Goal: Task Accomplishment & Management: Manage account settings

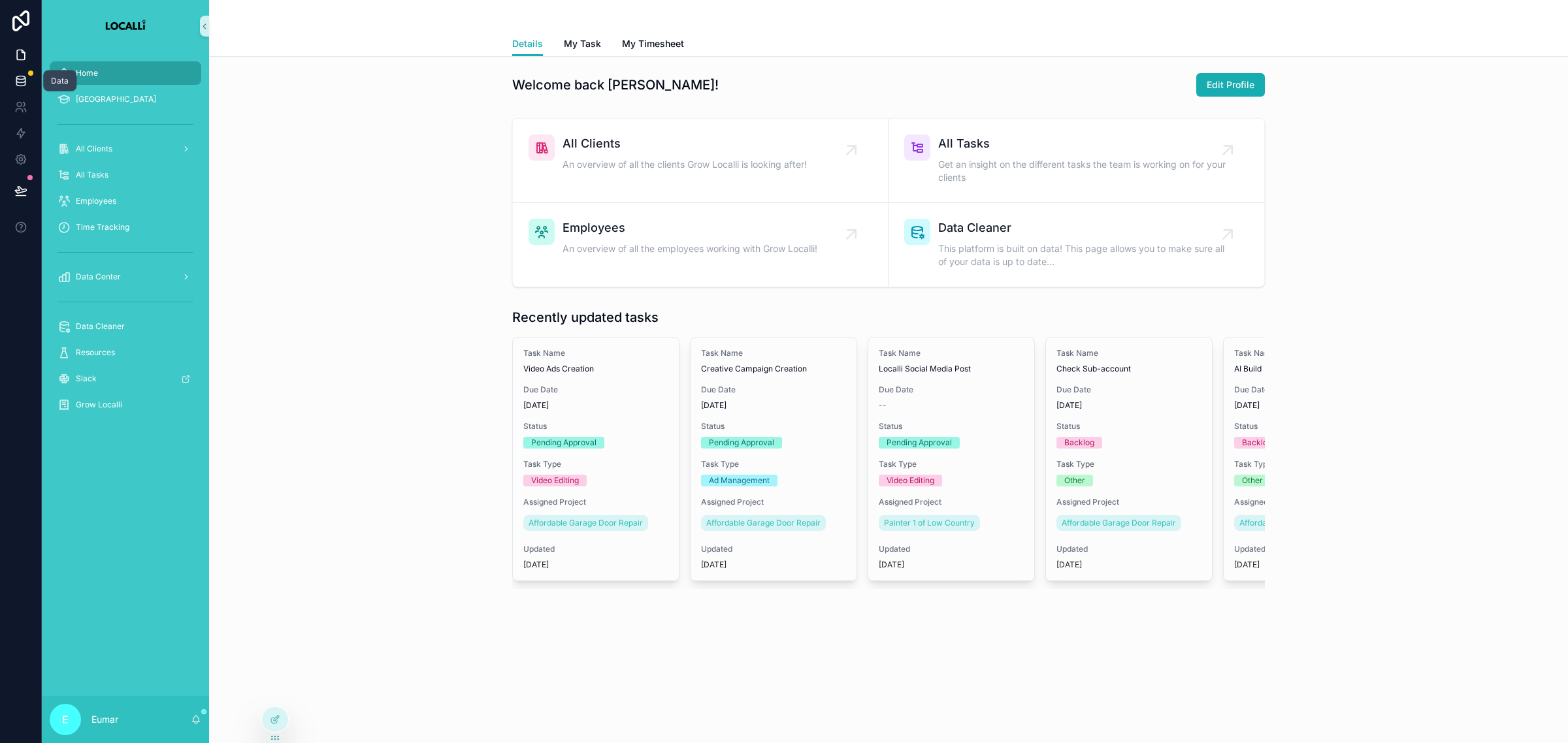
click at [22, 71] on link at bounding box center [21, 81] width 41 height 26
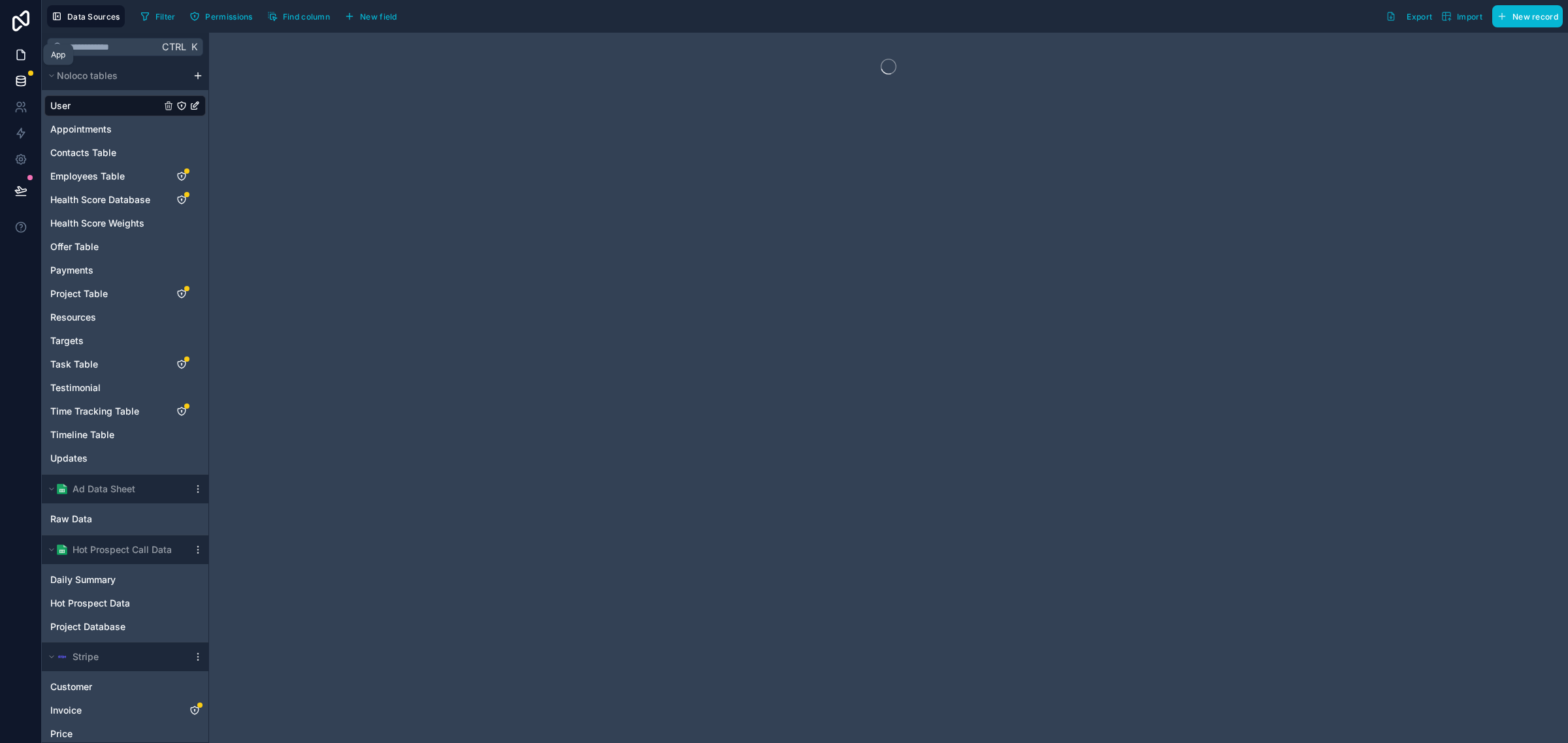
click at [22, 52] on icon at bounding box center [22, 51] width 3 height 3
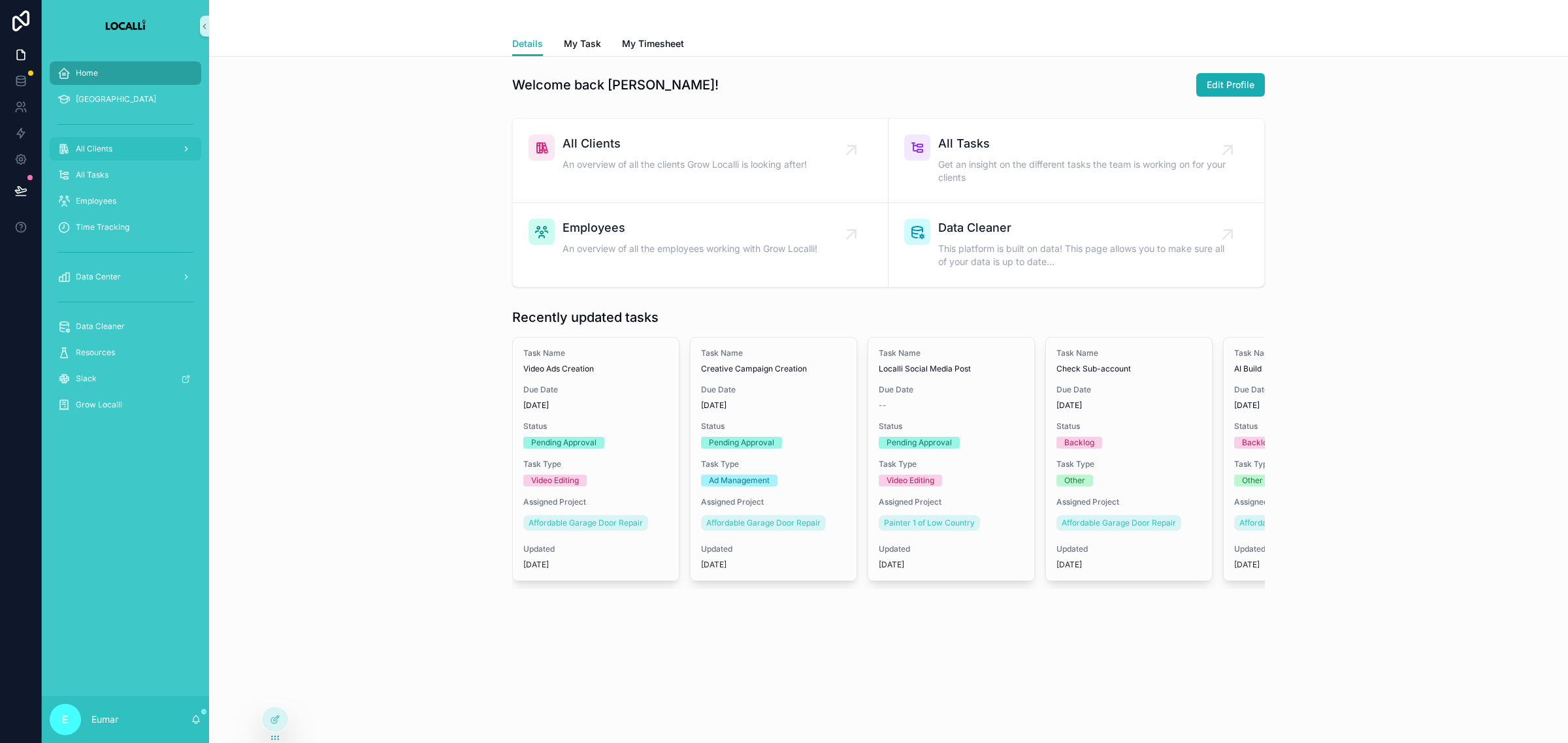
click at [125, 150] on div "All Clients" at bounding box center [126, 149] width 136 height 21
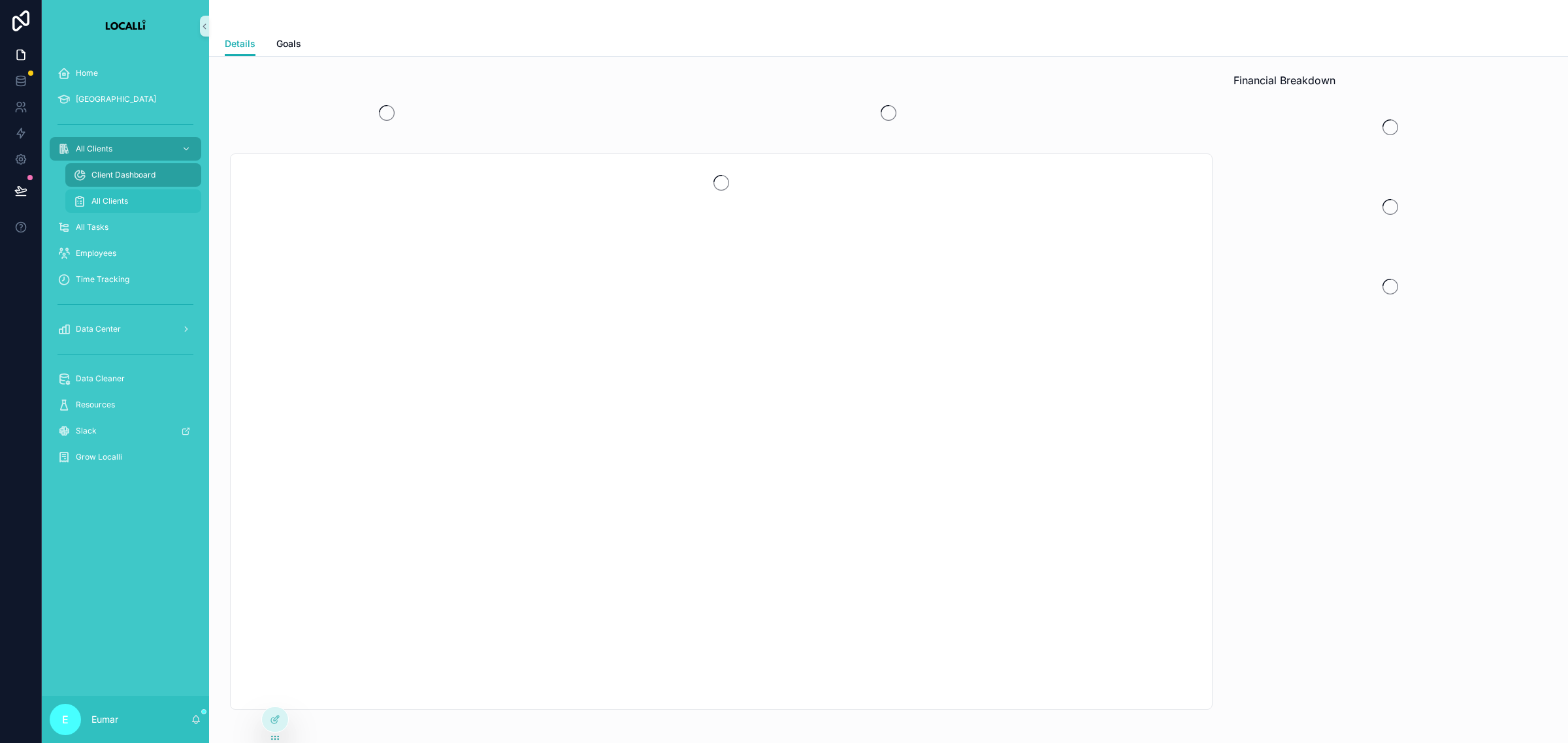
click at [115, 196] on span "All Clients" at bounding box center [109, 201] width 37 height 10
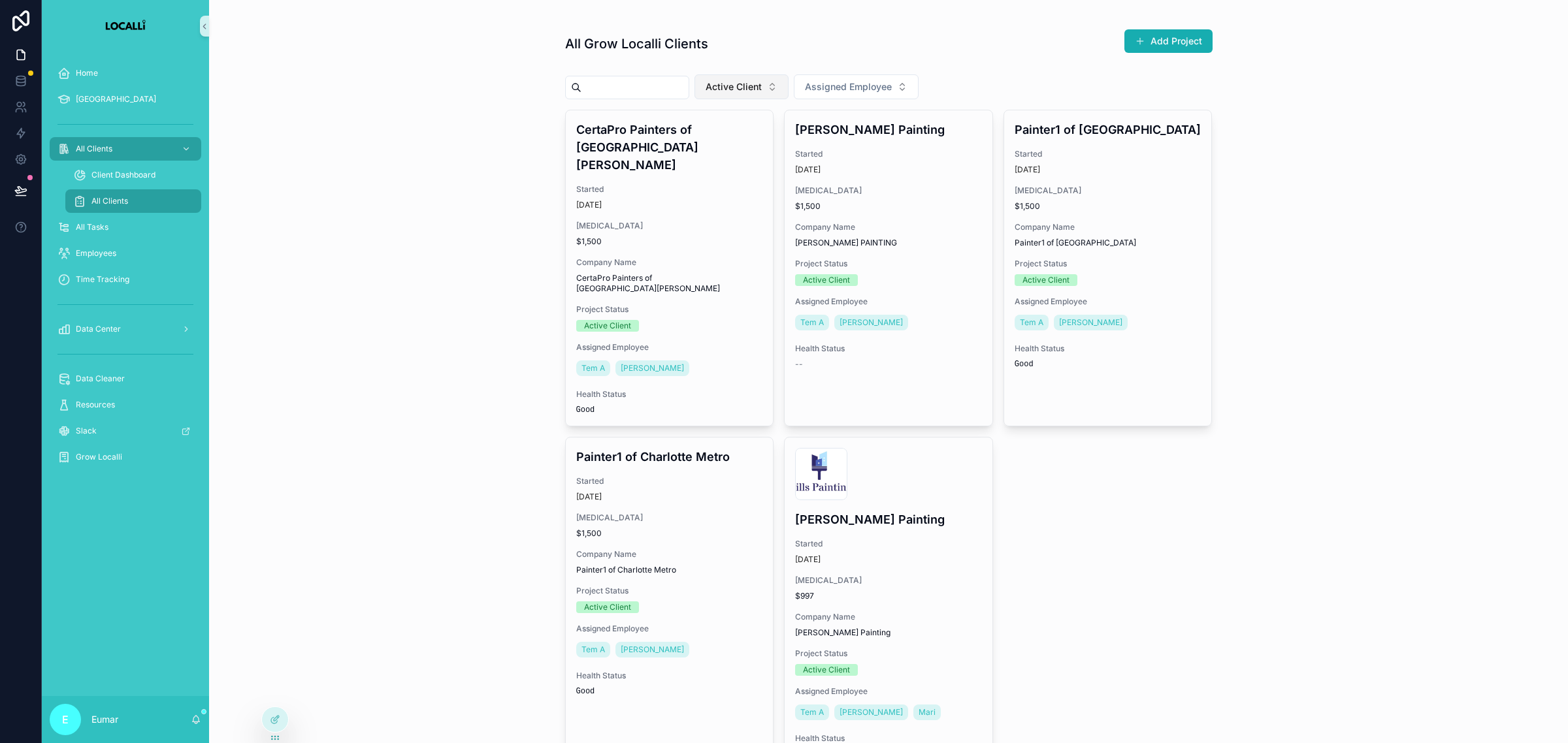
click at [761, 83] on span "Active Client" at bounding box center [733, 86] width 56 height 13
click at [738, 148] on div "None" at bounding box center [764, 139] width 157 height 21
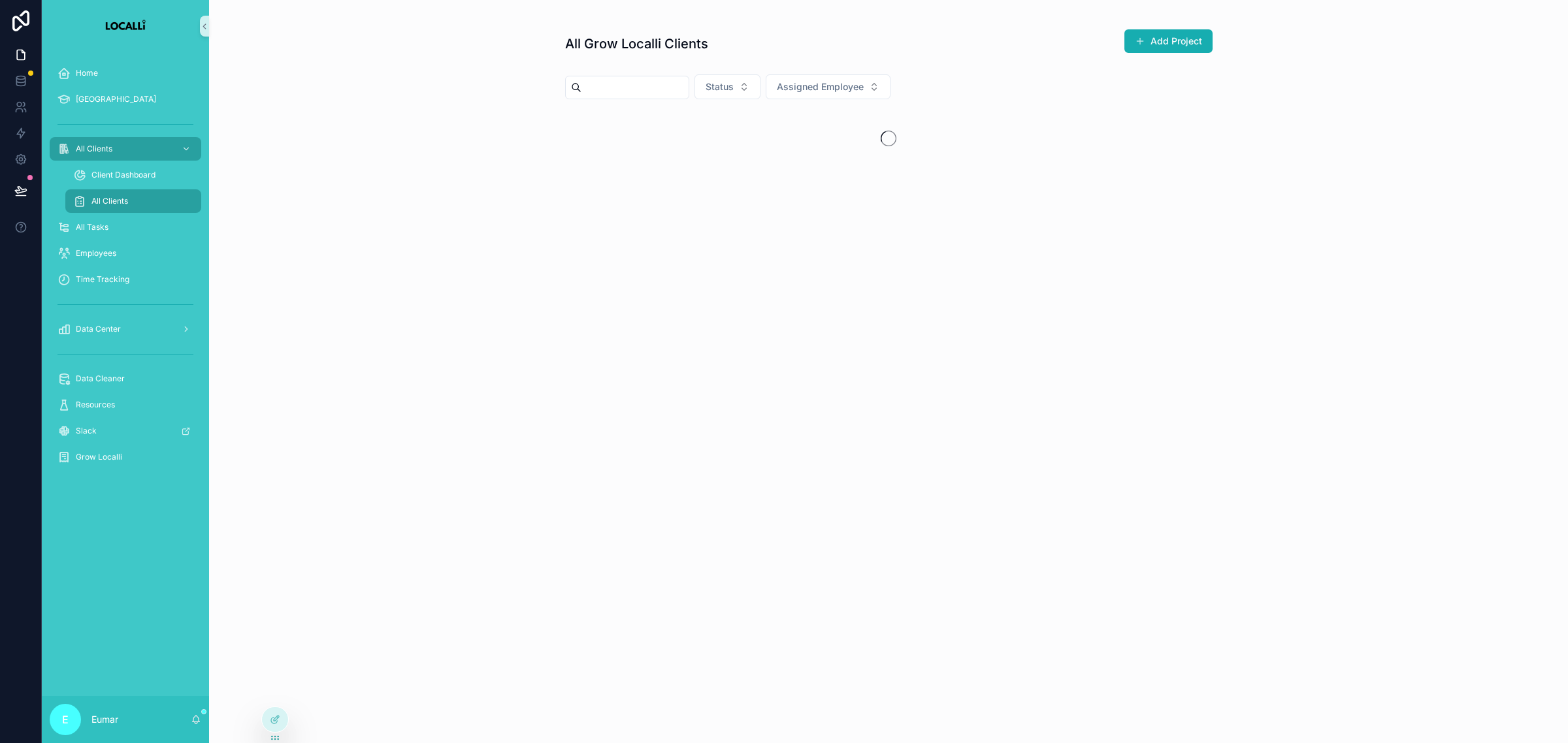
click at [660, 83] on input "scrollable content" at bounding box center [635, 87] width 108 height 18
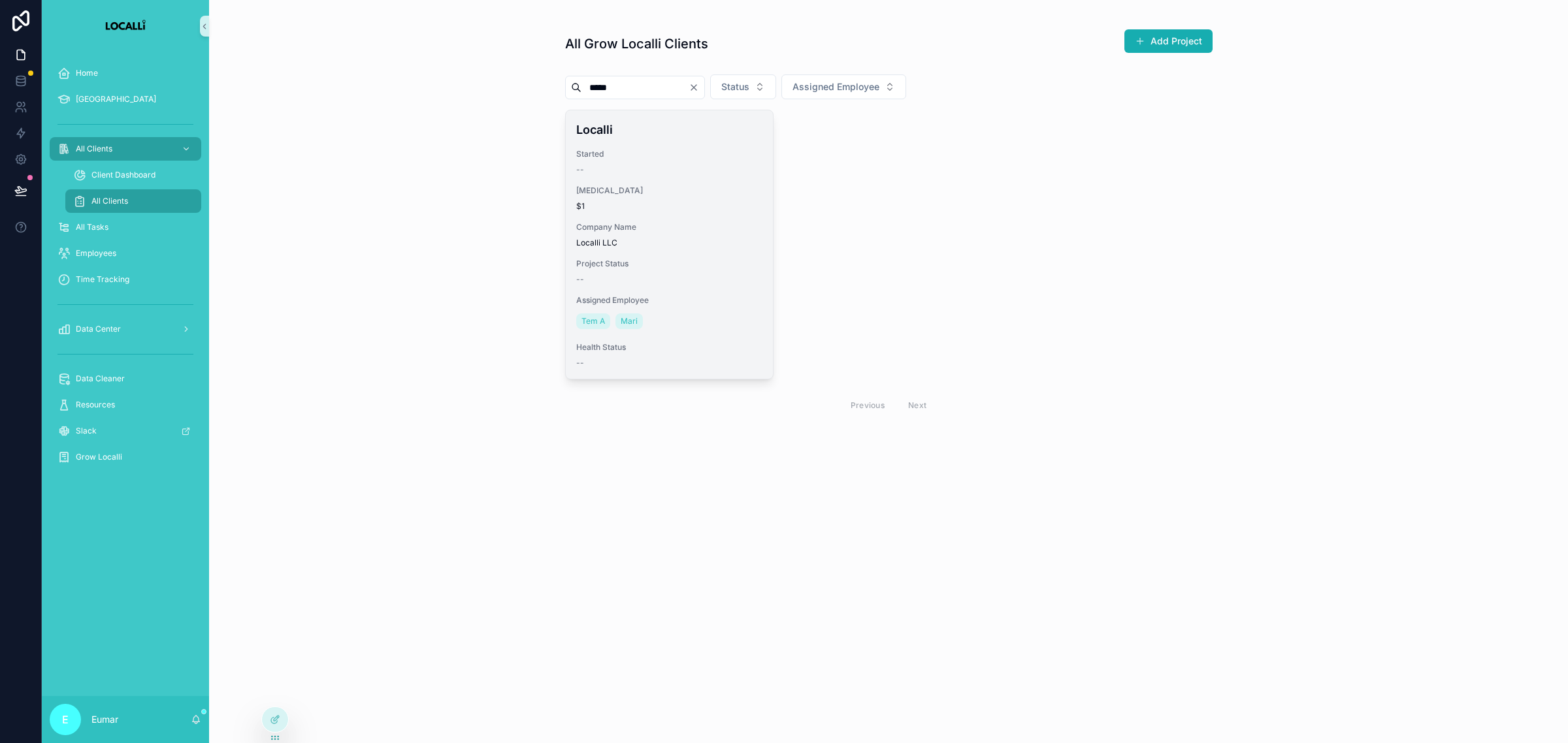
type input "*****"
click at [665, 144] on div "Localli Started -- [MEDICAL_DATA] $1 Company Name Localli LLC Project Status --…" at bounding box center [669, 244] width 207 height 268
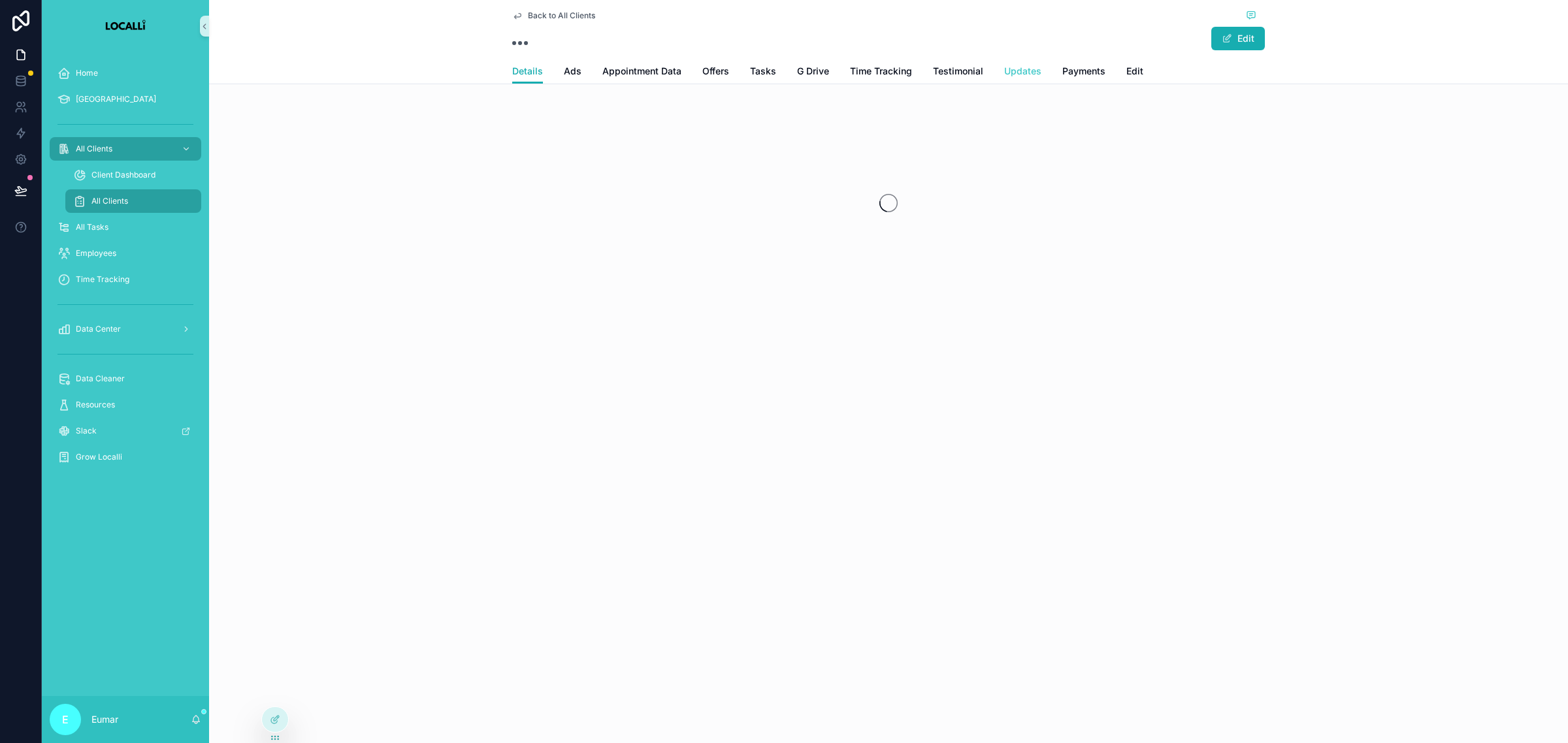
click at [1026, 71] on span "Updates" at bounding box center [1022, 71] width 37 height 13
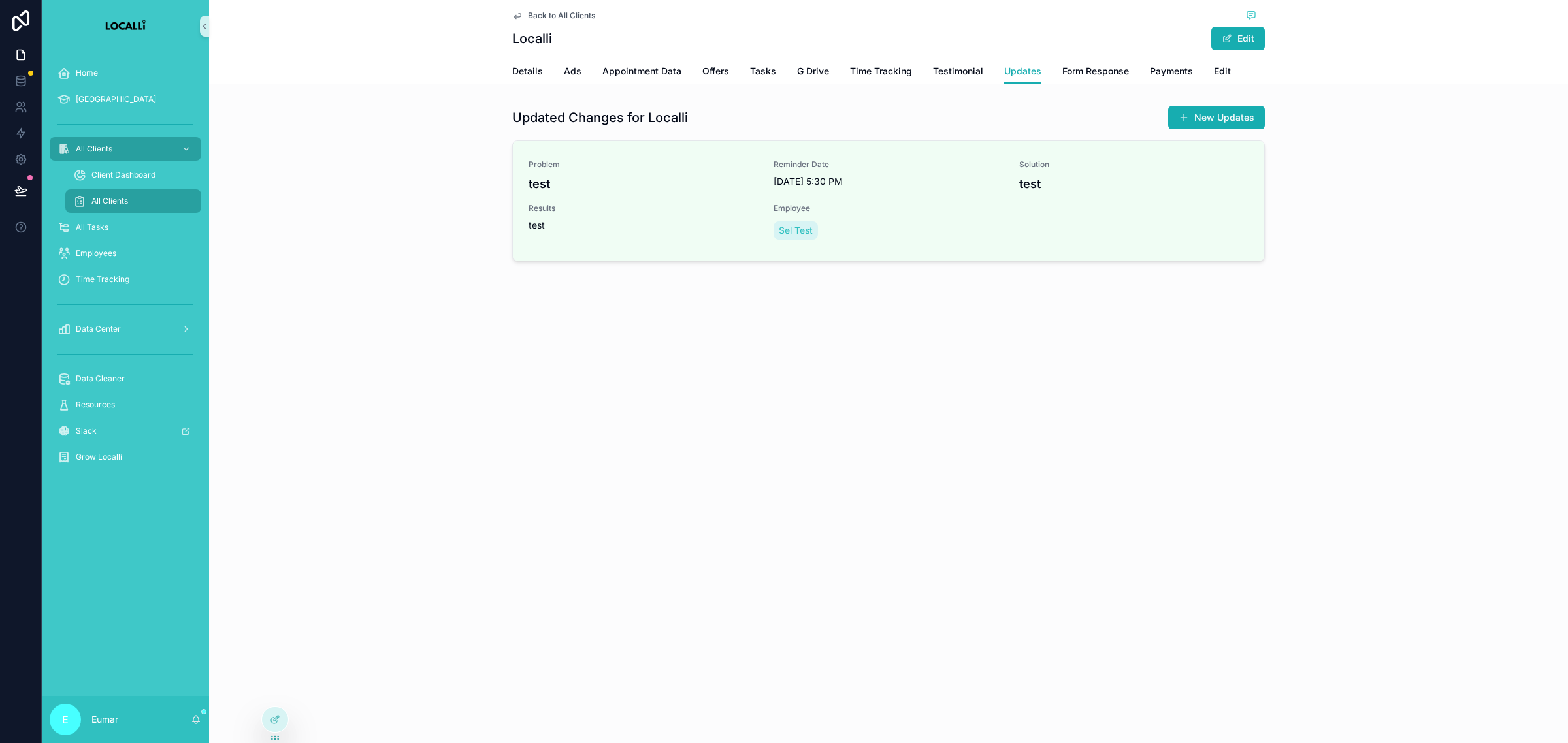
click at [550, 431] on div "Back to All Clients Localli Edit Updates Details Ads Appointment Data Offers Ta…" at bounding box center [889, 372] width 1359 height 743
click at [507, 366] on div "Back to All Clients Localli Edit Updates Details Ads Appointment Data Offers Ta…" at bounding box center [889, 372] width 1359 height 743
click at [270, 723] on icon at bounding box center [275, 720] width 10 height 10
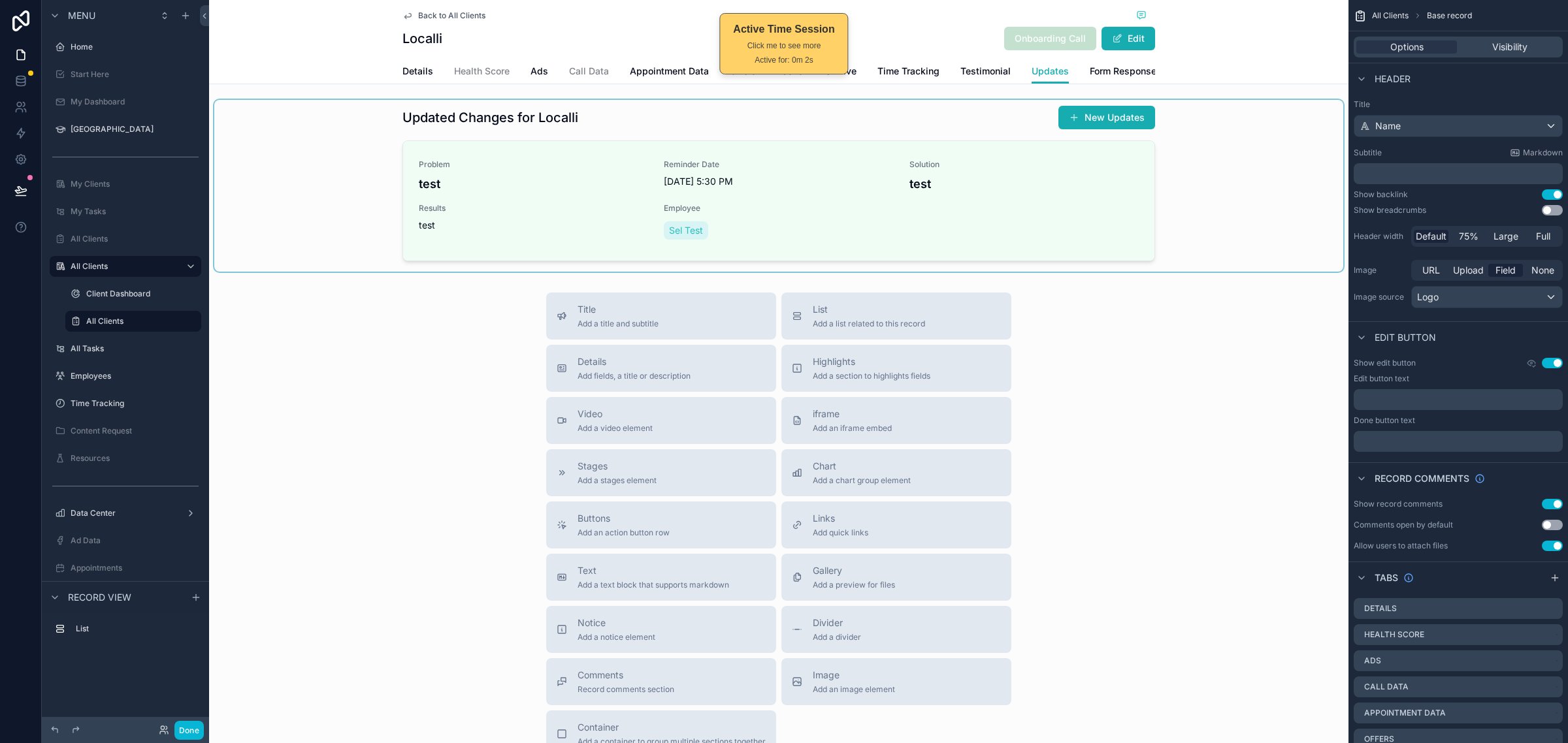
click at [1209, 160] on div "scrollable content" at bounding box center [778, 186] width 1128 height 172
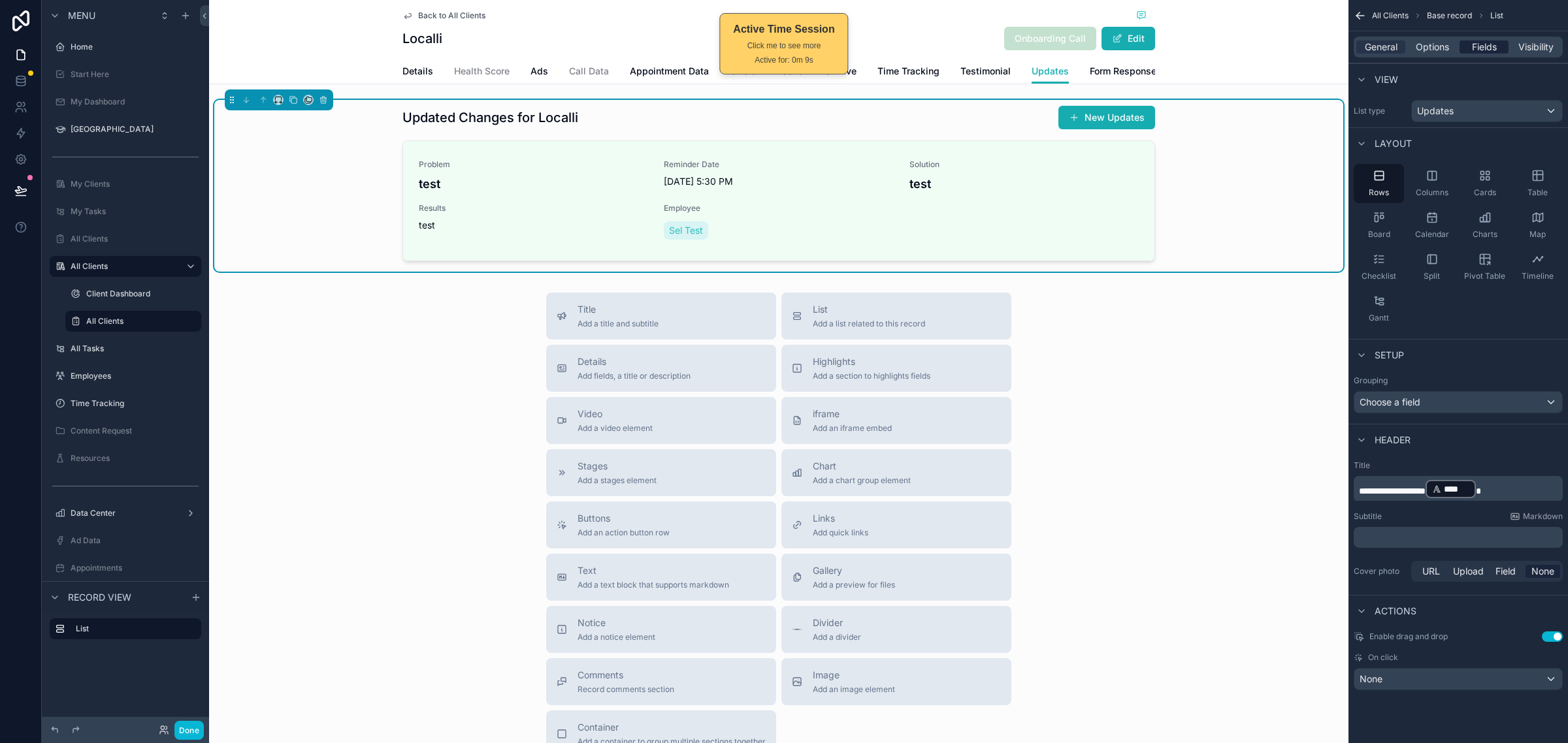
click at [1472, 45] on span "Fields" at bounding box center [1484, 46] width 25 height 13
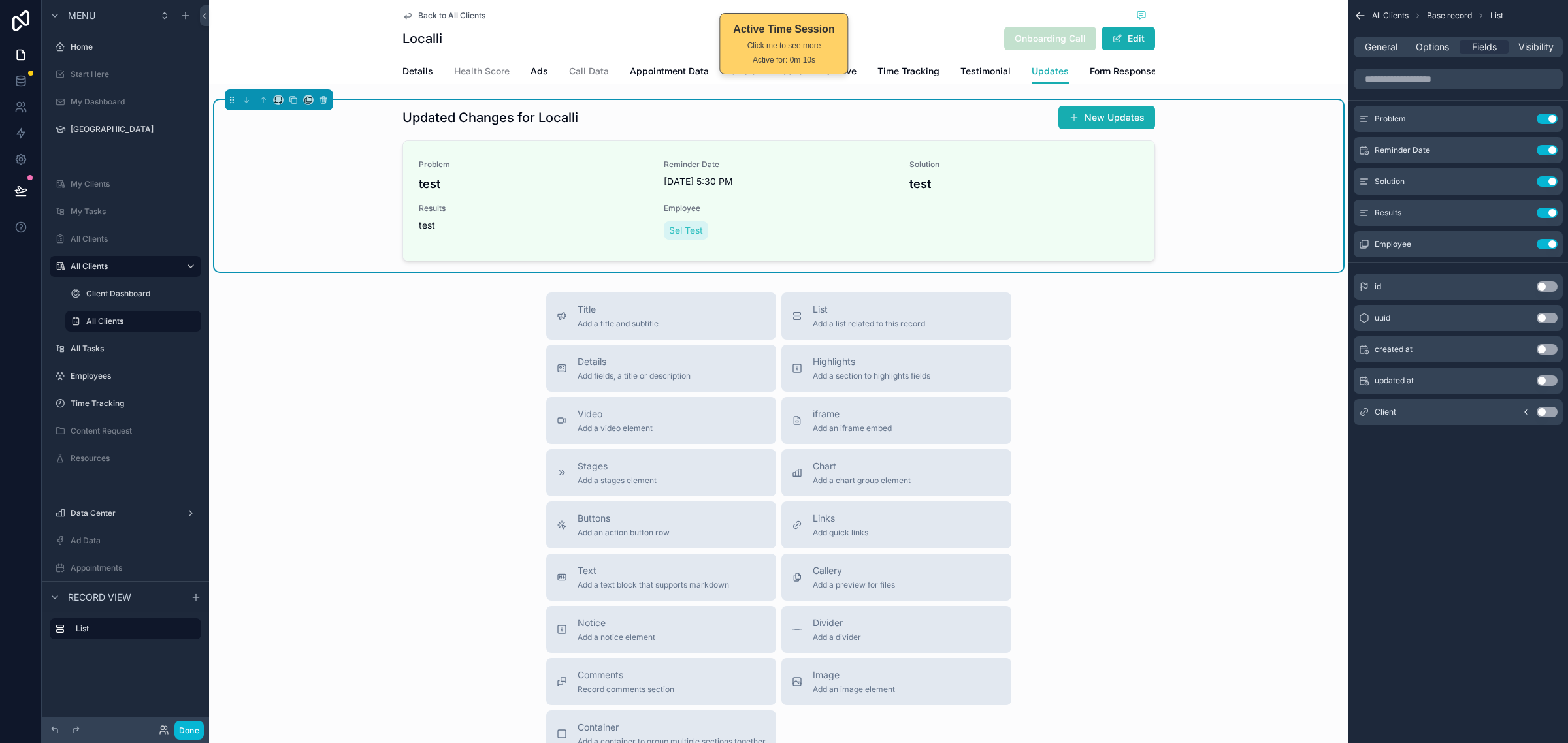
click at [1232, 184] on div "Updated Changes for Localli New Updates Problem test Reminder Date 8/7/2025 5:3…" at bounding box center [778, 186] width 1128 height 172
click at [1517, 121] on icon "scrollable content" at bounding box center [1520, 120] width 6 height 6
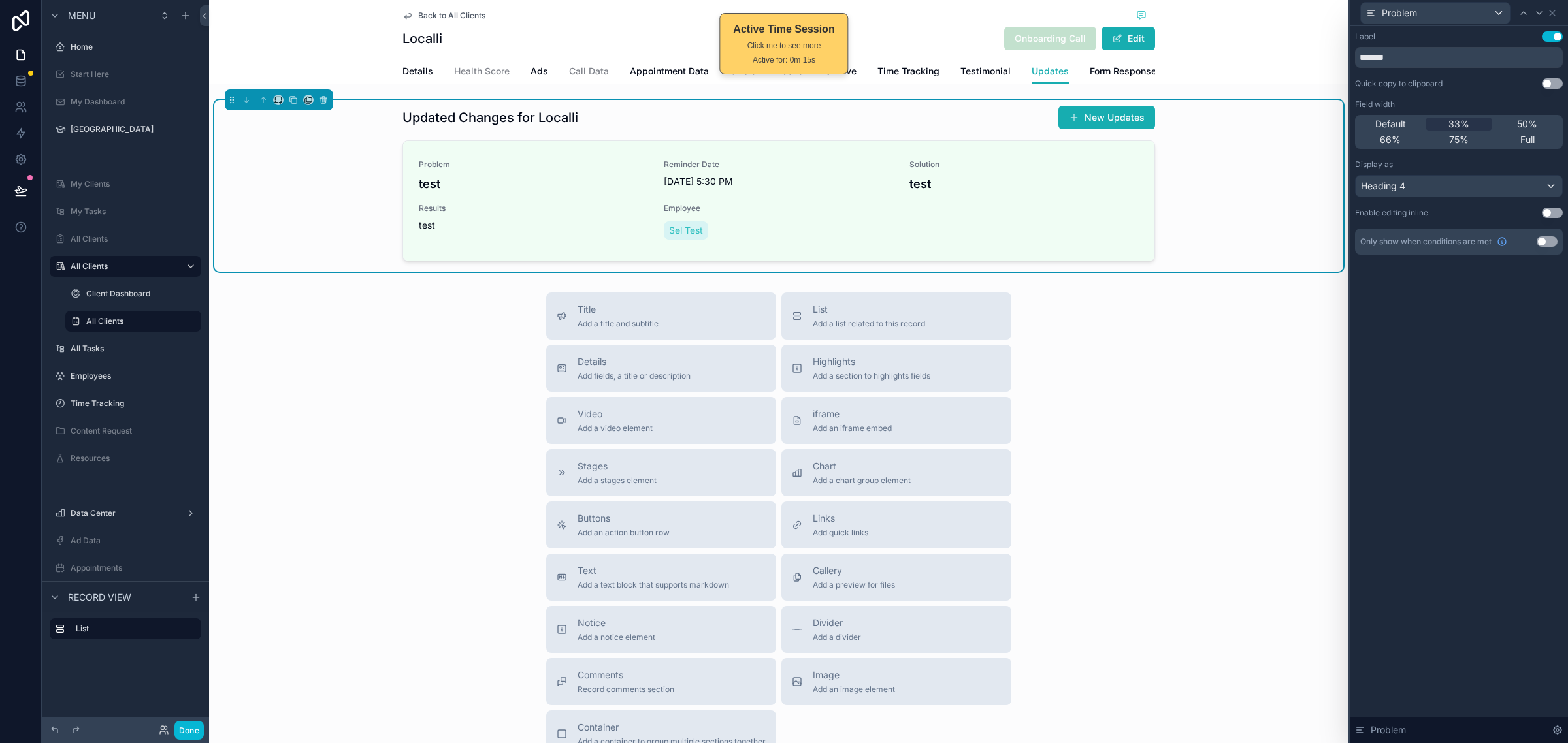
click at [1476, 157] on div "Label Use setting ******* Quick copy to clipboard Use setting Field width Defau…" at bounding box center [1458, 143] width 207 height 224
click at [1516, 126] on span "50%" at bounding box center [1527, 124] width 21 height 13
click at [1552, 8] on icon at bounding box center [1552, 13] width 10 height 10
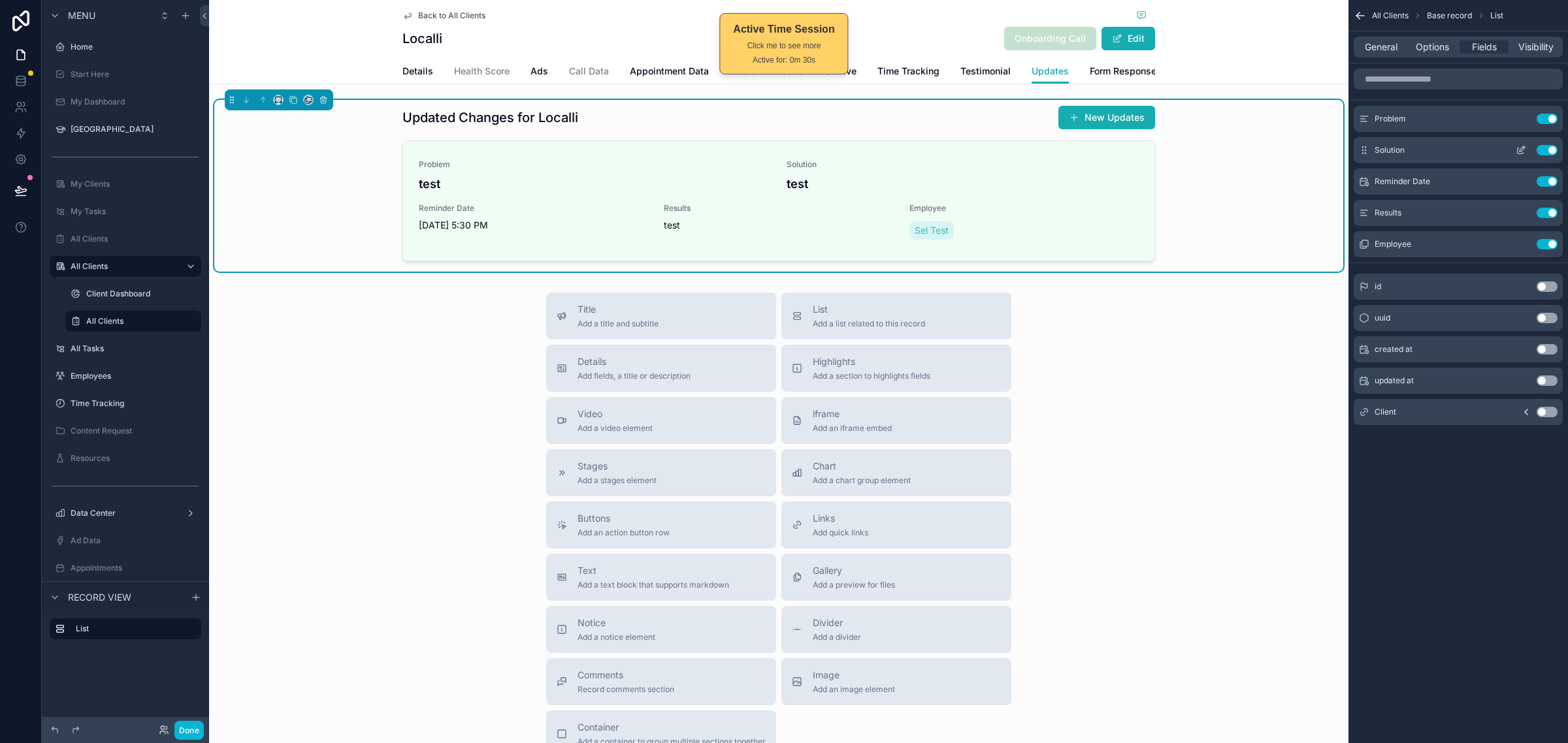
click at [1521, 145] on icon "scrollable content" at bounding box center [1521, 150] width 10 height 10
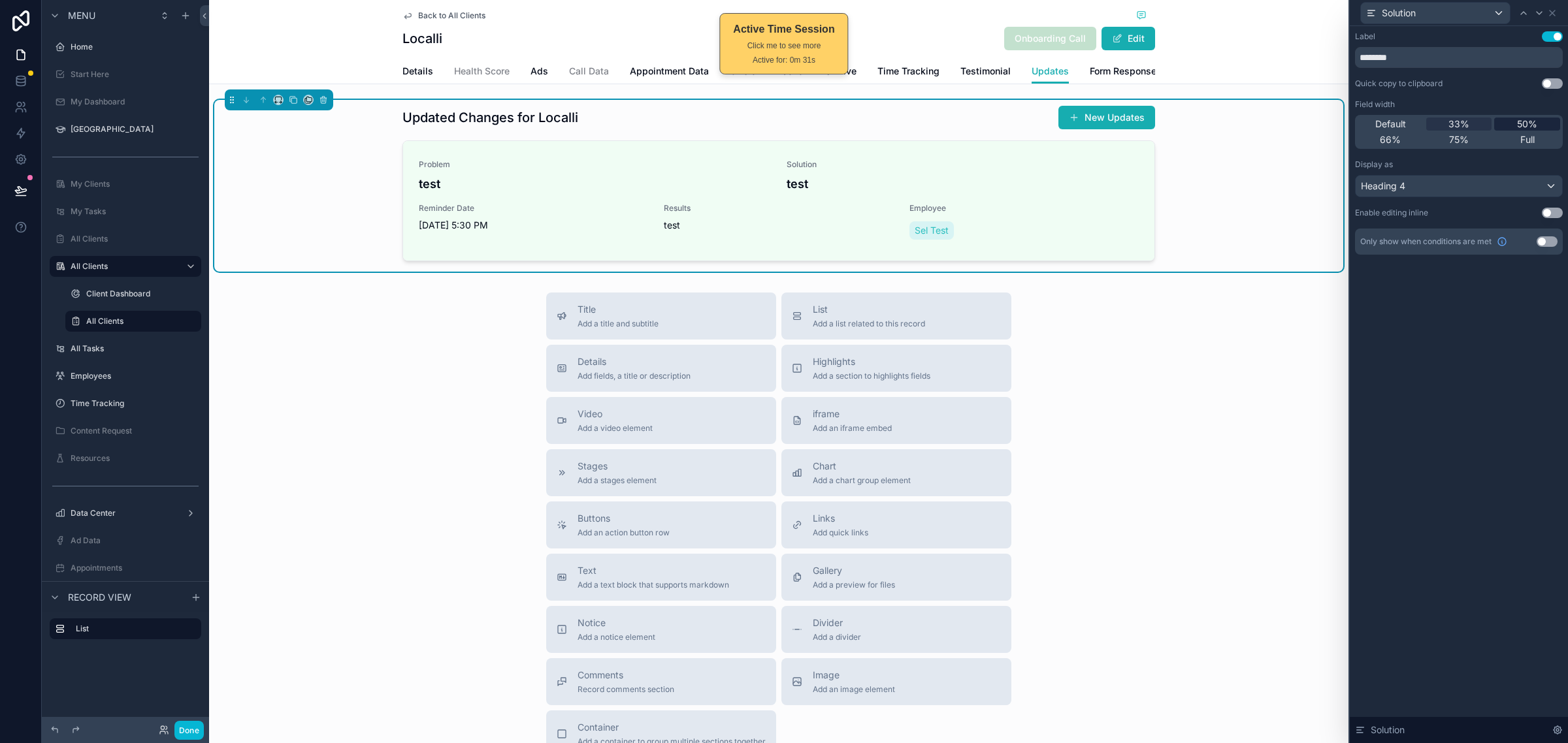
click at [1528, 118] on span "50%" at bounding box center [1527, 124] width 21 height 13
click at [1557, 14] on icon at bounding box center [1552, 13] width 10 height 10
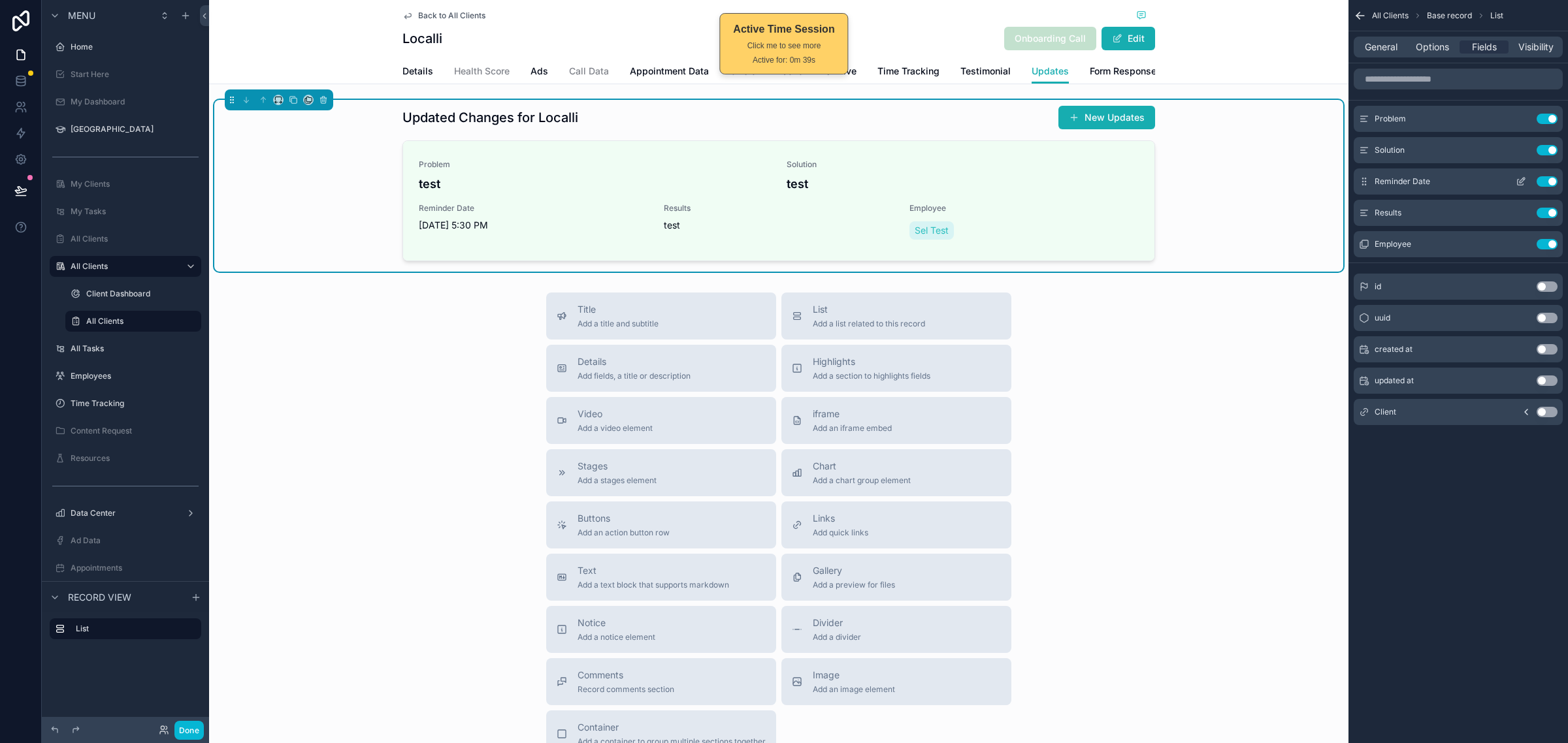
click at [1517, 181] on icon "scrollable content" at bounding box center [1521, 181] width 10 height 10
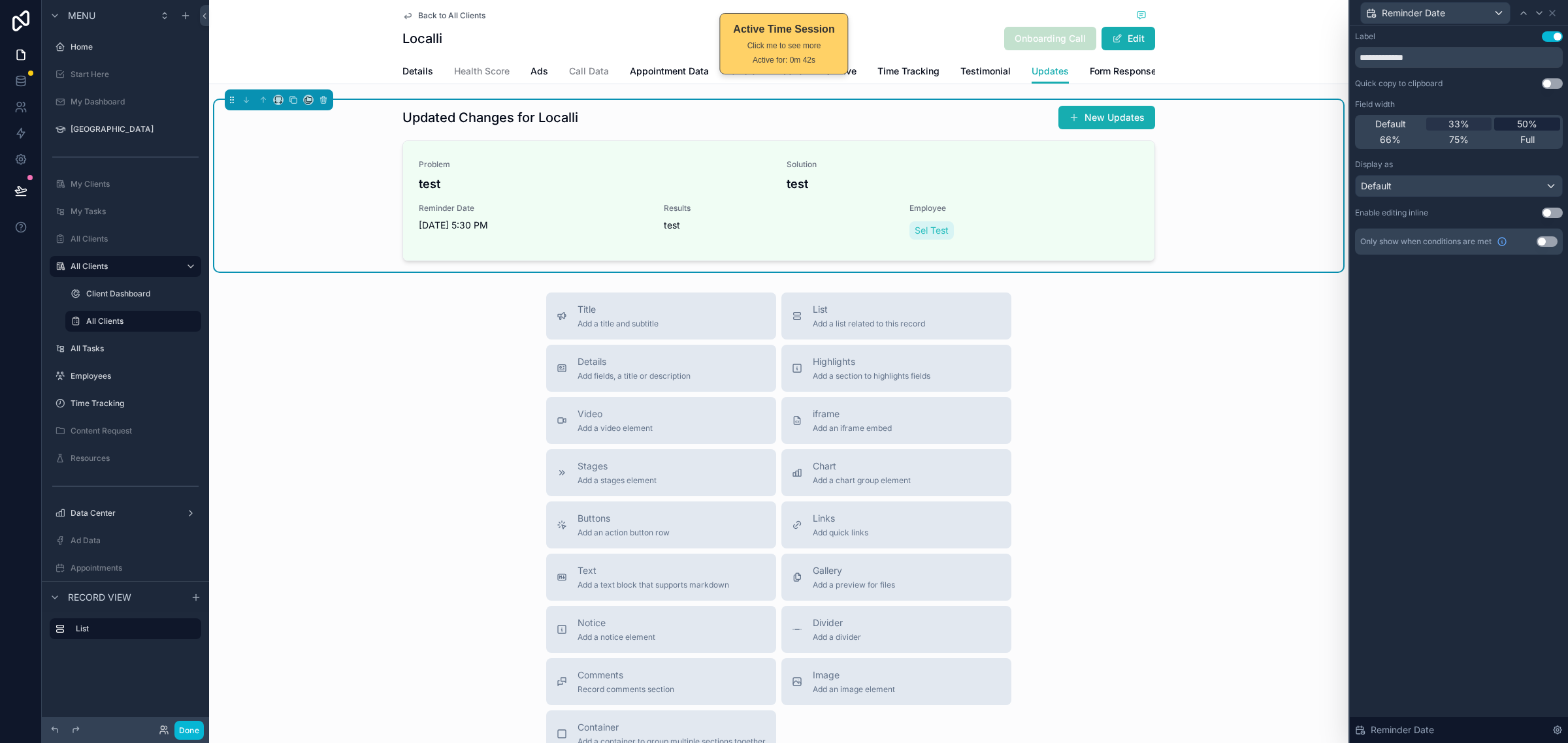
click at [1514, 126] on div "50%" at bounding box center [1527, 124] width 66 height 13
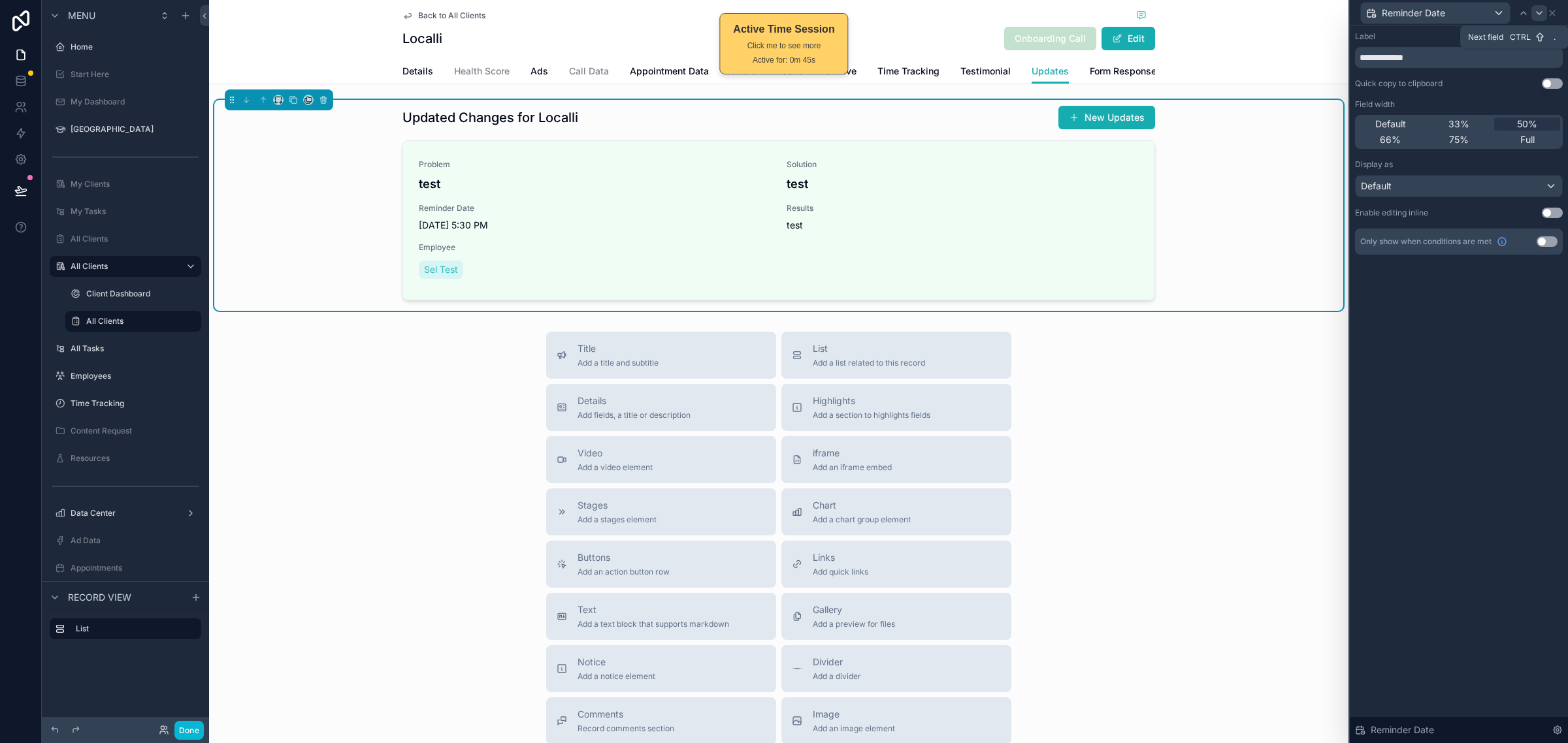
click at [1541, 17] on icon at bounding box center [1539, 13] width 10 height 10
click at [1538, 14] on icon at bounding box center [1539, 13] width 5 height 3
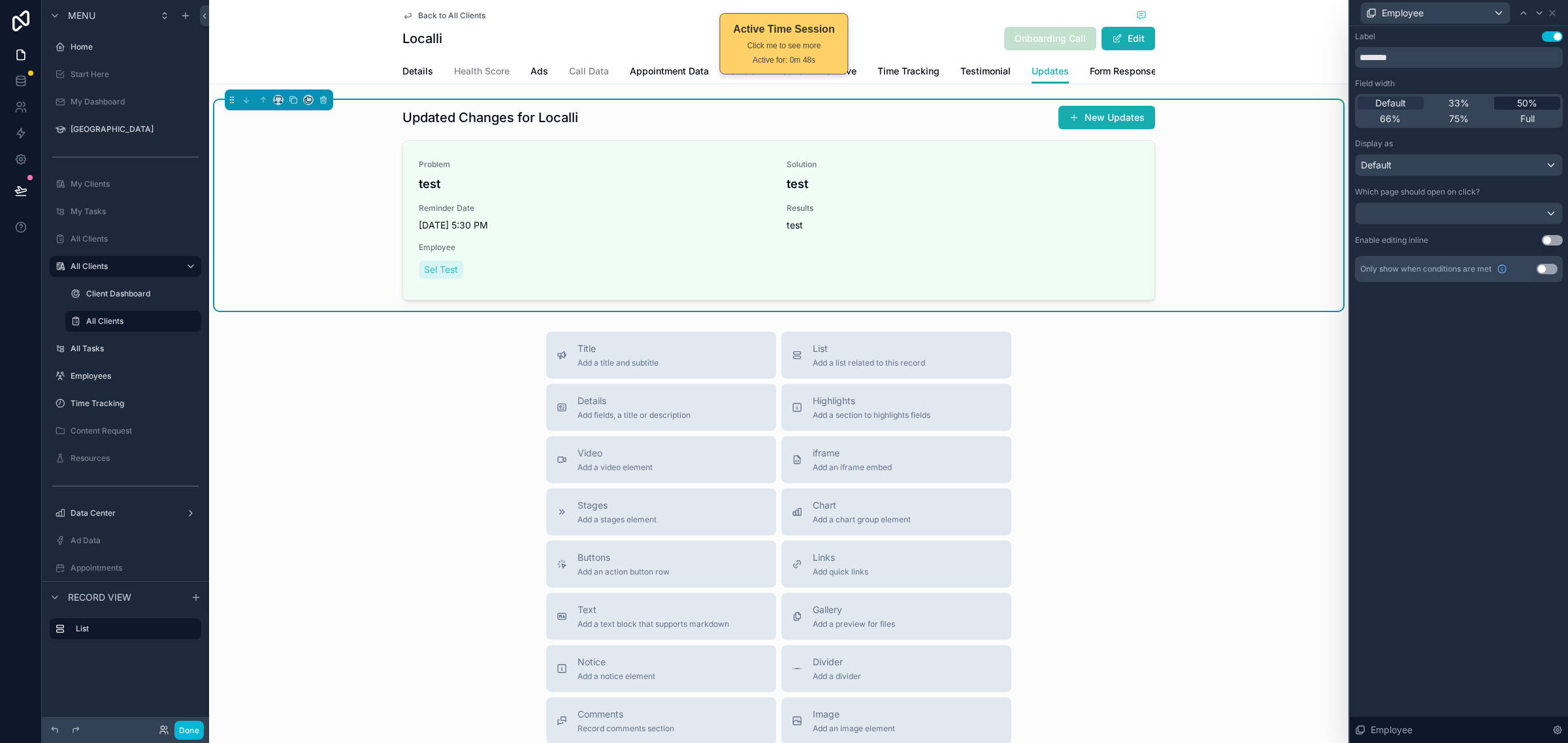
click at [1516, 98] on div "50%" at bounding box center [1527, 102] width 66 height 13
click at [1524, 16] on icon at bounding box center [1523, 13] width 10 height 10
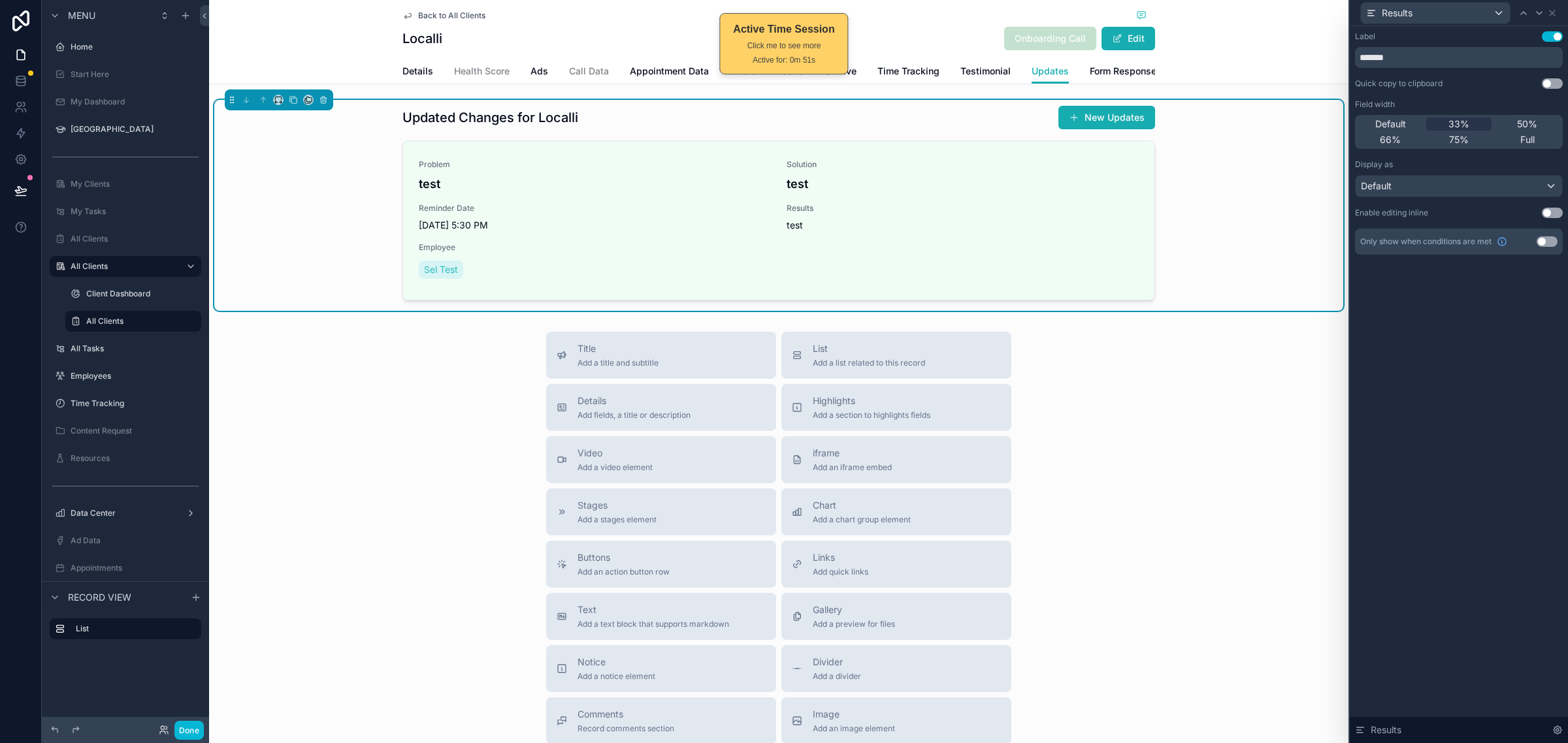
click at [1520, 136] on span "Full" at bounding box center [1527, 139] width 15 height 13
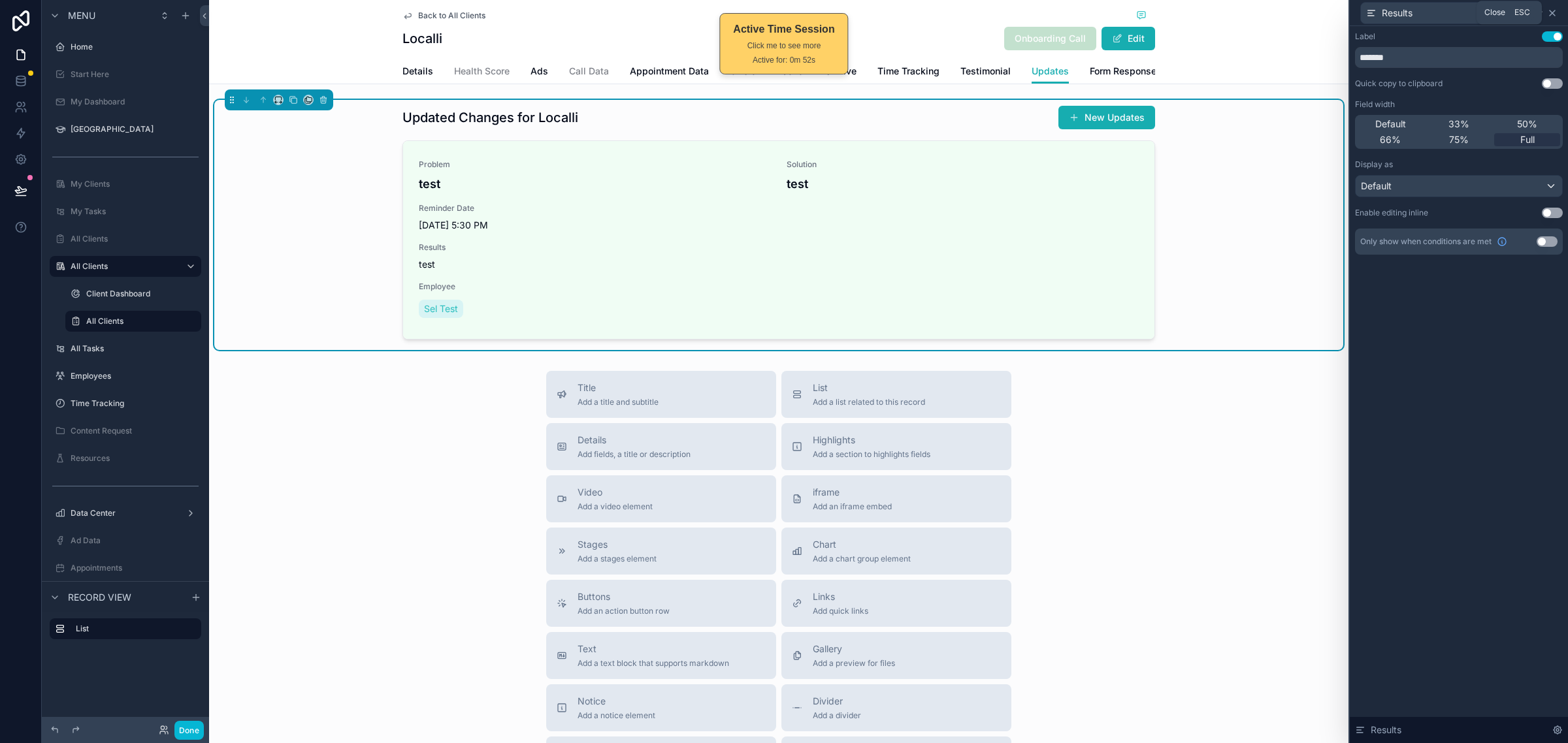
click at [1554, 9] on icon at bounding box center [1552, 13] width 10 height 10
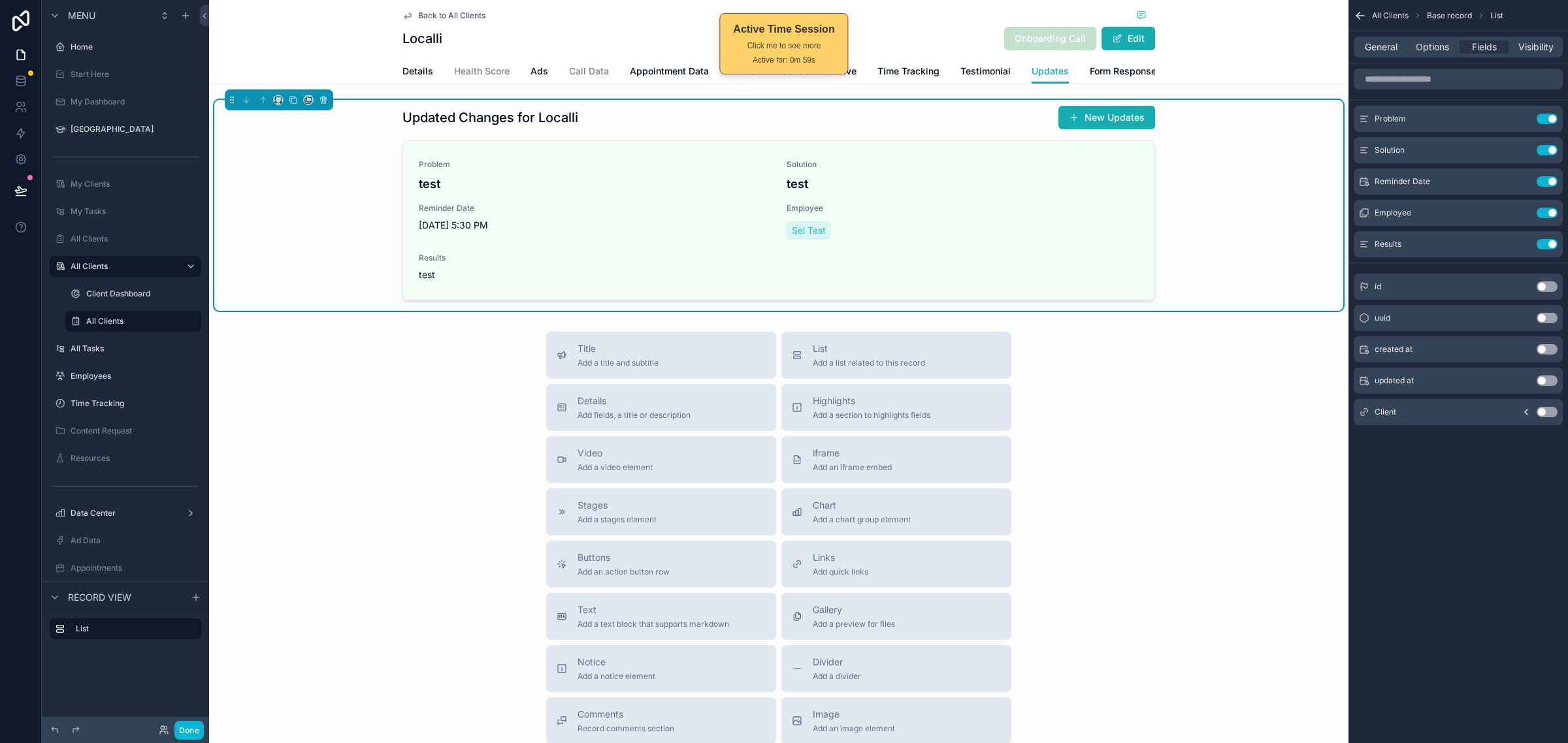
click at [1397, 484] on div "All Clients Base record List General Options Fields Visibility Problem Use sett…" at bounding box center [1457, 372] width 219 height 743
click at [1514, 240] on button "scrollable content" at bounding box center [1521, 244] width 21 height 10
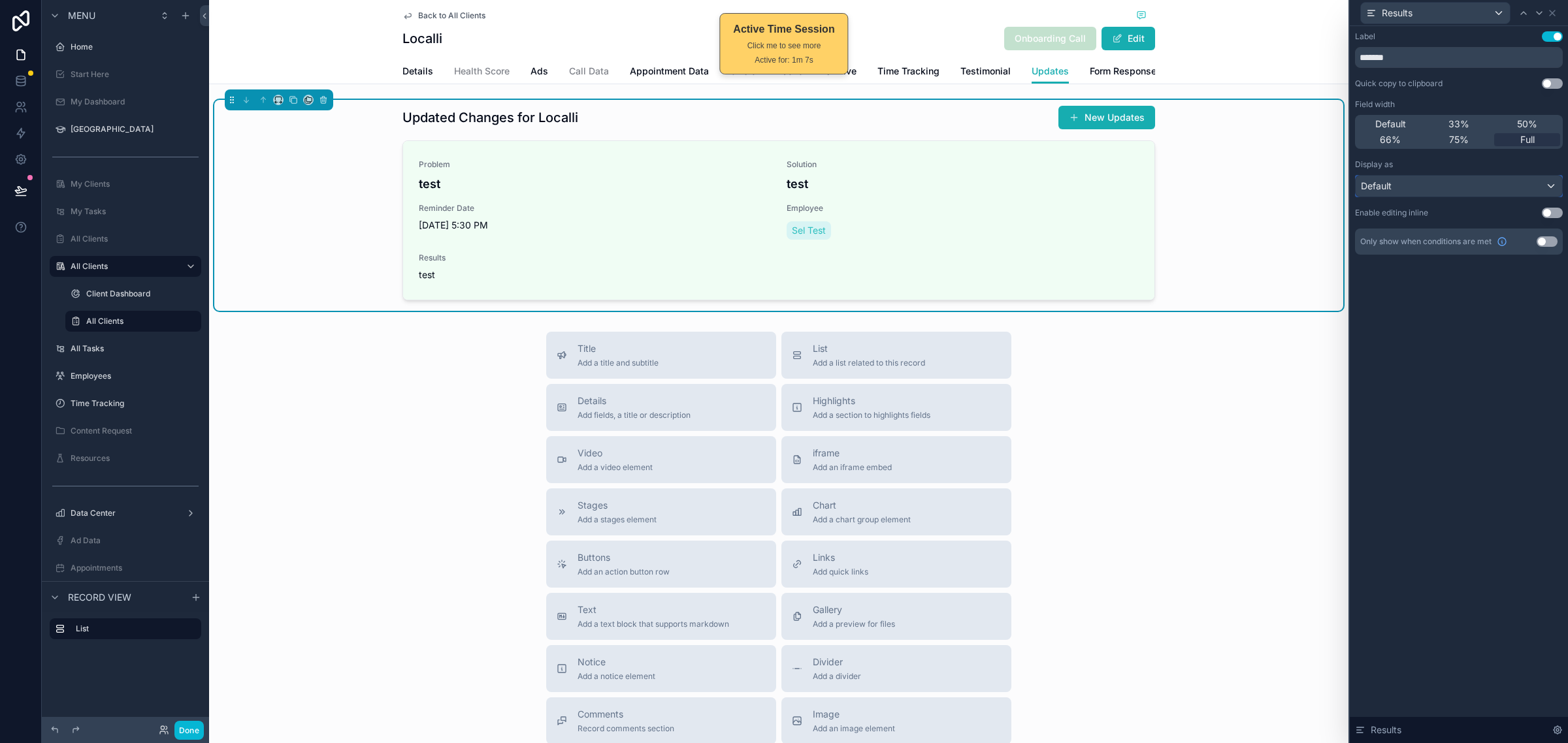
click at [1463, 183] on div "Default" at bounding box center [1459, 186] width 206 height 21
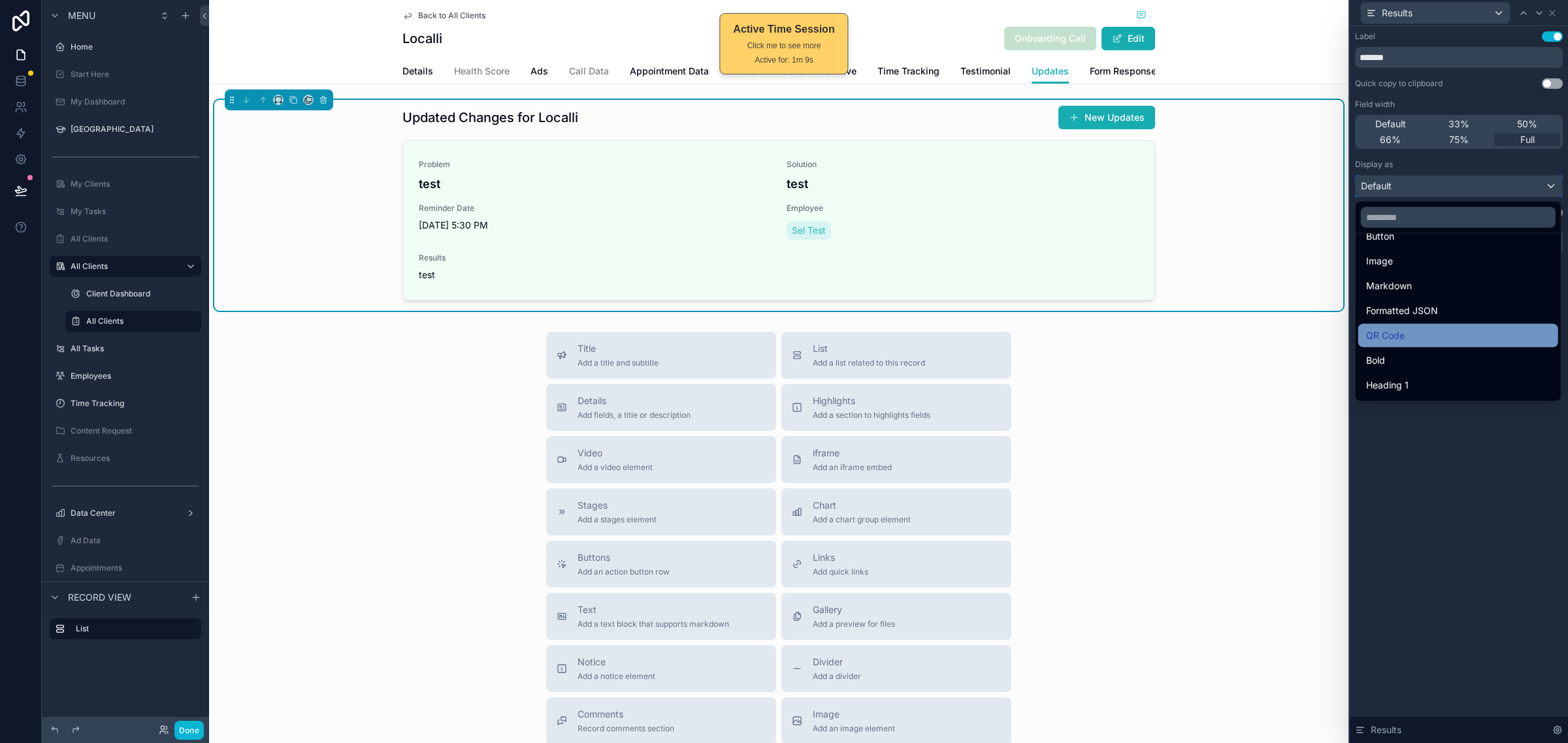
scroll to position [142, 0]
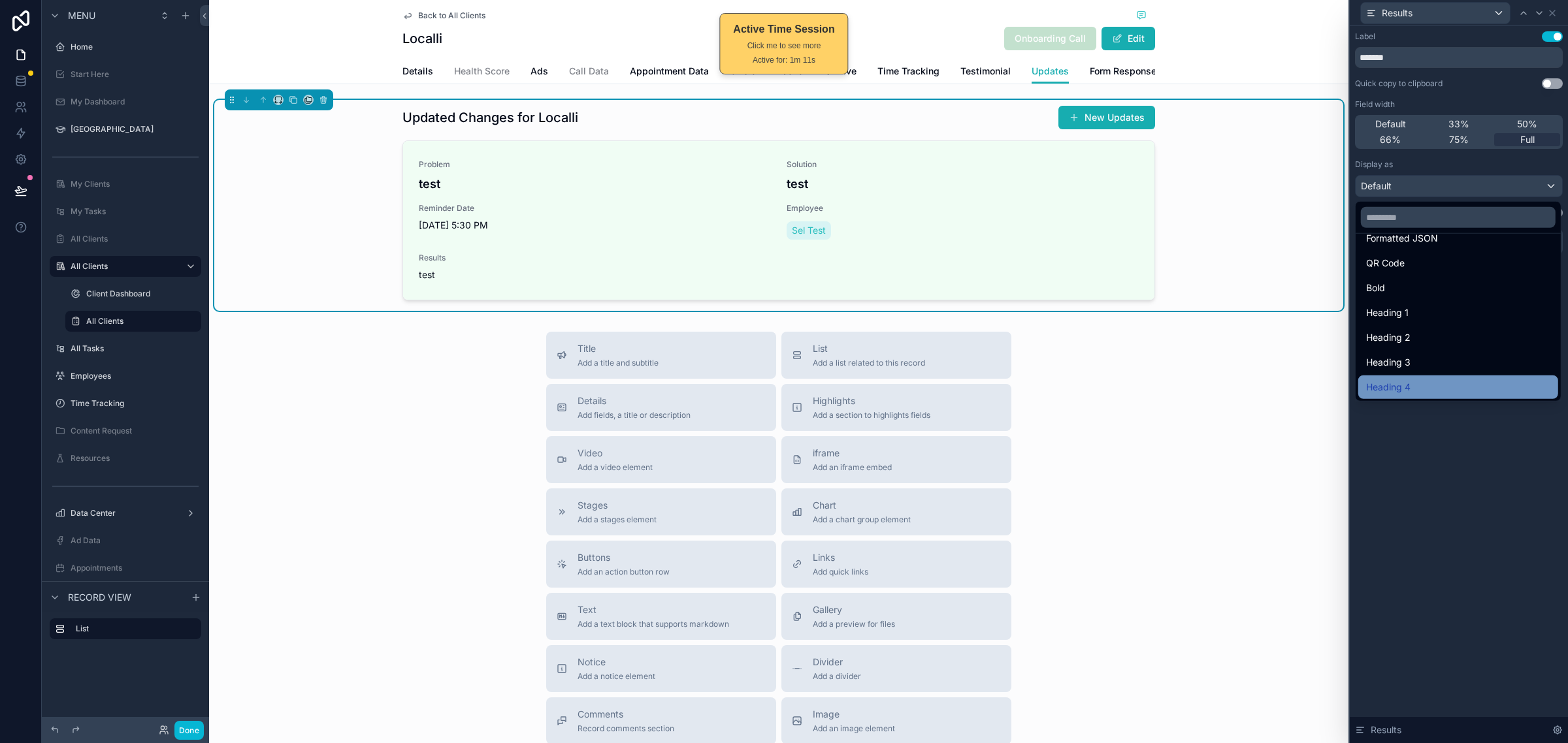
click at [1407, 390] on span "Heading 4" at bounding box center [1388, 387] width 45 height 15
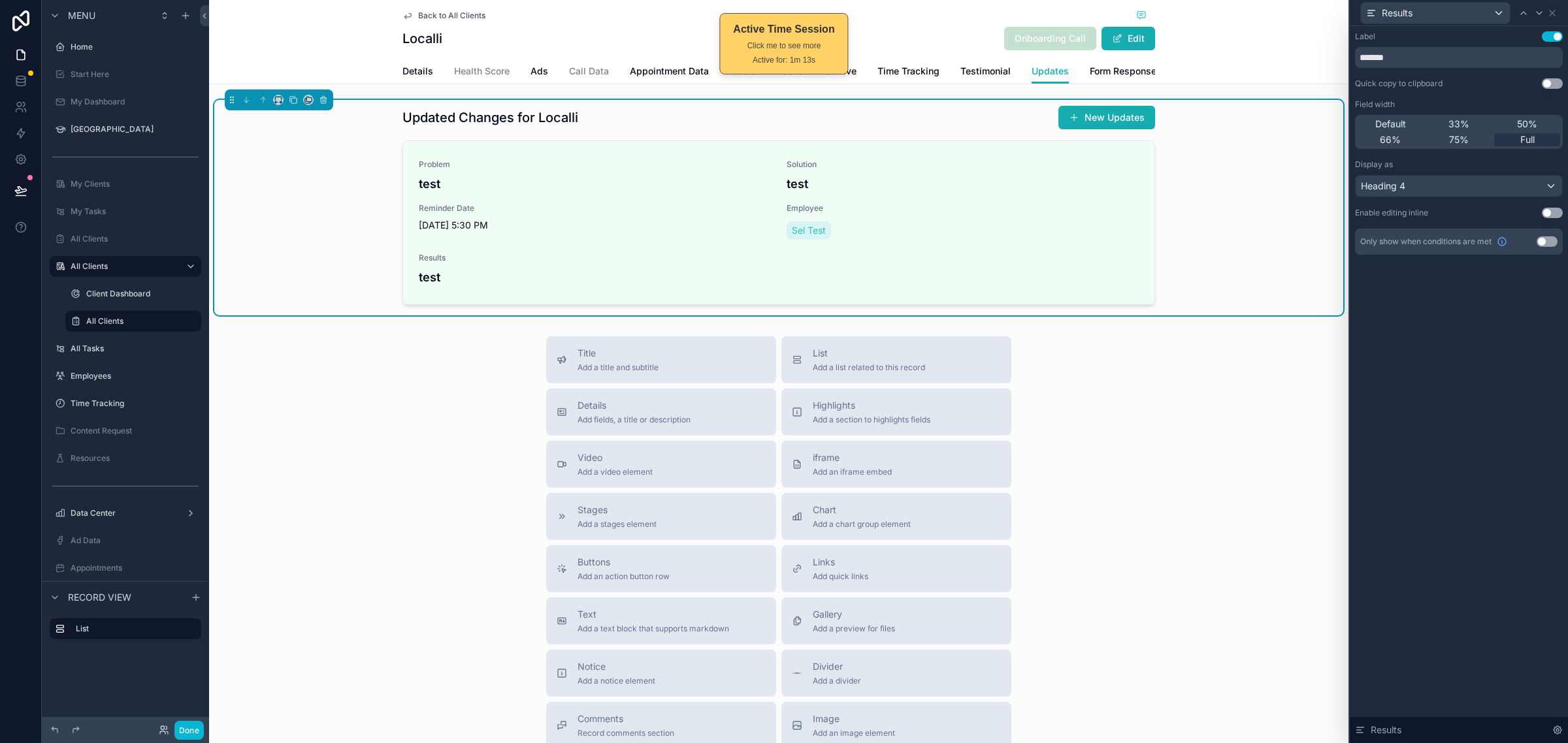
click at [1437, 303] on div "Label Use setting ******* Quick copy to clipboard Use setting Field width Defau…" at bounding box center [1459, 384] width 218 height 717
click at [1548, 211] on button "Use setting" at bounding box center [1552, 212] width 21 height 10
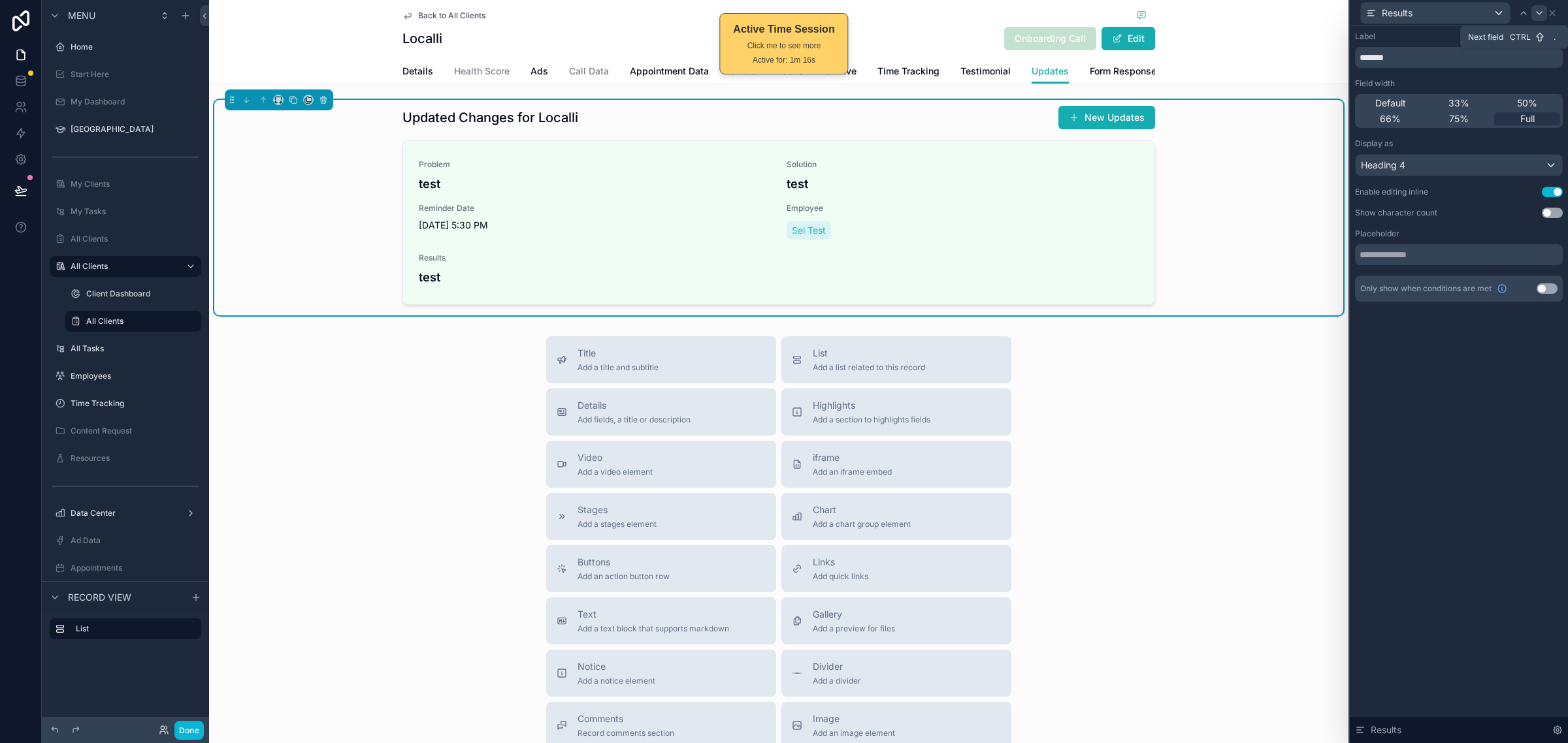
click at [1535, 10] on icon at bounding box center [1539, 13] width 10 height 10
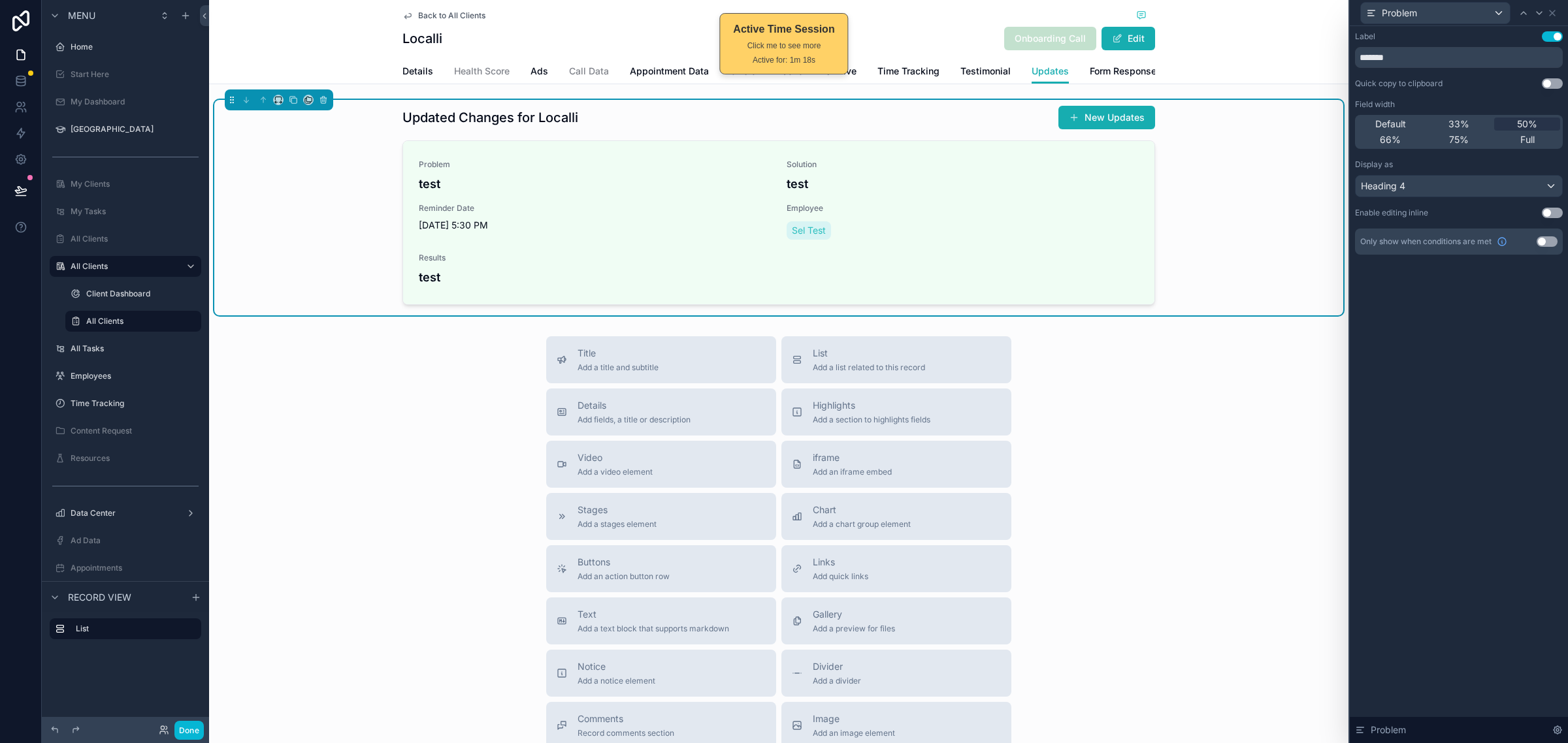
click at [1554, 217] on button "Use setting" at bounding box center [1552, 212] width 21 height 10
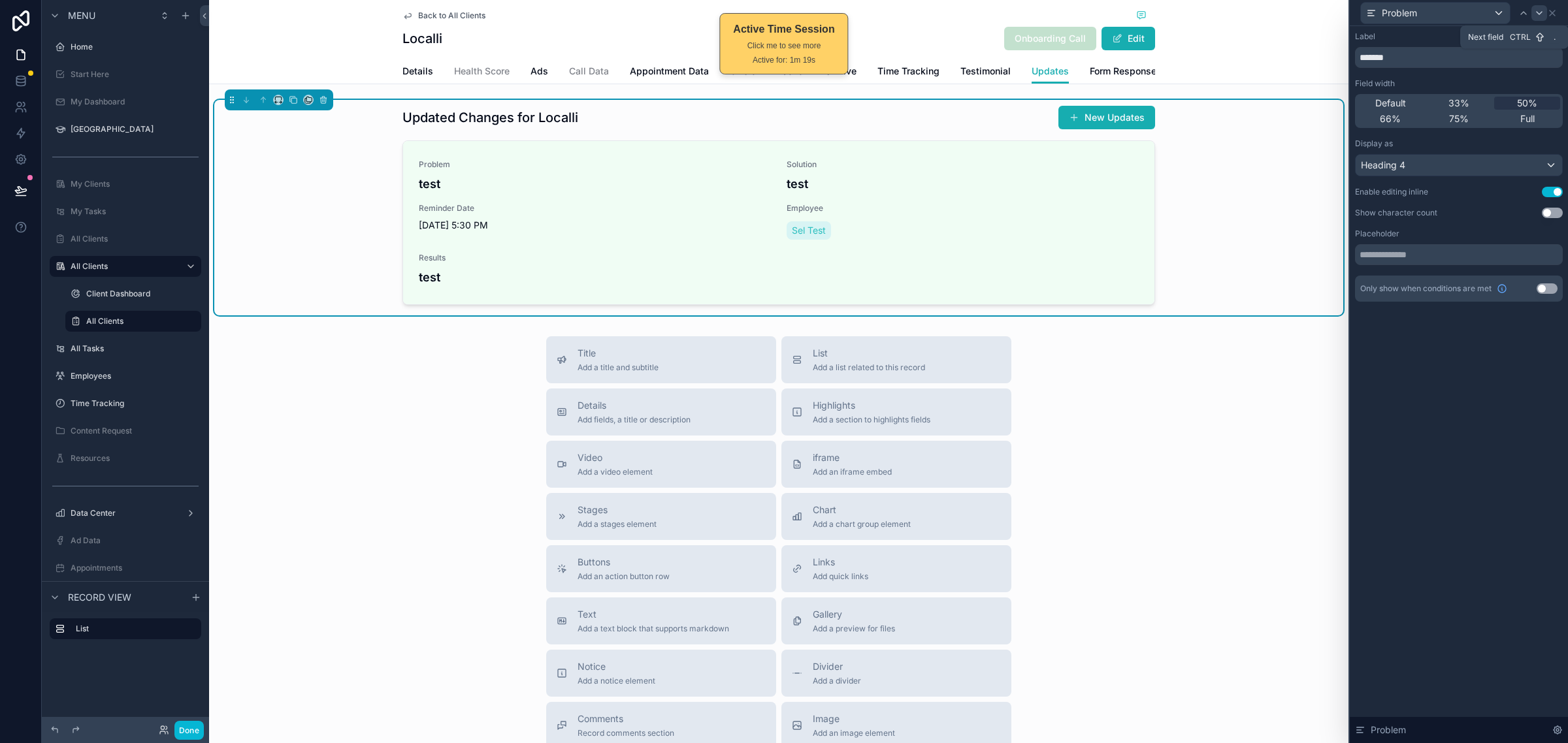
click at [1537, 14] on icon at bounding box center [1539, 13] width 10 height 10
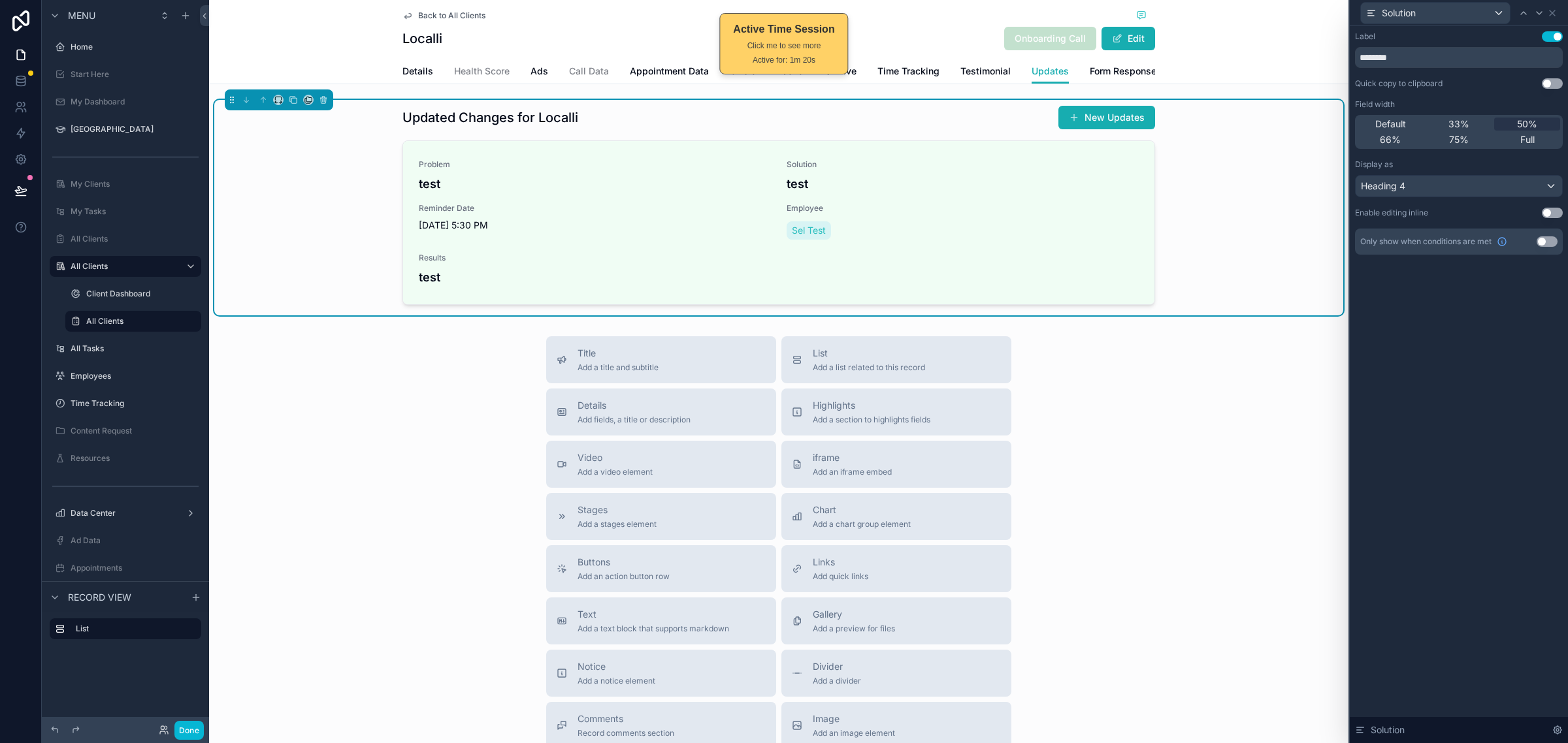
click at [1553, 214] on button "Use setting" at bounding box center [1552, 212] width 21 height 10
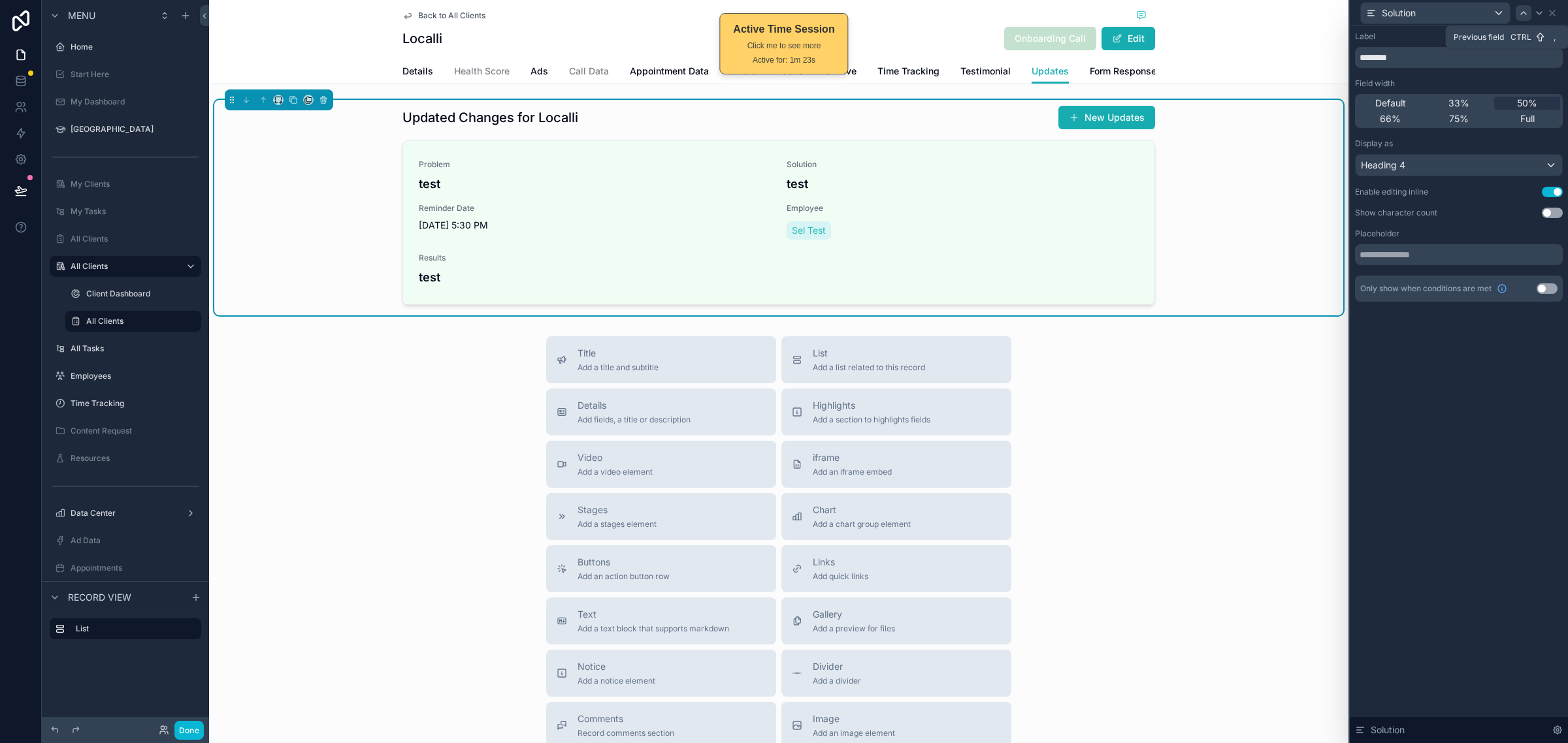
click at [1522, 13] on icon at bounding box center [1523, 13] width 5 height 3
click at [1519, 8] on icon at bounding box center [1523, 13] width 10 height 10
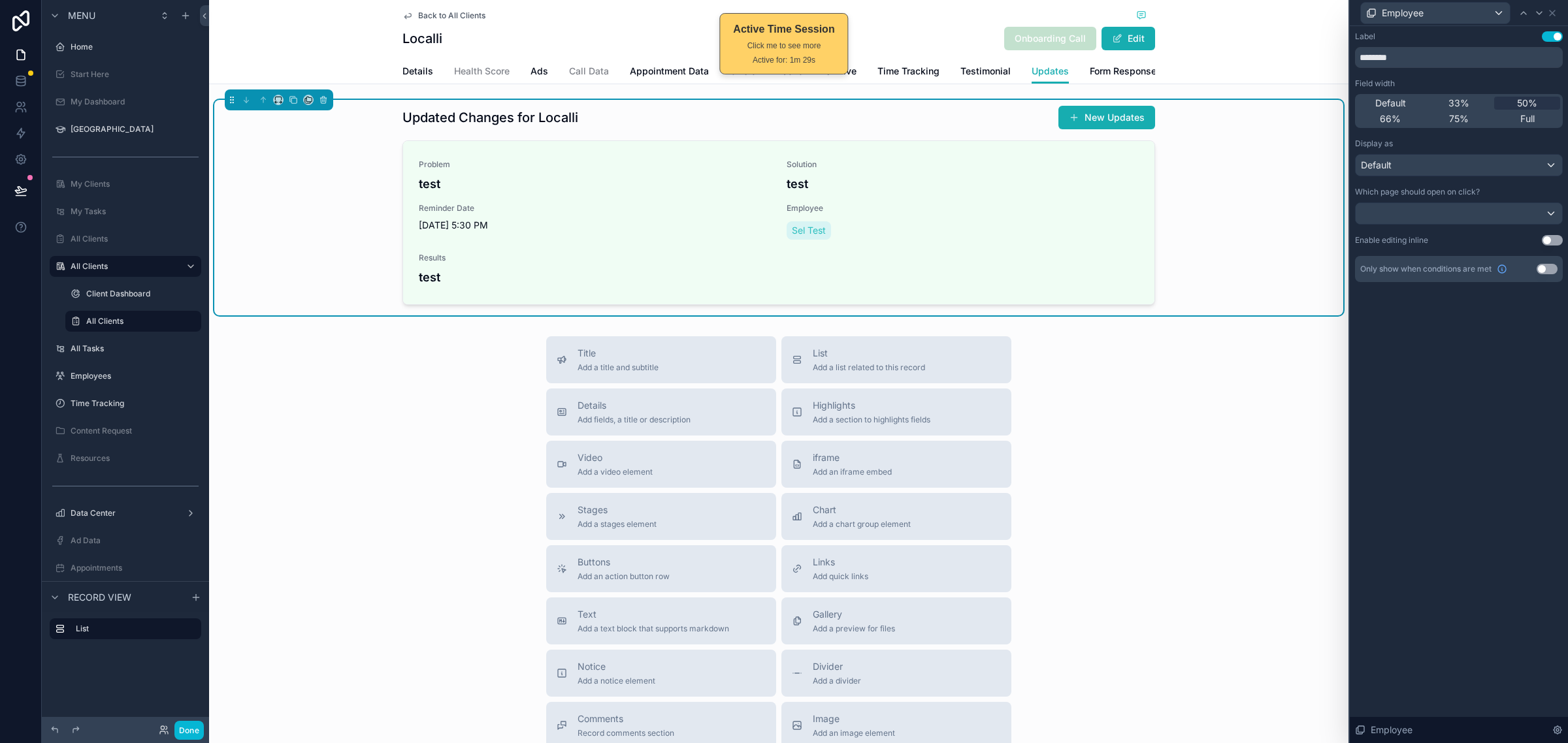
click at [1549, 240] on button "Use setting" at bounding box center [1552, 240] width 21 height 10
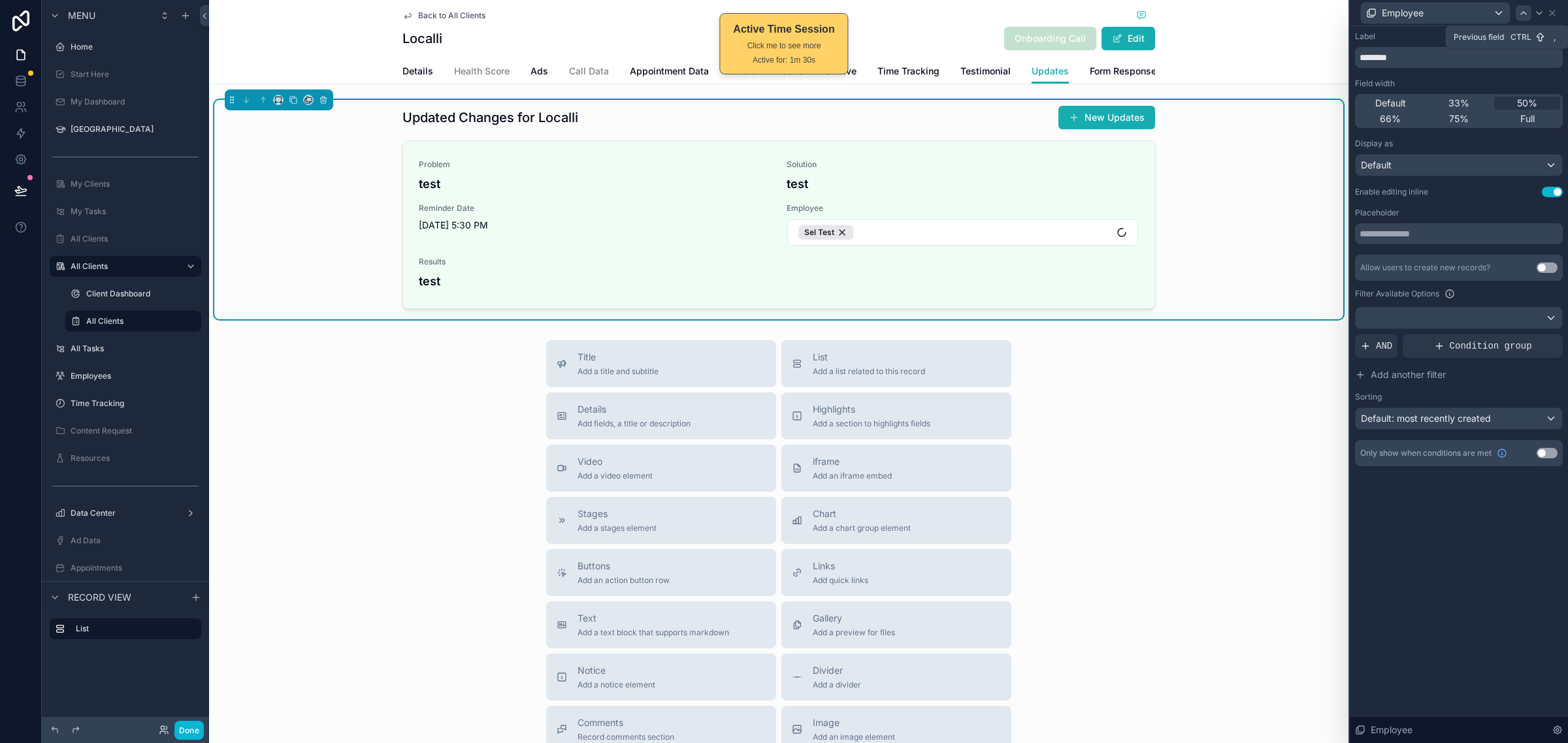
click at [1521, 17] on icon at bounding box center [1523, 13] width 10 height 10
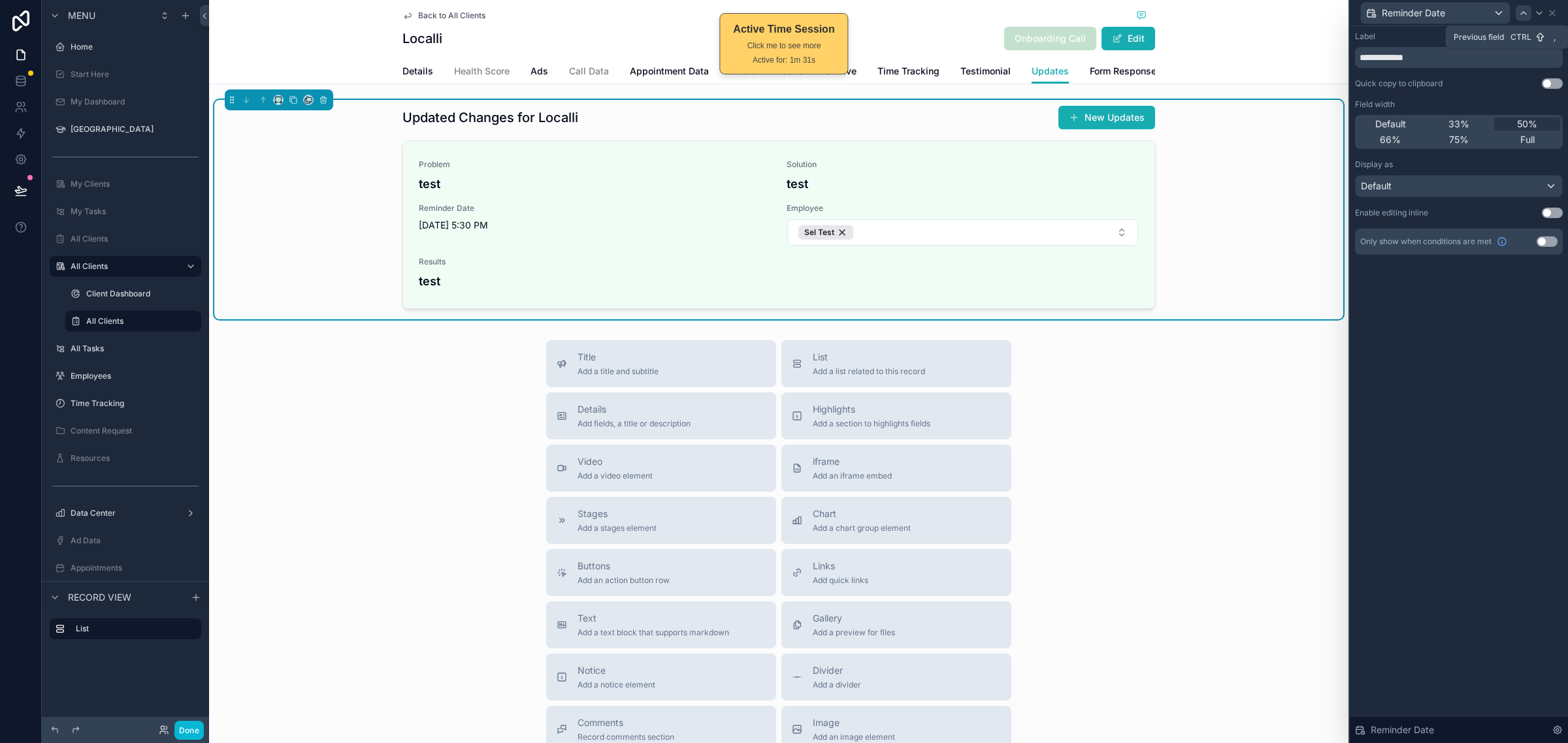
click at [1521, 20] on div at bounding box center [1523, 13] width 15 height 15
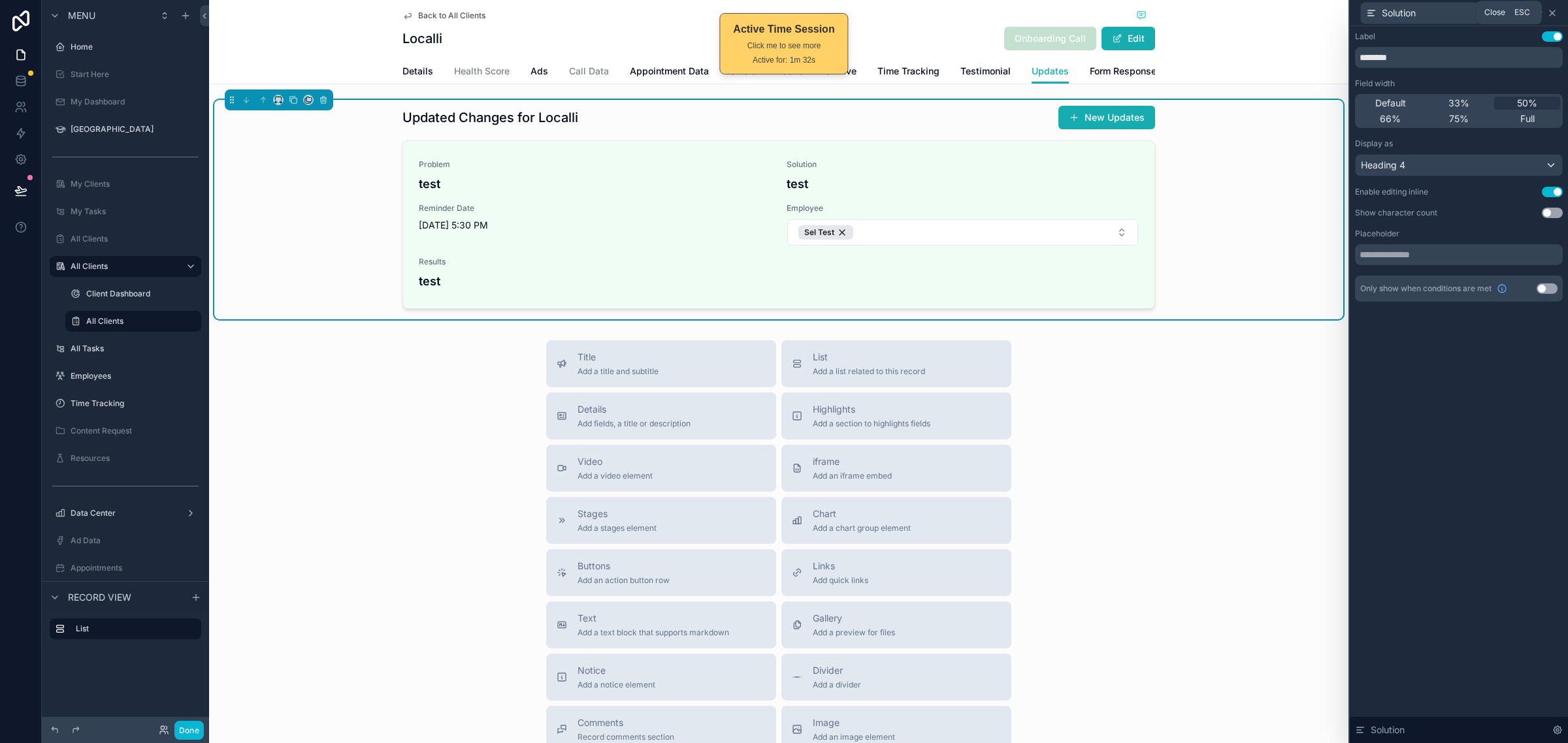
click at [1552, 14] on icon at bounding box center [1552, 13] width 10 height 10
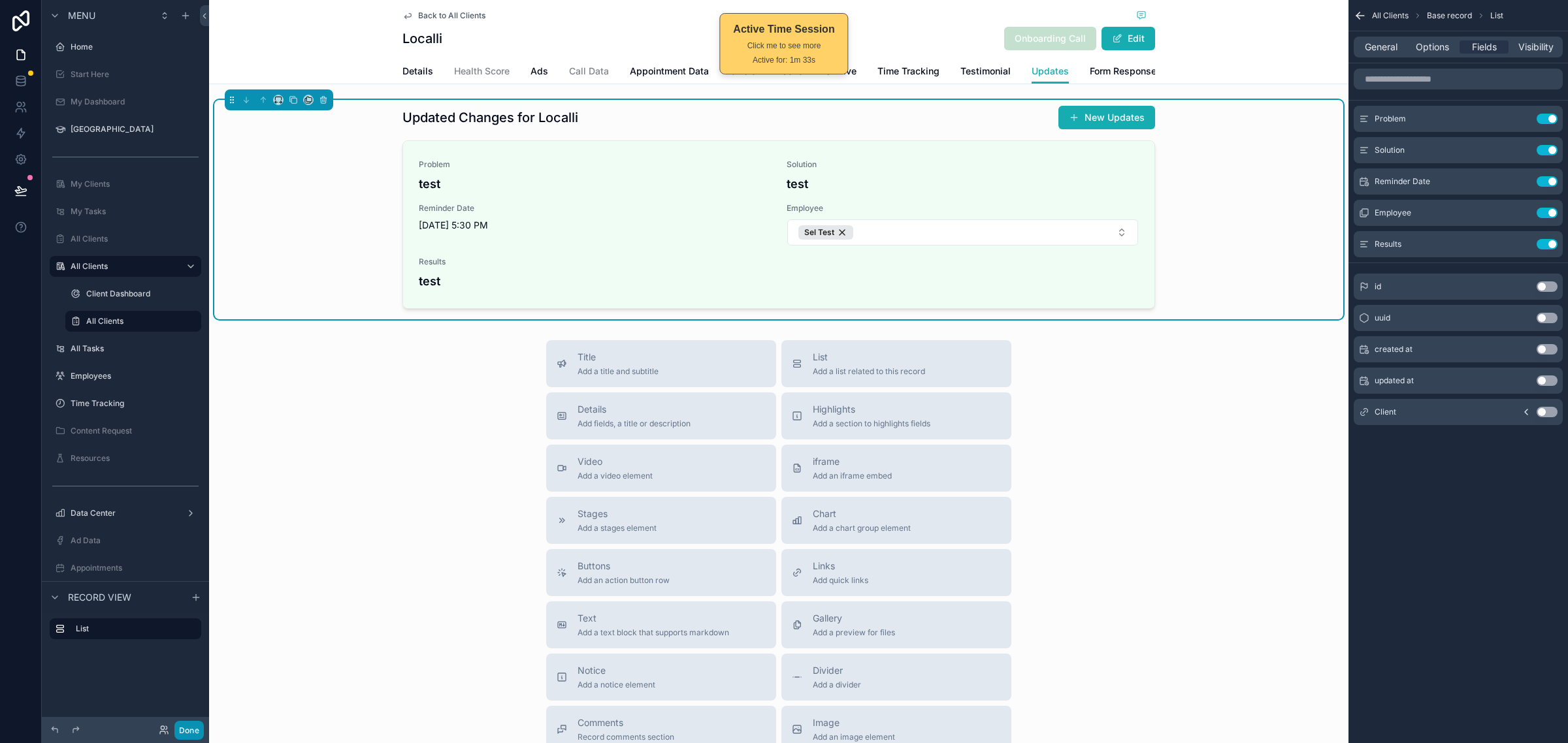
click at [194, 732] on button "Done" at bounding box center [189, 730] width 29 height 19
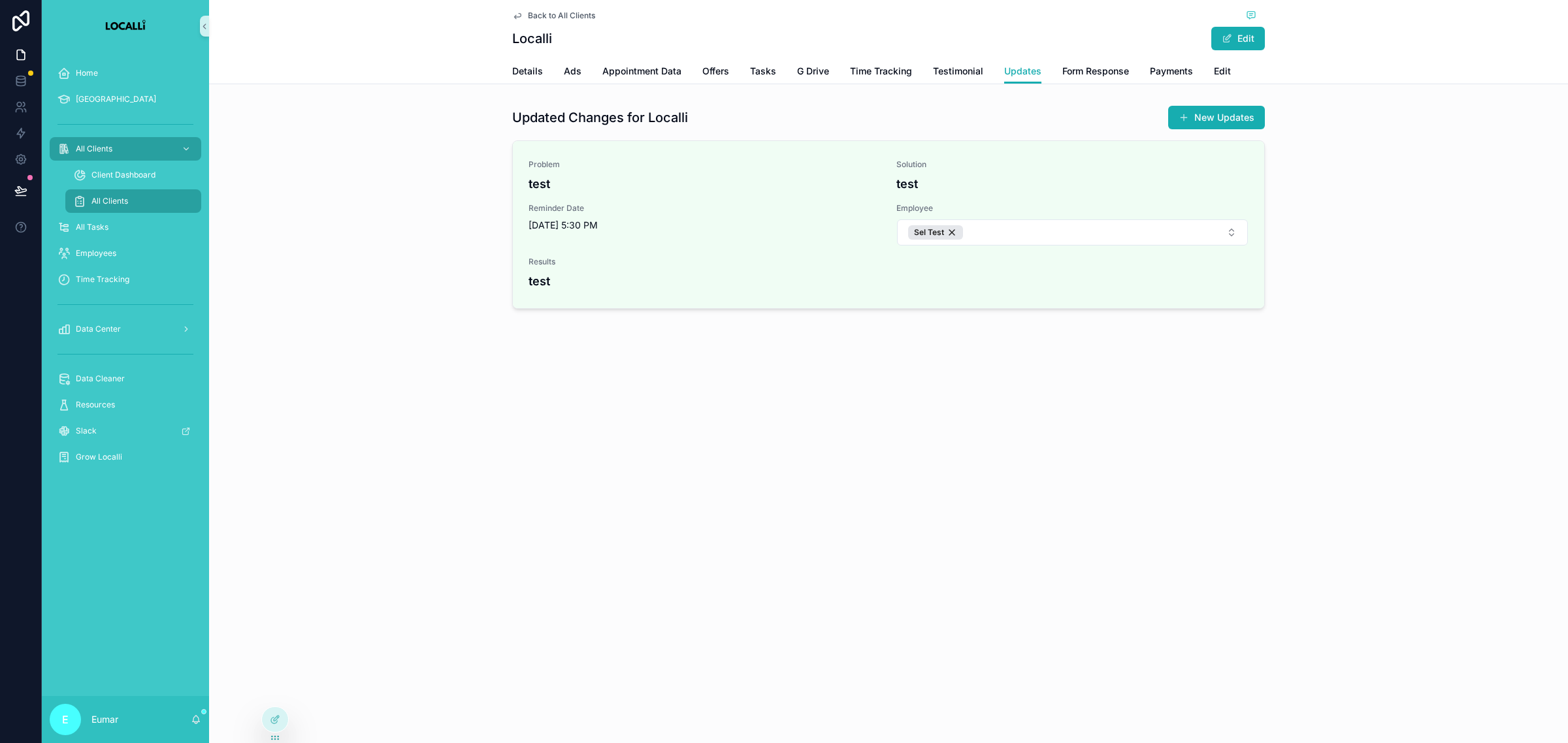
click at [998, 476] on div "Back to All Clients Localli Edit Updates Details Ads Appointment Data Offers Ta…" at bounding box center [889, 372] width 1359 height 743
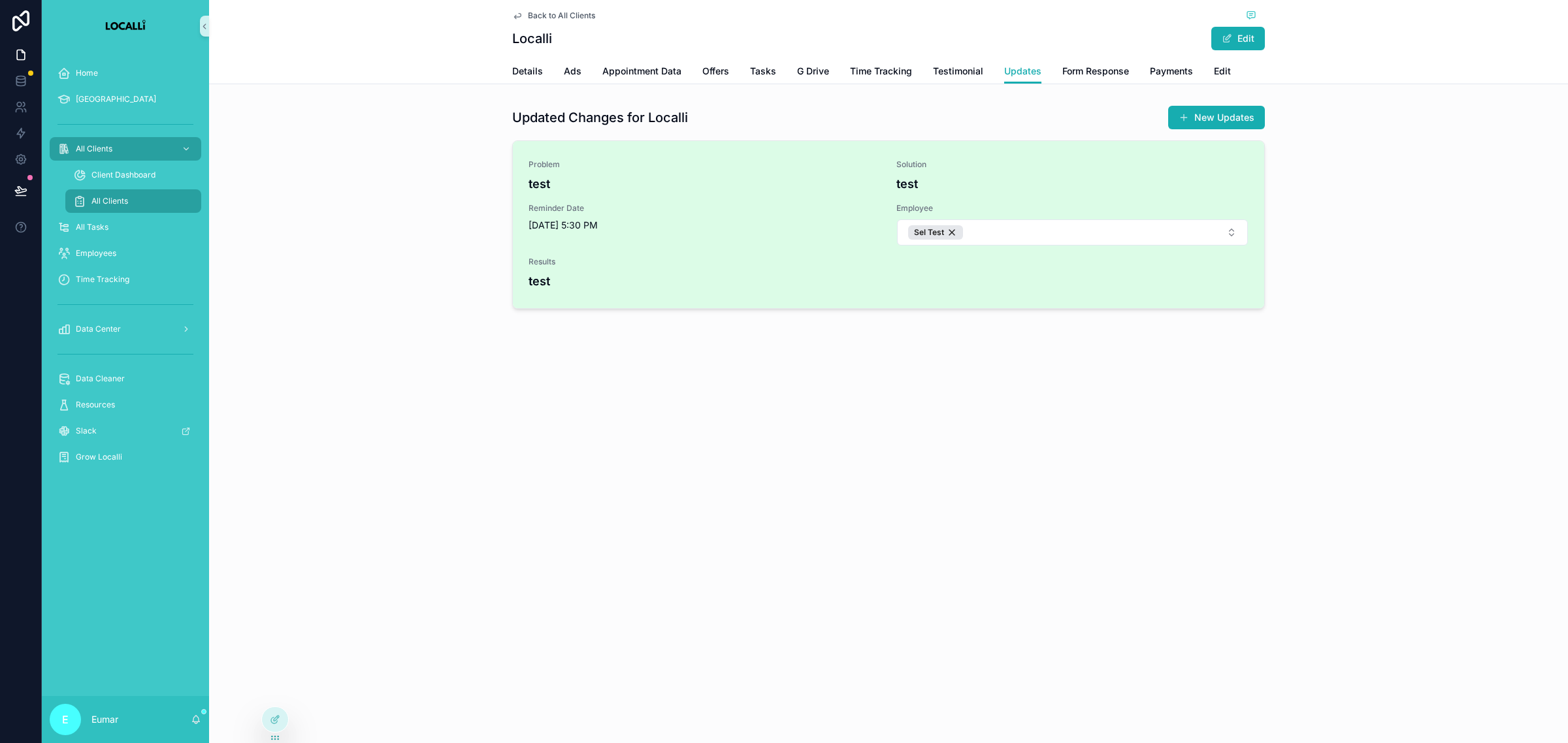
click at [587, 225] on span "[DATE] 5:30 PM" at bounding box center [704, 224] width 352 height 13
click at [533, 286] on h4 "test" at bounding box center [888, 281] width 720 height 18
drag, startPoint x: 550, startPoint y: 289, endPoint x: 881, endPoint y: 259, distance: 332.4
click at [550, 289] on h4 "test" at bounding box center [888, 281] width 720 height 18
click at [1024, 223] on button "Sel Test" at bounding box center [1073, 232] width 351 height 26
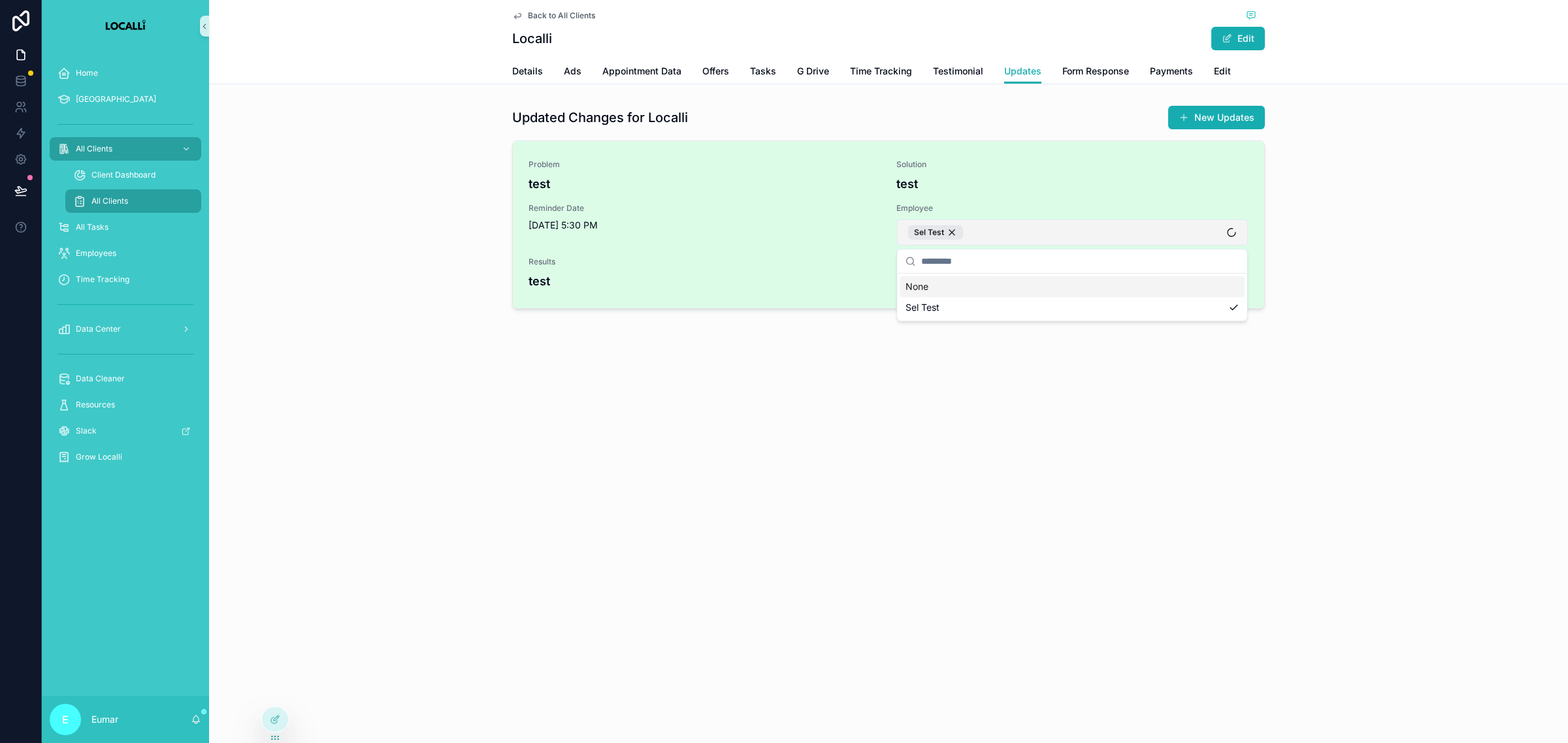
click at [1024, 223] on button "Sel Test" at bounding box center [1073, 232] width 351 height 26
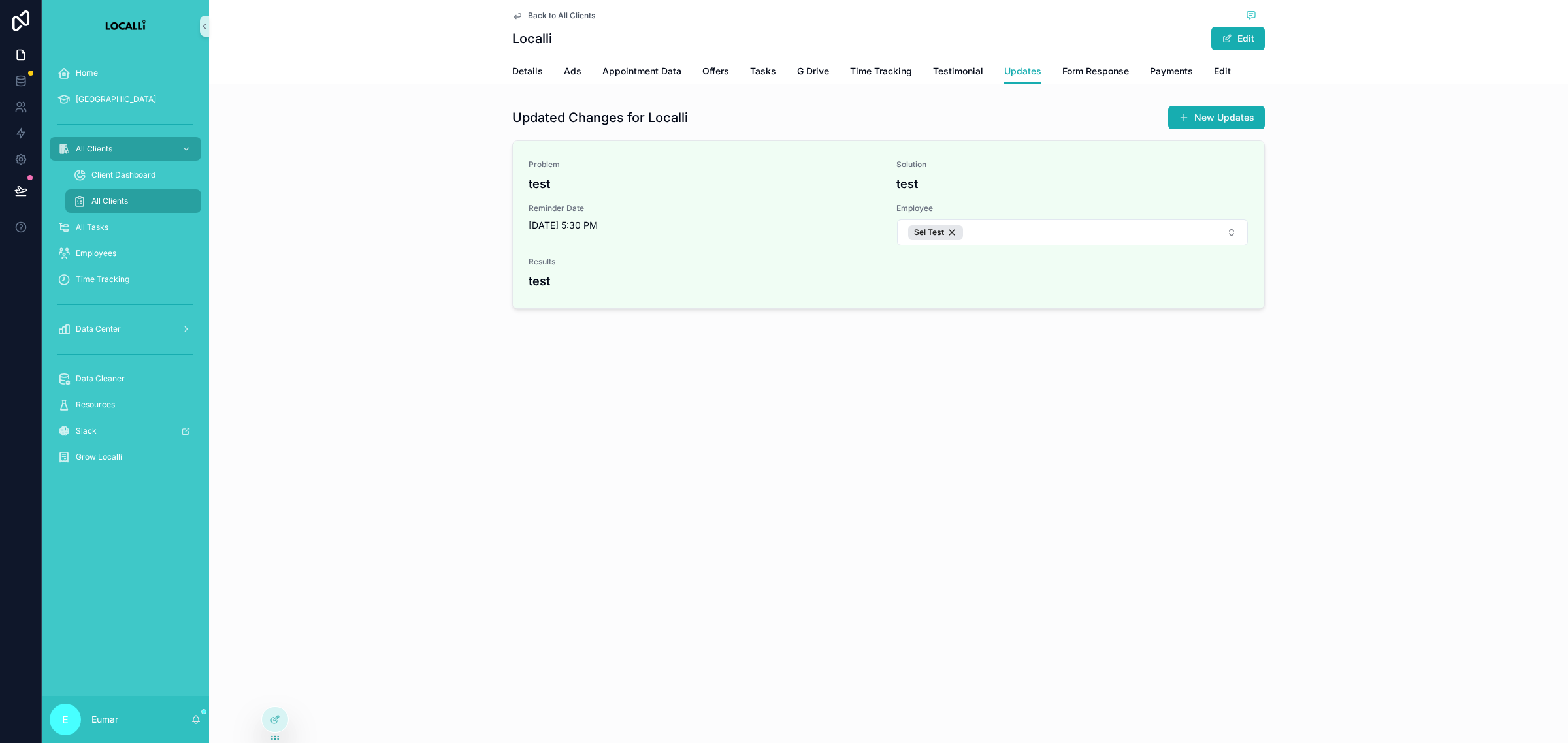
click at [687, 434] on div "Back to All Clients Localli Edit Updates Details Ads Appointment Data Offers Ta…" at bounding box center [889, 372] width 1359 height 743
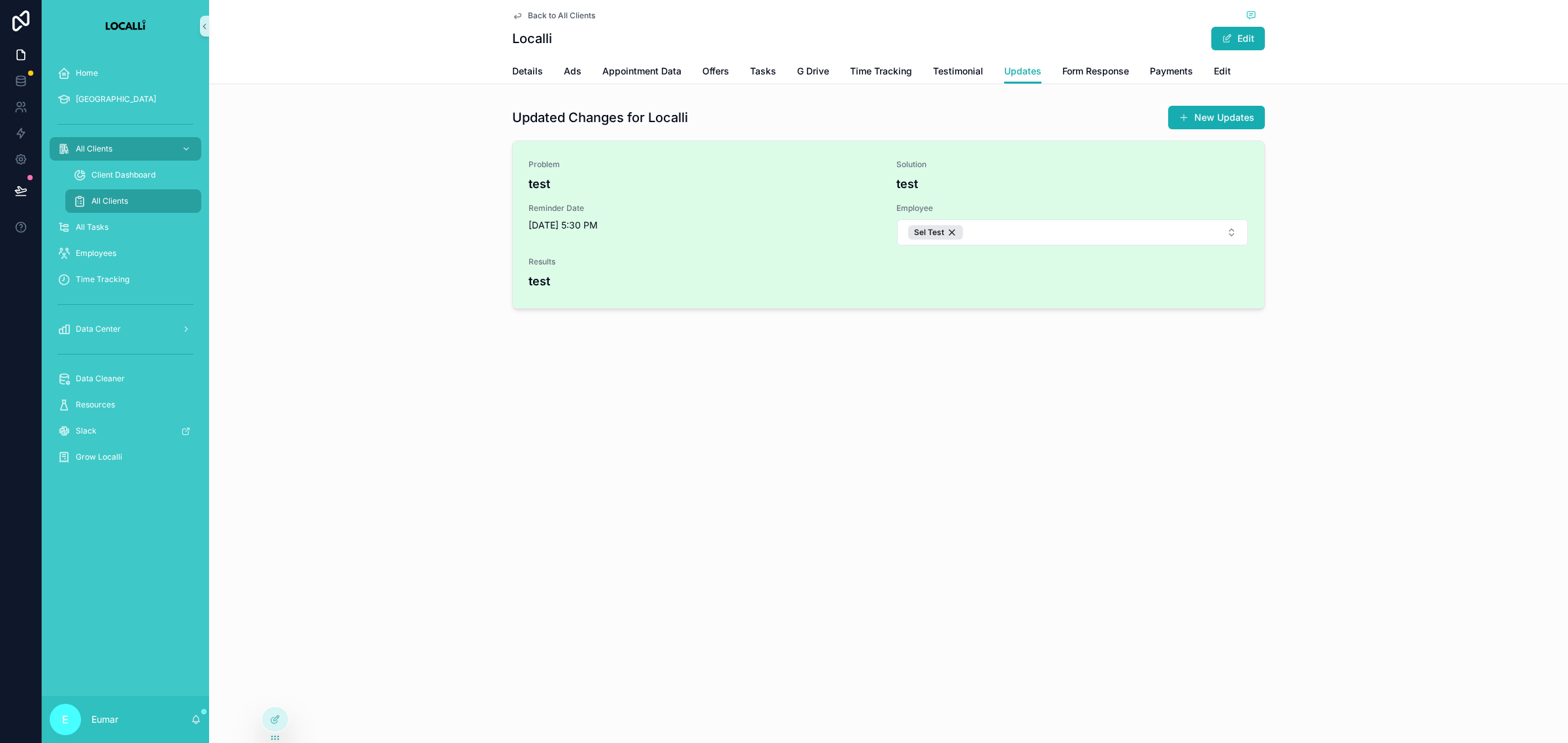
click at [922, 178] on h4 "test" at bounding box center [1072, 184] width 352 height 18
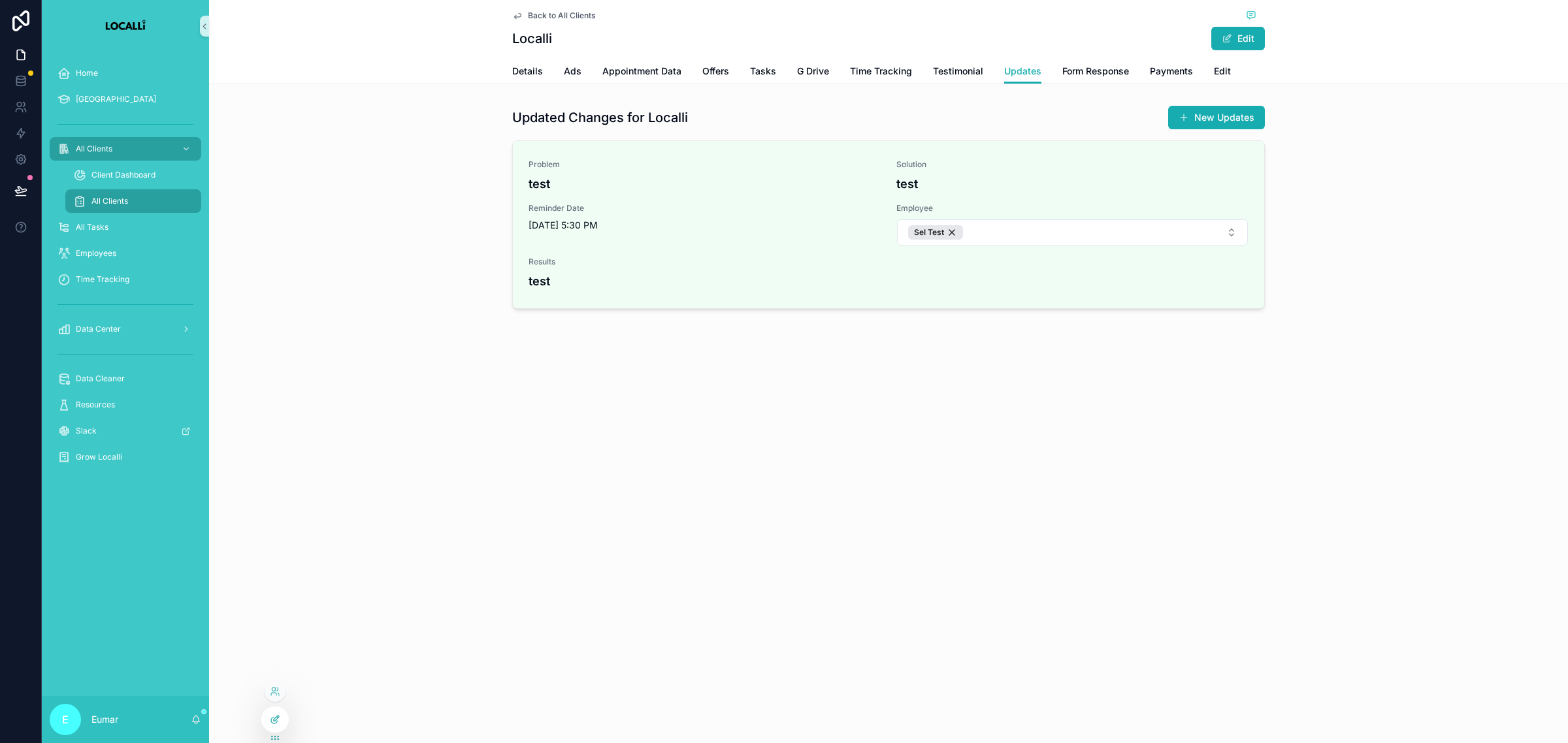
click at [274, 726] on div at bounding box center [275, 719] width 26 height 25
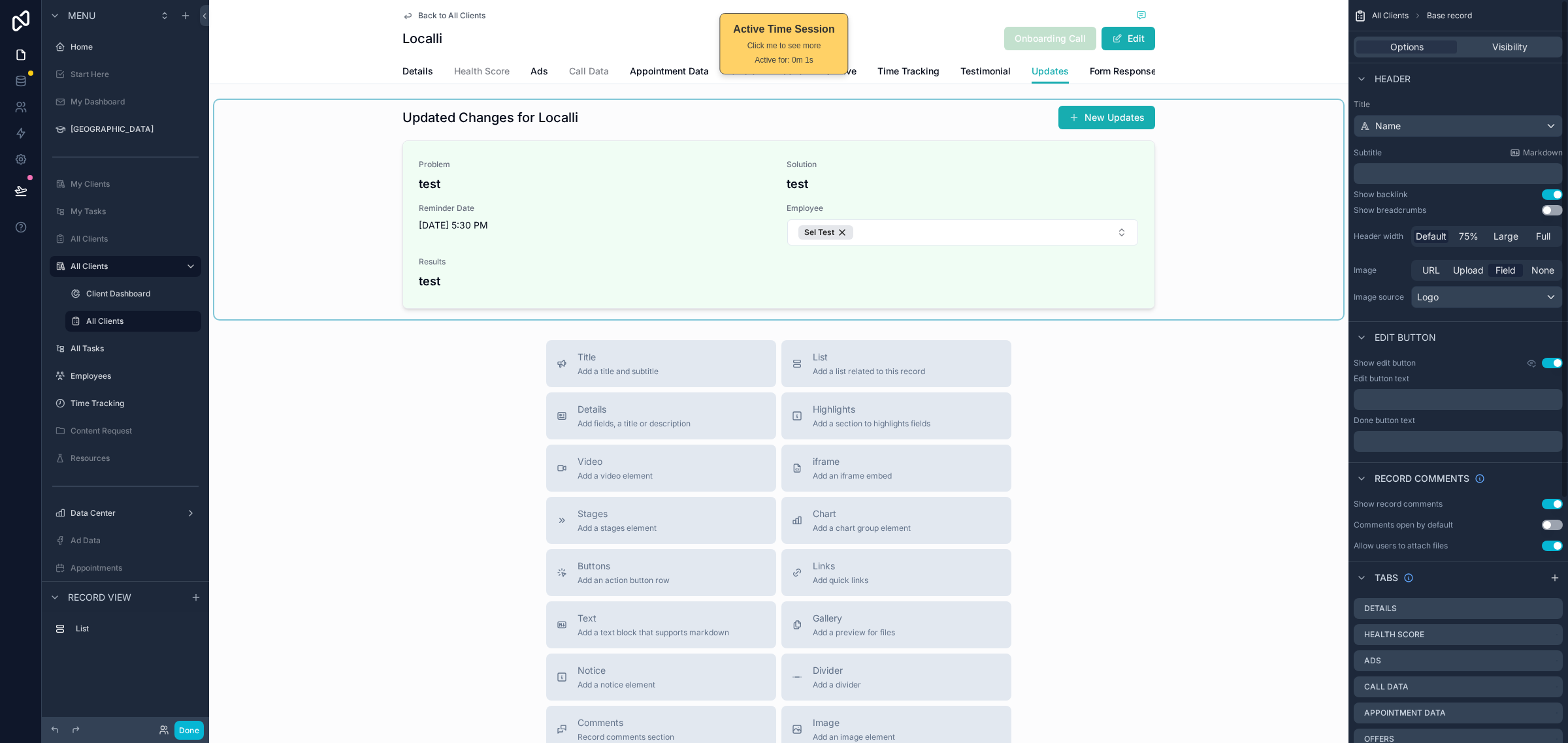
click at [1110, 188] on div "scrollable content" at bounding box center [778, 209] width 1128 height 219
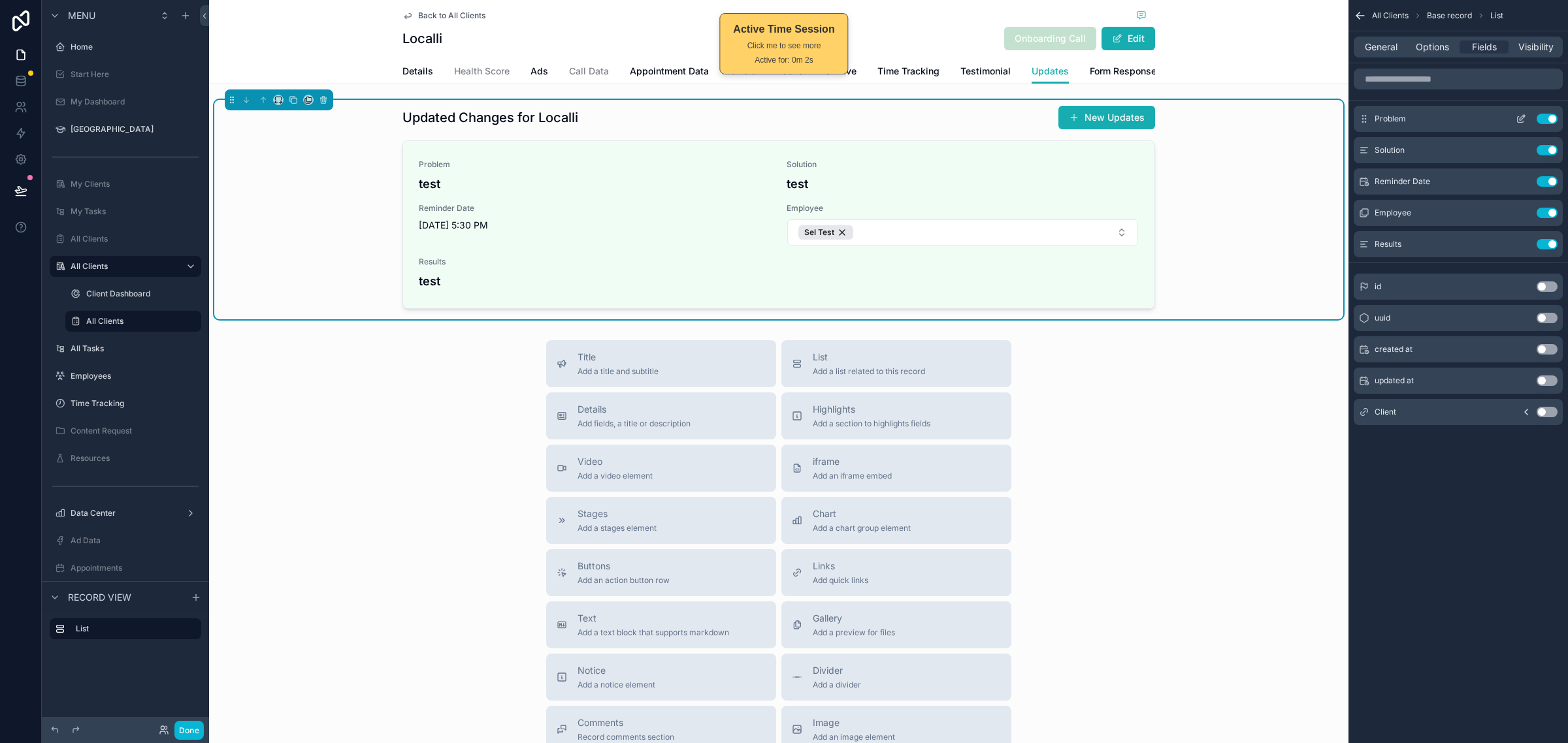
click at [1514, 120] on button "scrollable content" at bounding box center [1521, 119] width 21 height 10
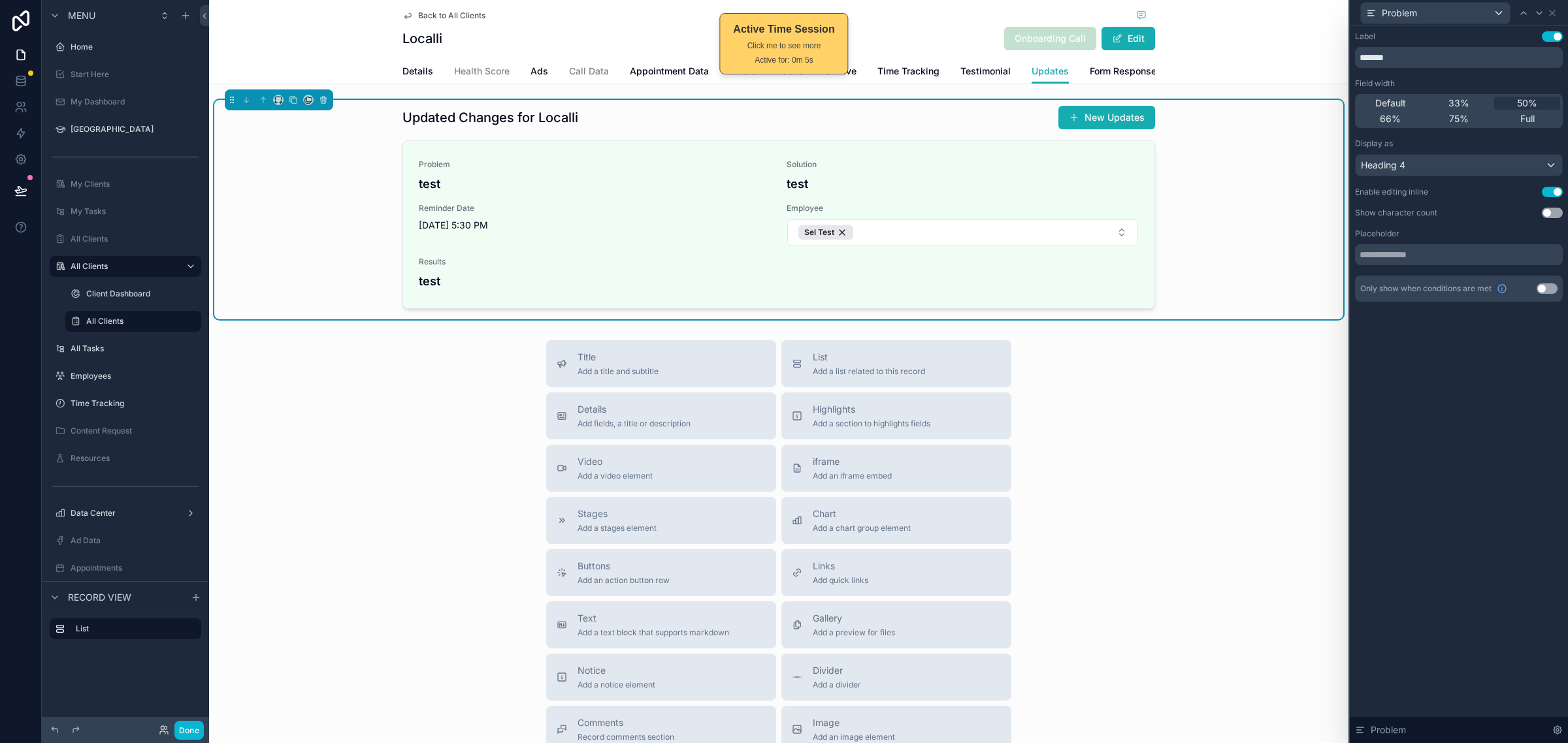
click at [1550, 211] on button "Use setting" at bounding box center [1552, 212] width 21 height 10
click at [1542, 14] on icon at bounding box center [1539, 13] width 10 height 10
click at [1555, 10] on icon at bounding box center [1552, 13] width 10 height 10
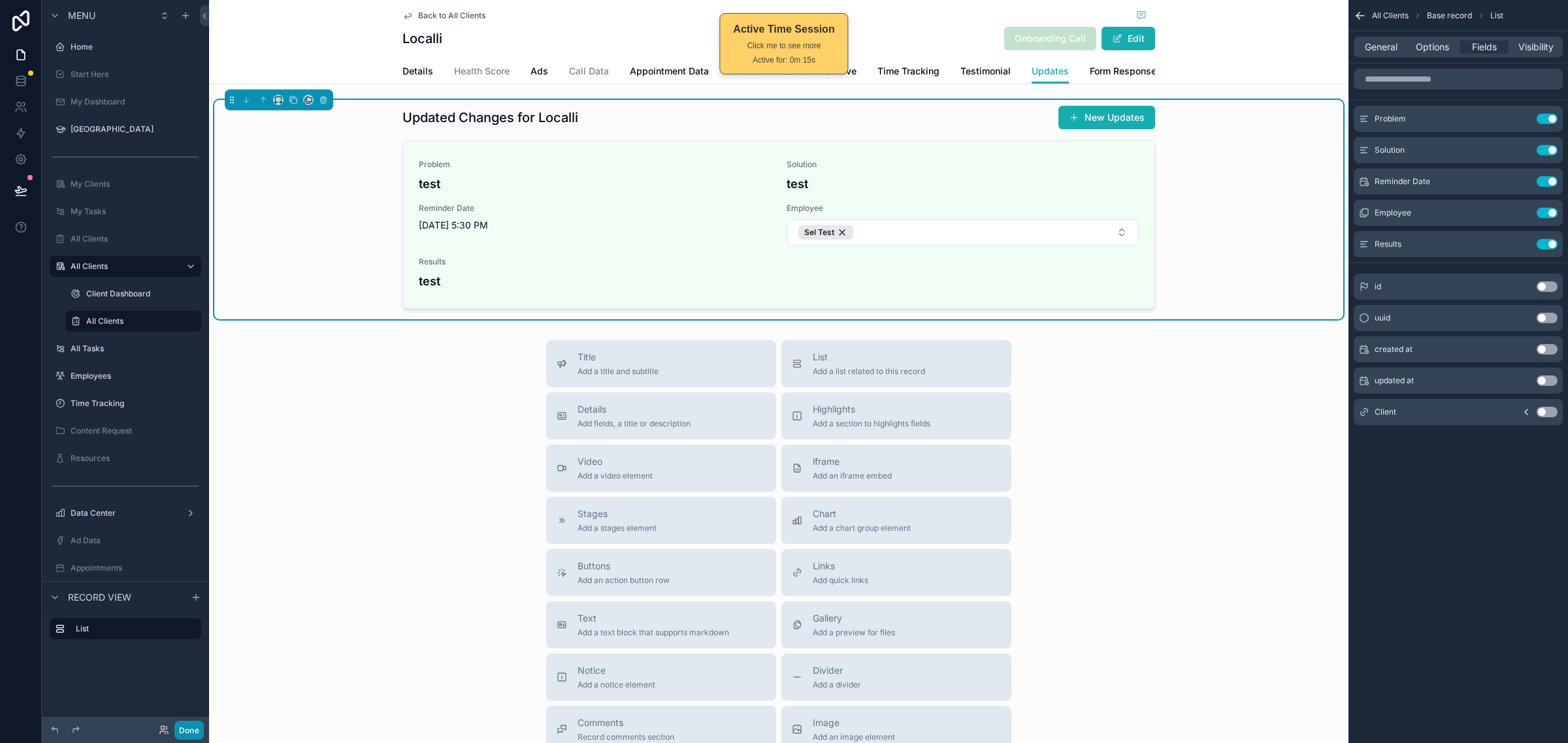
drag, startPoint x: 189, startPoint y: 727, endPoint x: 281, endPoint y: 575, distance: 177.7
click at [188, 727] on button "Done" at bounding box center [189, 730] width 29 height 19
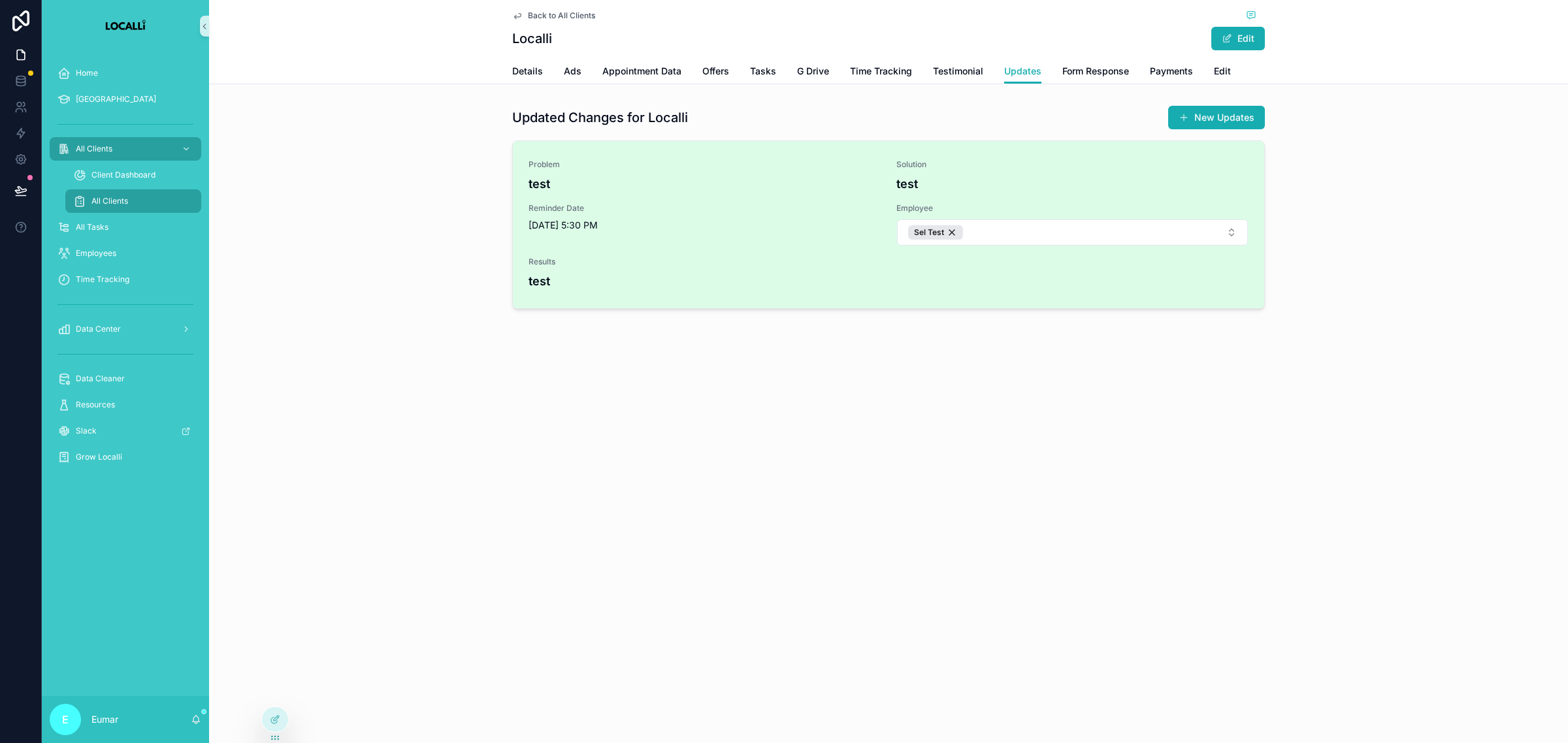
click at [550, 165] on span "Problem" at bounding box center [704, 164] width 352 height 10
click at [552, 178] on h4 "test" at bounding box center [704, 184] width 352 height 18
click at [537, 185] on h4 "test" at bounding box center [704, 184] width 352 height 18
click at [526, 184] on div "Problem test Solution test Reminder Date [DATE] 5:30 PM Employee Sel Test Resul…" at bounding box center [888, 224] width 751 height 167
click at [528, 183] on h4 "test" at bounding box center [704, 184] width 352 height 18
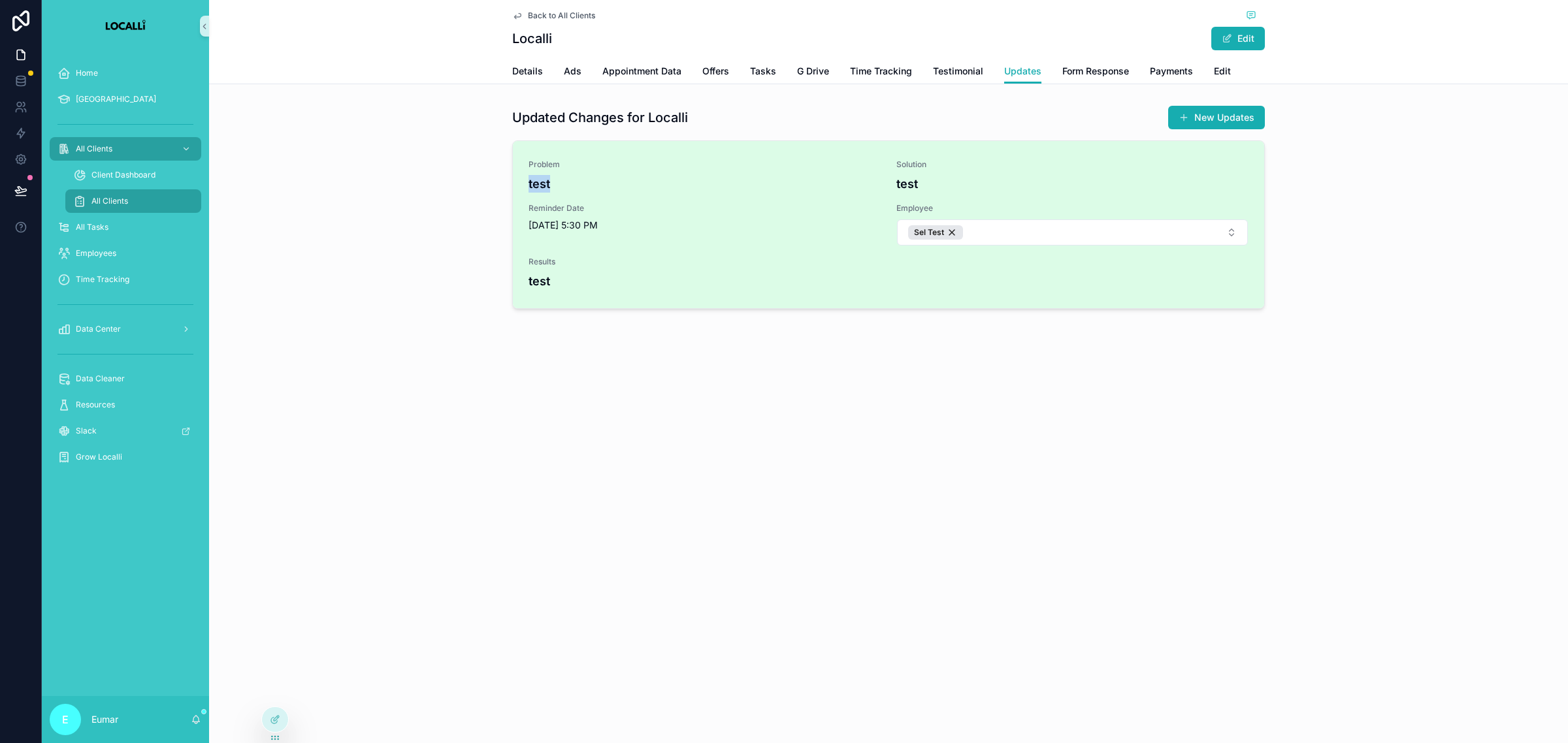
click at [528, 183] on h4 "test" at bounding box center [704, 184] width 352 height 18
click at [534, 183] on h4 "test" at bounding box center [704, 184] width 352 height 18
click at [547, 181] on h4 "test" at bounding box center [704, 184] width 352 height 18
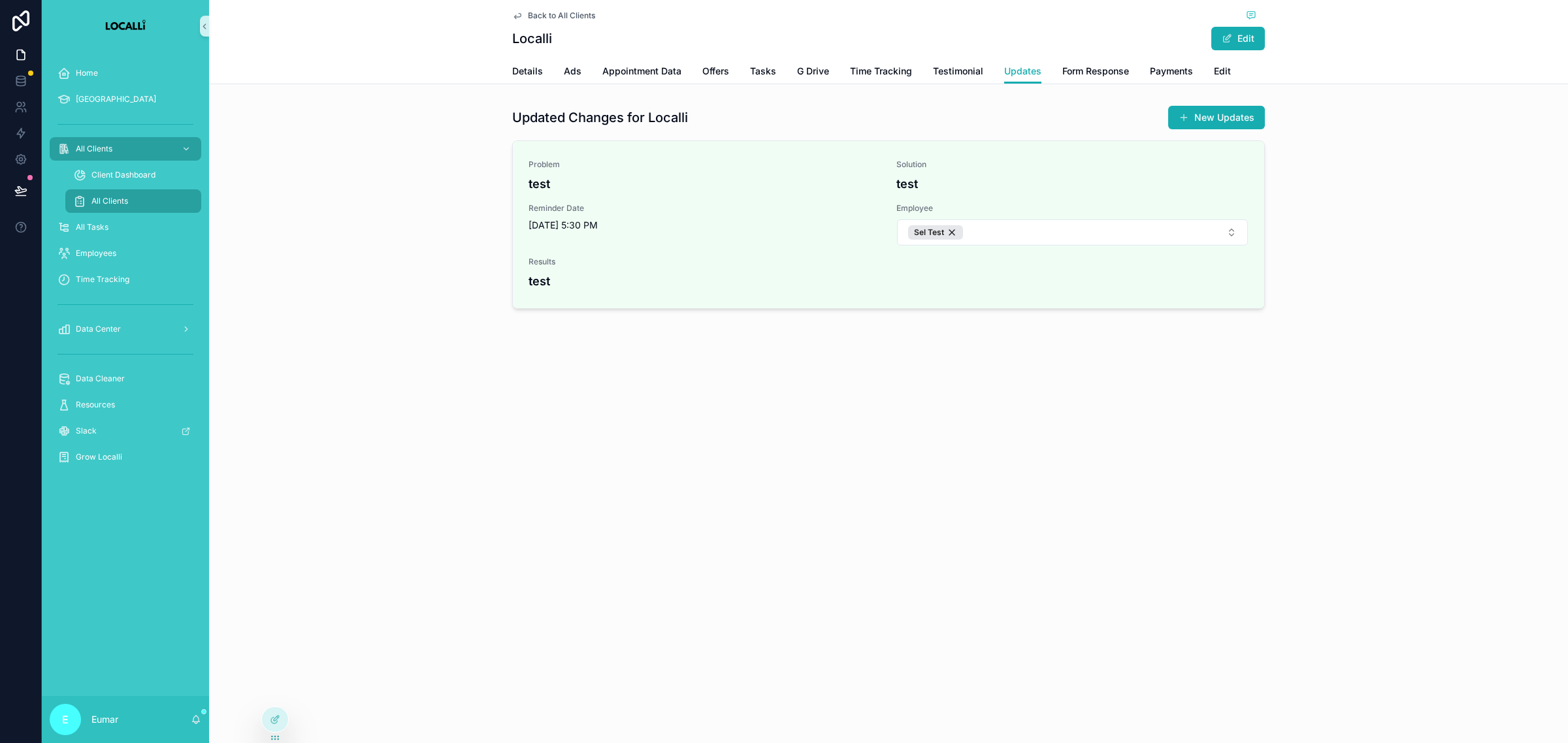
click at [465, 558] on div "Back to All Clients Localli Edit Updates Details Ads Appointment Data Offers Ta…" at bounding box center [889, 372] width 1359 height 743
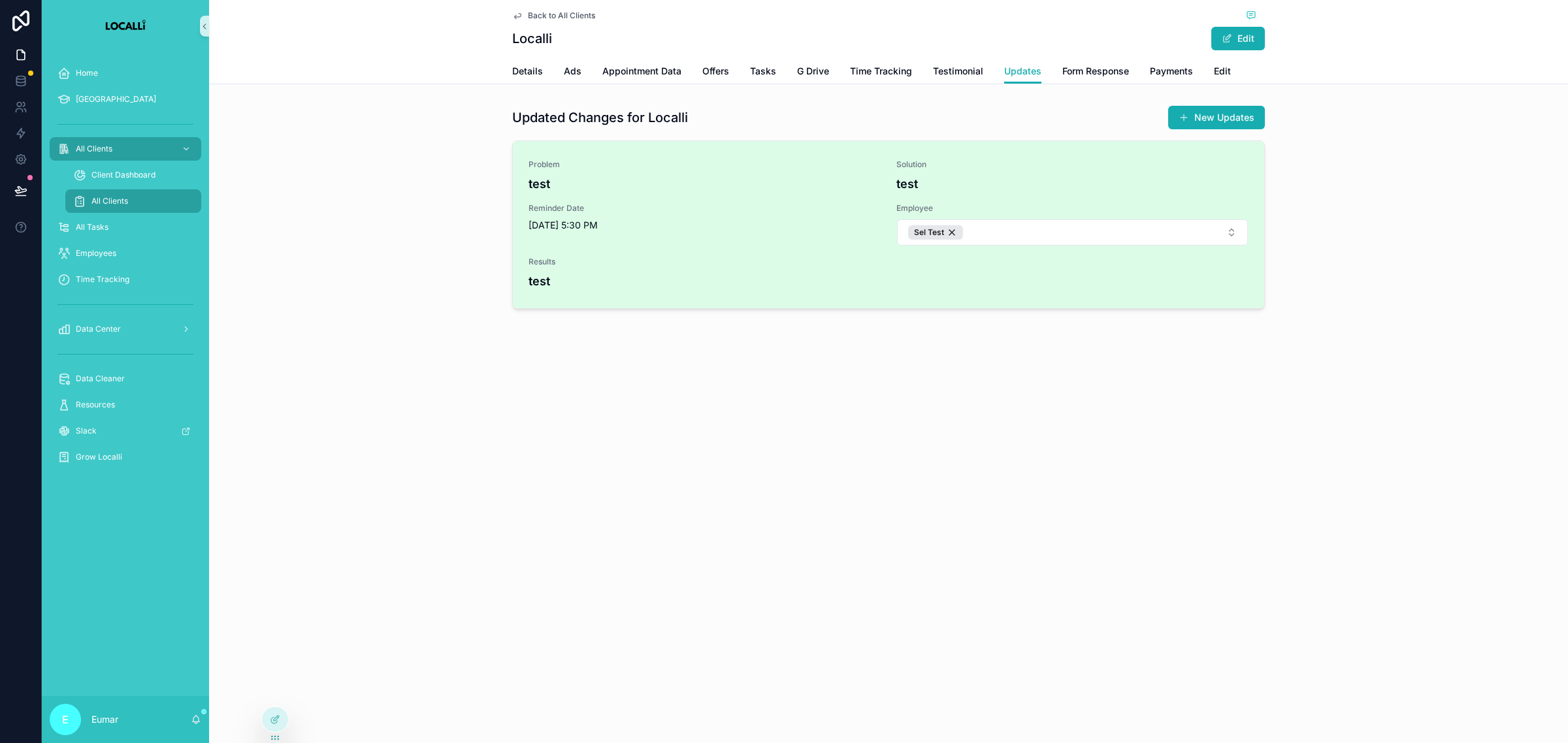
click at [918, 184] on h4 "test" at bounding box center [1072, 184] width 352 height 18
click at [916, 184] on h4 "test" at bounding box center [1072, 184] width 352 height 18
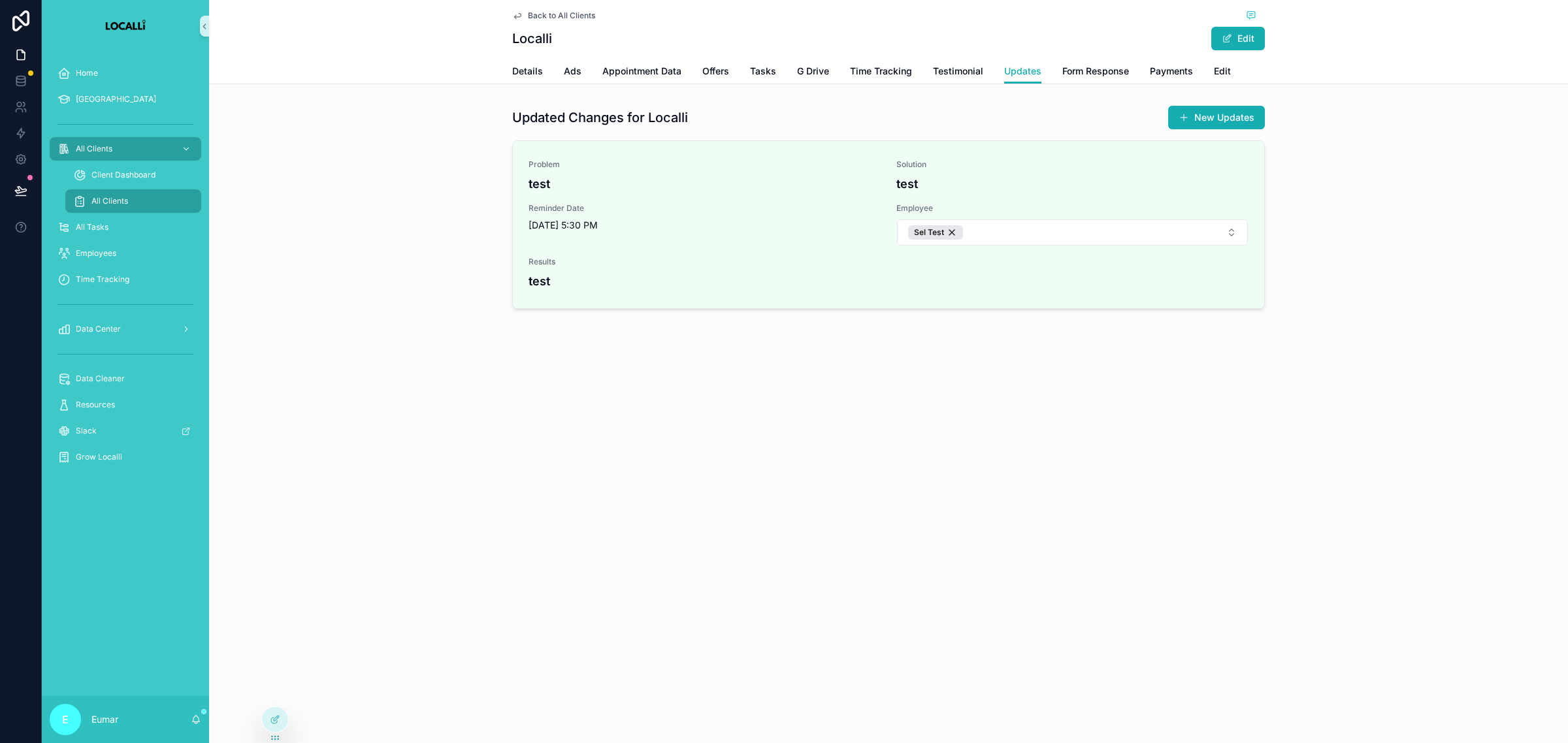
click at [524, 454] on div "Back to All Clients Localli Edit Updates Details Ads Appointment Data Offers Ta…" at bounding box center [889, 372] width 1359 height 743
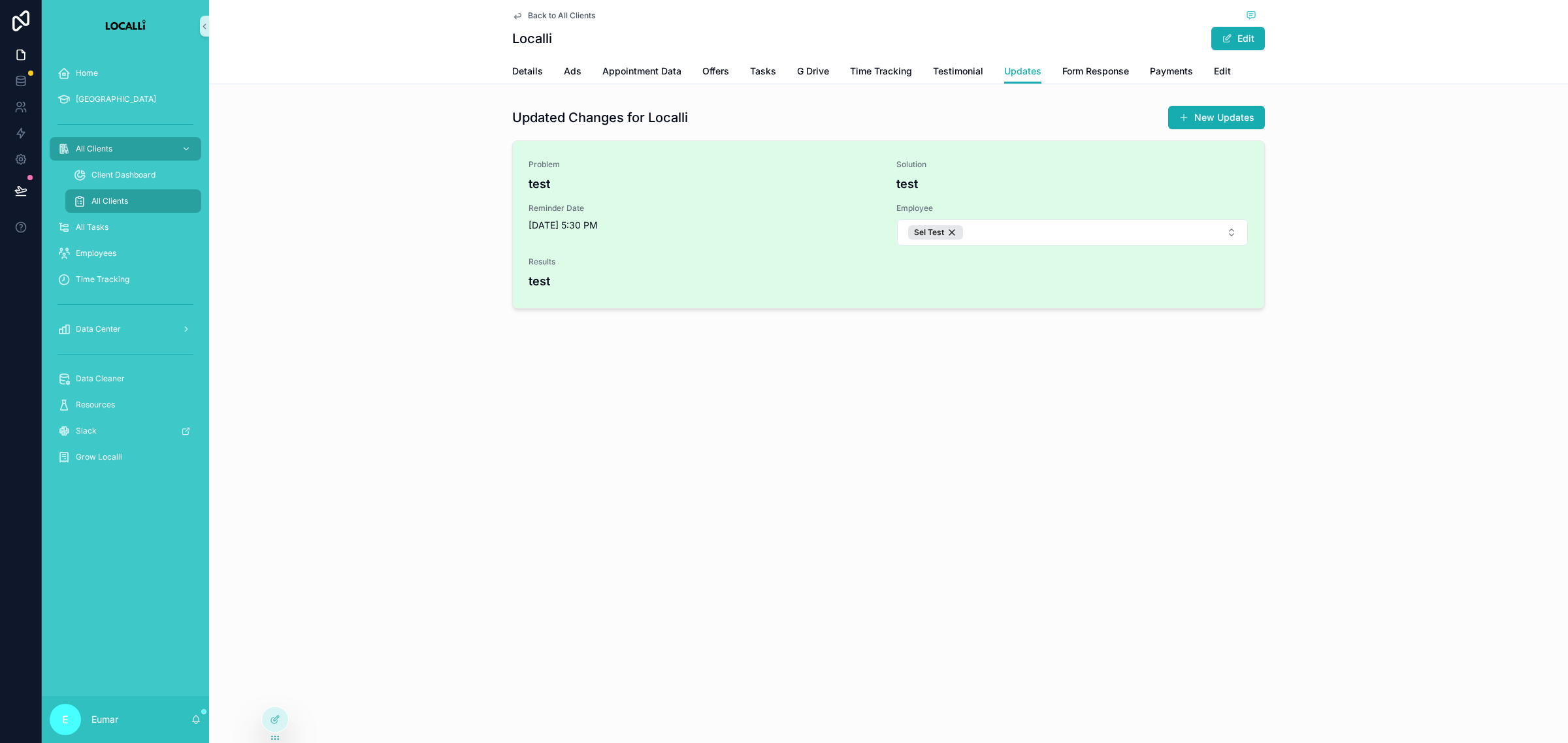
click at [530, 288] on h4 "test" at bounding box center [888, 281] width 720 height 18
click at [1160, 168] on span "Solution" at bounding box center [1072, 164] width 352 height 10
click at [1152, 170] on div "Solution test" at bounding box center [1072, 175] width 352 height 34
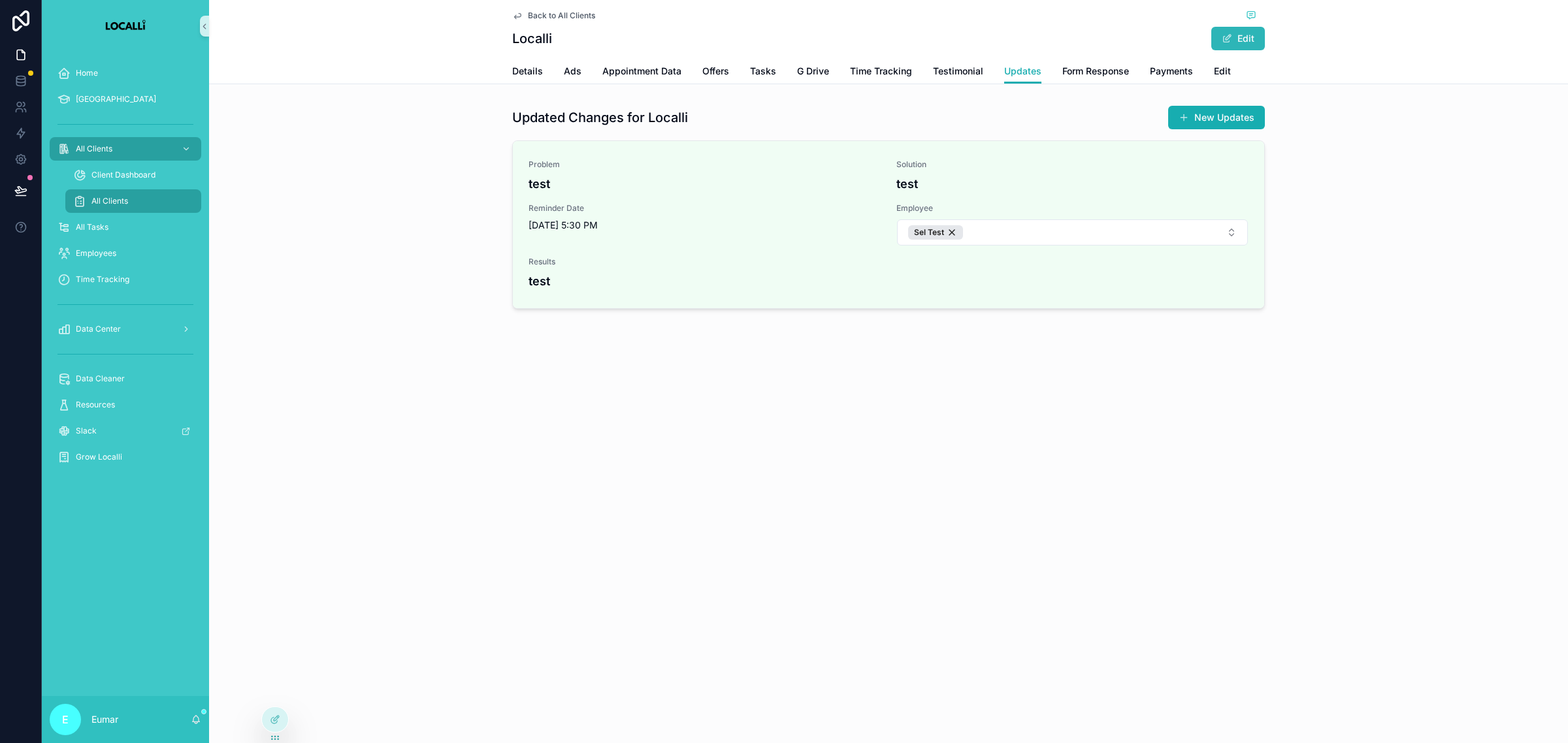
click at [1238, 45] on button "Edit" at bounding box center [1238, 38] width 53 height 23
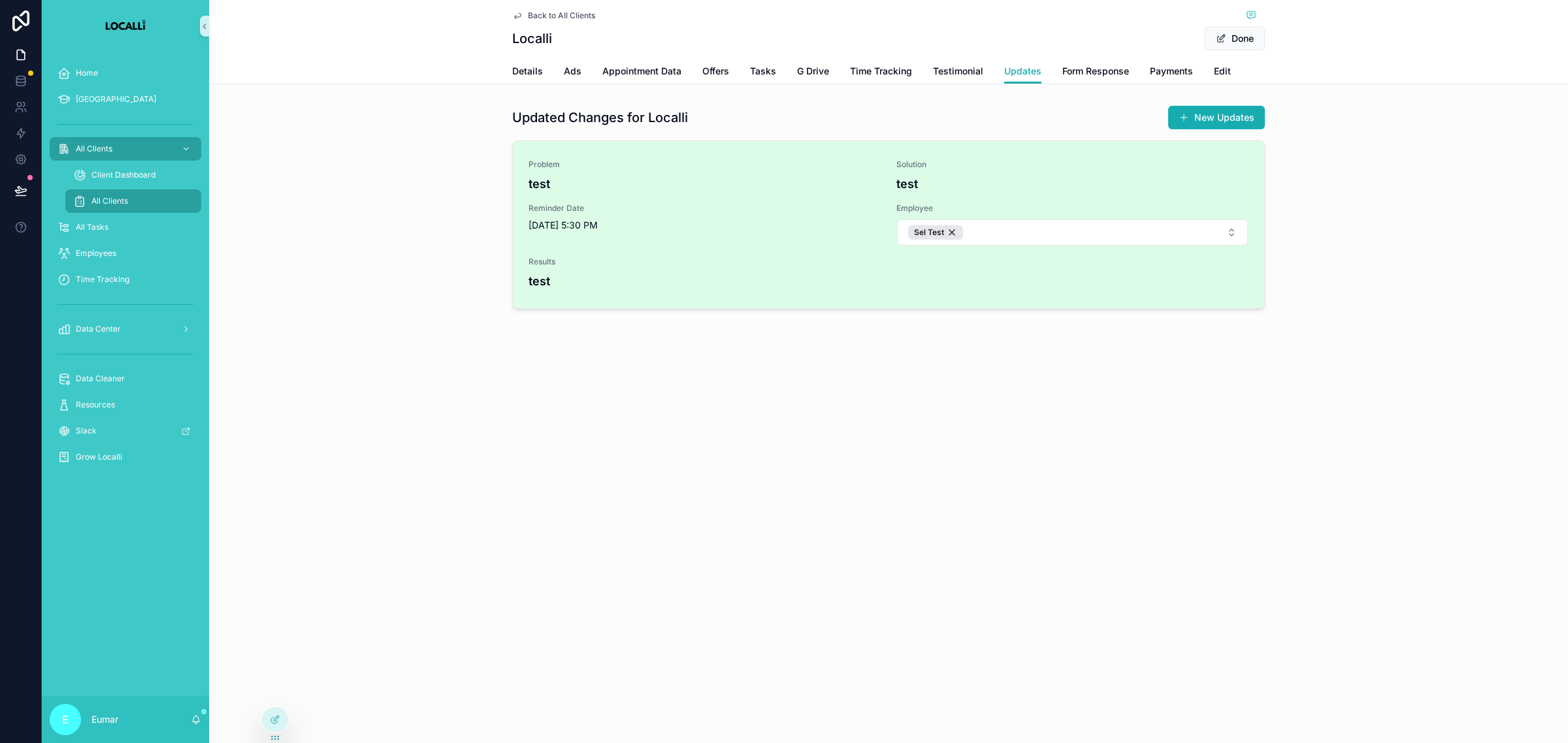
click at [544, 178] on h4 "test" at bounding box center [704, 184] width 352 height 18
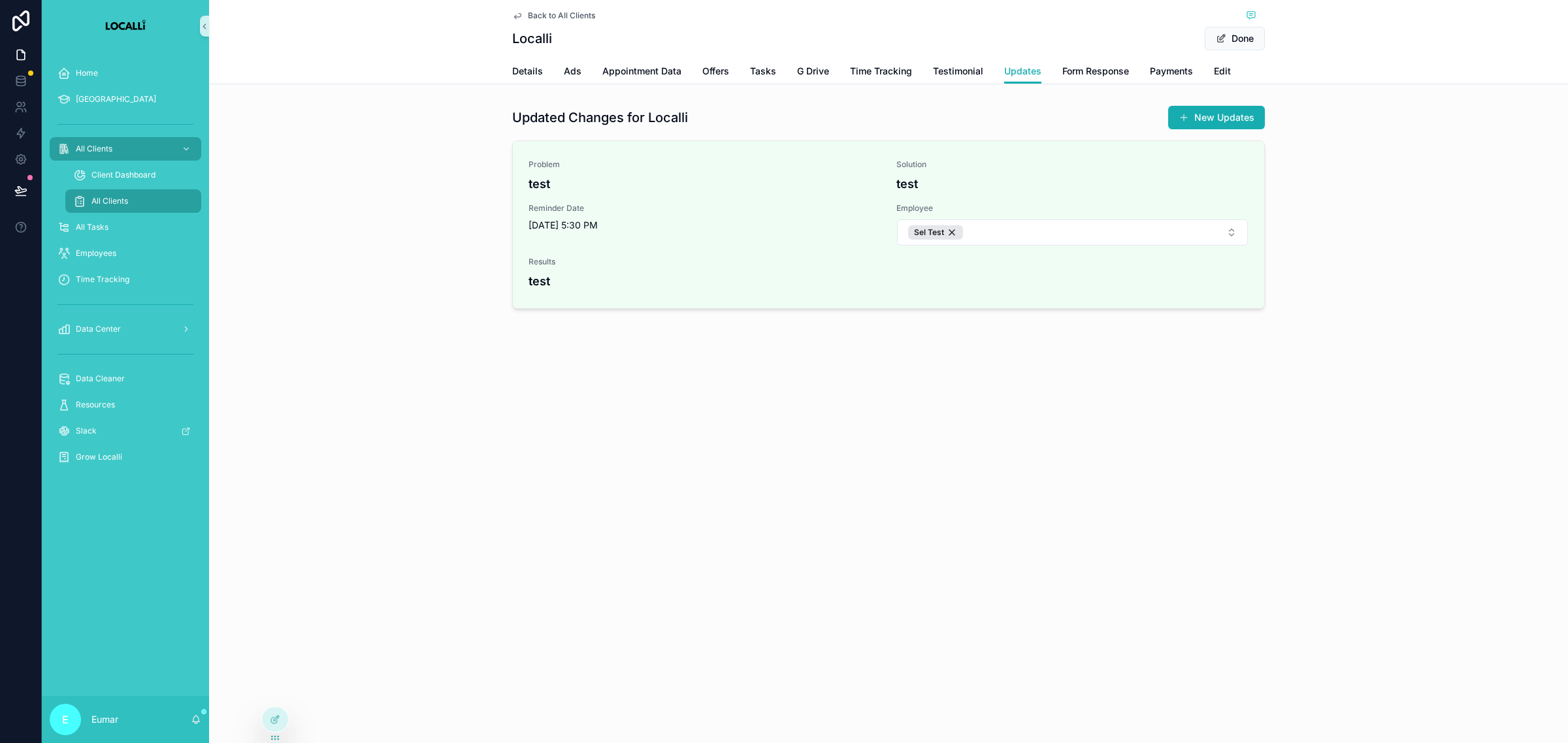
drag, startPoint x: 544, startPoint y: 178, endPoint x: 980, endPoint y: 119, distance: 440.0
click at [556, 181] on h4 "test" at bounding box center [704, 184] width 352 height 18
click at [1243, 42] on button "Done" at bounding box center [1234, 38] width 60 height 23
click at [458, 376] on div "Back to All Clients Localli Edit Updates Details Ads Appointment Data Offers Ta…" at bounding box center [889, 201] width 1359 height 403
click at [272, 725] on div at bounding box center [275, 719] width 26 height 25
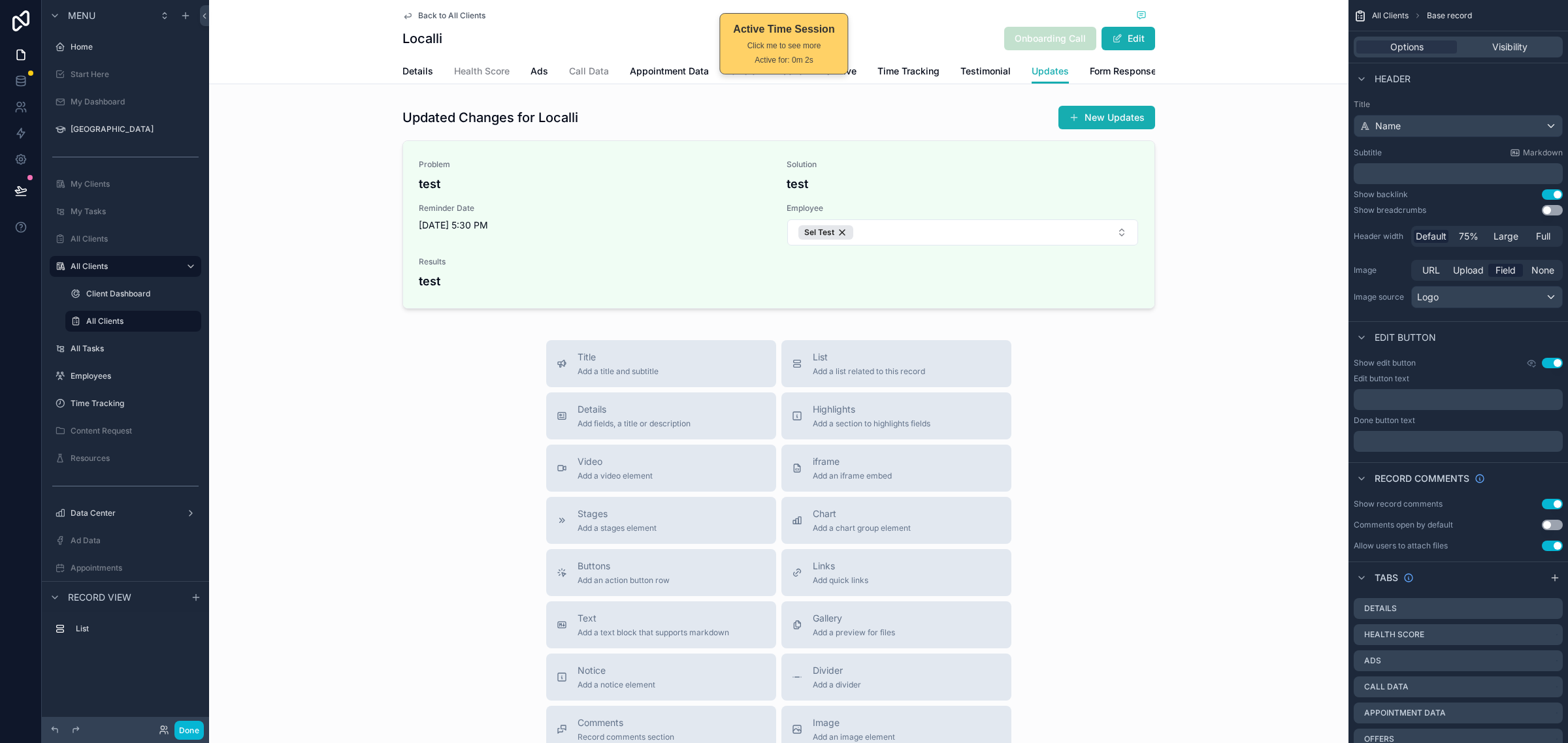
click at [1174, 370] on div "Title Add a title and subtitle List Add a list related to this record Details A…" at bounding box center [778, 573] width 1139 height 465
click at [1229, 256] on div "scrollable content" at bounding box center [778, 209] width 1128 height 219
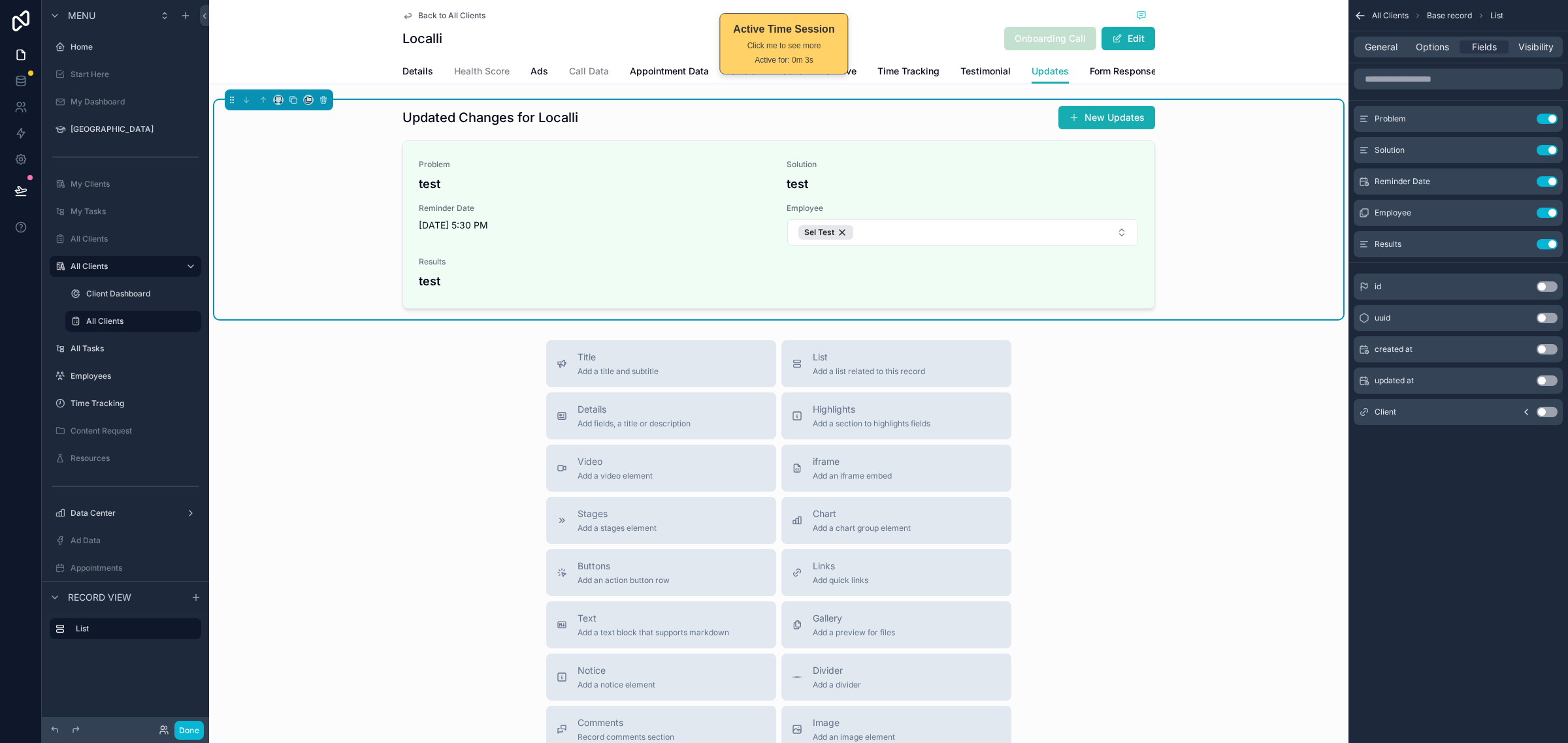
click at [1196, 356] on div "Title Add a title and subtitle List Add a list related to this record Details A…" at bounding box center [778, 573] width 1139 height 465
click at [686, 429] on div "Details Add fields, a title or description" at bounding box center [661, 416] width 209 height 26
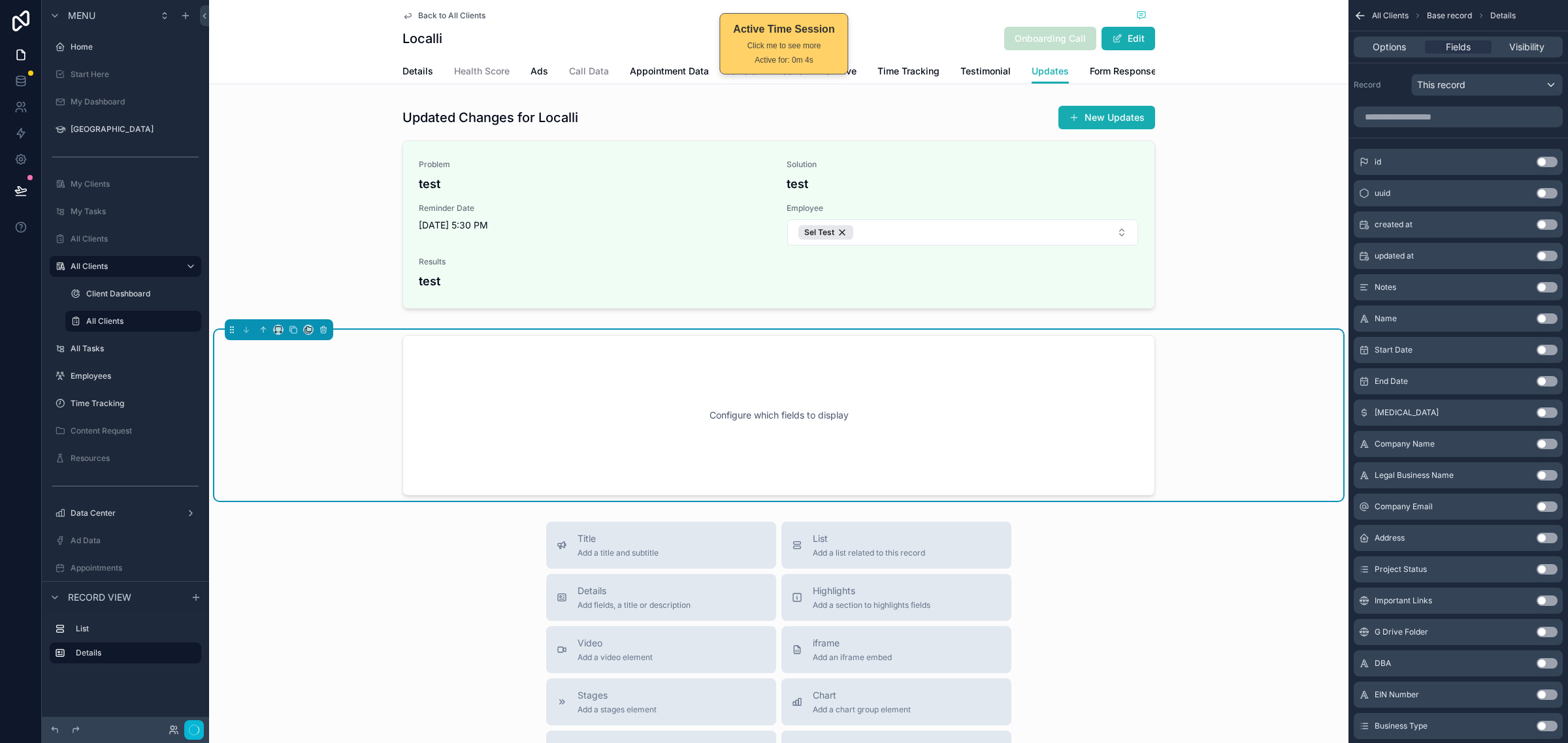
scroll to position [57, 0]
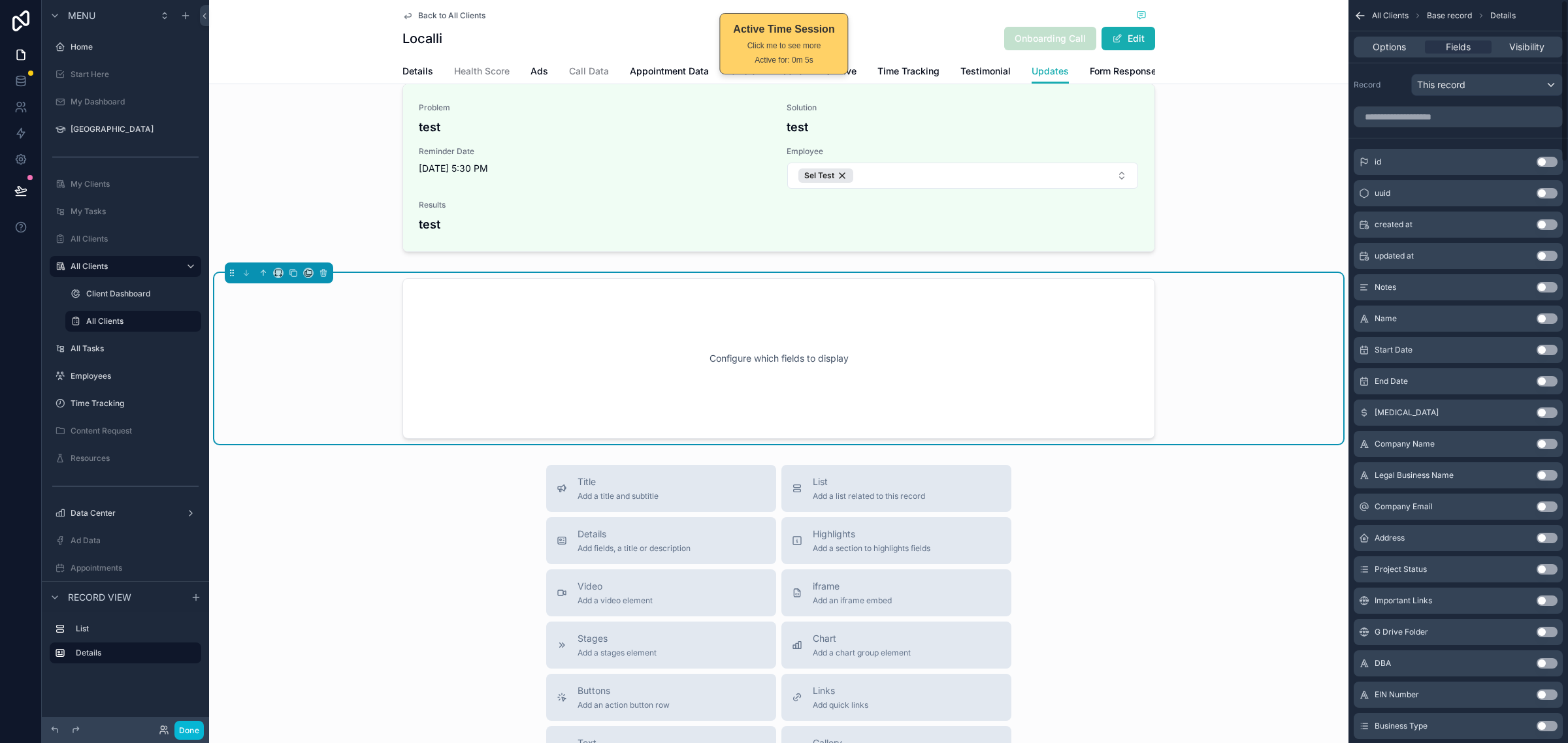
click at [1128, 349] on div "Configure which fields to display" at bounding box center [778, 359] width 753 height 161
click at [1514, 83] on div "This record" at bounding box center [1486, 85] width 151 height 21
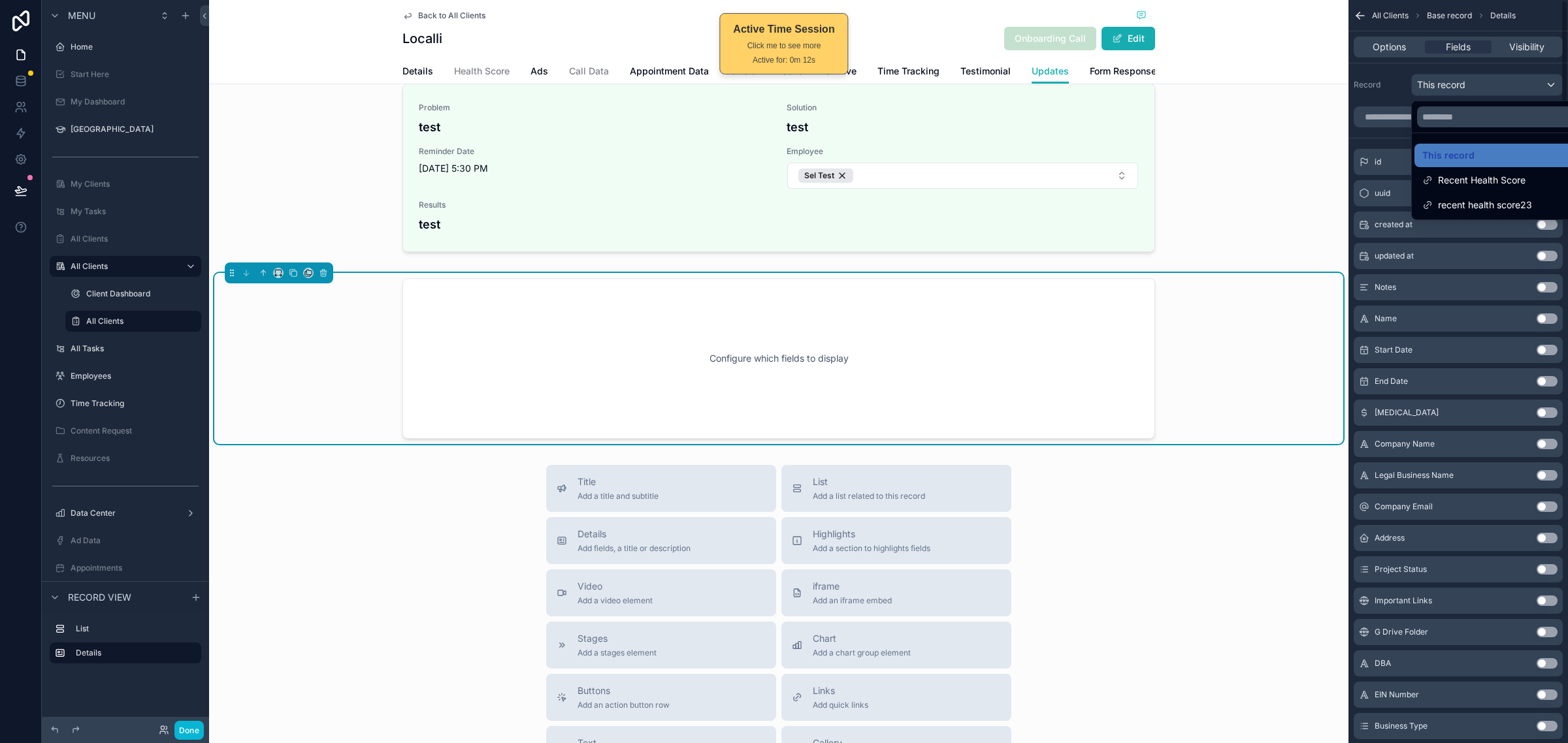
click at [1497, 94] on div "scrollable content" at bounding box center [784, 372] width 1568 height 743
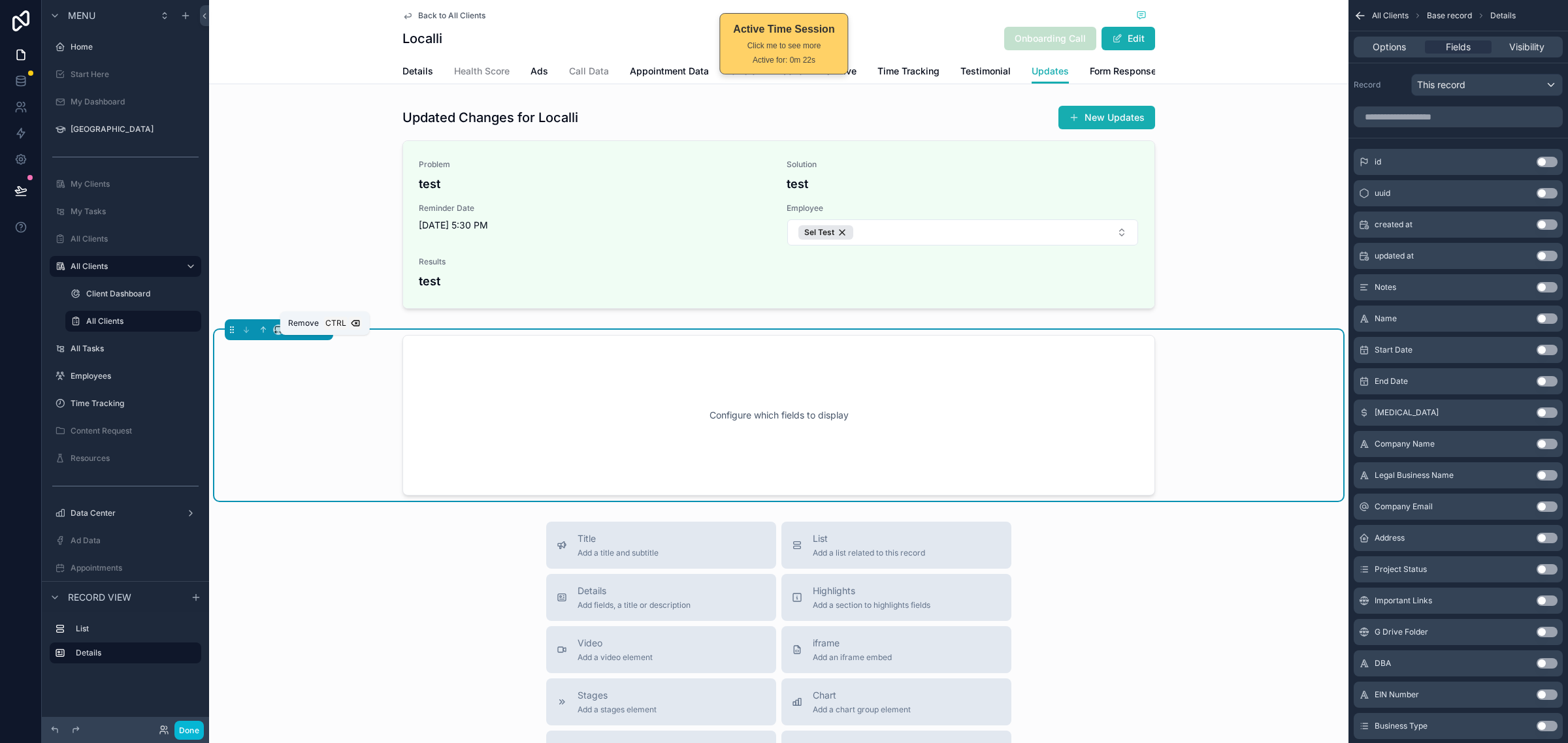
click at [324, 328] on icon "scrollable content" at bounding box center [323, 328] width 6 height 0
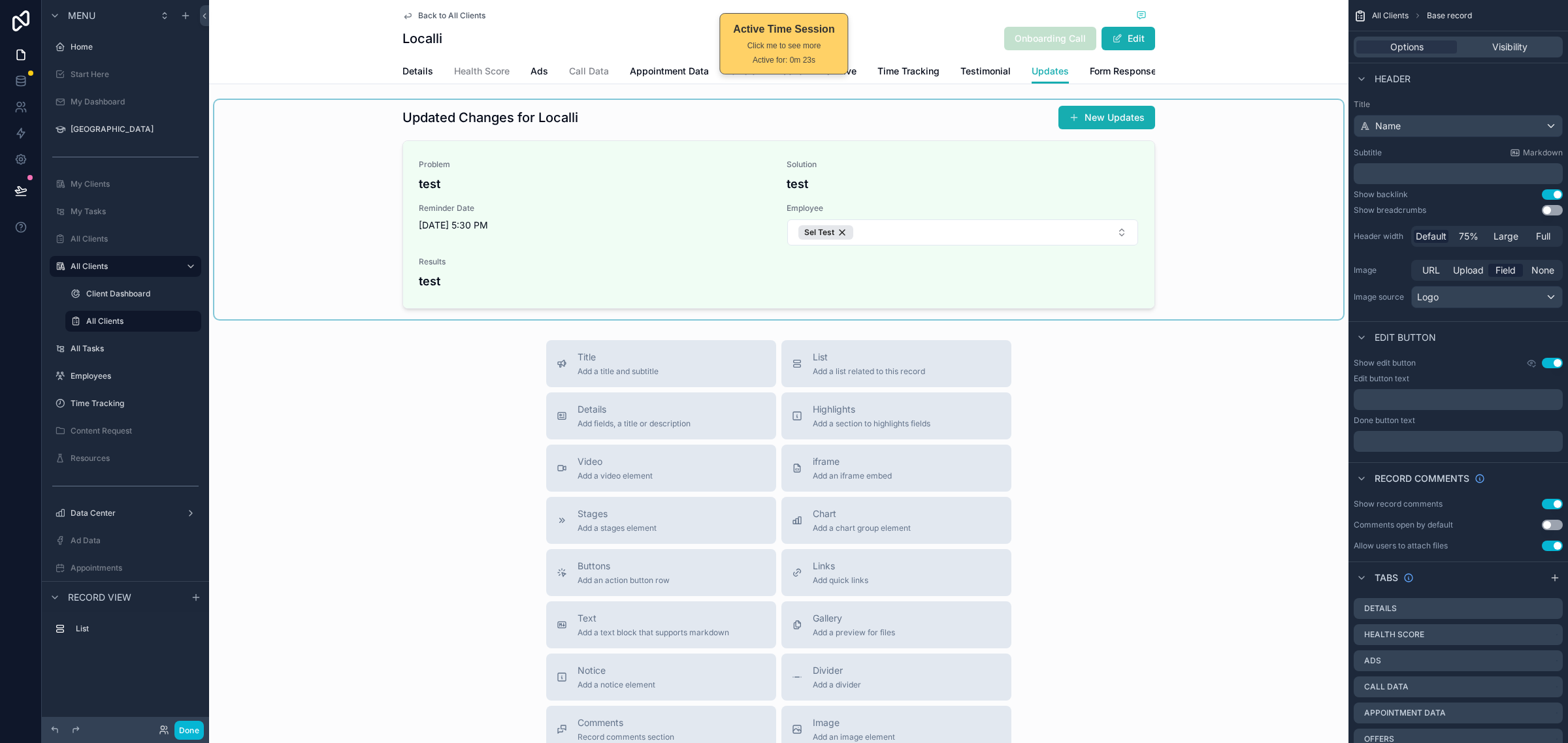
click at [1200, 281] on div "scrollable content" at bounding box center [778, 209] width 1128 height 219
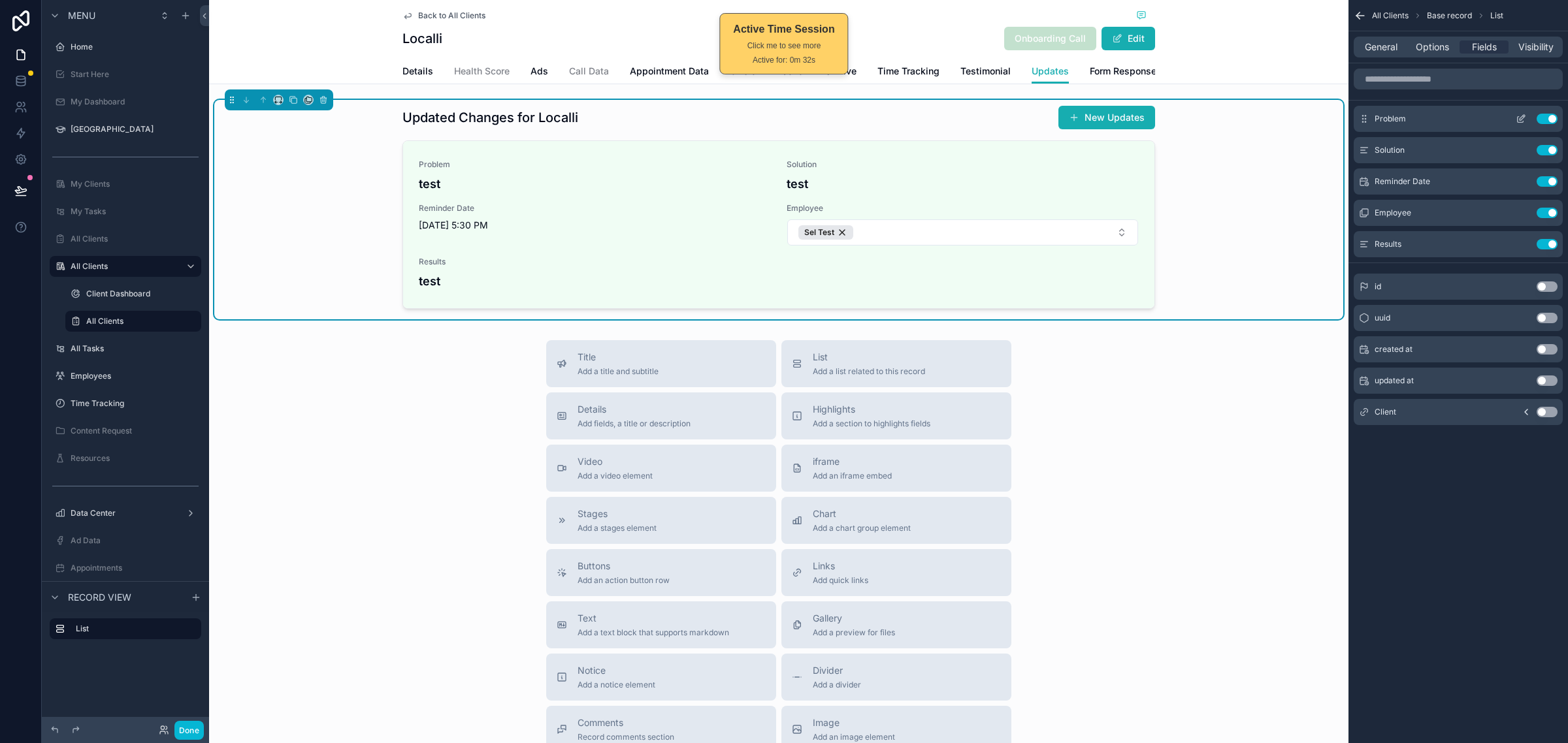
click at [1523, 118] on icon "scrollable content" at bounding box center [1521, 119] width 10 height 10
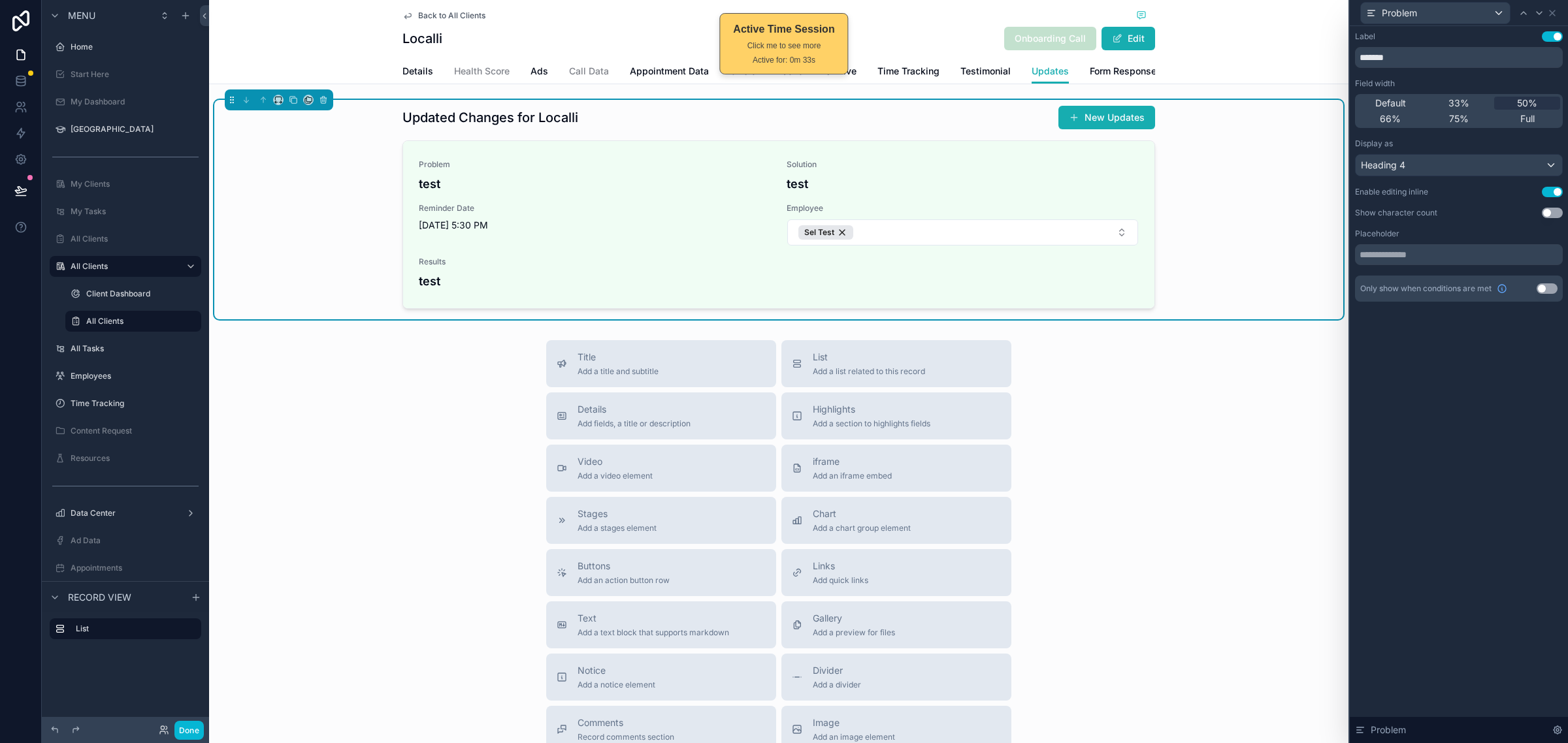
click at [1552, 193] on button "Use setting" at bounding box center [1552, 192] width 21 height 10
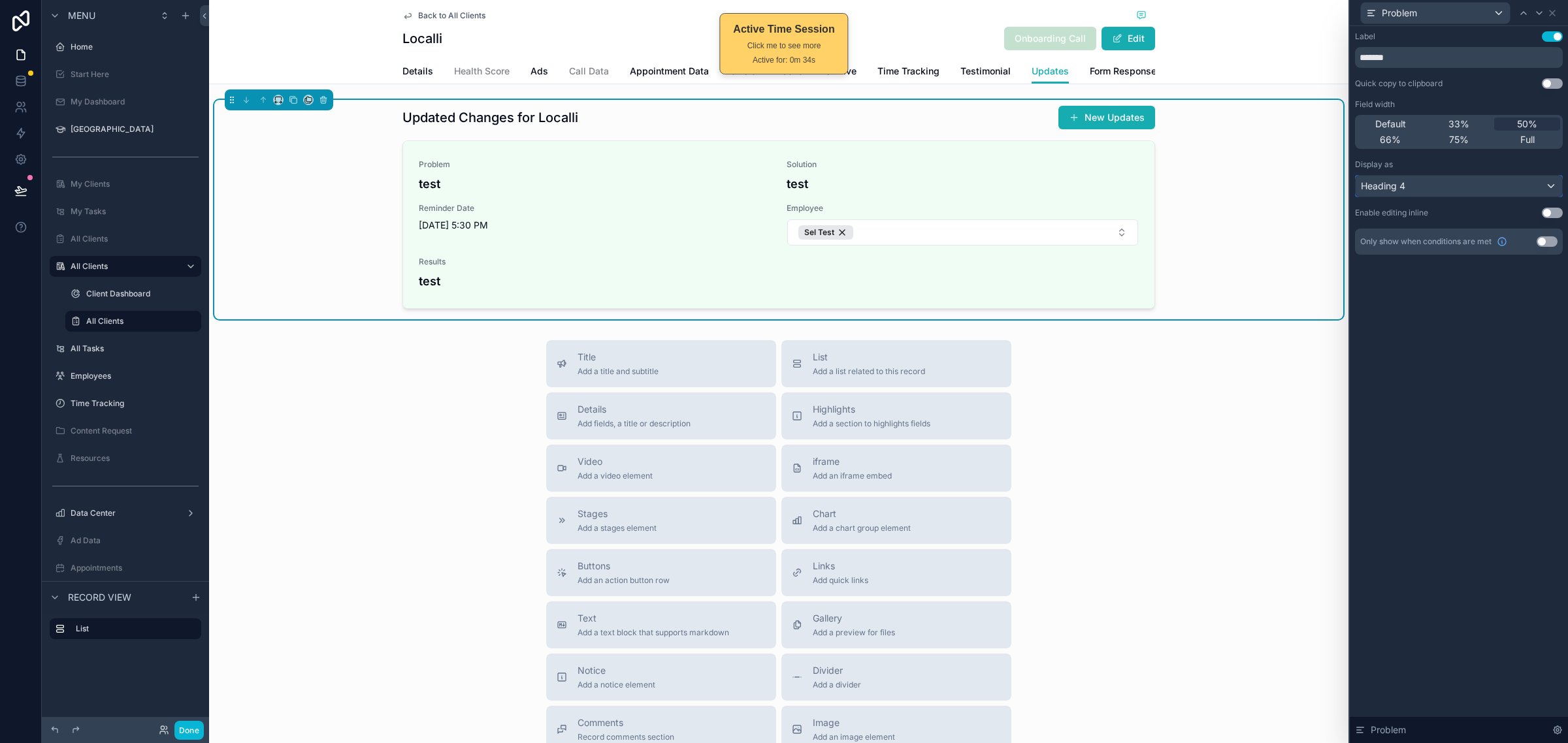
click at [1552, 193] on div "Heading 4" at bounding box center [1459, 186] width 206 height 21
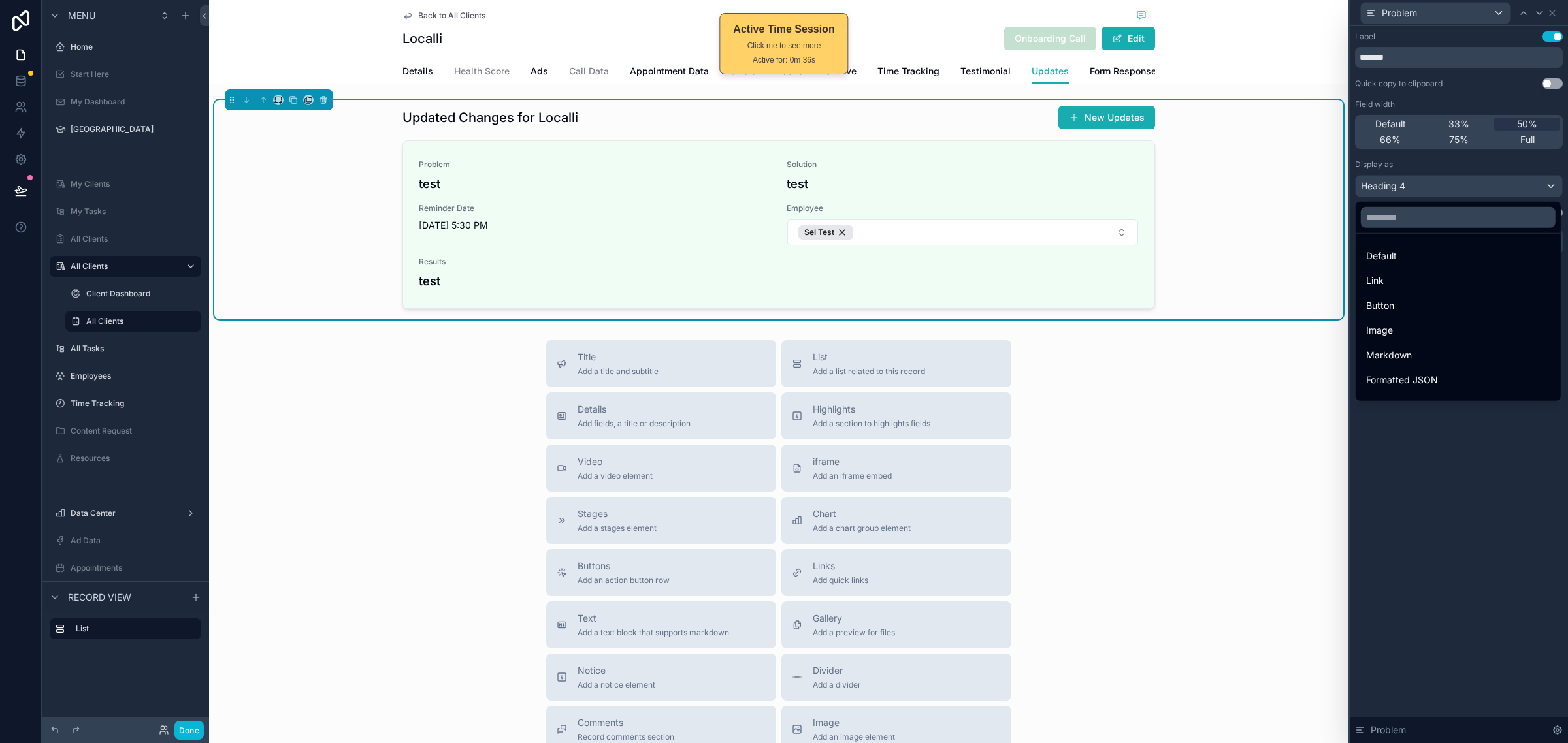
click at [1538, 165] on div at bounding box center [1459, 372] width 218 height 743
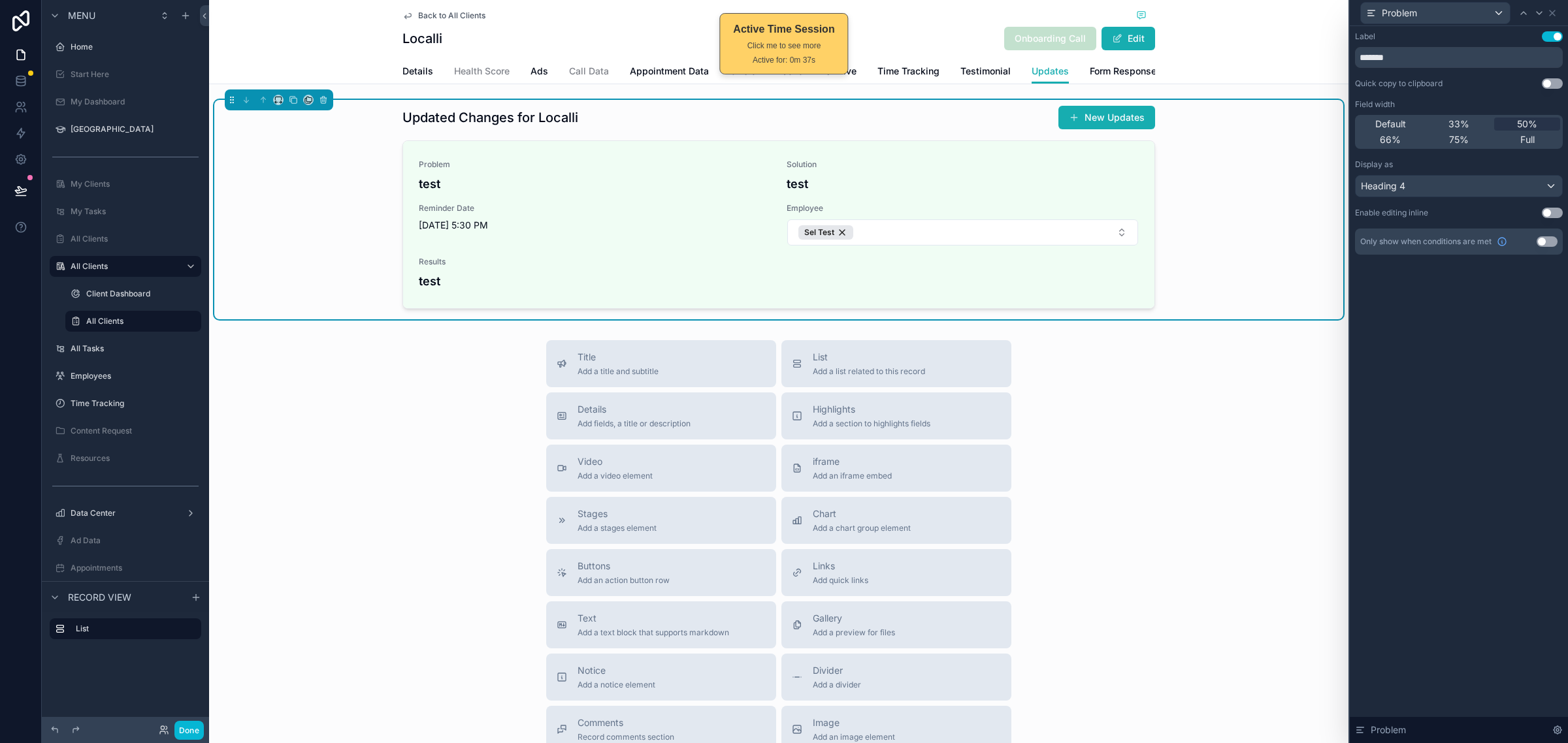
click at [1546, 210] on button "Use setting" at bounding box center [1552, 212] width 21 height 10
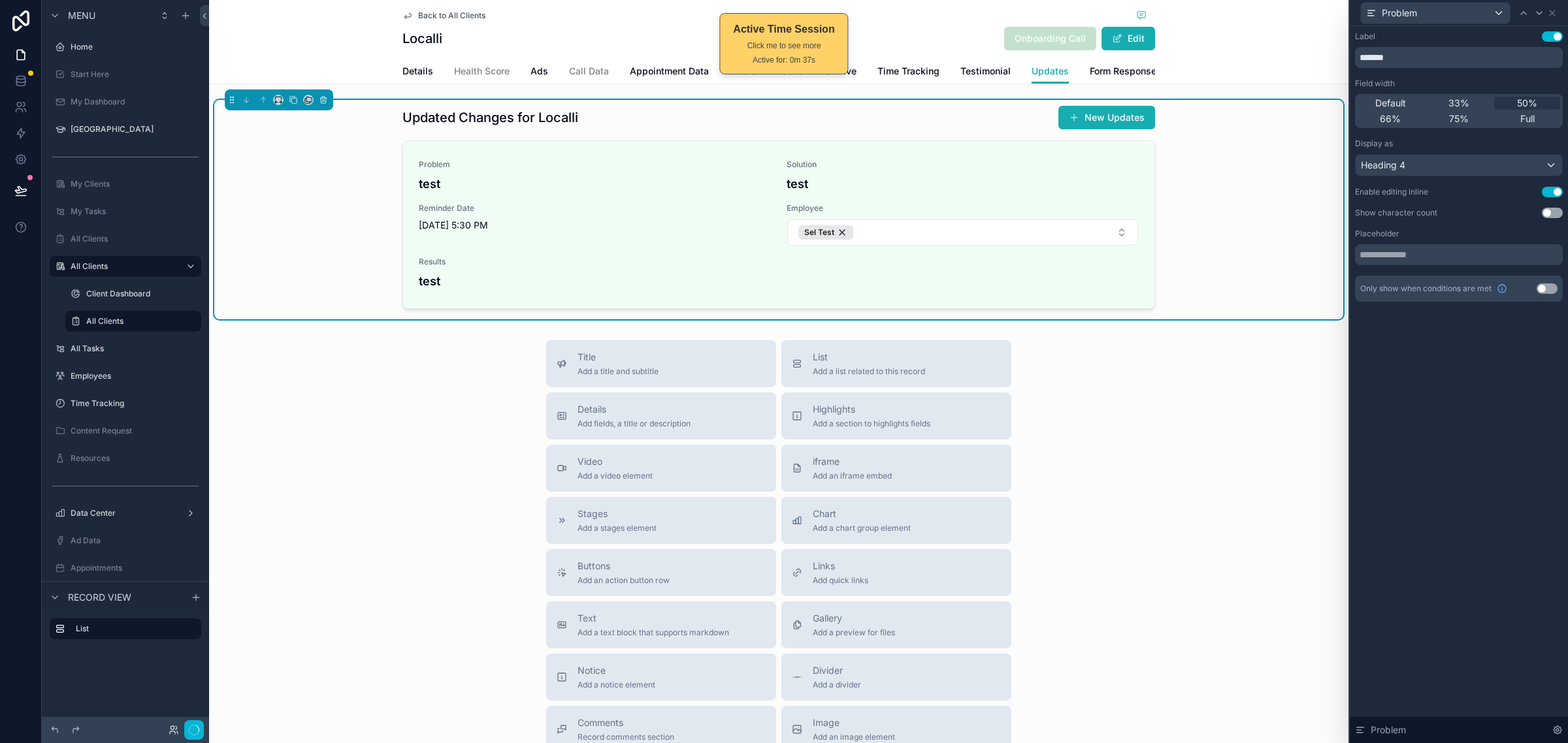
drag, startPoint x: 1481, startPoint y: 414, endPoint x: 1456, endPoint y: 435, distance: 32.6
click at [1480, 414] on div "Label Use setting ******* Field width Default 33% 50% 66% 75% Full Display as H…" at bounding box center [1459, 384] width 218 height 717
click at [1553, 11] on icon at bounding box center [1552, 13] width 5 height 5
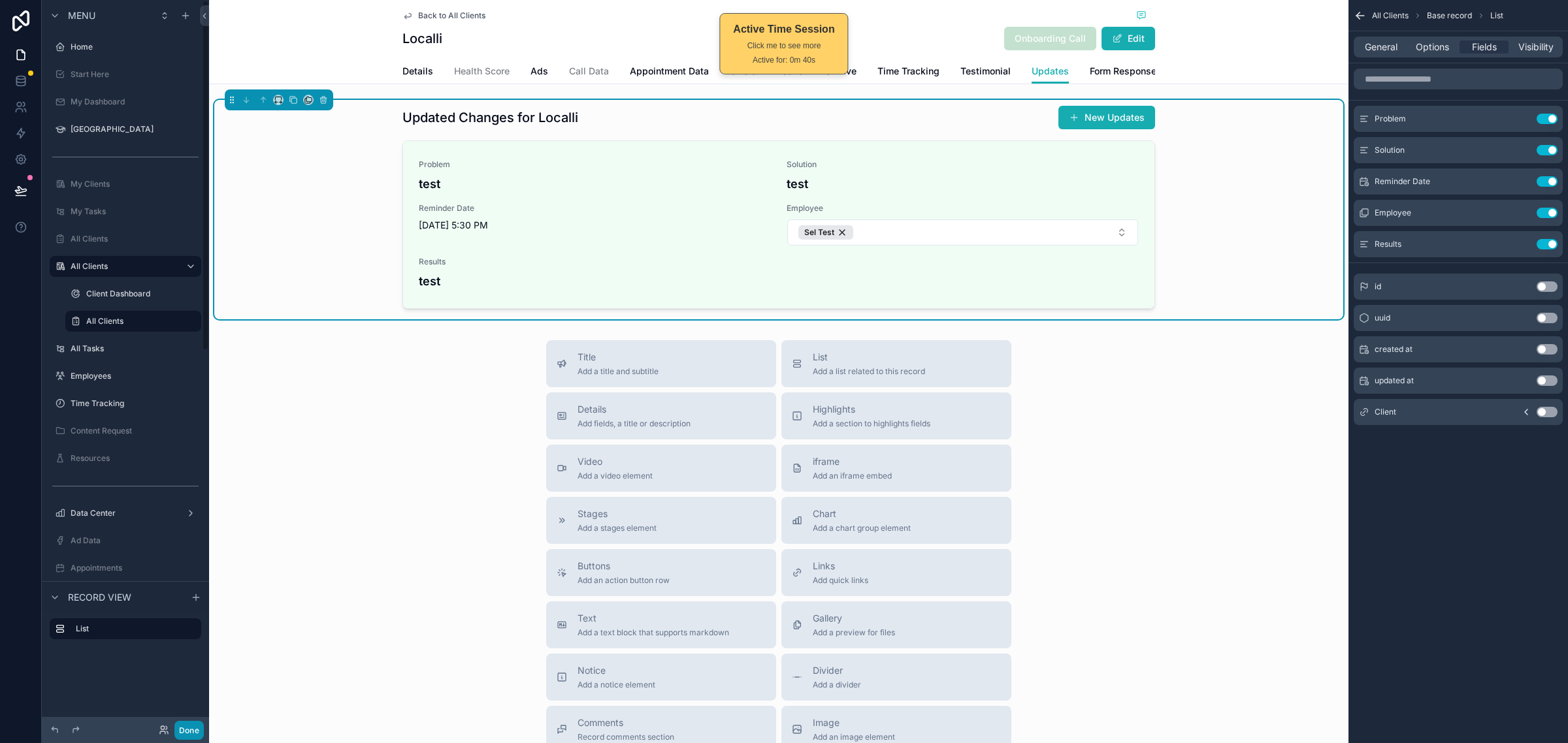
drag, startPoint x: 188, startPoint y: 728, endPoint x: 211, endPoint y: 697, distance: 38.6
click at [188, 728] on button "Done" at bounding box center [189, 730] width 29 height 19
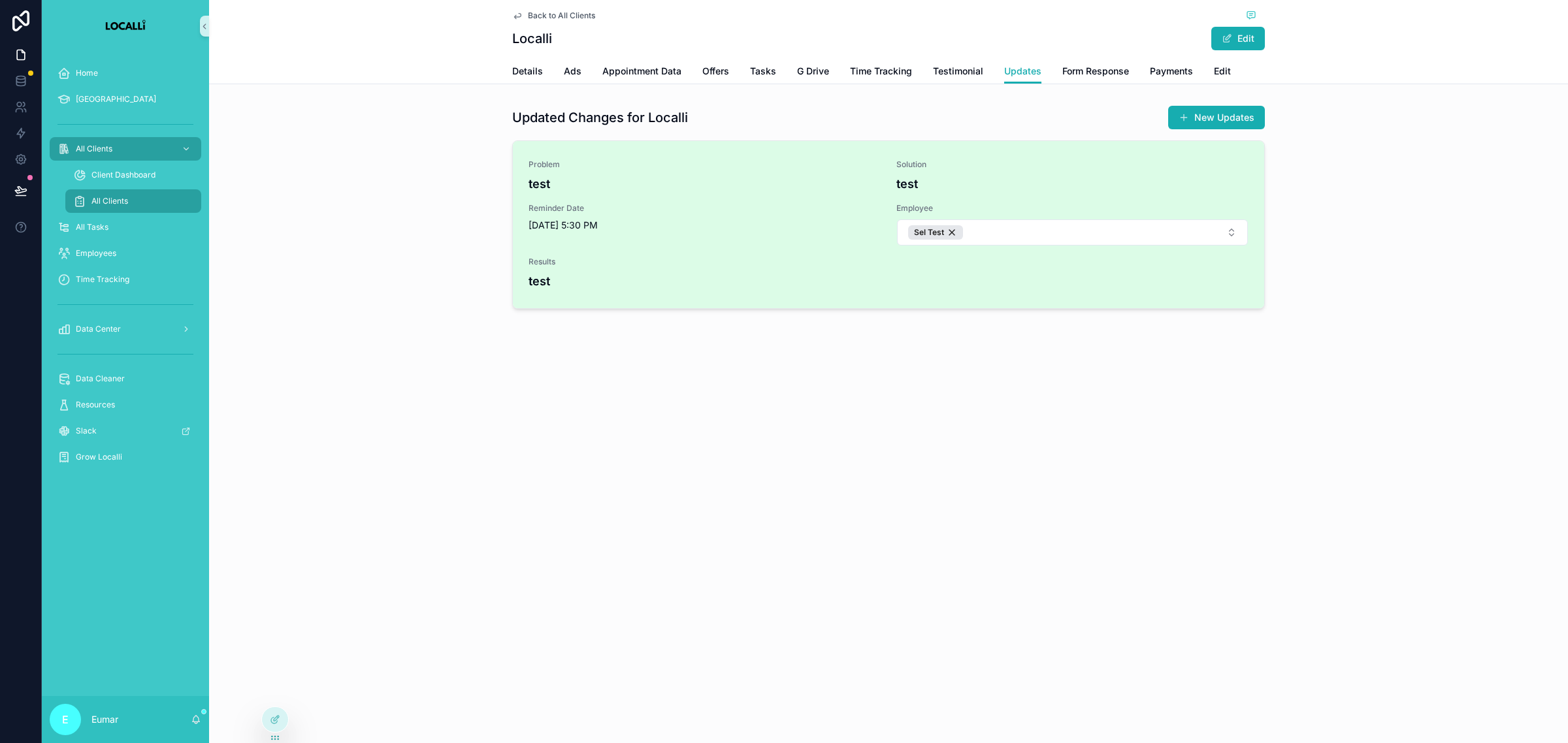
click at [536, 279] on h4 "test" at bounding box center [888, 281] width 720 height 18
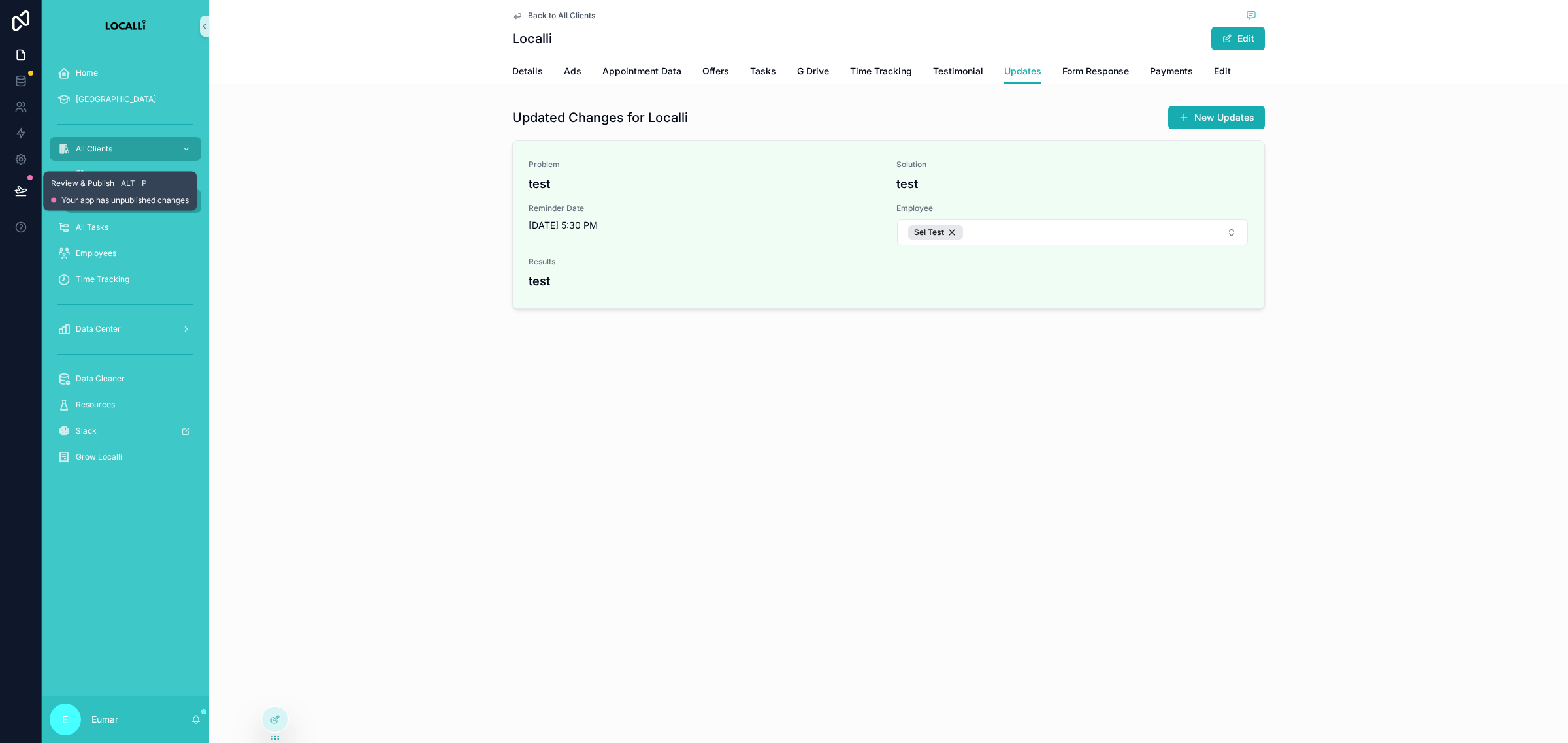
click at [21, 185] on icon at bounding box center [21, 190] width 13 height 13
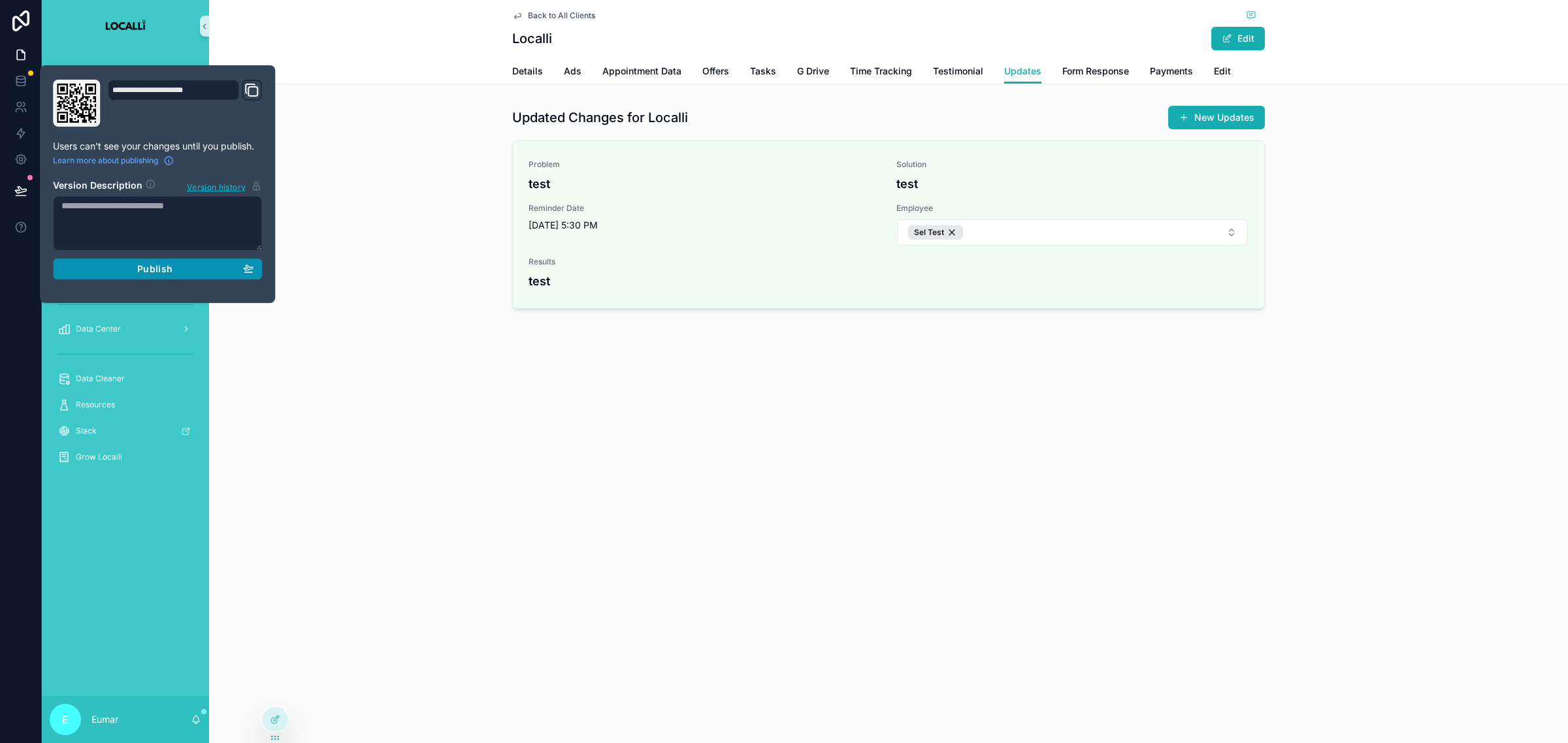
drag, startPoint x: 85, startPoint y: 292, endPoint x: 89, endPoint y: 279, distance: 13.6
click at [85, 292] on div "**********" at bounding box center [157, 184] width 235 height 237
click at [94, 272] on div "Publish" at bounding box center [157, 269] width 192 height 12
click at [396, 406] on div "Back to All Clients Localli Edit Updates Details Ads Appointment Data Offers Ta…" at bounding box center [889, 372] width 1359 height 743
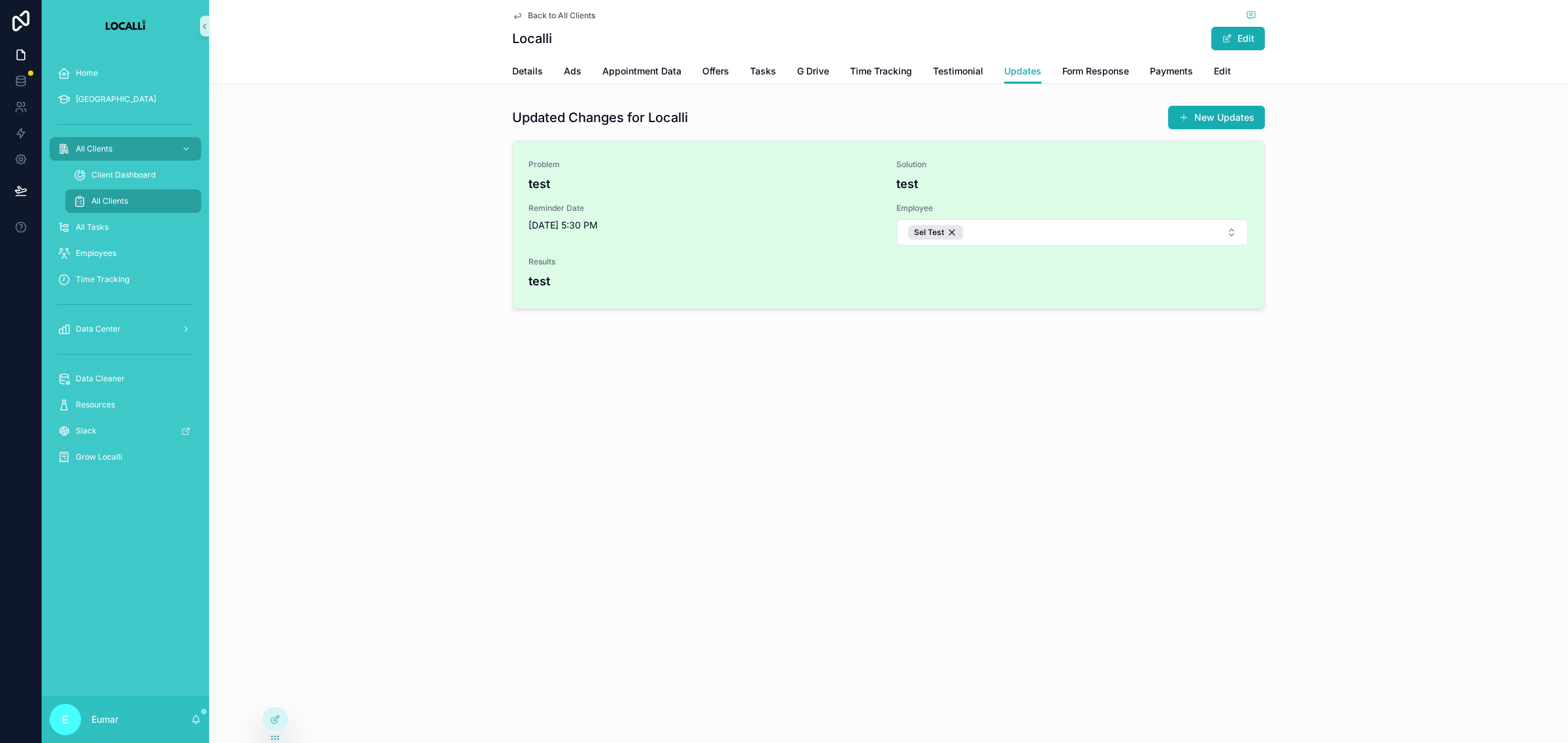
click at [543, 162] on span "Problem" at bounding box center [704, 164] width 352 height 10
drag, startPoint x: 512, startPoint y: 181, endPoint x: 518, endPoint y: 180, distance: 6.1
click at [518, 180] on div "Problem test Solution test Reminder Date [DATE] 5:30 PM Employee Sel Test Resul…" at bounding box center [888, 224] width 753 height 169
click at [531, 174] on div "Problem test" at bounding box center [704, 175] width 352 height 34
click at [921, 187] on h4 "test" at bounding box center [1072, 184] width 352 height 18
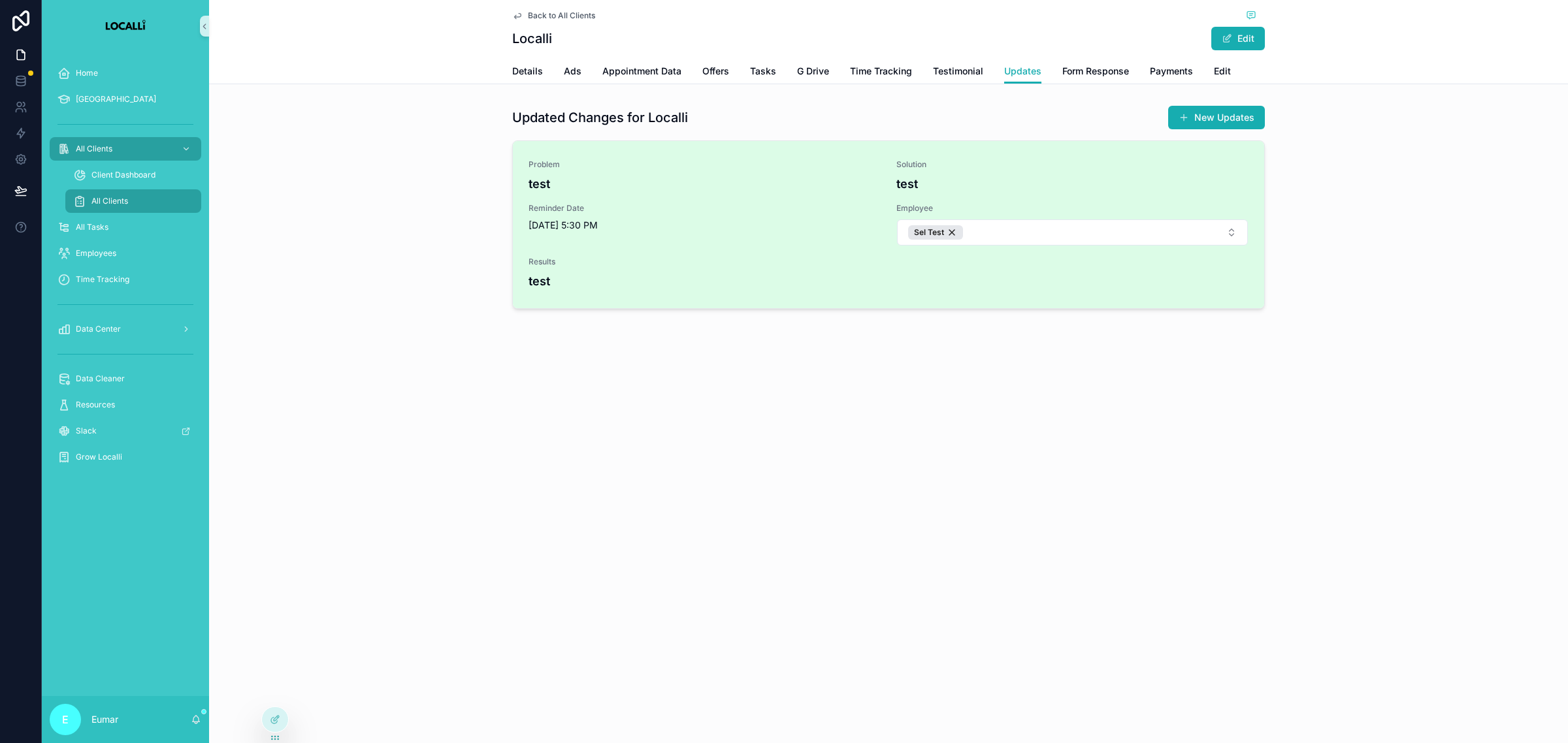
click at [910, 187] on h4 "test" at bounding box center [1072, 184] width 352 height 18
click at [932, 187] on h4 "test" at bounding box center [1072, 184] width 352 height 18
click at [938, 183] on h4 "test" at bounding box center [1072, 184] width 352 height 18
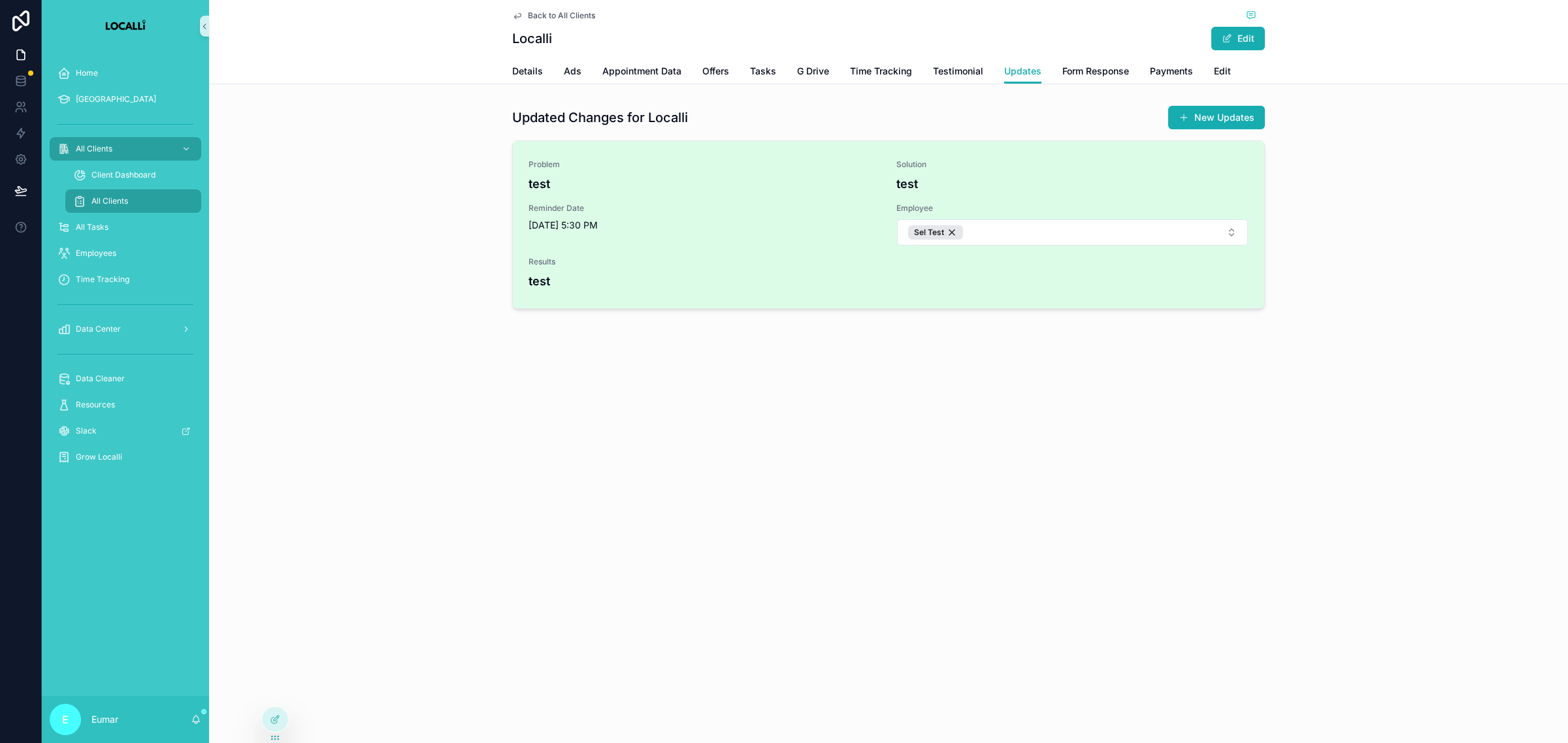
click at [915, 188] on h4 "test" at bounding box center [1072, 184] width 352 height 18
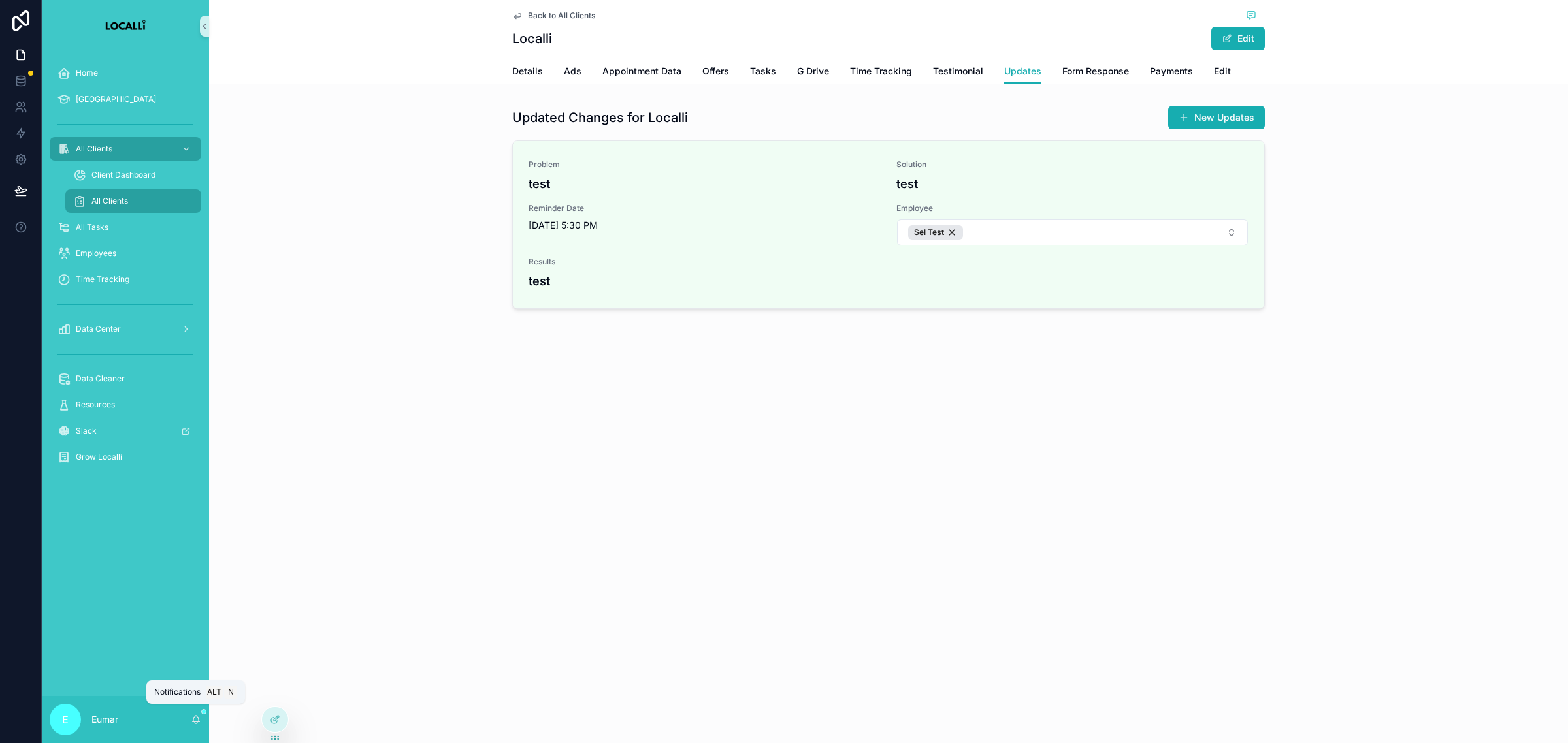
click at [200, 719] on icon "scrollable content" at bounding box center [196, 720] width 10 height 10
click at [275, 693] on icon at bounding box center [274, 694] width 5 height 3
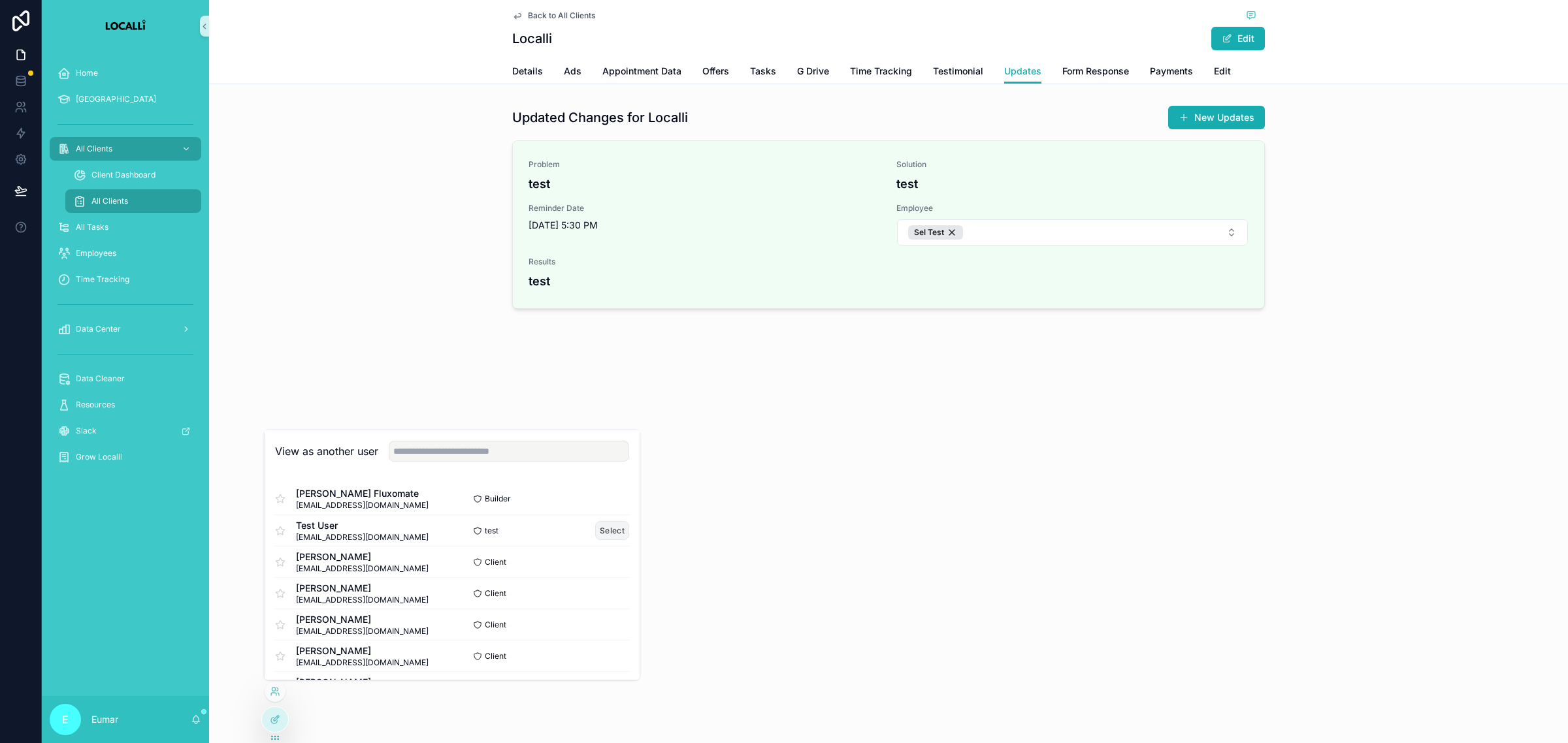
click at [595, 528] on button "Select" at bounding box center [612, 531] width 34 height 19
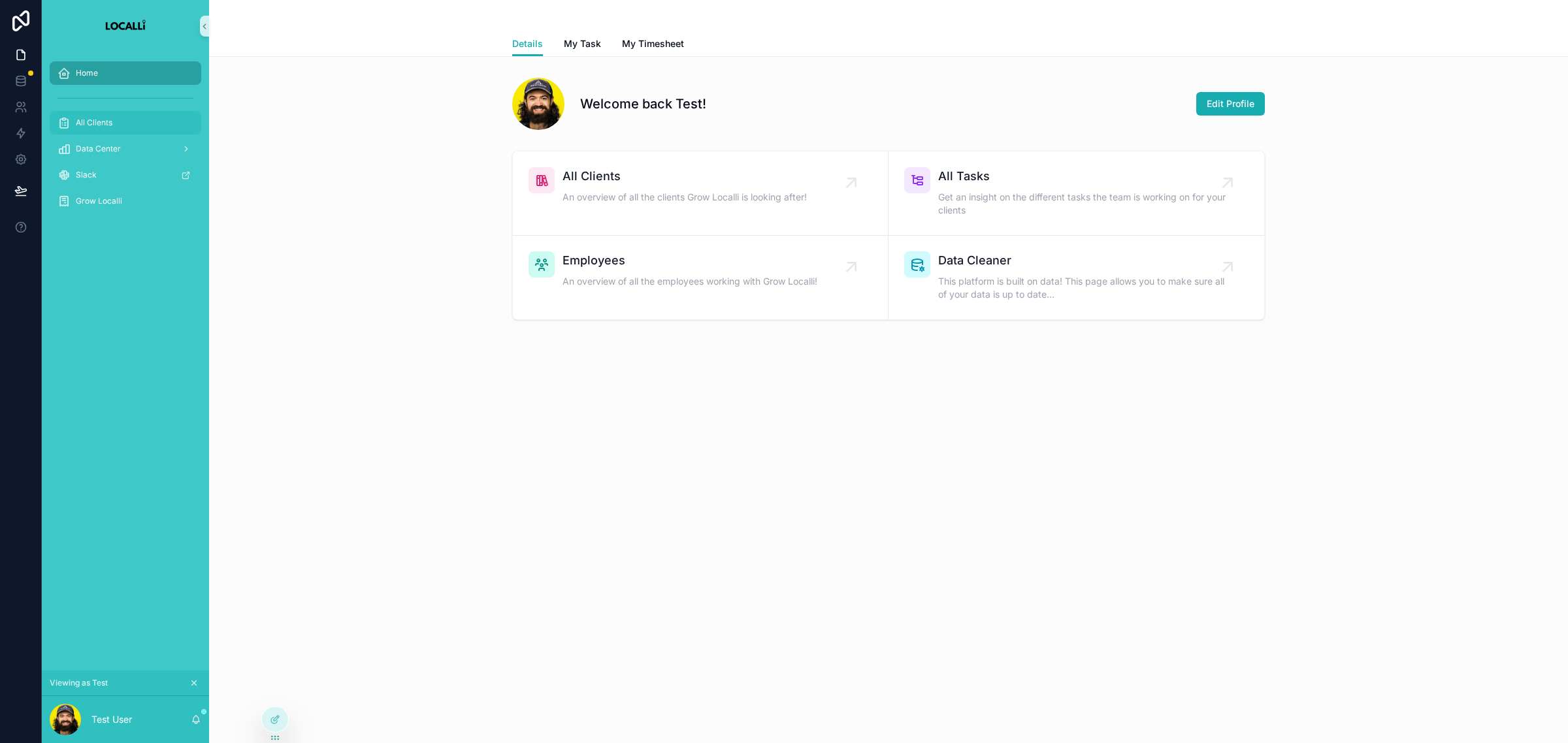
click at [127, 119] on div "All Clients" at bounding box center [126, 123] width 136 height 21
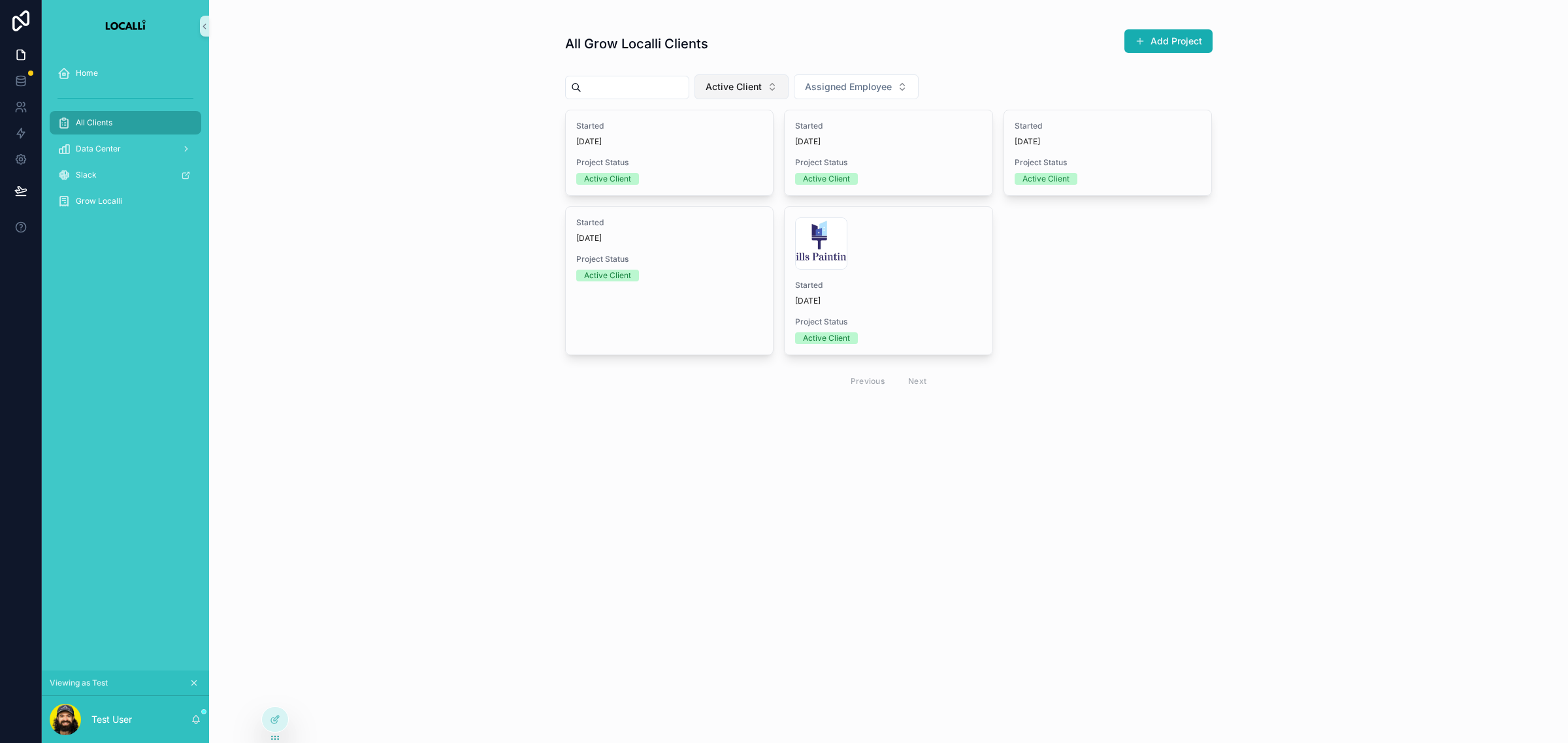
click at [761, 83] on span "Active Client" at bounding box center [733, 86] width 56 height 13
click at [726, 142] on div "None" at bounding box center [771, 139] width 157 height 21
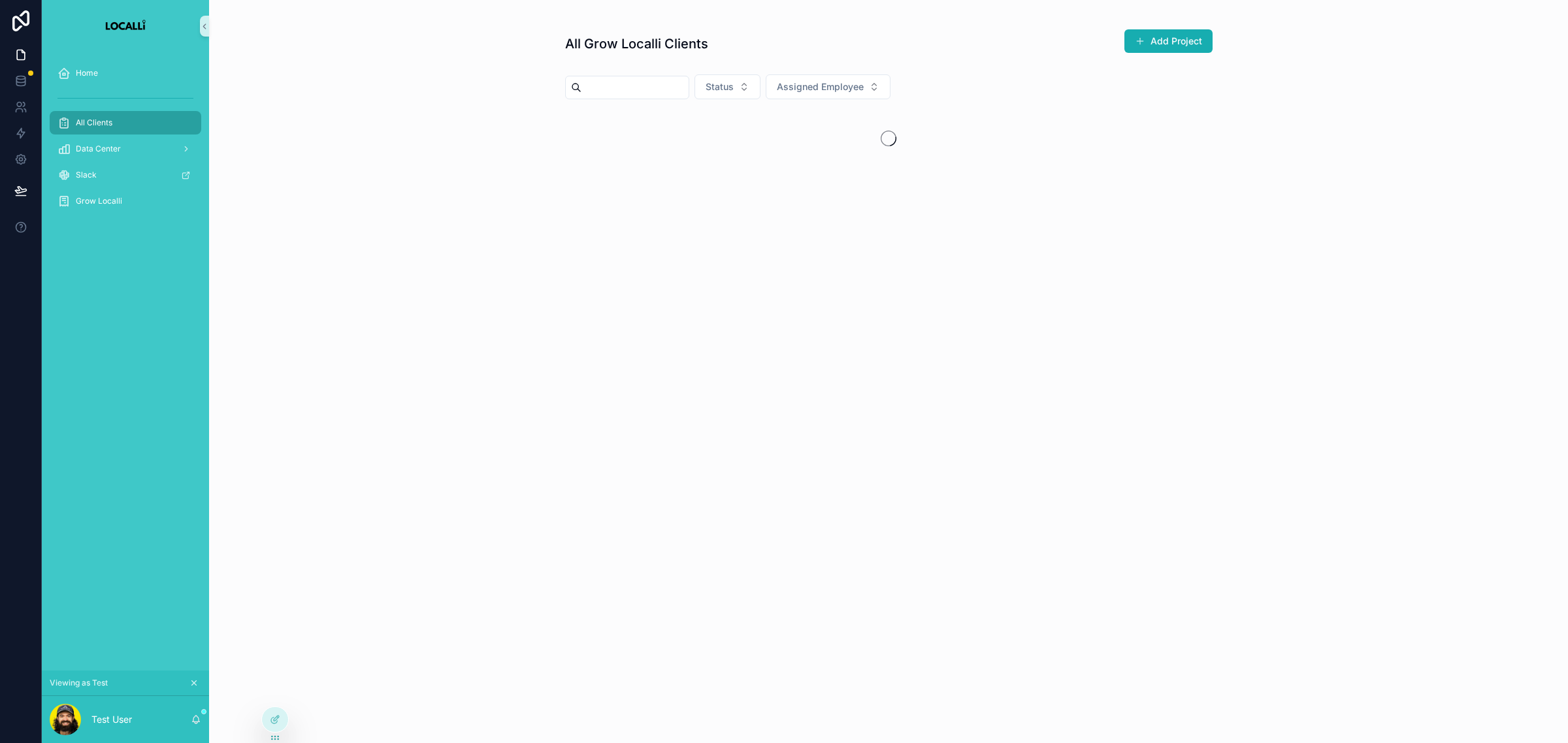
click at [672, 92] on input "scrollable content" at bounding box center [635, 87] width 108 height 18
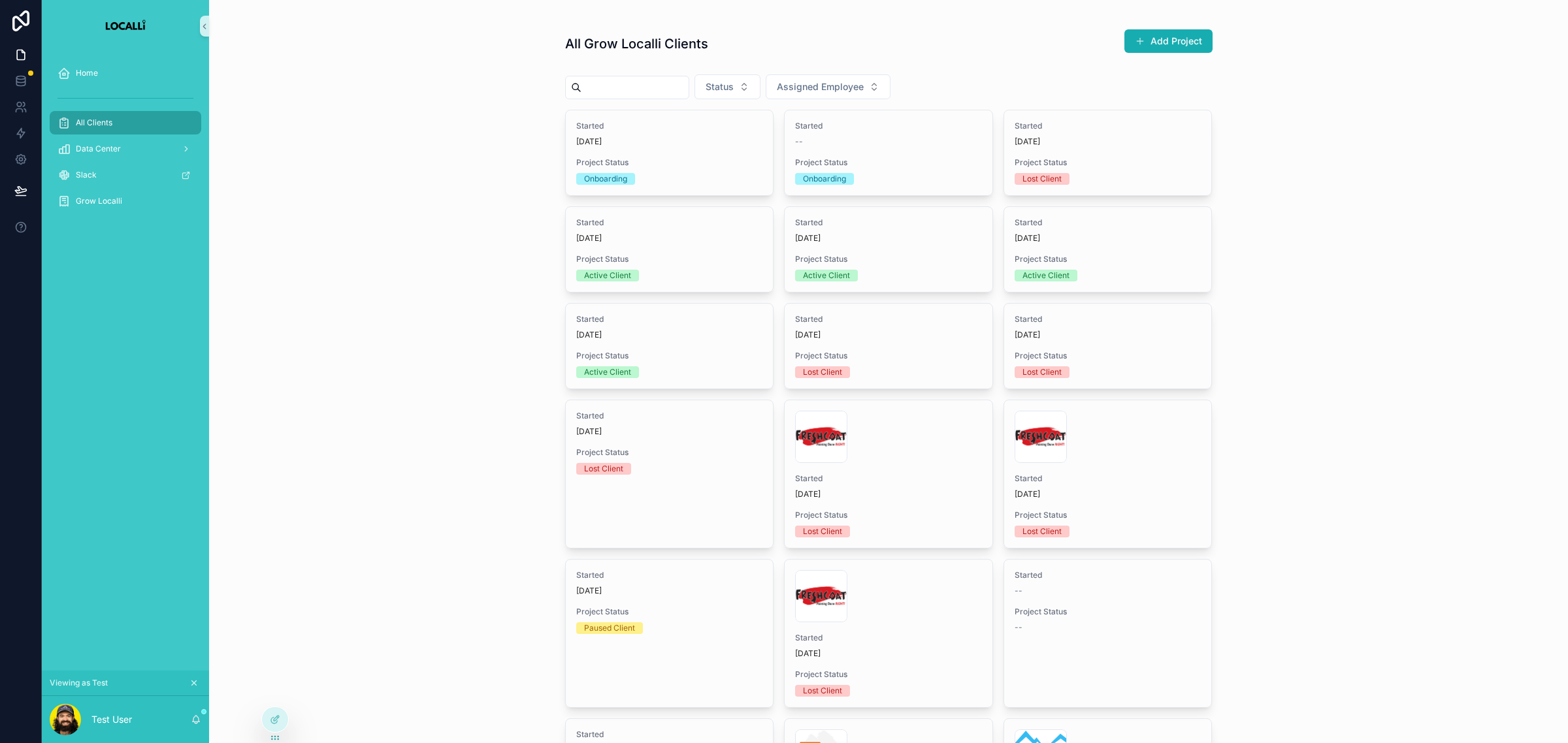
click at [458, 184] on div "All Grow Localli Clients Add Project Status Assigned Employee Started 11 days a…" at bounding box center [889, 372] width 1359 height 743
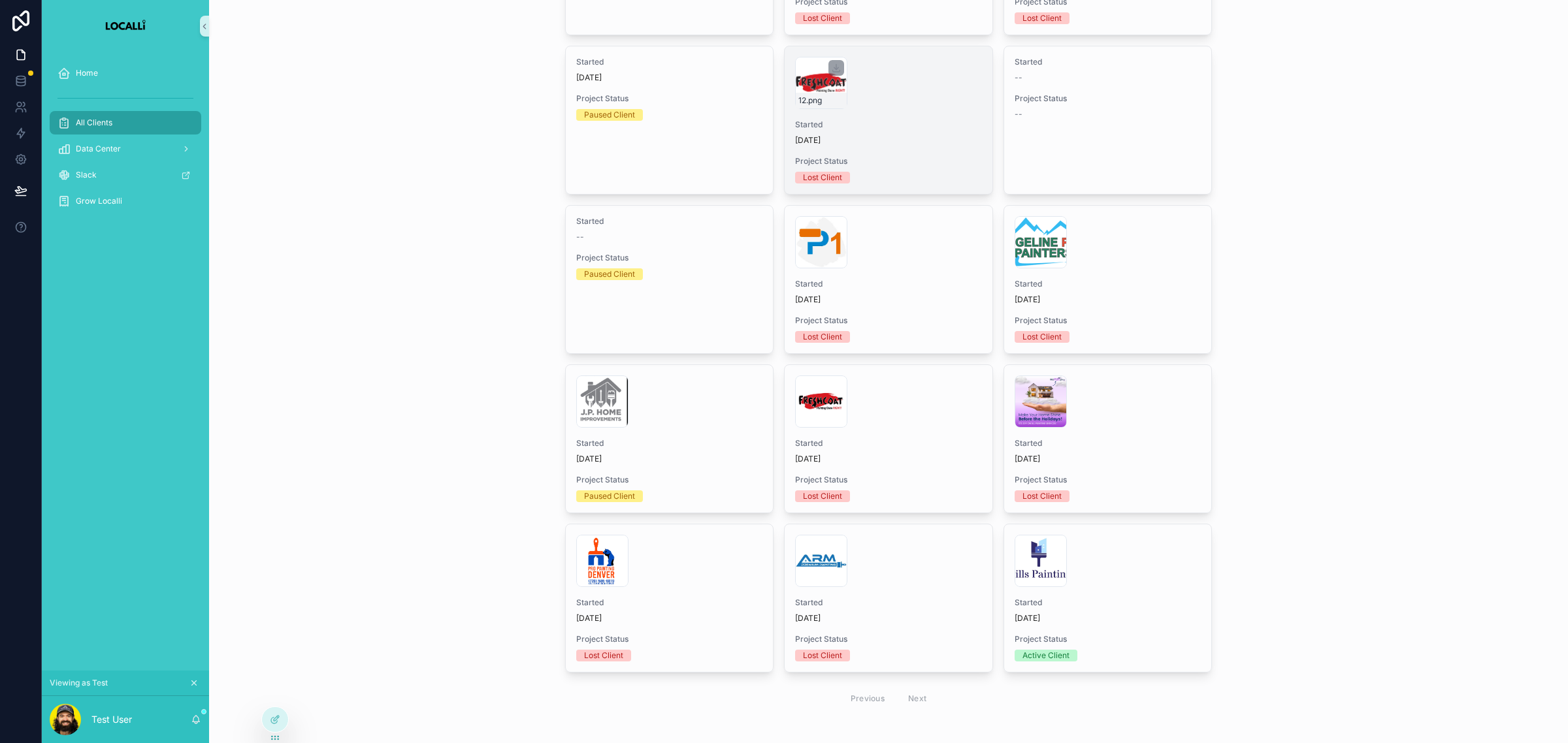
scroll to position [526, 0]
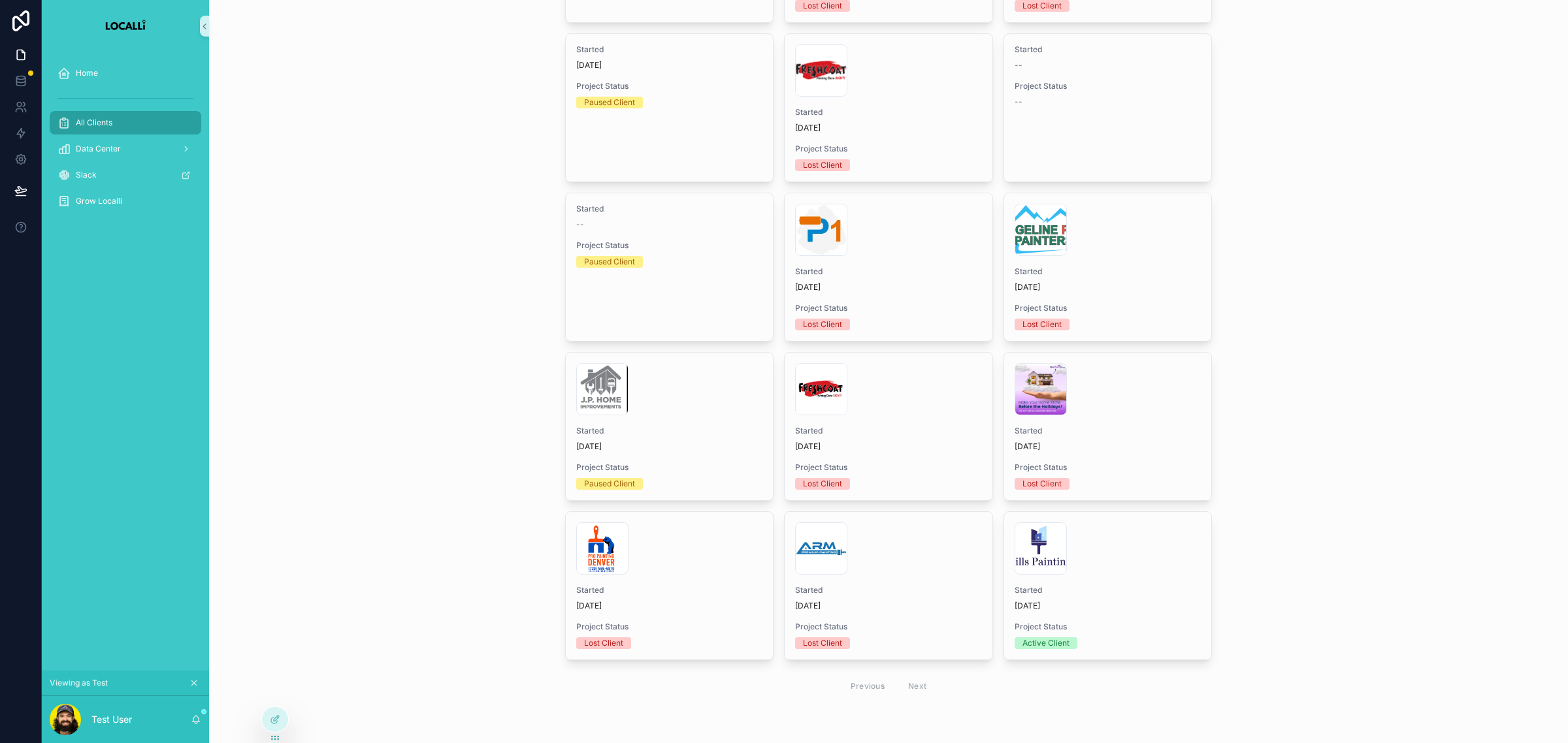
click at [903, 691] on div "Previous Next" at bounding box center [889, 686] width 95 height 21
click at [910, 689] on div "Previous Next" at bounding box center [889, 686] width 95 height 21
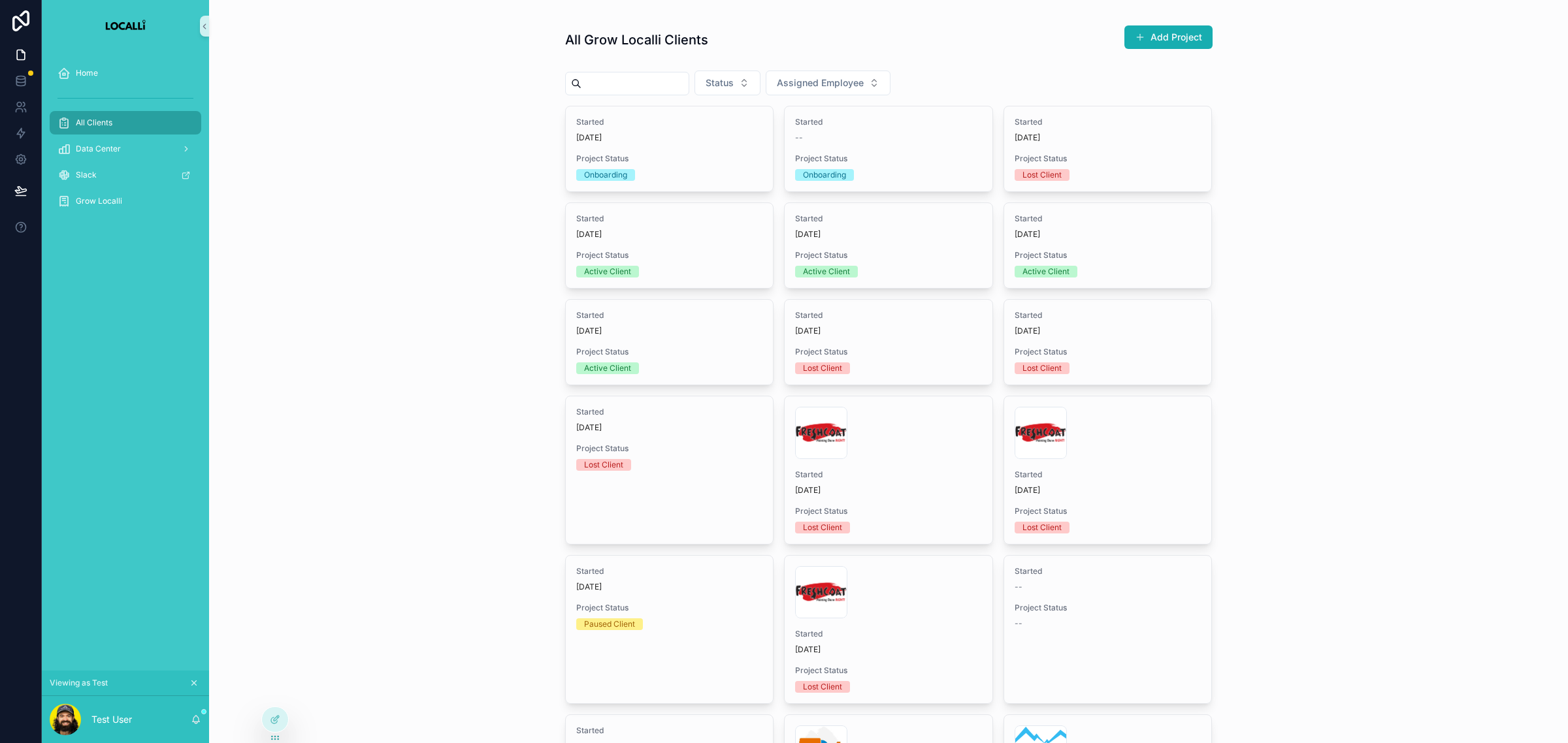
scroll to position [0, 0]
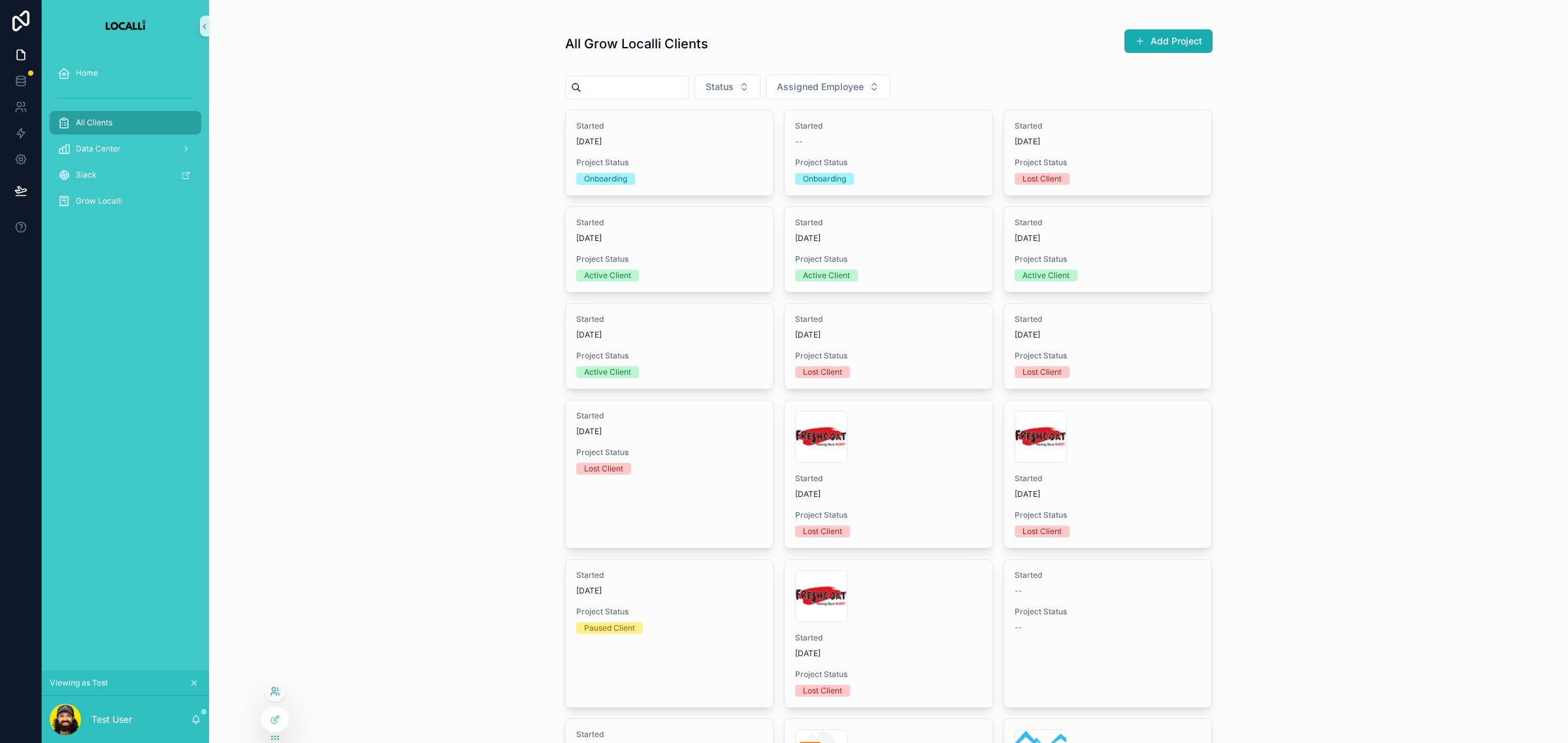
click at [270, 688] on icon at bounding box center [275, 691] width 10 height 10
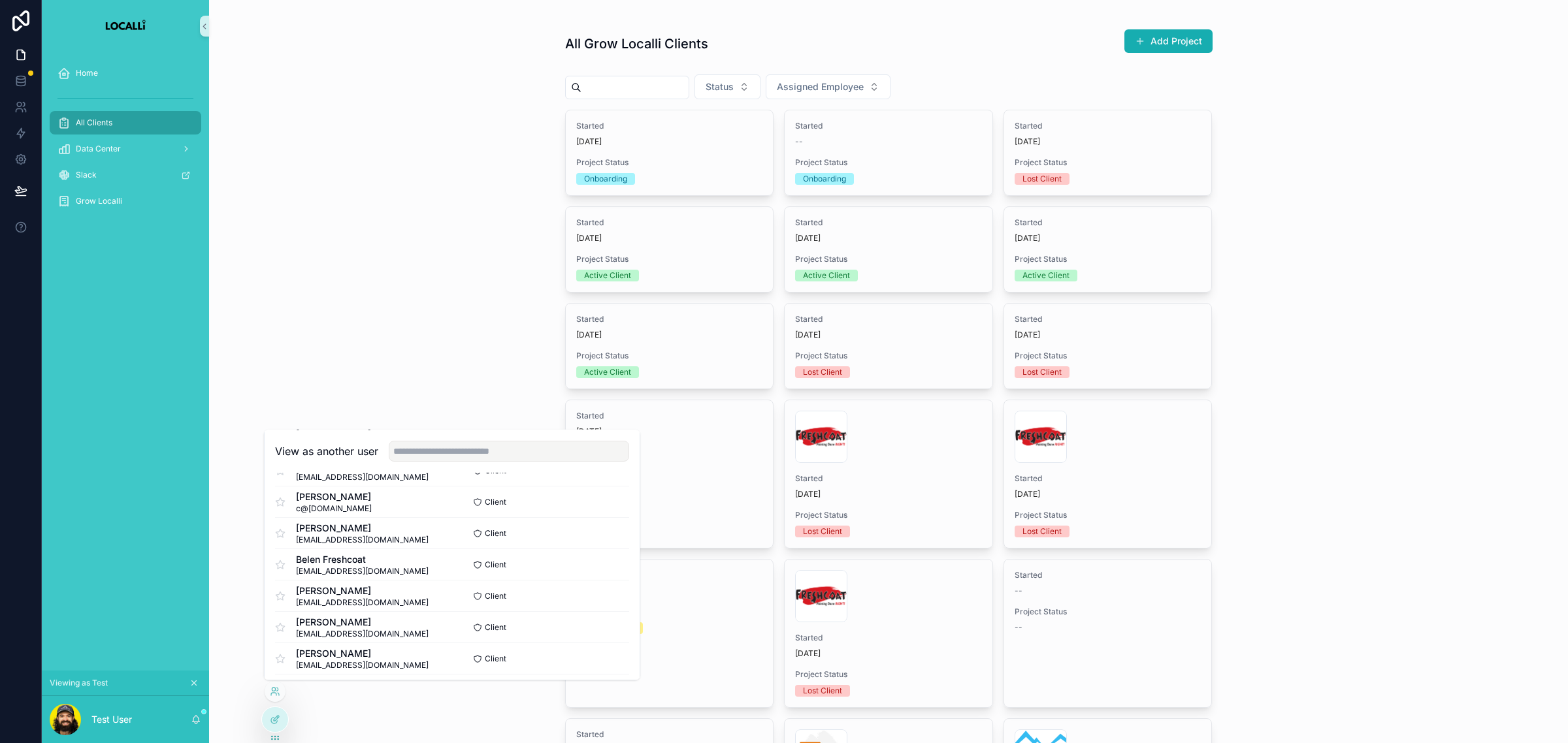
scroll to position [408, 0]
click at [541, 455] on input "text" at bounding box center [508, 451] width 240 height 21
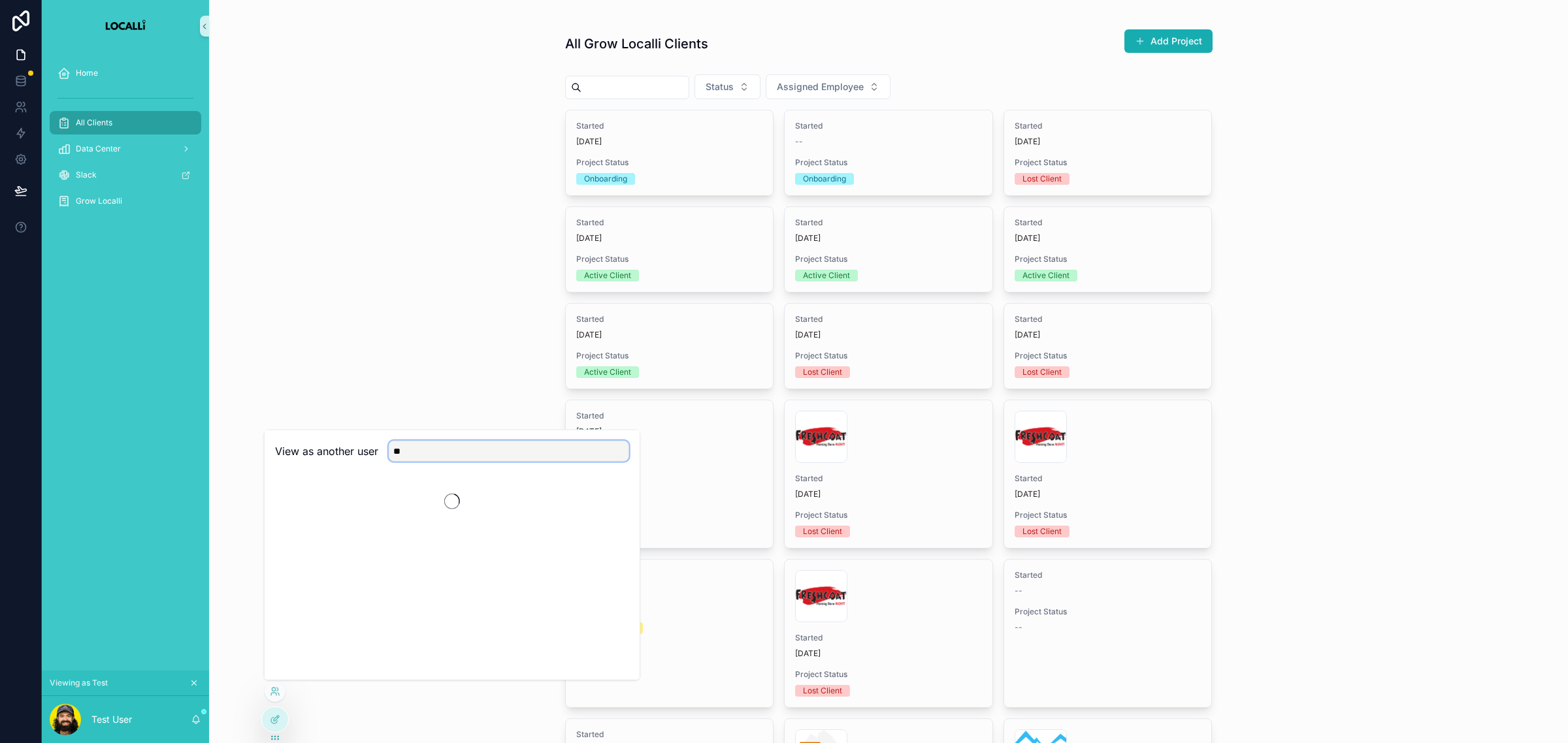
scroll to position [0, 0]
type input "**"
click at [606, 500] on button "Select" at bounding box center [612, 499] width 34 height 19
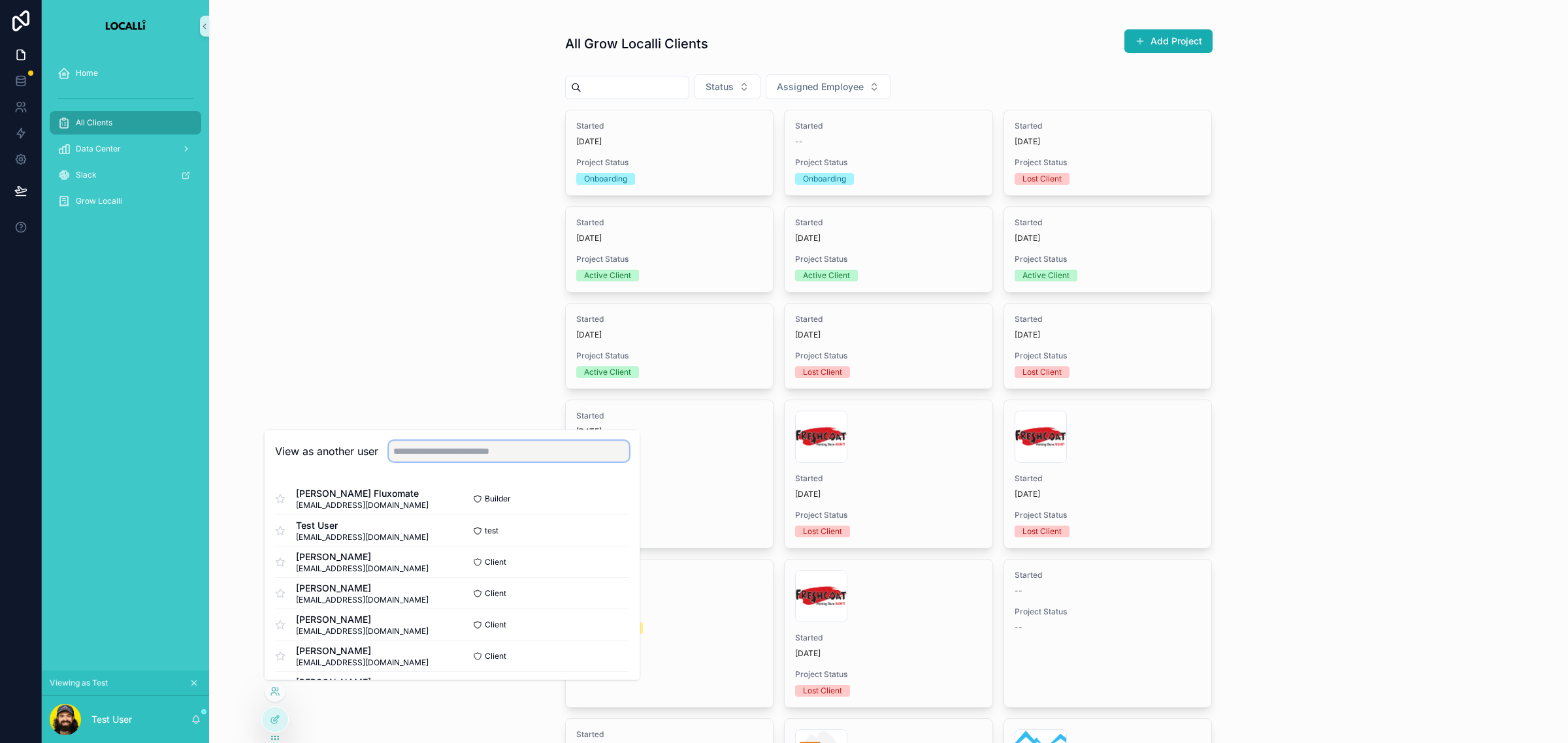
click at [570, 456] on input "text" at bounding box center [508, 451] width 240 height 21
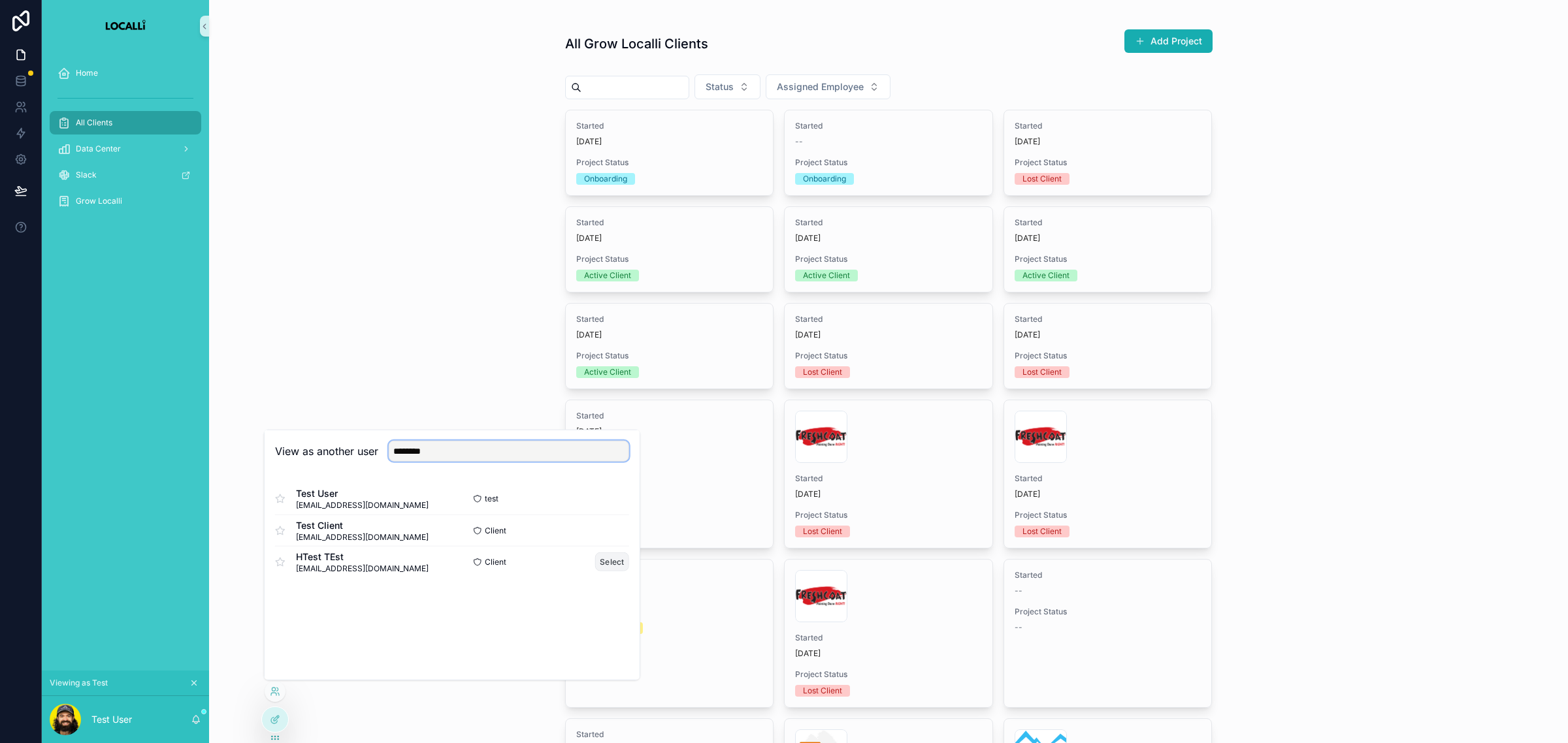
type input "********"
click at [602, 558] on button "Select" at bounding box center [612, 562] width 34 height 19
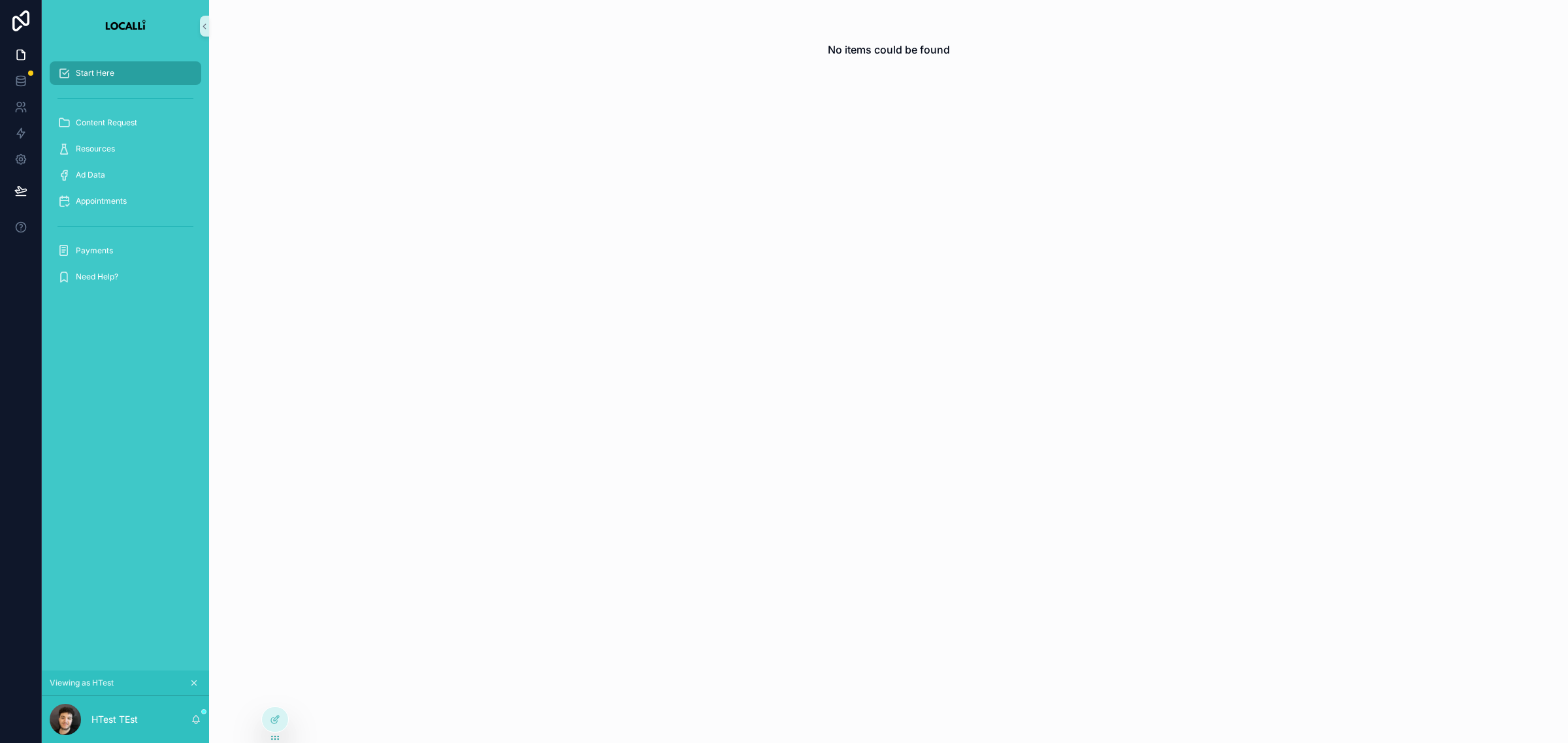
click at [192, 681] on icon "scrollable content" at bounding box center [194, 683] width 4 height 4
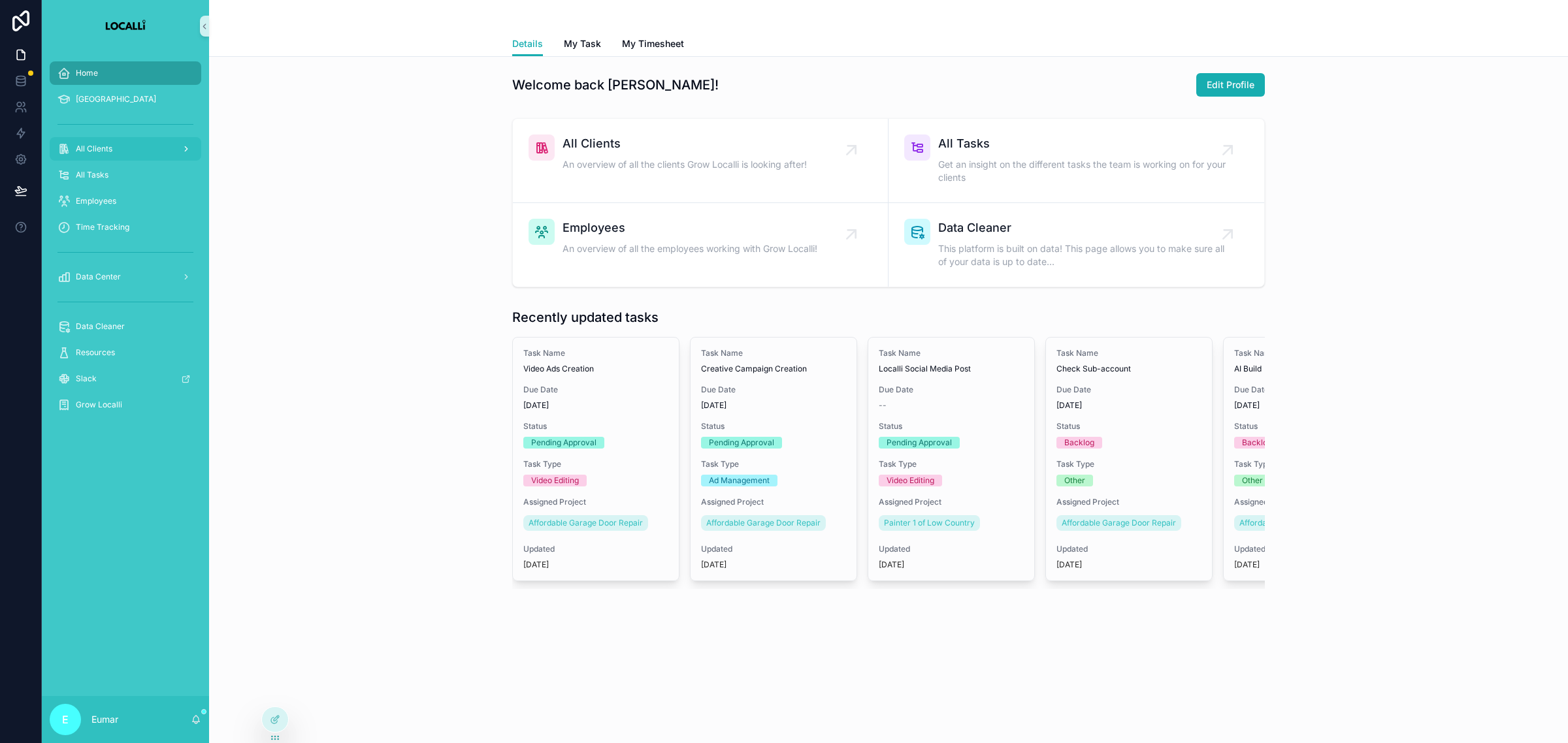
click at [120, 147] on div "All Clients" at bounding box center [126, 149] width 136 height 21
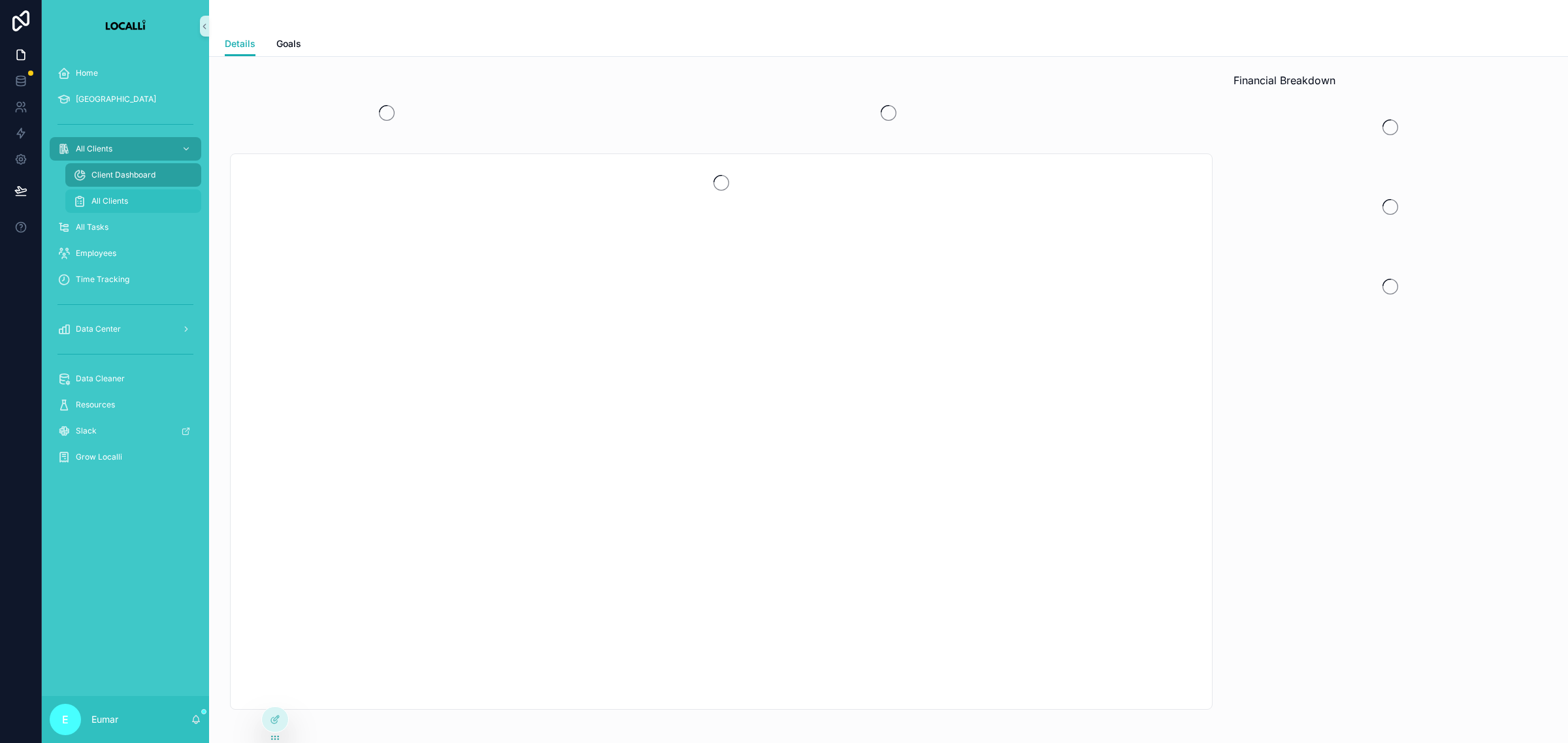
click at [123, 201] on span "All Clients" at bounding box center [109, 201] width 37 height 10
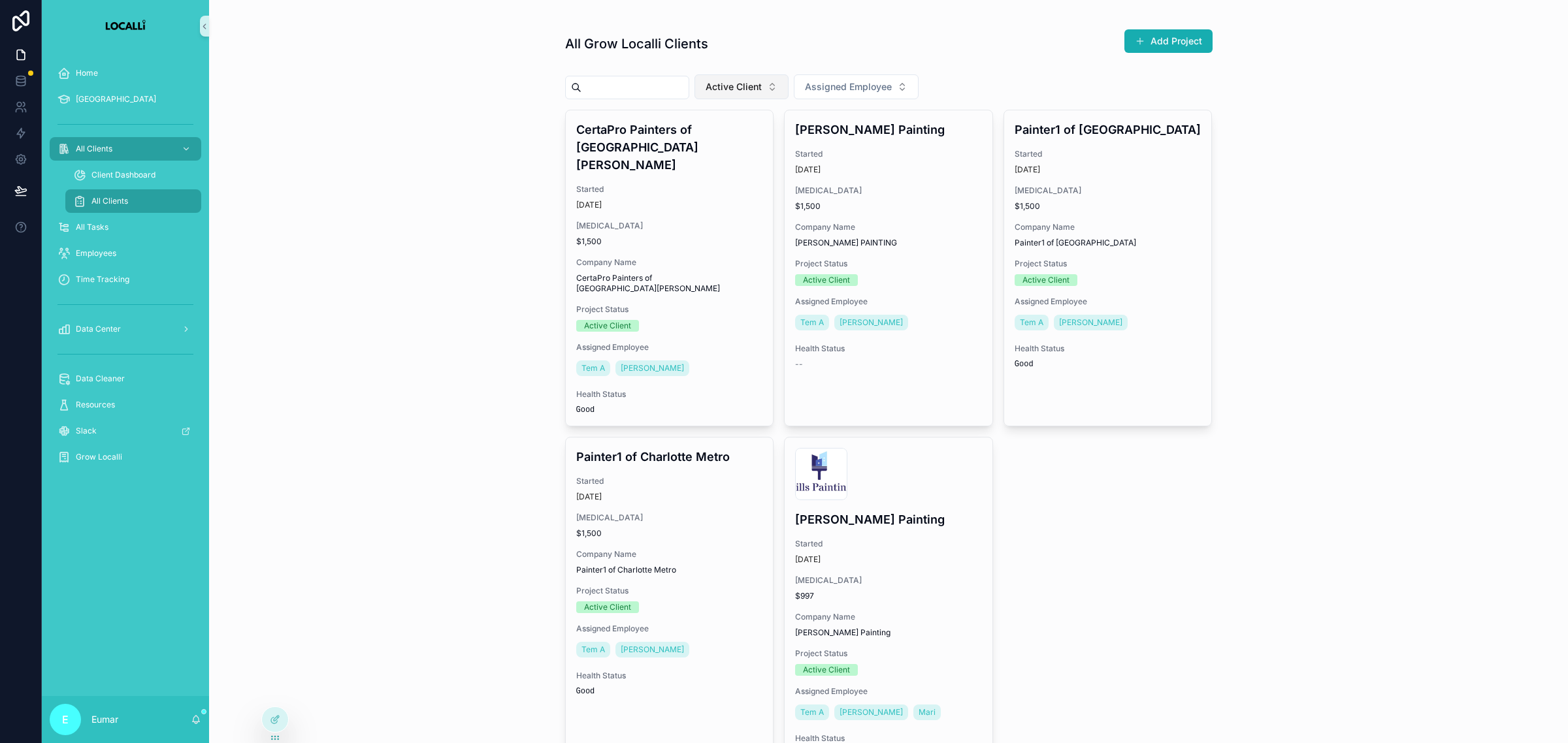
click at [787, 89] on button "Active Client" at bounding box center [741, 87] width 94 height 25
click at [736, 136] on div "None" at bounding box center [764, 139] width 157 height 21
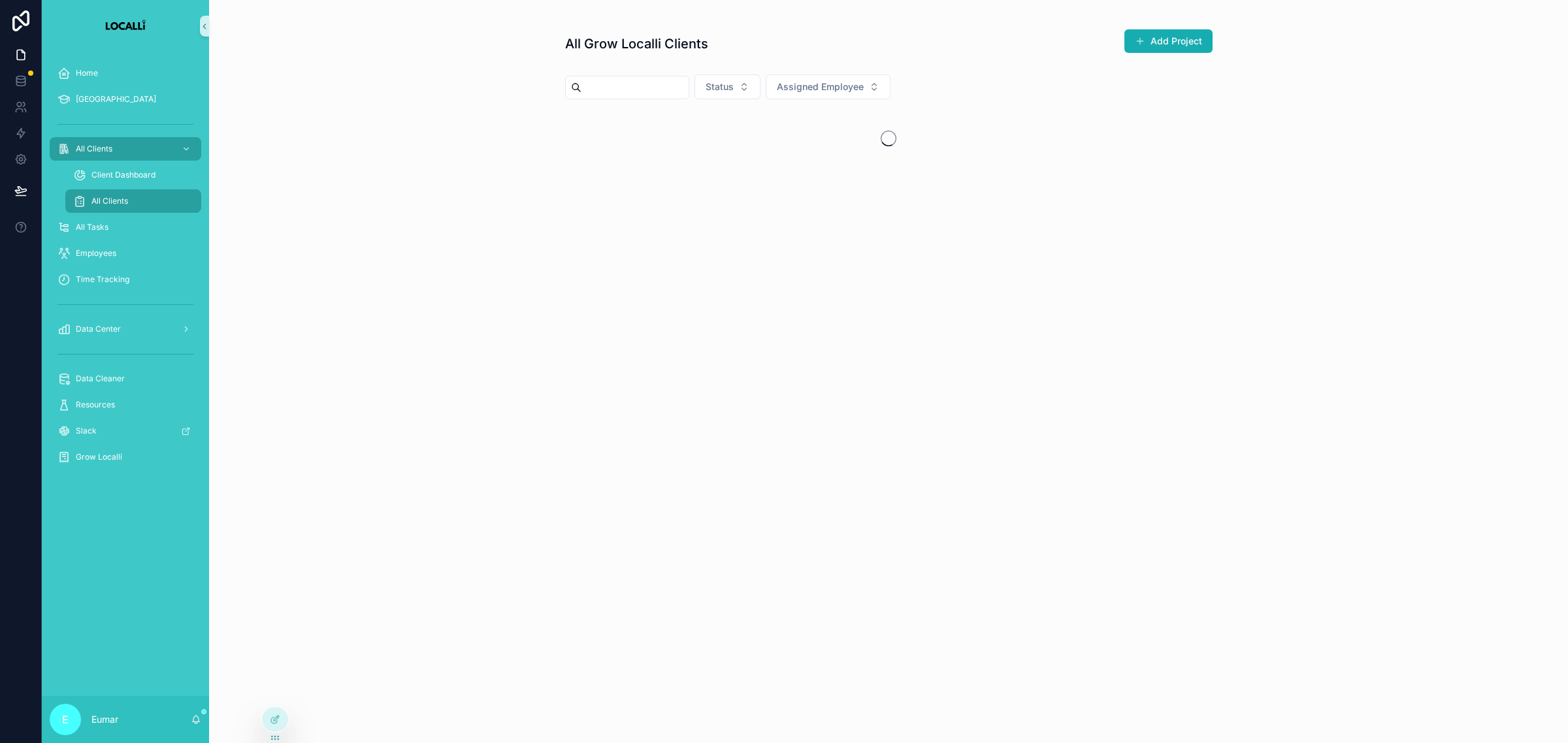
click at [663, 89] on input "scrollable content" at bounding box center [635, 87] width 108 height 18
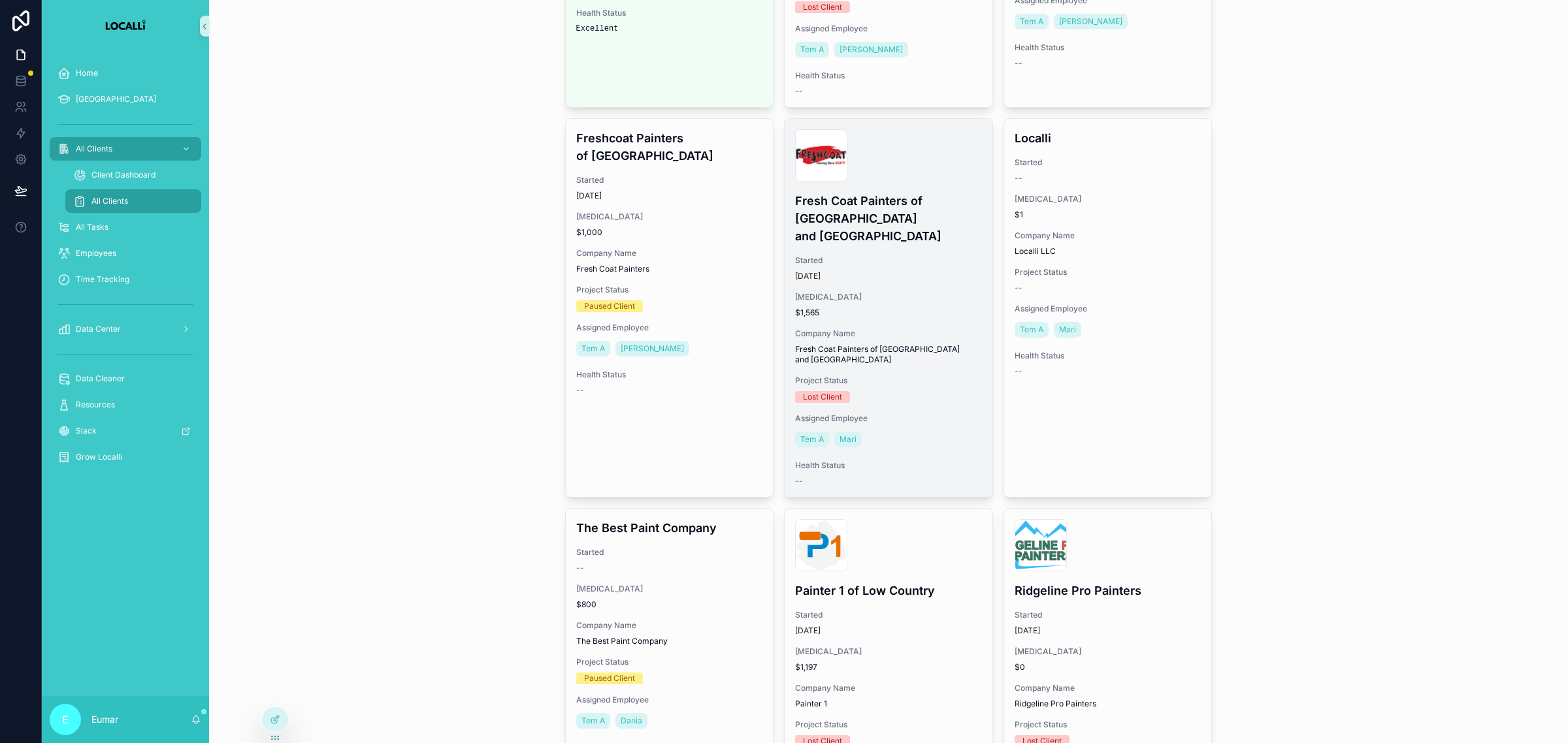
scroll to position [1306, 0]
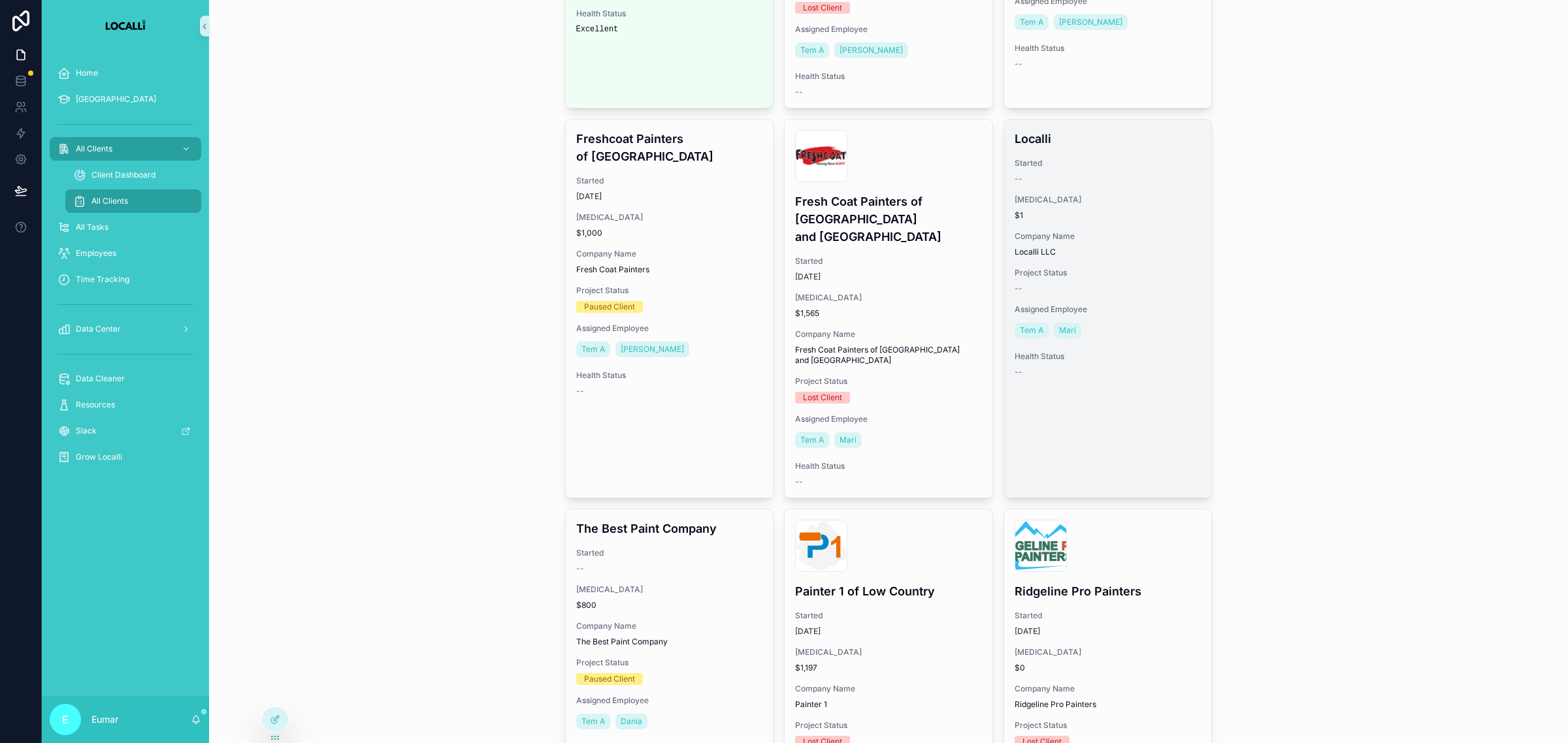
click at [1091, 360] on link "Localli Started -- [MEDICAL_DATA] $1 Company Name Localli LLC Project Status --…" at bounding box center [1107, 308] width 209 height 379
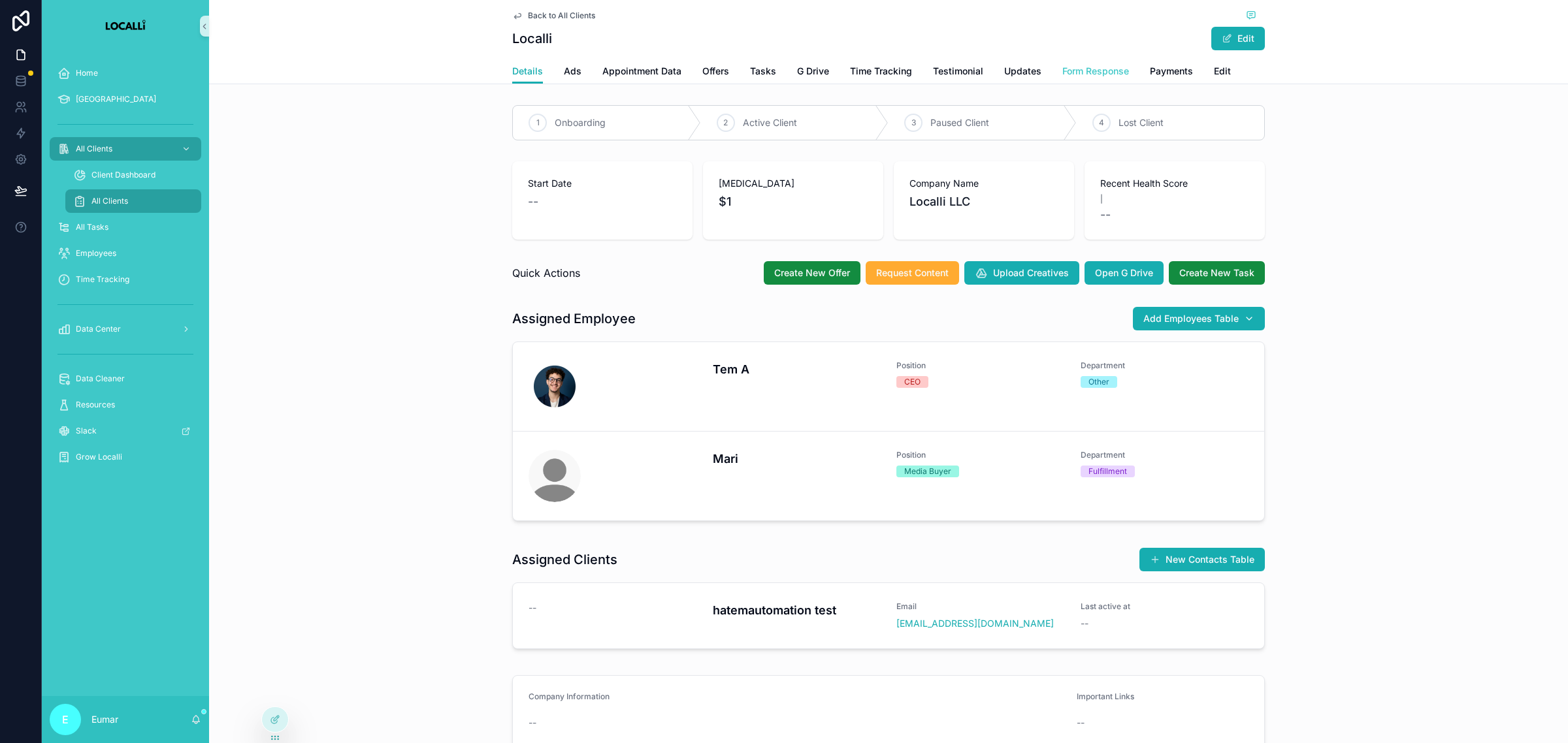
click at [1062, 66] on span "Form Response" at bounding box center [1095, 71] width 66 height 13
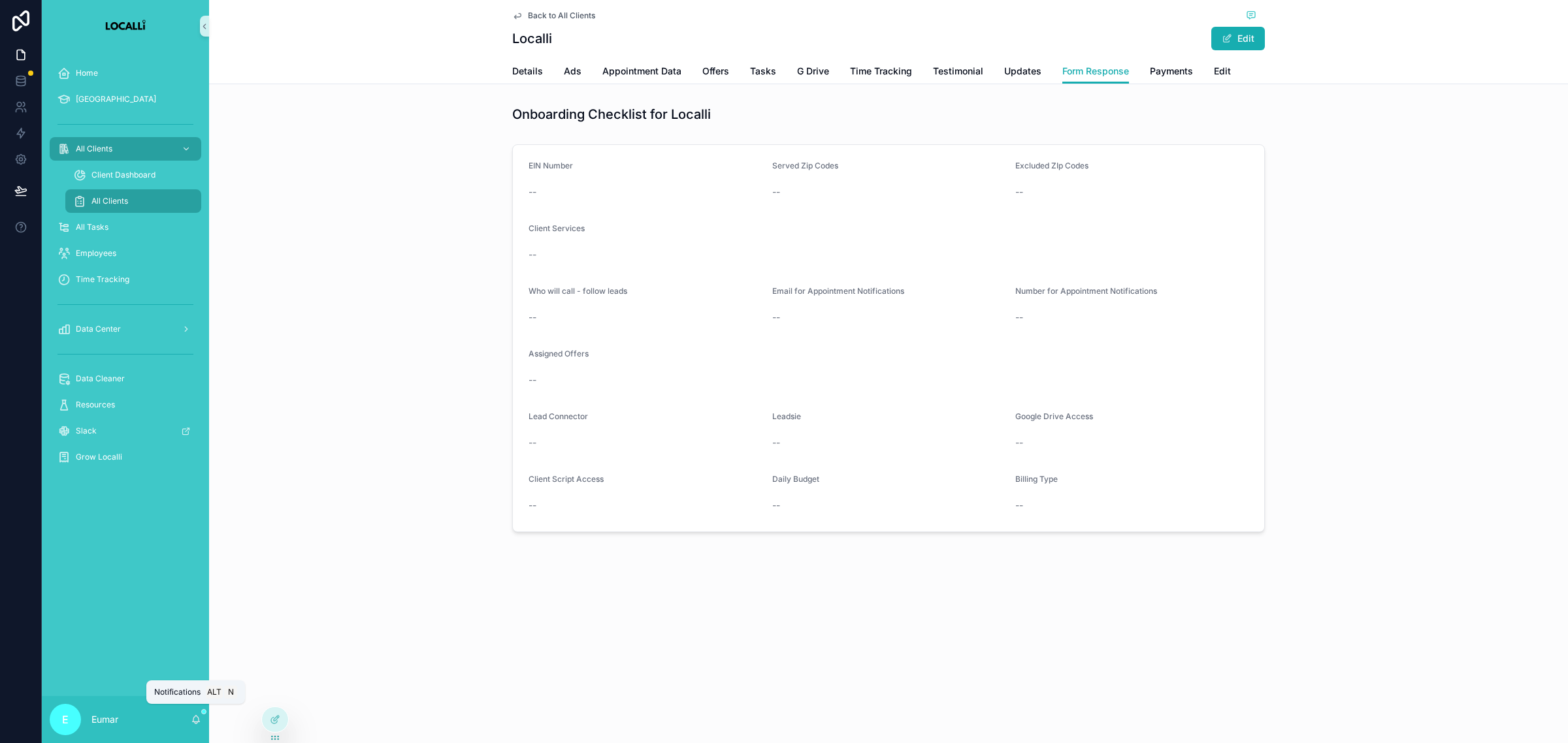
click at [191, 717] on icon "scrollable content" at bounding box center [196, 720] width 10 height 10
click at [275, 691] on icon at bounding box center [274, 690] width 3 height 3
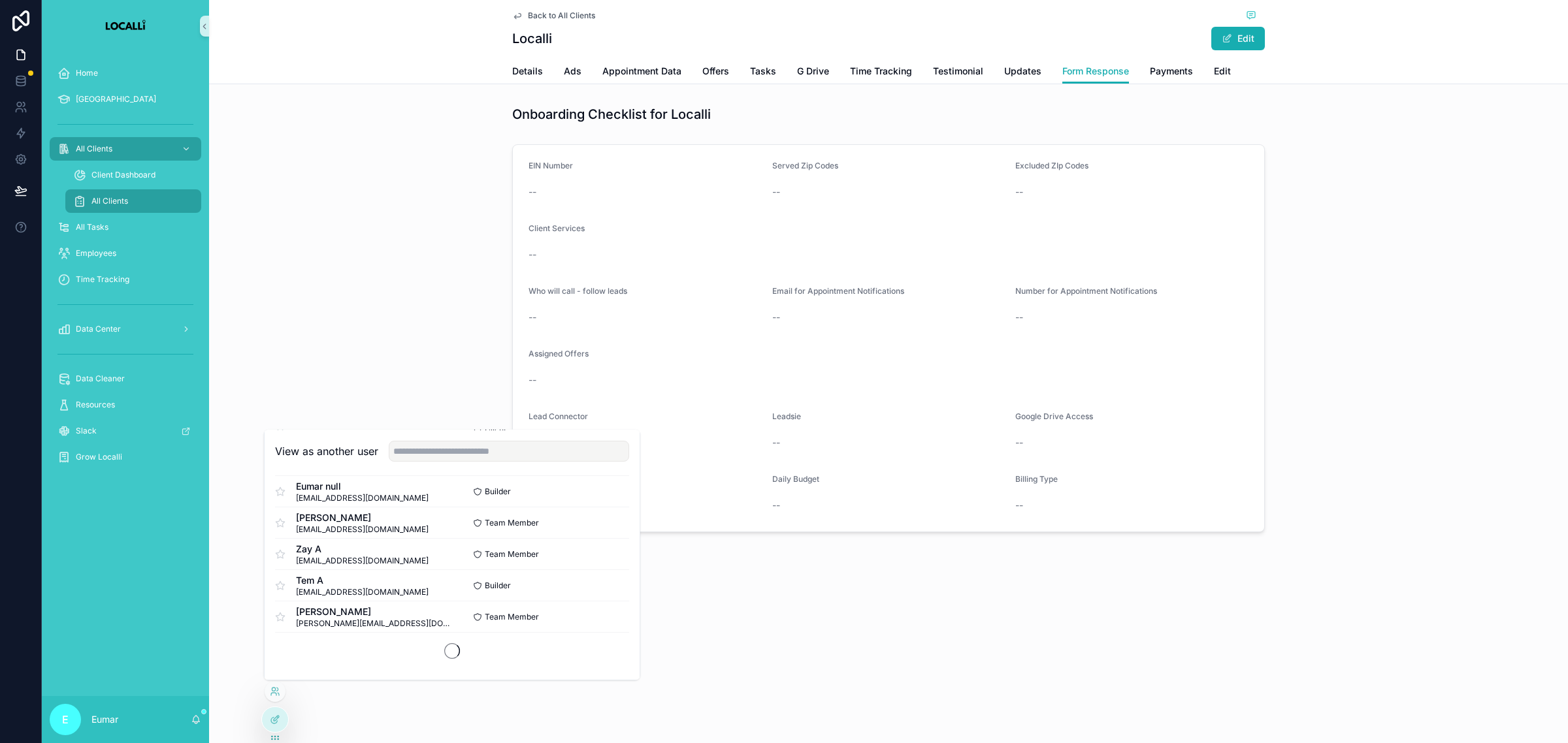
scroll to position [786, 0]
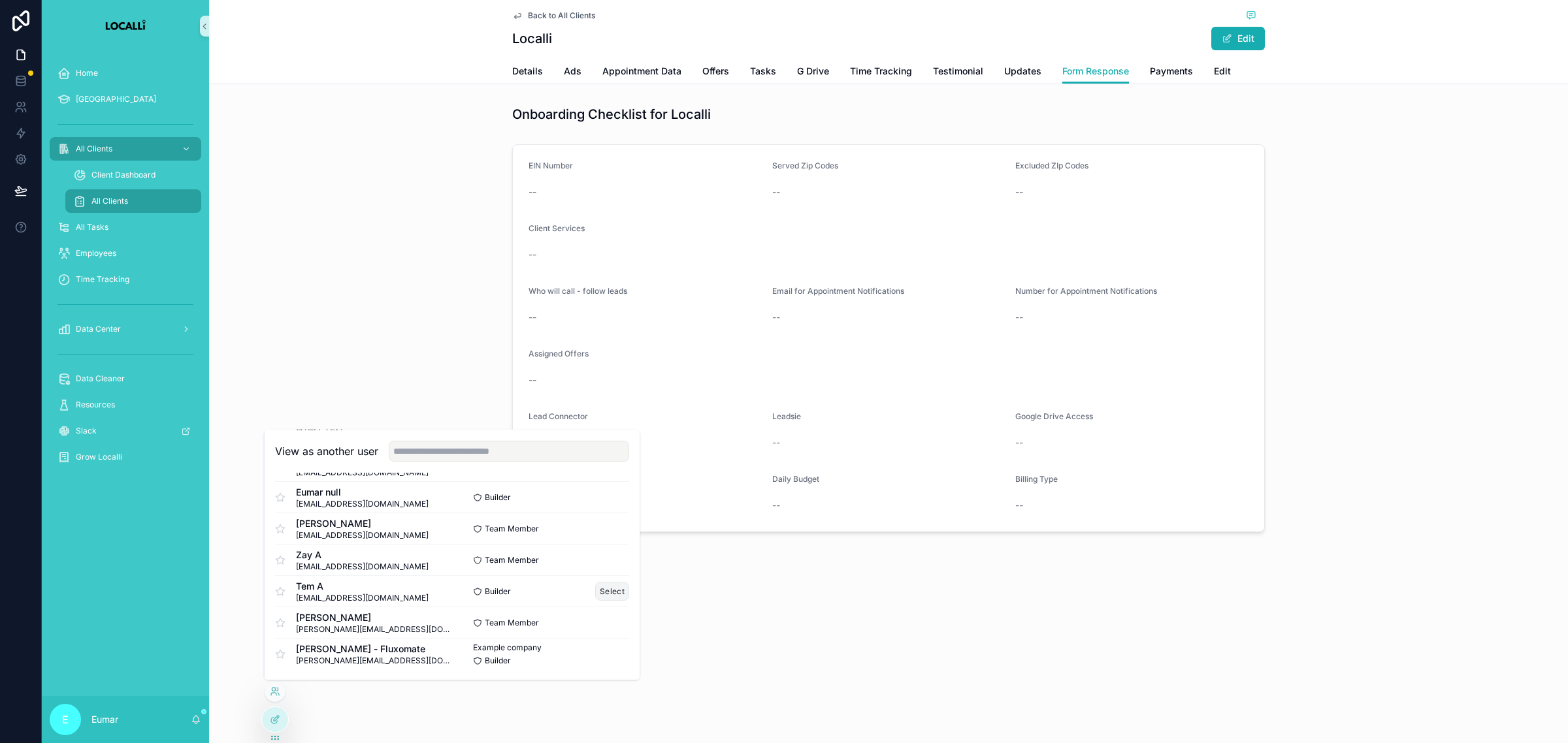
click at [606, 594] on button "Select" at bounding box center [612, 592] width 34 height 19
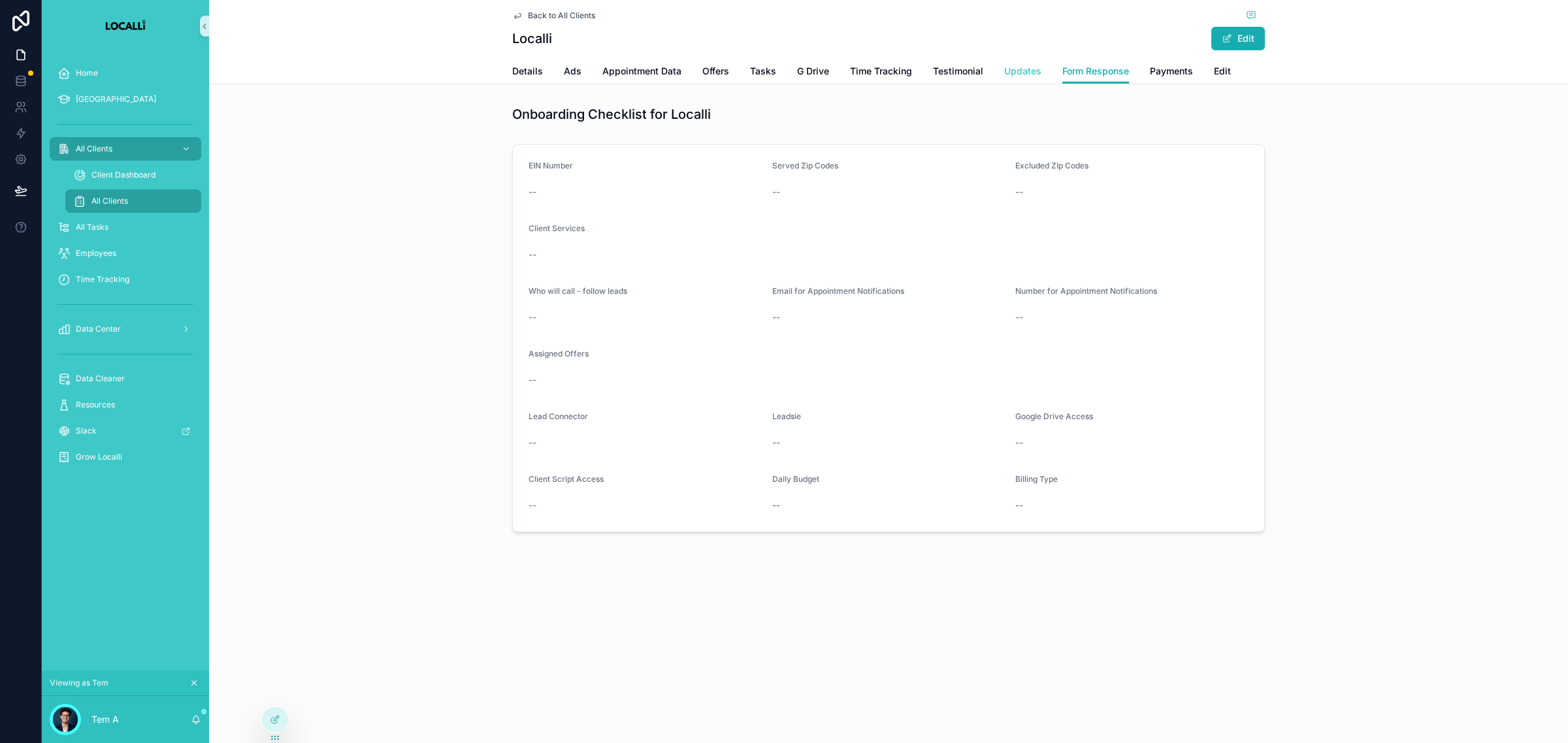
click at [1017, 70] on span "Updates" at bounding box center [1022, 71] width 37 height 13
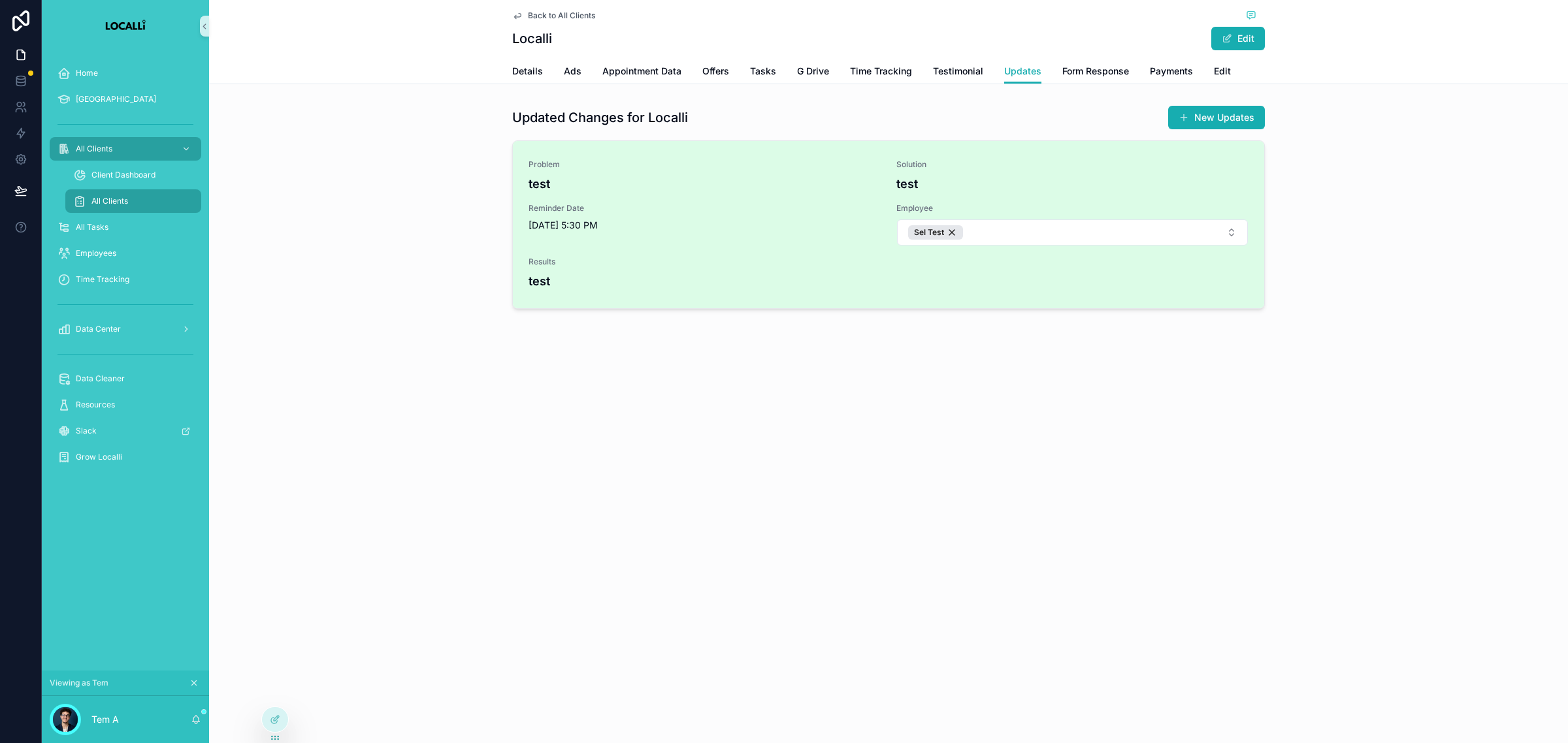
click at [903, 172] on div "Solution test" at bounding box center [1072, 175] width 352 height 34
click at [913, 191] on h4 "test" at bounding box center [1072, 184] width 352 height 18
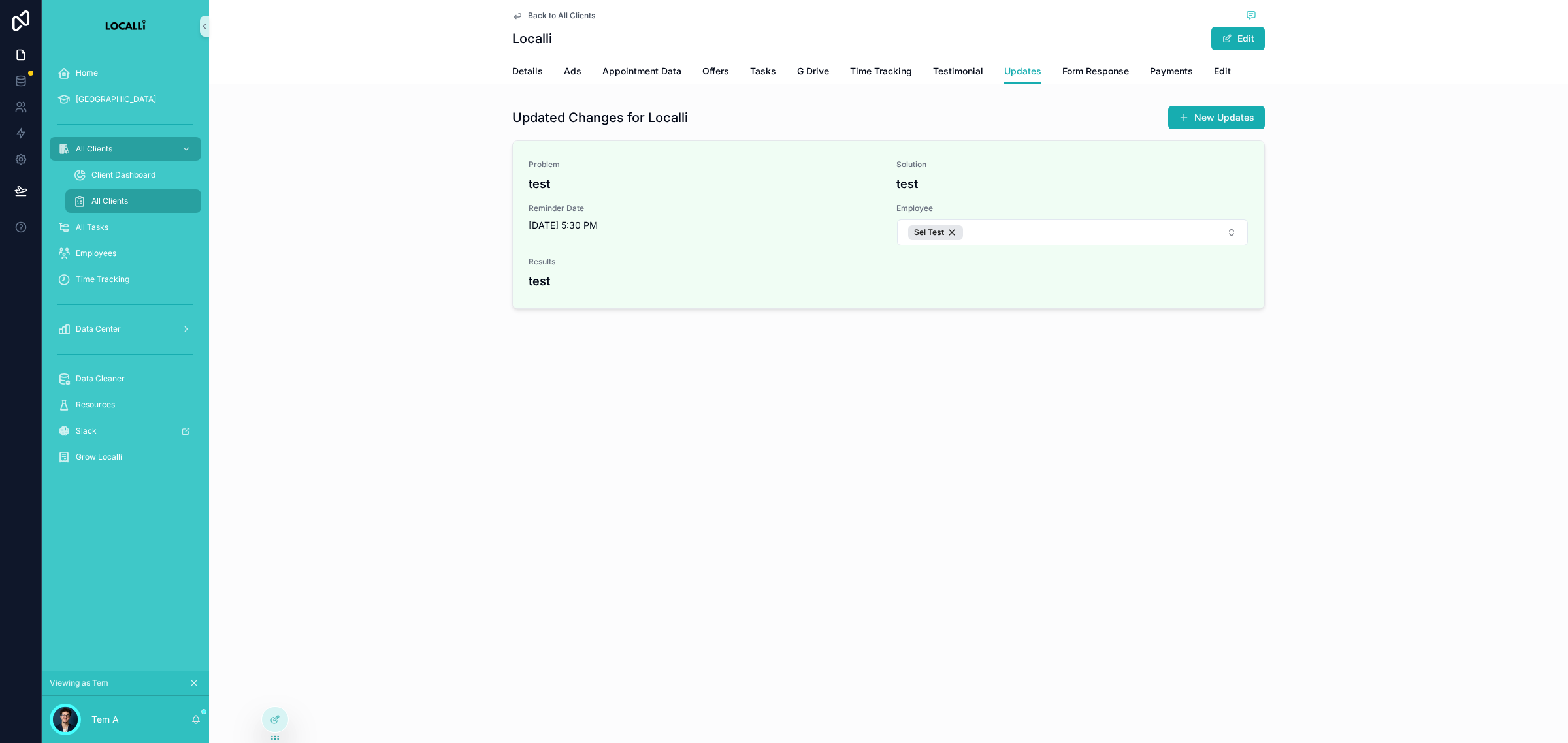
click at [513, 446] on div "Back to All Clients Localli Edit Updates Details Ads Appointment Data Offers Ta…" at bounding box center [889, 372] width 1359 height 743
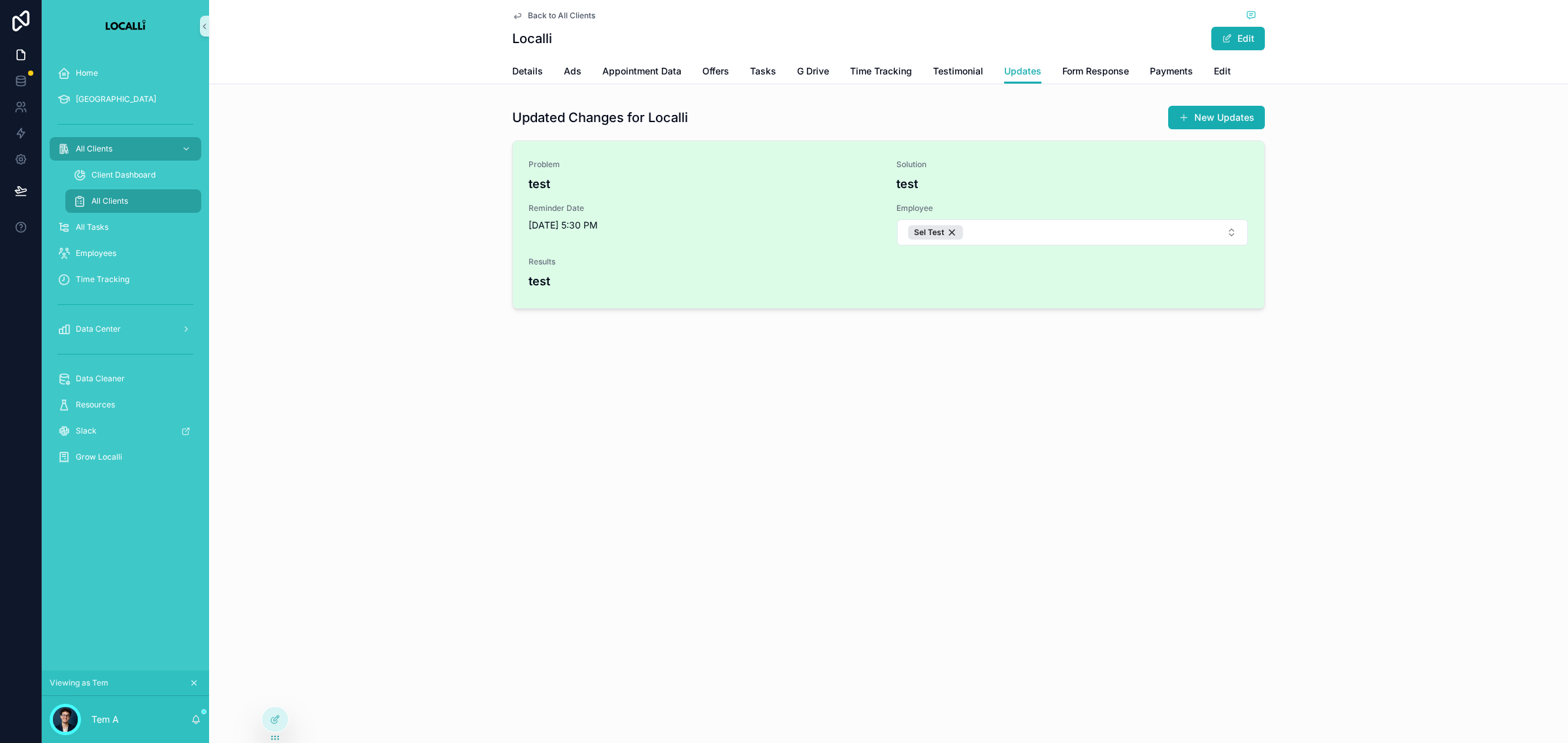
click at [939, 187] on h4 "test" at bounding box center [1072, 184] width 352 height 18
click at [889, 183] on div "Problem test Solution test Reminder Date [DATE] 5:30 PM Employee Sel Test Resul…" at bounding box center [888, 224] width 720 height 131
click at [552, 292] on div "Problem test Solution test Reminder Date [DATE] 5:30 PM Employee Sel Test Resul…" at bounding box center [888, 224] width 751 height 167
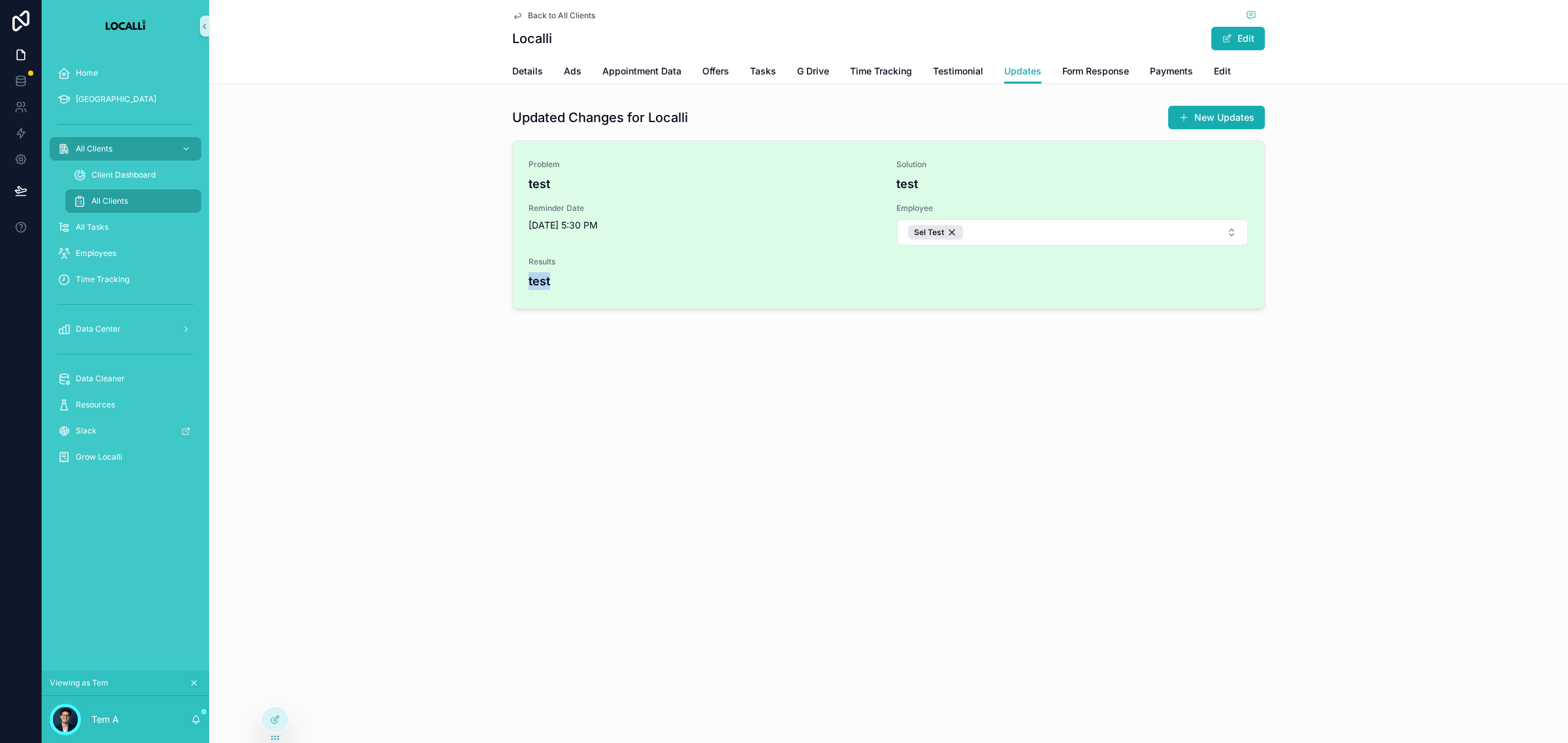
click at [552, 292] on div "Problem test Solution test Reminder Date [DATE] 5:30 PM Employee Sel Test Resul…" at bounding box center [888, 224] width 751 height 167
click at [534, 265] on span "Results" at bounding box center [888, 261] width 720 height 10
click at [534, 274] on h4 "test" at bounding box center [888, 281] width 720 height 18
click at [531, 281] on h4 "test" at bounding box center [888, 281] width 720 height 18
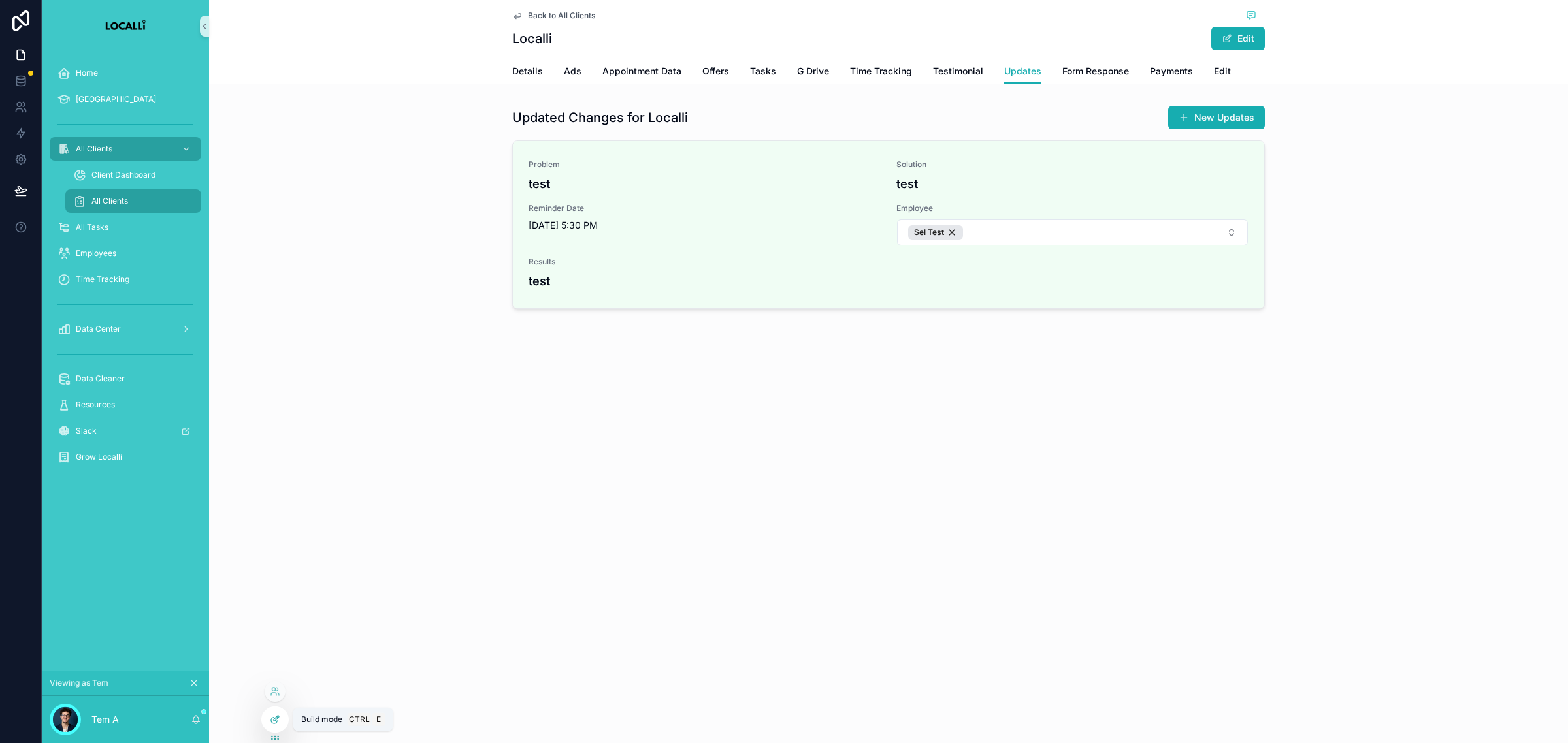
click at [265, 721] on div at bounding box center [275, 719] width 26 height 25
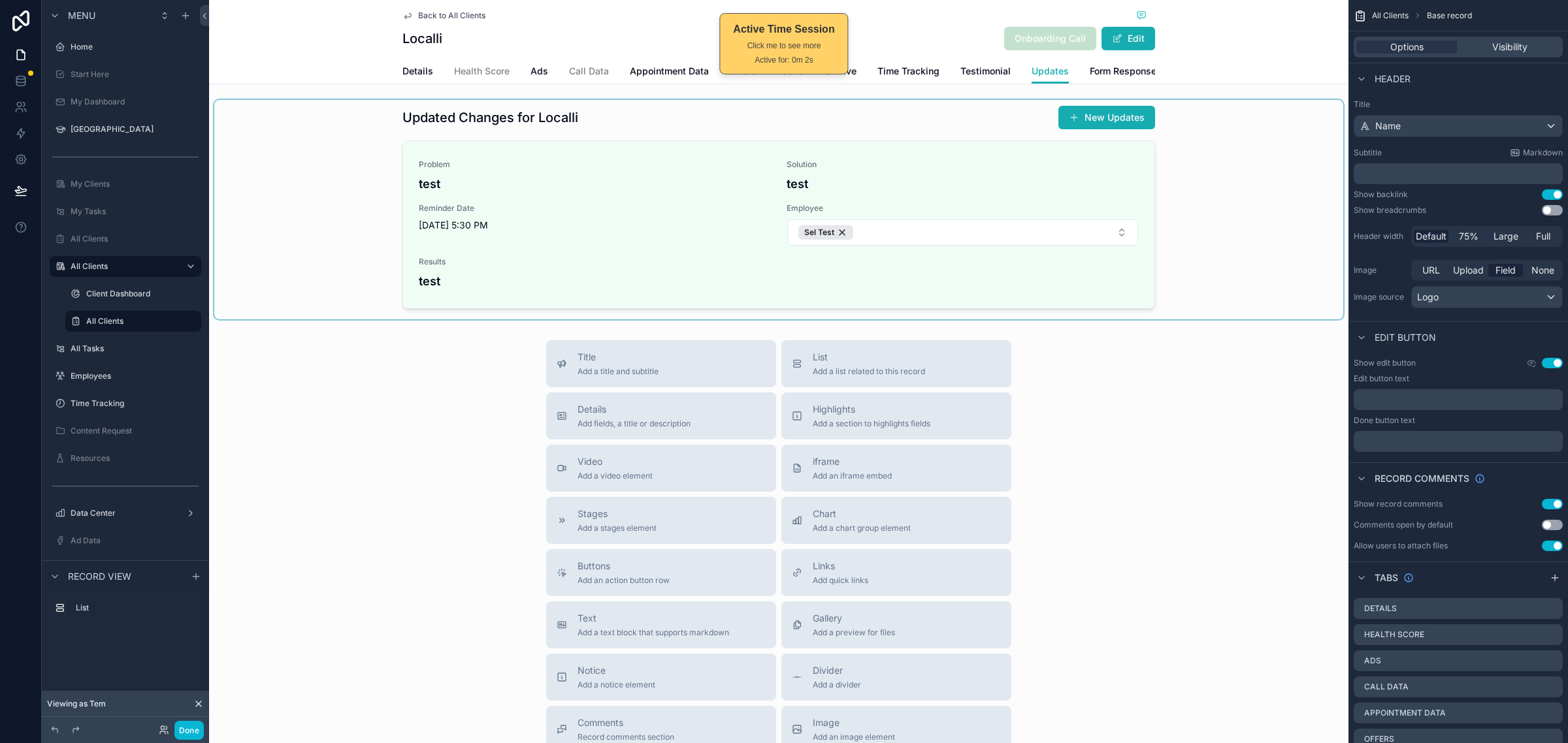
click at [1222, 175] on div "scrollable content" at bounding box center [778, 209] width 1128 height 219
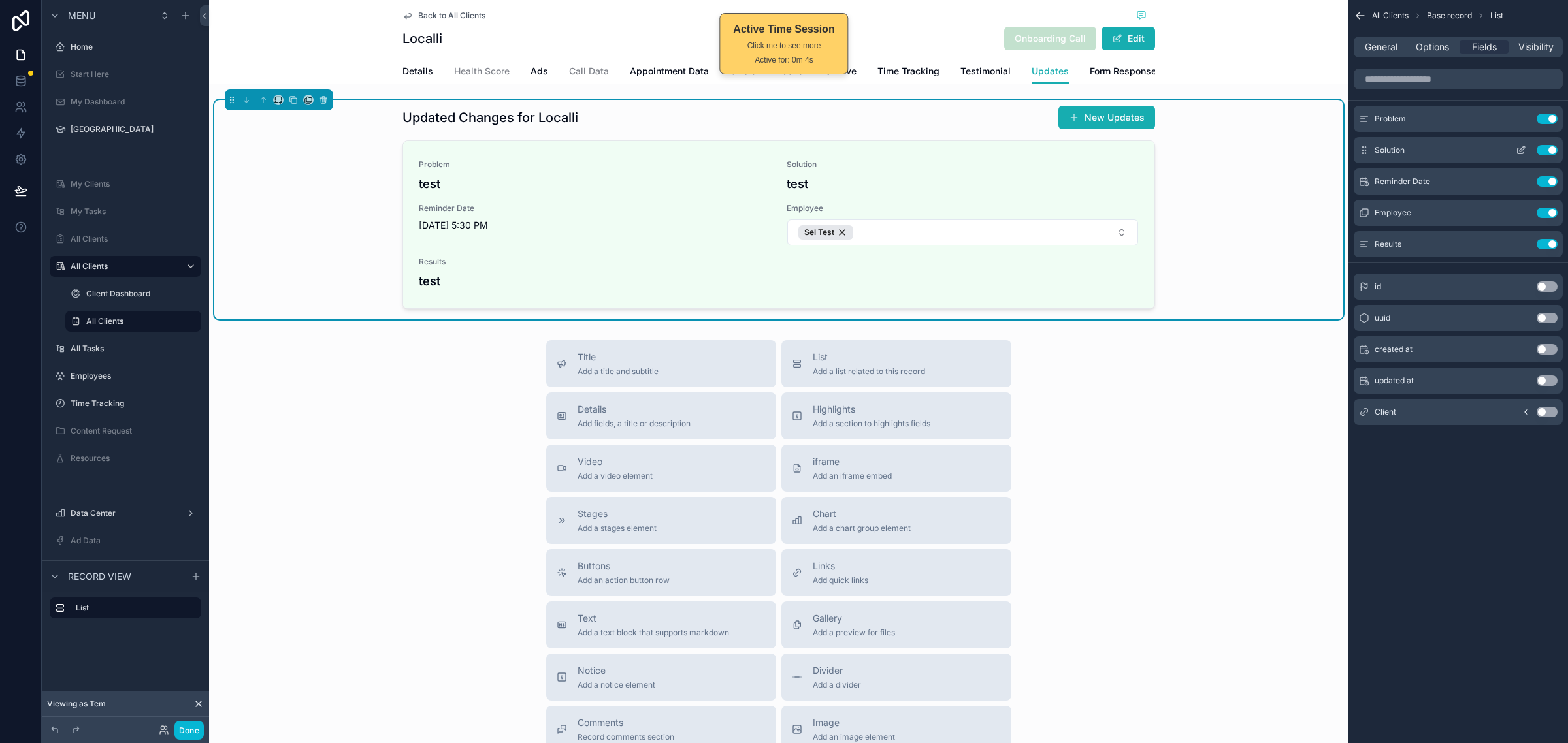
click at [1516, 145] on icon "scrollable content" at bounding box center [1521, 150] width 10 height 10
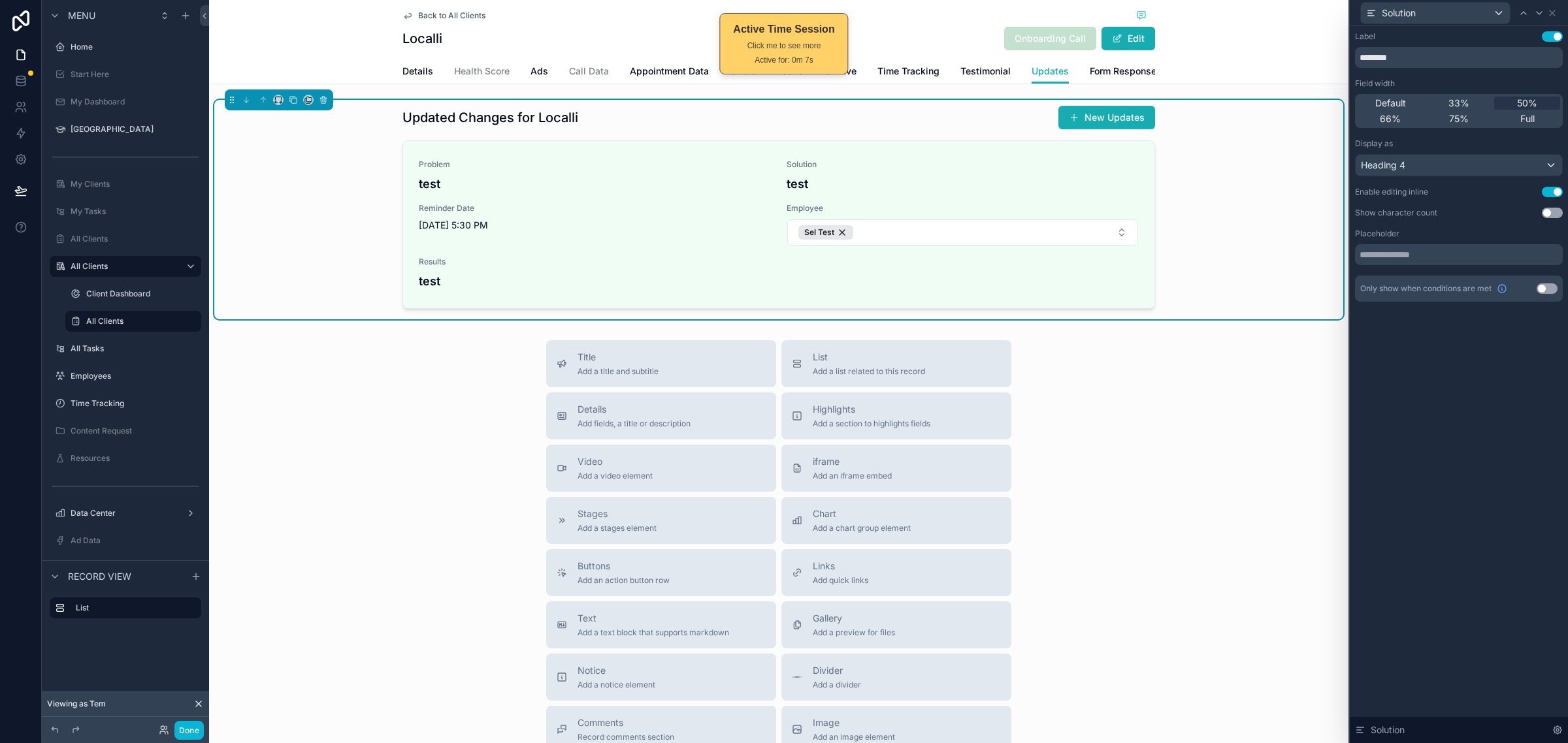
click at [1550, 184] on div "Label Use setting ******** Field width Default 33% 50% 66% 75% Full Display as …" at bounding box center [1458, 166] width 207 height 270
click at [1550, 193] on button "Use setting" at bounding box center [1552, 192] width 21 height 10
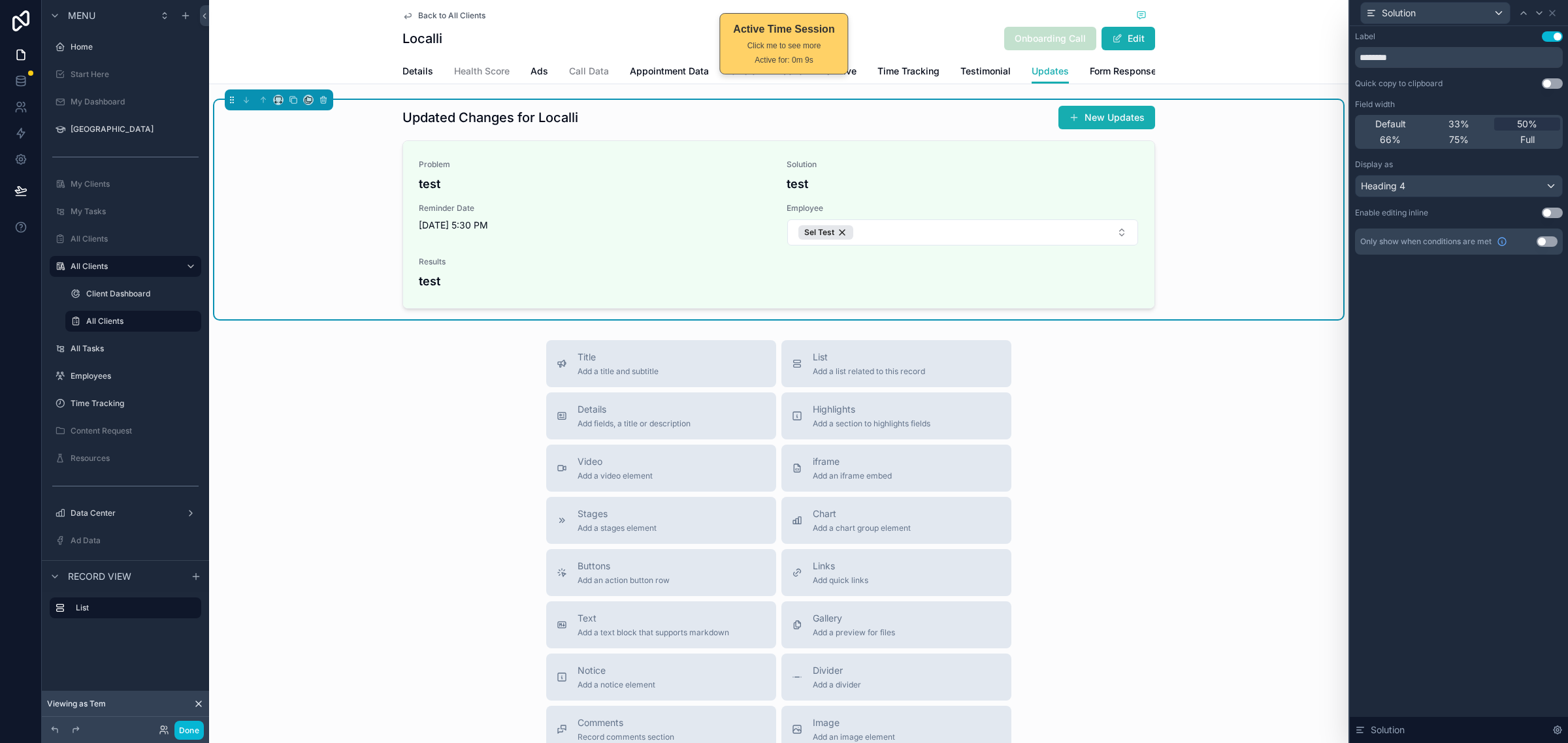
click at [1548, 216] on button "Use setting" at bounding box center [1552, 212] width 21 height 10
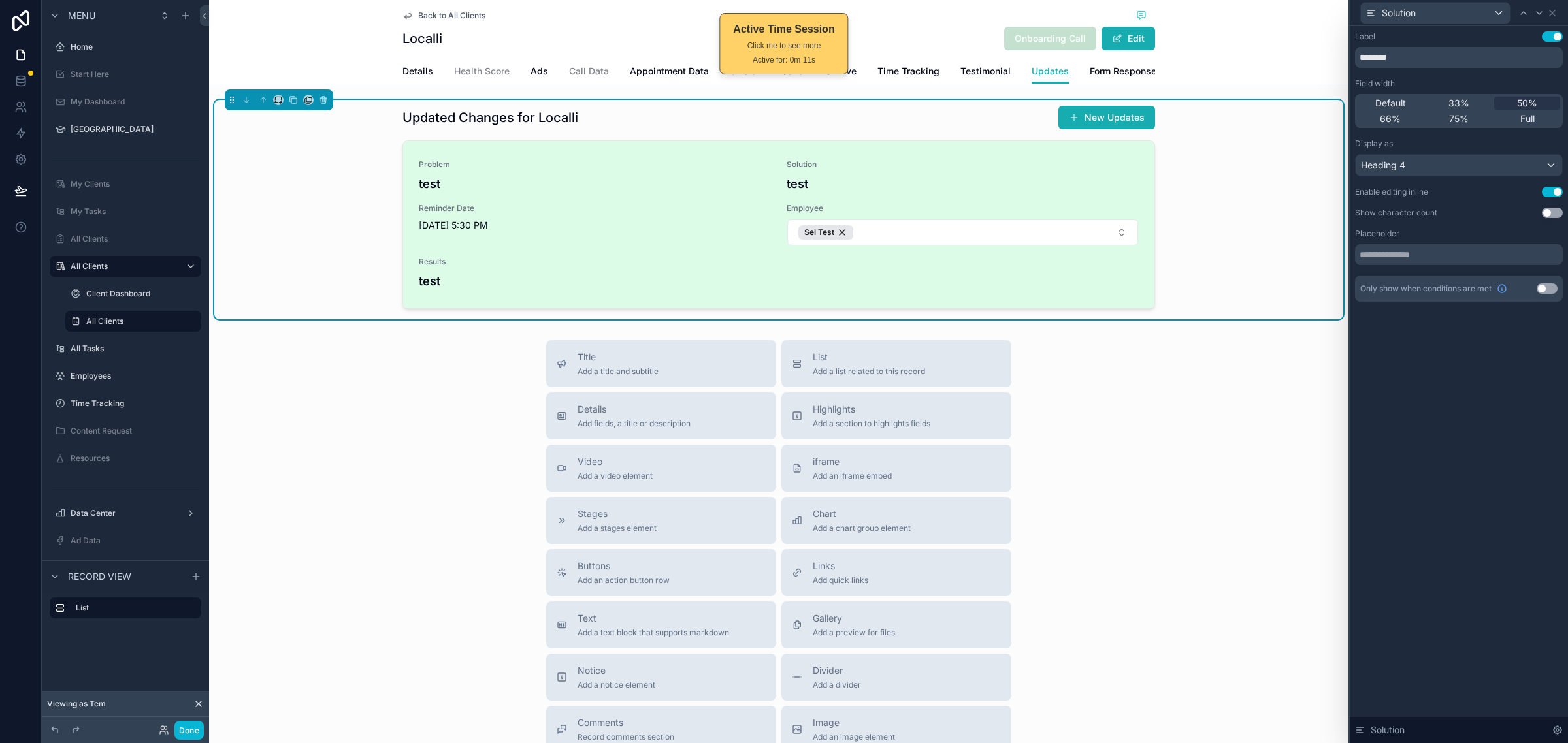
click at [807, 193] on h4 "test" at bounding box center [962, 184] width 352 height 18
click at [432, 193] on h4 "test" at bounding box center [594, 184] width 352 height 18
click at [456, 290] on h4 "test" at bounding box center [778, 281] width 720 height 18
click at [433, 290] on h4 "test" at bounding box center [778, 281] width 720 height 18
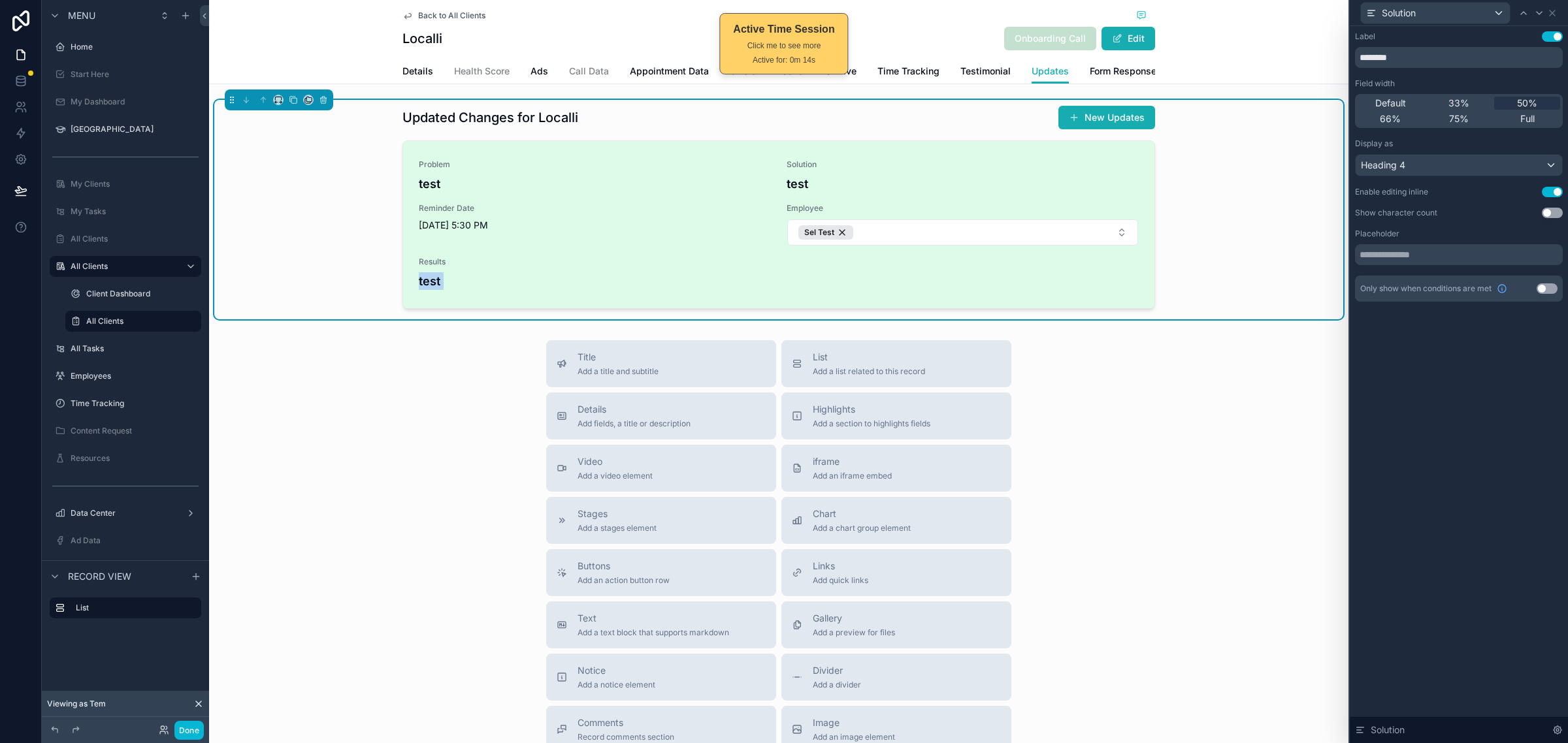
click at [433, 290] on h4 "test" at bounding box center [778, 281] width 720 height 18
click at [446, 290] on h4 "test" at bounding box center [778, 281] width 720 height 18
click at [436, 290] on h4 "test" at bounding box center [778, 281] width 720 height 18
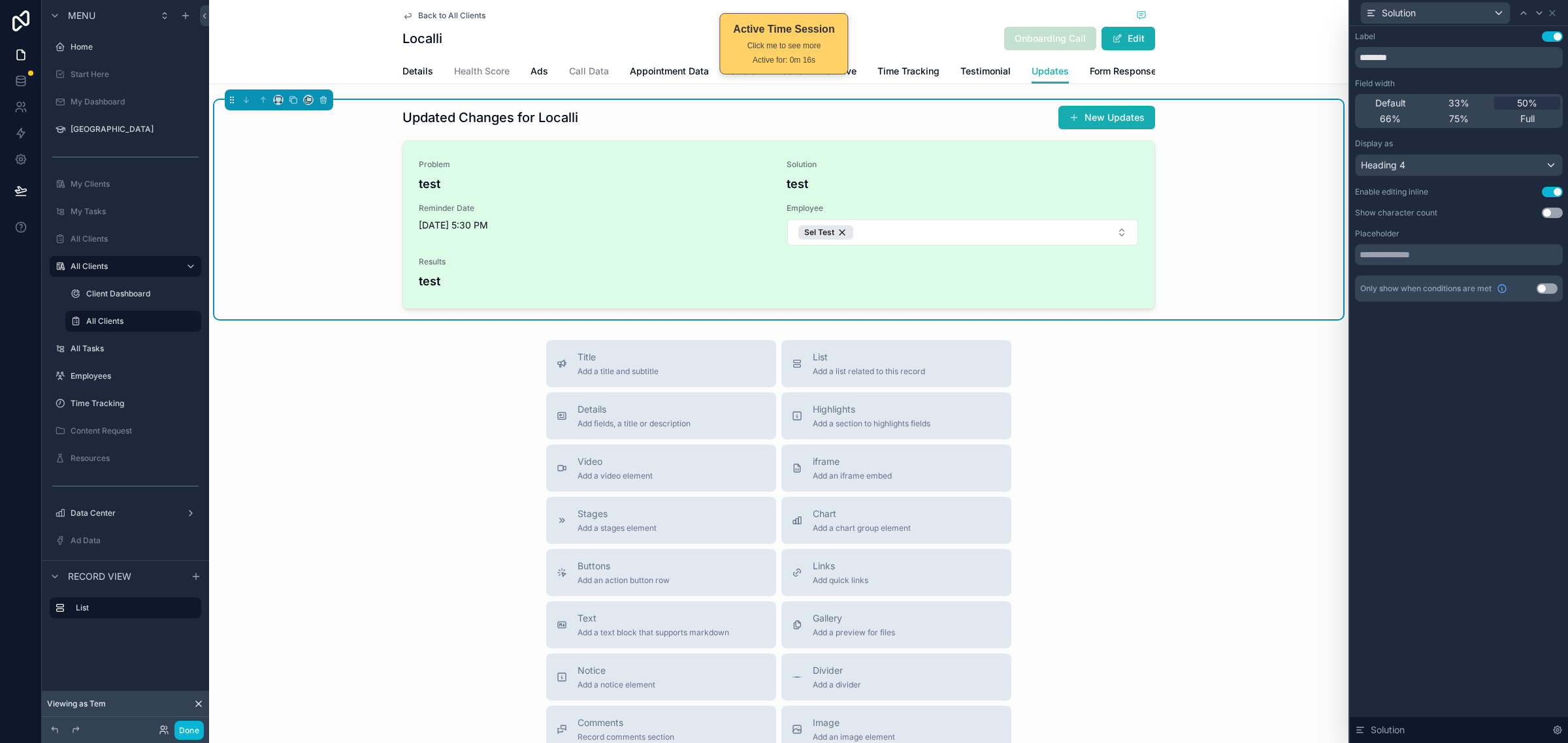
click at [436, 290] on h4 "test" at bounding box center [778, 281] width 720 height 18
click at [433, 290] on h4 "test" at bounding box center [778, 281] width 720 height 18
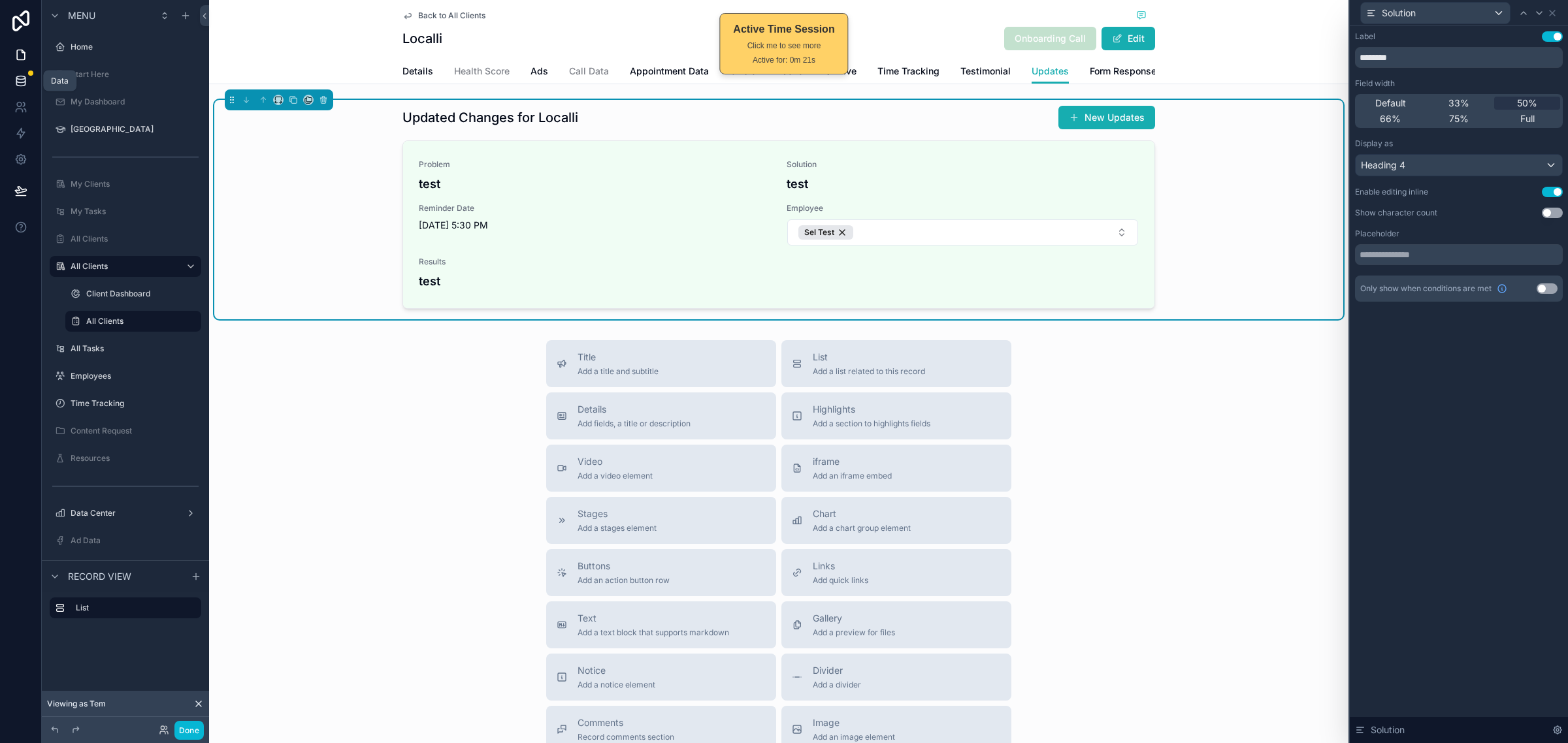
click at [21, 83] on icon at bounding box center [21, 81] width 13 height 13
click at [1190, 442] on div "Title Add a title and subtitle List Add a list related to this record Details A…" at bounding box center [778, 573] width 1139 height 465
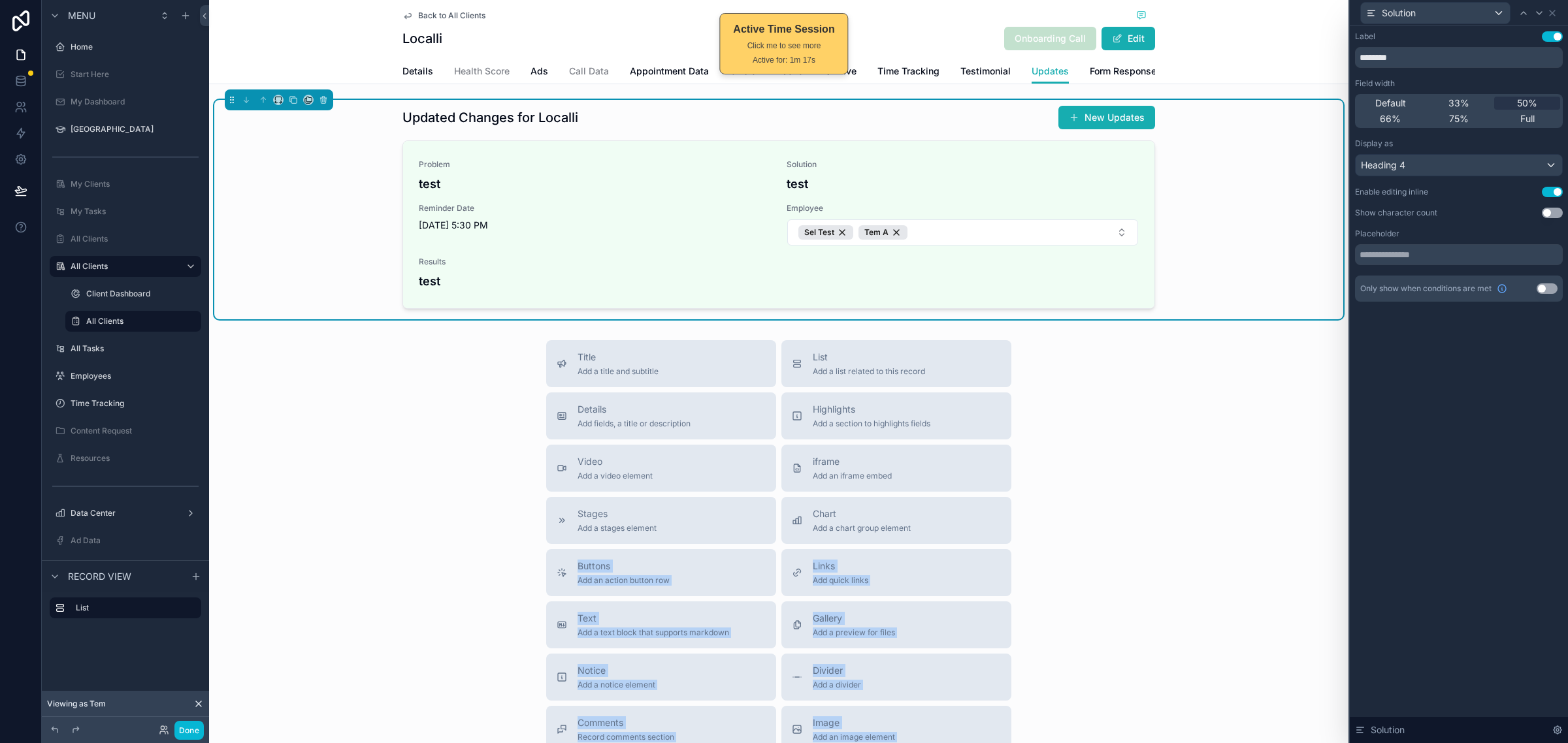
scroll to position [180, 0]
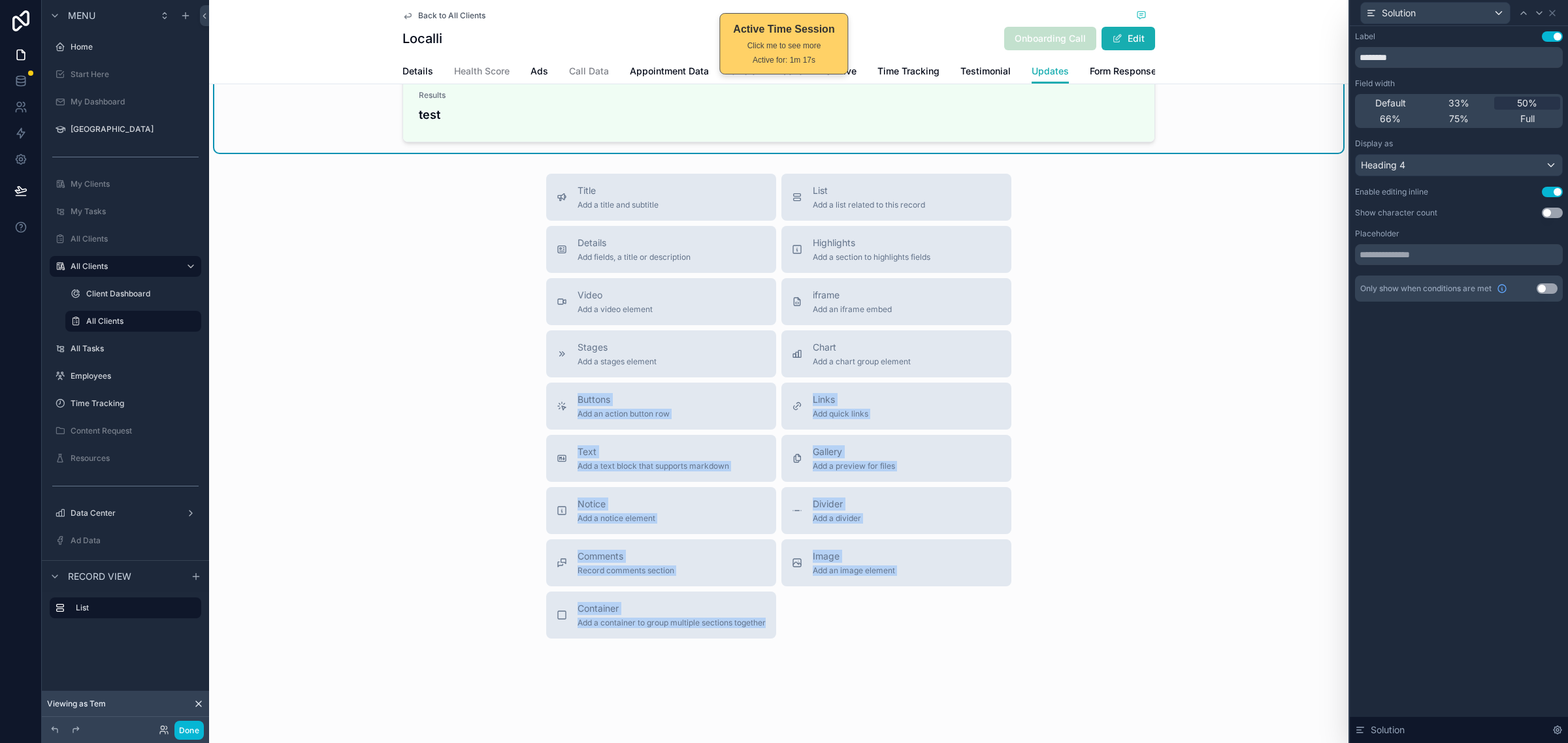
drag, startPoint x: 287, startPoint y: 598, endPoint x: 246, endPoint y: 777, distance: 183.6
click at [246, 742] on html "Solution Label Use setting ******** Field width Default 33% 50% 66% 75% Full Di…" at bounding box center [784, 372] width 1568 height 743
click at [192, 729] on button "Done" at bounding box center [189, 730] width 29 height 19
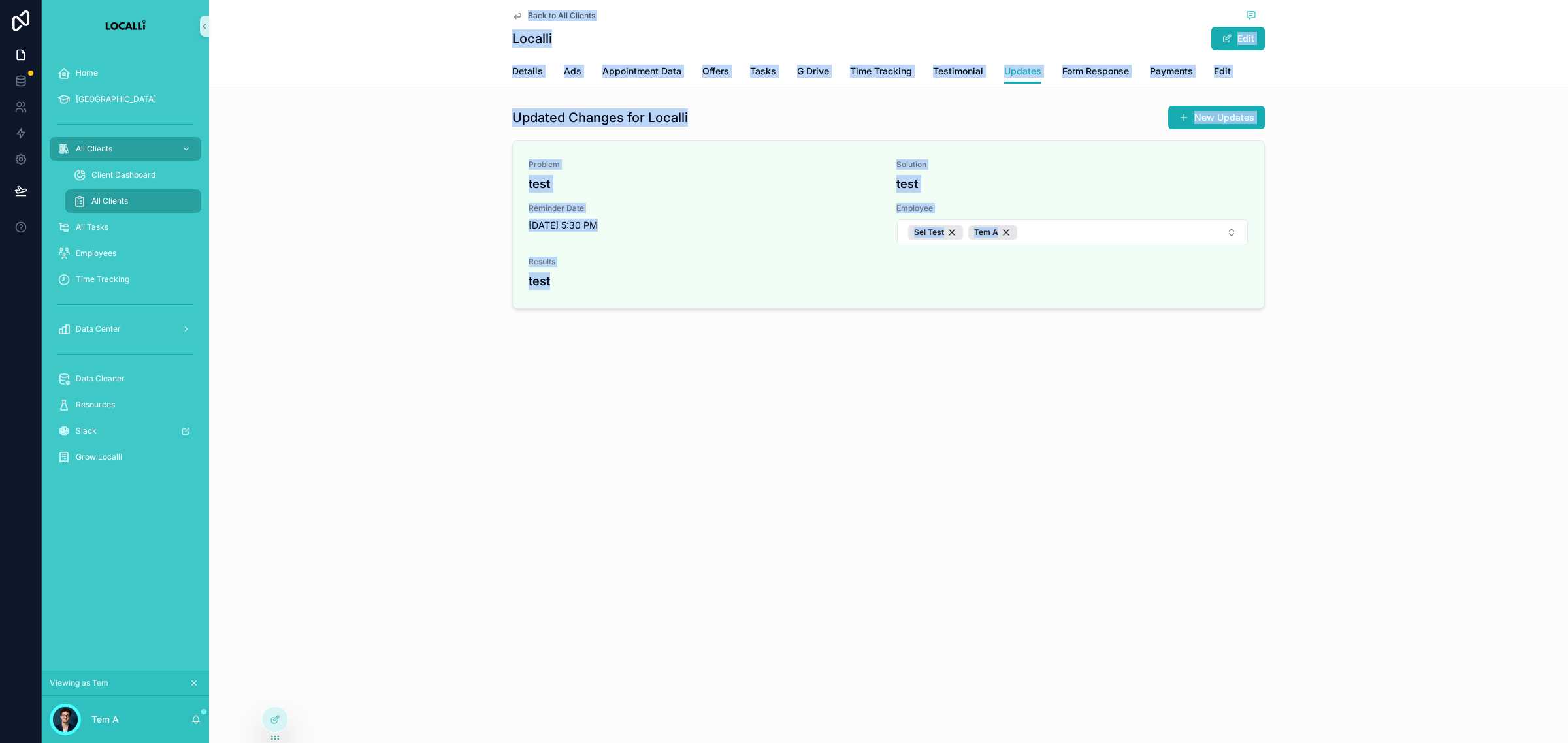
click at [867, 336] on div "Back to All Clients Localli Edit Updates Details Ads Appointment Data Offers Ta…" at bounding box center [889, 201] width 1359 height 403
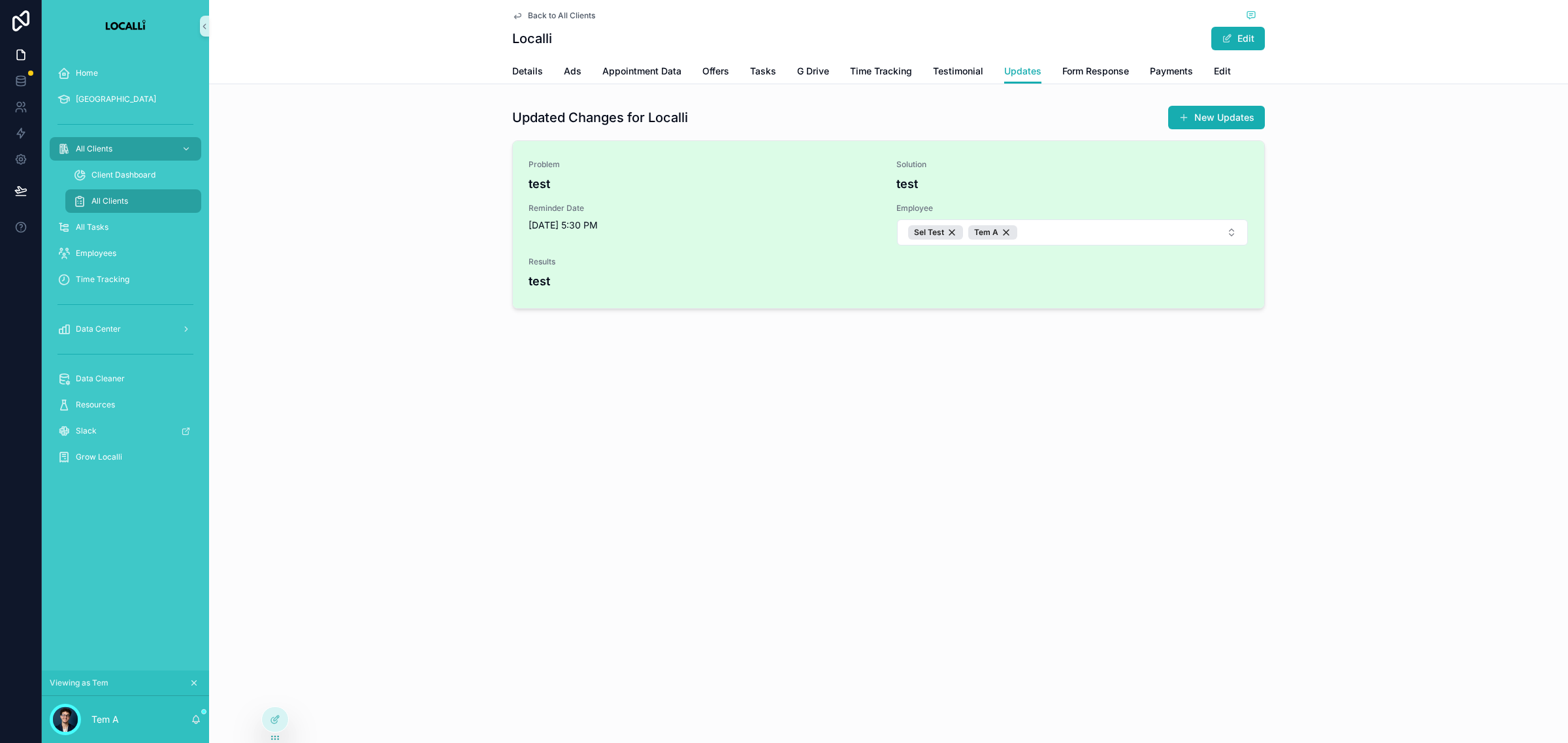
click at [915, 175] on h4 "test" at bounding box center [1072, 184] width 352 height 18
click at [901, 183] on h4 "test" at bounding box center [1072, 184] width 352 height 18
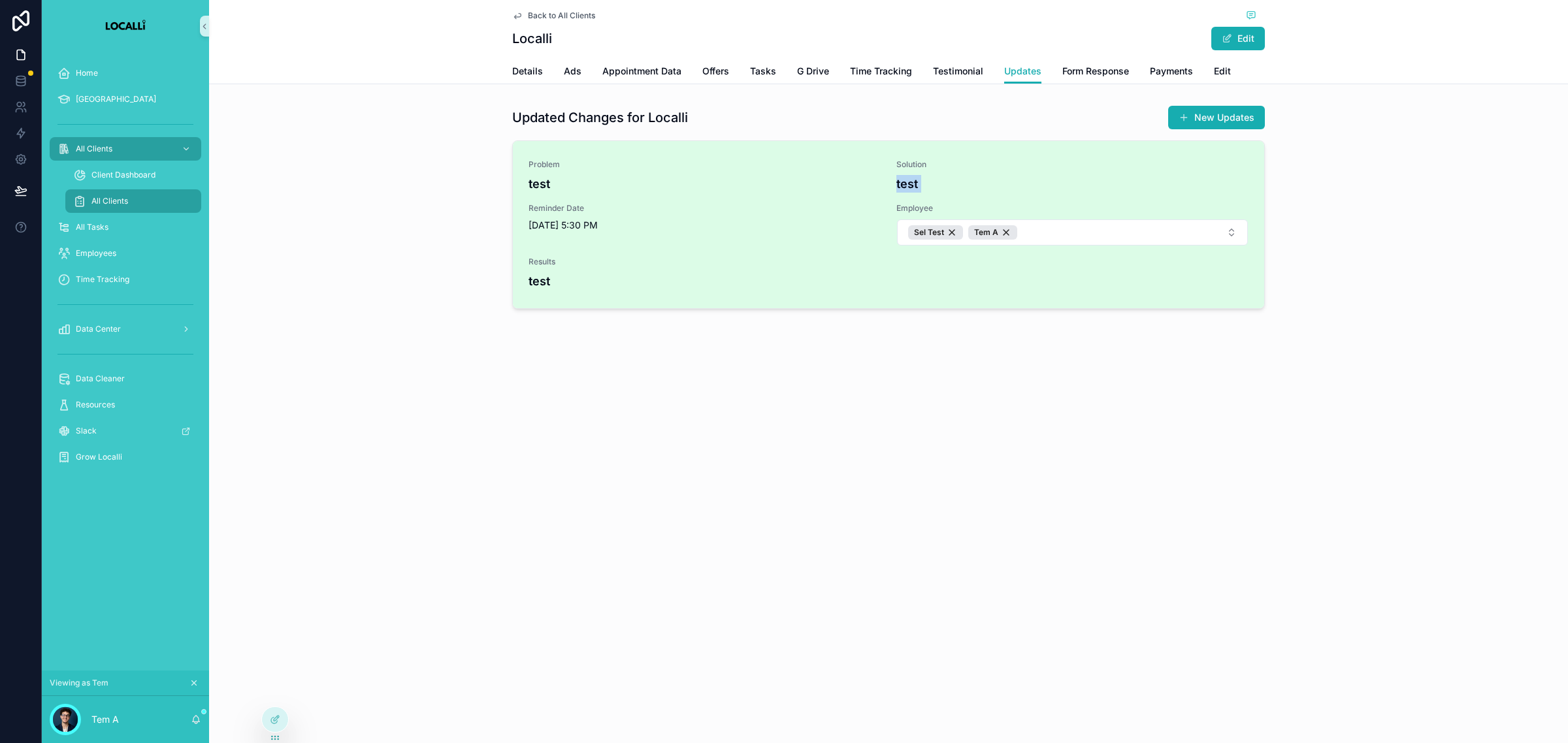
click at [948, 177] on h4 "test" at bounding box center [1072, 184] width 352 height 18
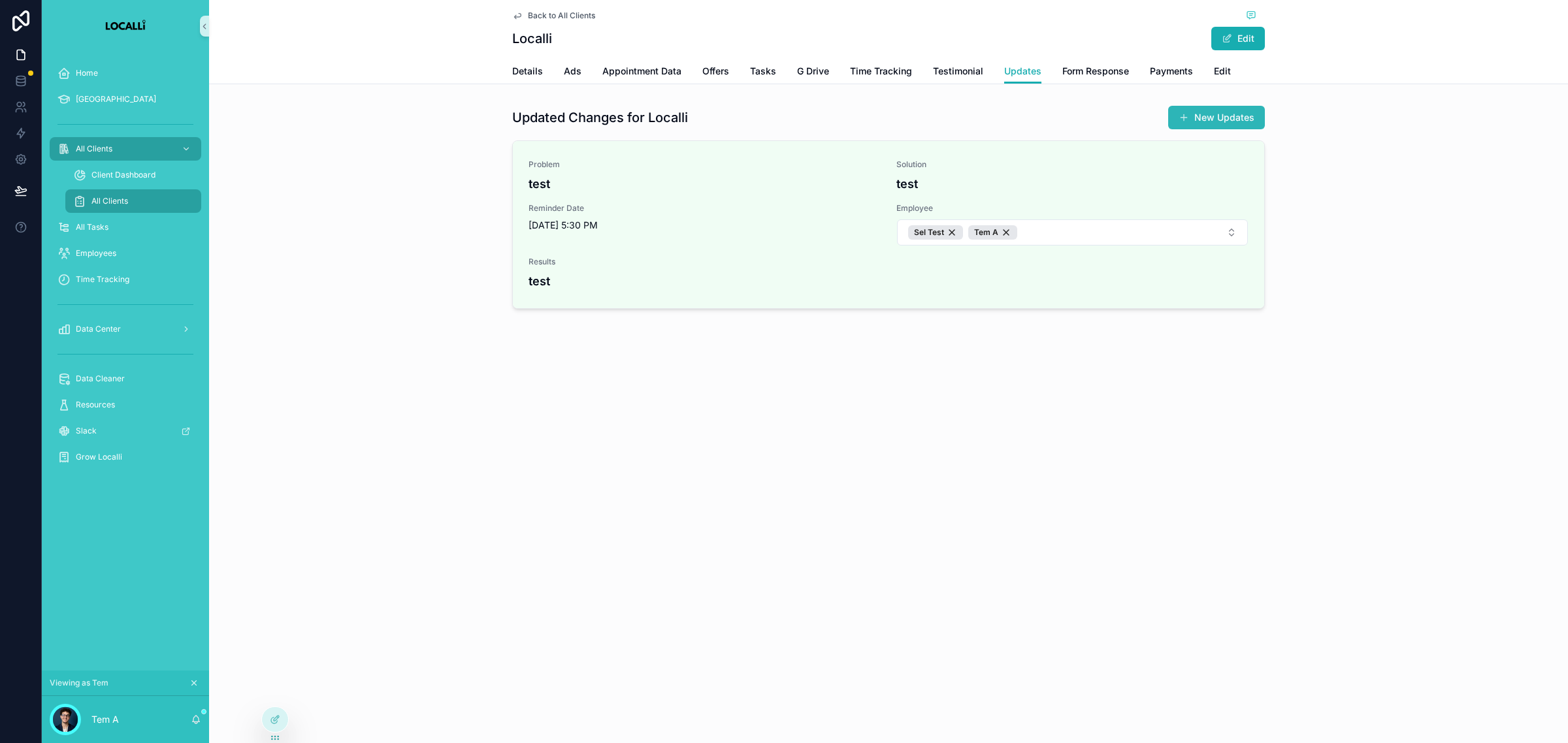
click at [1217, 120] on button "New Updates" at bounding box center [1216, 117] width 96 height 23
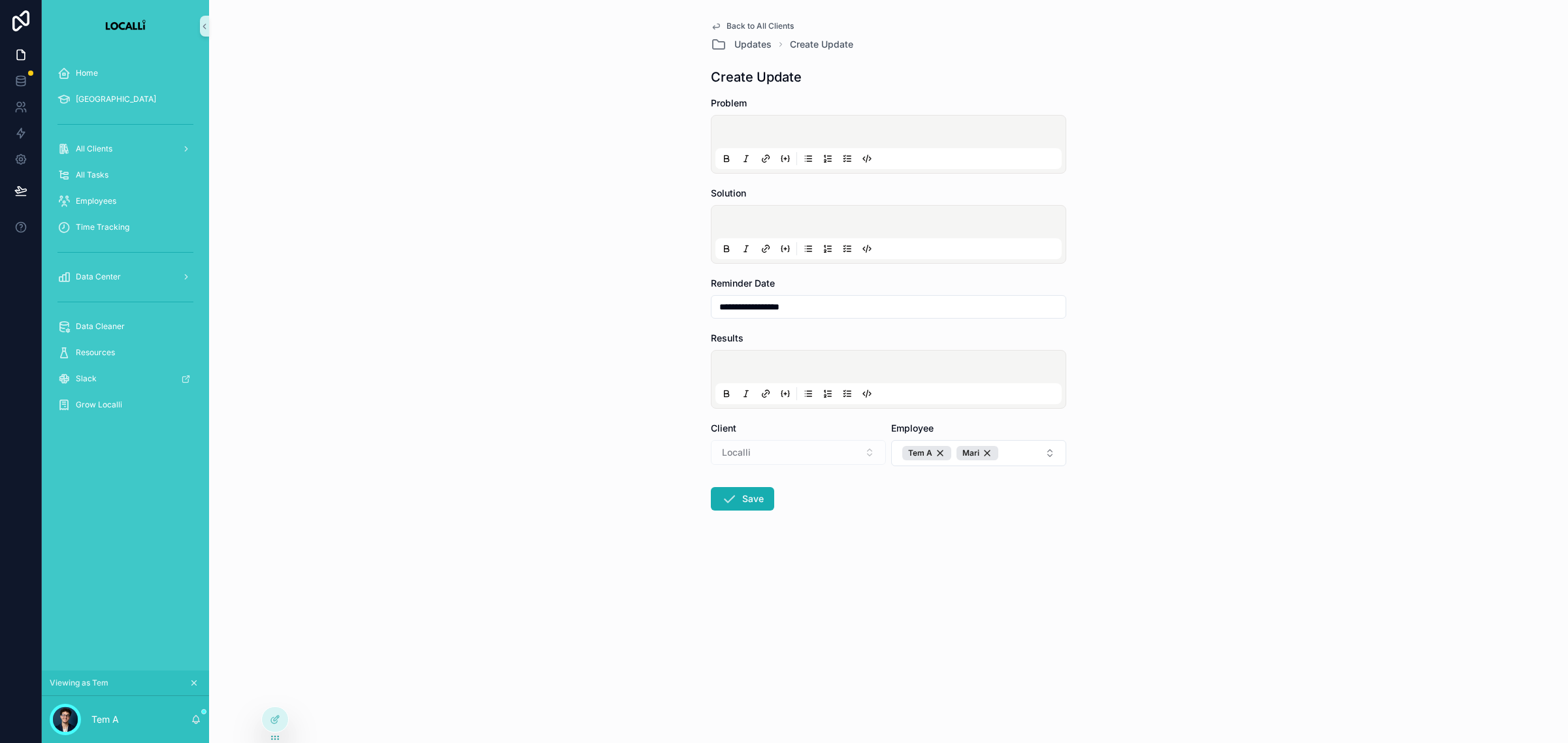
click at [769, 129] on p "scrollable content" at bounding box center [891, 133] width 346 height 13
click at [759, 211] on div "scrollable content" at bounding box center [889, 235] width 346 height 50
click at [759, 218] on p "scrollable content" at bounding box center [891, 224] width 346 height 13
click at [770, 373] on p "scrollable content" at bounding box center [891, 368] width 346 height 13
click at [373, 415] on div "**********" at bounding box center [889, 372] width 1359 height 743
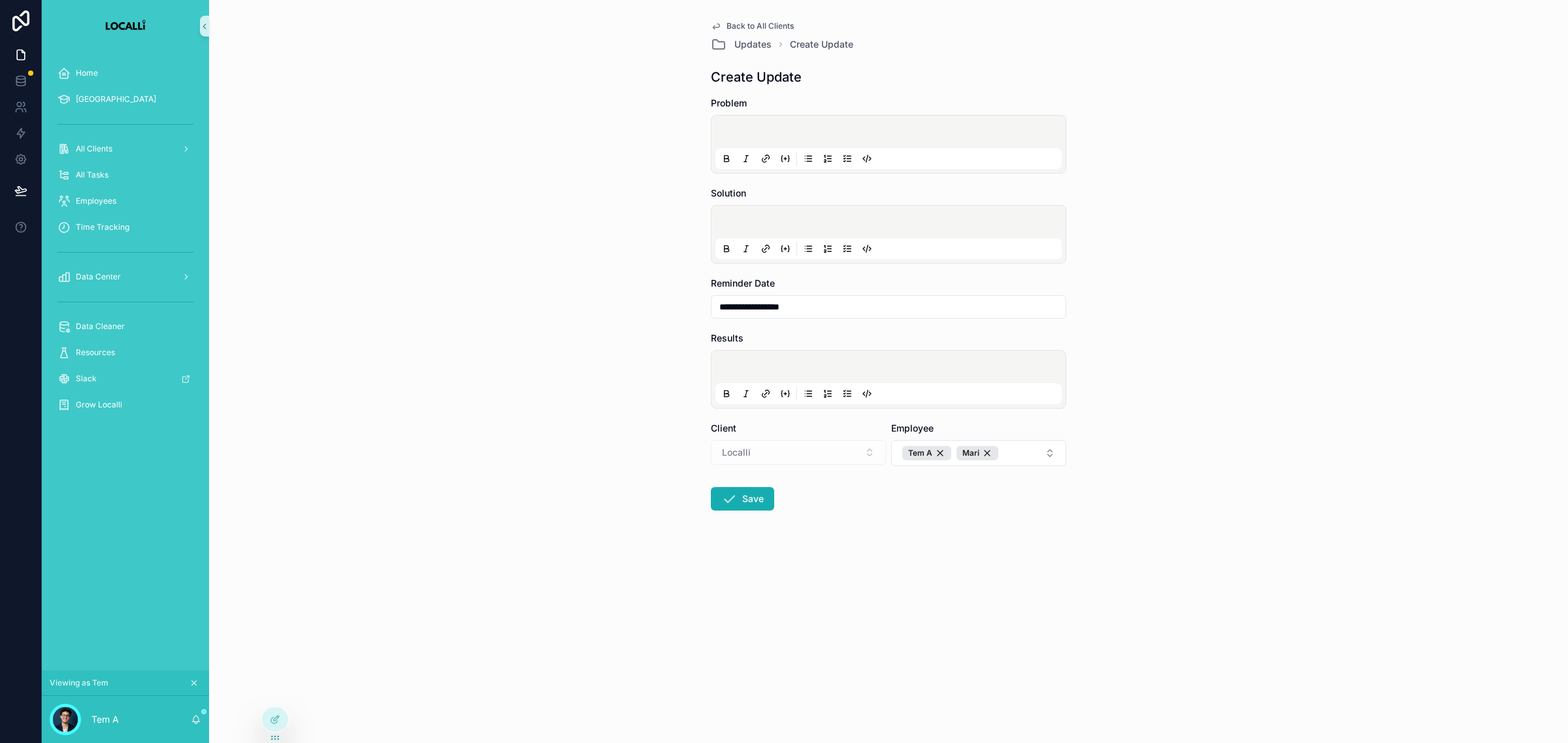
click at [739, 624] on div "**********" at bounding box center [889, 372] width 1359 height 743
click at [796, 365] on p "scrollable content" at bounding box center [891, 368] width 346 height 13
click at [640, 400] on div "**********" at bounding box center [889, 372] width 1359 height 743
click at [740, 365] on p "scrollable content" at bounding box center [891, 368] width 346 height 13
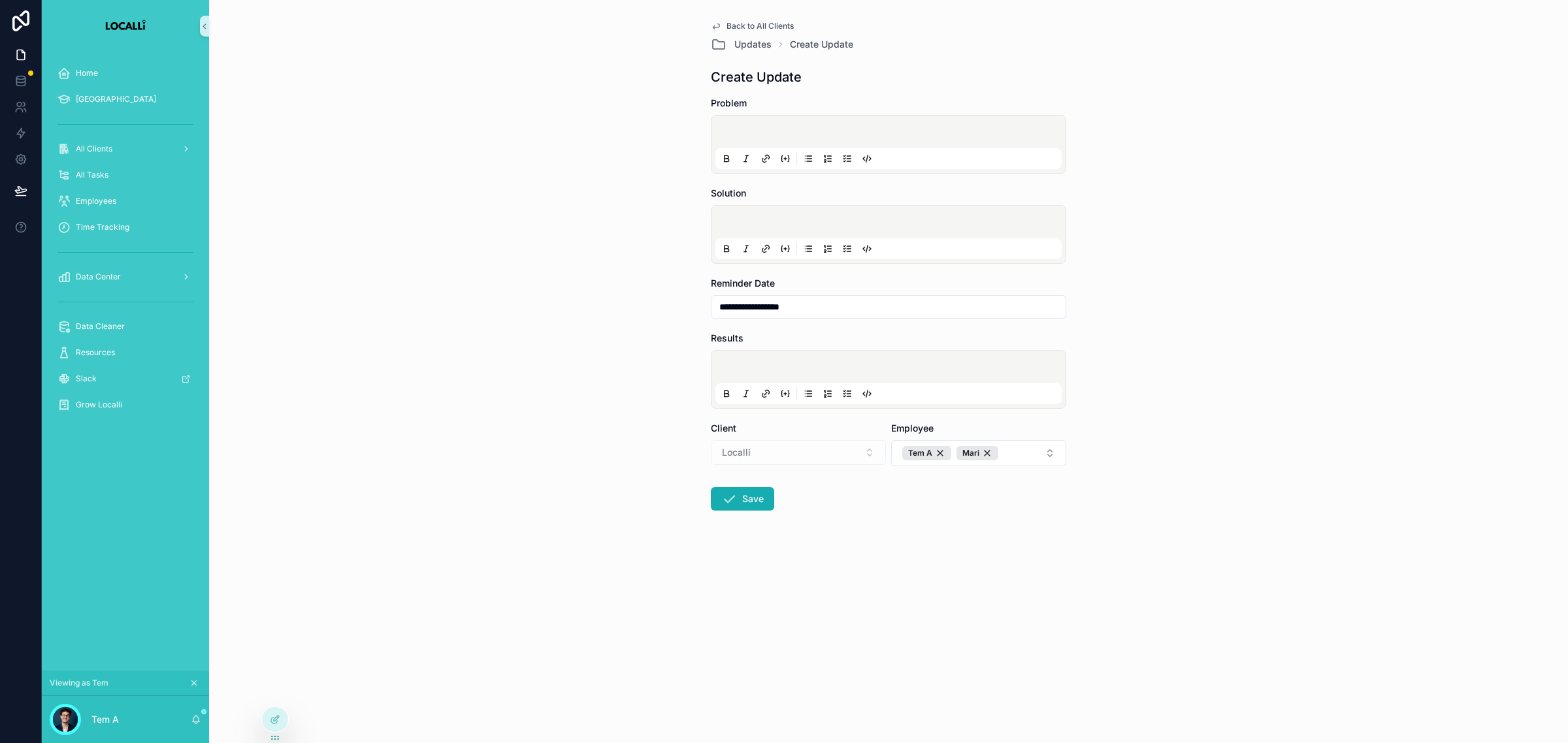
click at [643, 396] on div "**********" at bounding box center [889, 372] width 1359 height 743
click at [265, 714] on div at bounding box center [275, 719] width 26 height 25
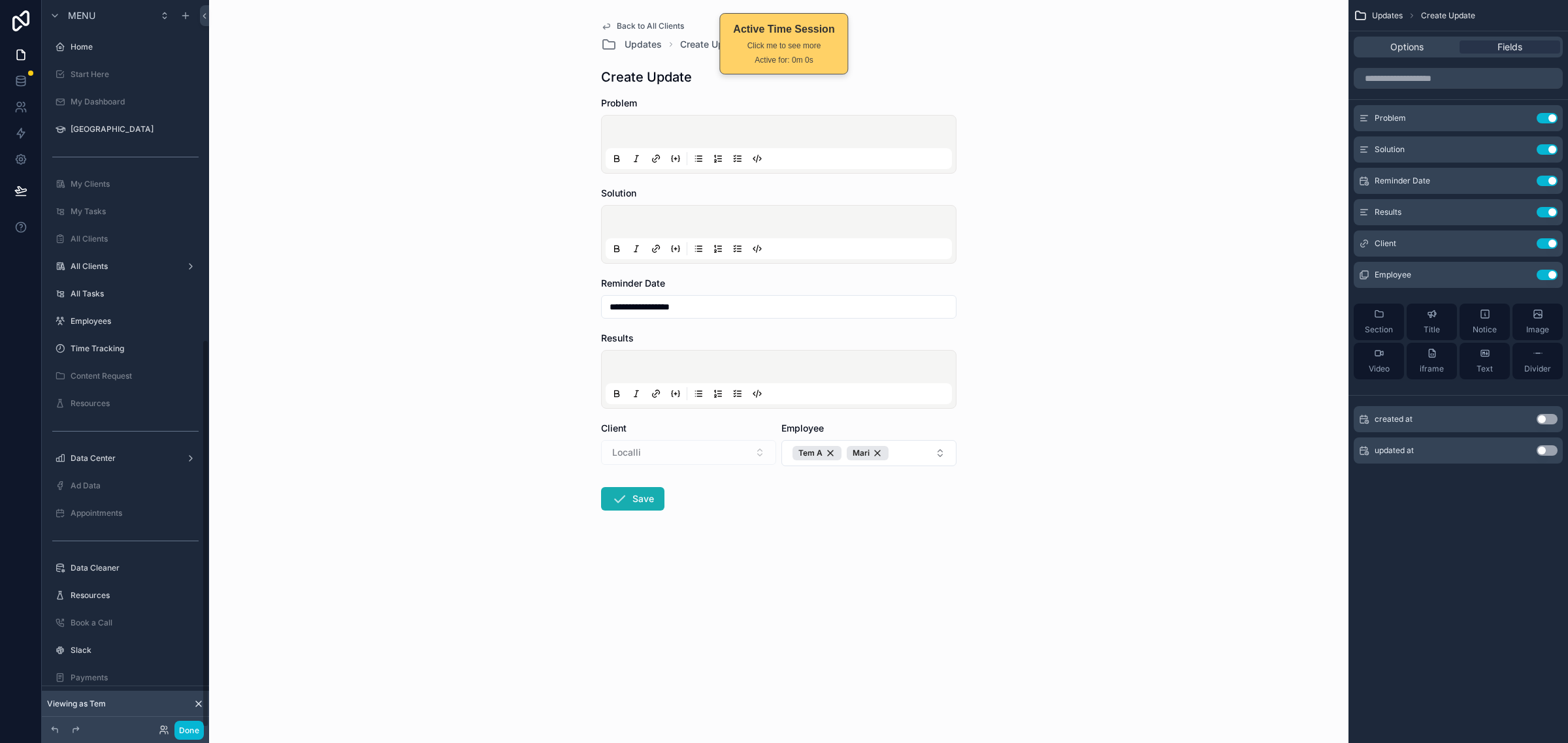
scroll to position [636, 0]
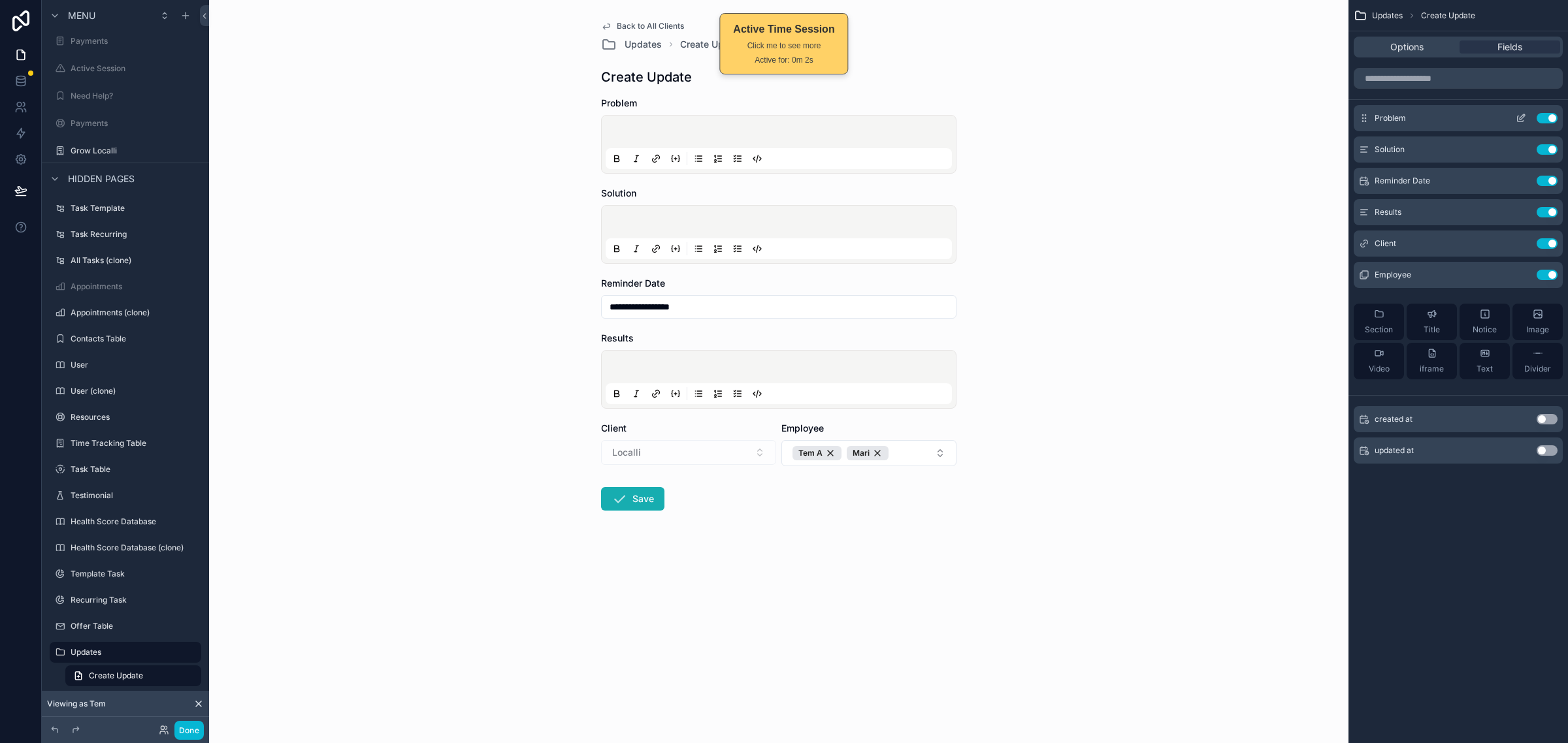
click at [1519, 123] on icon "scrollable content" at bounding box center [1521, 118] width 10 height 10
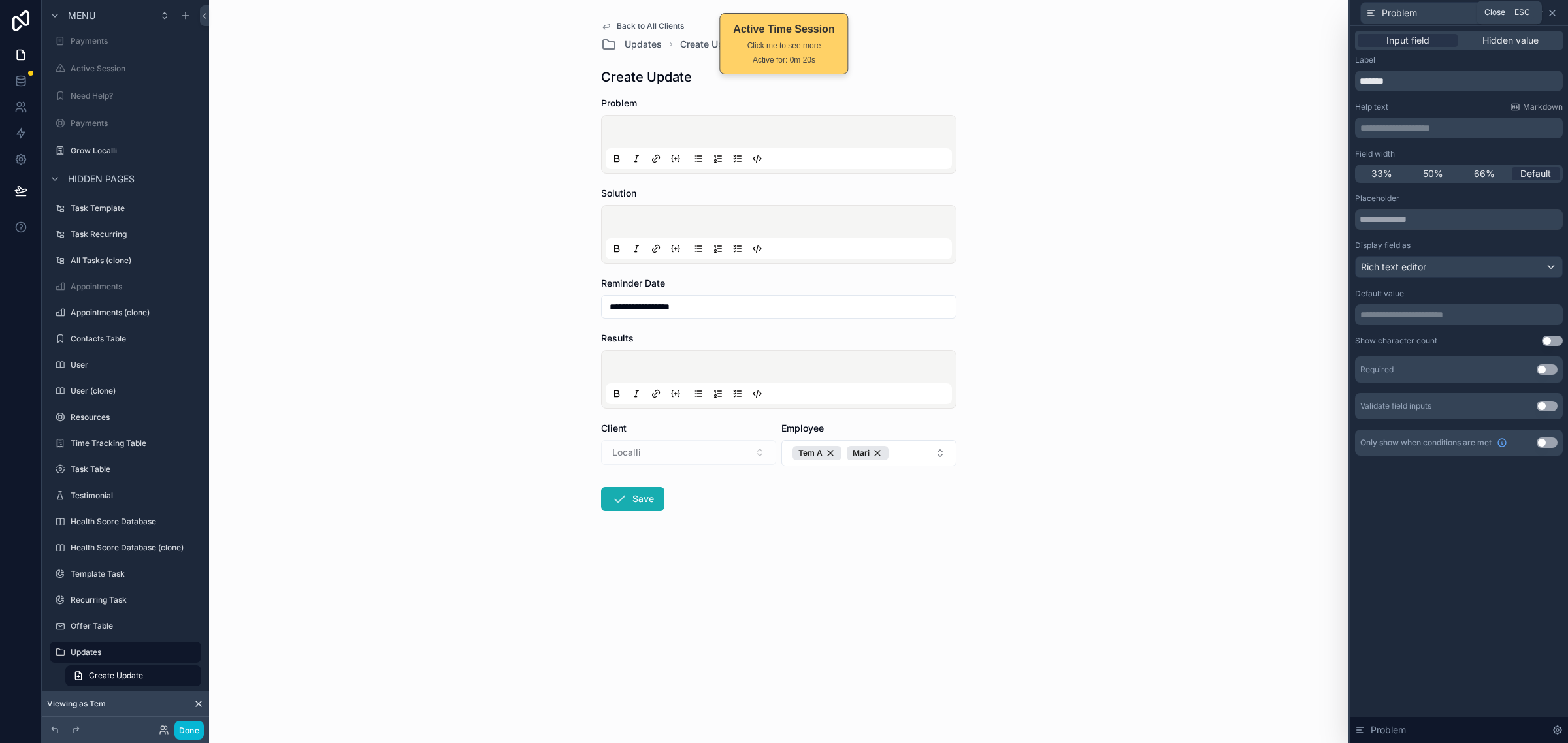
click at [1549, 15] on icon at bounding box center [1552, 13] width 5 height 5
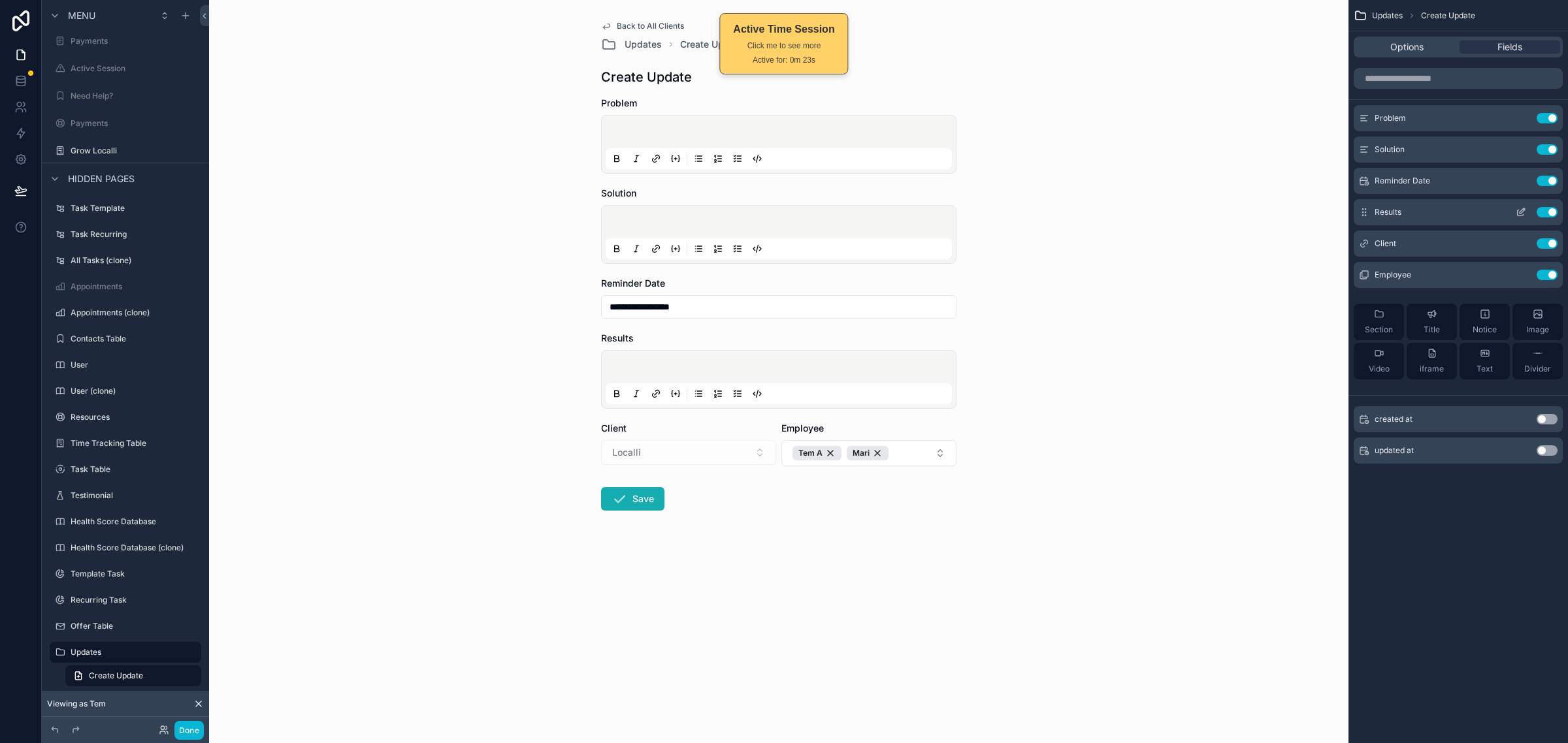
click at [1537, 207] on button "Use setting" at bounding box center [1546, 212] width 21 height 10
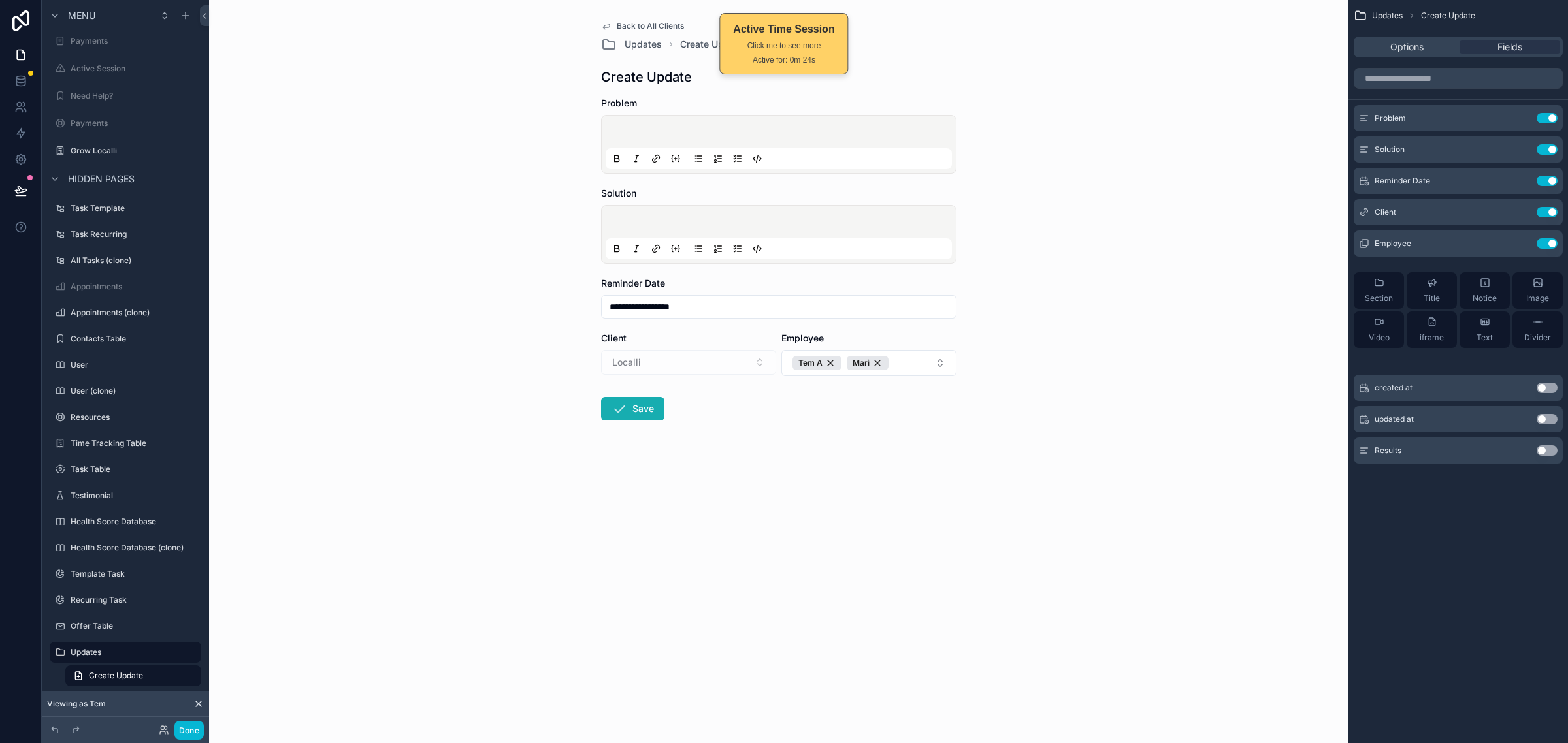
click at [1465, 519] on div "Updates Create Update Options Fields Problem Use setting Solution Use setting R…" at bounding box center [1457, 372] width 219 height 743
click at [756, 222] on p "scrollable content" at bounding box center [781, 224] width 346 height 13
click at [1061, 523] on div "**********" at bounding box center [778, 372] width 1139 height 743
click at [908, 223] on p "scrollable content" at bounding box center [781, 224] width 346 height 13
click at [1040, 138] on div "**********" at bounding box center [778, 372] width 1139 height 743
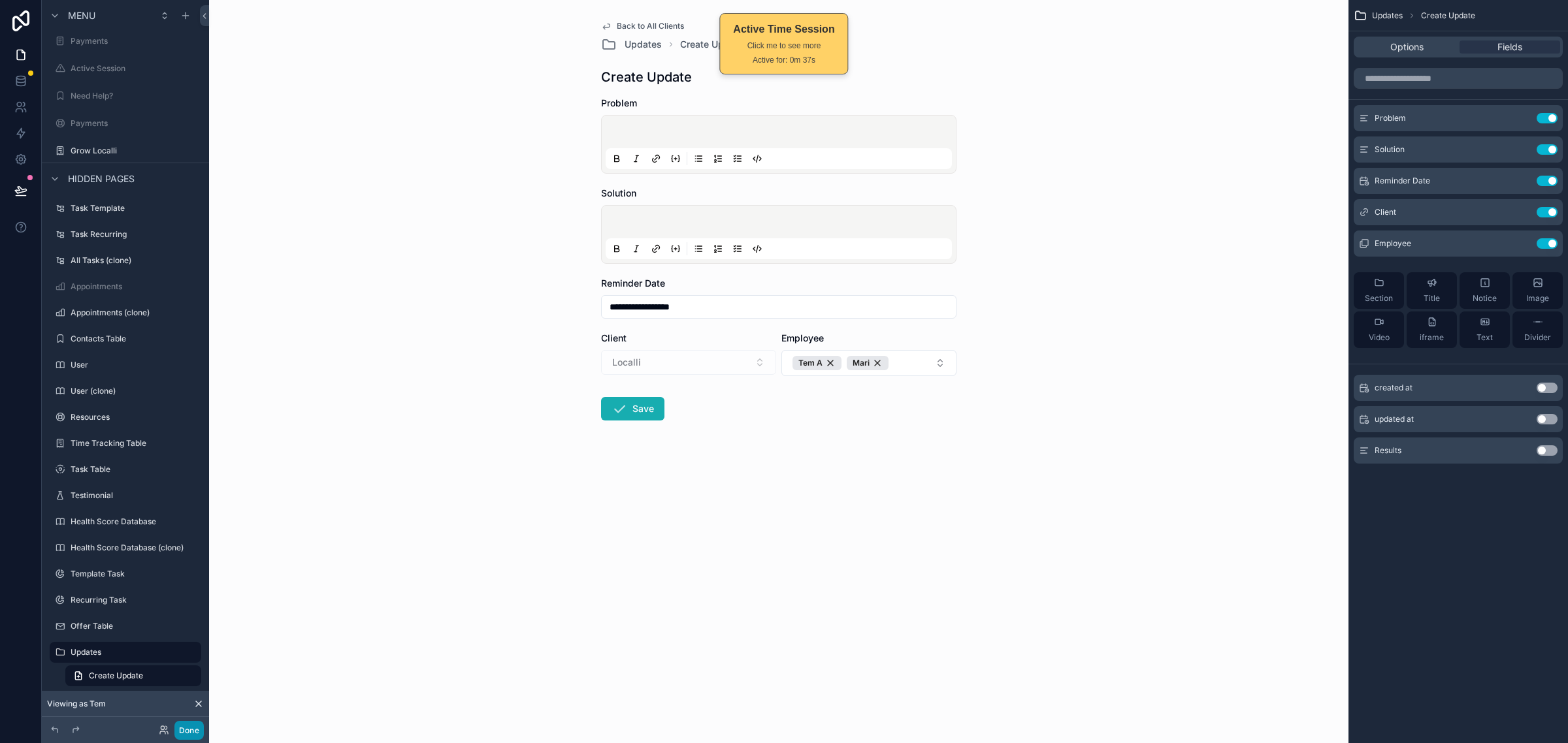
drag, startPoint x: 191, startPoint y: 730, endPoint x: 1252, endPoint y: 197, distance: 1187.4
click at [1270, 382] on div "Menu Home Start Here My Dashboard SOP Center My Clients My Tasks All Clients Al…" at bounding box center [805, 372] width 1526 height 743
click at [1386, 50] on div "Options" at bounding box center [1406, 46] width 101 height 13
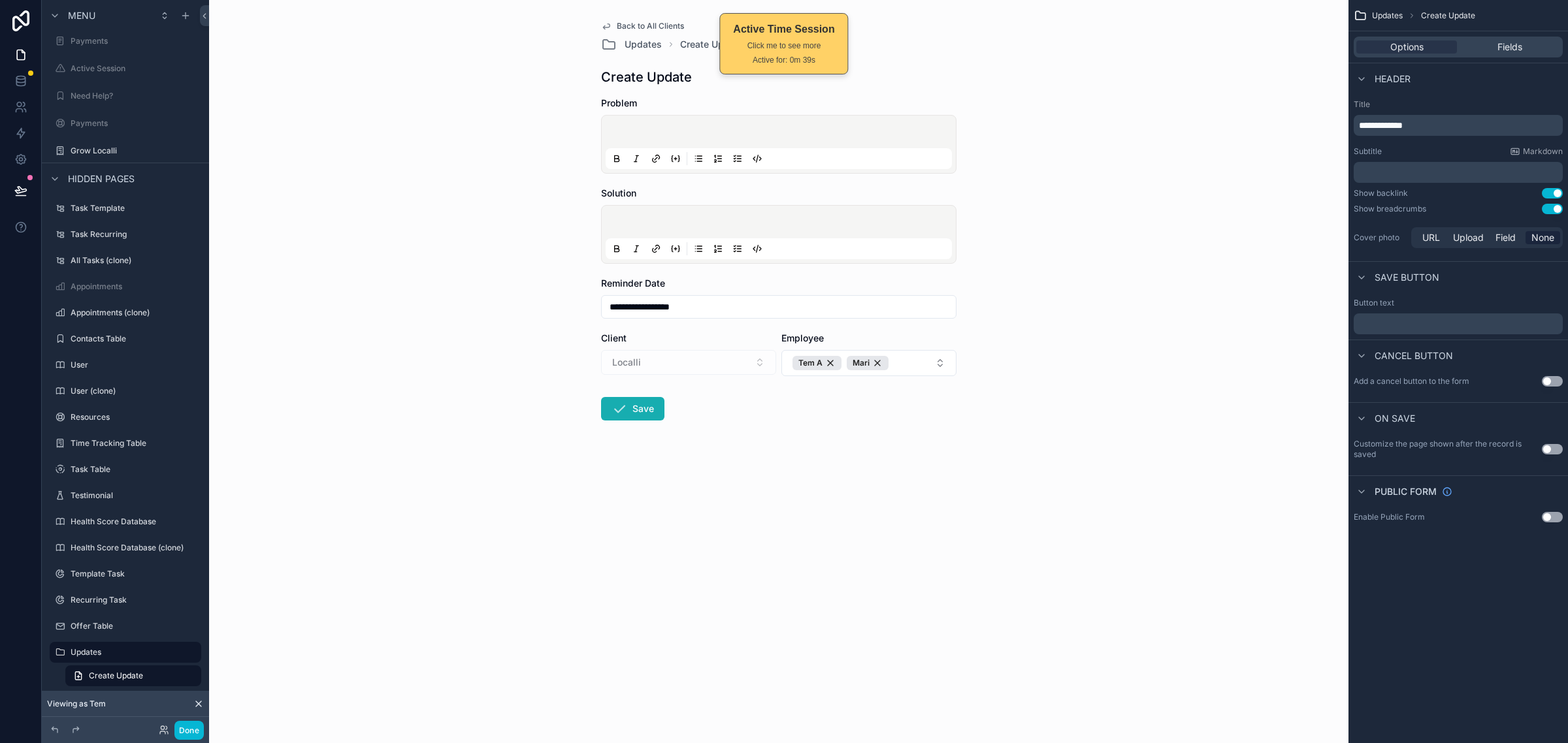
click at [1450, 327] on p "﻿" at bounding box center [1460, 324] width 201 height 10
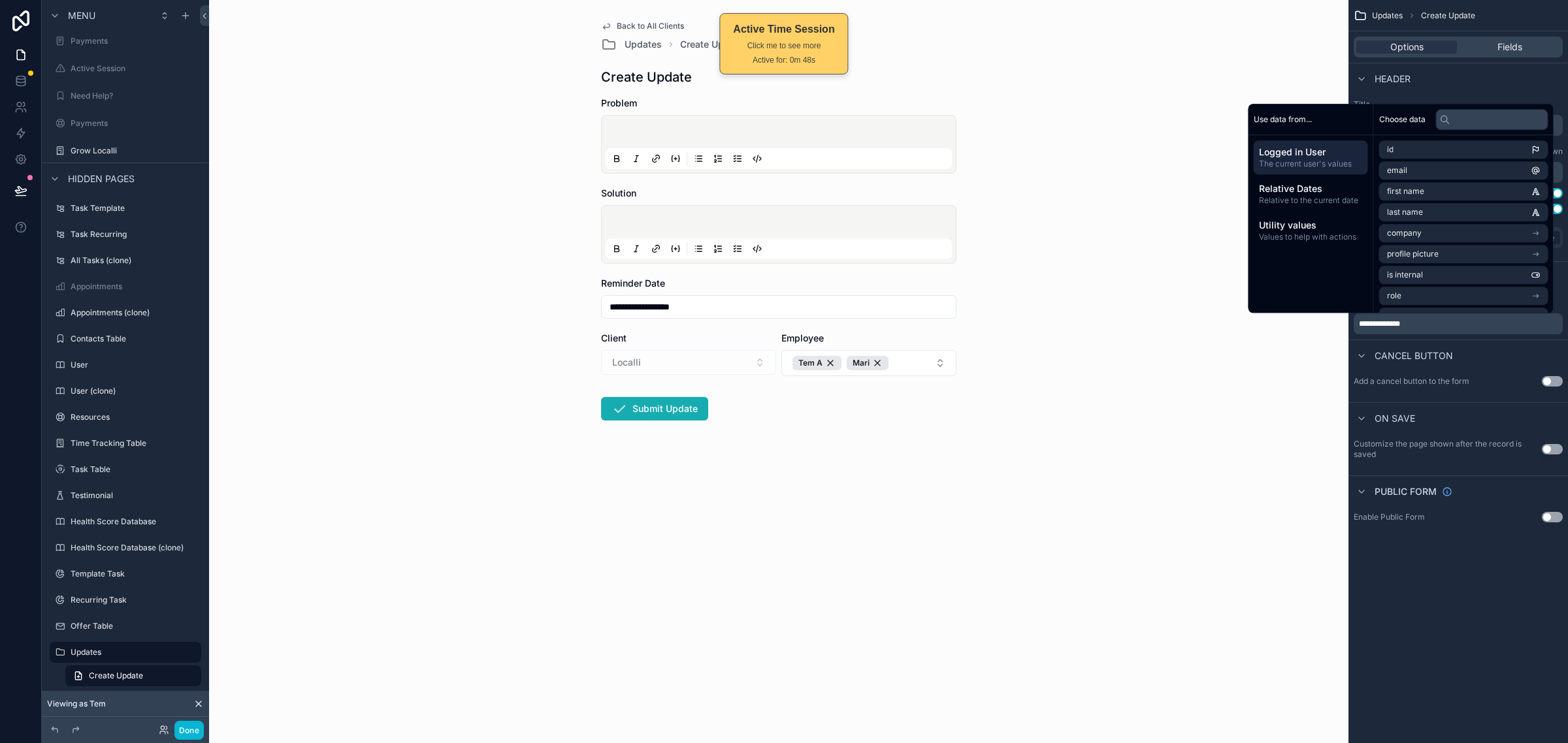
click at [1473, 612] on div "**********" at bounding box center [1457, 372] width 219 height 743
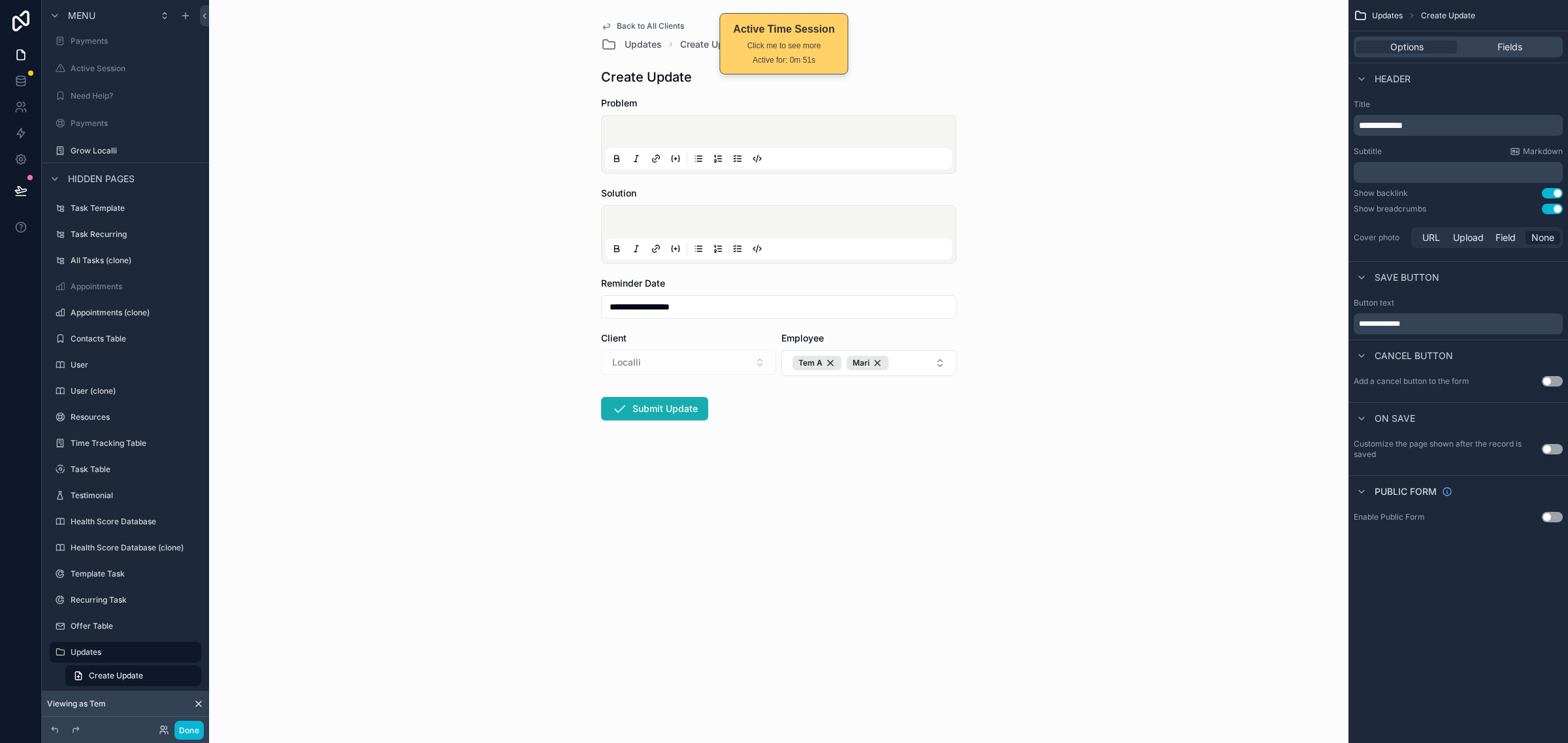
click at [657, 21] on span "Back to All Clients" at bounding box center [650, 26] width 67 height 10
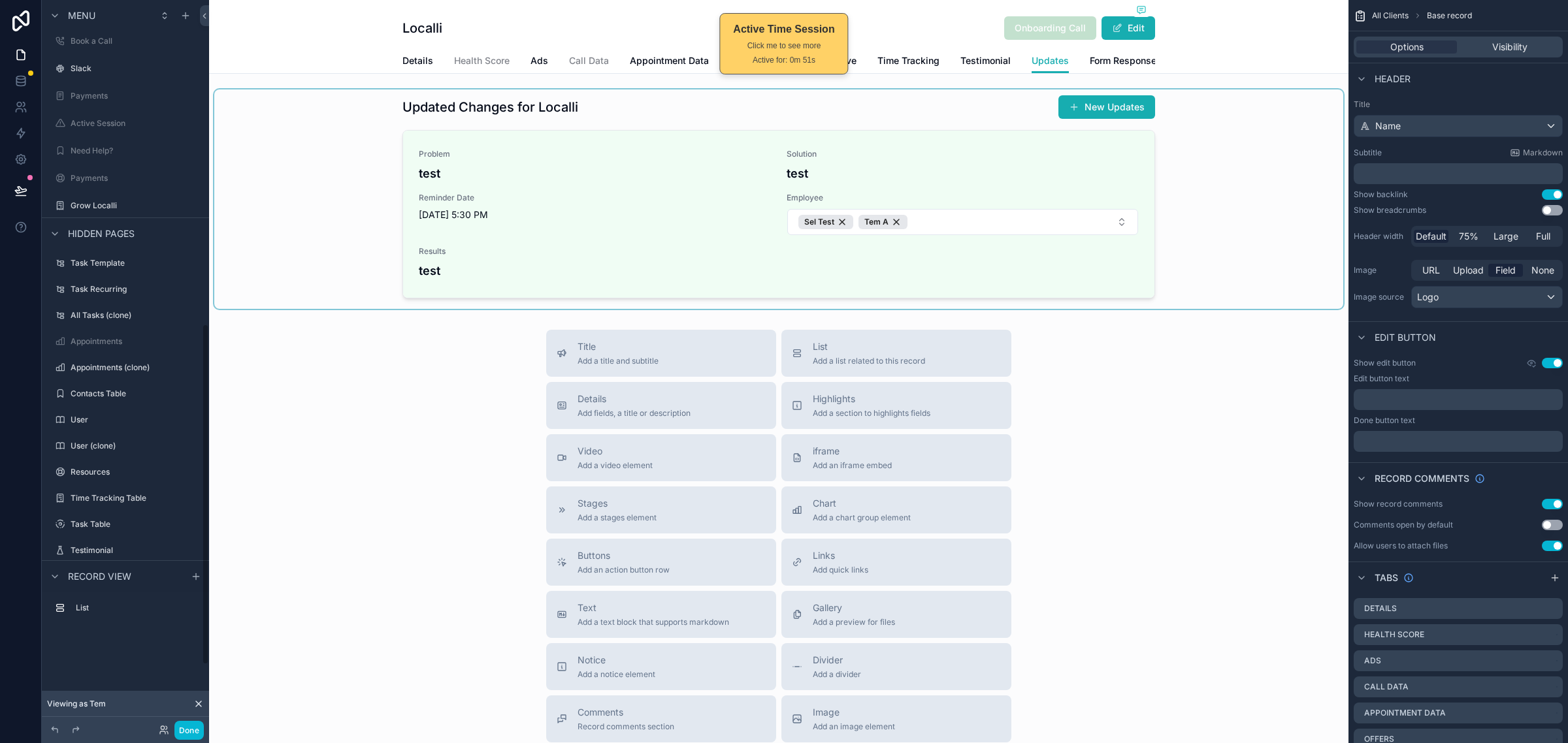
scroll to position [691, 0]
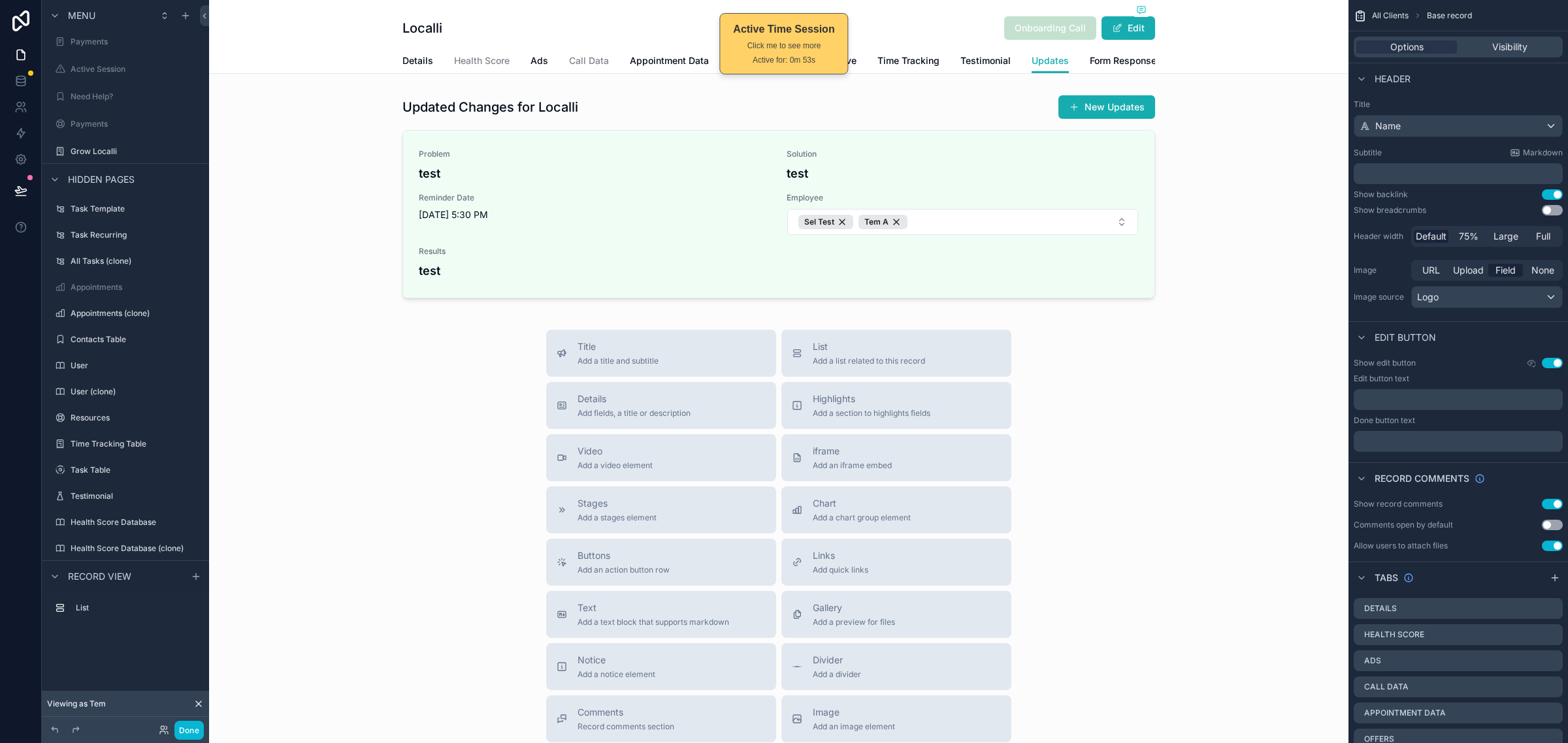
click at [1258, 544] on div "Title Add a title and subtitle List Add a list related to this record Details A…" at bounding box center [778, 562] width 1139 height 465
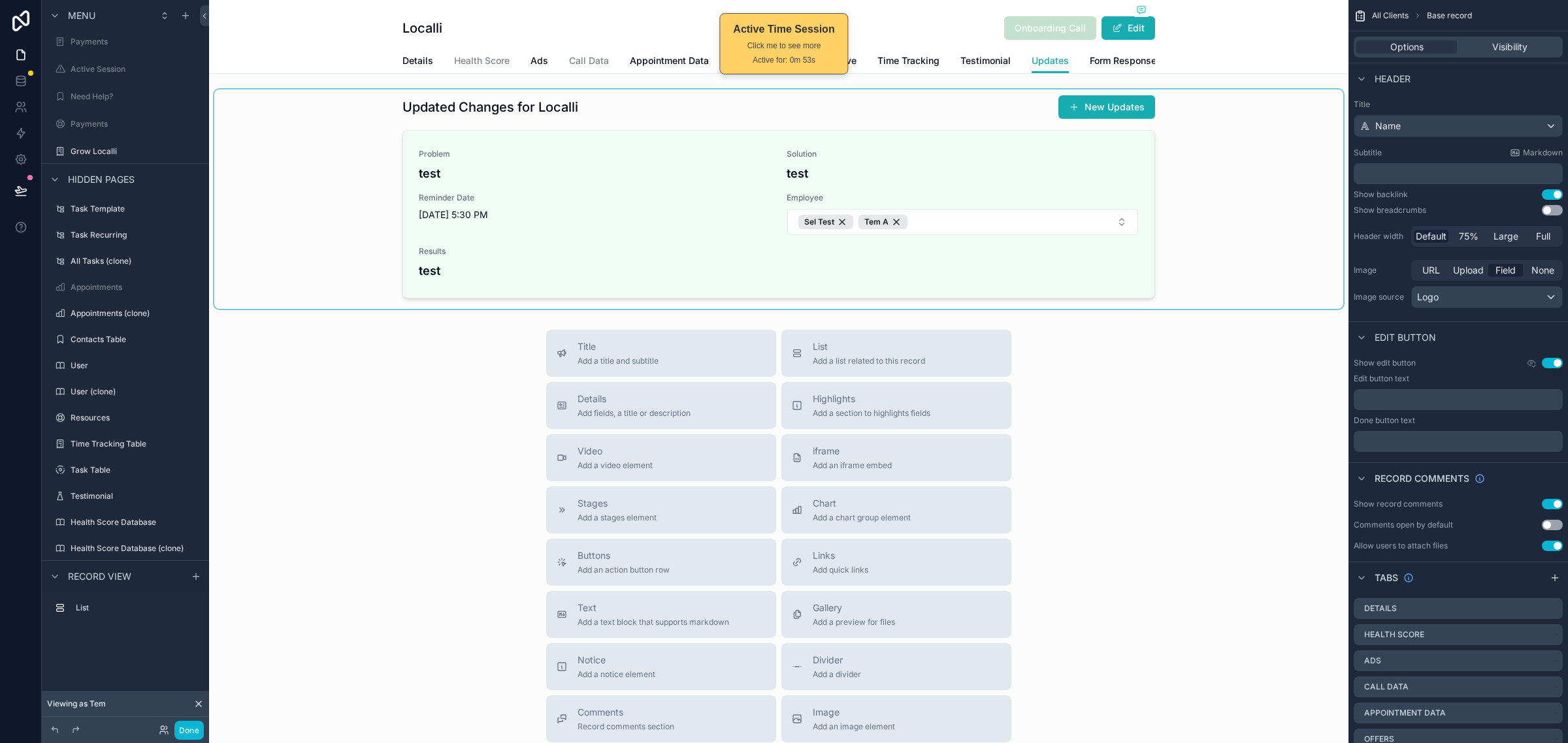
click at [1178, 219] on div "scrollable content" at bounding box center [778, 199] width 1128 height 219
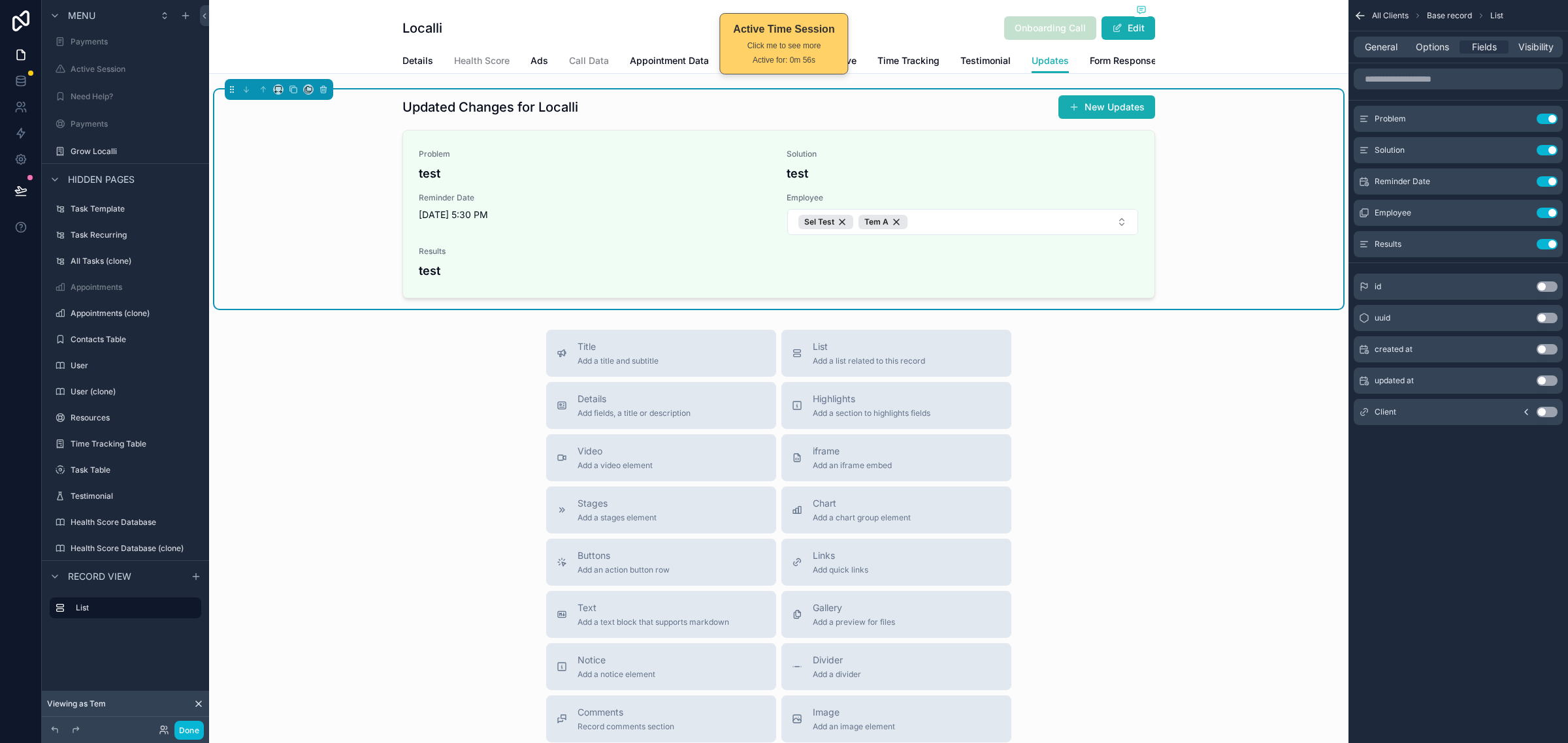
click at [1442, 56] on div "General Options Fields Visibility" at bounding box center [1457, 47] width 209 height 21
click at [1442, 54] on div "General Options Fields Visibility" at bounding box center [1457, 47] width 209 height 21
click at [1441, 46] on span "Options" at bounding box center [1432, 46] width 34 height 13
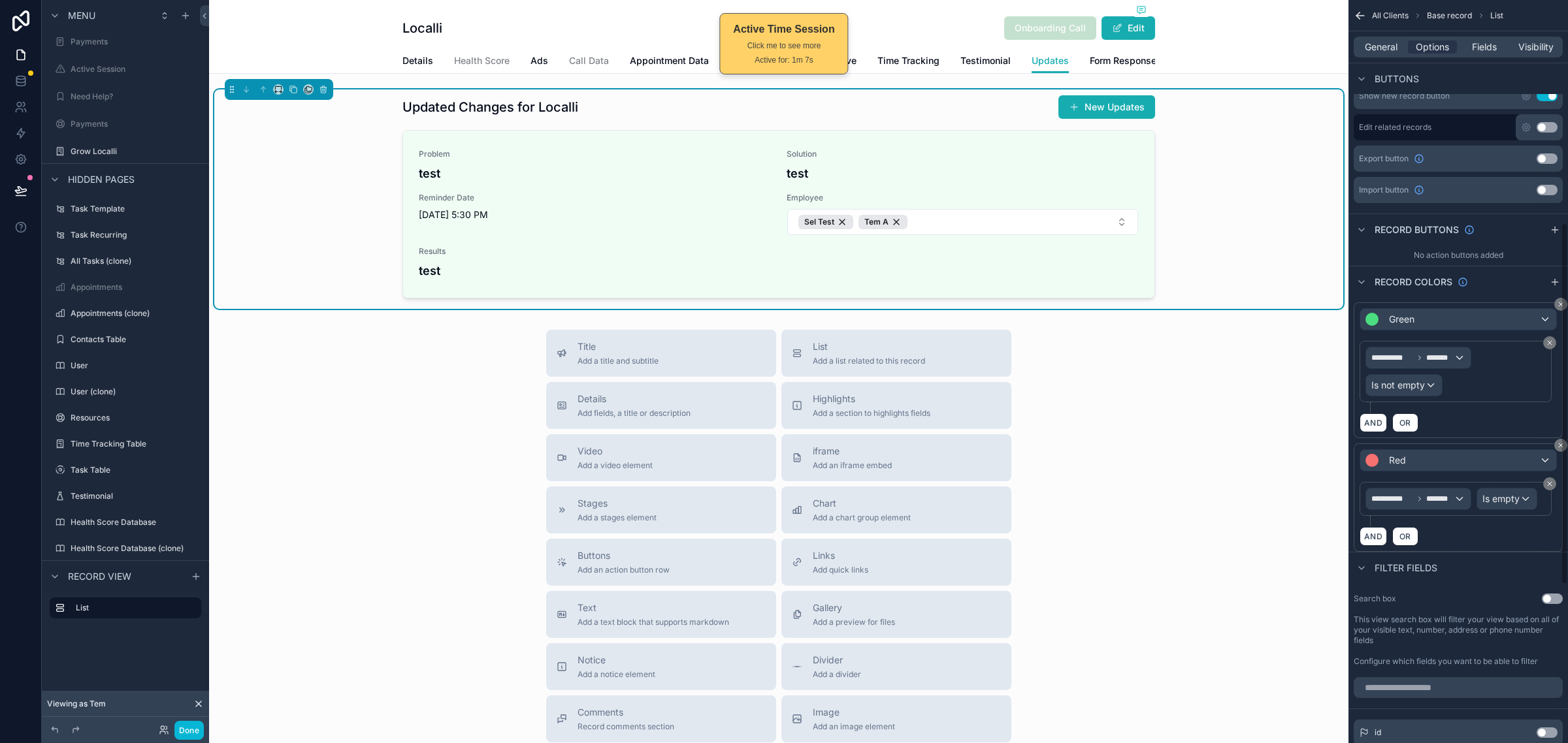
scroll to position [456, 0]
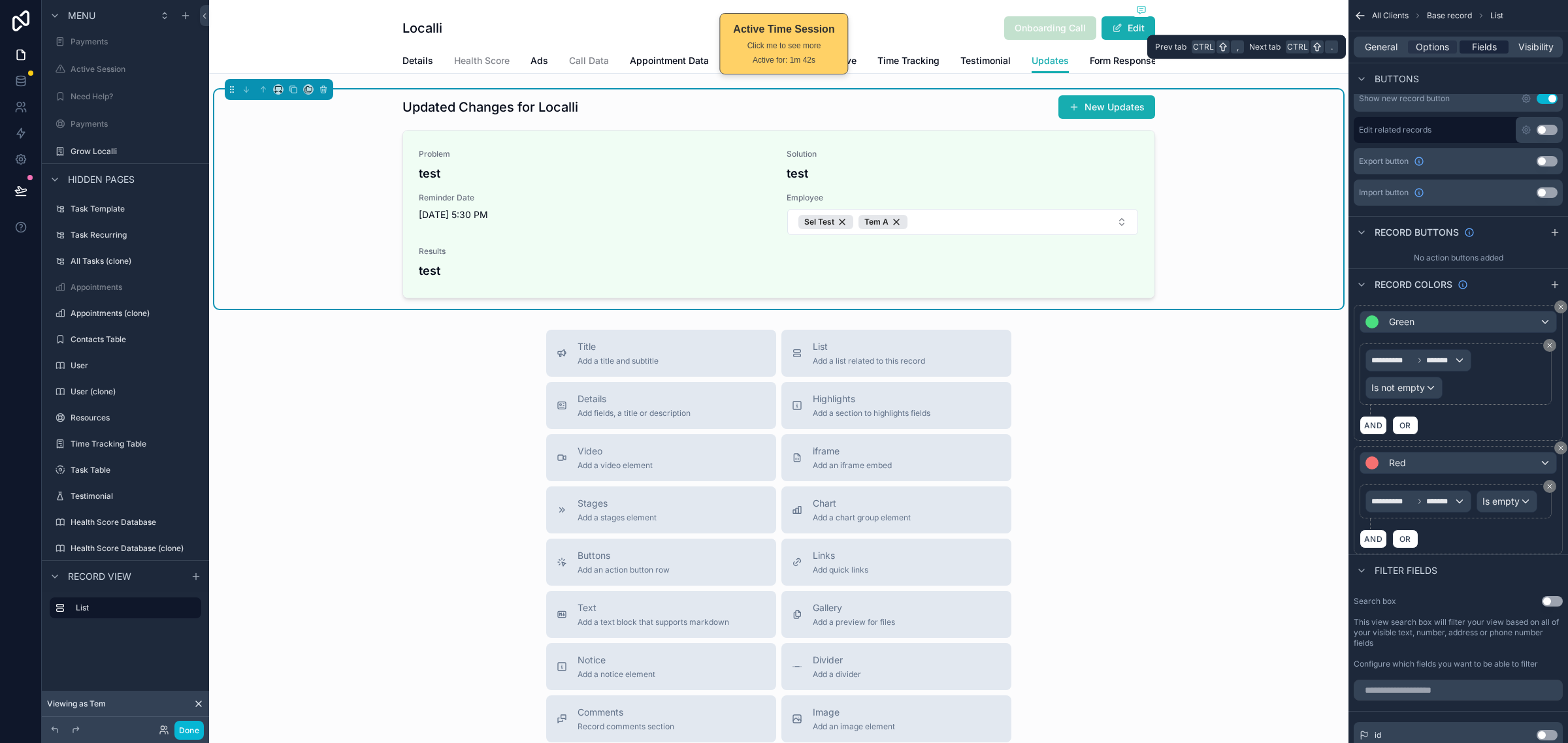
click at [1481, 42] on span "Fields" at bounding box center [1484, 46] width 25 height 13
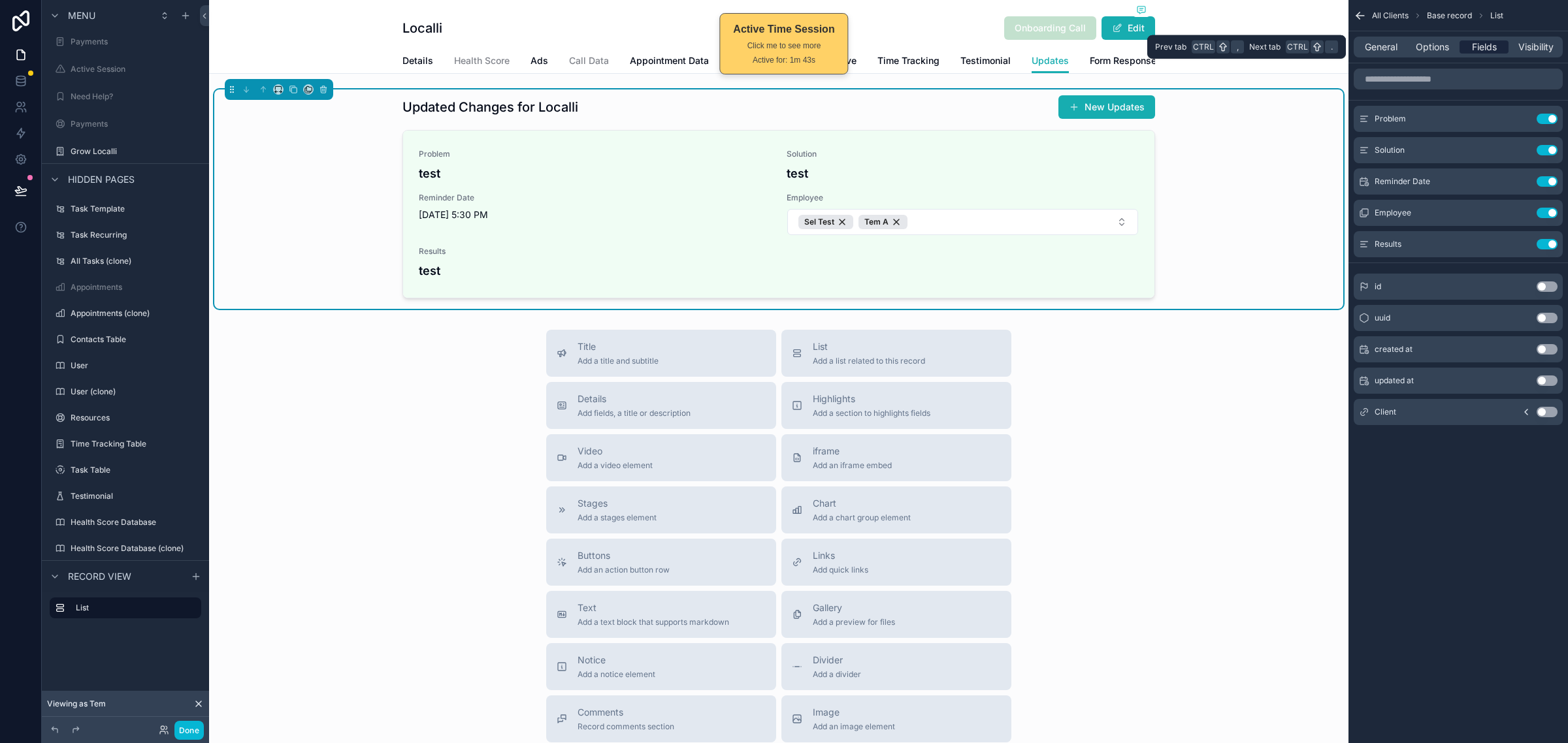
scroll to position [0, 0]
click at [1478, 570] on div "All Clients Base record List General Options Fields Visibility Problem Use sett…" at bounding box center [1457, 372] width 219 height 743
click at [1214, 434] on div "Title Add a title and subtitle List Add a list related to this record Details A…" at bounding box center [778, 562] width 1139 height 465
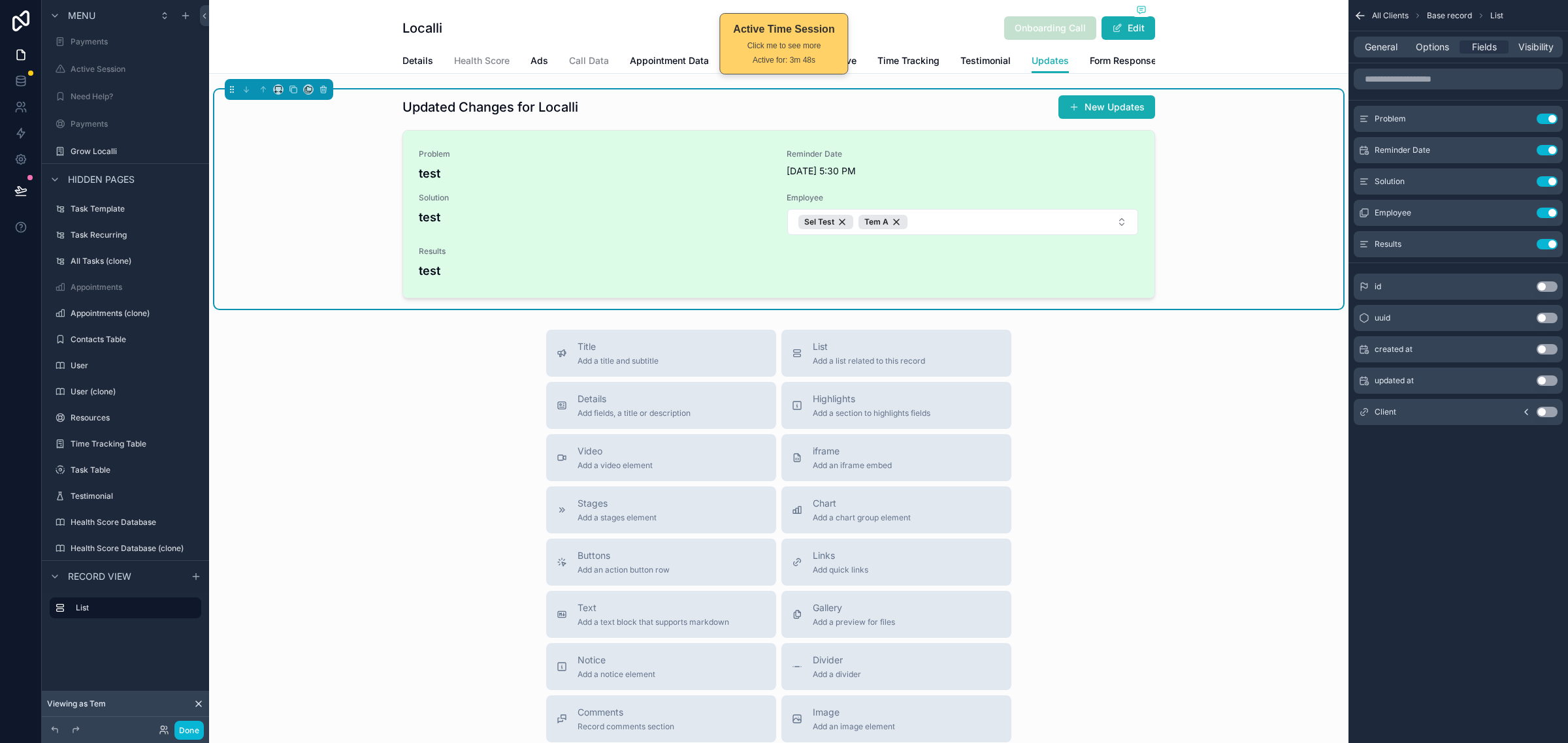
click at [621, 226] on h4 "test" at bounding box center [594, 217] width 352 height 18
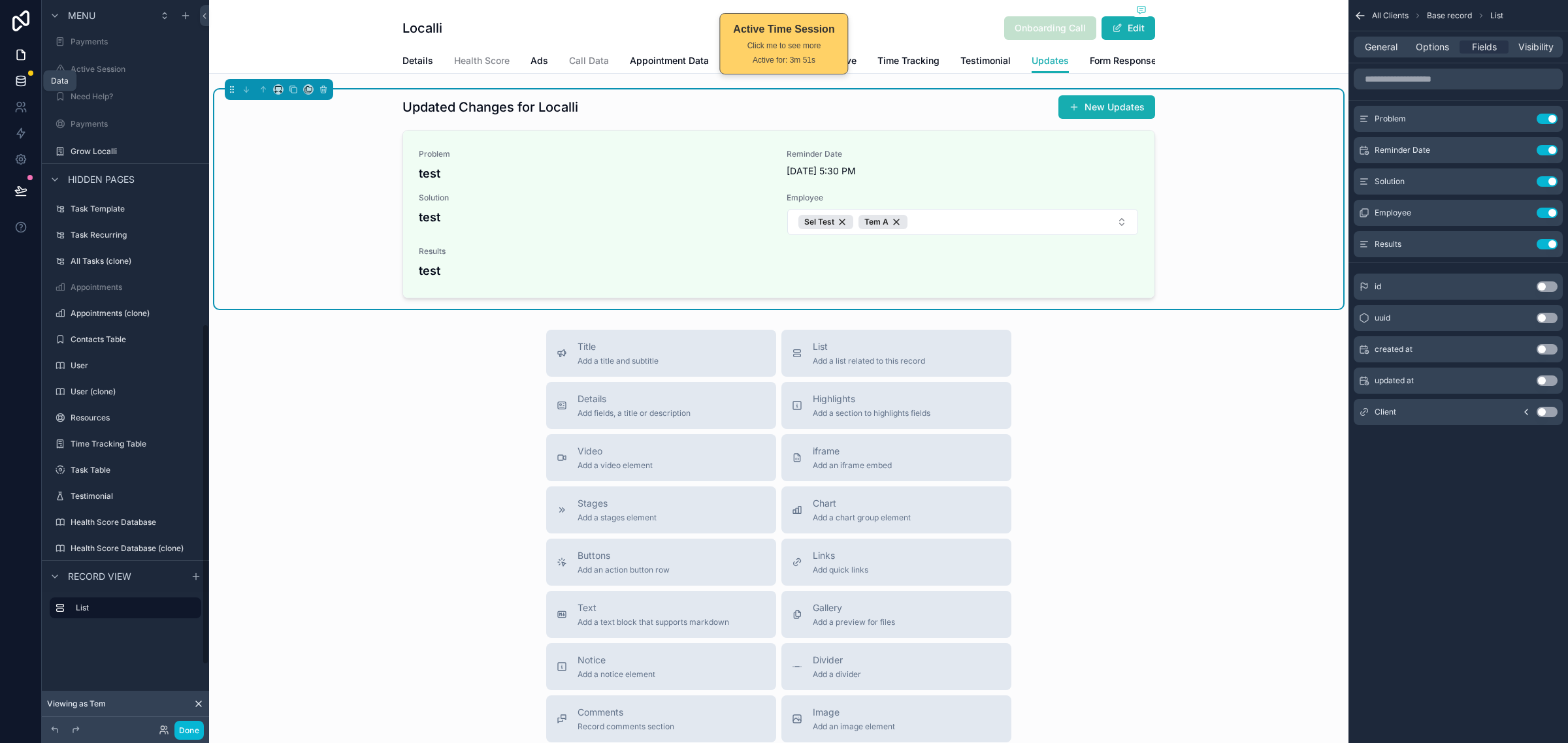
click at [21, 77] on icon at bounding box center [21, 81] width 13 height 13
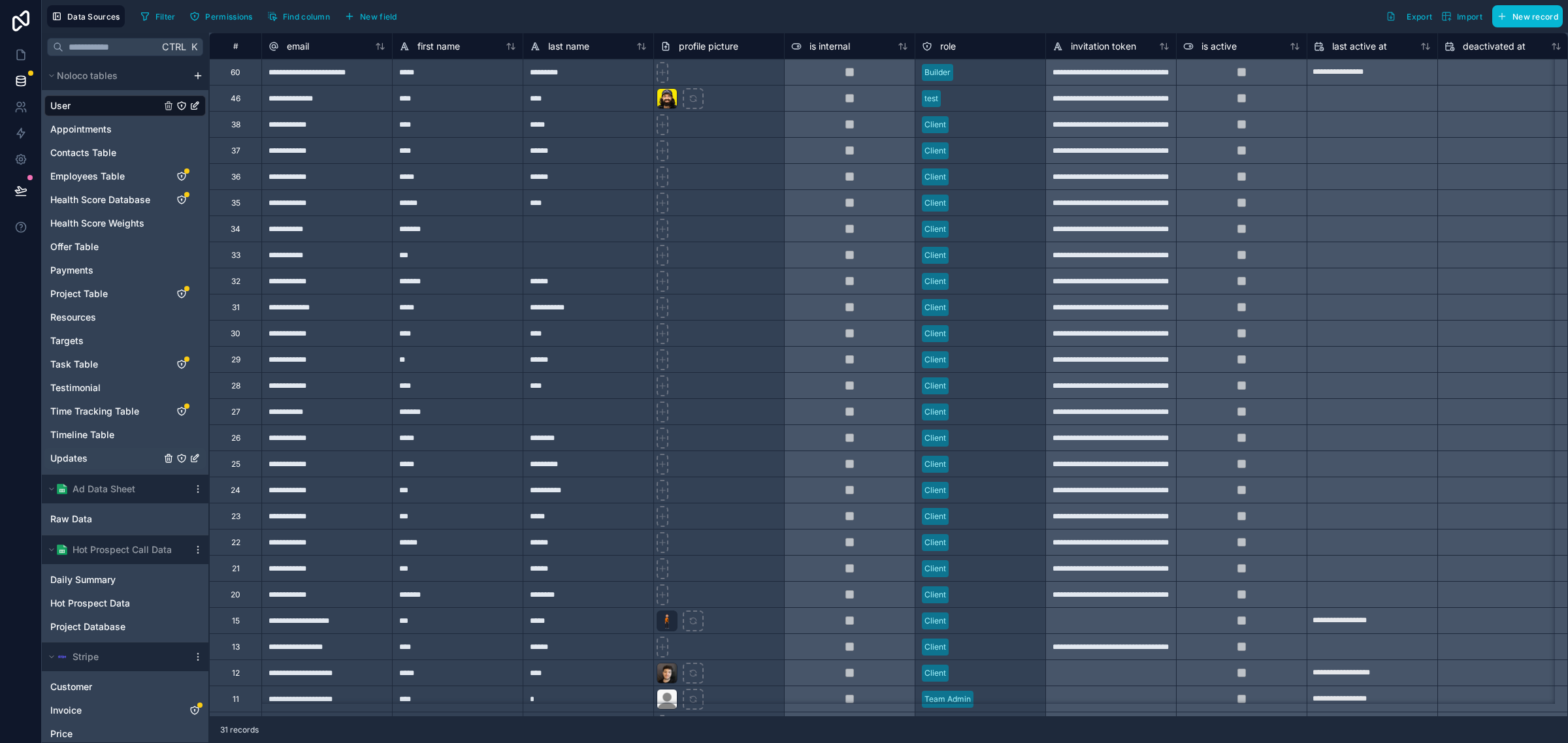
click at [98, 461] on div "Updates" at bounding box center [126, 458] width 162 height 21
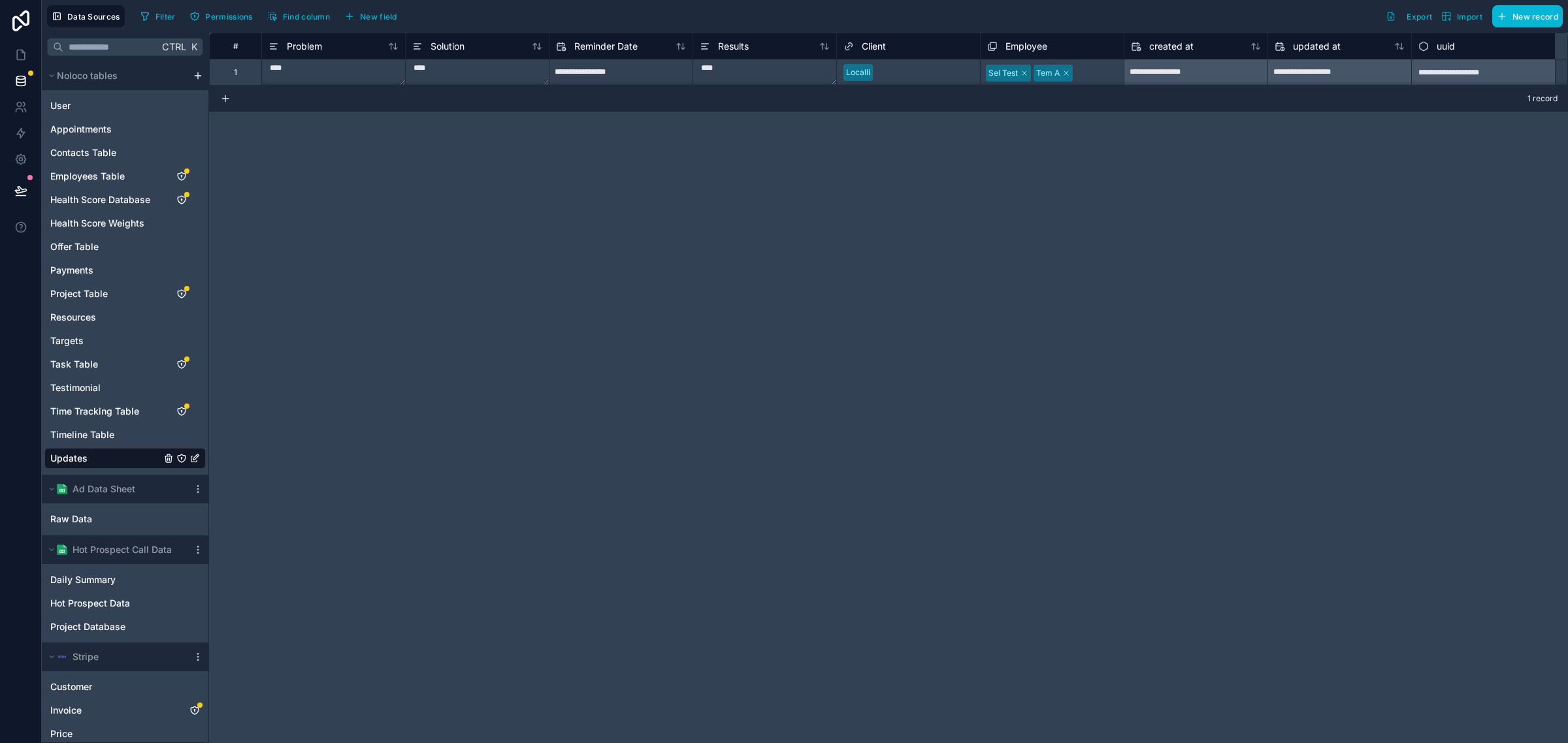
scroll to position [1, 0]
click at [321, 72] on textarea "****" at bounding box center [334, 71] width 143 height 26
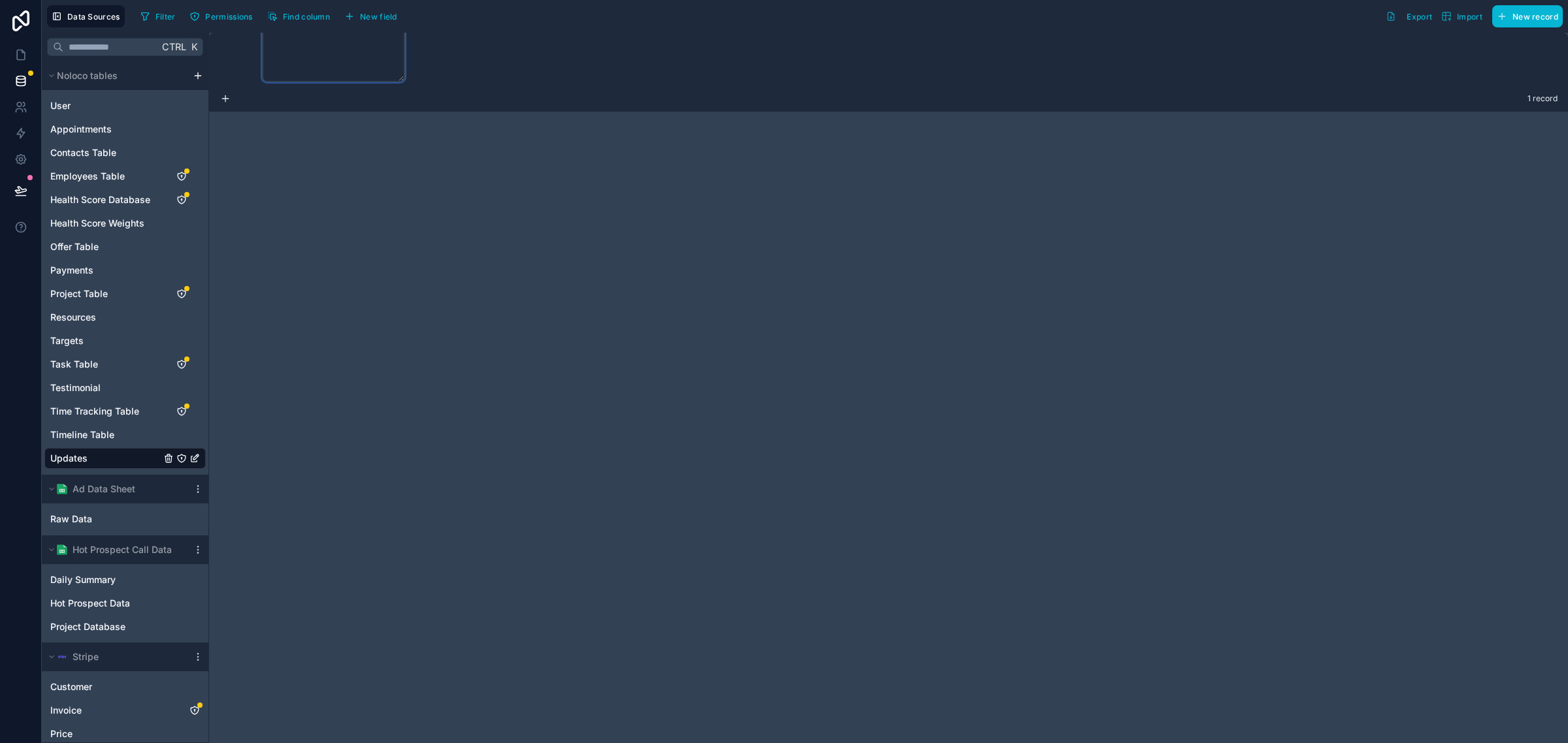
scroll to position [83, 0]
drag, startPoint x: 321, startPoint y: 72, endPoint x: 200, endPoint y: 77, distance: 121.1
click at [200, 77] on div "**********" at bounding box center [805, 388] width 1526 height 710
click at [903, 406] on div "**********" at bounding box center [889, 388] width 1359 height 710
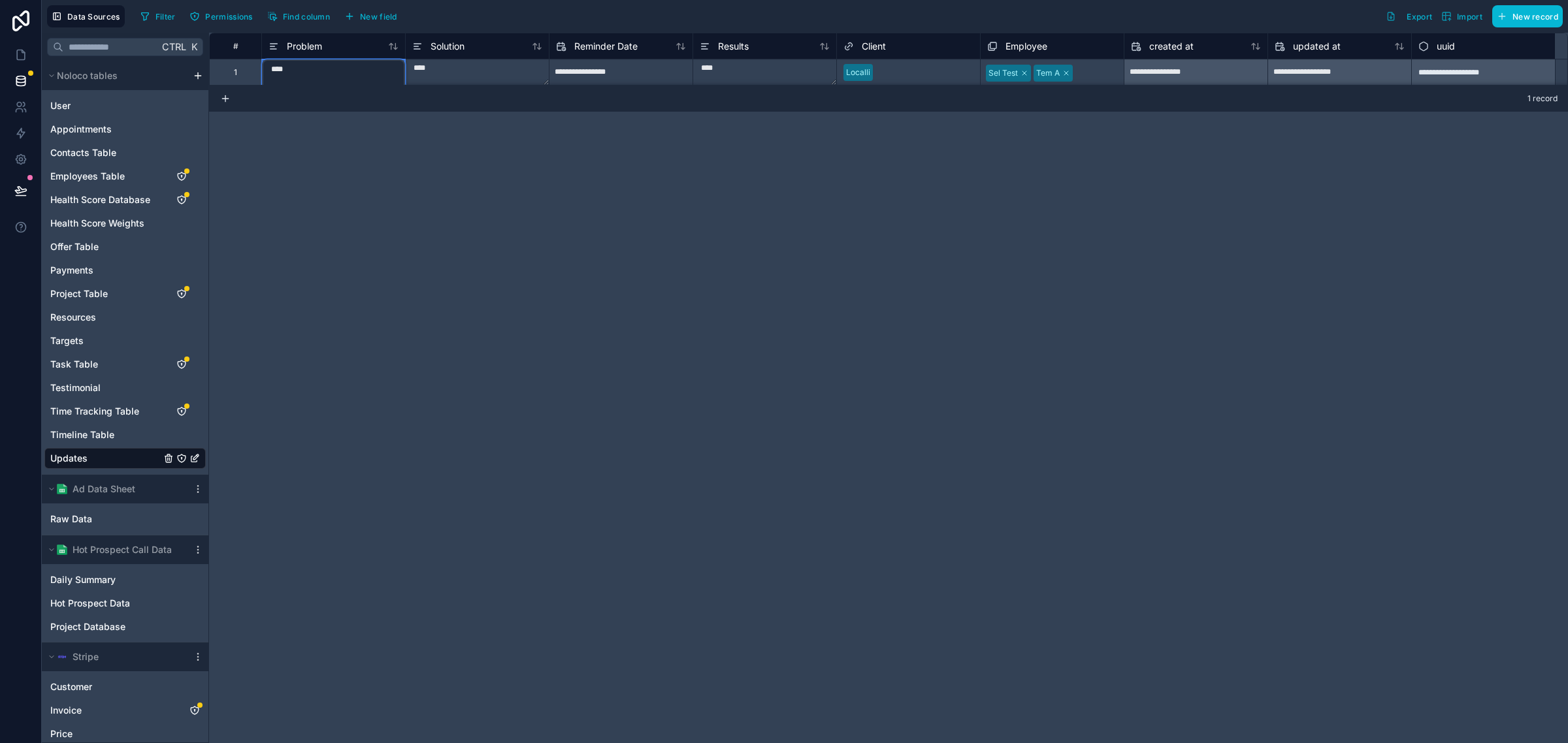
drag, startPoint x: 311, startPoint y: 72, endPoint x: 259, endPoint y: 59, distance: 53.6
click at [261, 59] on div "****" at bounding box center [333, 71] width 144 height 26
paste textarea "**********"
type textarea "**********"
click at [429, 66] on textarea "****" at bounding box center [477, 72] width 143 height 26
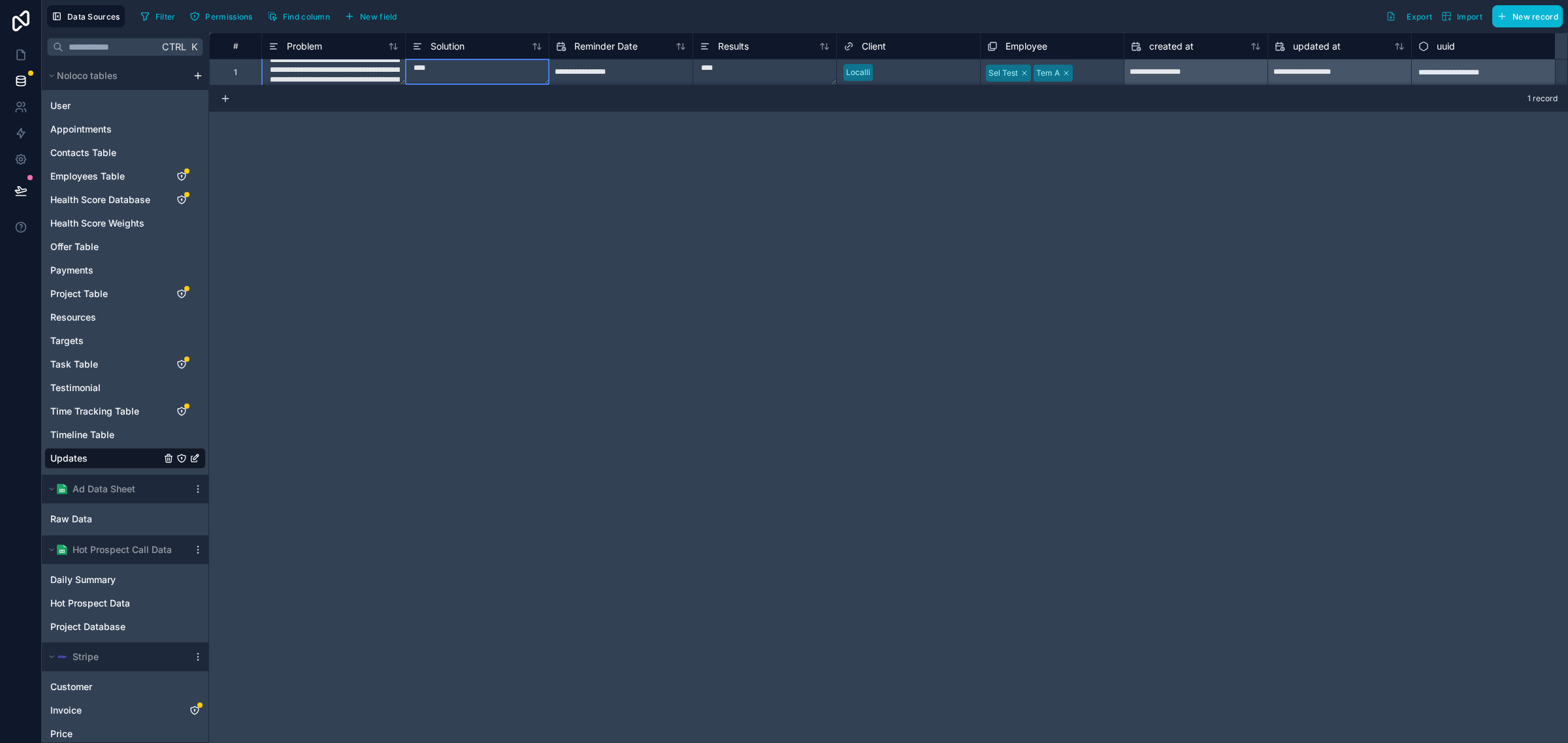
click at [429, 66] on textarea "****" at bounding box center [477, 72] width 143 height 26
click at [429, 66] on textarea "****" at bounding box center [477, 112] width 143 height 105
paste textarea "**********"
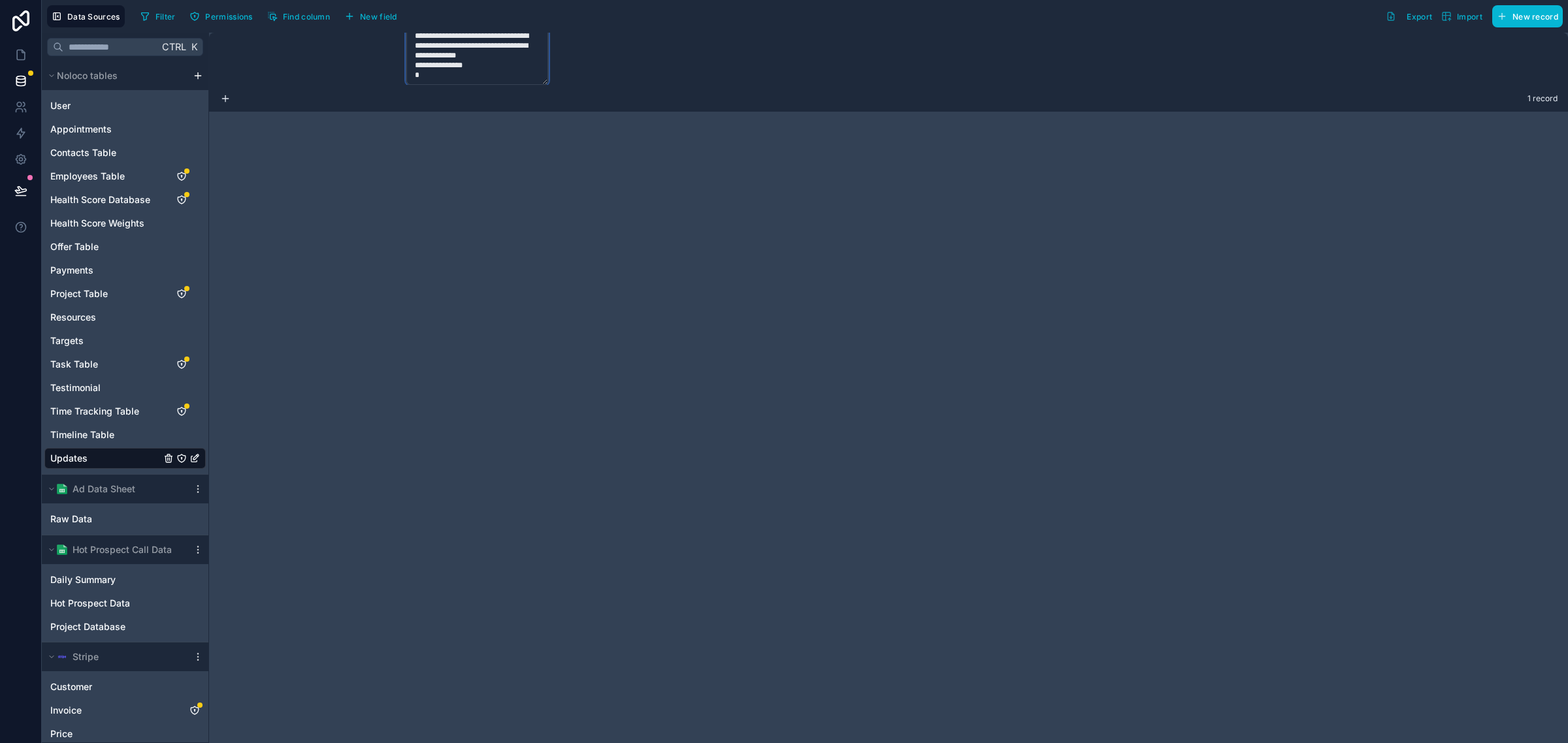
type textarea "**********"
click at [558, 457] on div "**********" at bounding box center [889, 388] width 1359 height 710
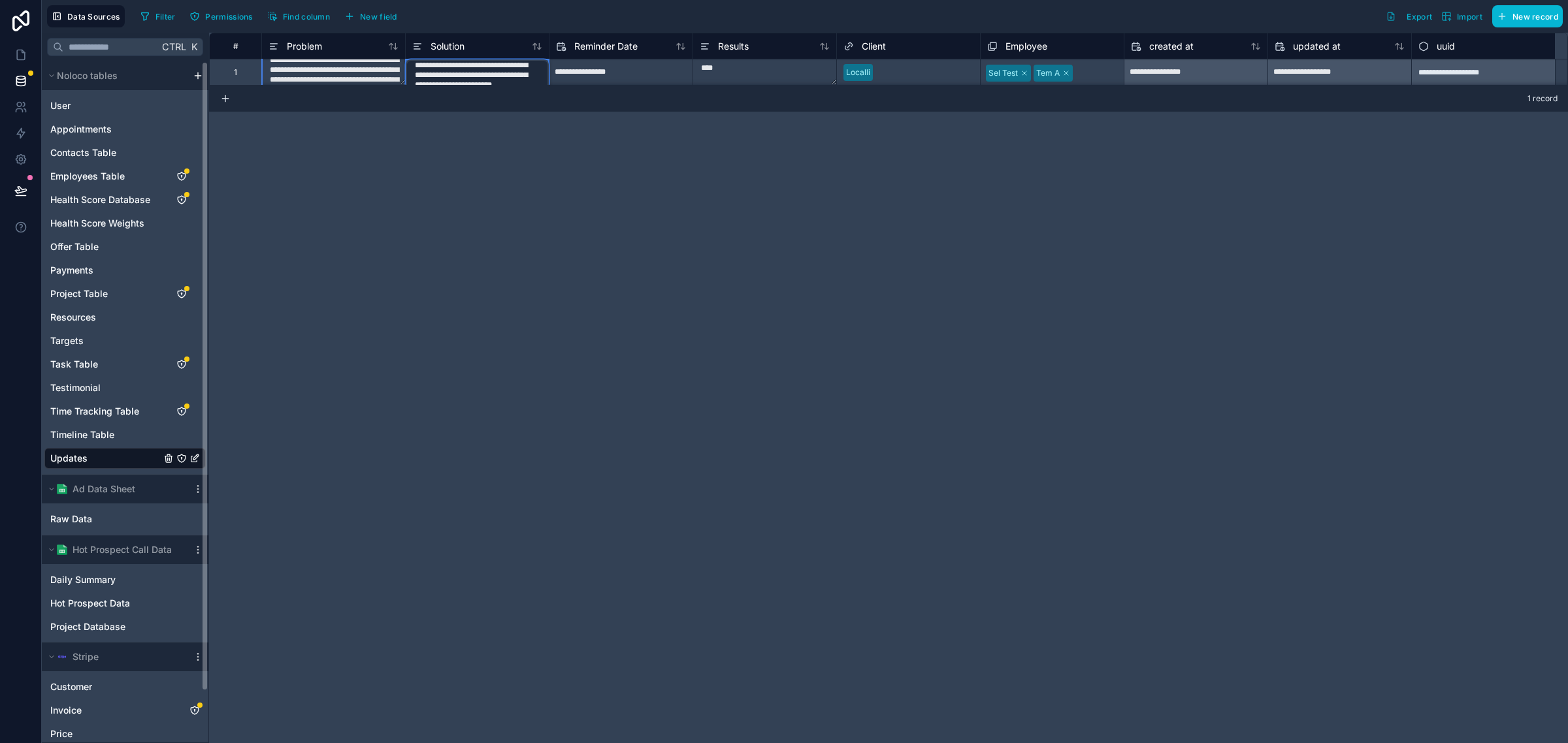
click at [789, 516] on div "**********" at bounding box center [889, 388] width 1359 height 710
click at [7, 56] on link at bounding box center [21, 55] width 41 height 26
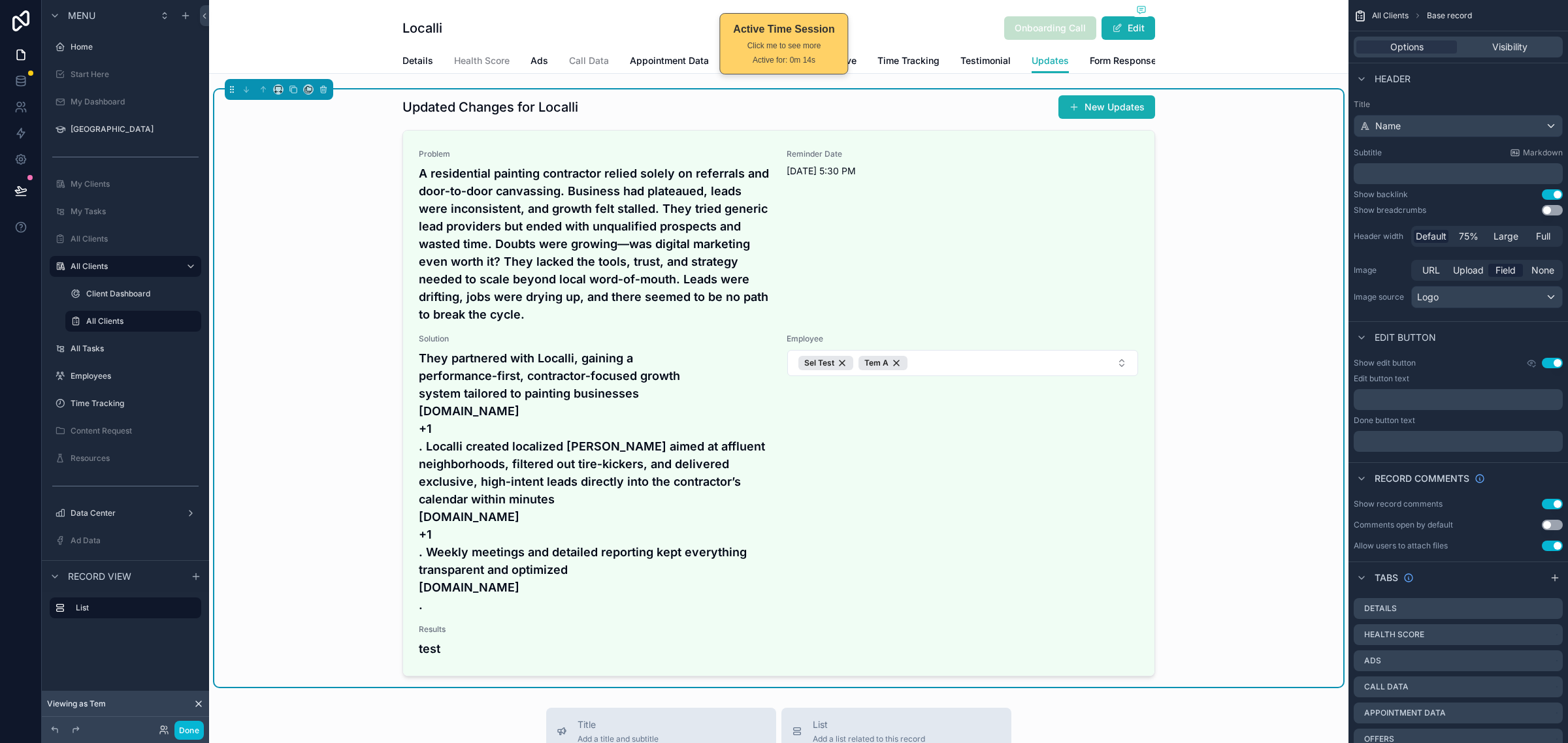
click at [1196, 284] on div "Updated Changes for Localli New Updates Problem A residential painting contract…" at bounding box center [778, 388] width 1128 height 598
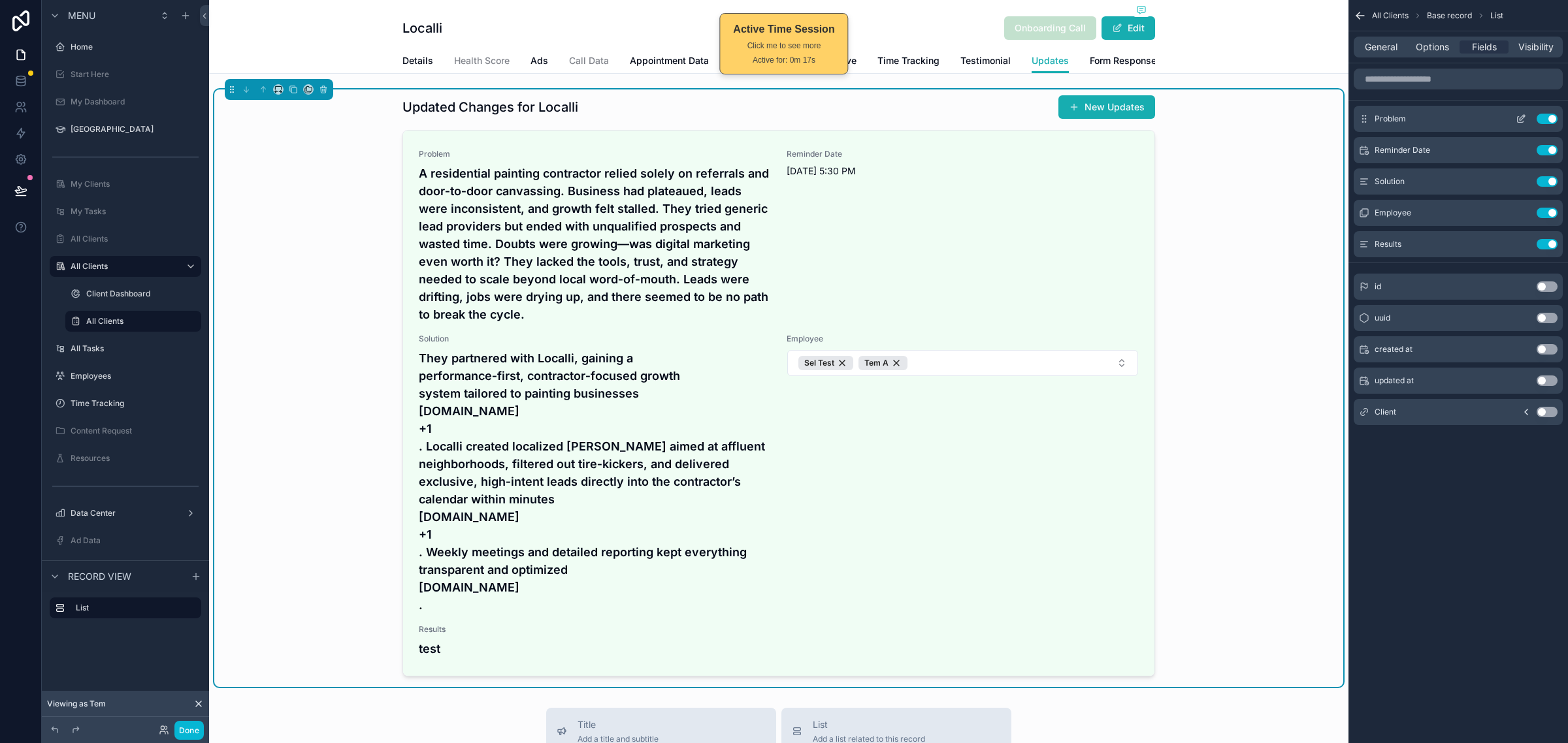
click at [1519, 120] on icon "scrollable content" at bounding box center [1522, 118] width 5 height 5
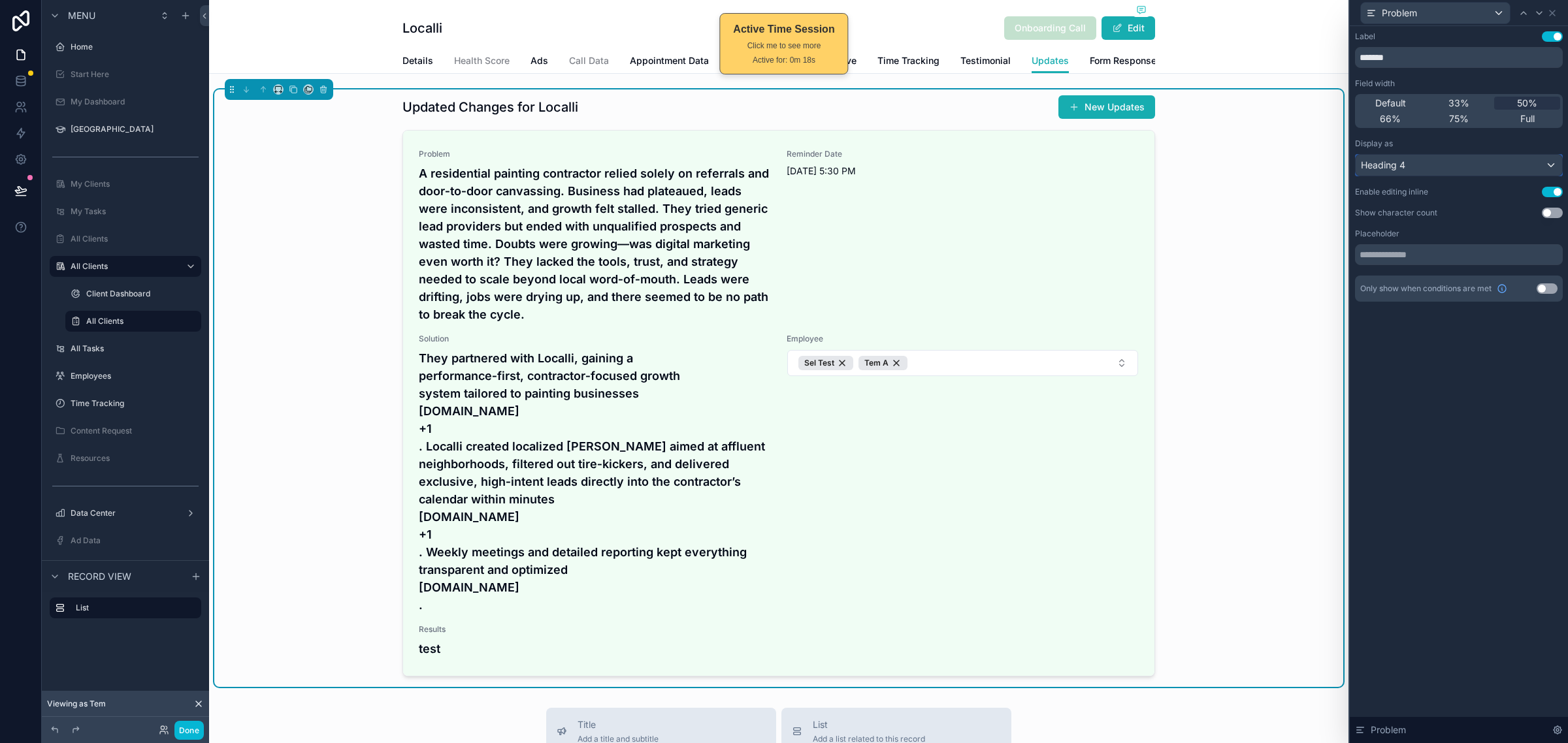
click at [1470, 160] on div "Heading 4" at bounding box center [1459, 165] width 206 height 21
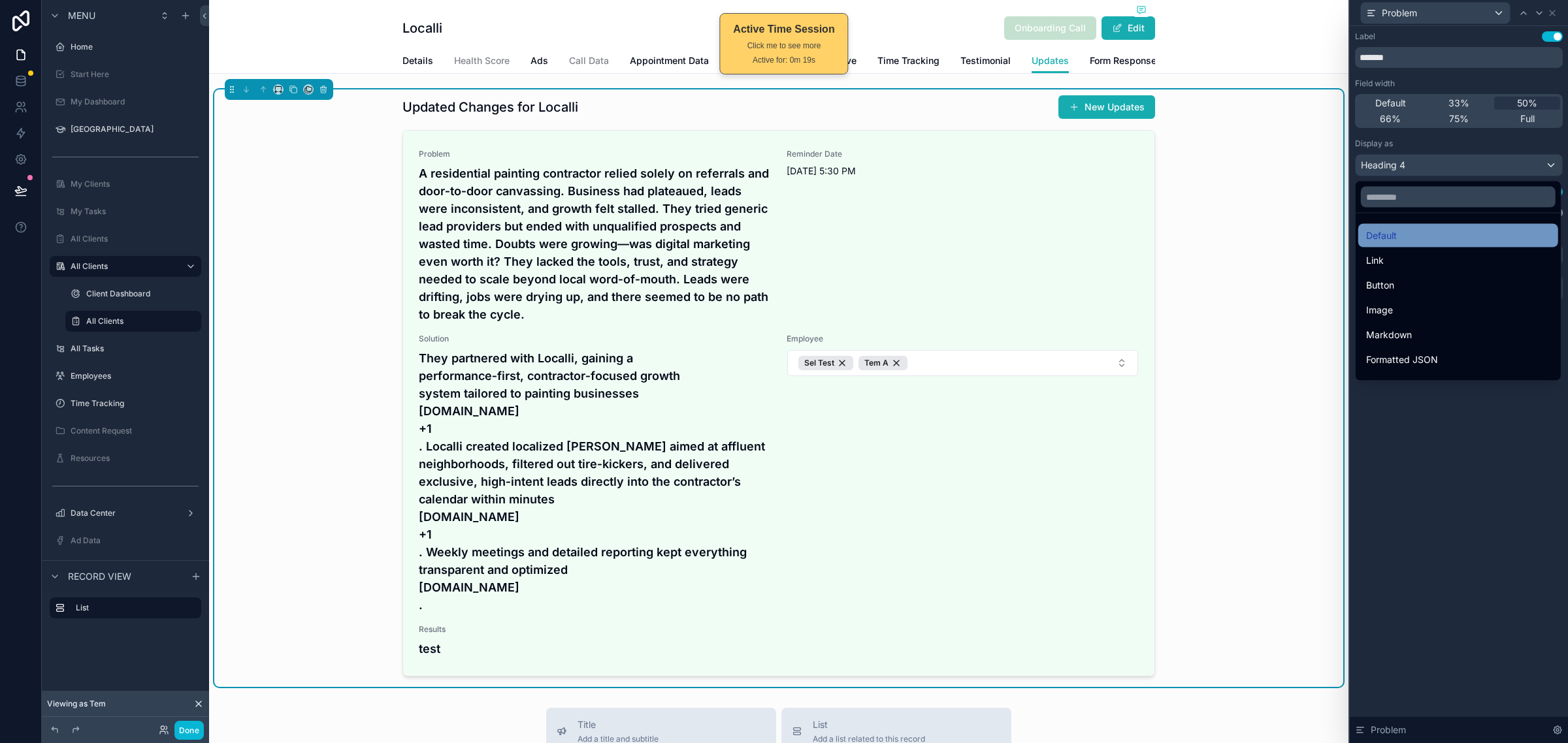
click at [1418, 232] on div "Default" at bounding box center [1458, 236] width 184 height 15
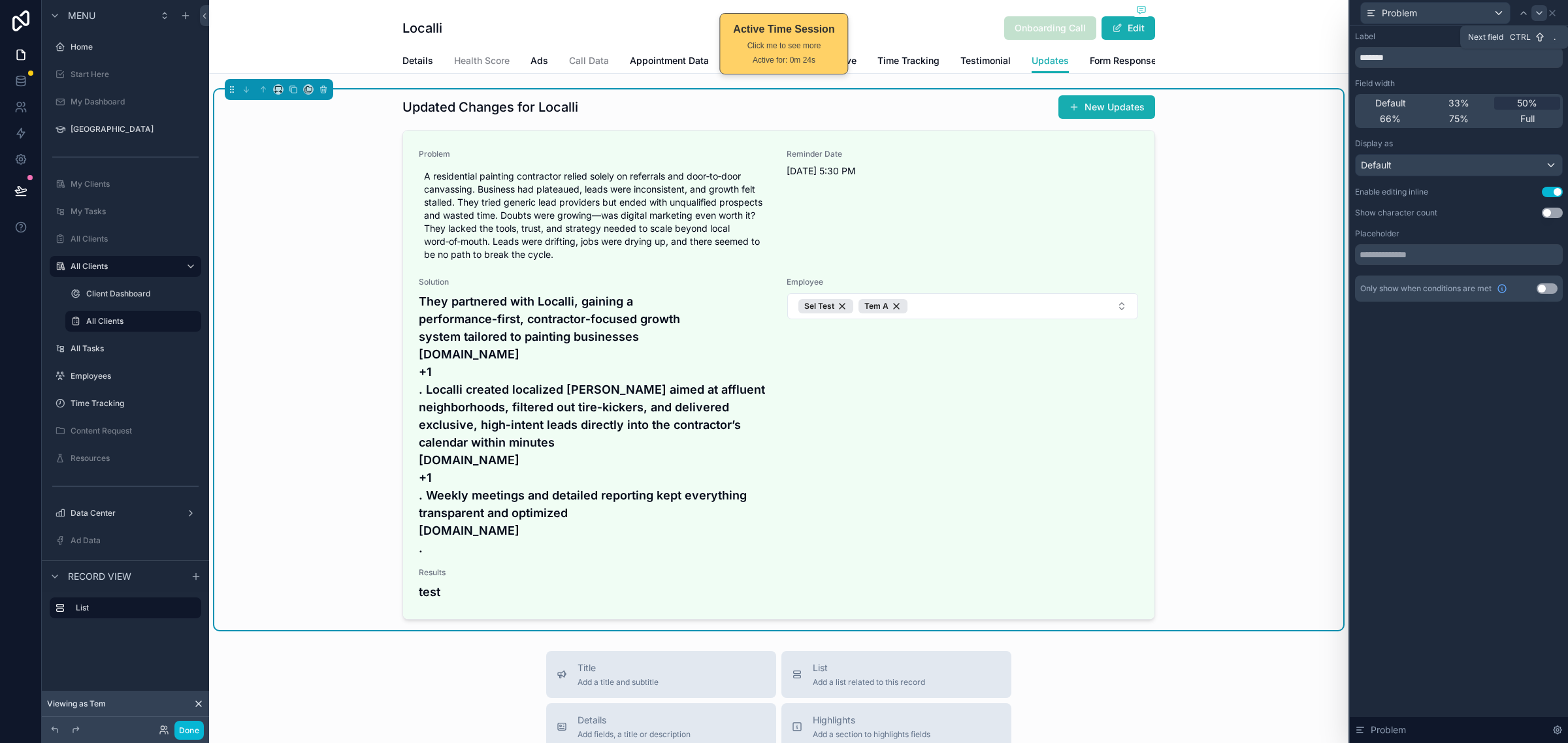
click at [1537, 12] on icon at bounding box center [1539, 13] width 5 height 3
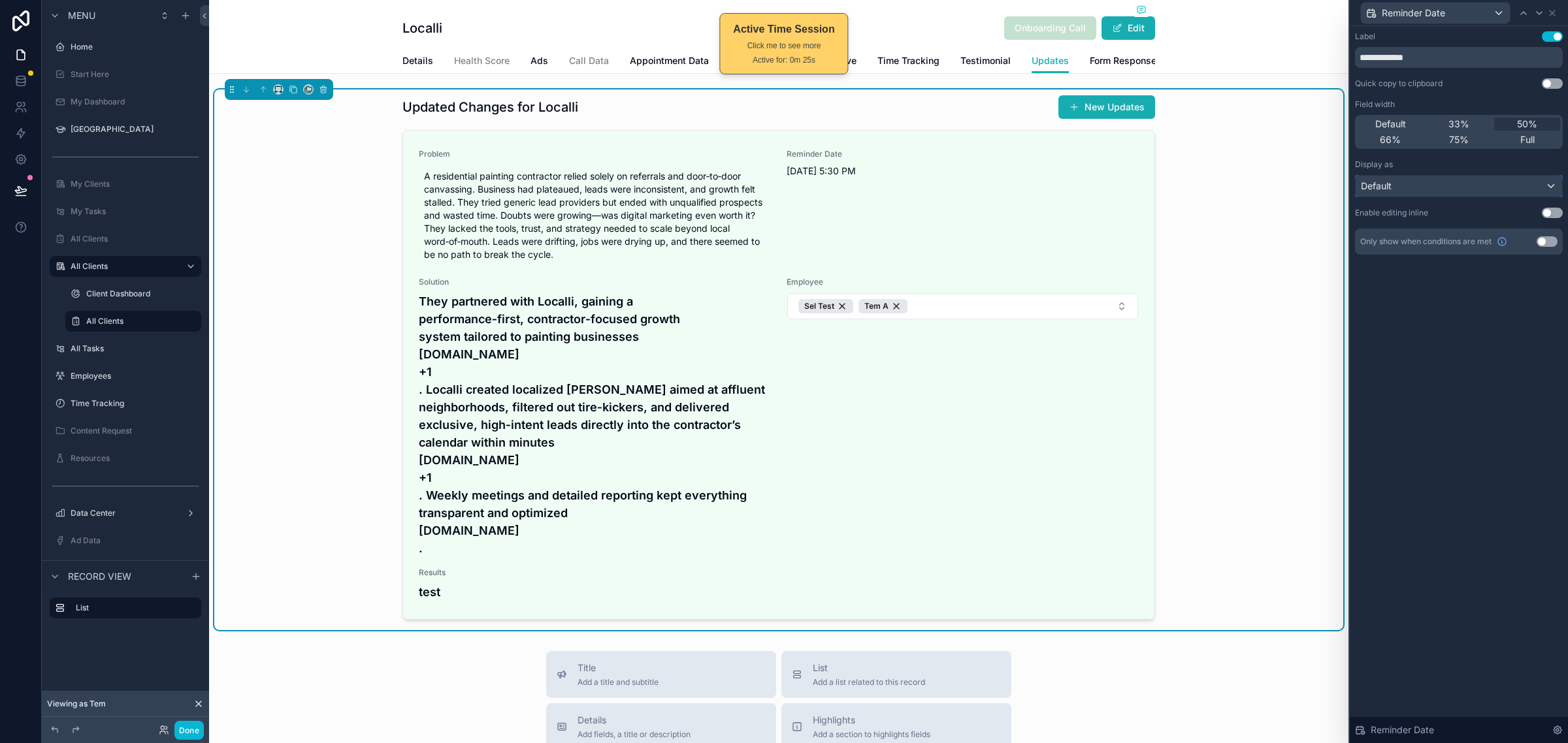
click at [1473, 187] on div "Default" at bounding box center [1459, 186] width 206 height 21
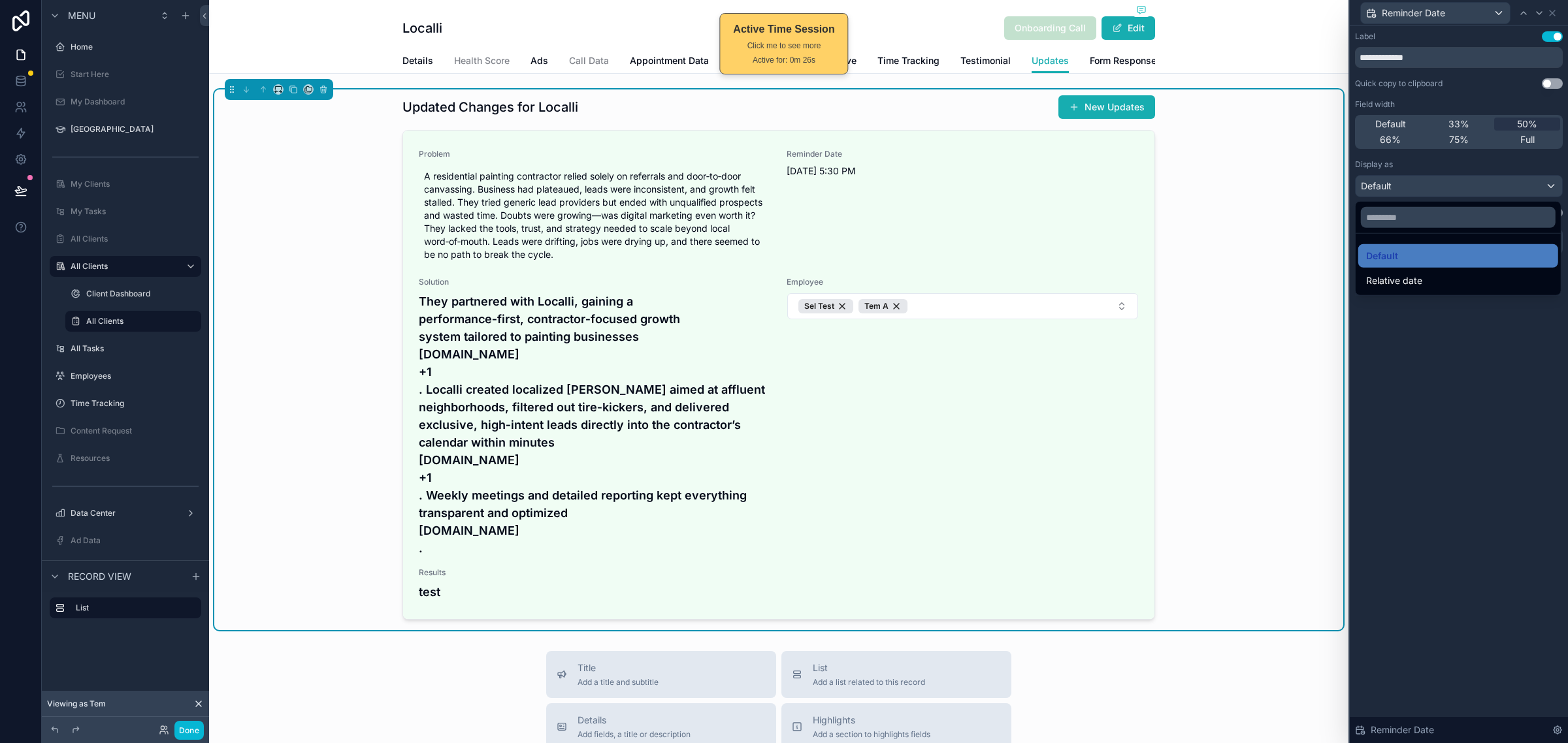
click at [1468, 160] on div at bounding box center [1459, 372] width 218 height 743
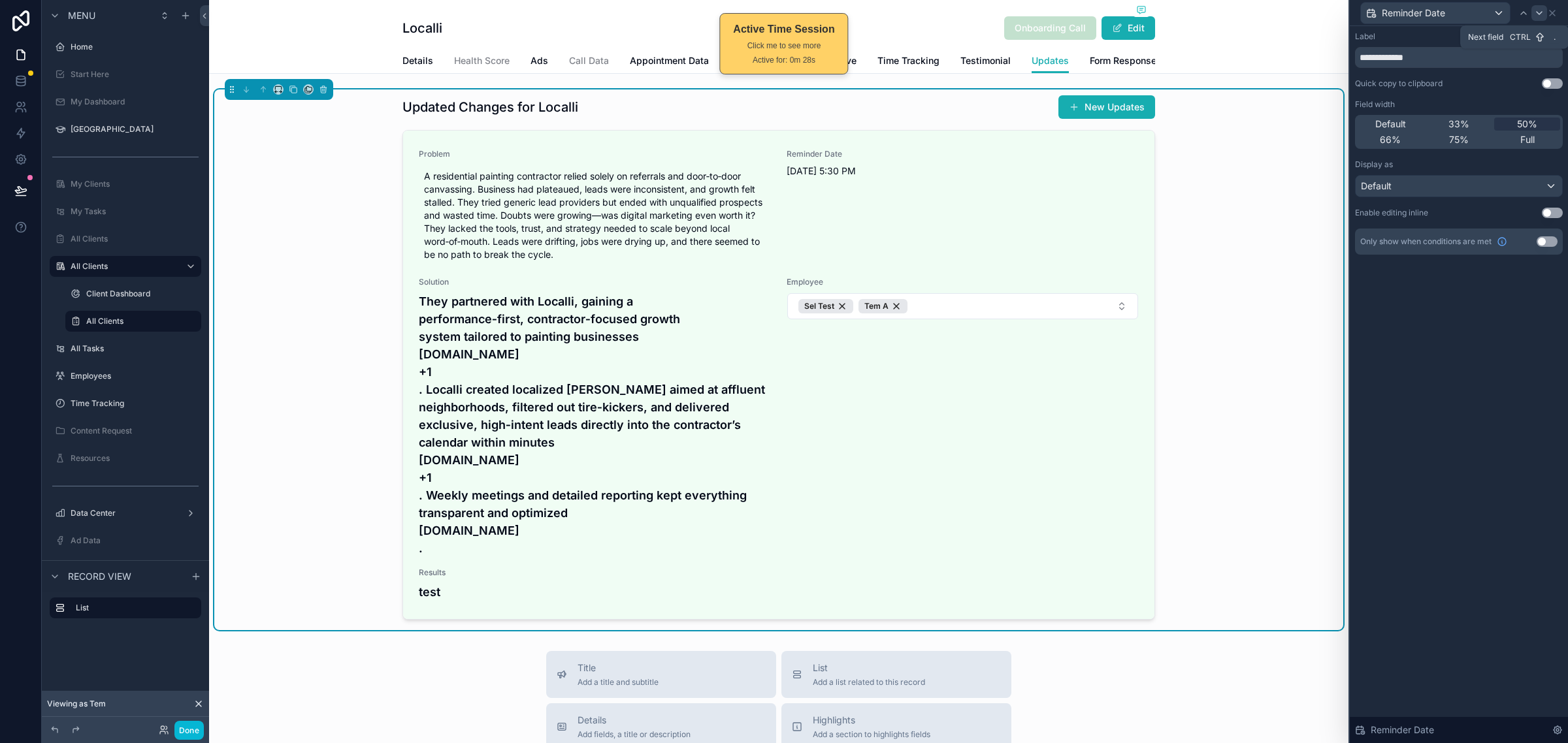
click at [1539, 15] on icon at bounding box center [1539, 13] width 10 height 10
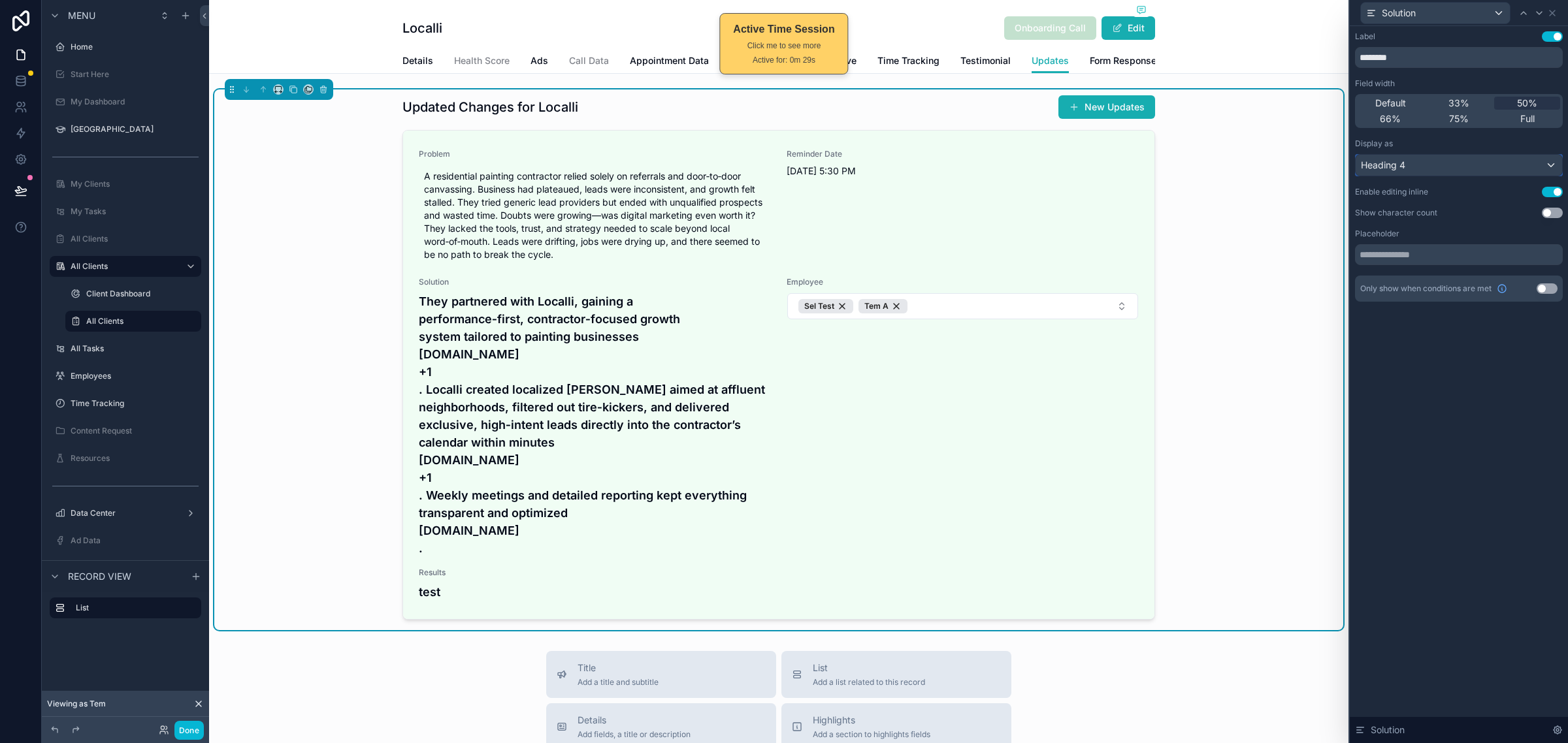
click at [1460, 169] on div "Heading 4" at bounding box center [1459, 165] width 206 height 21
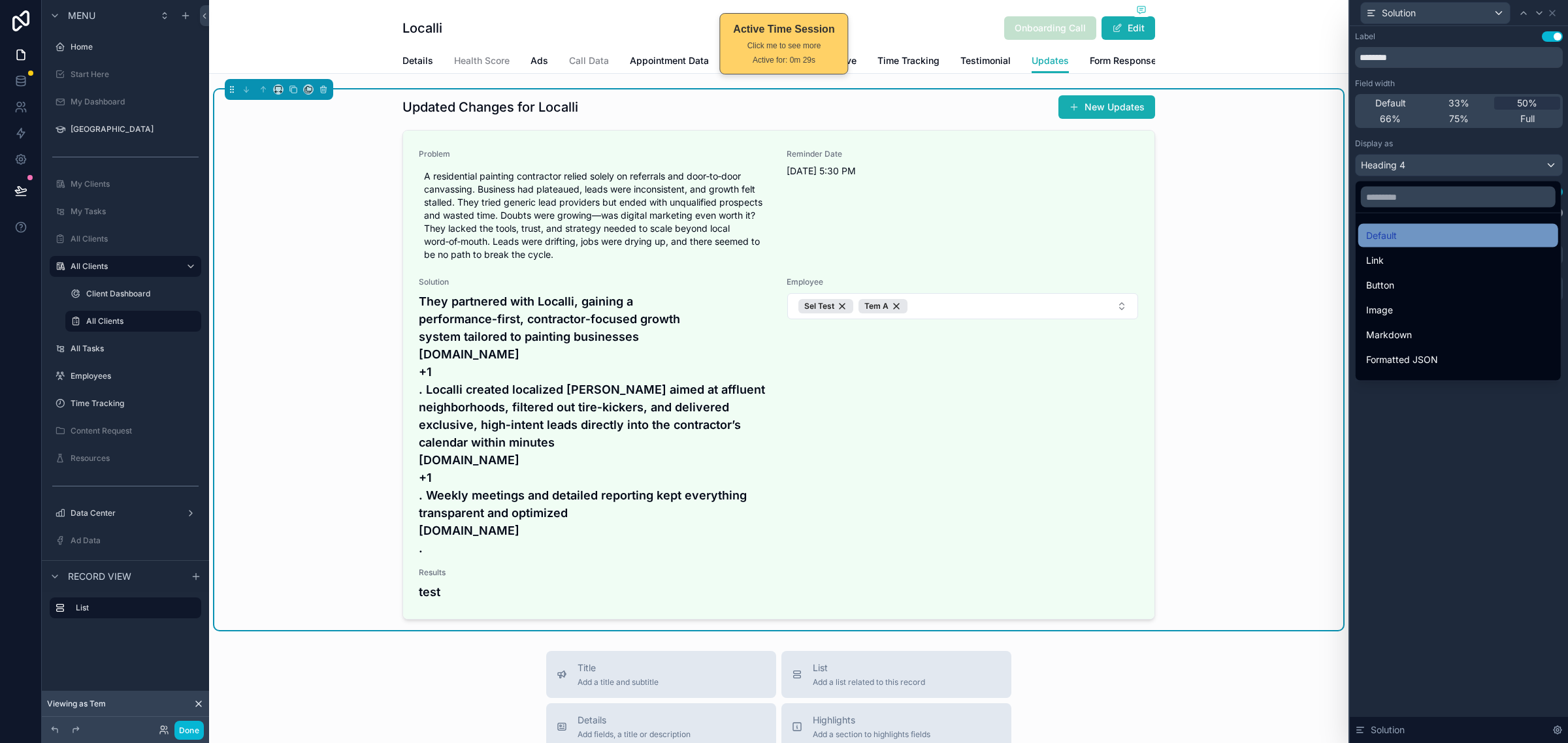
click at [1423, 235] on div "Default" at bounding box center [1458, 236] width 184 height 15
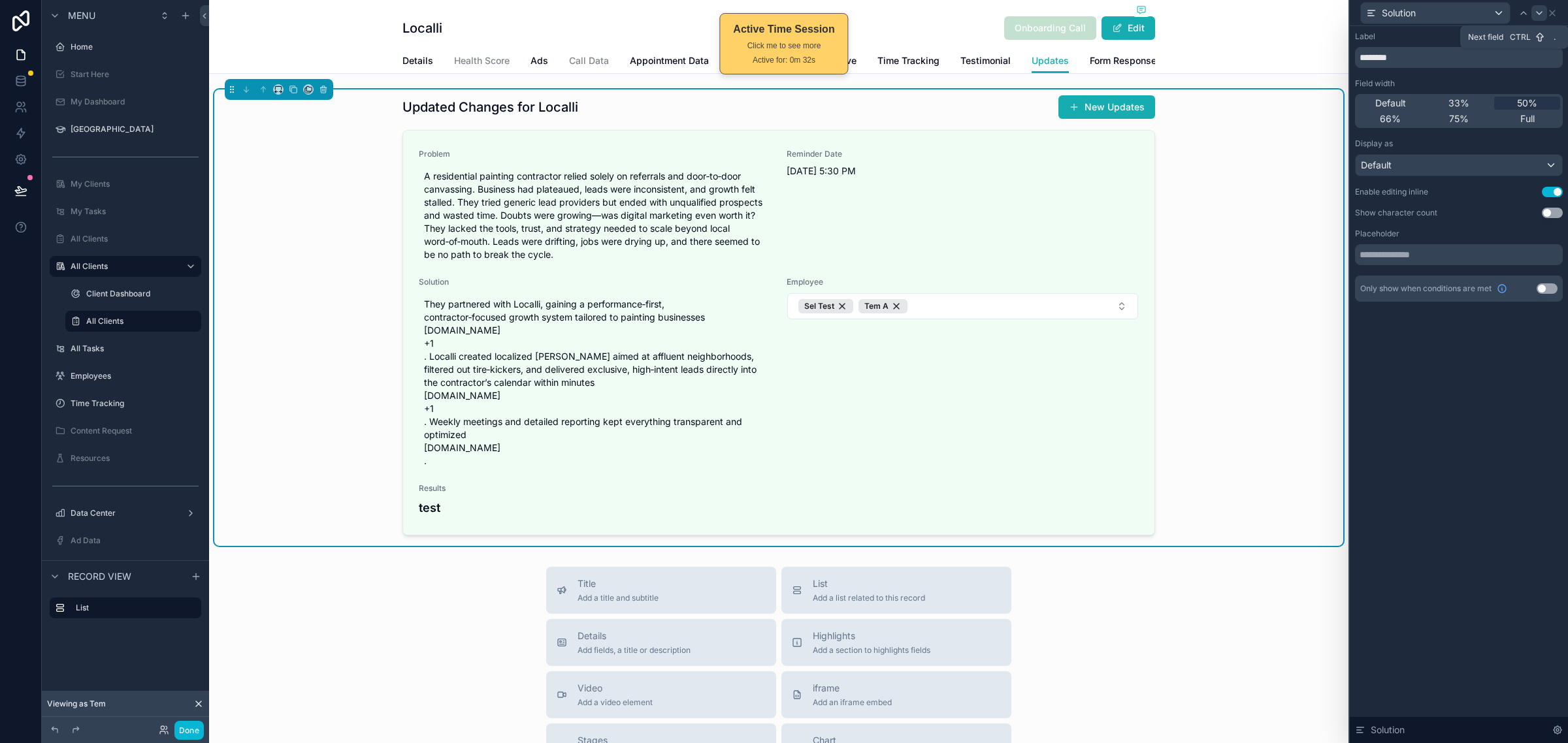
click at [1535, 10] on icon at bounding box center [1539, 13] width 10 height 10
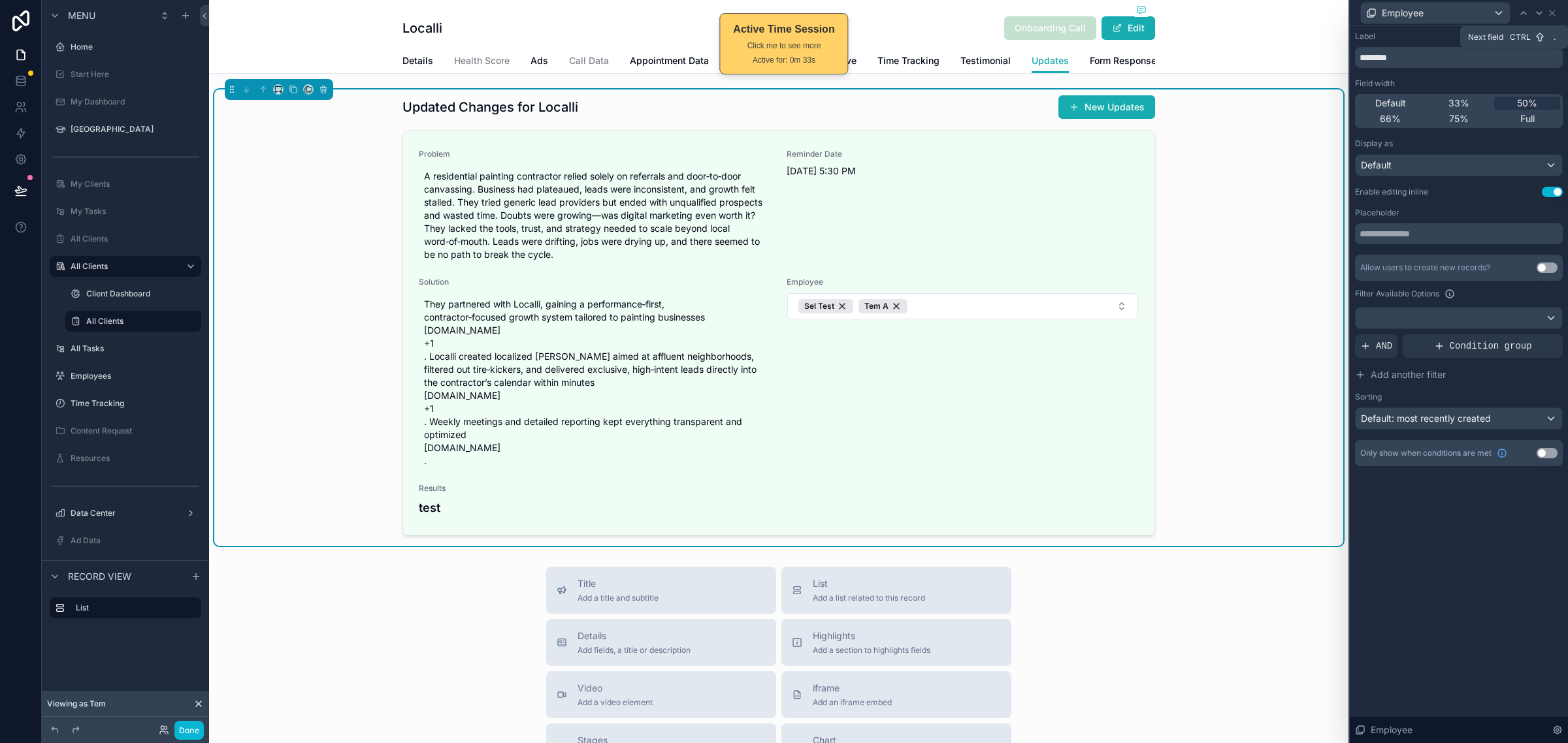
click at [1535, 10] on icon at bounding box center [1539, 13] width 10 height 10
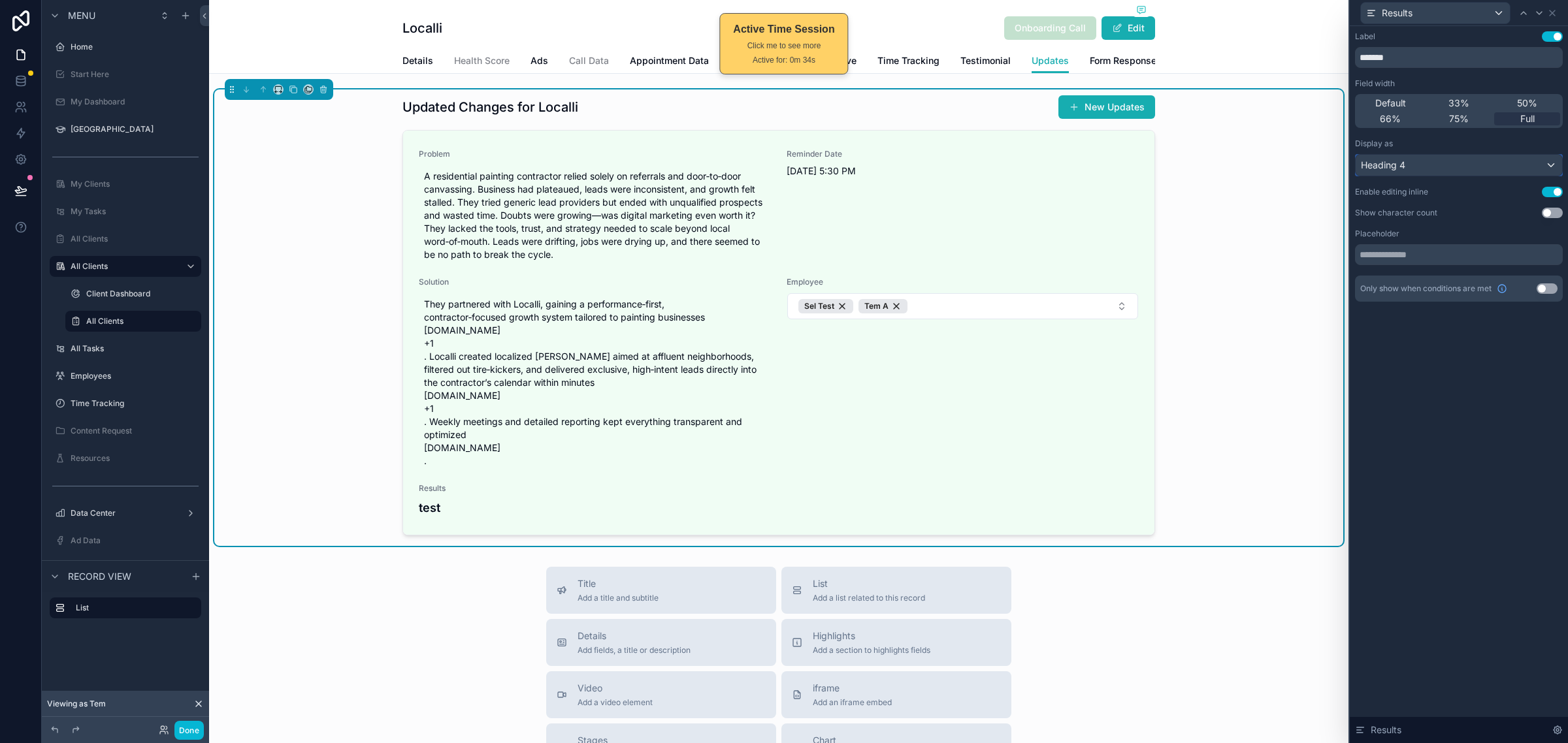
click at [1467, 159] on div "Heading 4" at bounding box center [1459, 165] width 206 height 21
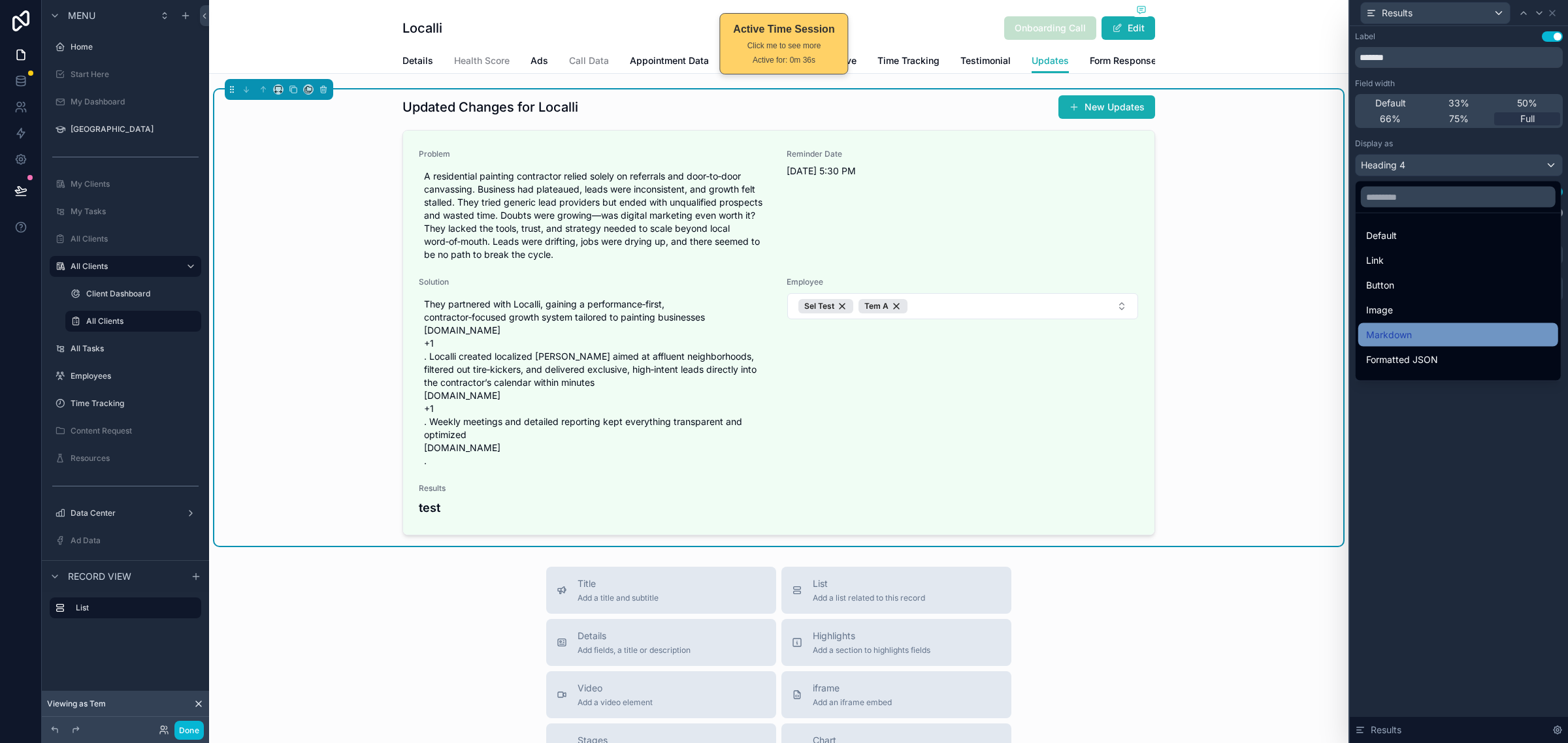
click at [1412, 331] on div "Markdown" at bounding box center [1458, 335] width 184 height 15
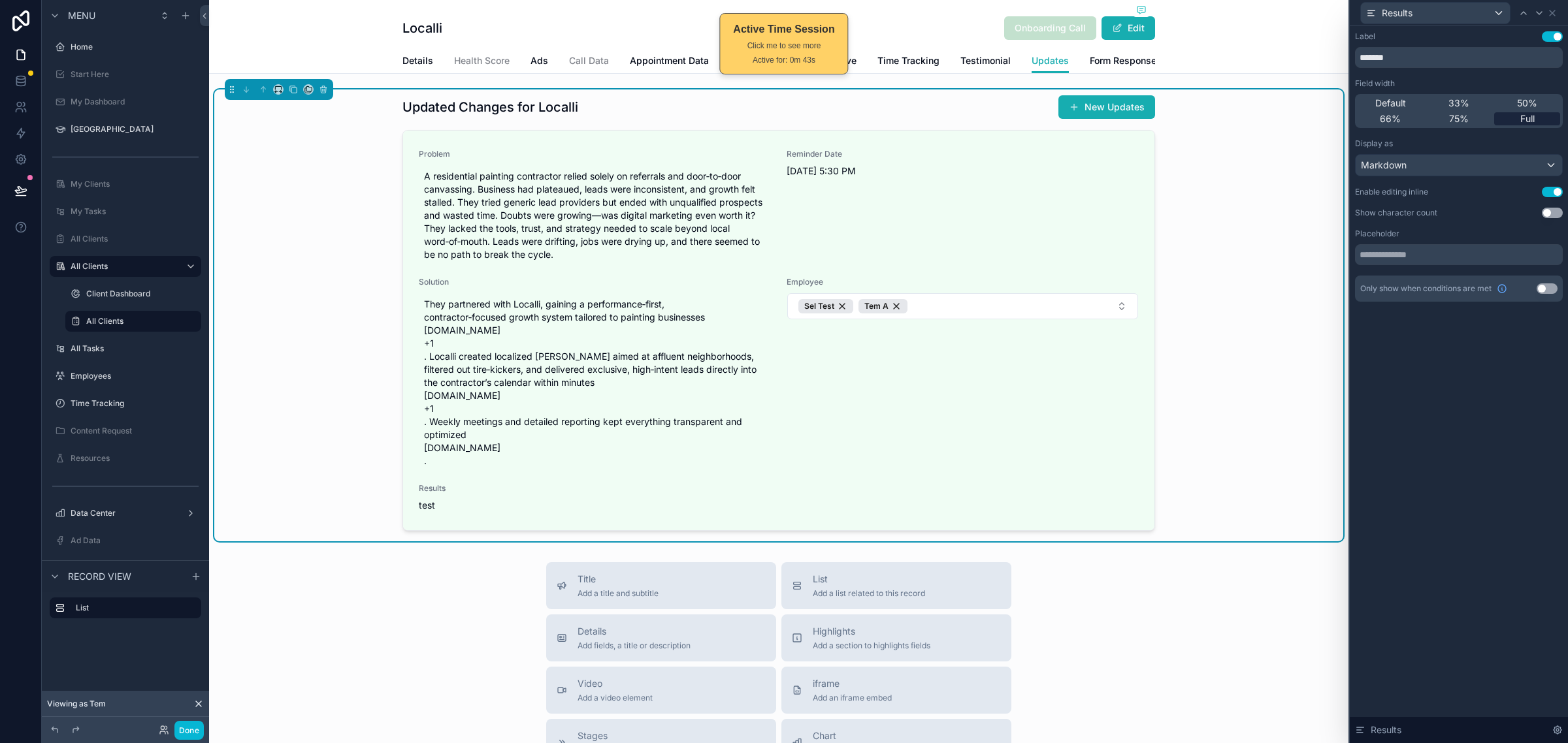
click at [1527, 118] on span "Full" at bounding box center [1527, 119] width 15 height 13
click at [1553, 11] on icon at bounding box center [1552, 13] width 5 height 5
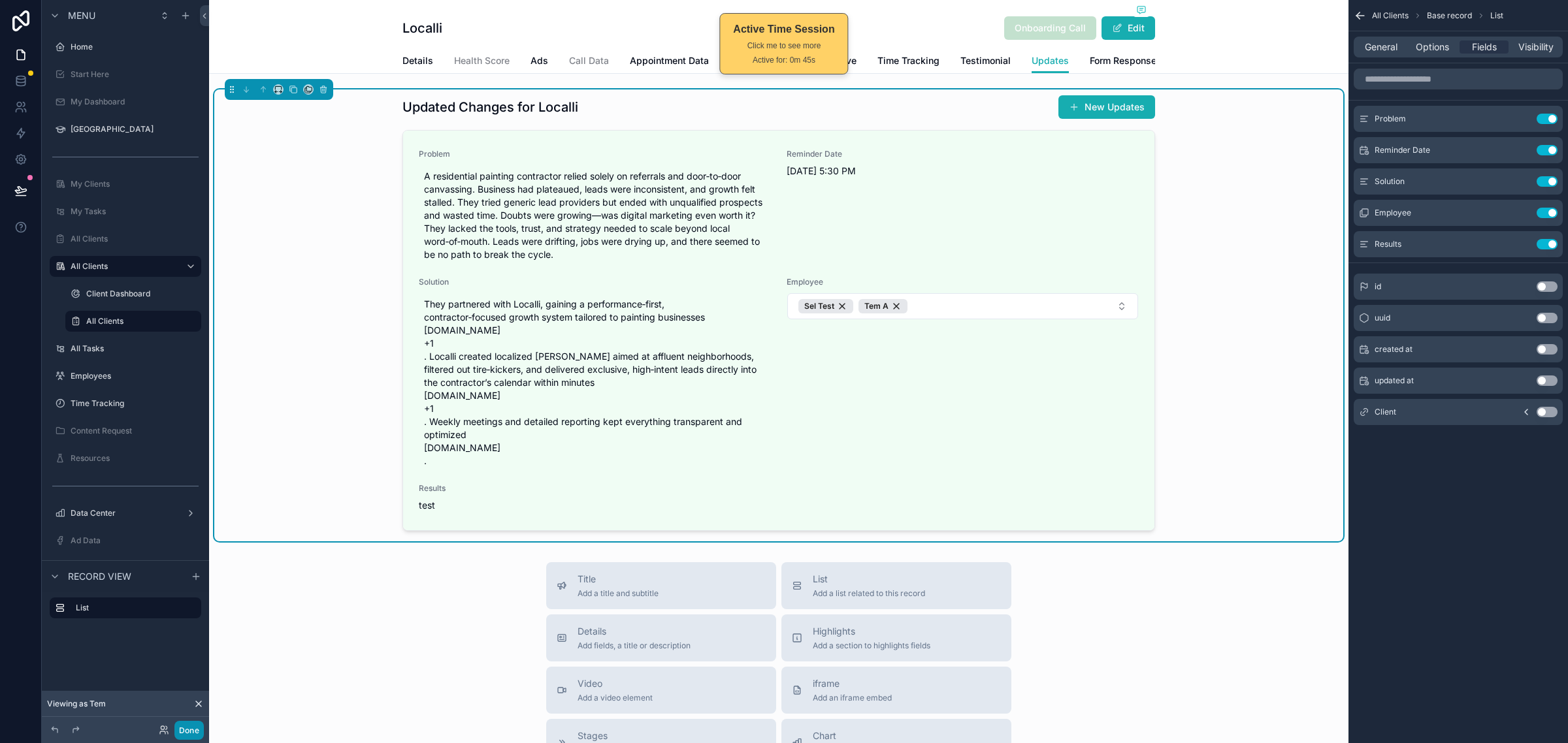
click at [200, 723] on button "Done" at bounding box center [189, 730] width 29 height 19
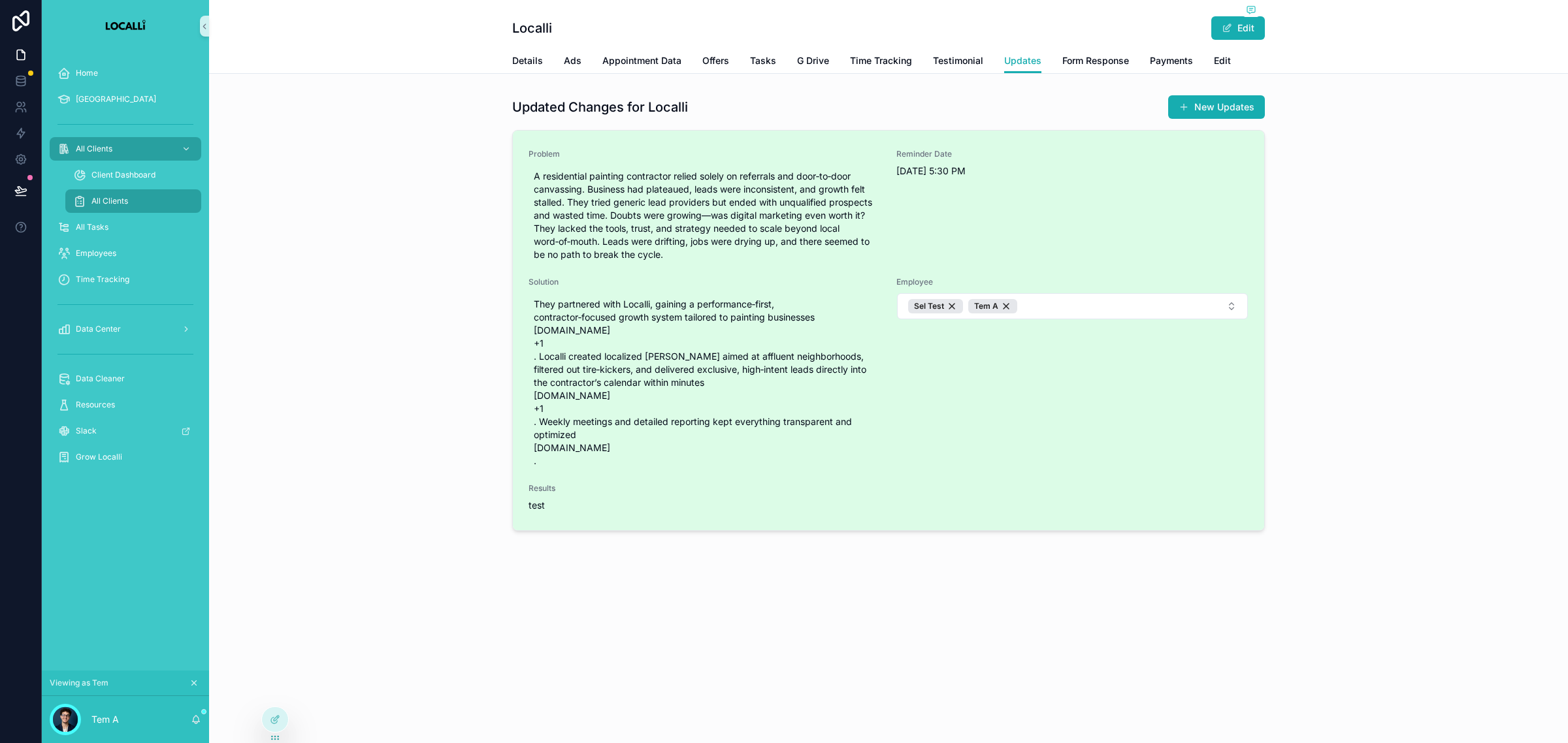
click at [540, 508] on span "test" at bounding box center [536, 505] width 16 height 11
click at [531, 503] on span "test" at bounding box center [536, 505] width 16 height 11
click at [552, 498] on div "Results test" at bounding box center [888, 497] width 720 height 28
click at [546, 503] on span "test" at bounding box center [888, 505] width 720 height 13
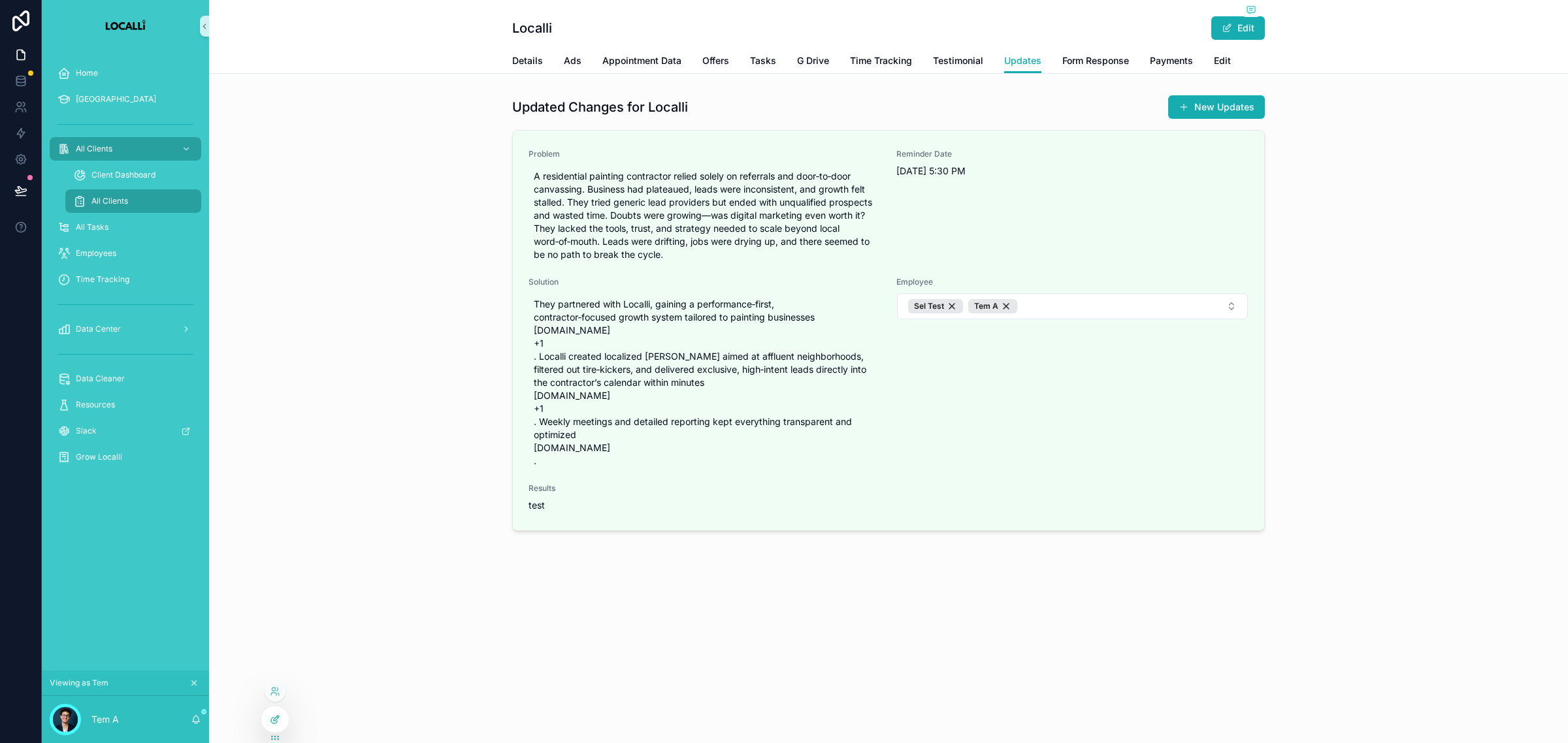
click at [281, 716] on div at bounding box center [275, 719] width 26 height 25
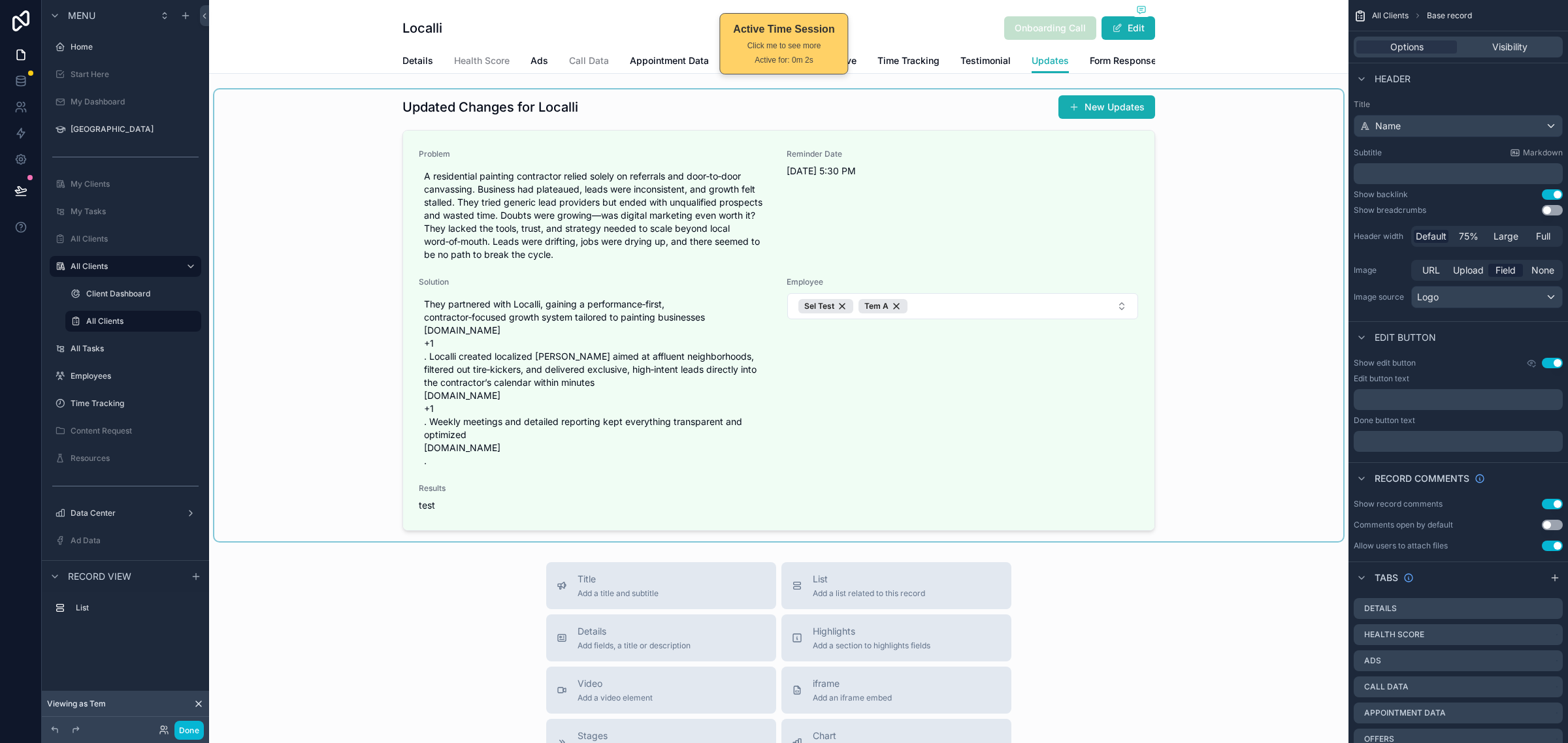
click at [960, 435] on div "scrollable content" at bounding box center [778, 316] width 1128 height 452
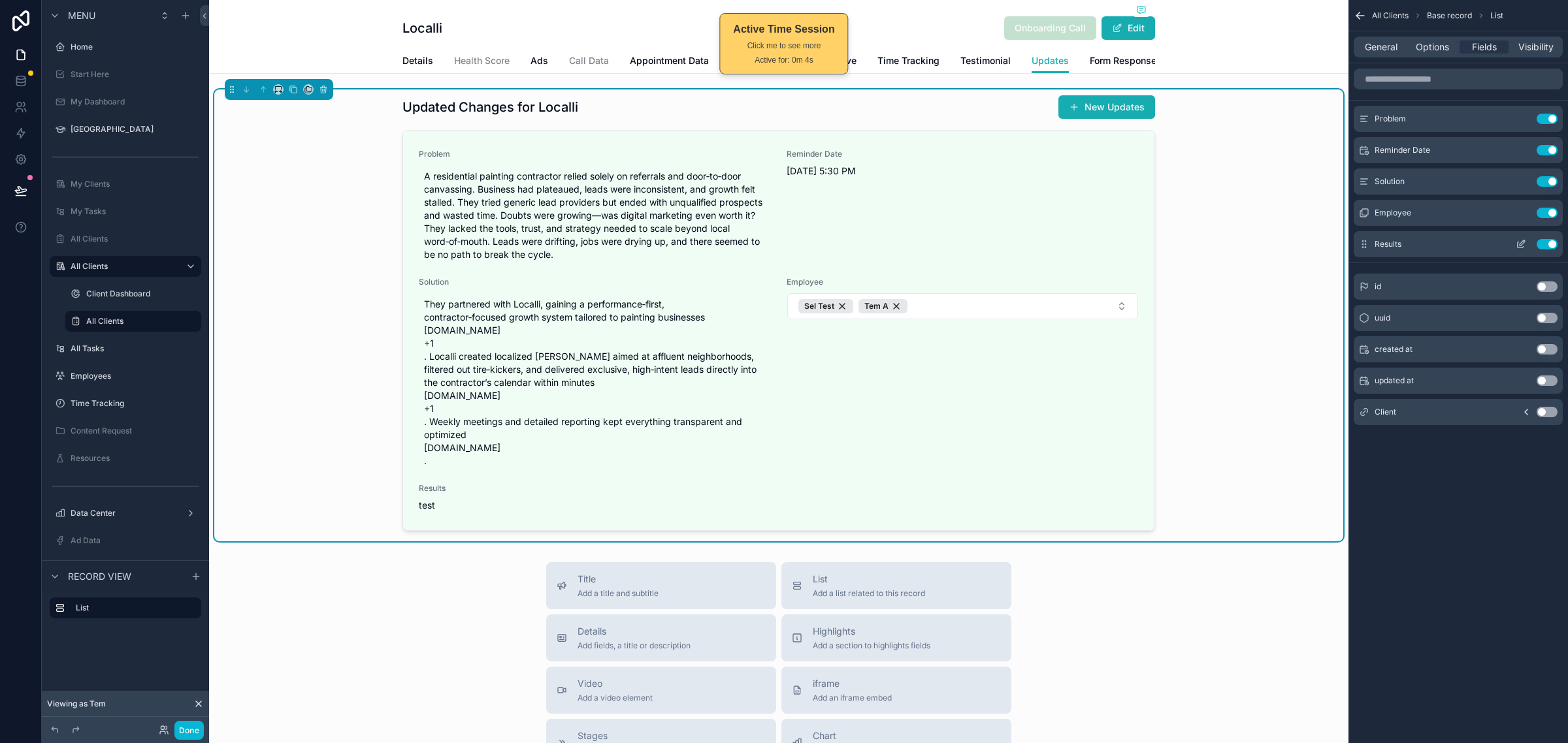
click at [1522, 240] on icon "scrollable content" at bounding box center [1522, 243] width 5 height 5
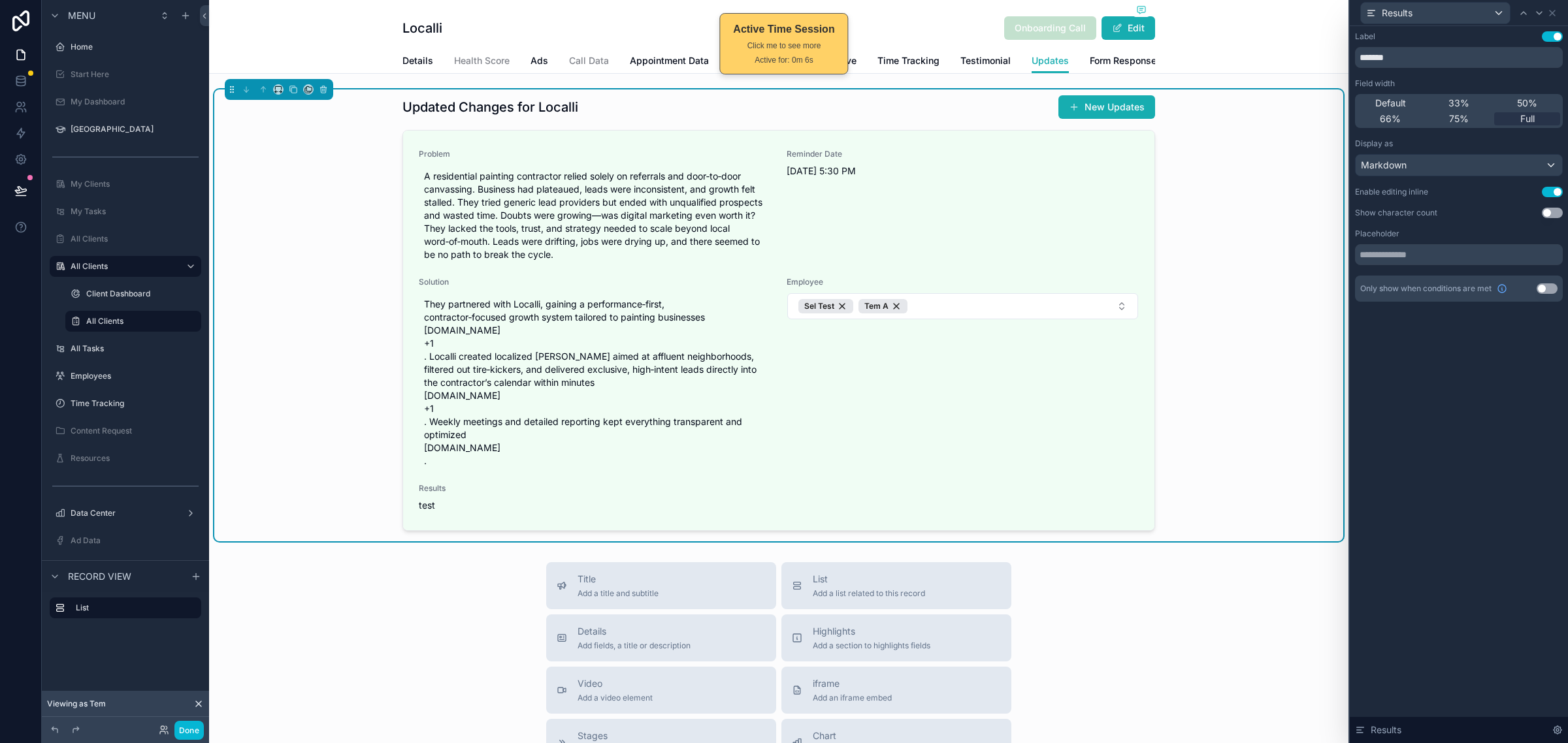
click at [1553, 210] on button "Use setting" at bounding box center [1552, 212] width 21 height 10
click at [1491, 167] on div "Markdown" at bounding box center [1459, 165] width 206 height 21
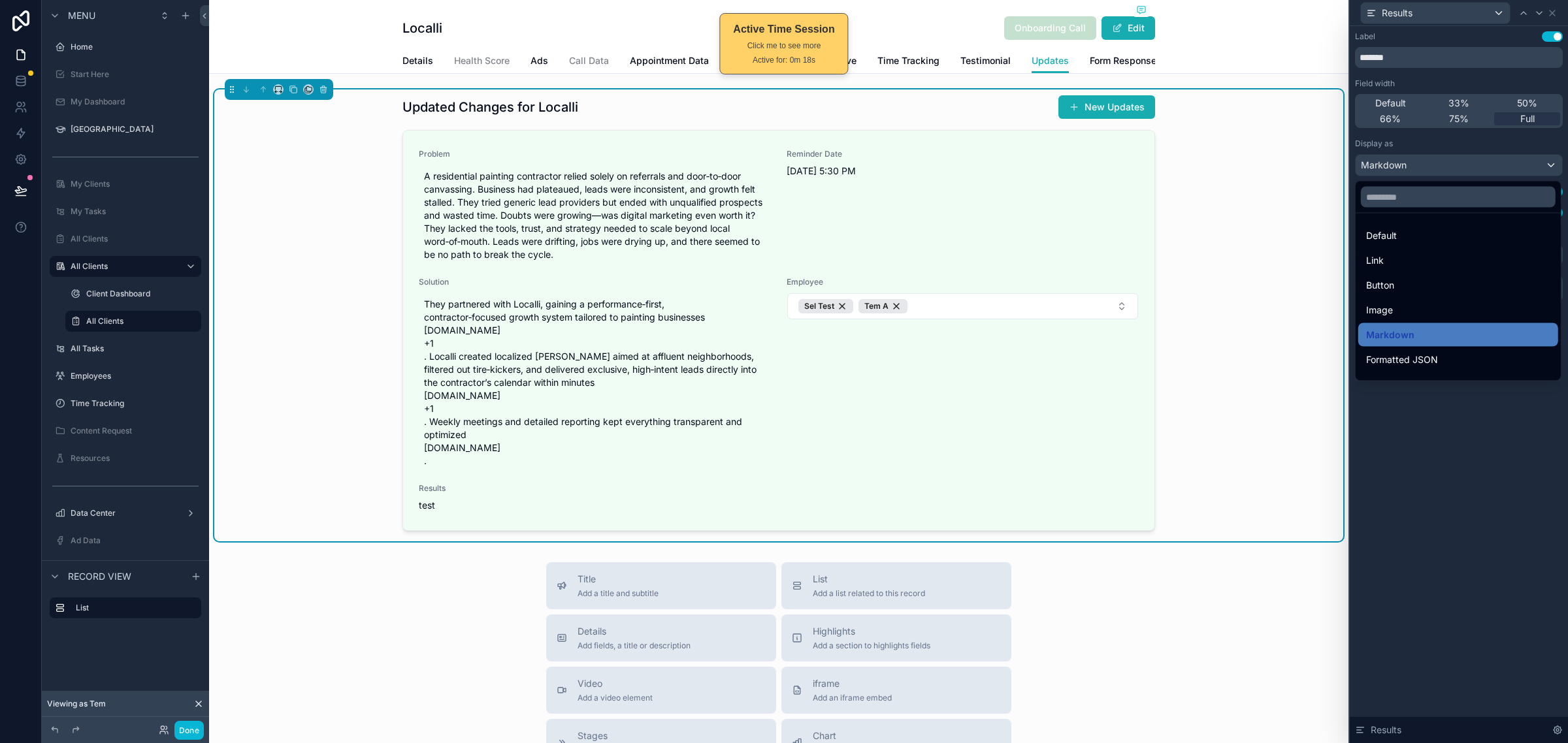
click at [1474, 581] on div at bounding box center [1459, 372] width 218 height 743
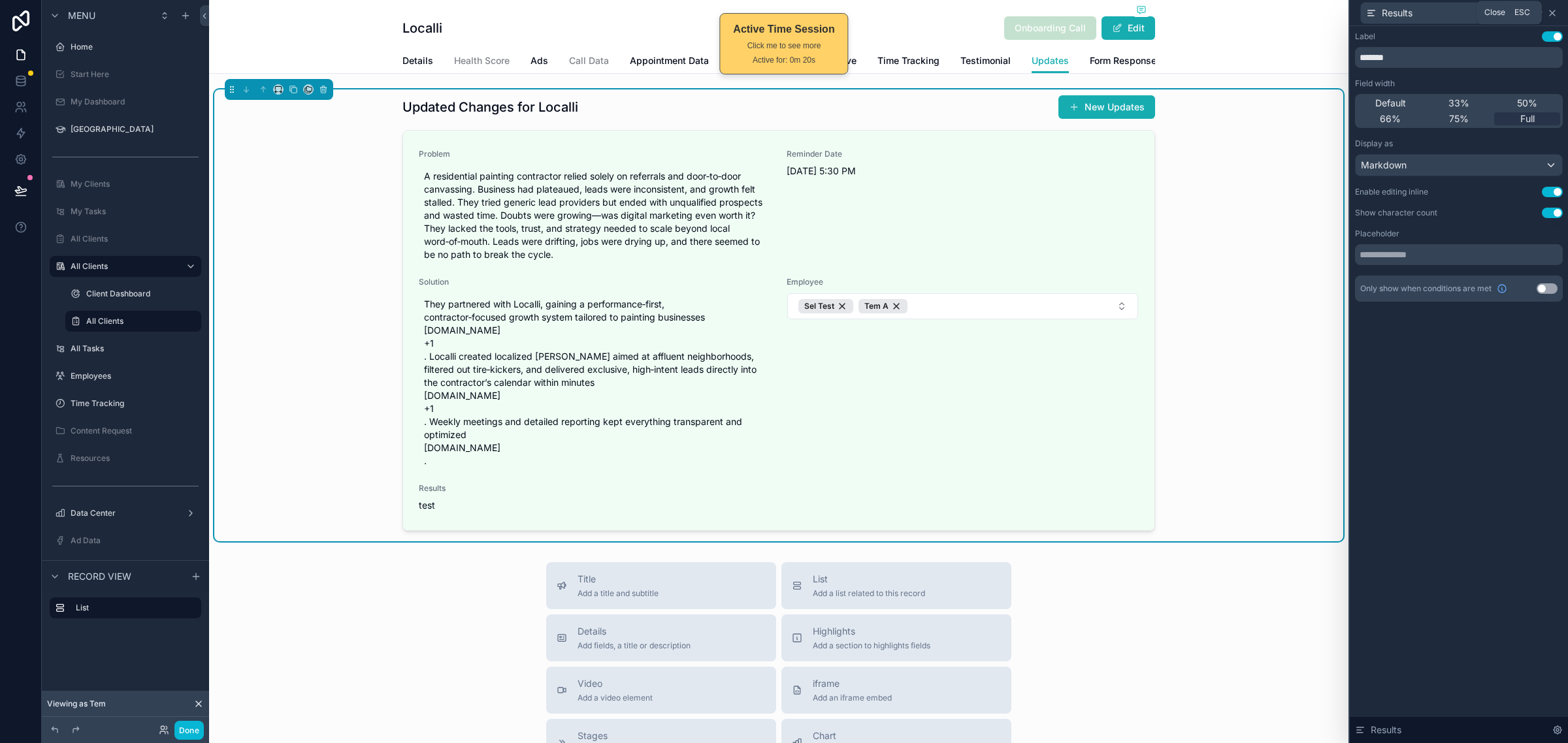
click at [1553, 12] on icon at bounding box center [1552, 13] width 10 height 10
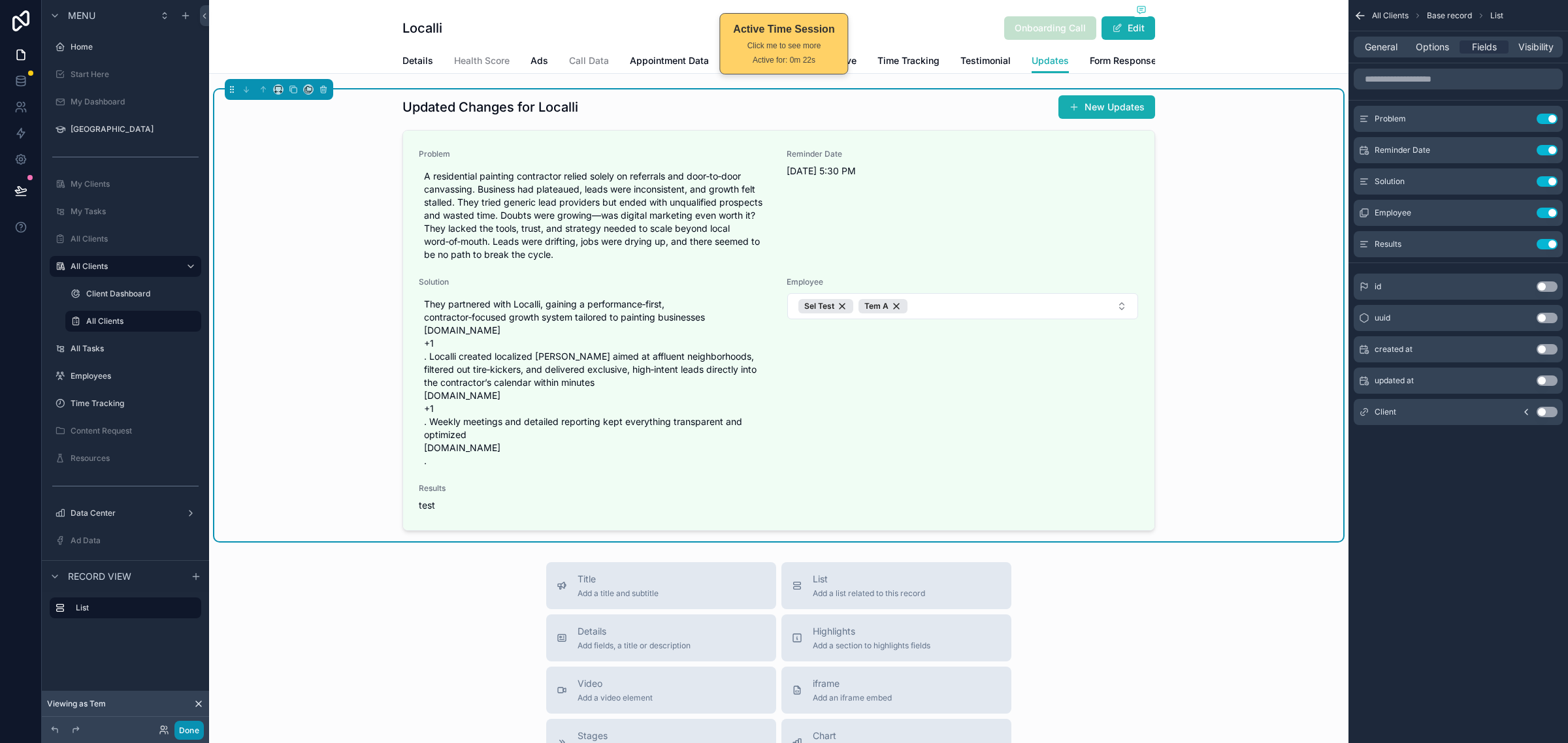
click at [183, 728] on button "Done" at bounding box center [189, 730] width 29 height 19
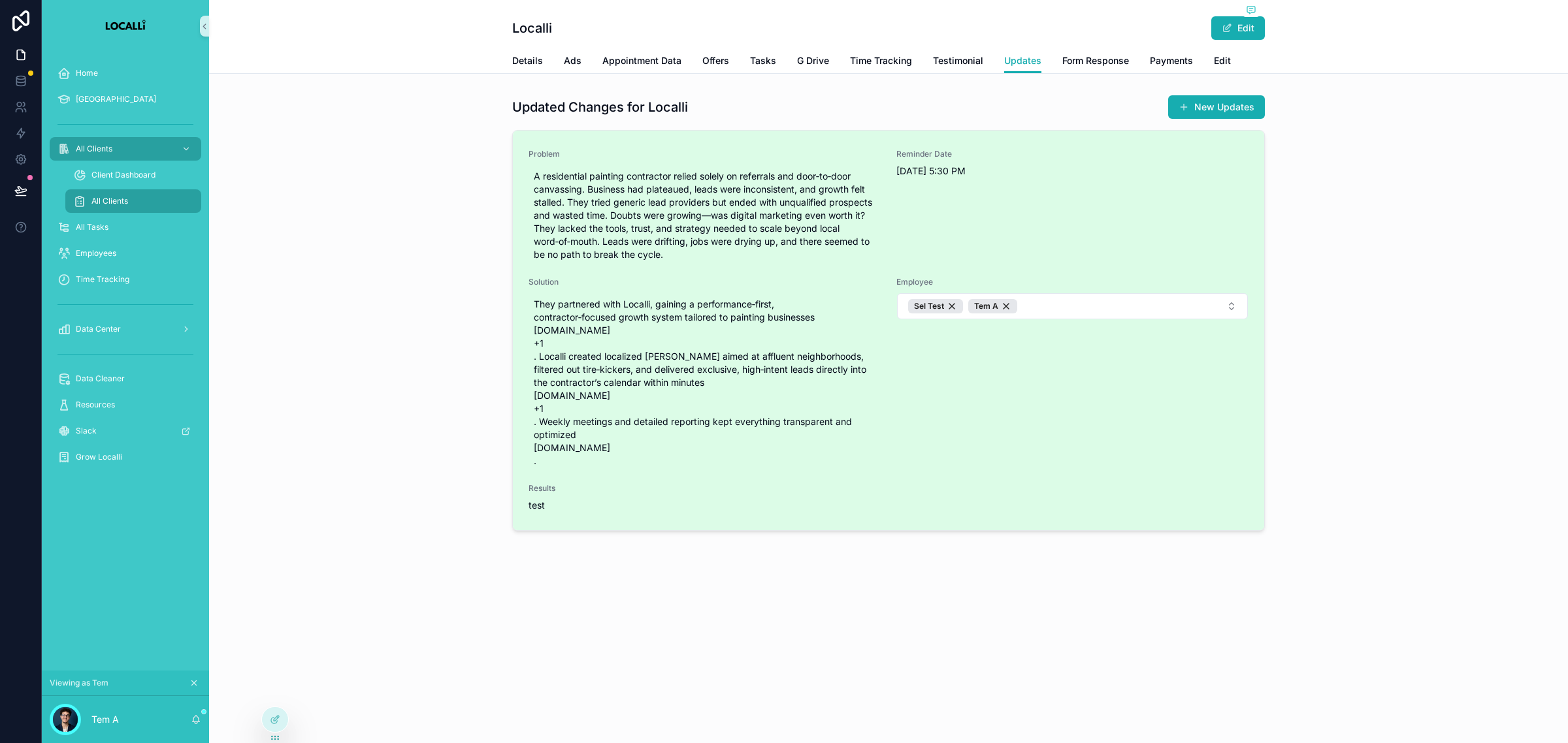
click at [546, 514] on div "Problem A residential painting contractor relied solely on referrals and door‑t…" at bounding box center [888, 330] width 751 height 400
drag, startPoint x: 545, startPoint y: 511, endPoint x: 528, endPoint y: 507, distance: 17.5
click at [544, 511] on span "test" at bounding box center [888, 505] width 720 height 13
click at [545, 497] on div "Results test" at bounding box center [888, 497] width 720 height 28
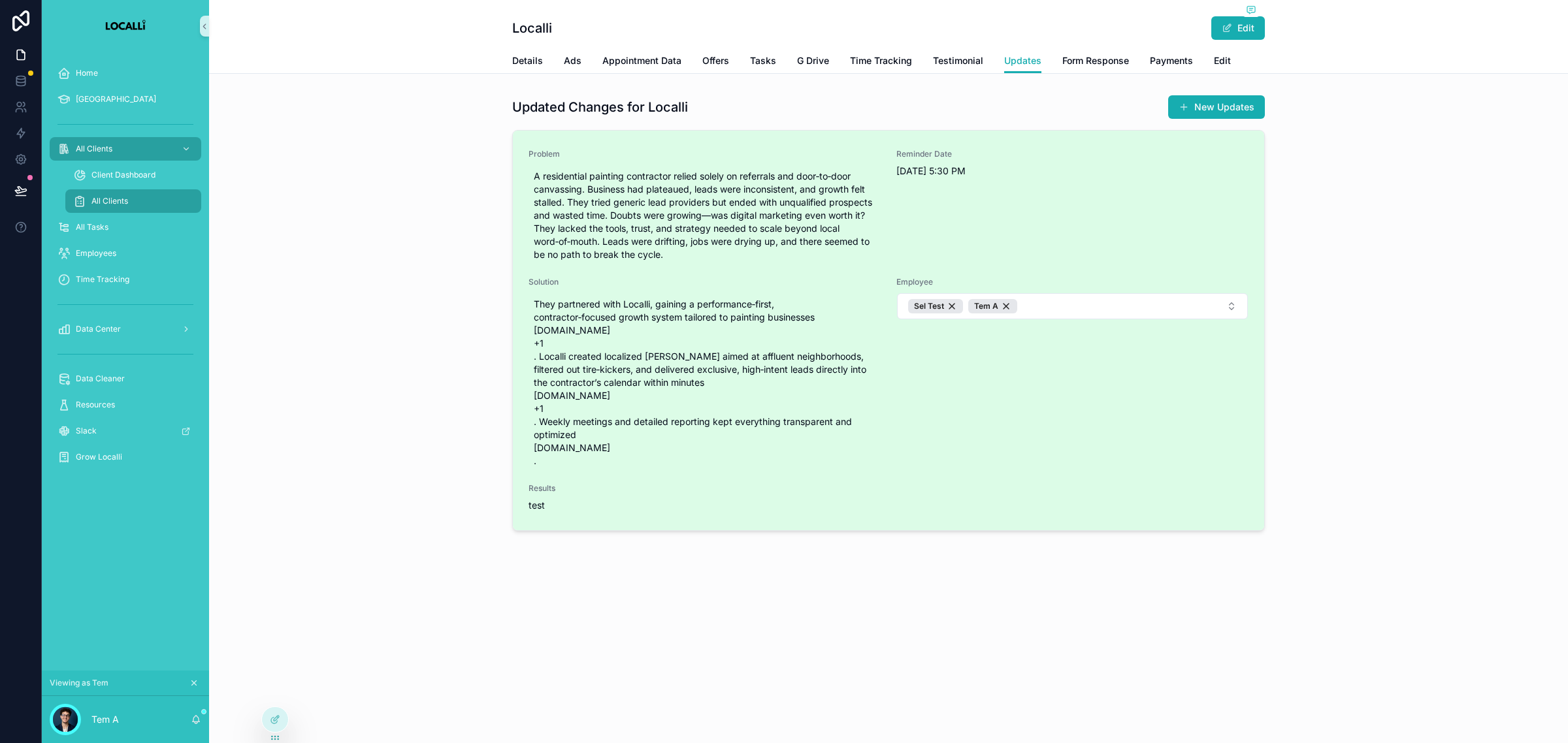
click at [538, 507] on span "test" at bounding box center [536, 505] width 16 height 11
click at [533, 507] on span "test" at bounding box center [536, 505] width 16 height 11
click at [528, 507] on span "test" at bounding box center [536, 505] width 16 height 11
drag, startPoint x: 531, startPoint y: 504, endPoint x: 550, endPoint y: 500, distance: 19.4
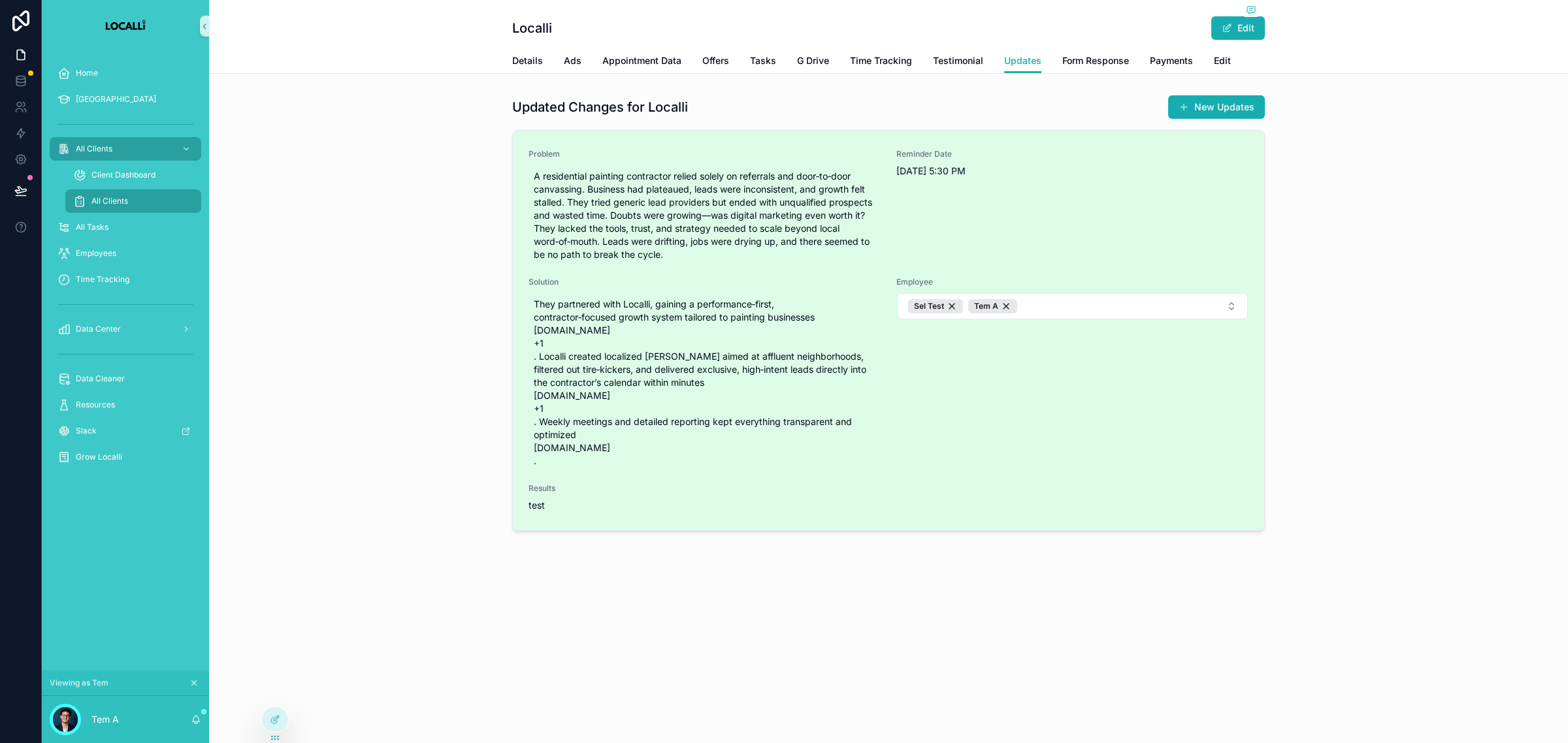
click at [531, 504] on span "test" at bounding box center [536, 505] width 16 height 11
drag, startPoint x: 555, startPoint y: 500, endPoint x: 579, endPoint y: 509, distance: 25.6
click at [557, 503] on span "test" at bounding box center [888, 505] width 720 height 13
click at [582, 509] on span "test" at bounding box center [888, 505] width 720 height 13
click at [607, 500] on span "test" at bounding box center [888, 505] width 720 height 13
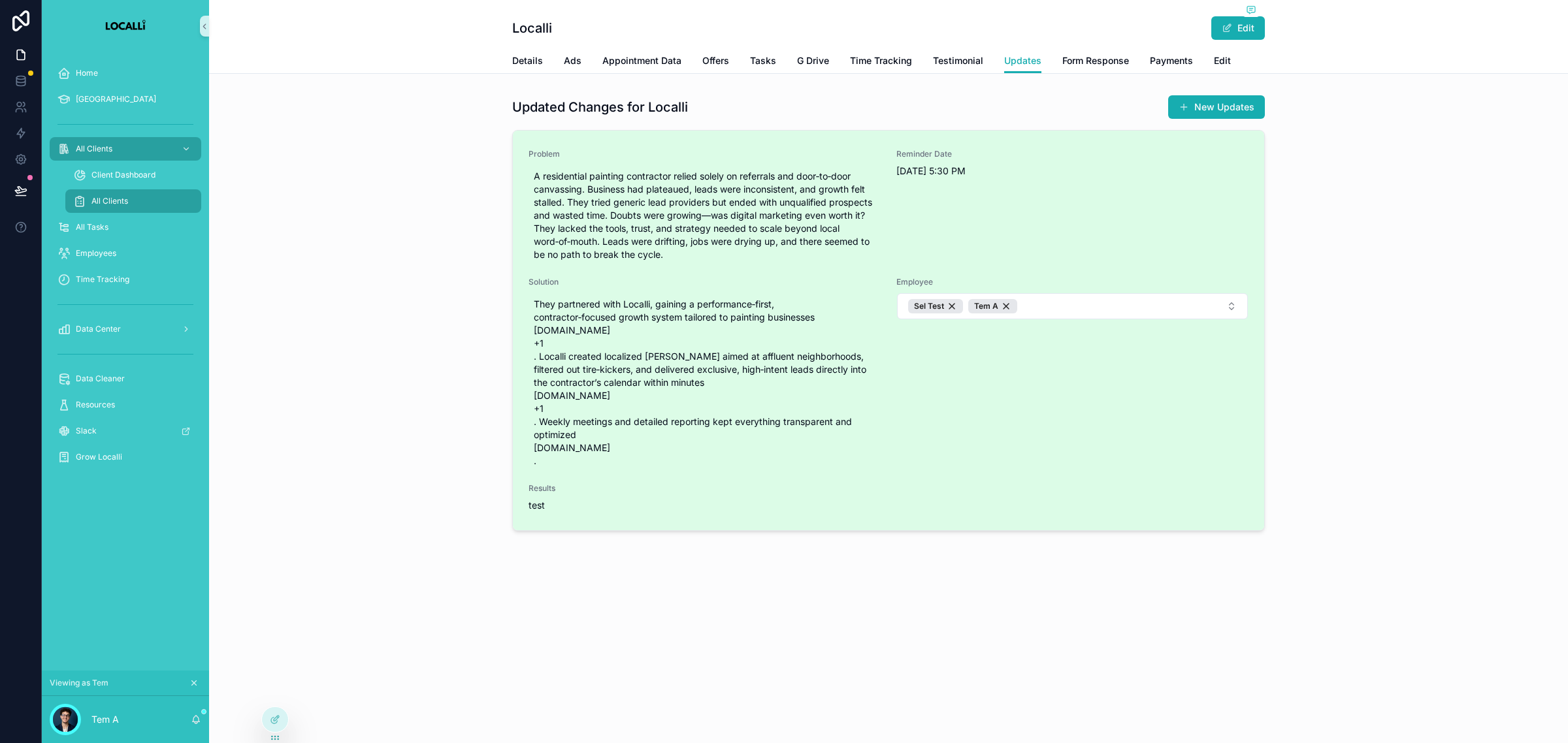
click at [540, 485] on span "Results" at bounding box center [888, 488] width 720 height 10
click at [865, 513] on div "Problem A residential painting contractor relied solely on referrals and door‑t…" at bounding box center [888, 330] width 751 height 400
click at [935, 512] on span "test" at bounding box center [888, 505] width 720 height 13
drag, startPoint x: 951, startPoint y: 508, endPoint x: 566, endPoint y: 521, distance: 385.2
click at [944, 513] on div "Problem A residential painting contractor relied solely on referrals and door‑t…" at bounding box center [888, 330] width 751 height 400
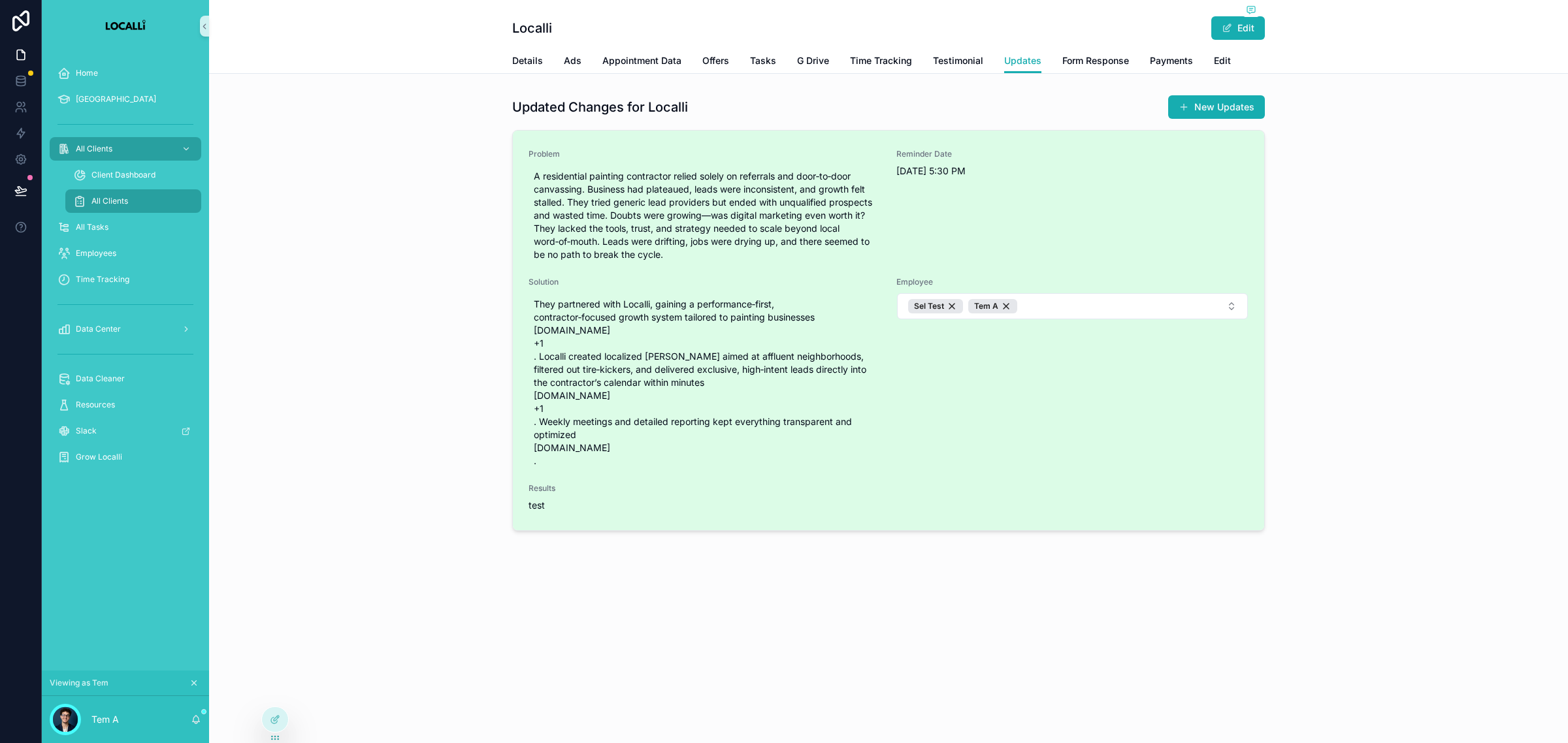
click at [565, 521] on div "Problem A residential painting contractor relied solely on referrals and door‑t…" at bounding box center [888, 330] width 751 height 400
click at [527, 484] on div "Problem A residential painting contractor relied solely on referrals and door‑t…" at bounding box center [888, 330] width 751 height 400
click at [550, 482] on div "Problem A residential painting contractor relied solely on referrals and door‑t…" at bounding box center [888, 330] width 720 height 363
click at [520, 482] on div "Problem A residential painting contractor relied solely on referrals and door‑t…" at bounding box center [888, 330] width 751 height 400
click at [538, 494] on div "Results test" at bounding box center [888, 497] width 720 height 28
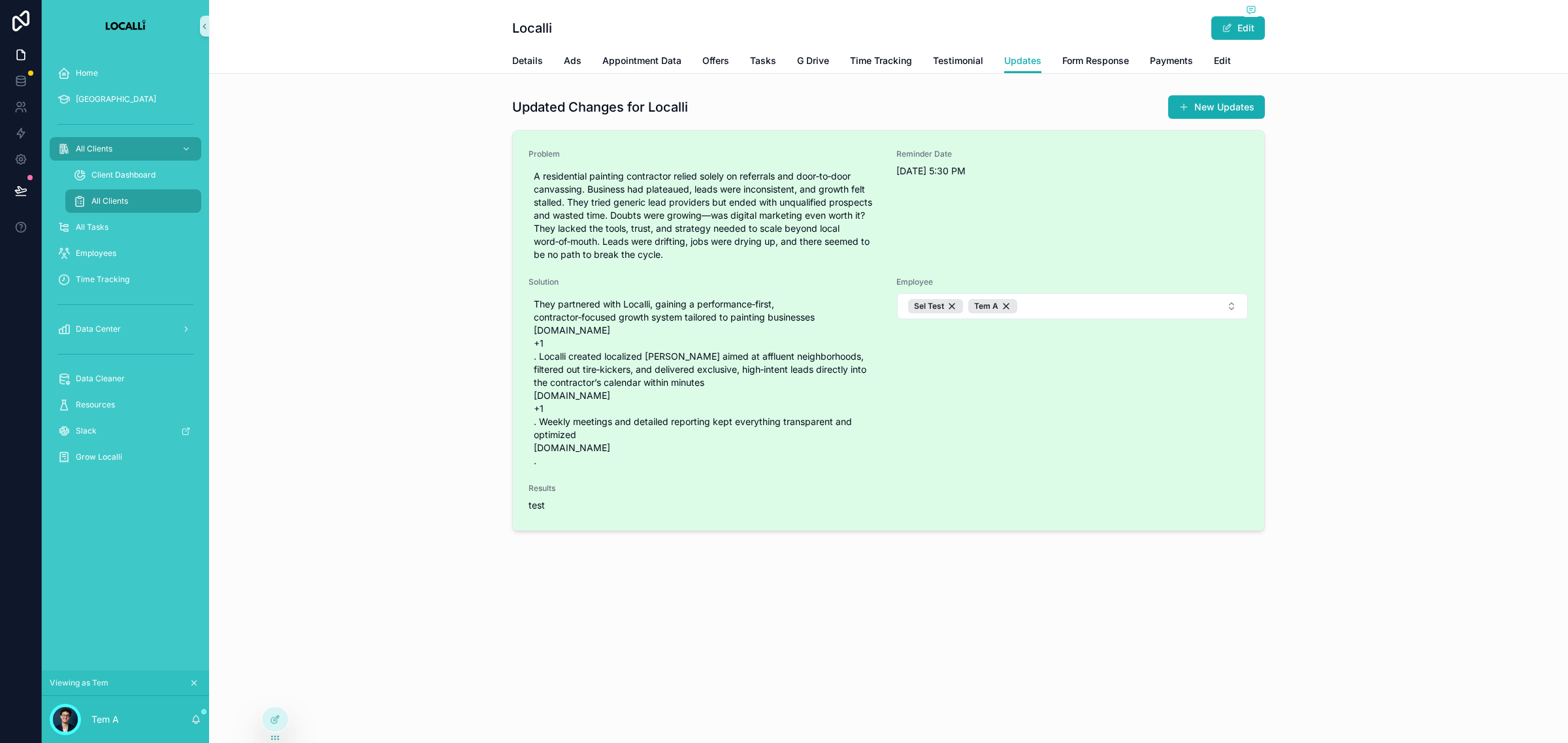
click at [530, 487] on span "Results" at bounding box center [888, 488] width 720 height 10
drag, startPoint x: 526, startPoint y: 490, endPoint x: 526, endPoint y: 501, distance: 11.0
click at [526, 490] on div "Problem A residential painting contractor relied solely on referrals and door‑t…" at bounding box center [888, 330] width 751 height 400
click at [526, 501] on div "Problem A residential painting contractor relied solely on referrals and door‑t…" at bounding box center [888, 330] width 751 height 400
click at [534, 507] on span "test" at bounding box center [536, 505] width 16 height 11
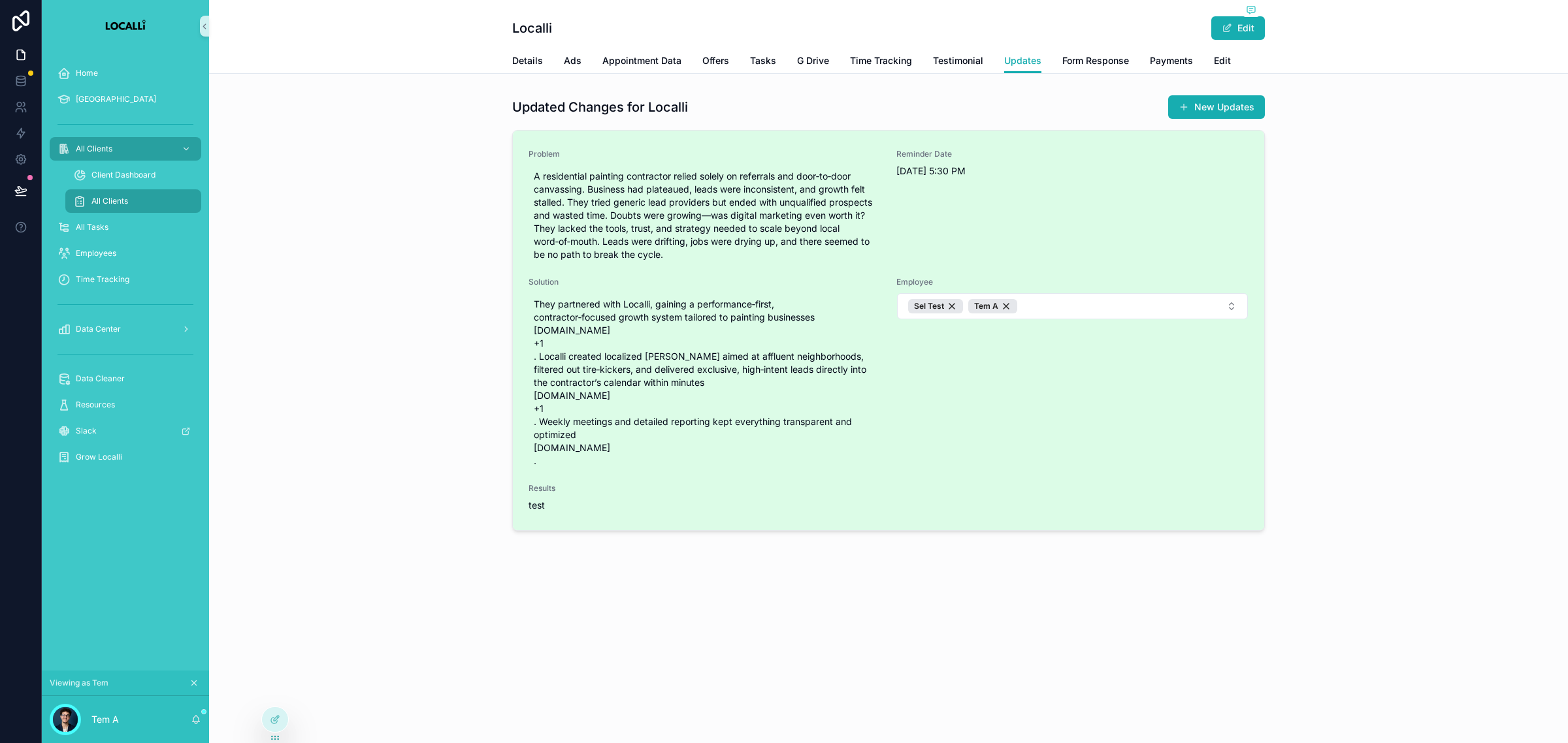
click at [570, 505] on span "test" at bounding box center [888, 505] width 720 height 13
click at [581, 507] on span "test" at bounding box center [888, 505] width 720 height 13
click at [595, 508] on span "test" at bounding box center [888, 505] width 720 height 13
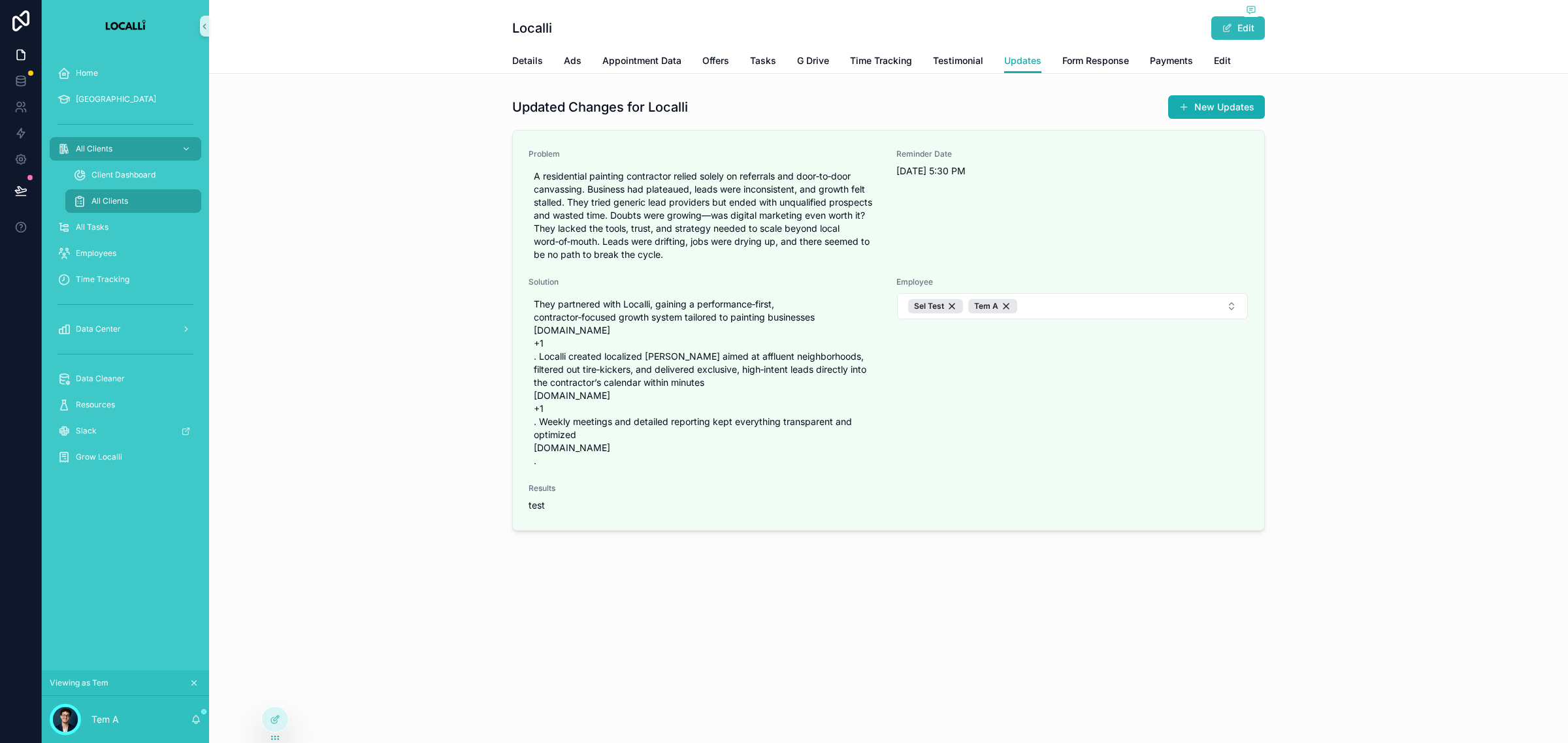
click at [1222, 31] on span "scrollable content" at bounding box center [1227, 28] width 10 height 10
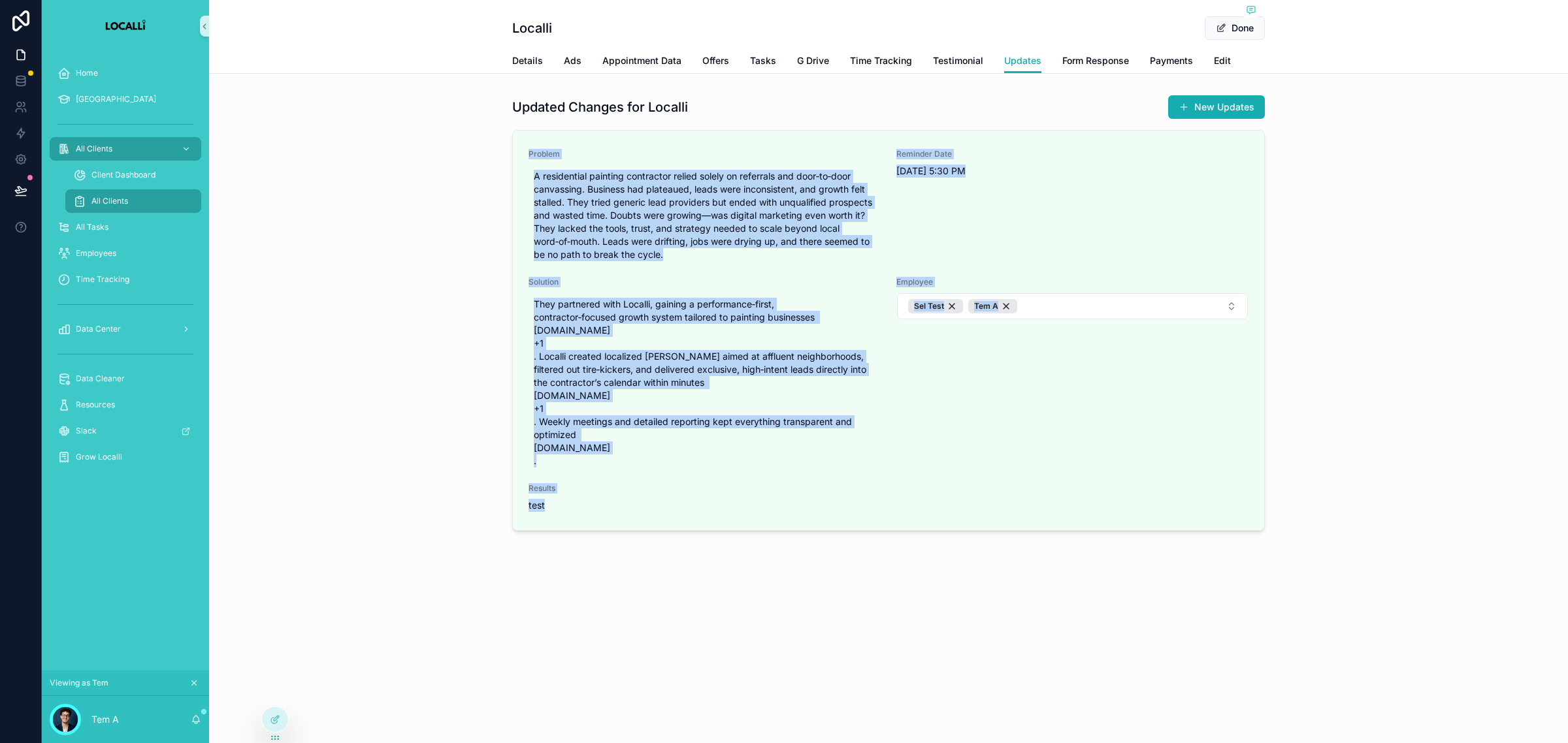
click at [1451, 207] on div "Updated Changes for Localli New Updates Problem A residential painting contract…" at bounding box center [888, 316] width 1348 height 452
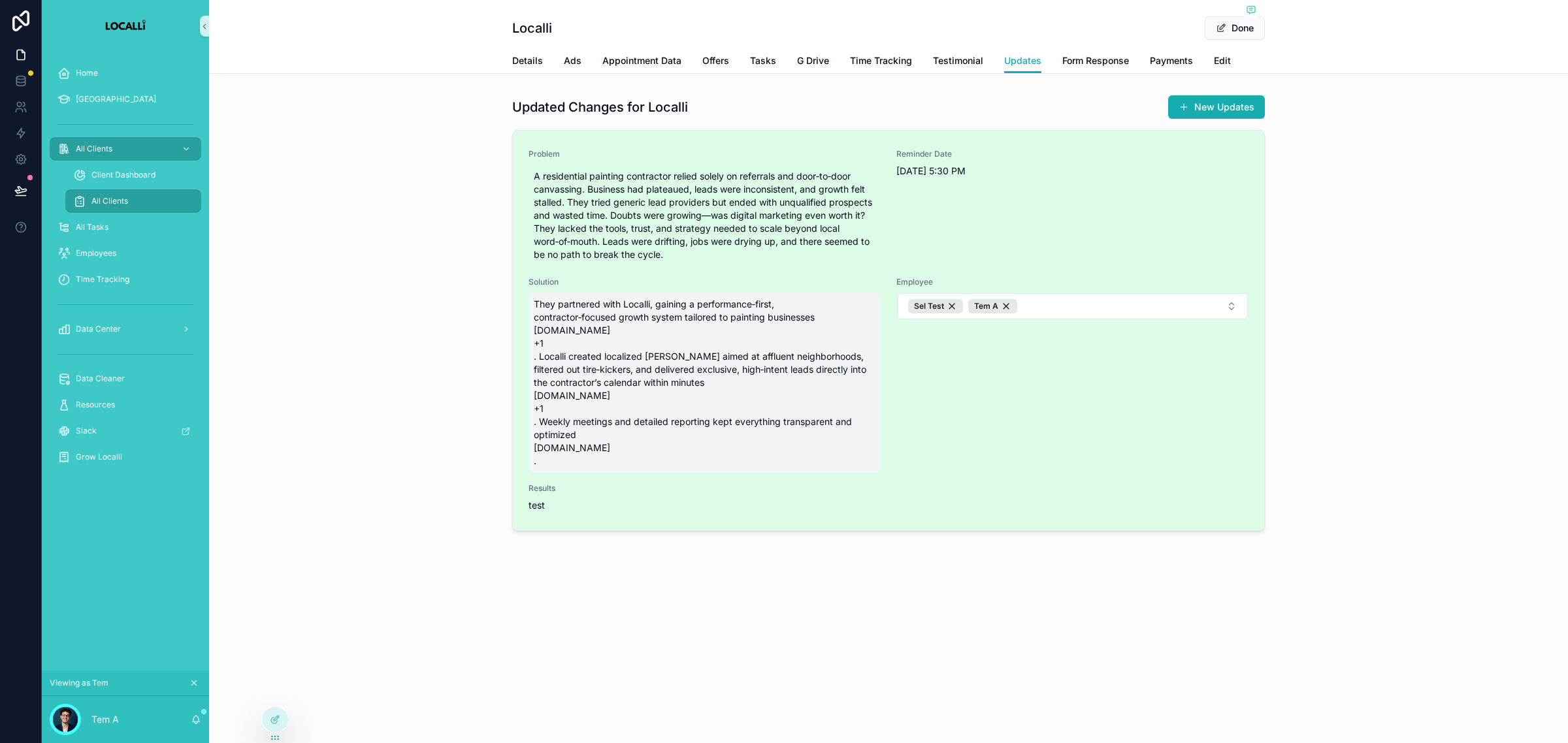
click at [716, 356] on span "They partnered with Localli, gaining a performance‑first, contractor‑focused gr…" at bounding box center [704, 382] width 341 height 169
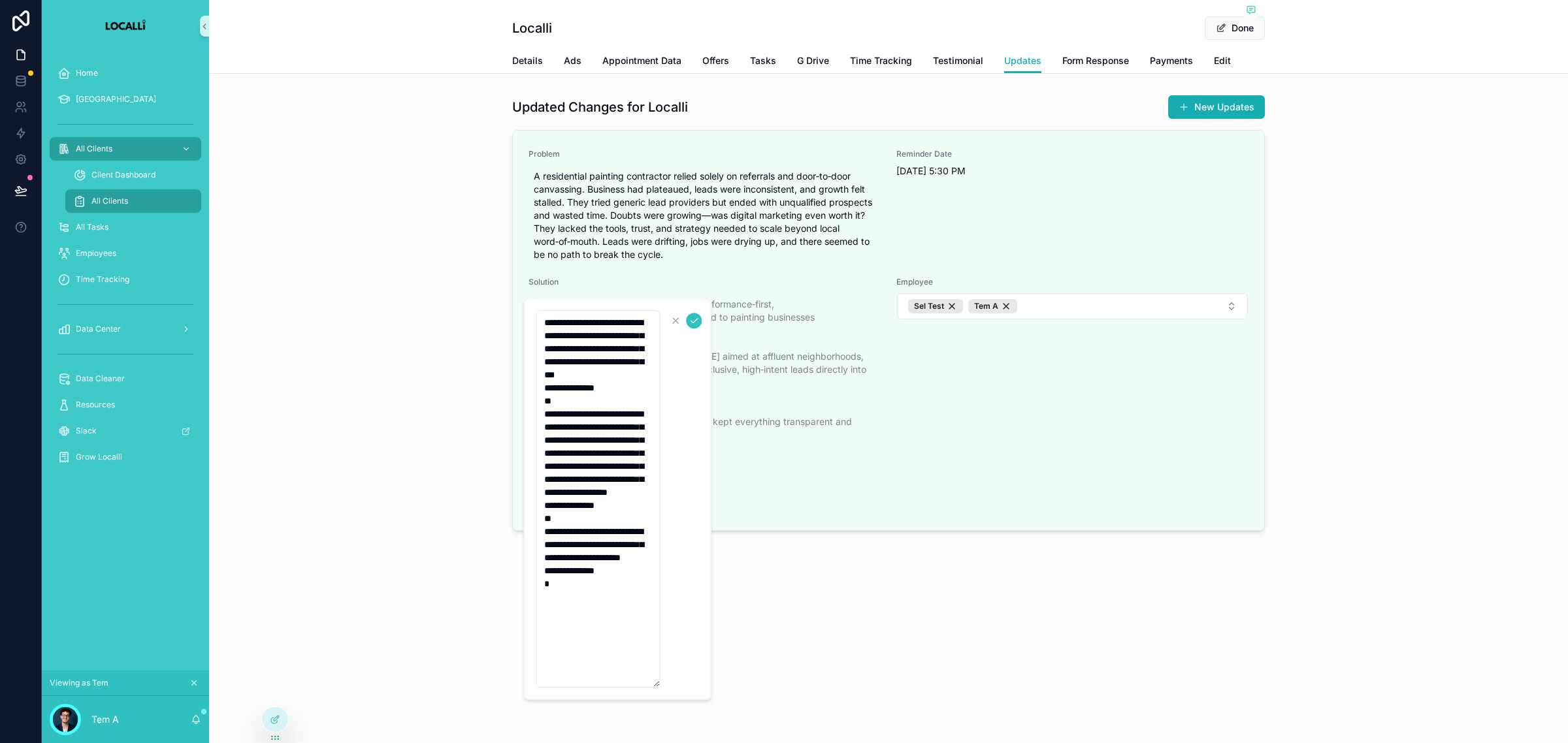
click at [697, 324] on icon "scrollable content" at bounding box center [693, 321] width 10 height 10
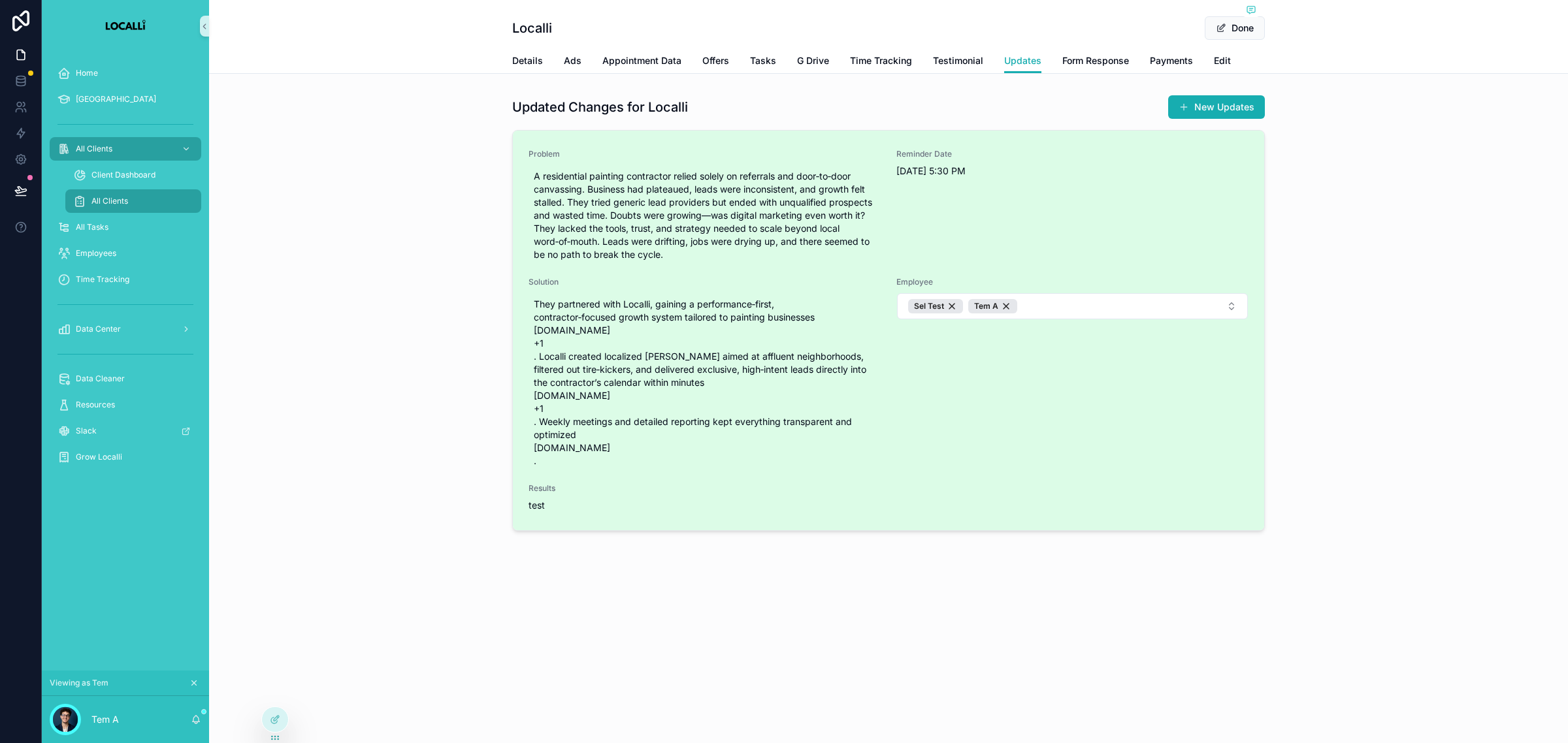
click at [533, 503] on span "test" at bounding box center [536, 505] width 16 height 11
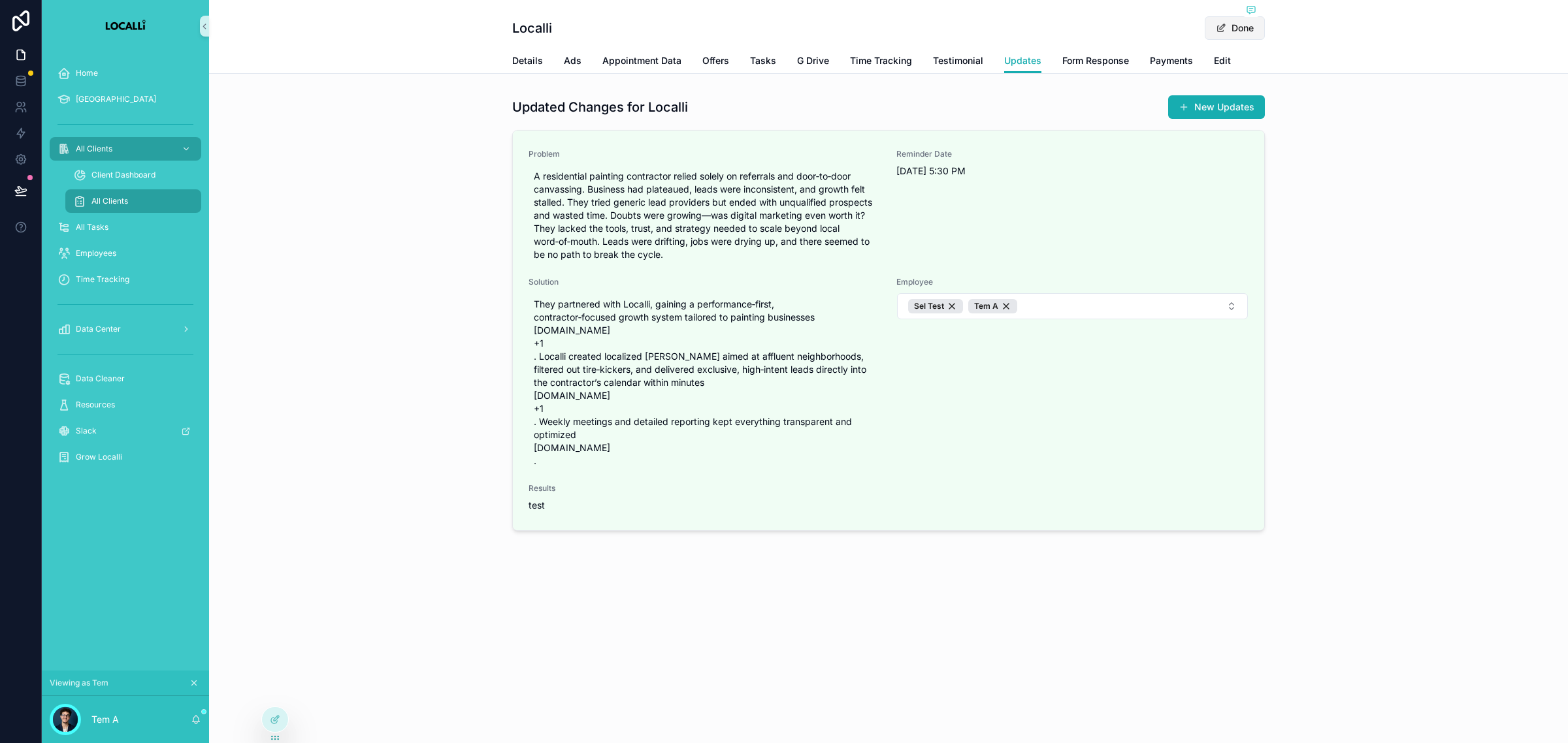
click at [1243, 30] on button "Done" at bounding box center [1234, 28] width 60 height 23
click at [526, 556] on div "Localli Edit Updates Details Ads Appointment Data Offers Tasks G Drive Time Tra…" at bounding box center [889, 312] width 1359 height 625
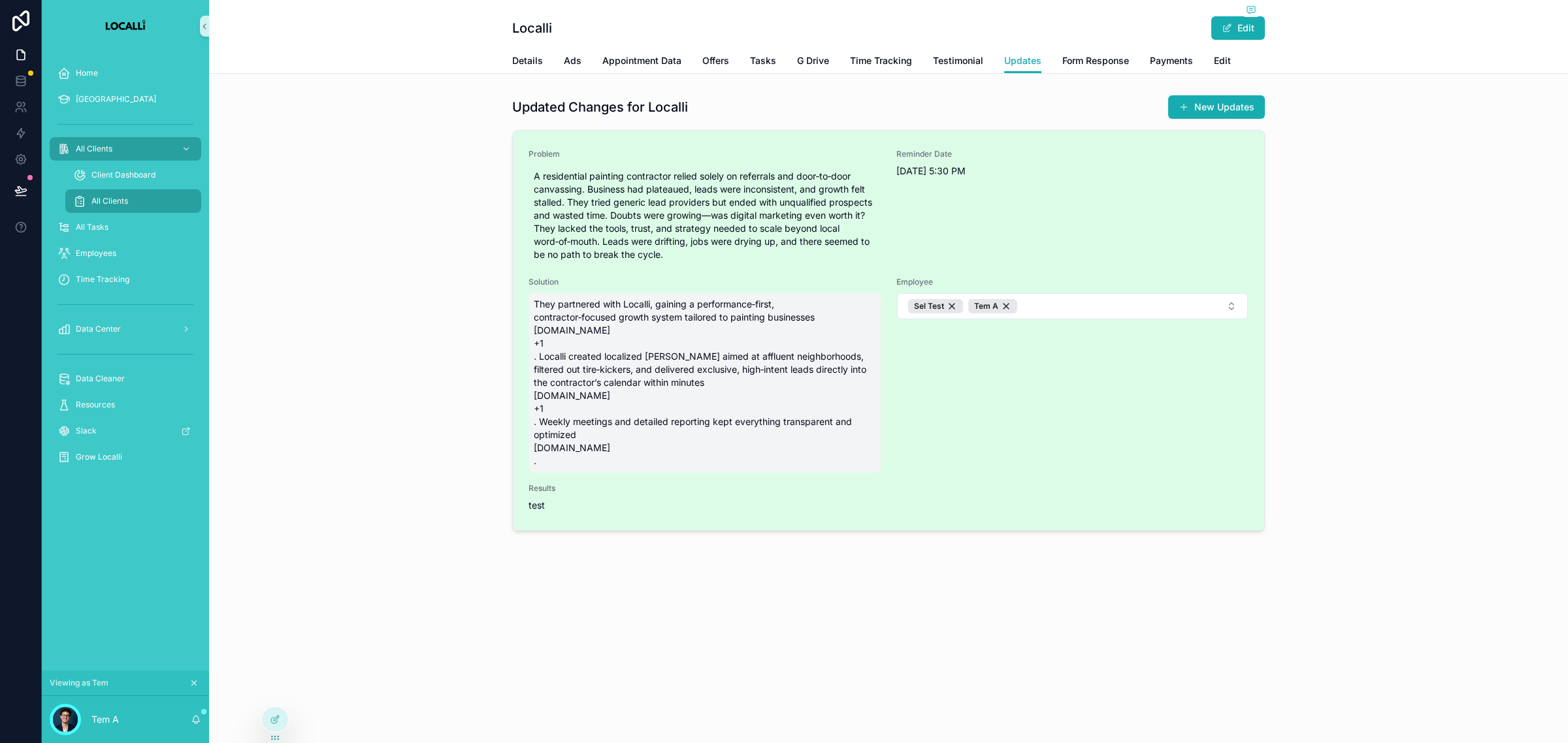
click at [591, 408] on span "They partnered with Localli, gaining a performance‑first, contractor‑focused gr…" at bounding box center [704, 382] width 341 height 169
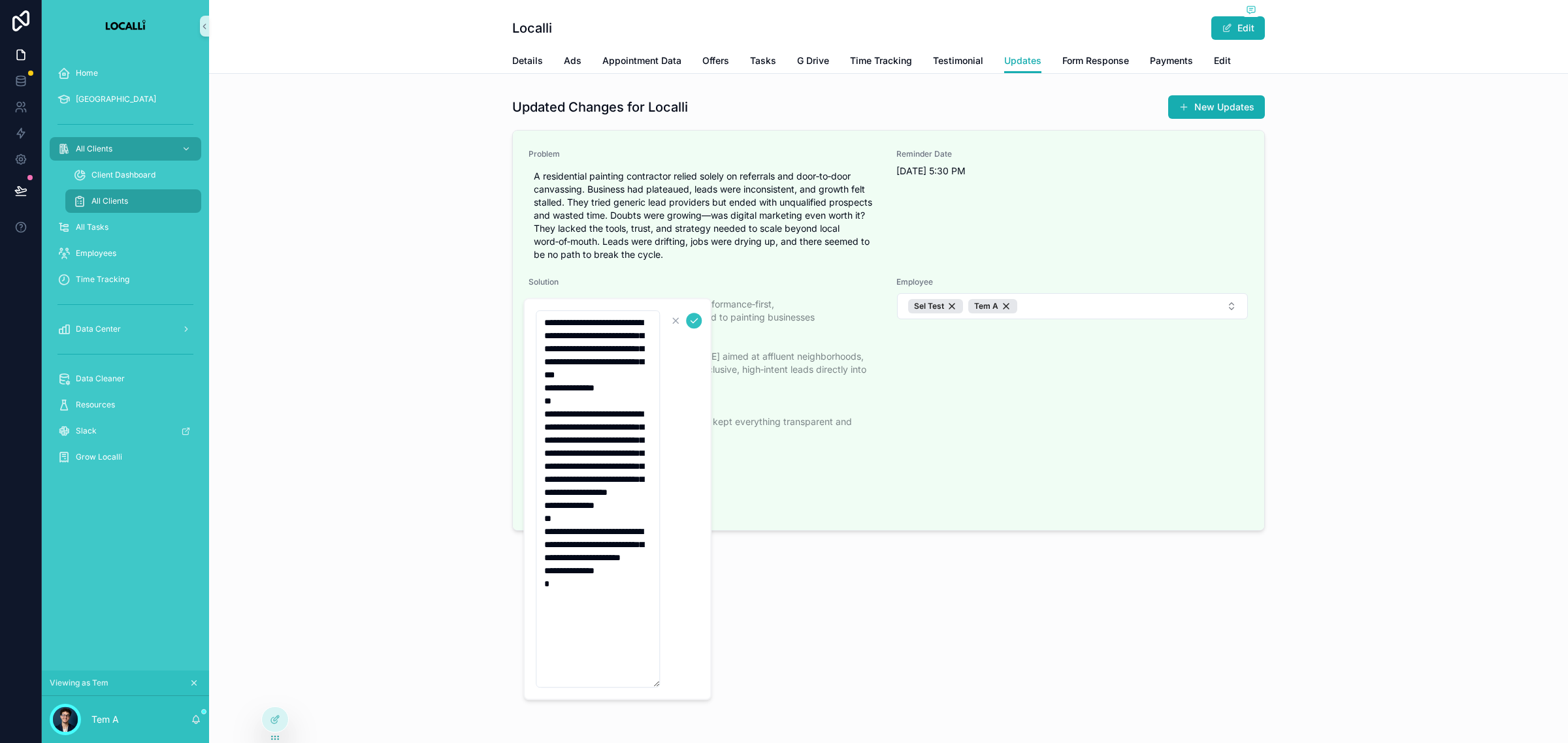
click at [693, 324] on icon "scrollable content" at bounding box center [693, 321] width 10 height 10
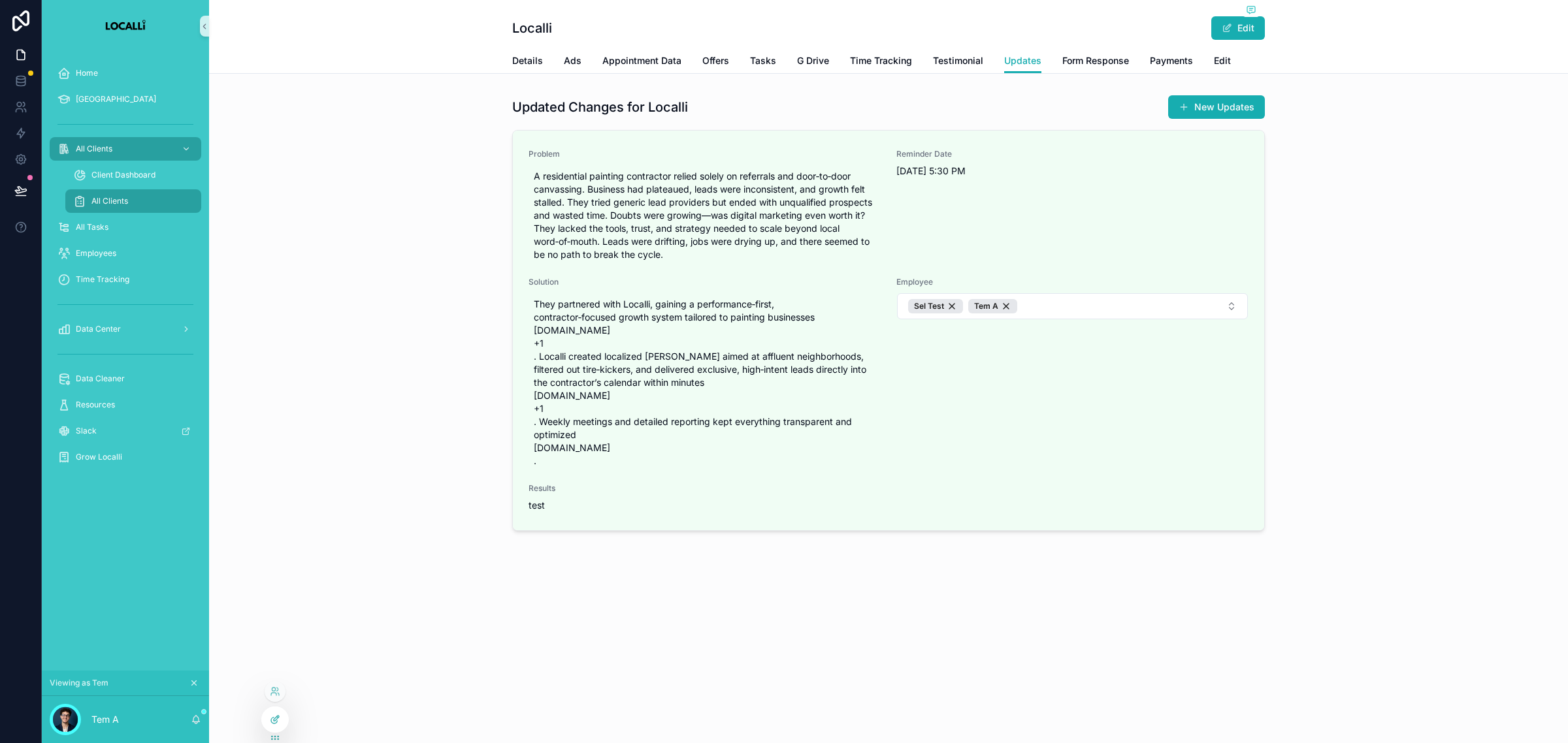
click at [274, 715] on icon at bounding box center [275, 720] width 10 height 10
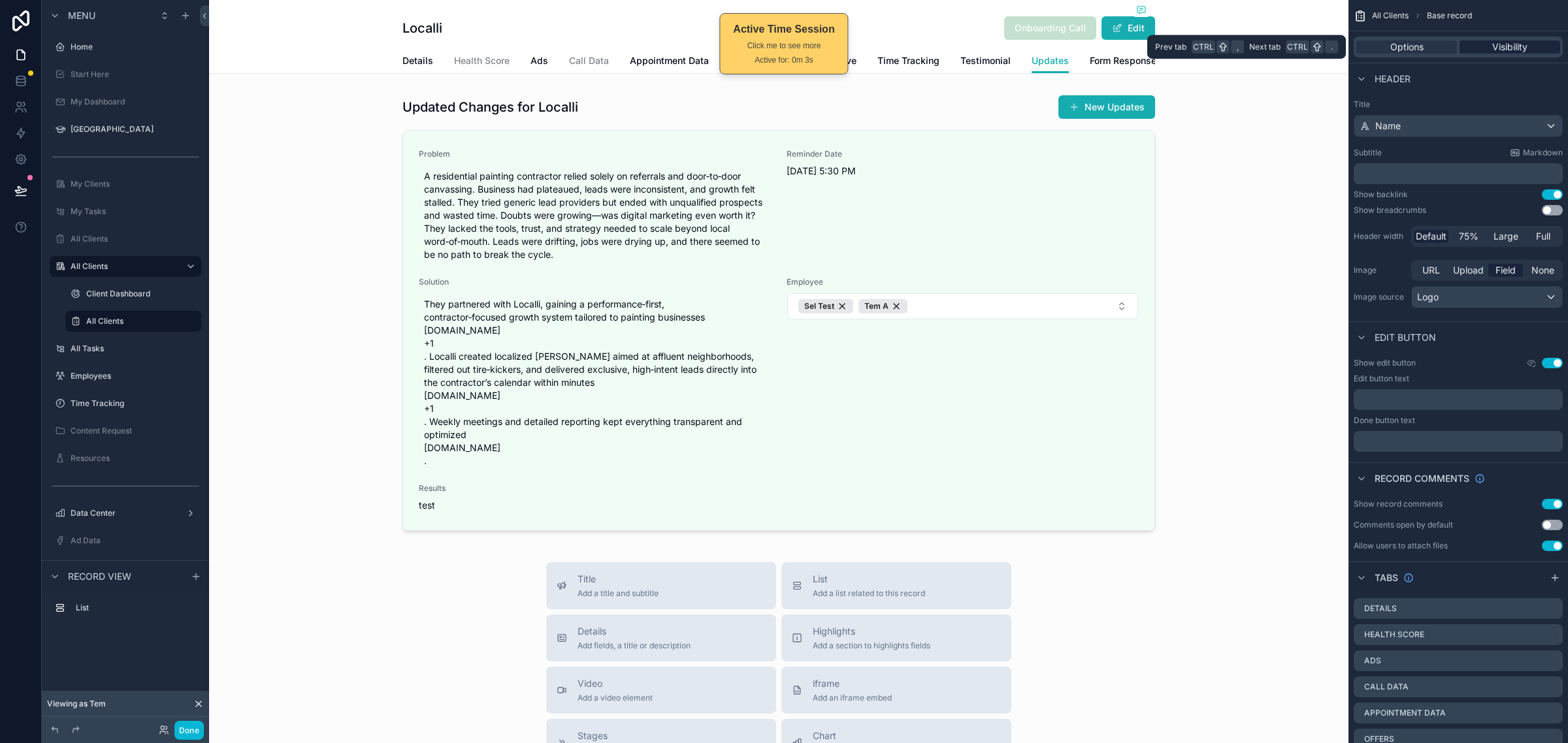
click at [1491, 50] on span "Visibility" at bounding box center [1509, 46] width 35 height 13
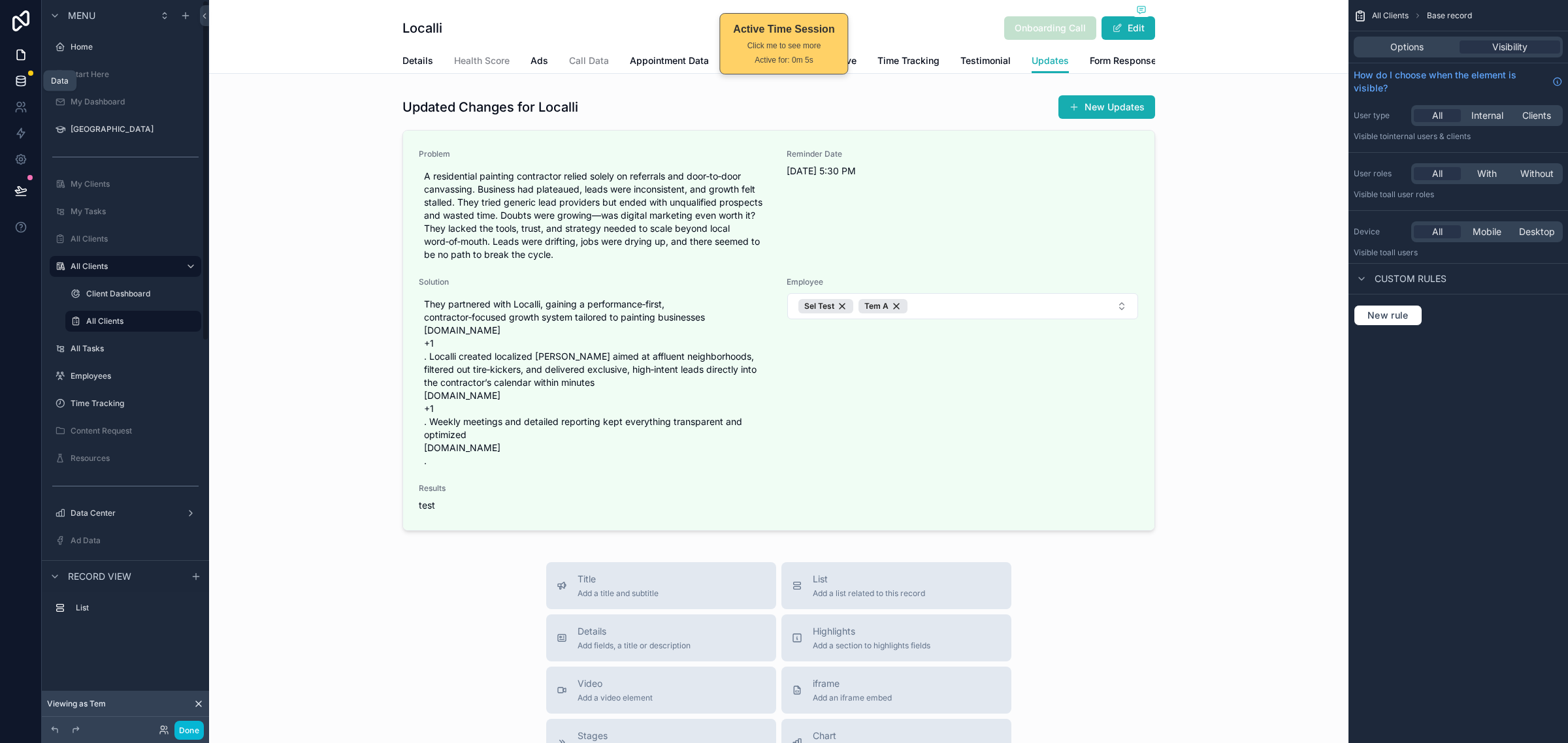
click at [15, 79] on icon at bounding box center [21, 81] width 13 height 13
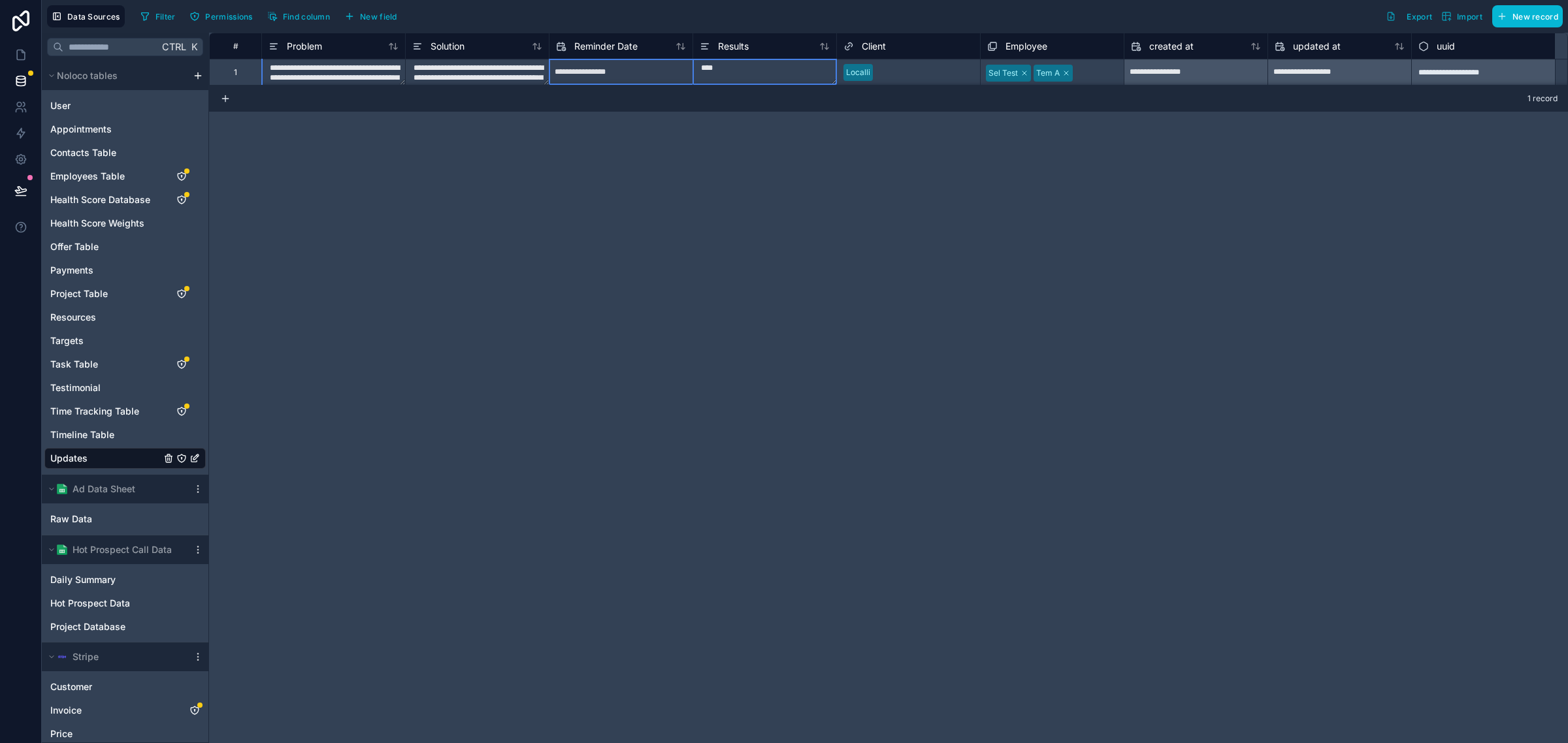
scroll to position [1, 0]
drag, startPoint x: 763, startPoint y: 72, endPoint x: 678, endPoint y: 70, distance: 85.0
click at [678, 70] on div "**********" at bounding box center [888, 71] width 1358 height 26
click at [719, 69] on textarea "****" at bounding box center [765, 71] width 143 height 26
click at [719, 69] on textarea "****" at bounding box center [765, 111] width 143 height 105
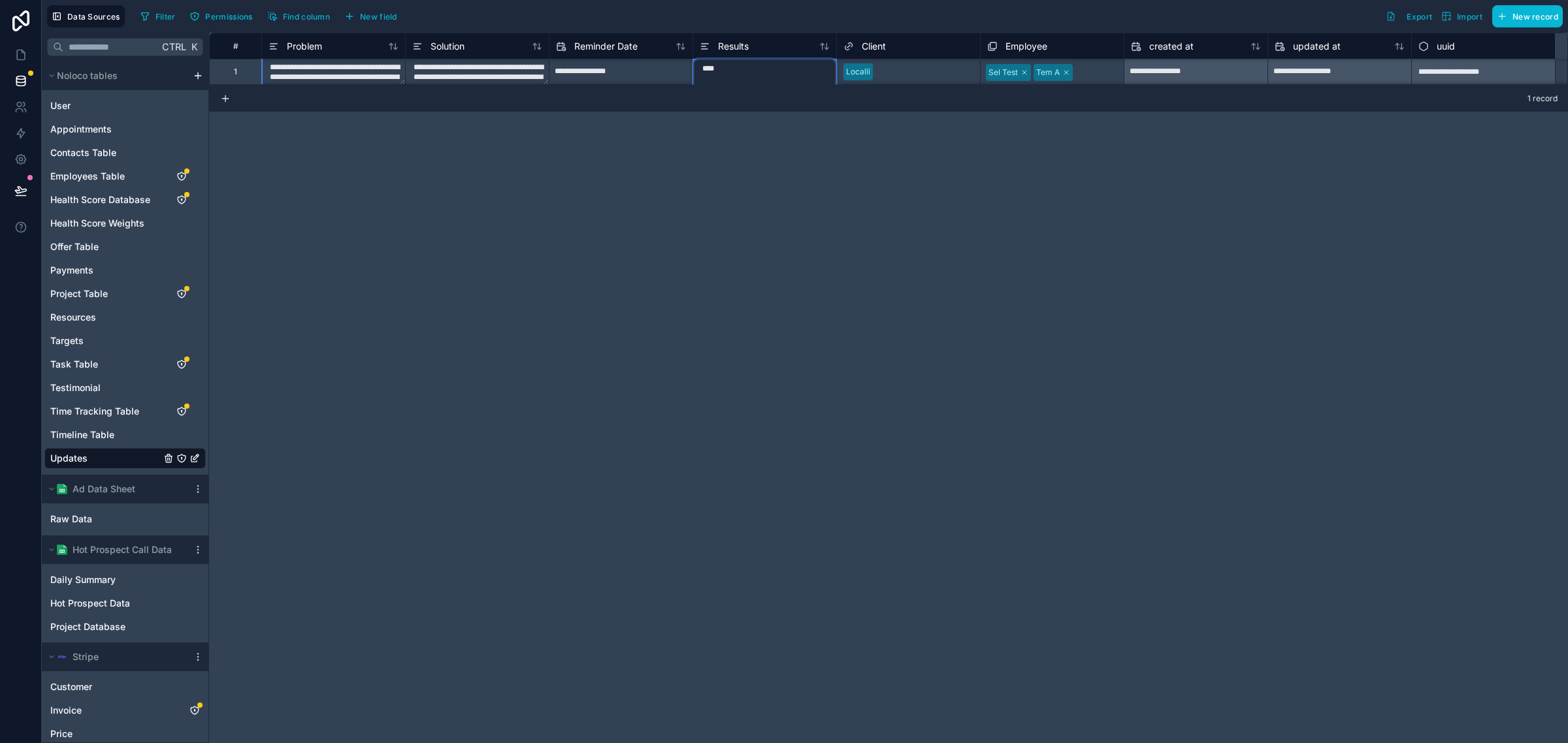
click at [719, 69] on textarea "****" at bounding box center [765, 111] width 143 height 105
click at [619, 348] on div "**********" at bounding box center [889, 388] width 1359 height 710
click at [27, 58] on icon at bounding box center [21, 54] width 13 height 13
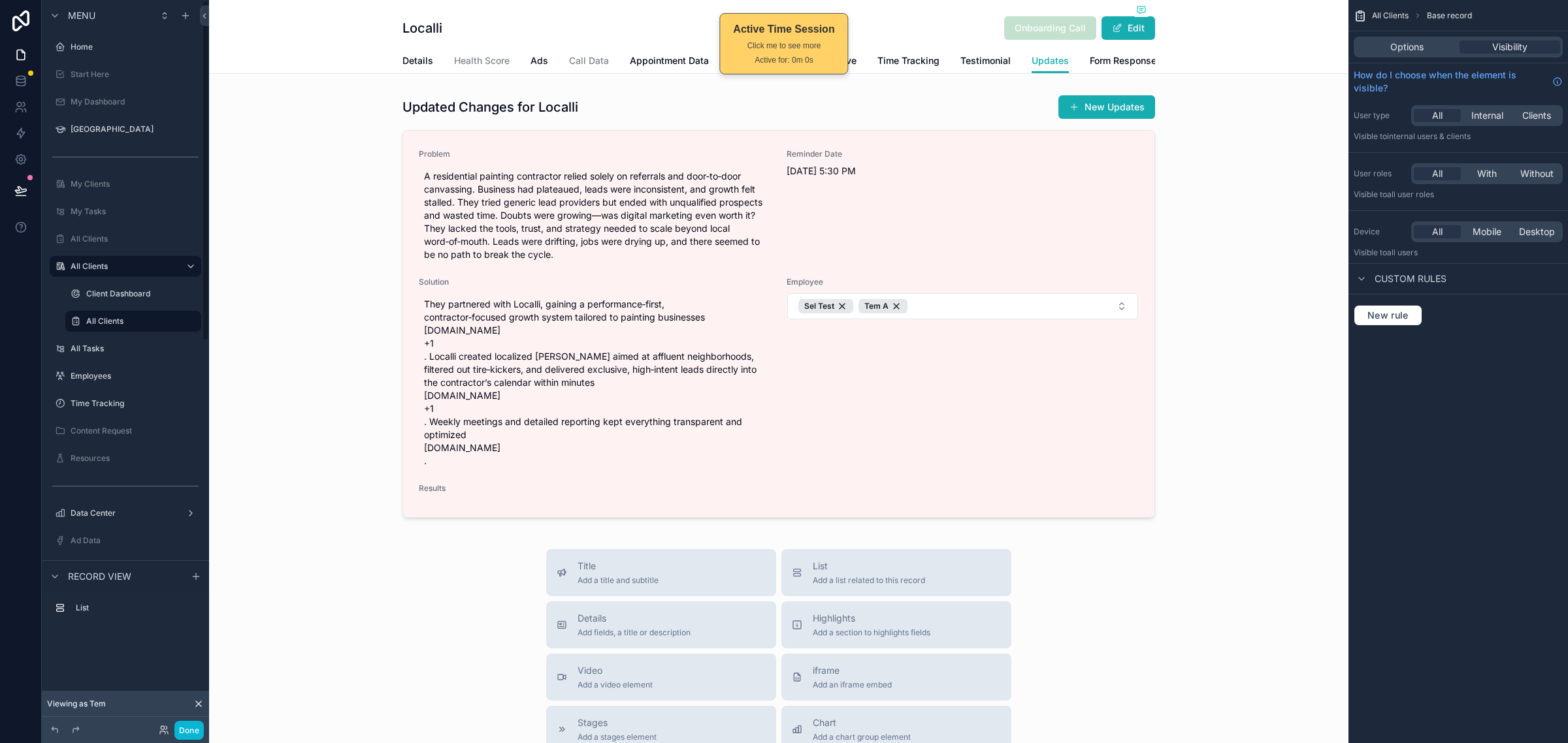
click at [1423, 38] on div "Options Visibility" at bounding box center [1457, 47] width 209 height 21
click at [1418, 46] on span "Options" at bounding box center [1406, 46] width 34 height 13
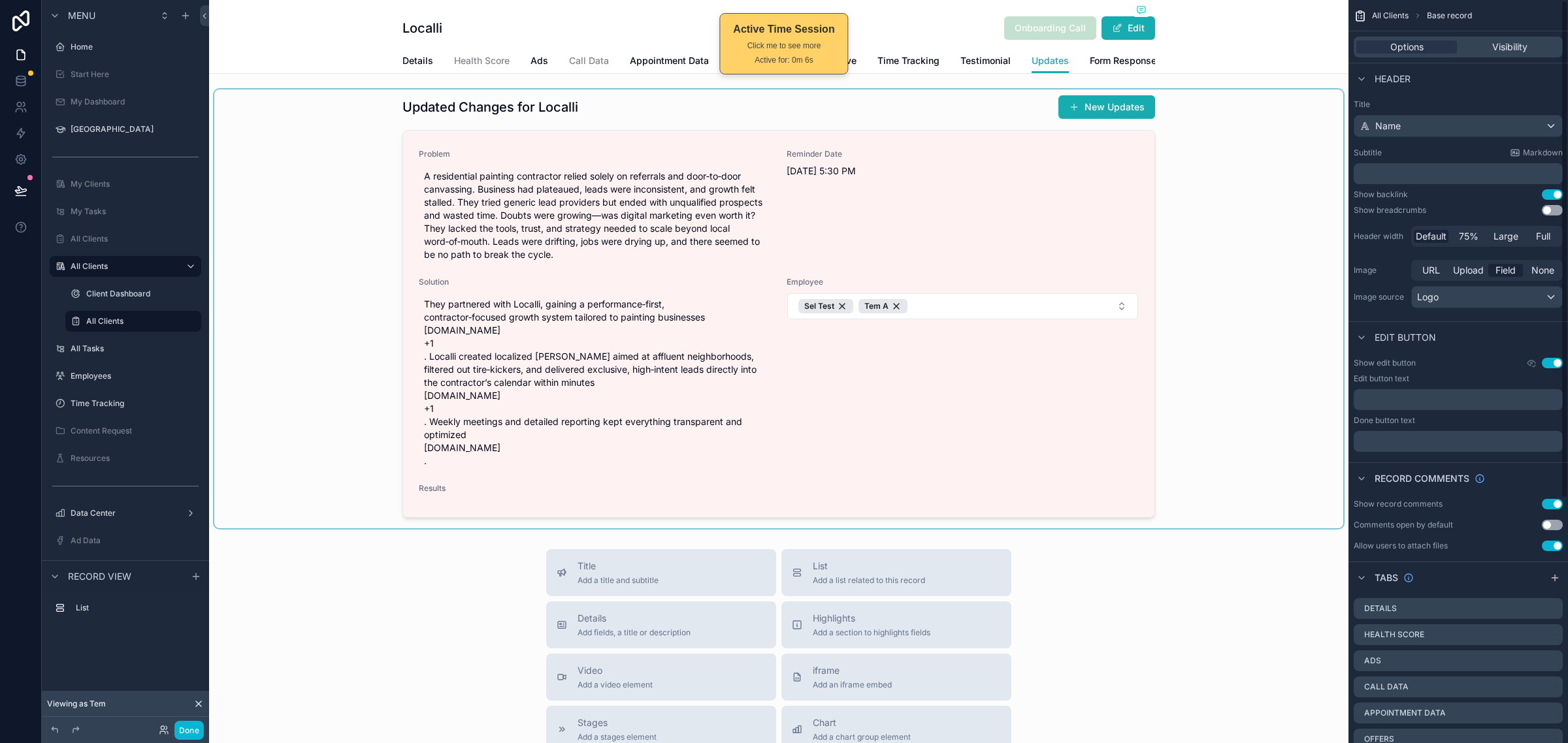
click at [915, 430] on div "scrollable content" at bounding box center [778, 309] width 1128 height 439
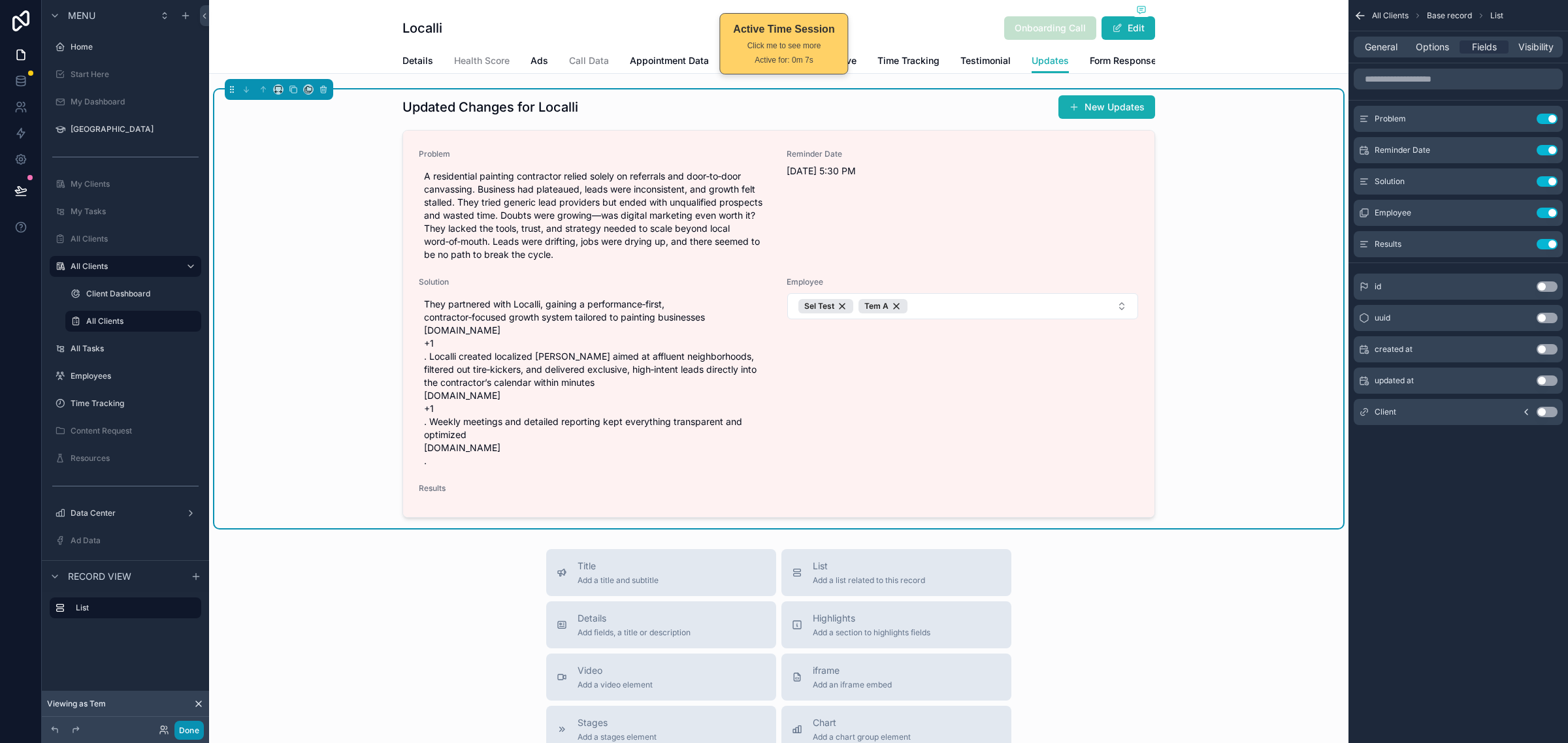
click at [188, 728] on button "Done" at bounding box center [189, 730] width 29 height 19
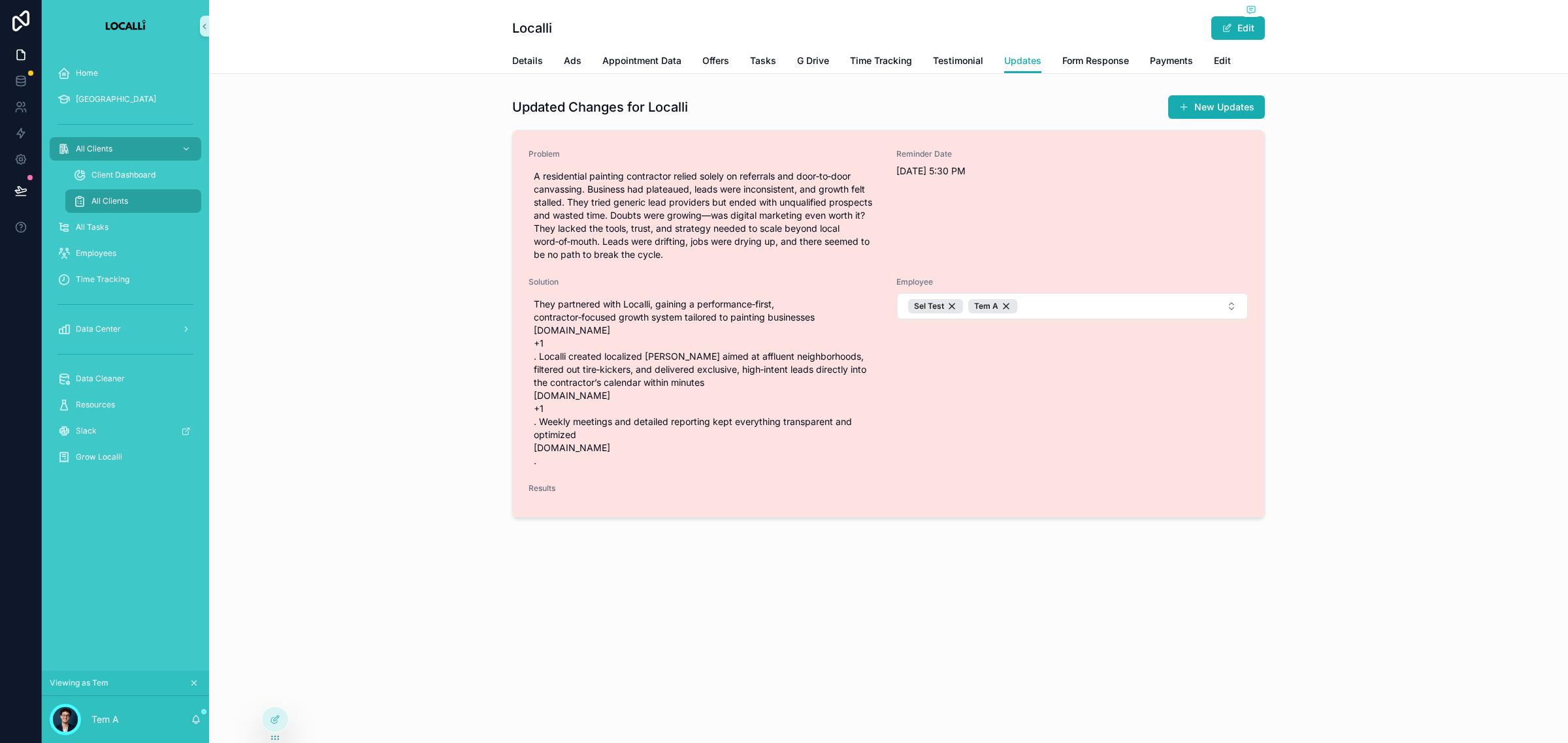
click at [544, 504] on div "Problem A residential painting contractor relied solely on referrals and door‑t…" at bounding box center [888, 324] width 751 height 387
click at [547, 496] on div "Results" at bounding box center [888, 491] width 720 height 15
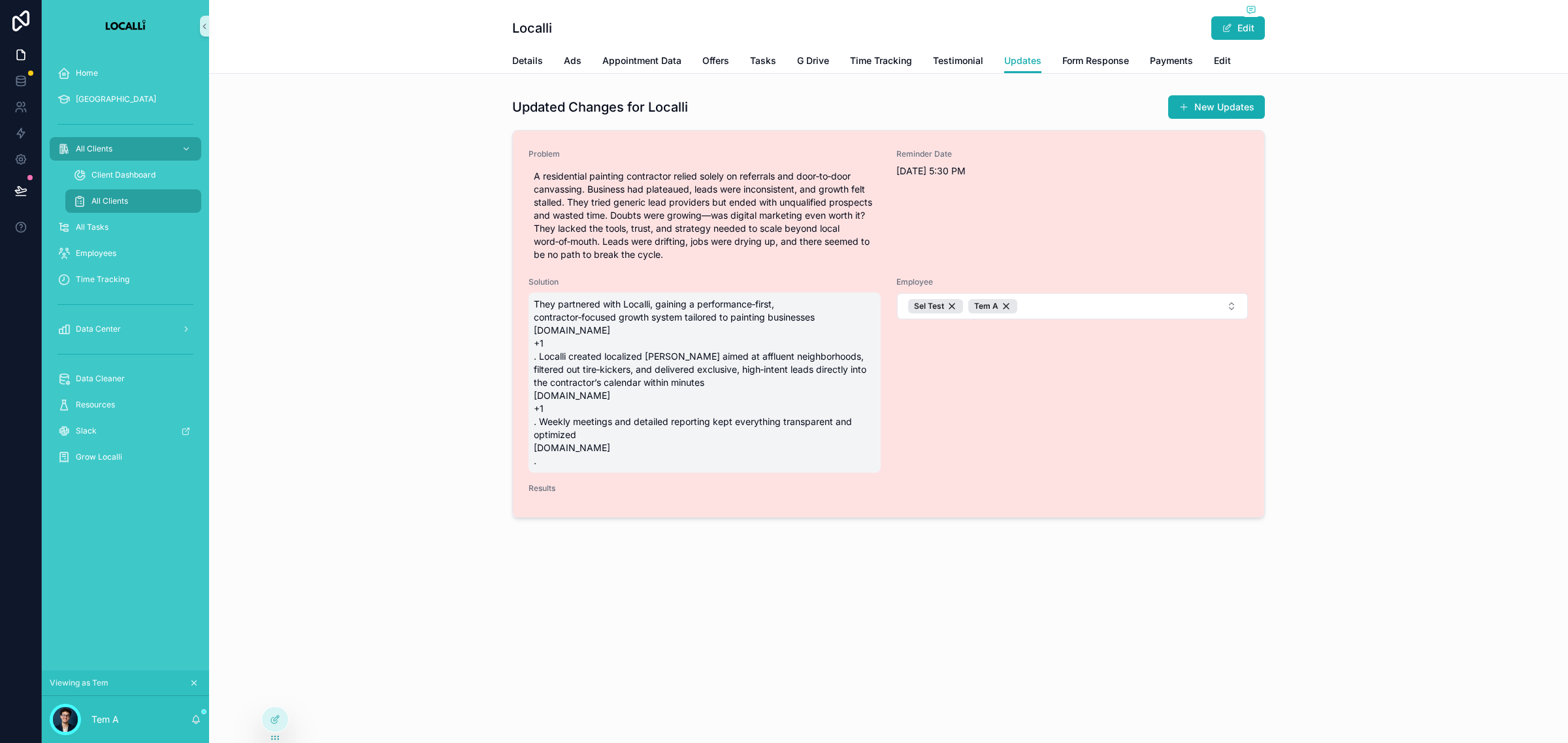
click at [560, 444] on span "They partnered with Localli, gaining a performance‑first, contractor‑focused gr…" at bounding box center [704, 382] width 341 height 169
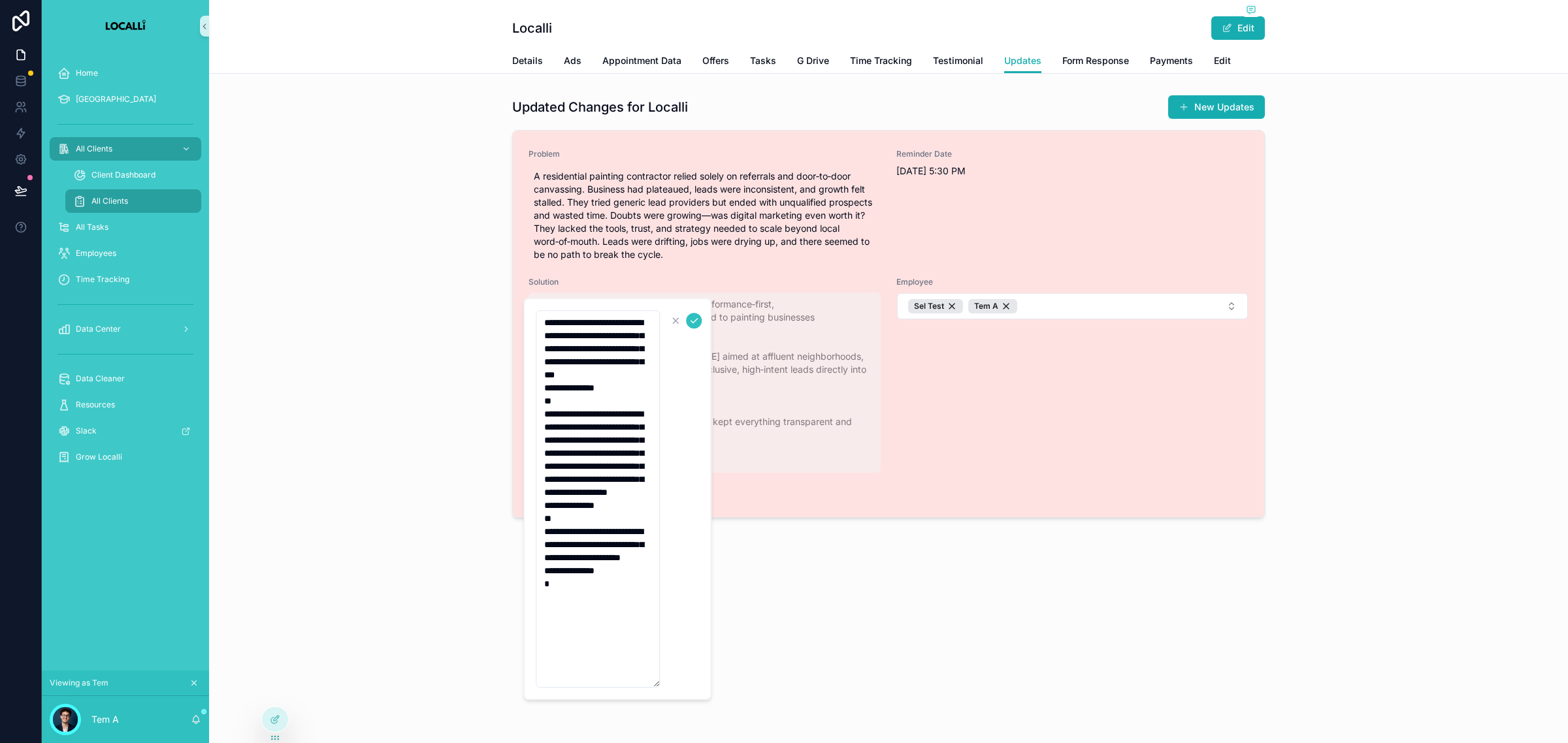
click at [696, 316] on icon "scrollable content" at bounding box center [693, 321] width 10 height 10
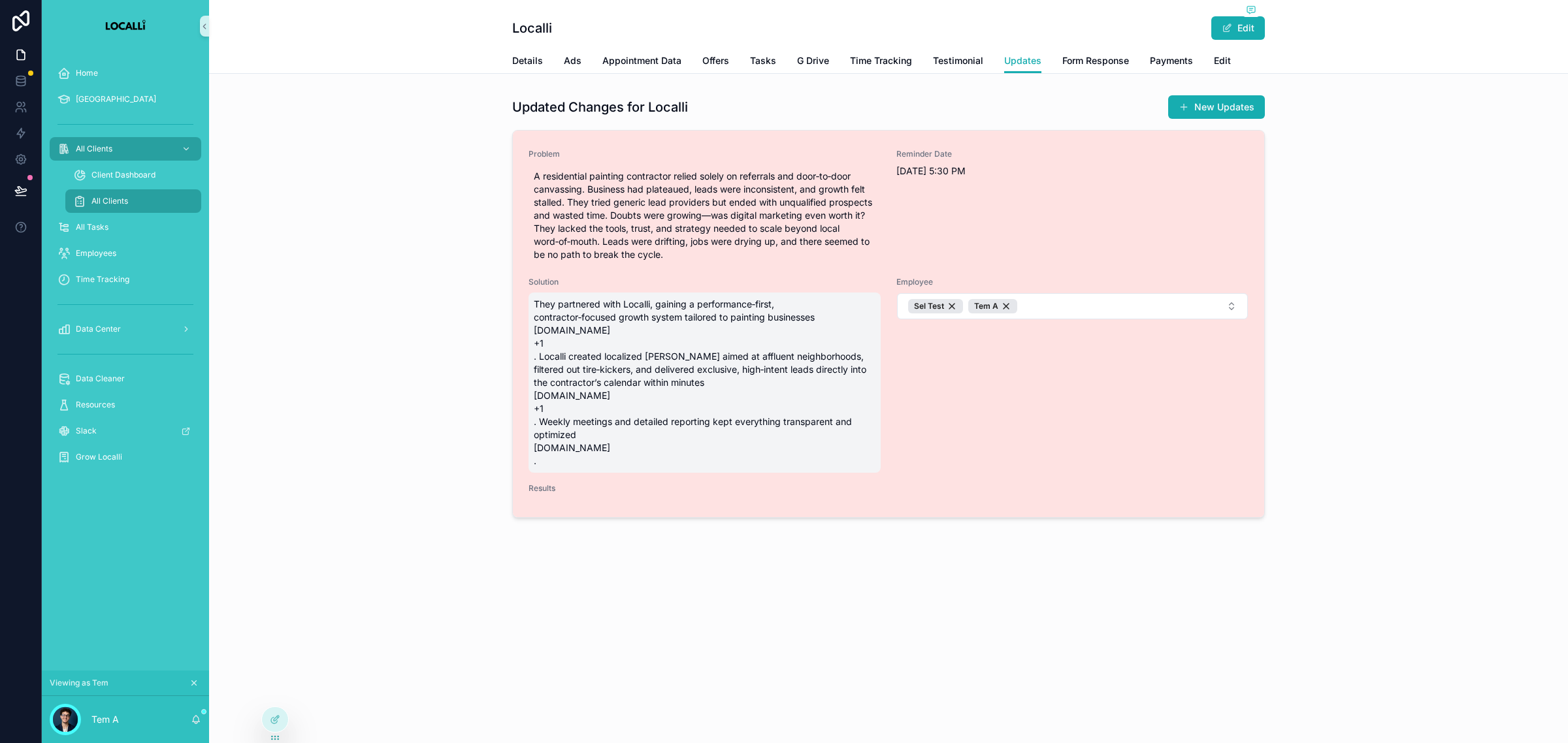
click at [542, 505] on div "Problem A residential painting contractor relied solely on referrals and door‑t…" at bounding box center [888, 324] width 751 height 387
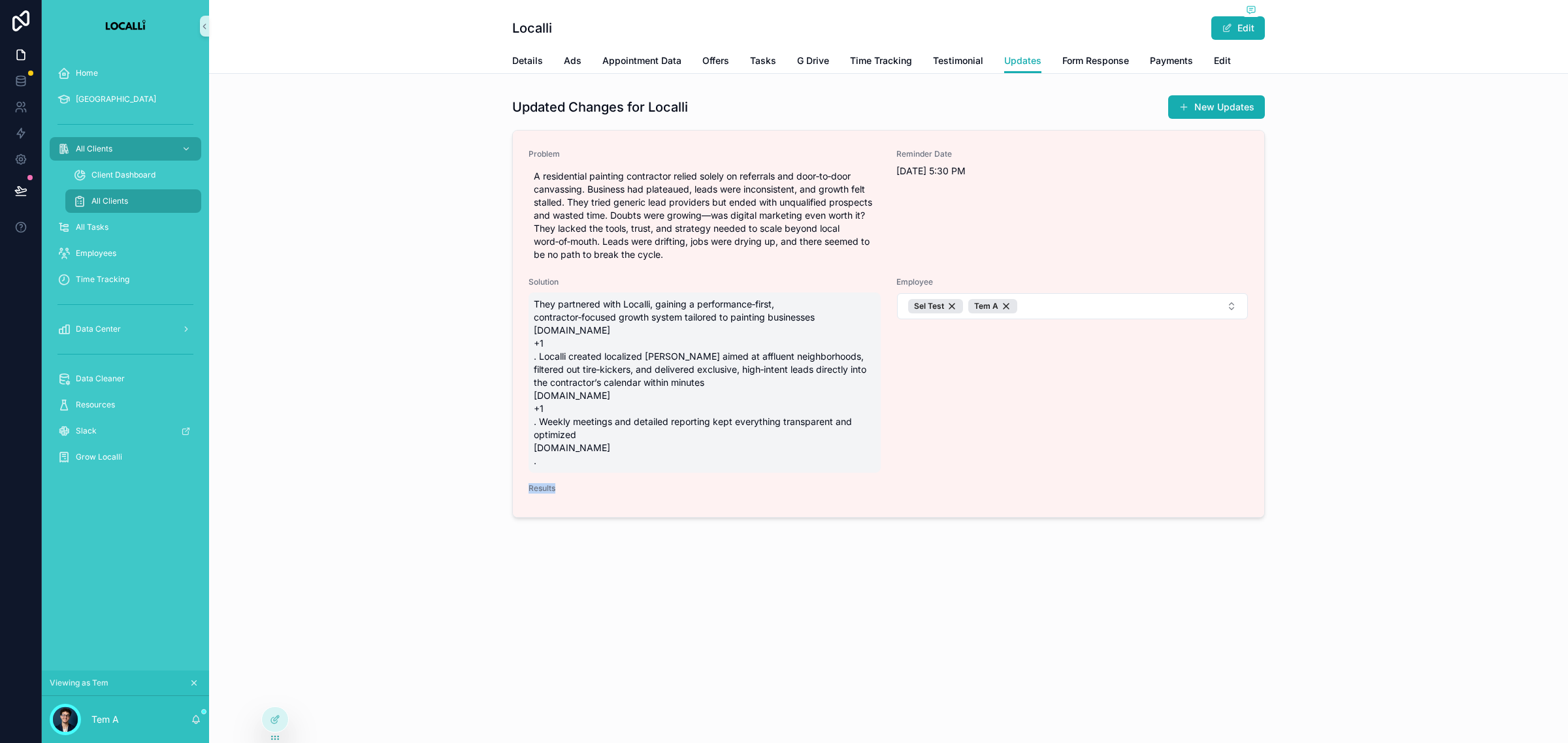
click at [550, 594] on div "Localli Edit Updates Details Ads Appointment Data Offers Tasks G Drive Time Tra…" at bounding box center [889, 306] width 1359 height 612
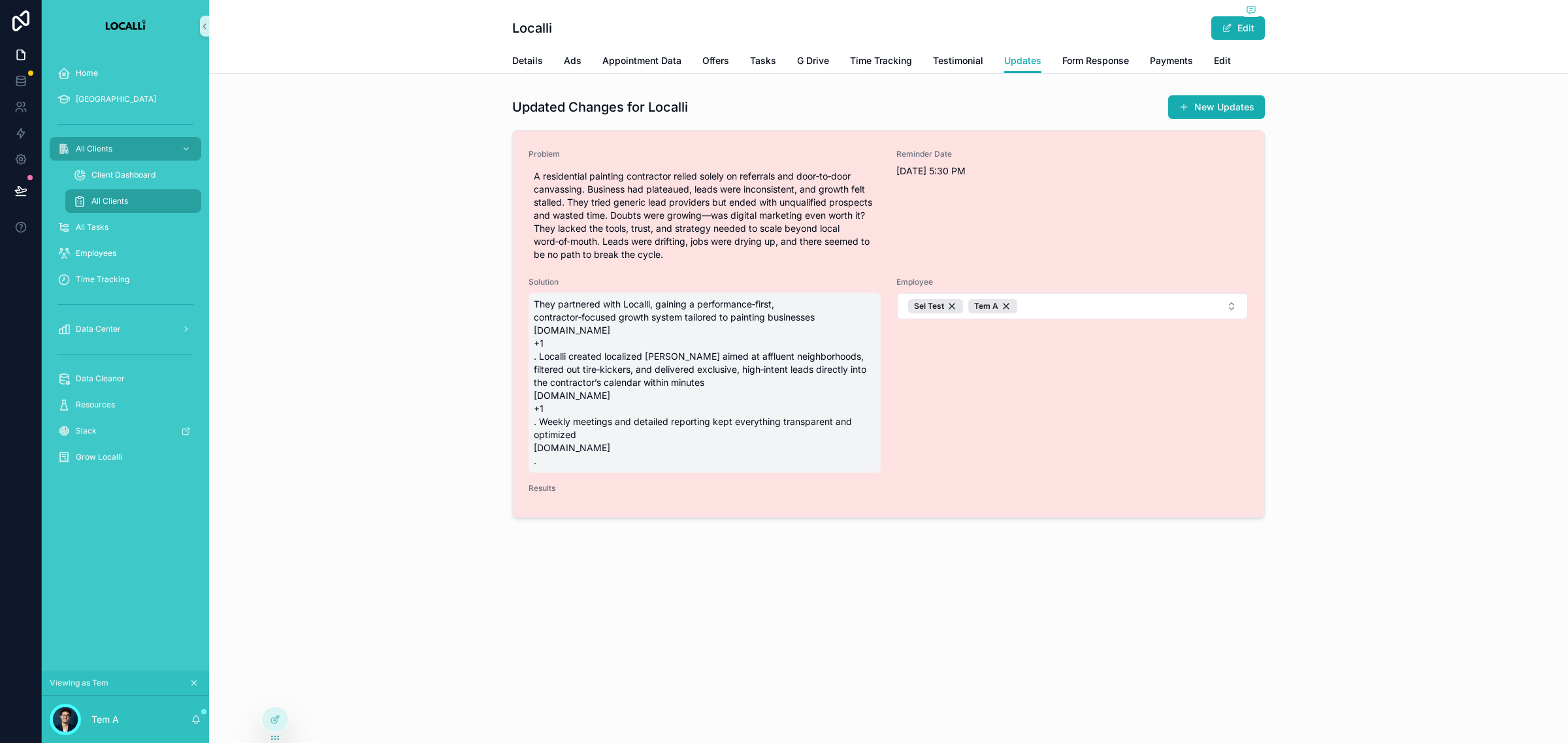
click at [554, 513] on div "Problem A residential painting contractor relied solely on referrals and door‑t…" at bounding box center [888, 324] width 751 height 387
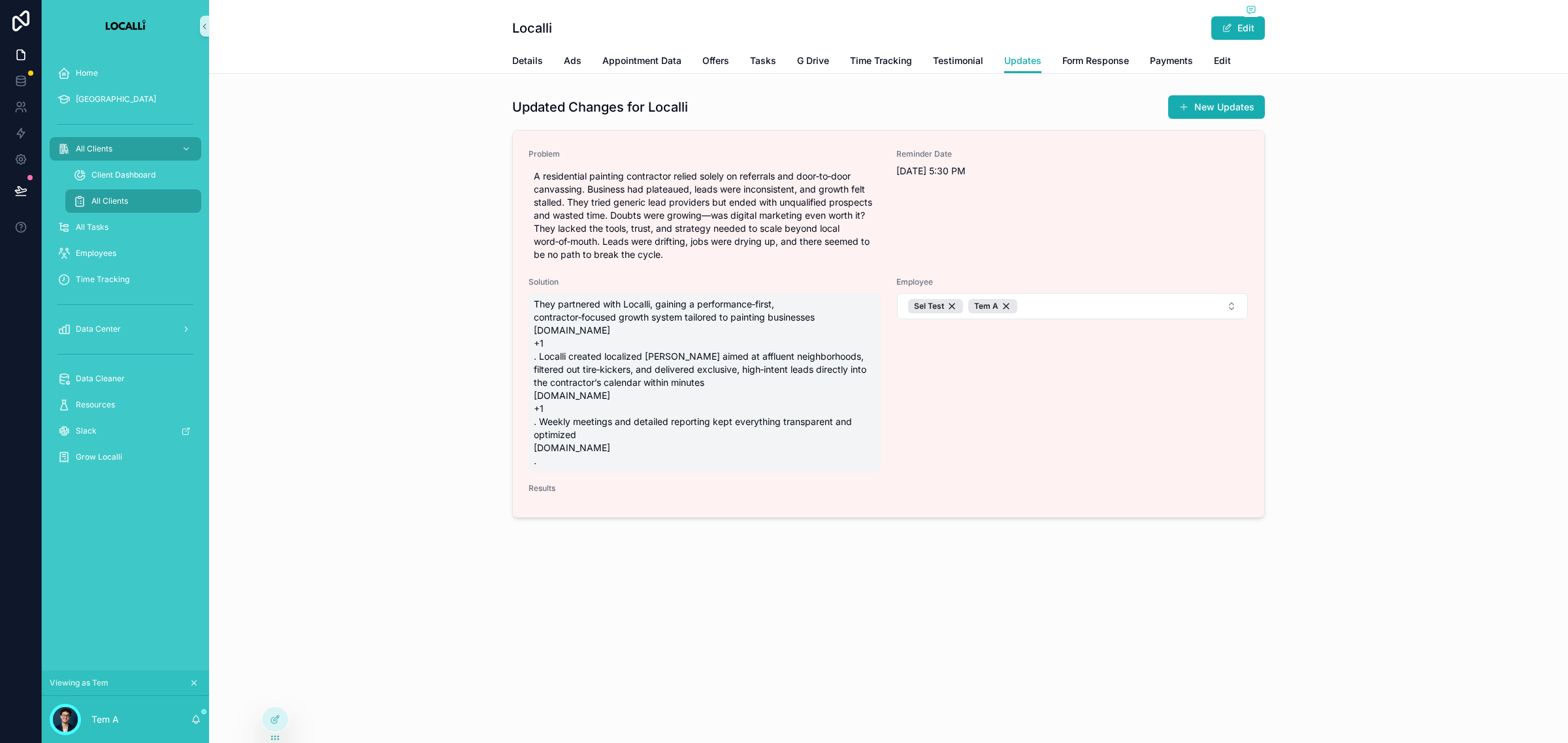
click at [543, 568] on div "Localli Edit Updates Details Ads Appointment Data Offers Tasks G Drive Time Tra…" at bounding box center [889, 306] width 1359 height 612
click at [556, 491] on span "Results" at bounding box center [888, 488] width 720 height 10
click at [549, 536] on div "Localli Edit Updates Details Ads Appointment Data Offers Tasks G Drive Time Tra…" at bounding box center [889, 306] width 1359 height 612
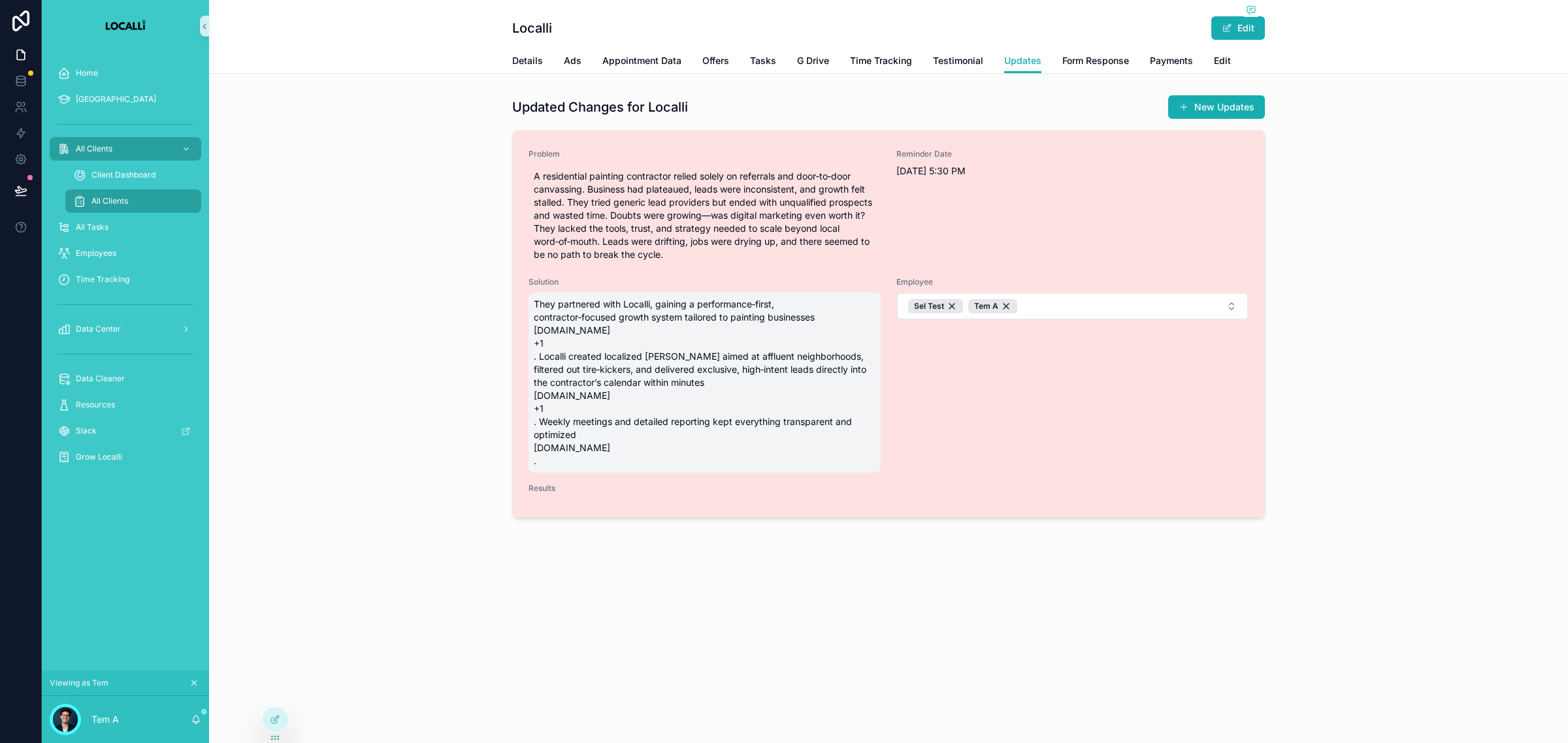
click at [555, 501] on div "Problem A residential painting contractor relied solely on referrals and door‑t…" at bounding box center [888, 324] width 751 height 387
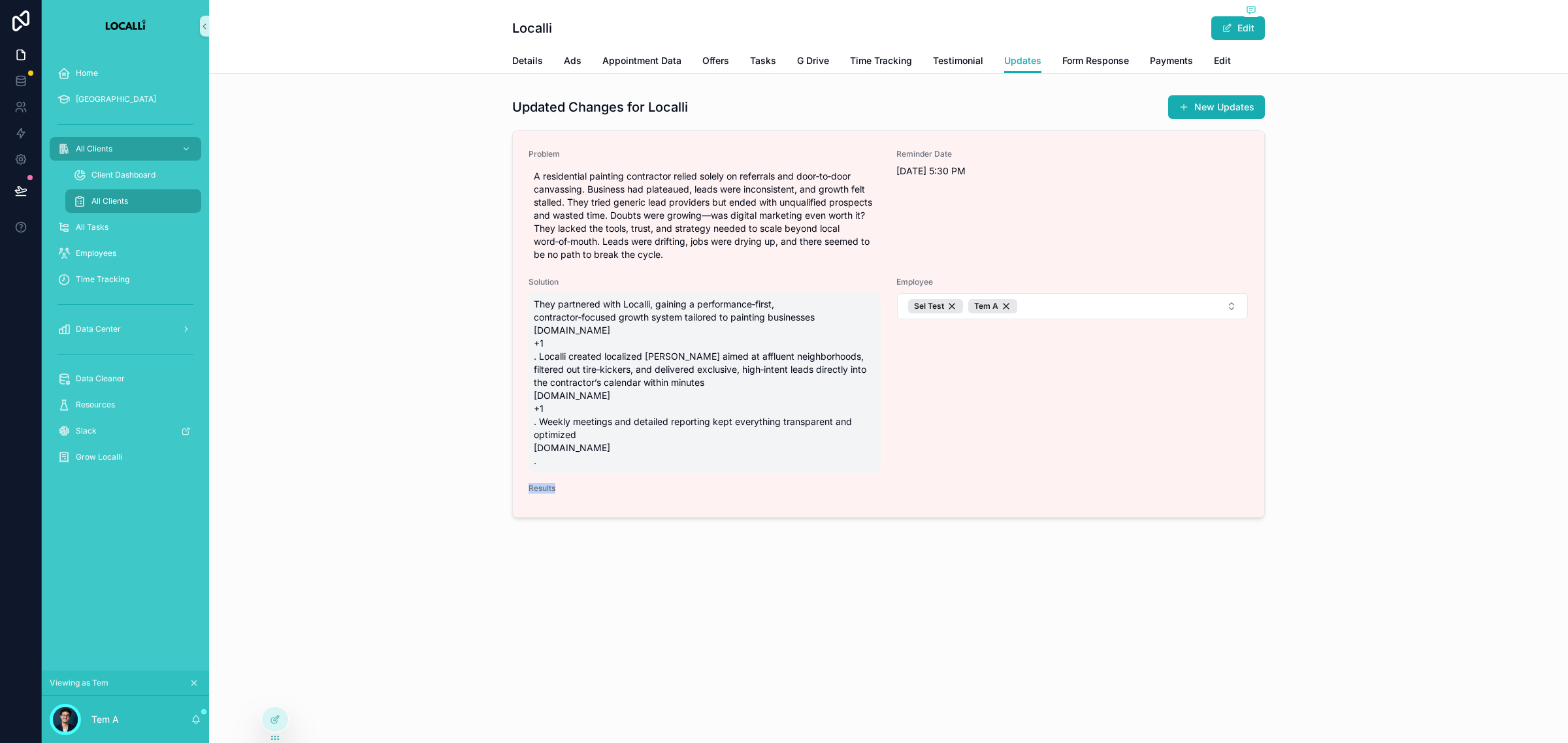
click at [532, 550] on div "Localli Edit Updates Details Ads Appointment Data Offers Tasks G Drive Time Tra…" at bounding box center [889, 306] width 1359 height 612
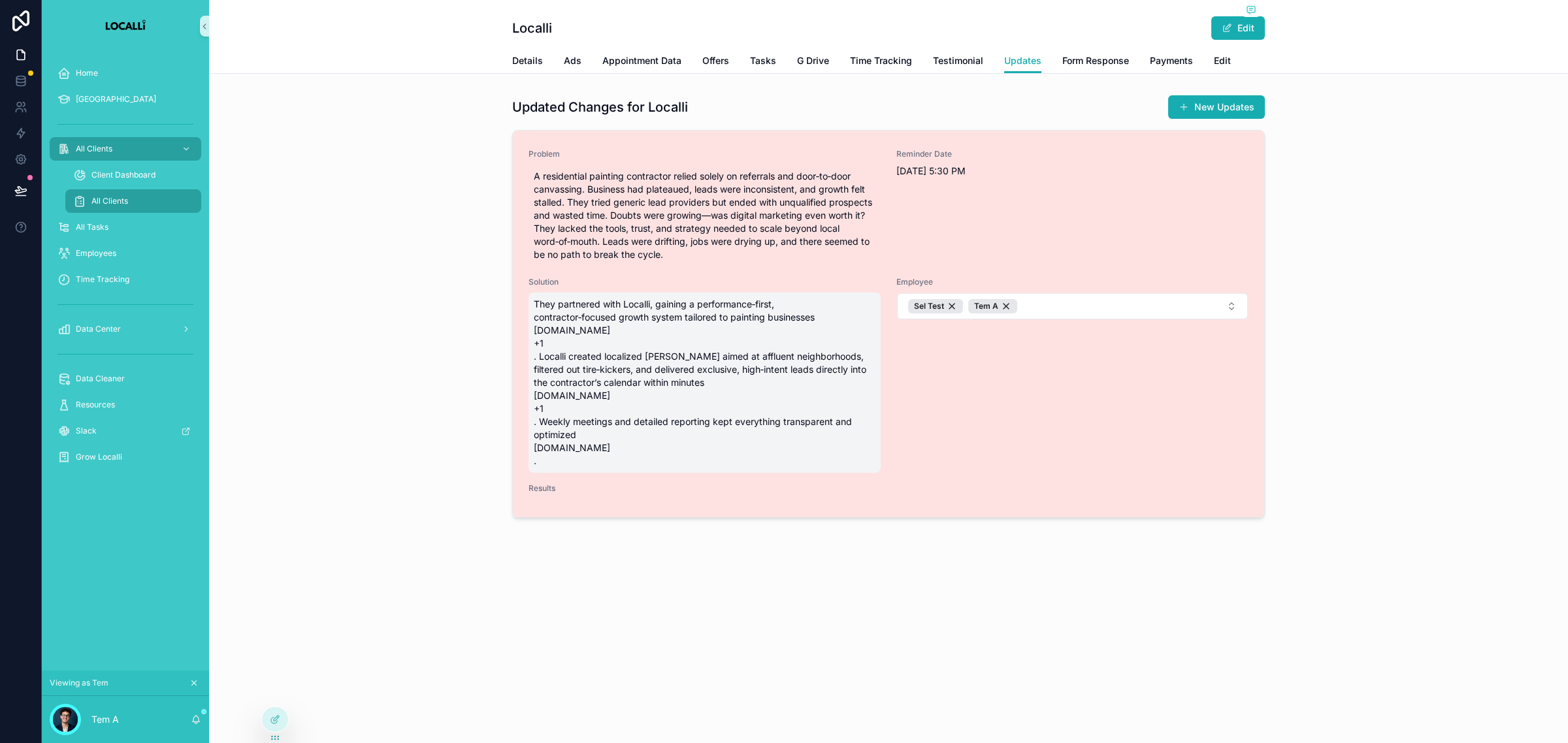
click at [541, 507] on div "Problem A residential painting contractor relied solely on referrals and door‑t…" at bounding box center [888, 324] width 751 height 387
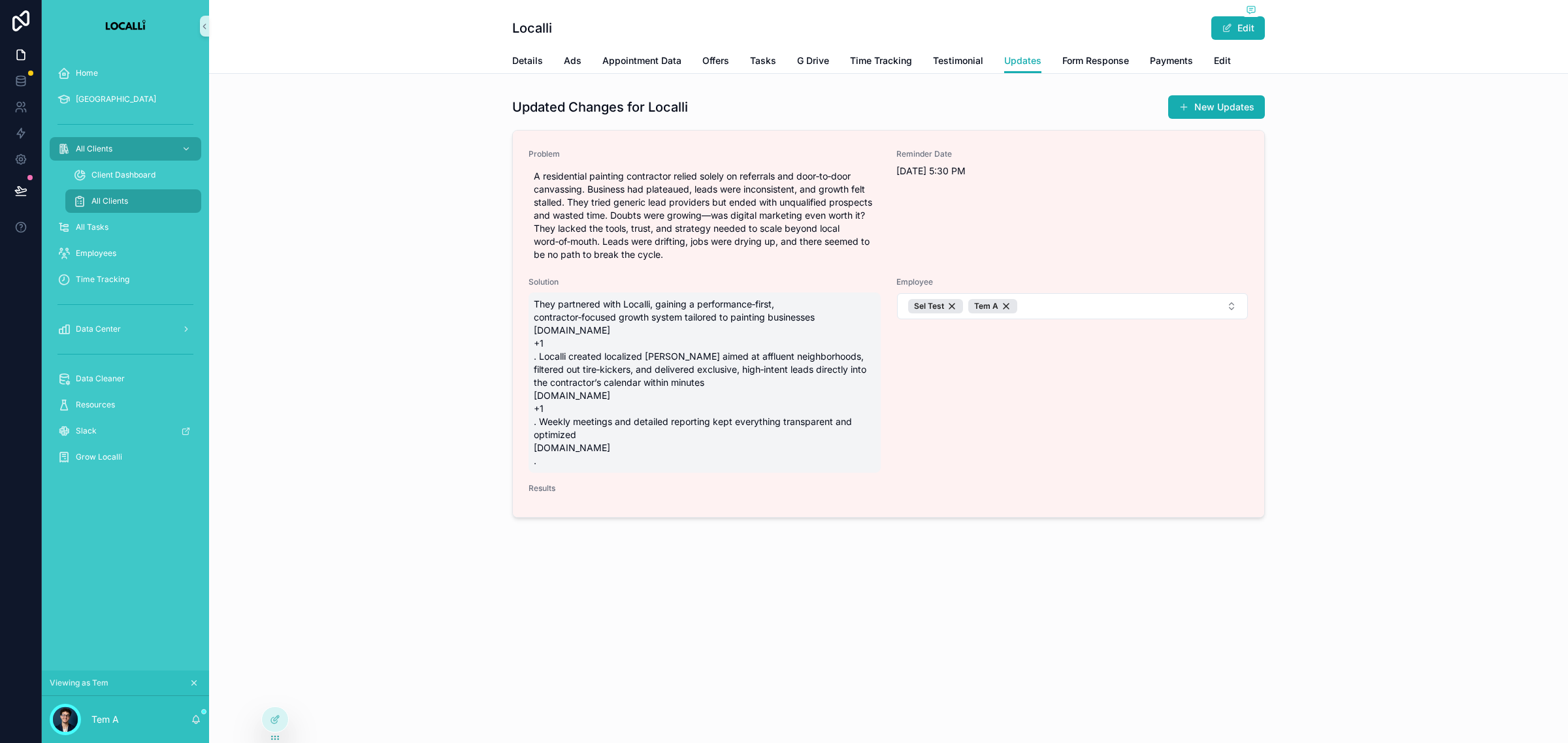
click at [532, 545] on div "Localli Edit Updates Details Ads Appointment Data Offers Tasks G Drive Time Tra…" at bounding box center [889, 306] width 1359 height 612
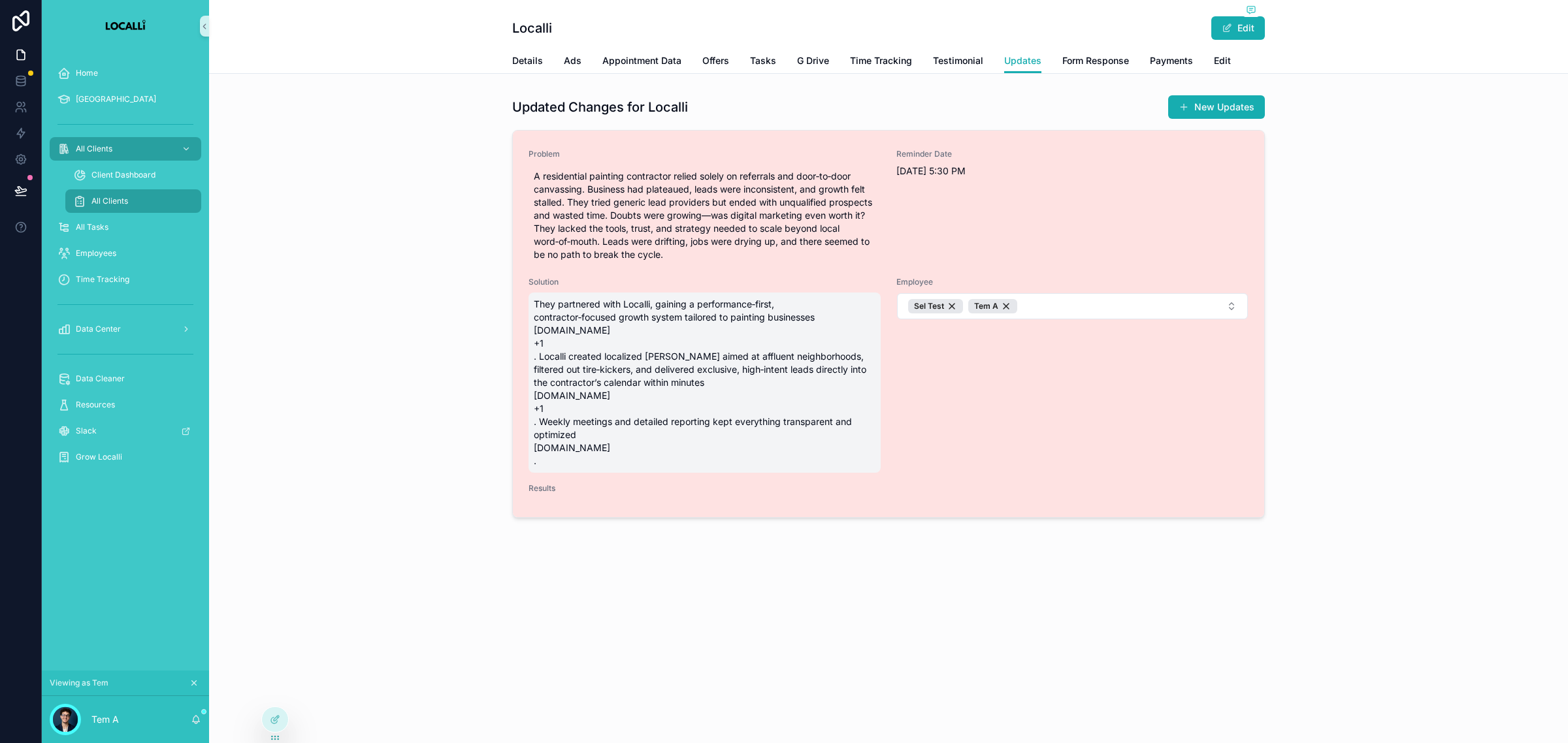
click at [550, 488] on span "Results" at bounding box center [888, 488] width 720 height 10
click at [549, 494] on div "Results" at bounding box center [888, 491] width 720 height 15
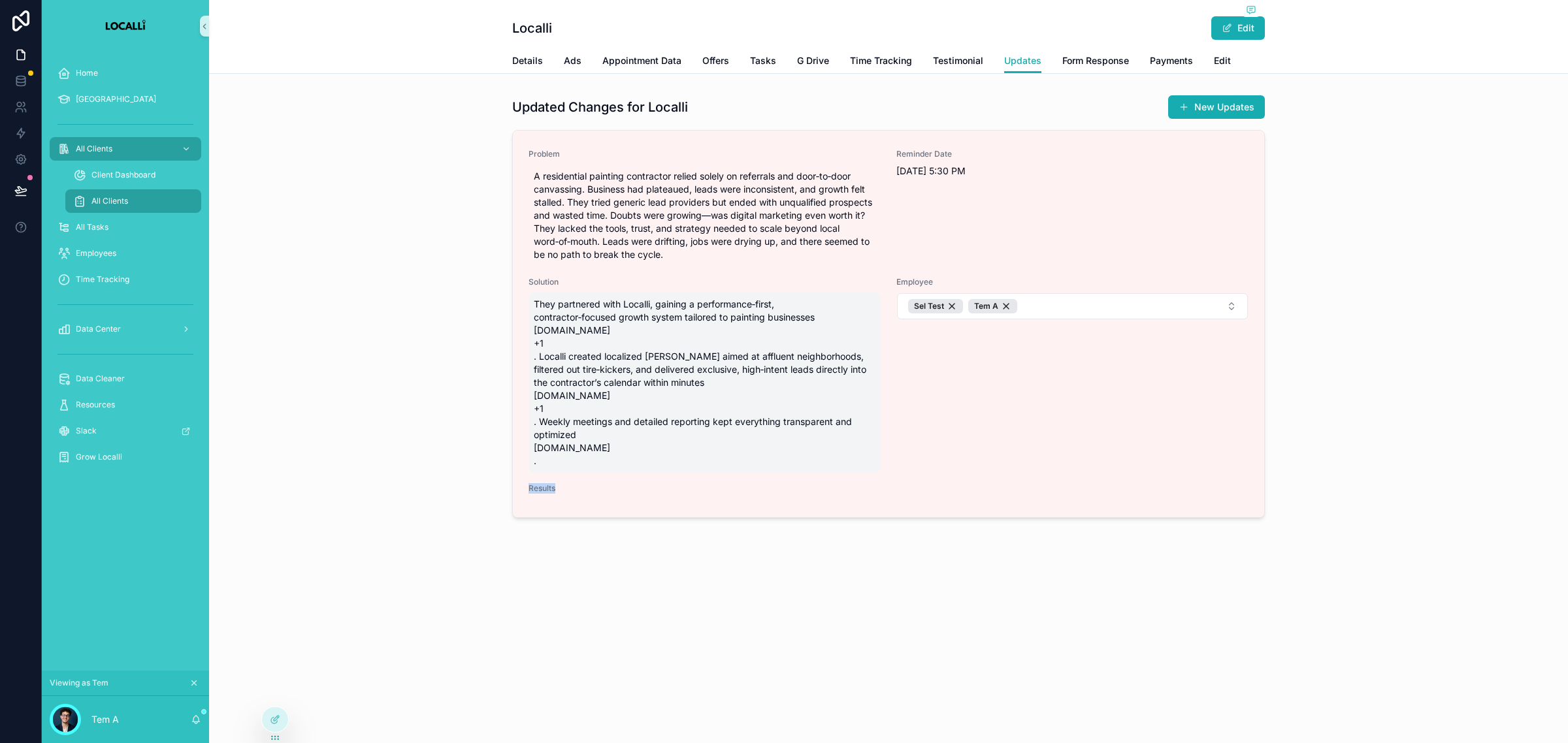
click at [526, 581] on div "Localli Edit Updates Details Ads Appointment Data Offers Tasks G Drive Time Tra…" at bounding box center [889, 306] width 1359 height 612
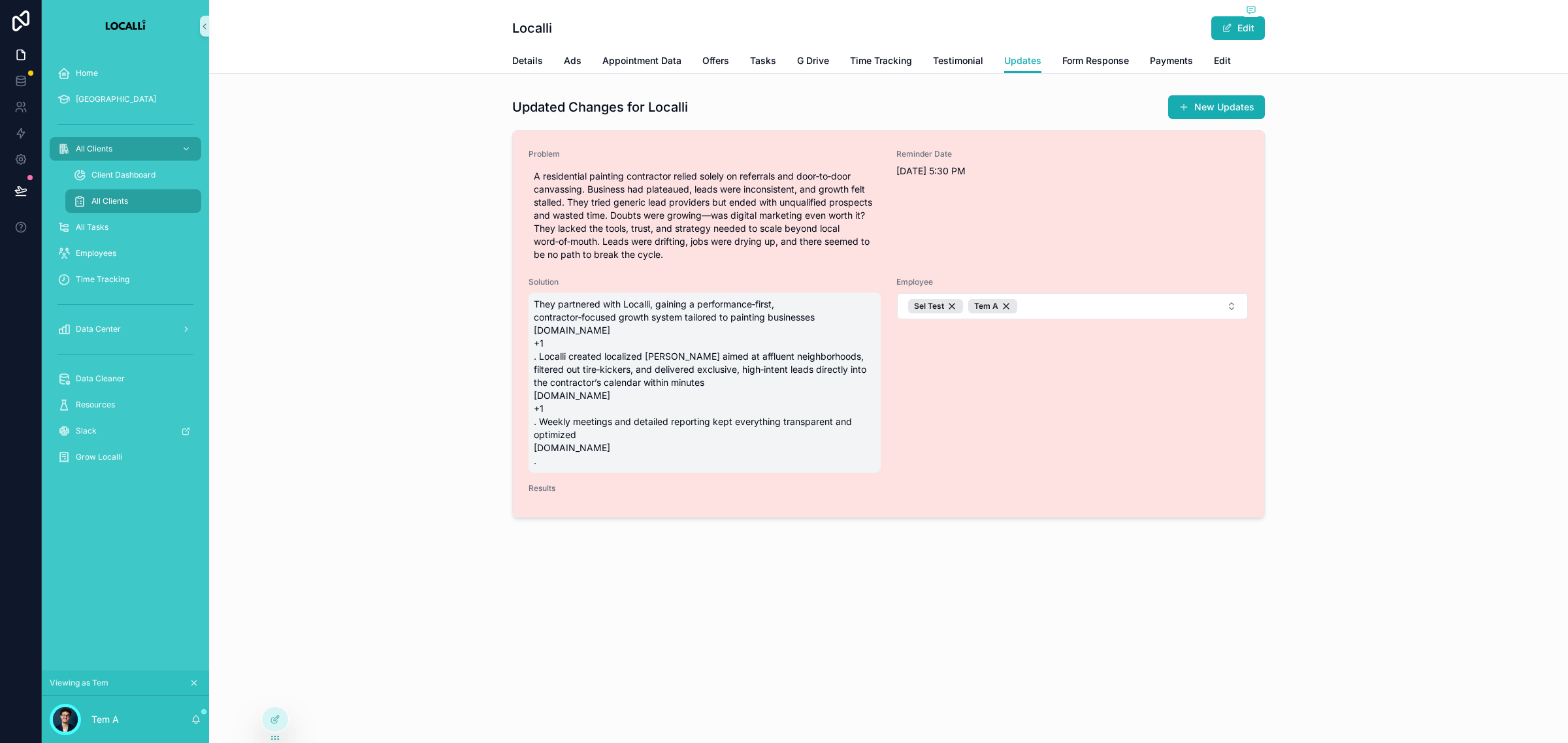
click at [556, 500] on div "Problem A residential painting contractor relied solely on referrals and door‑t…" at bounding box center [888, 324] width 751 height 387
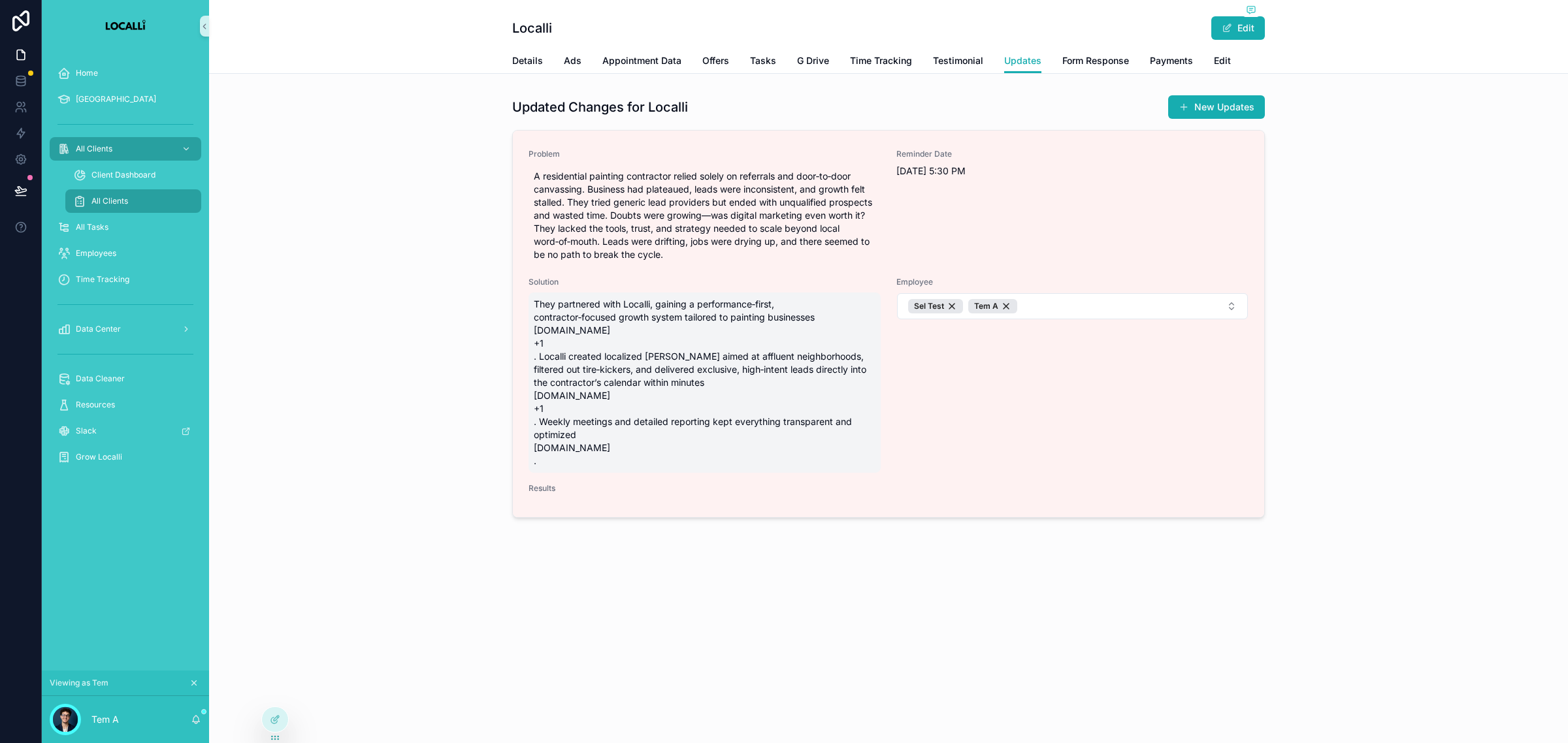
click at [530, 560] on div "Localli Edit Updates Details Ads Appointment Data Offers Tasks G Drive Time Tra…" at bounding box center [889, 306] width 1359 height 612
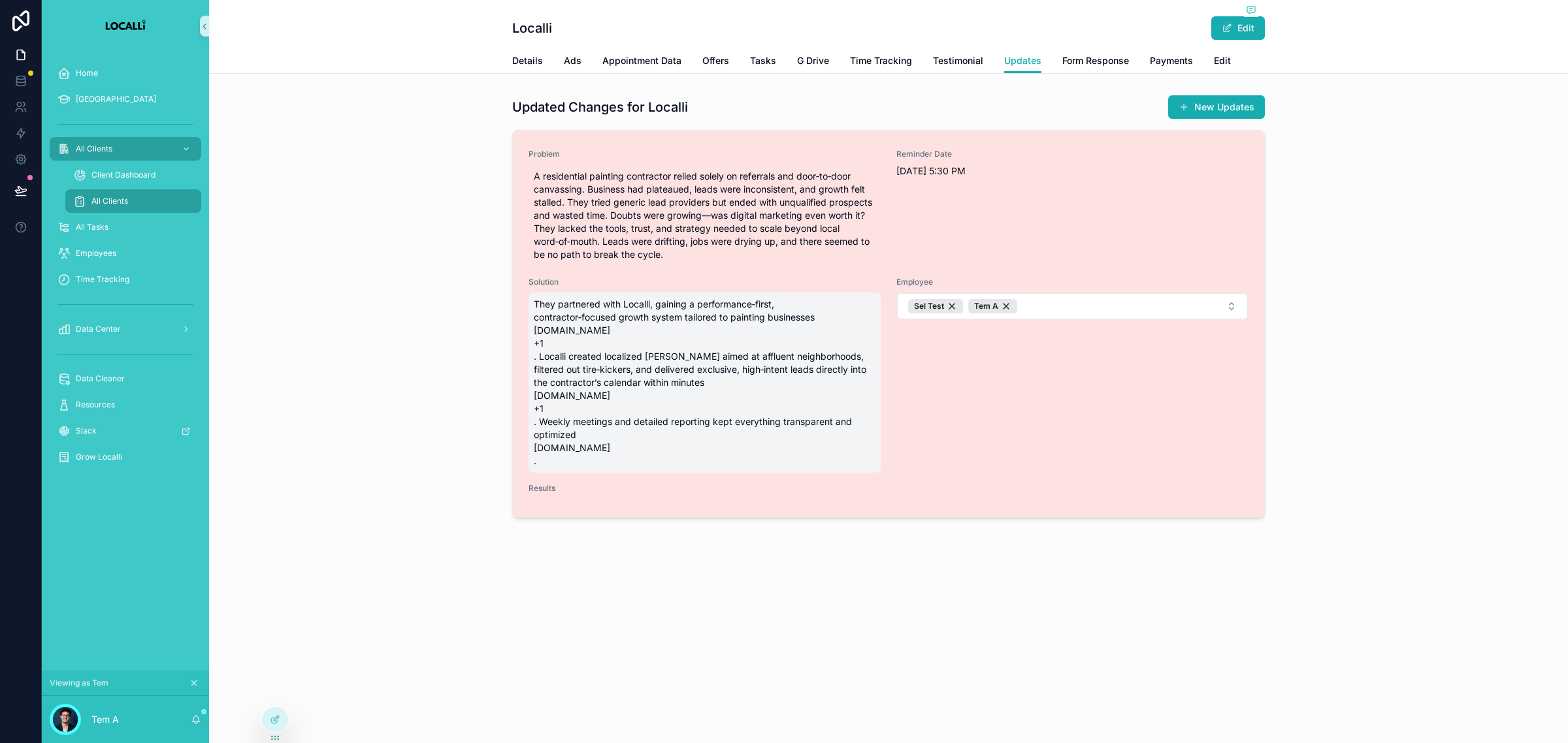
click at [550, 490] on span "Results" at bounding box center [888, 488] width 720 height 10
click at [550, 492] on span "Results" at bounding box center [888, 488] width 720 height 10
drag, startPoint x: 550, startPoint y: 492, endPoint x: 547, endPoint y: 504, distance: 12.4
click at [550, 500] on div "Problem A residential painting contractor relied solely on referrals and door‑t…" at bounding box center [888, 324] width 751 height 387
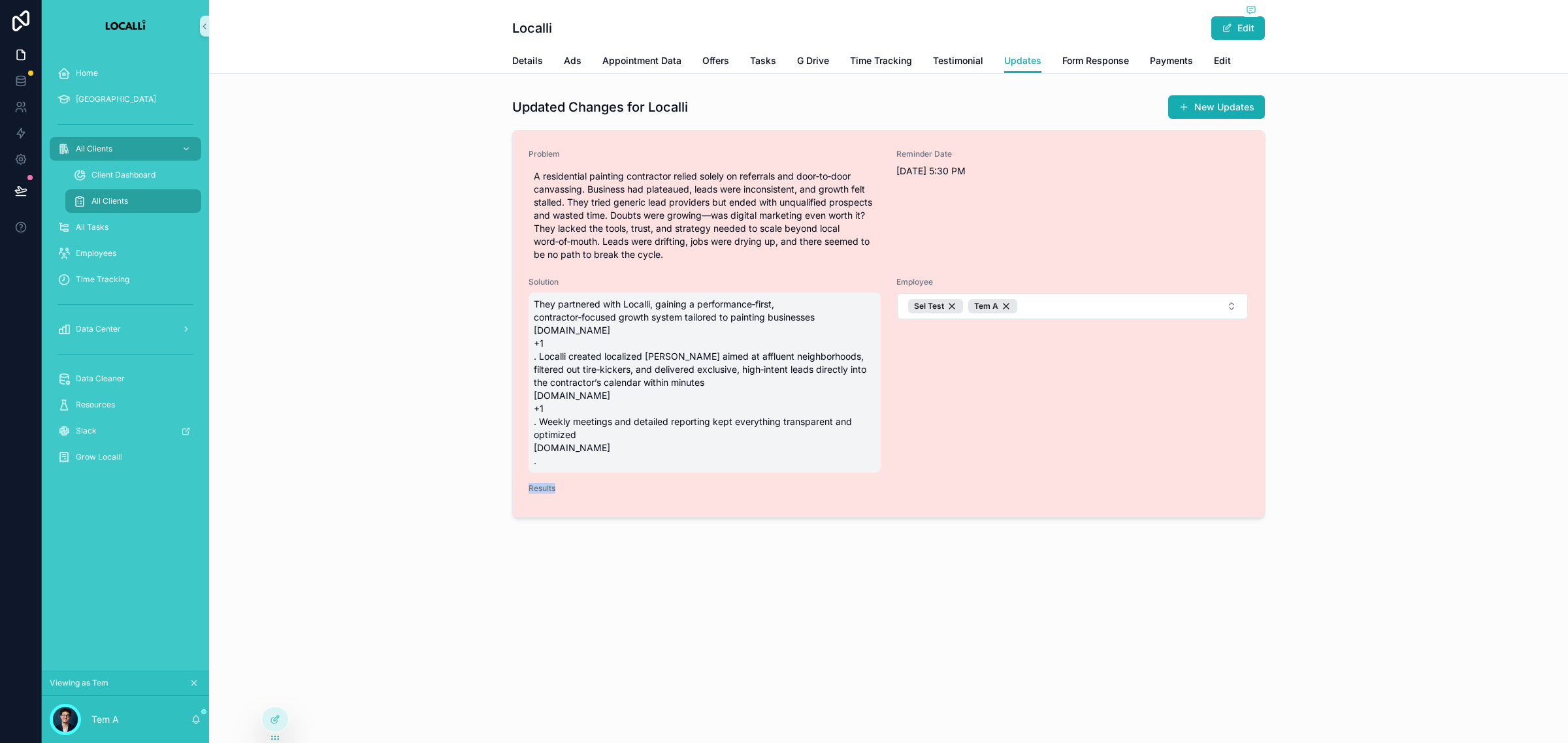
click at [547, 504] on div "Problem A residential painting contractor relied solely on referrals and door‑t…" at bounding box center [888, 324] width 751 height 387
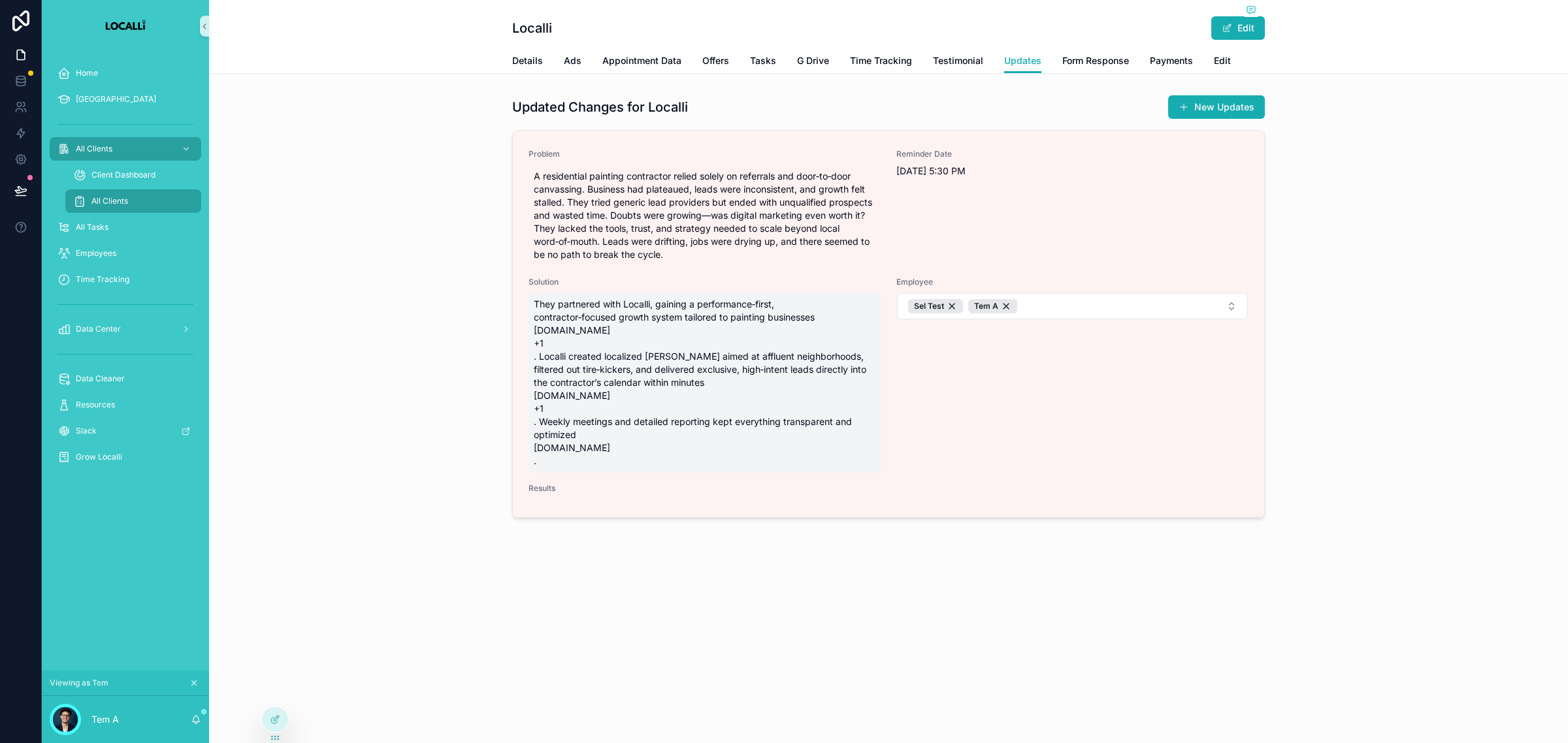
click at [537, 537] on div "Localli Edit Updates Details Ads Appointment Data Offers Tasks G Drive Time Tra…" at bounding box center [889, 306] width 1359 height 612
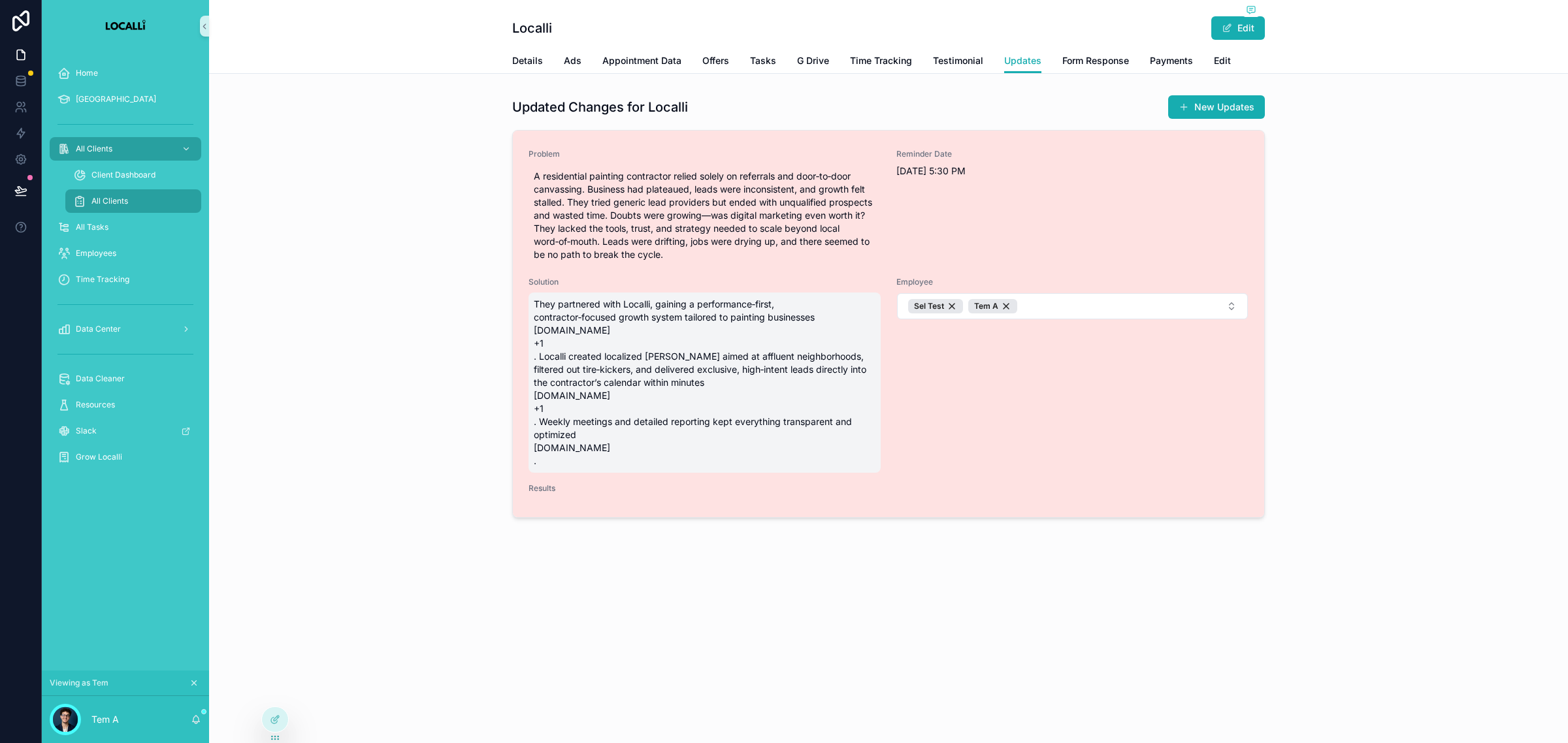
click at [549, 491] on span "Results" at bounding box center [888, 488] width 720 height 10
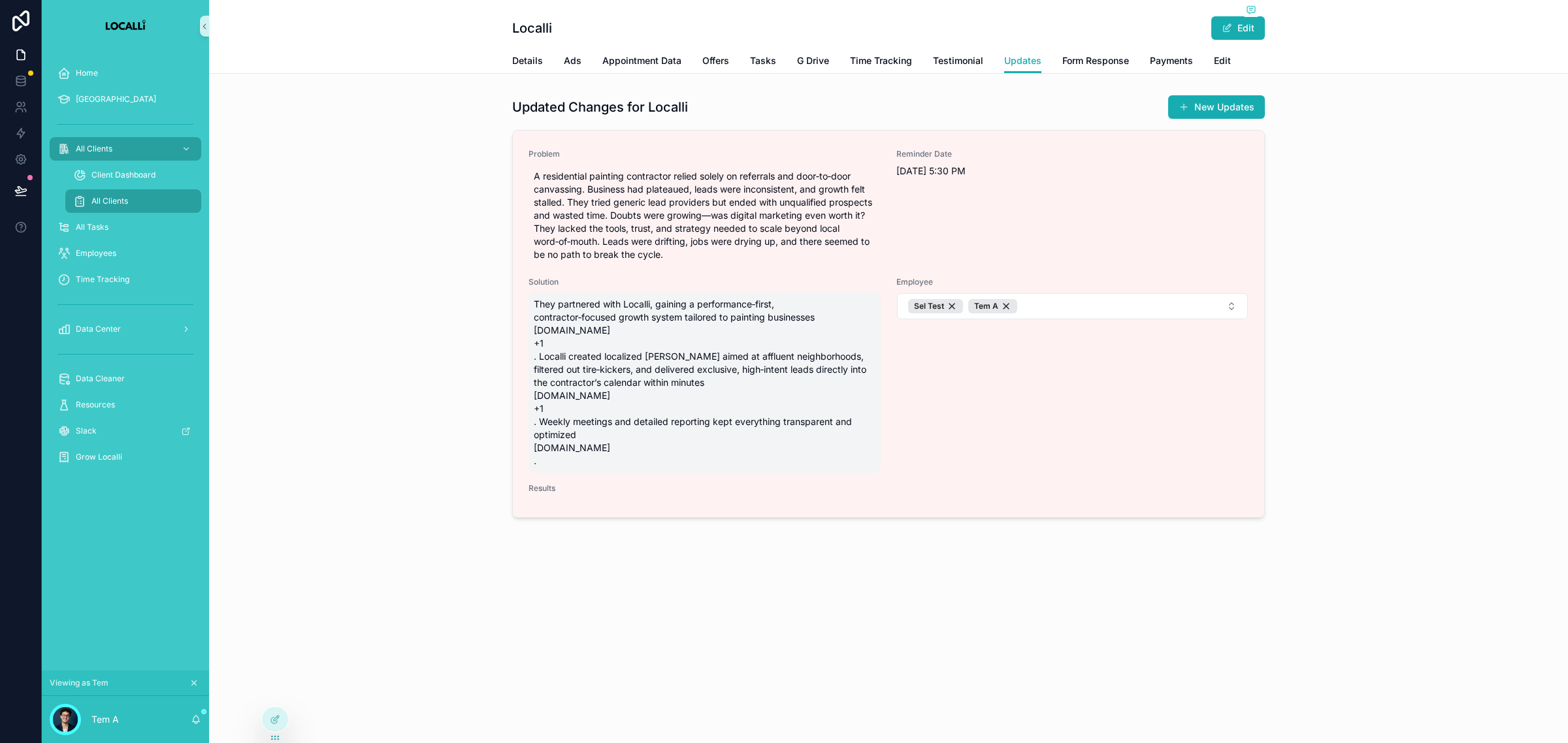
click at [527, 560] on div "Localli Edit Updates Details Ads Appointment Data Offers Tasks G Drive Time Tra…" at bounding box center [889, 306] width 1359 height 612
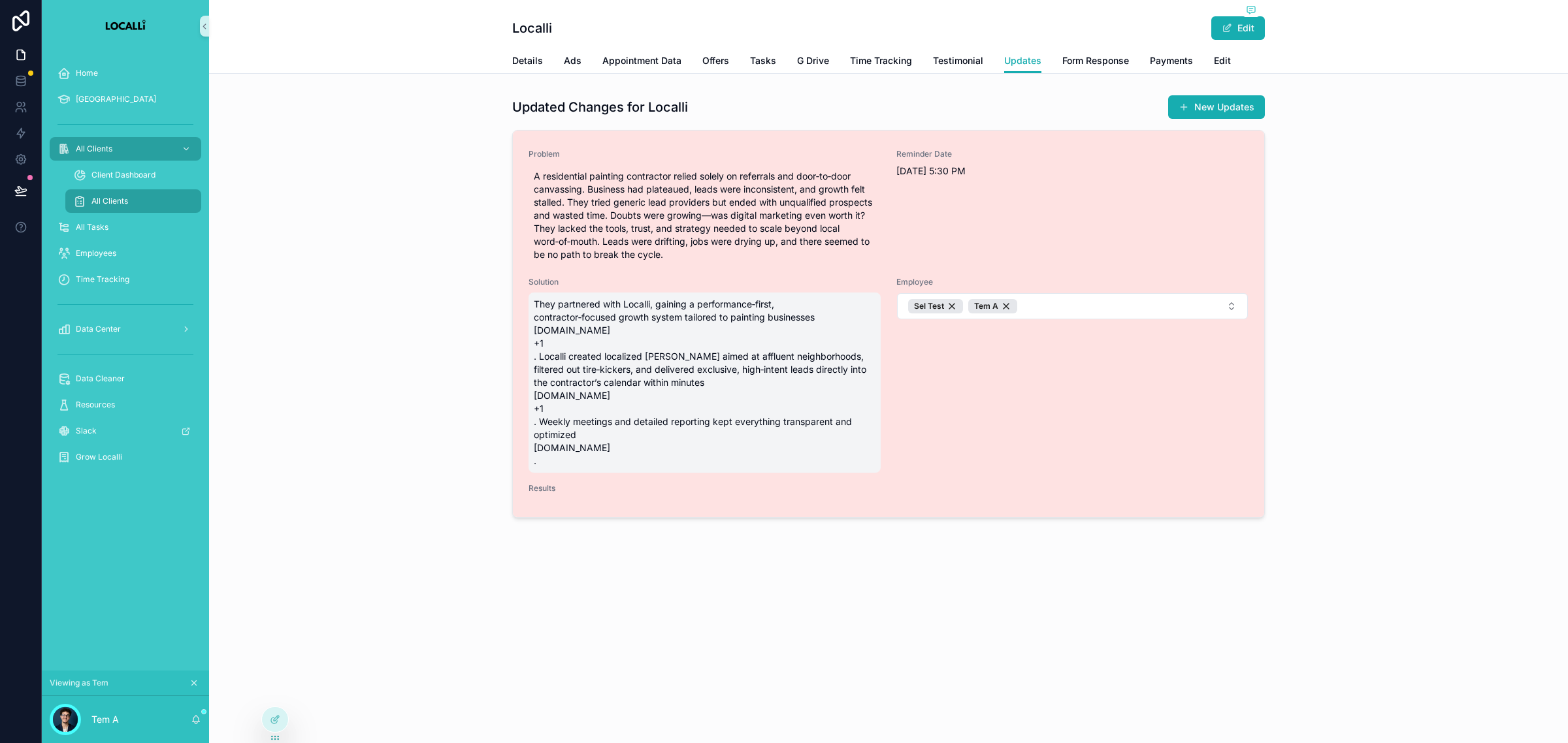
click at [552, 507] on div "Problem A residential painting contractor relied solely on referrals and door‑t…" at bounding box center [888, 324] width 751 height 387
click at [1130, 175] on span "[DATE] 5:30 PM" at bounding box center [1072, 170] width 352 height 13
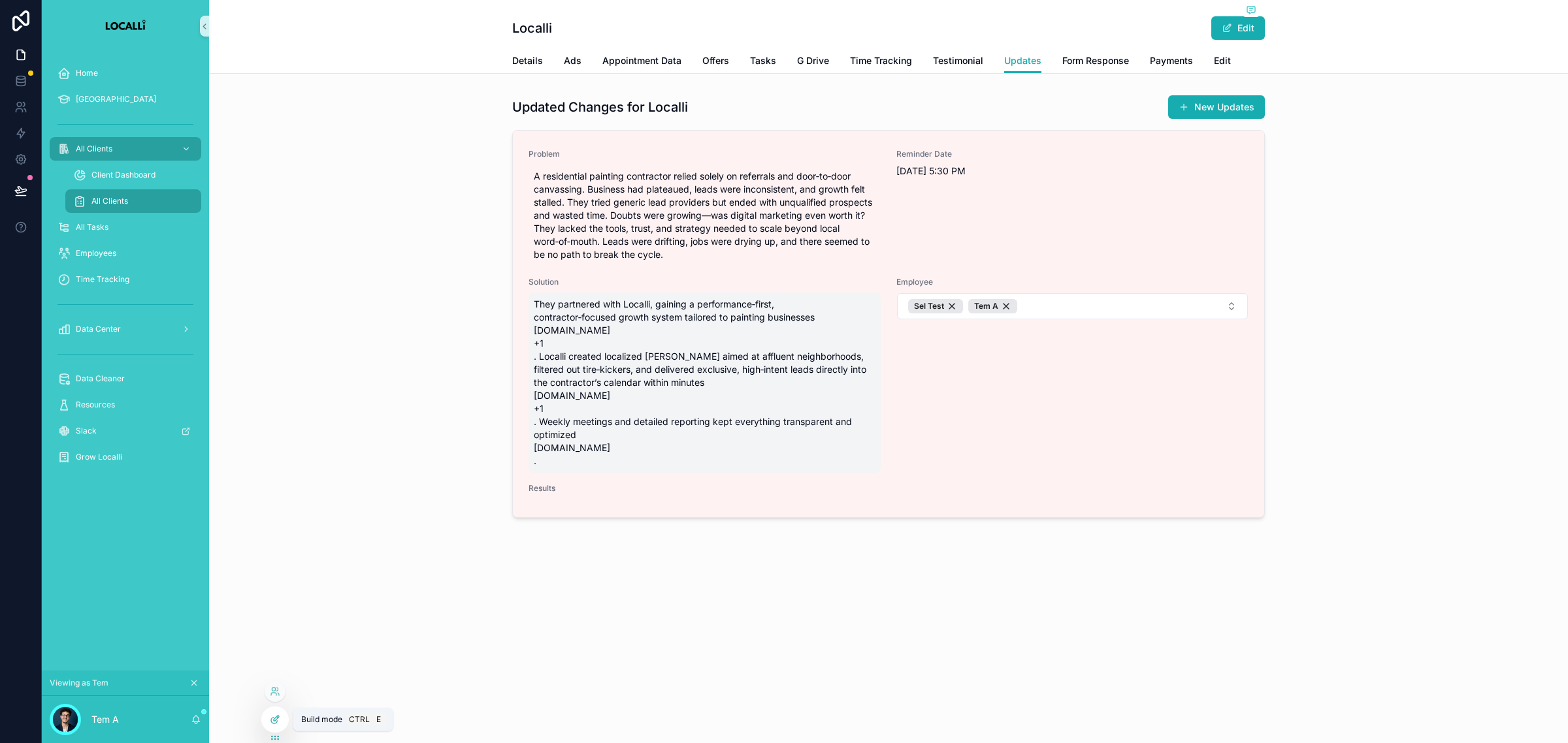
click at [282, 723] on div at bounding box center [275, 719] width 26 height 25
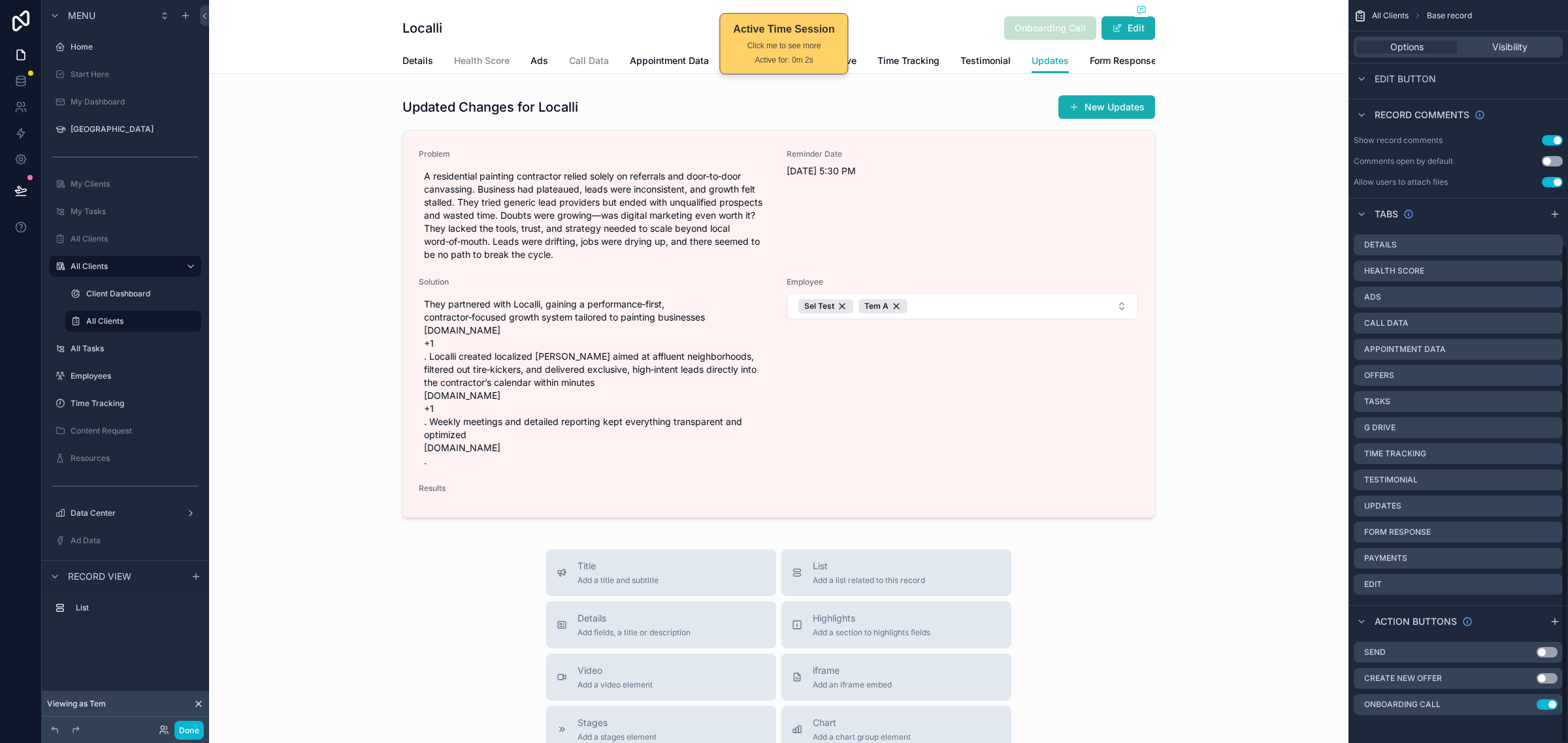
scroll to position [366, 0]
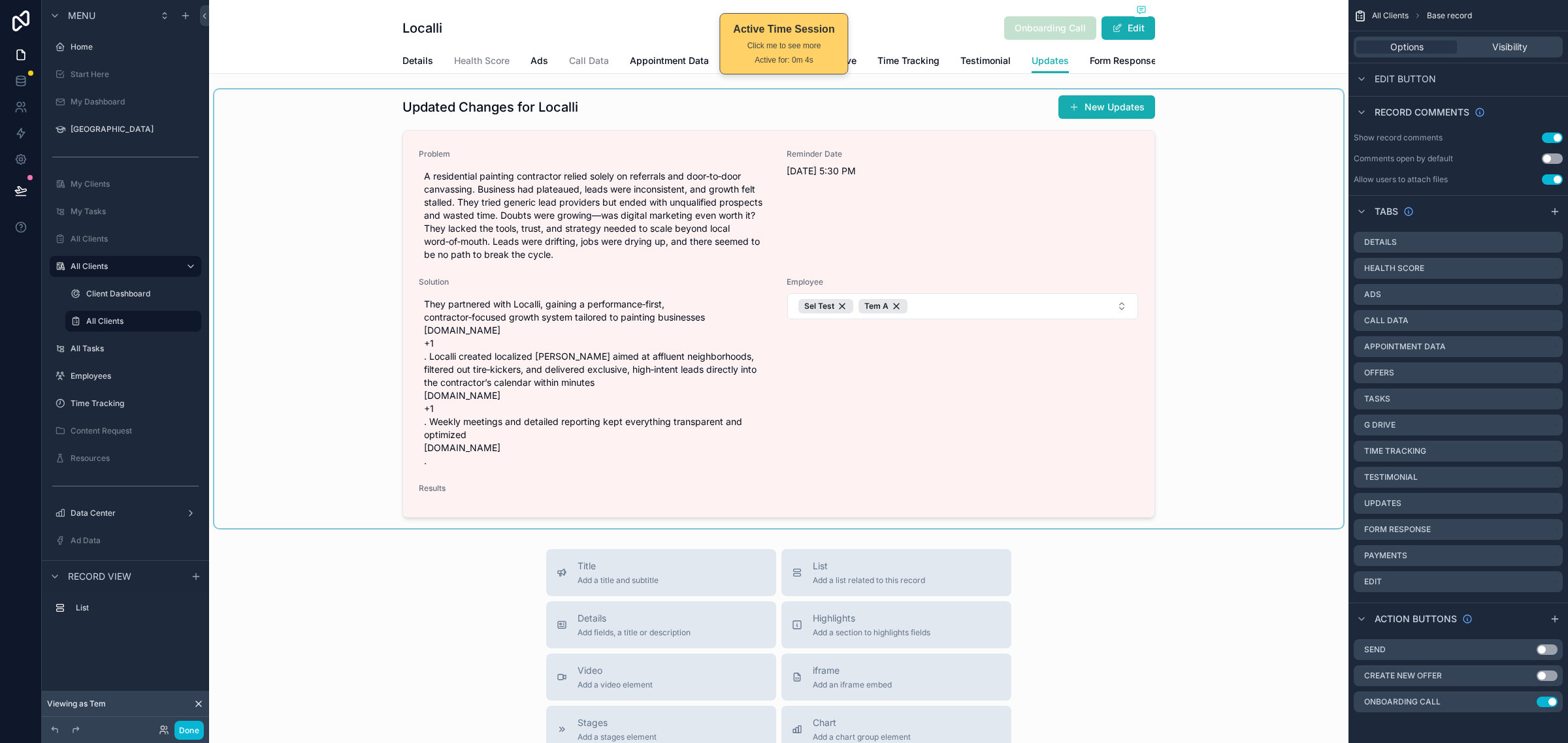
click at [1214, 354] on div "scrollable content" at bounding box center [778, 309] width 1128 height 439
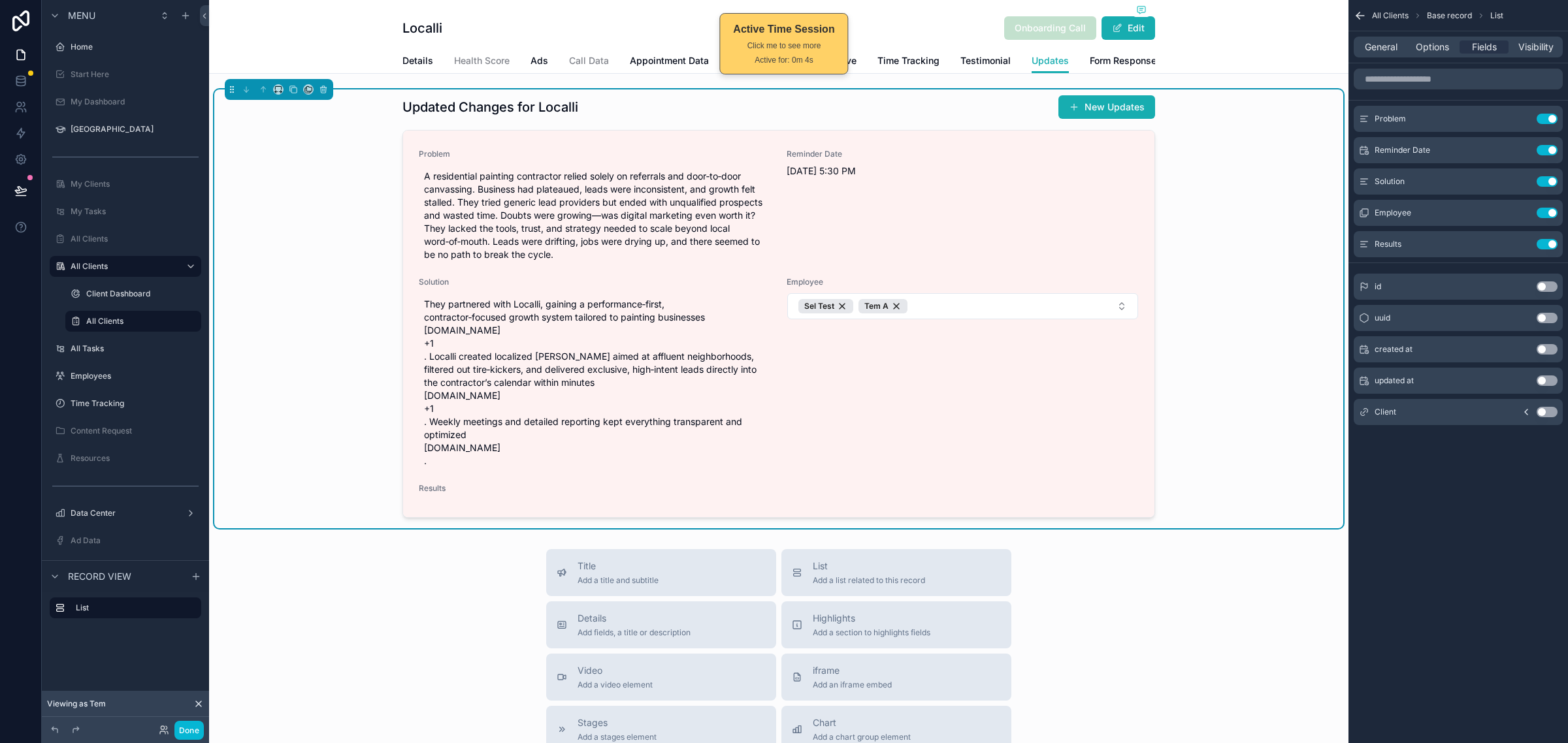
scroll to position [0, 0]
click at [1521, 243] on icon "scrollable content" at bounding box center [1522, 243] width 5 height 5
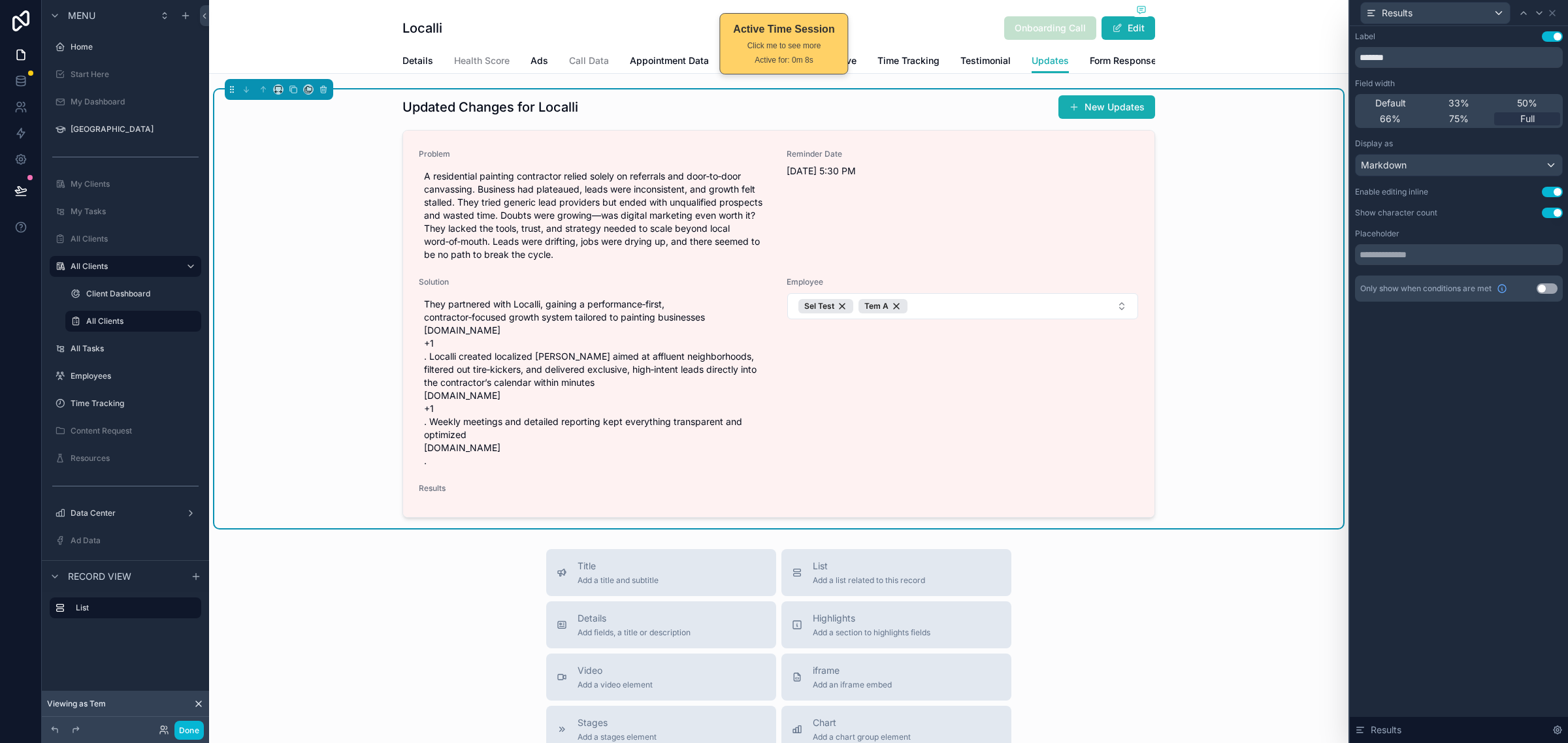
click at [1555, 213] on button "Use setting" at bounding box center [1552, 212] width 21 height 10
click at [1548, 161] on div "Markdown" at bounding box center [1459, 165] width 206 height 21
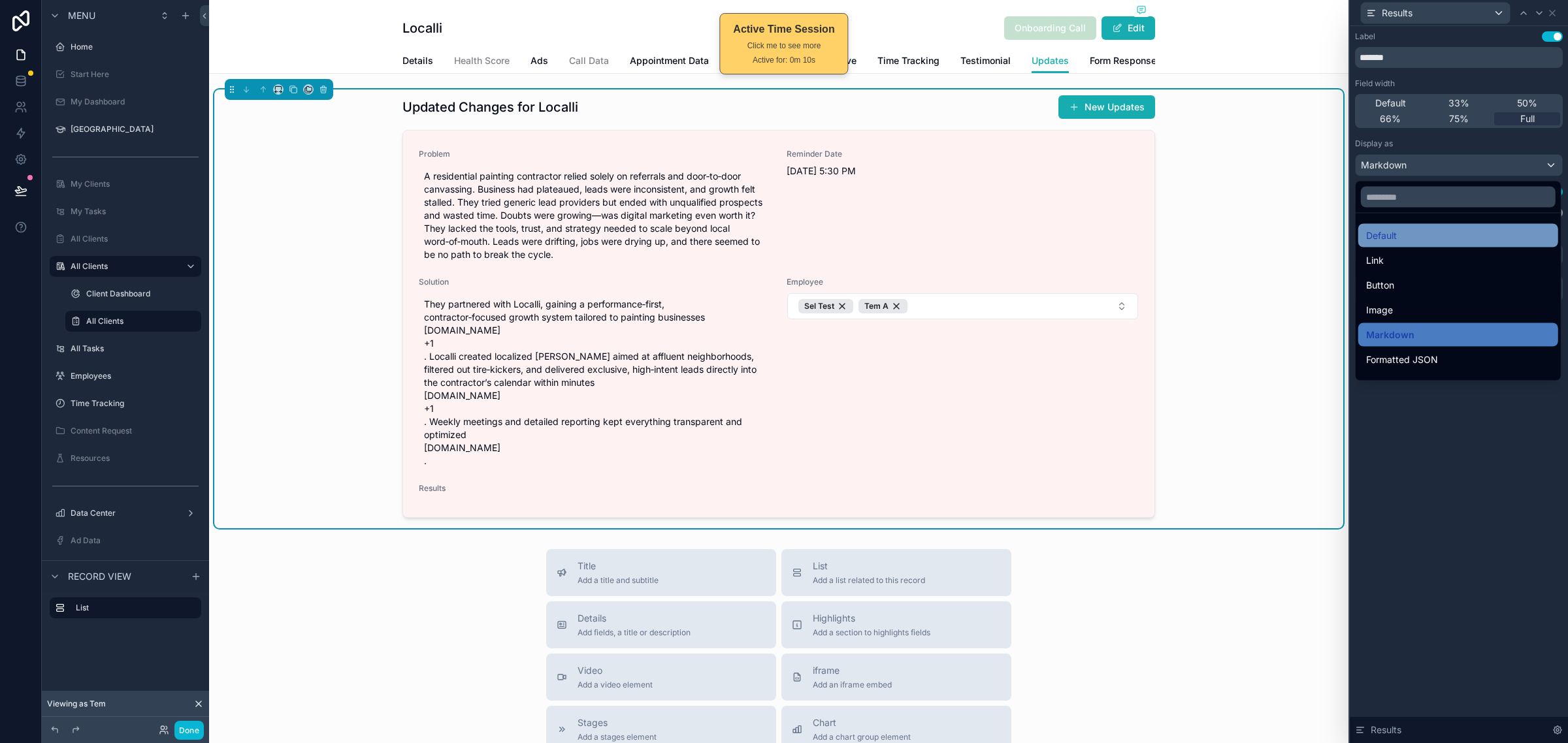
click at [1429, 243] on div "Default" at bounding box center [1458, 236] width 184 height 15
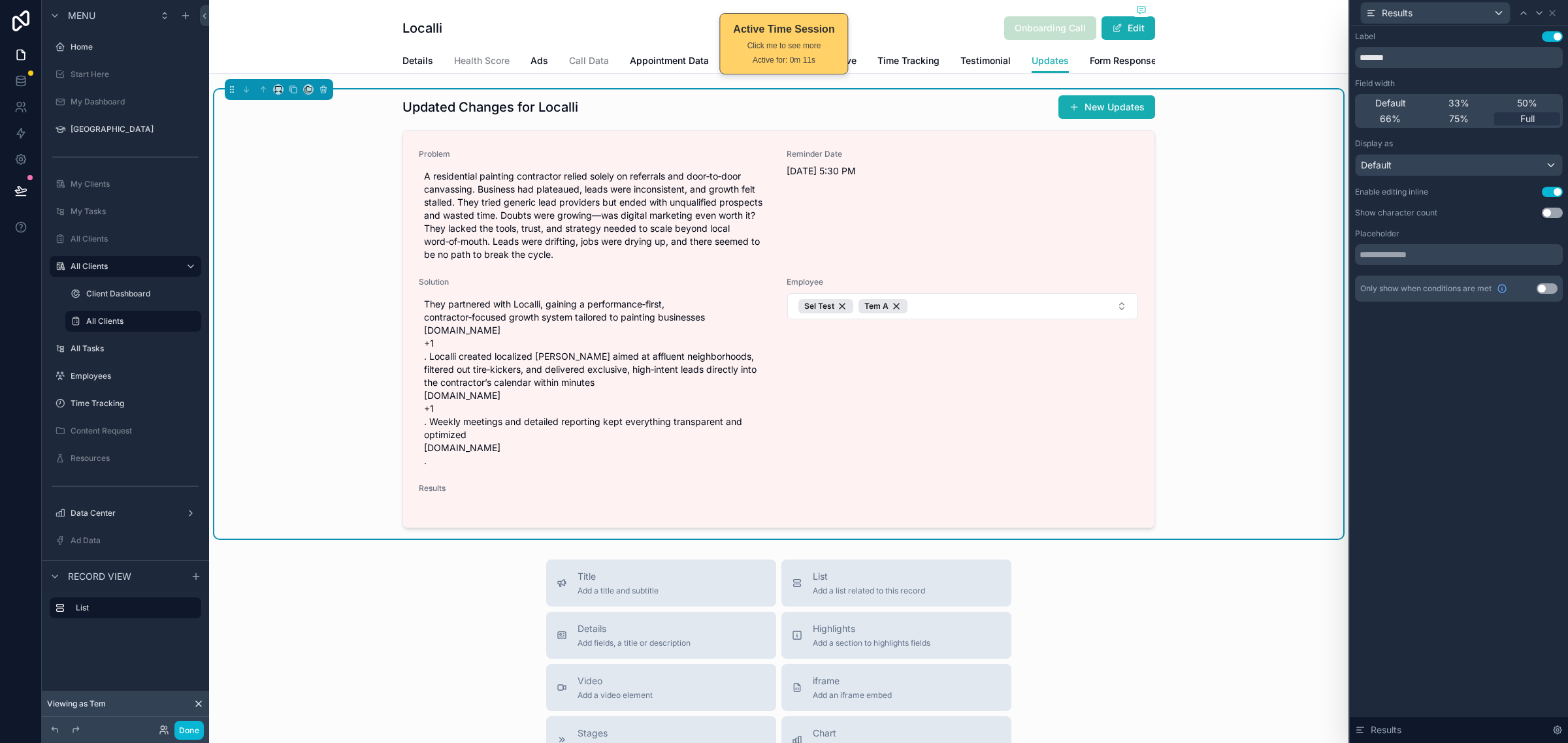
click at [1423, 461] on div "Label Use setting ******* Field width Default 33% 50% 66% 75% Full Display as D…" at bounding box center [1459, 384] width 218 height 717
click at [189, 735] on button "Done" at bounding box center [189, 730] width 29 height 19
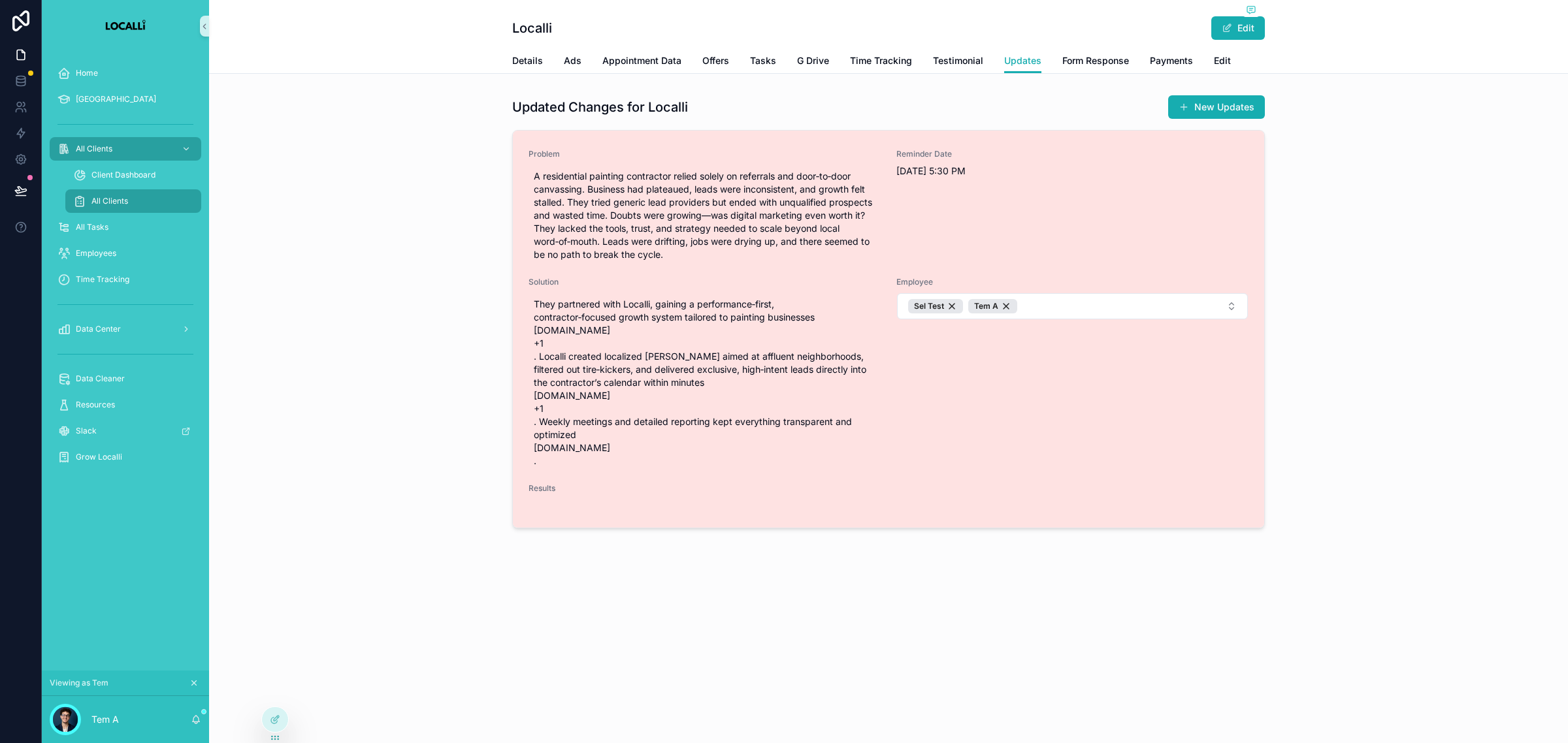
click at [538, 511] on div "Problem A residential painting contractor relied solely on referrals and door‑t…" at bounding box center [888, 329] width 751 height 397
click at [545, 504] on div "scrollable content" at bounding box center [888, 504] width 720 height 10
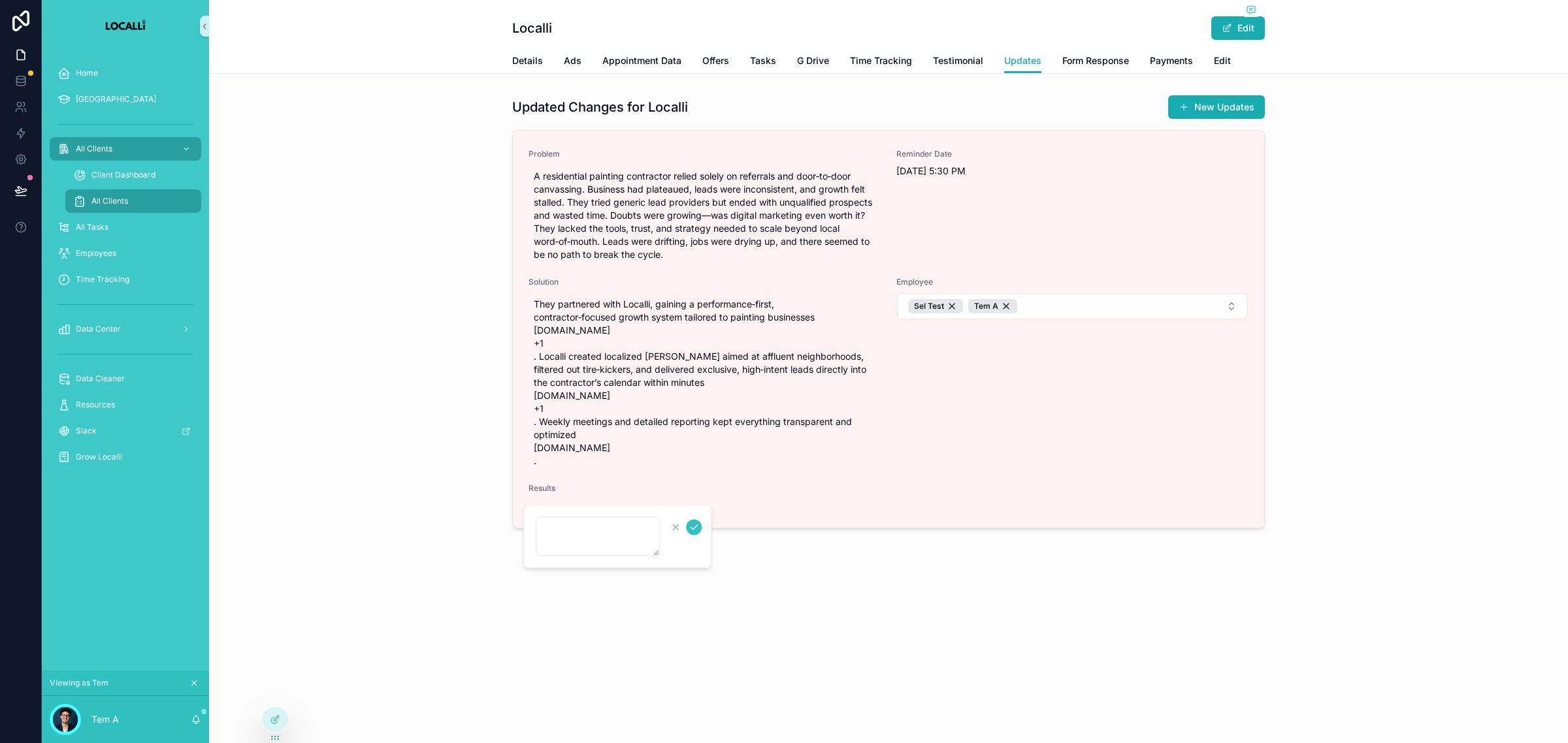
click at [694, 531] on icon "scrollable content" at bounding box center [693, 528] width 10 height 10
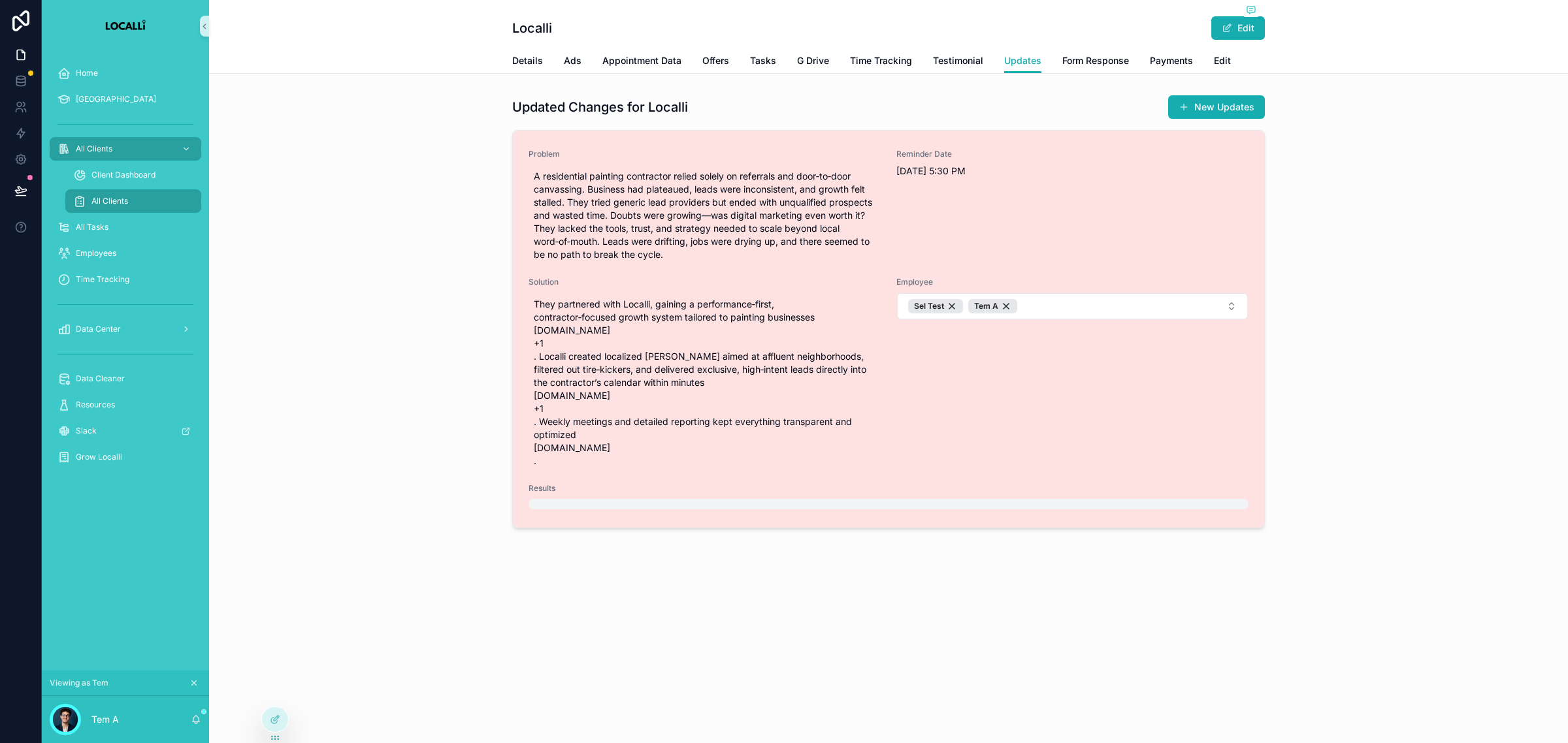
click at [587, 504] on div "scrollable content" at bounding box center [888, 504] width 720 height 10
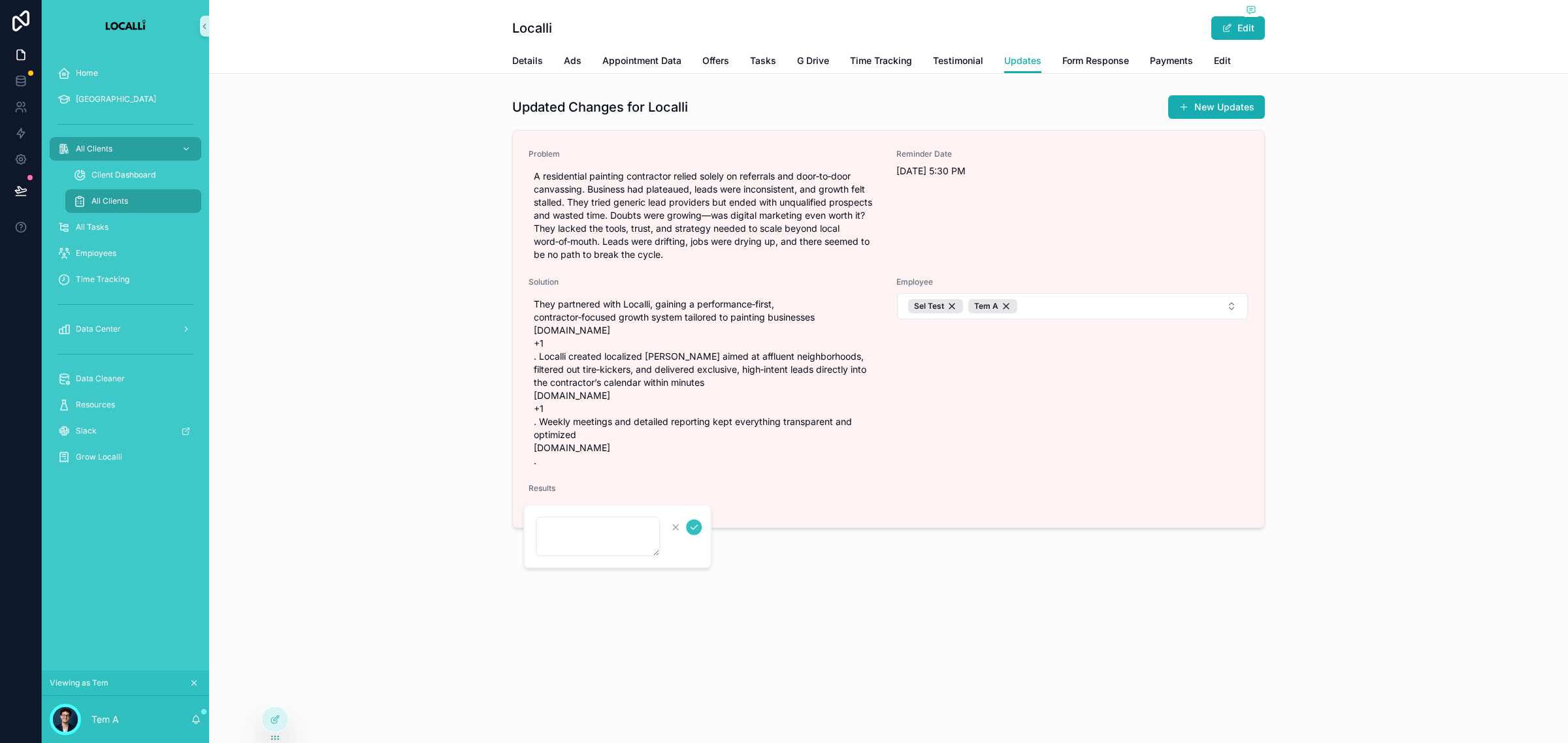
click at [692, 533] on button "scrollable content" at bounding box center [693, 527] width 15 height 15
click at [280, 722] on icon at bounding box center [275, 720] width 10 height 10
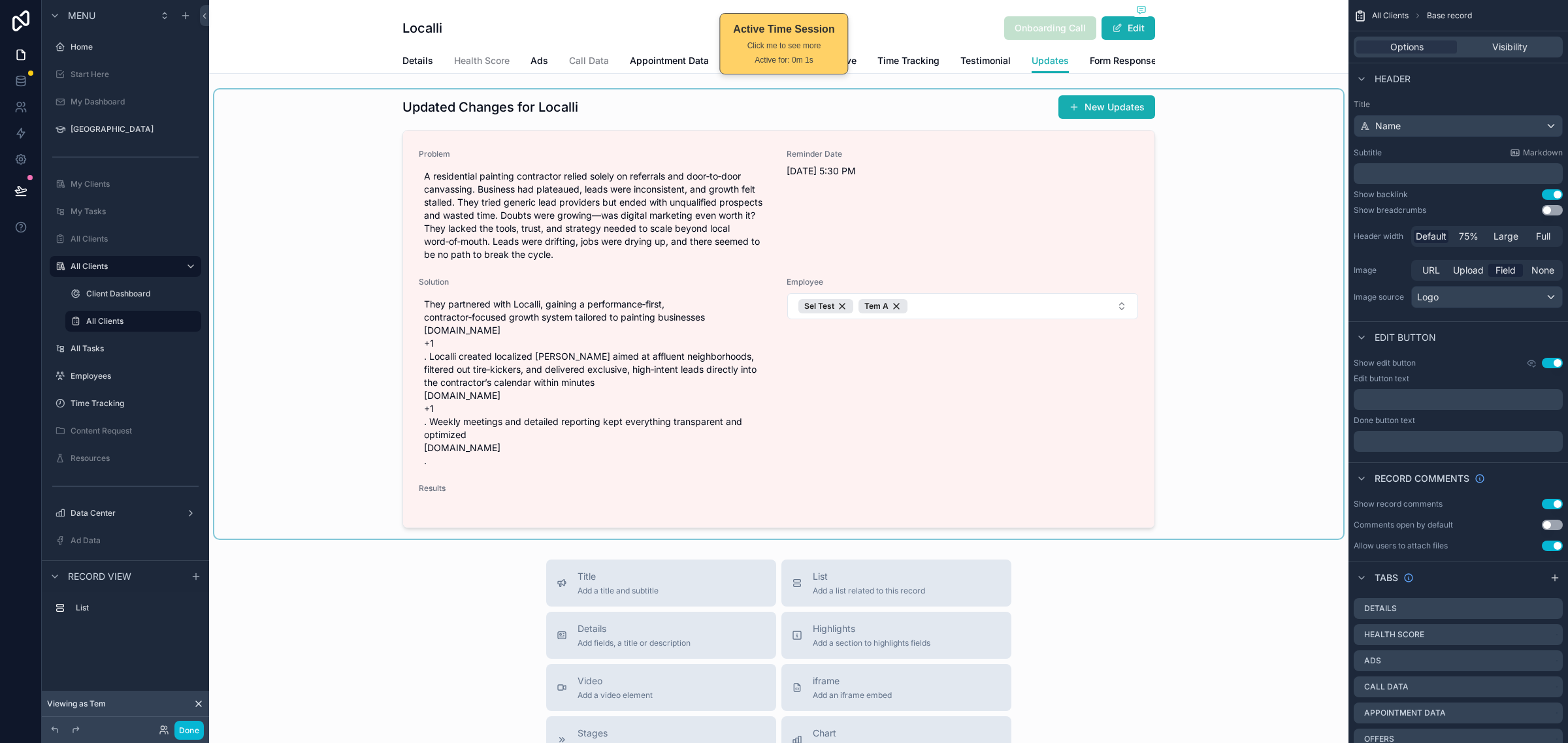
click at [951, 452] on div "scrollable content" at bounding box center [778, 314] width 1128 height 449
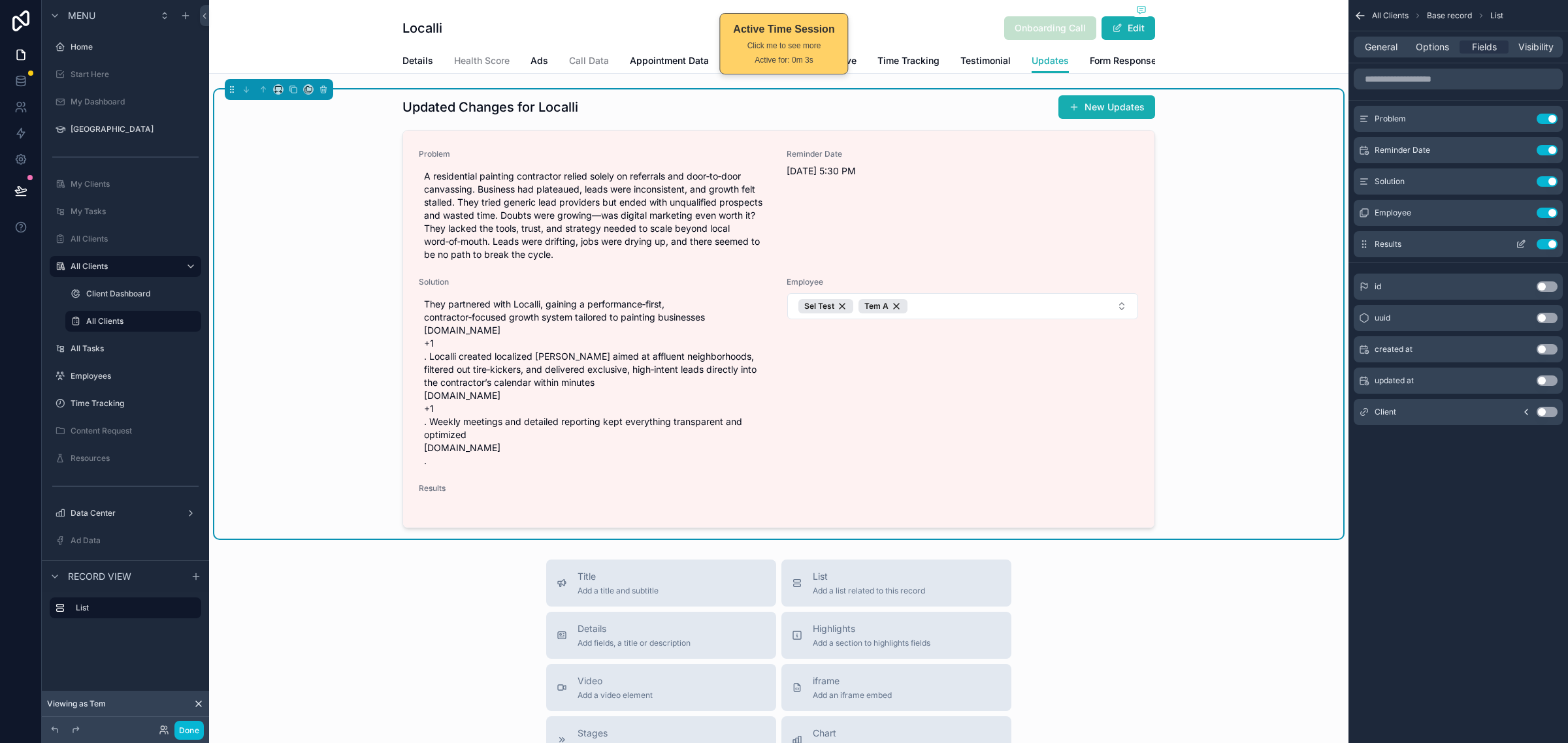
click at [1516, 242] on icon "scrollable content" at bounding box center [1521, 244] width 10 height 10
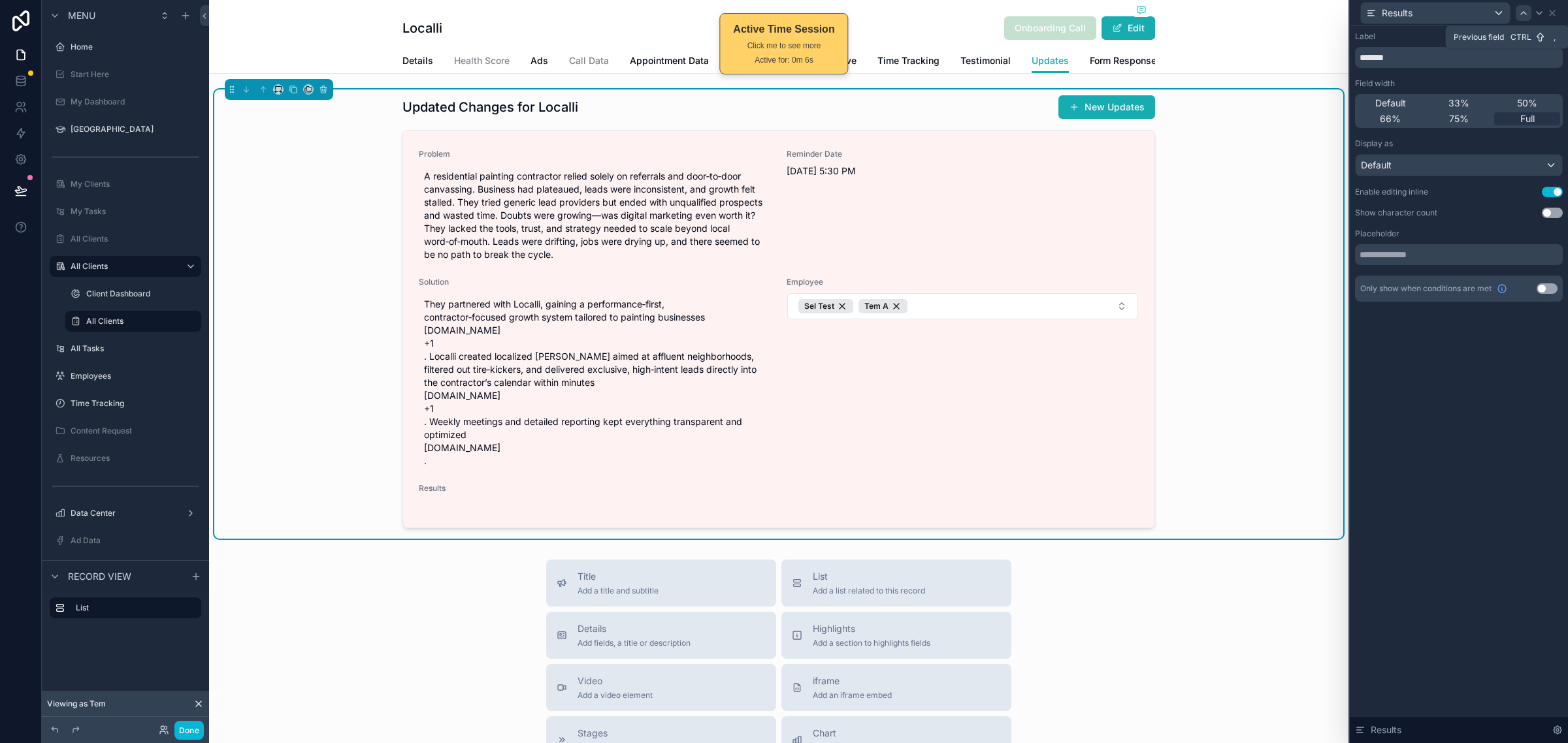
click at [1522, 15] on icon at bounding box center [1523, 13] width 10 height 10
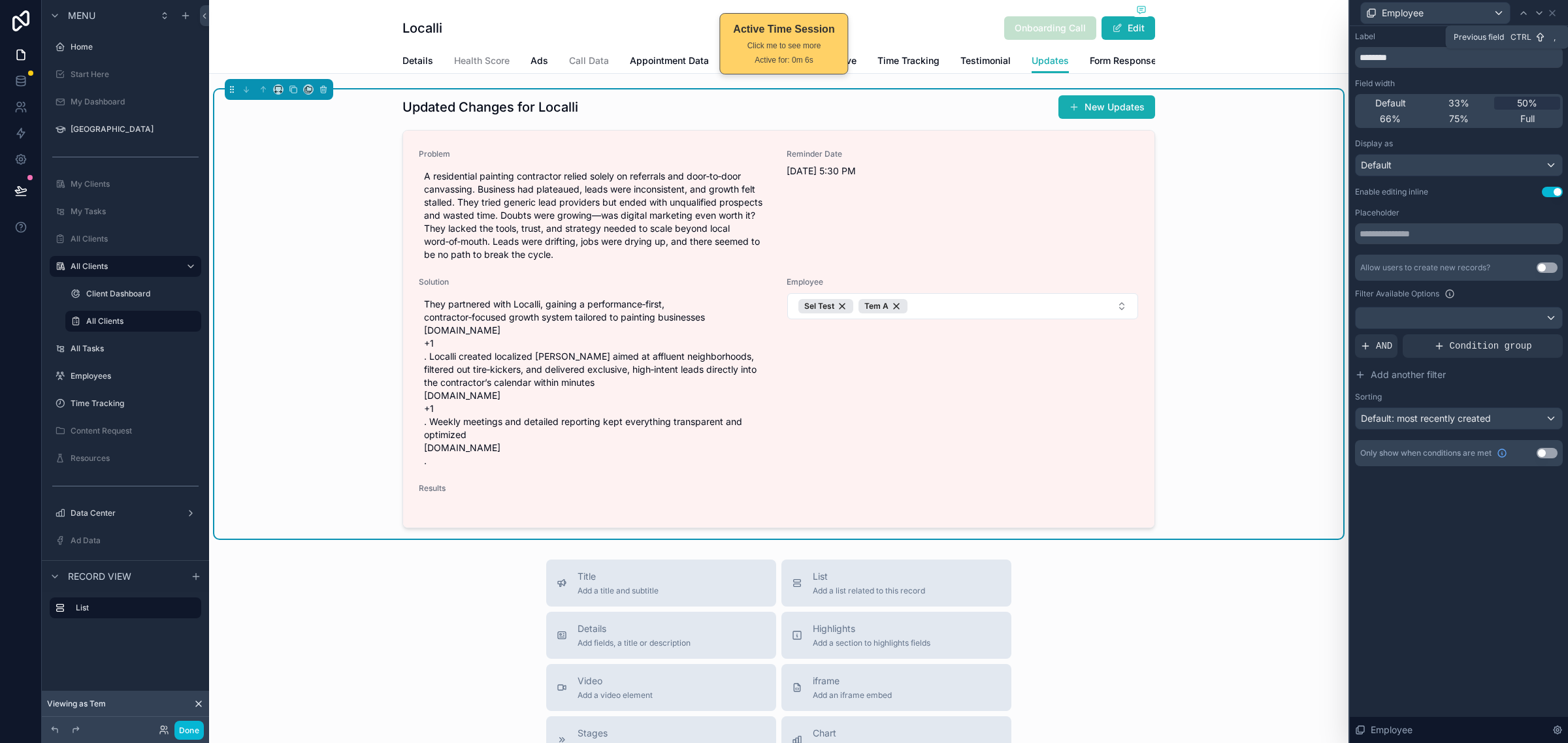
click at [1522, 15] on icon at bounding box center [1523, 13] width 10 height 10
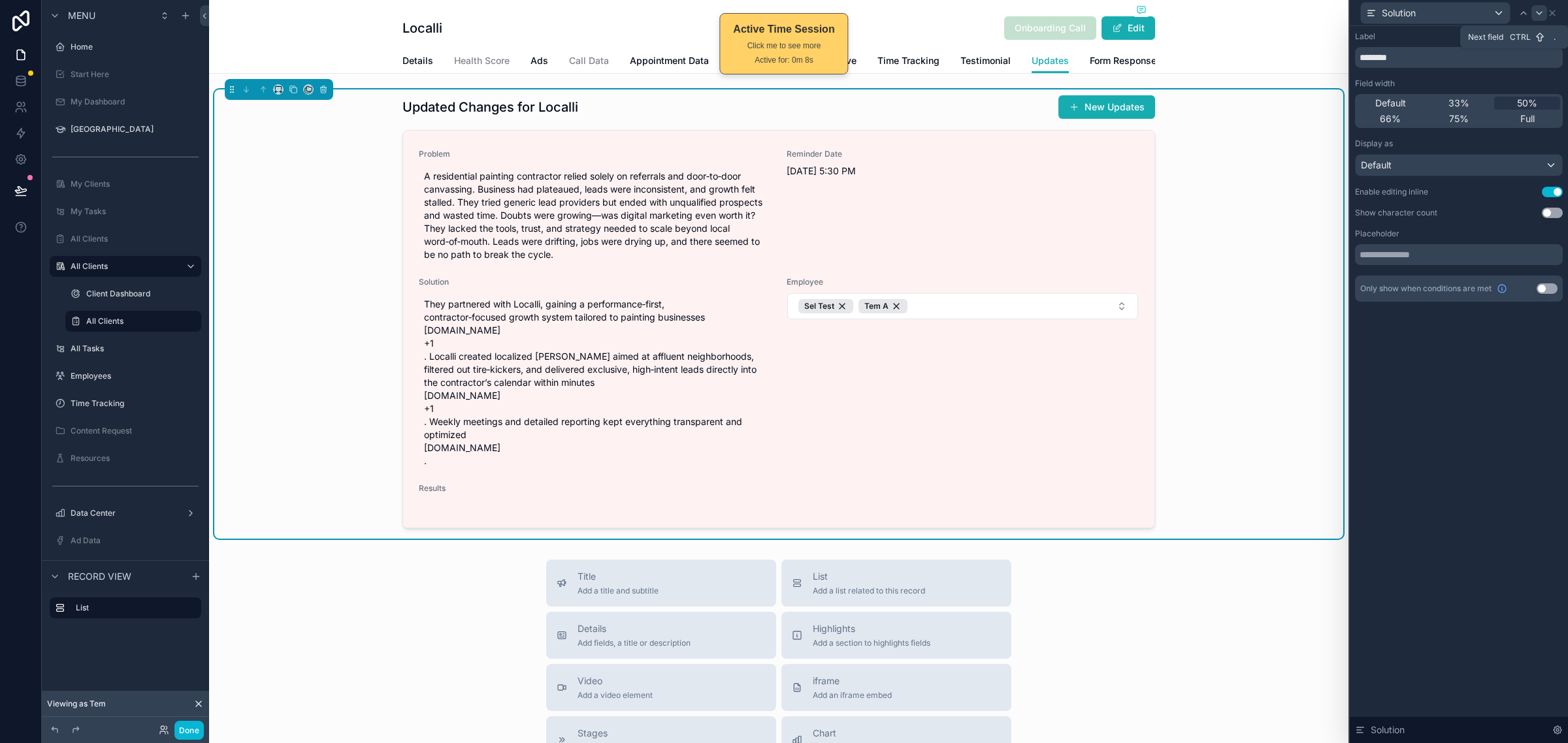
click at [1542, 13] on icon at bounding box center [1539, 13] width 10 height 10
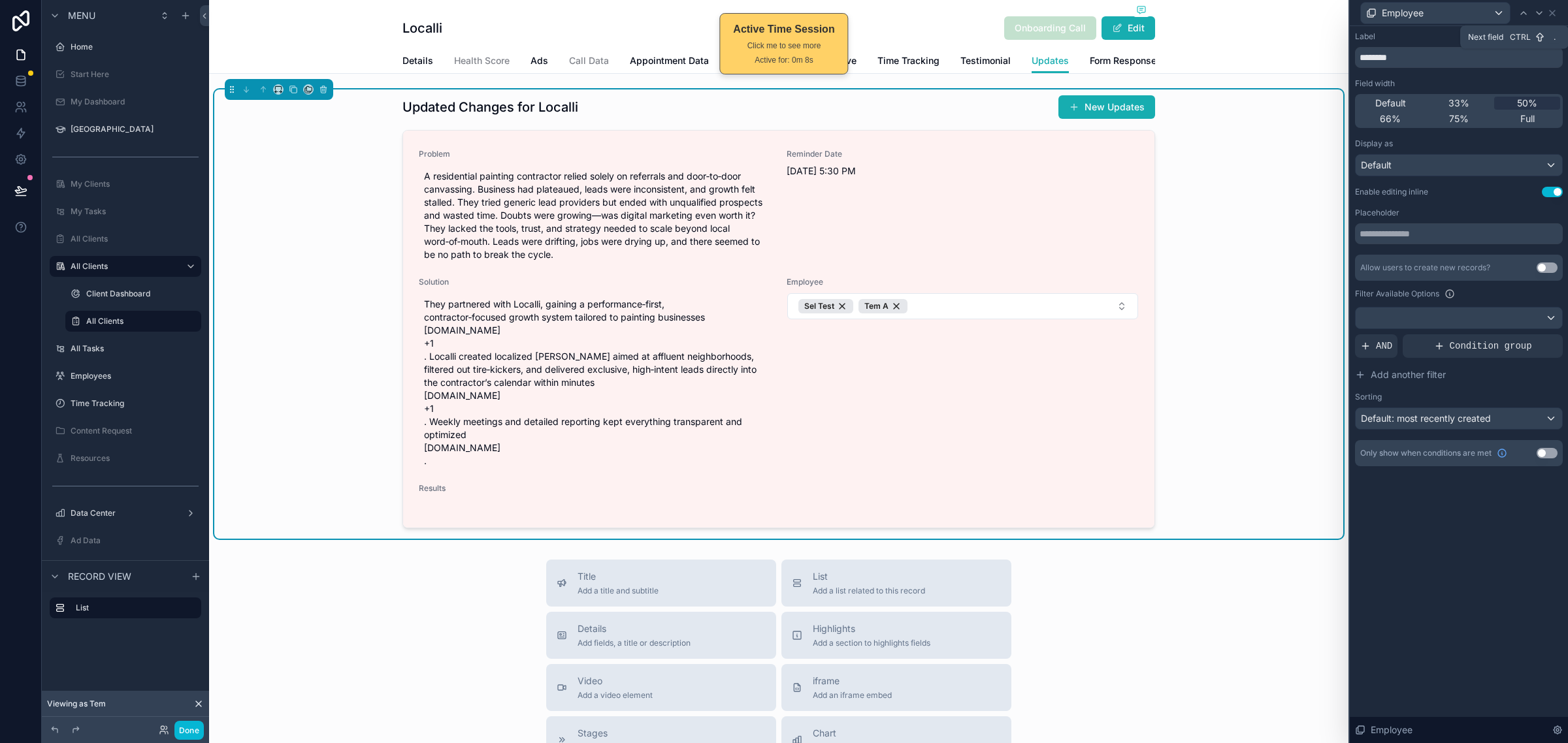
click at [1542, 13] on icon at bounding box center [1539, 13] width 10 height 10
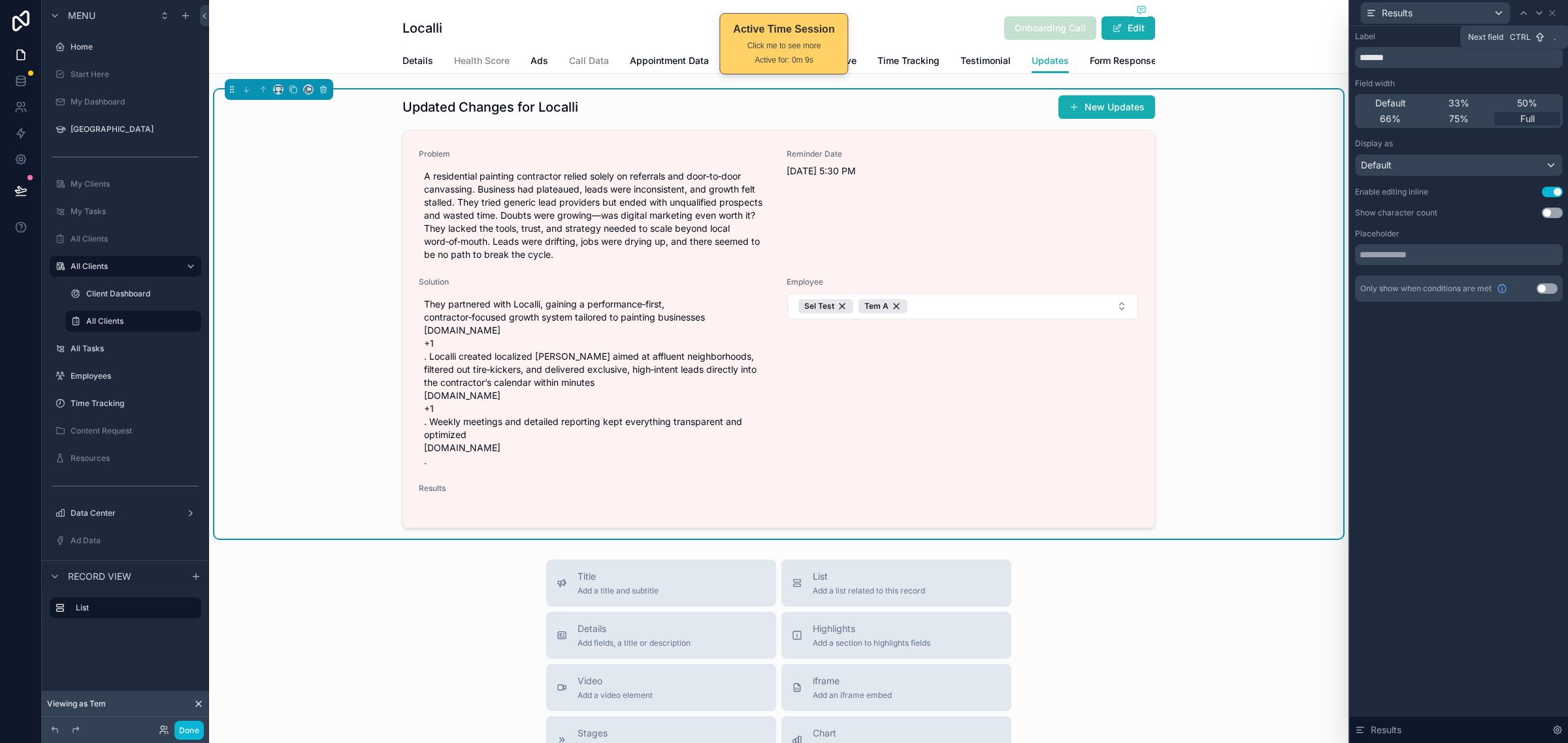
click at [1542, 13] on icon at bounding box center [1539, 13] width 10 height 10
click at [1552, 16] on icon at bounding box center [1552, 13] width 10 height 10
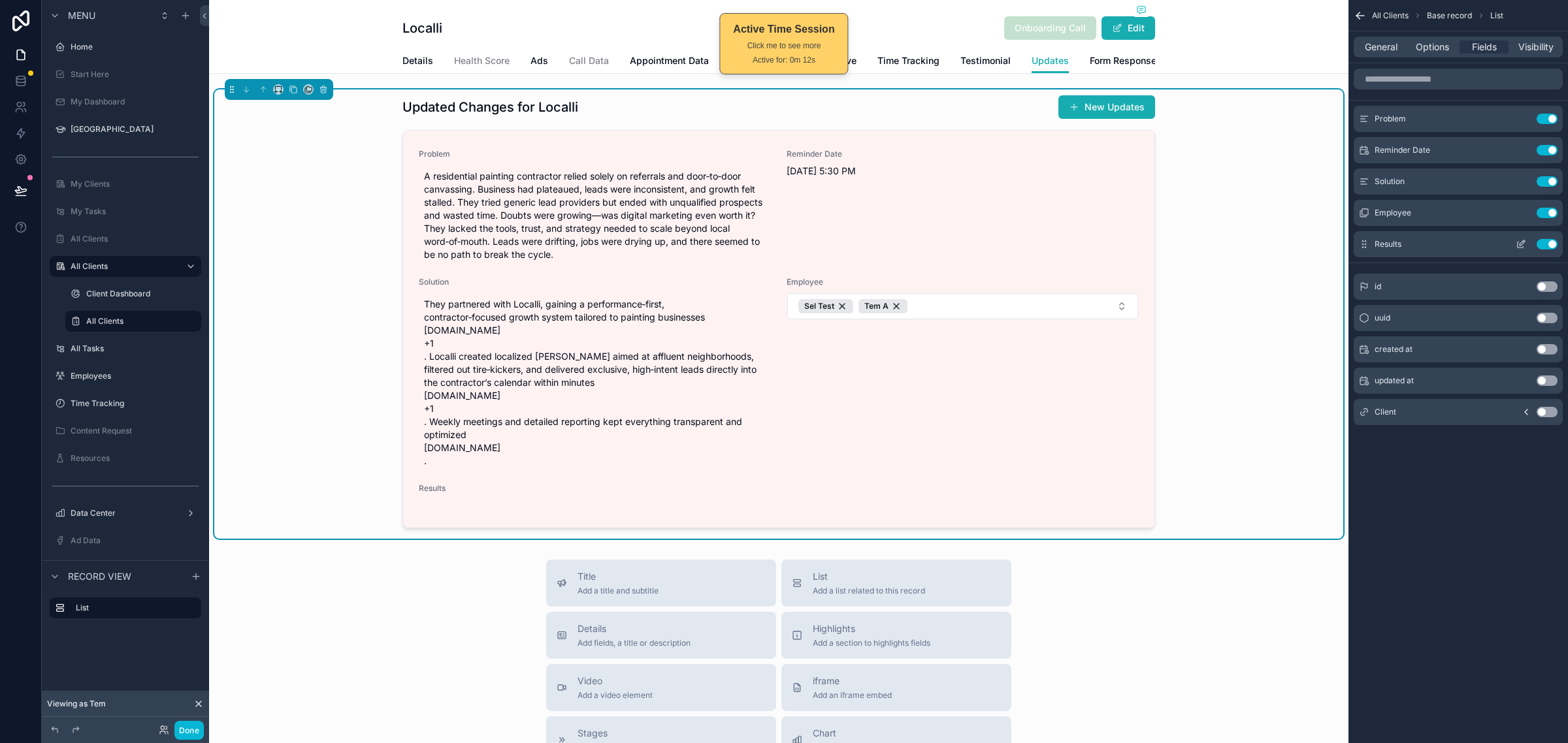
click at [1517, 243] on icon "scrollable content" at bounding box center [1520, 245] width 6 height 6
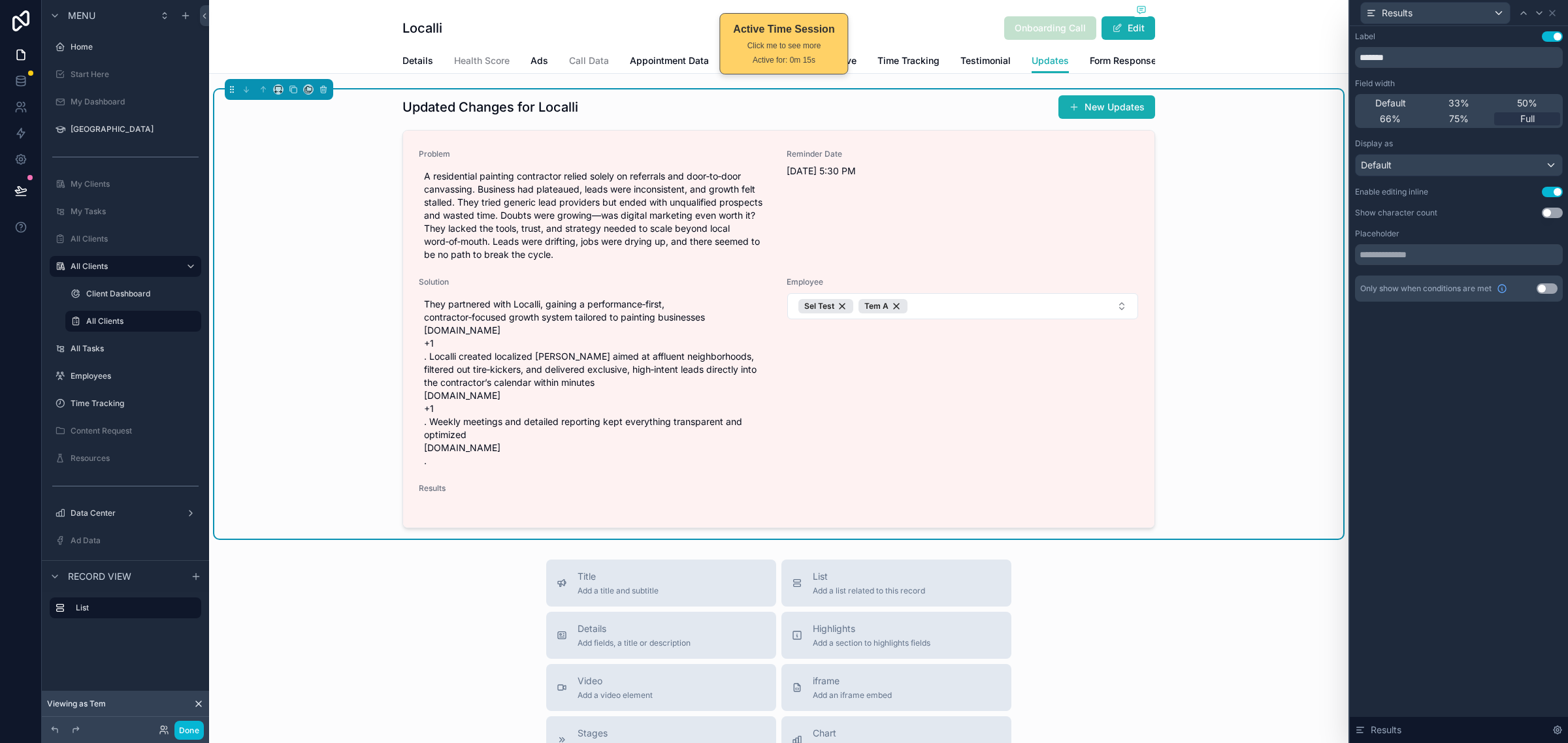
click at [1549, 216] on button "Use setting" at bounding box center [1552, 212] width 21 height 10
click at [1399, 260] on input "text" at bounding box center [1458, 255] width 207 height 21
type input "*"
type input "**********"
click at [1467, 376] on div "**********" at bounding box center [1459, 384] width 218 height 717
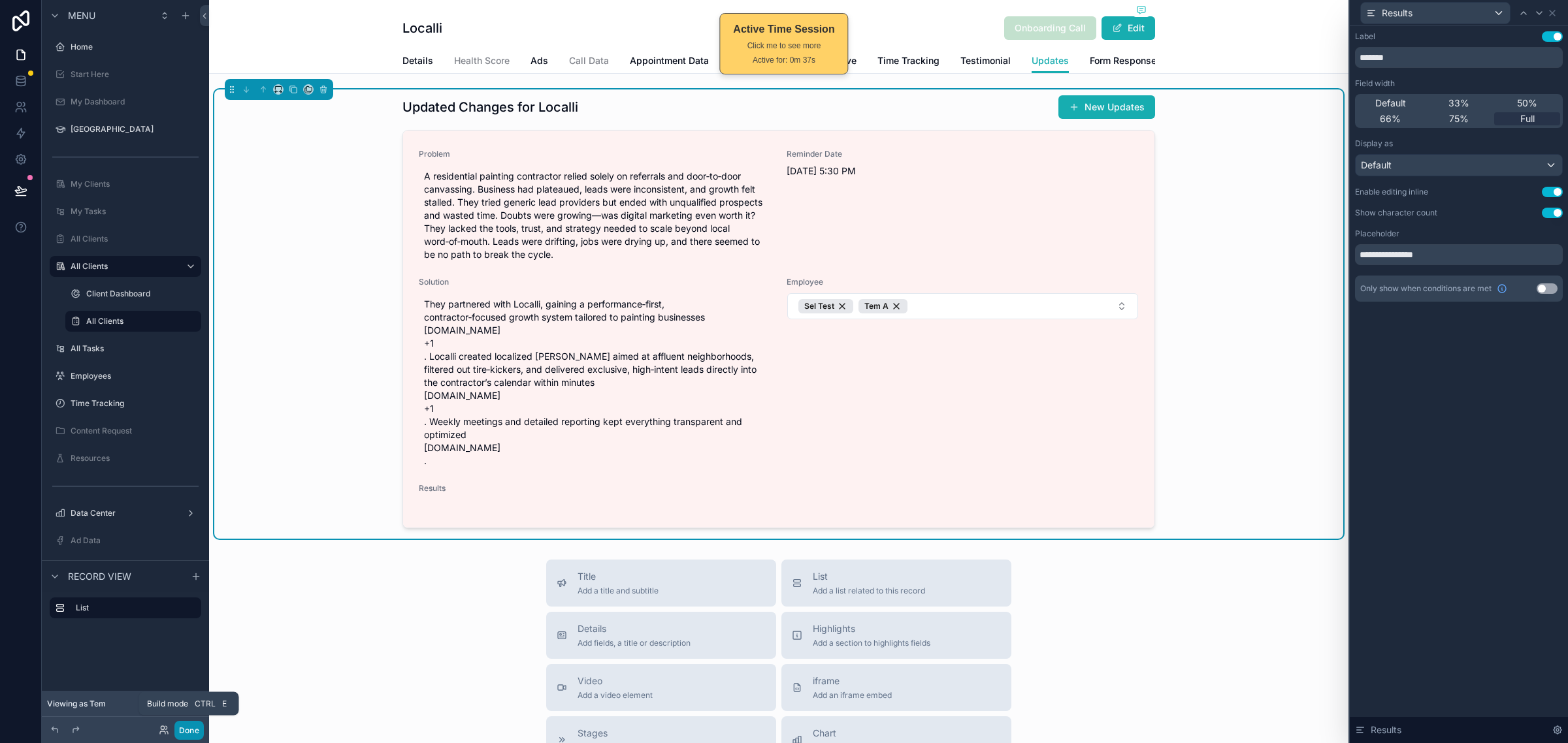
click at [188, 728] on button "Done" at bounding box center [189, 730] width 29 height 19
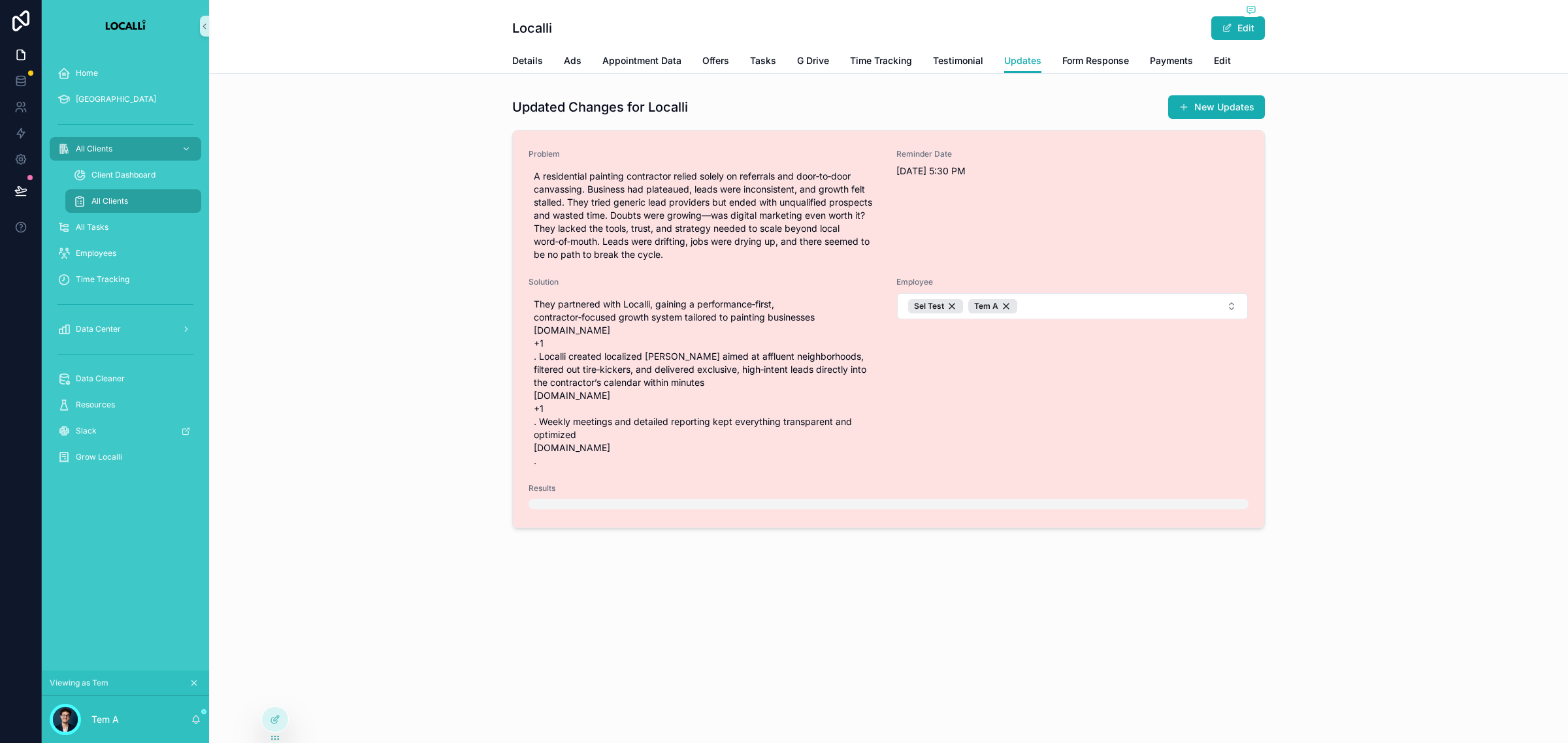
click at [588, 507] on div "scrollable content" at bounding box center [888, 504] width 720 height 10
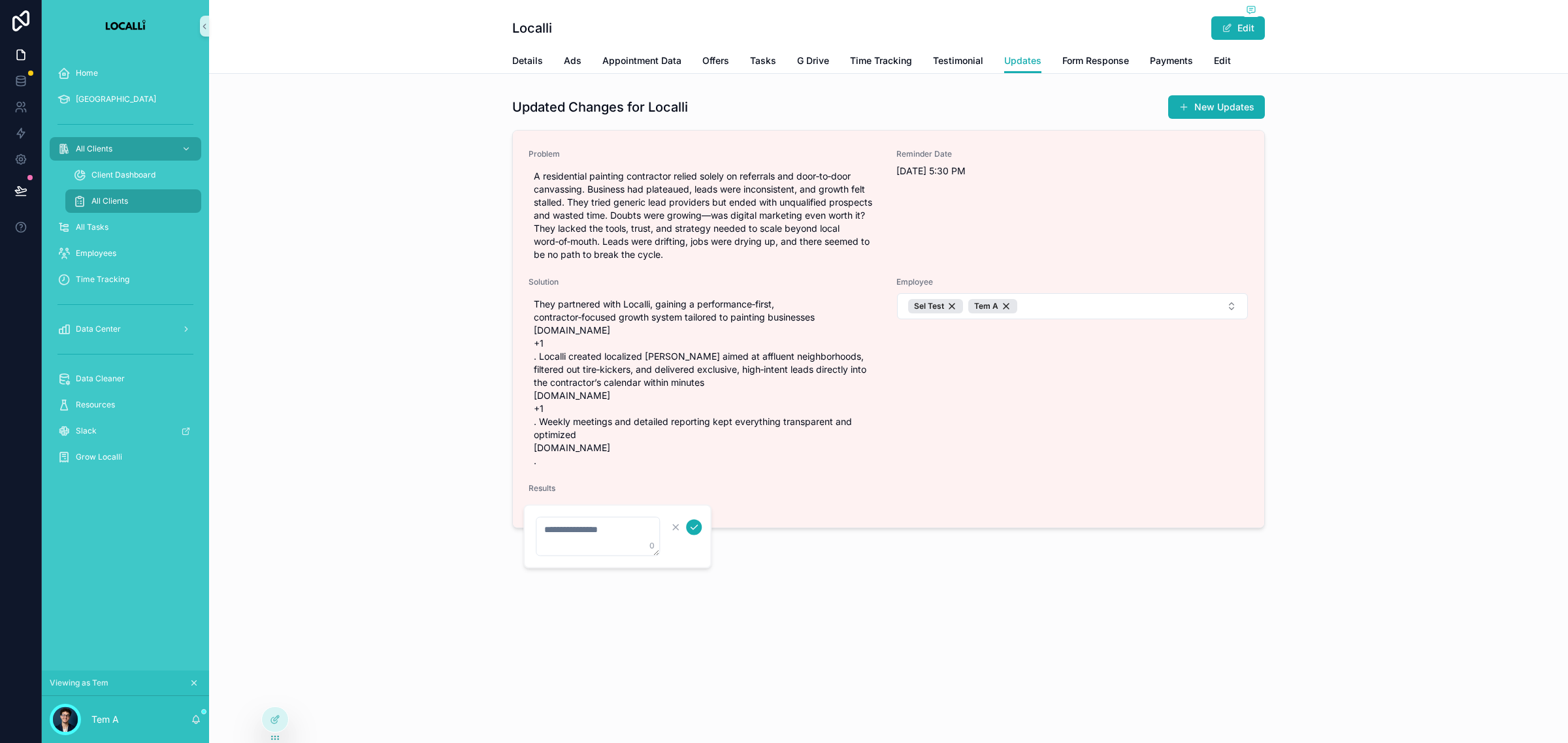
click at [580, 532] on textarea "scrollable content" at bounding box center [598, 537] width 124 height 40
click at [692, 525] on icon "scrollable content" at bounding box center [693, 528] width 10 height 10
click at [274, 726] on div at bounding box center [275, 719] width 26 height 25
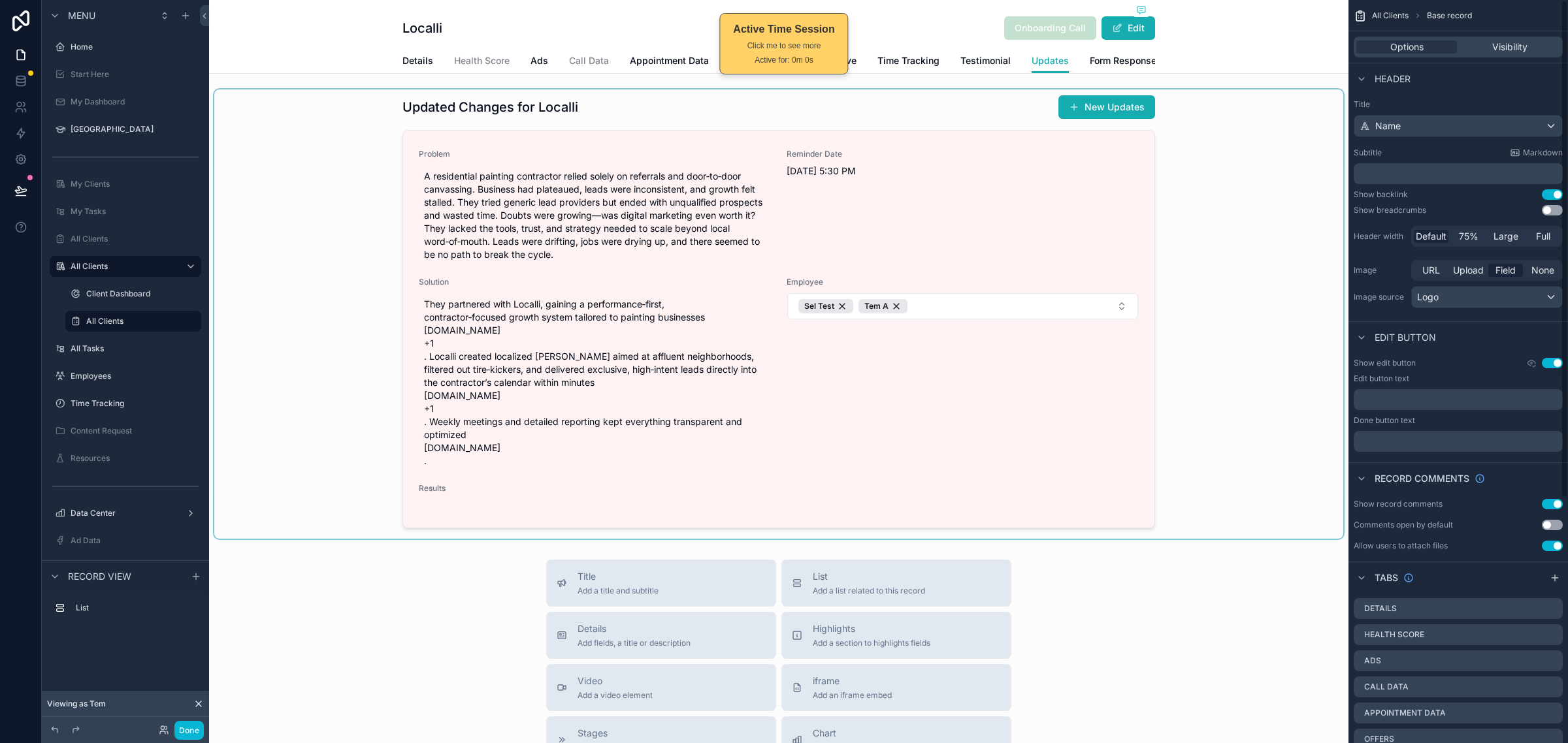
click at [1184, 348] on div "scrollable content" at bounding box center [778, 314] width 1128 height 449
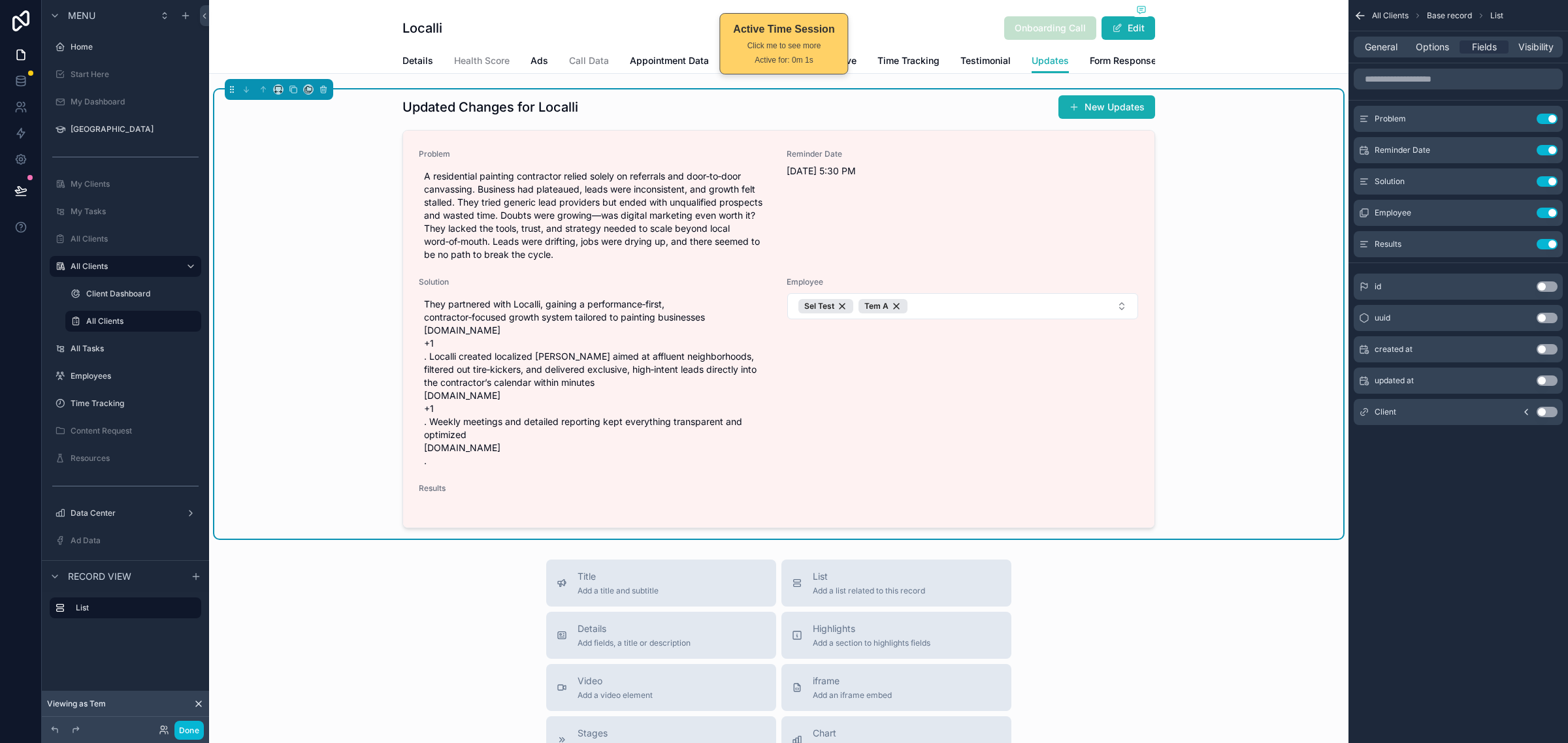
click at [1214, 310] on div "Updated Changes for Localli New Updates Problem A residential painting contract…" at bounding box center [778, 314] width 1128 height 449
click at [1519, 247] on icon "scrollable content" at bounding box center [1521, 244] width 10 height 10
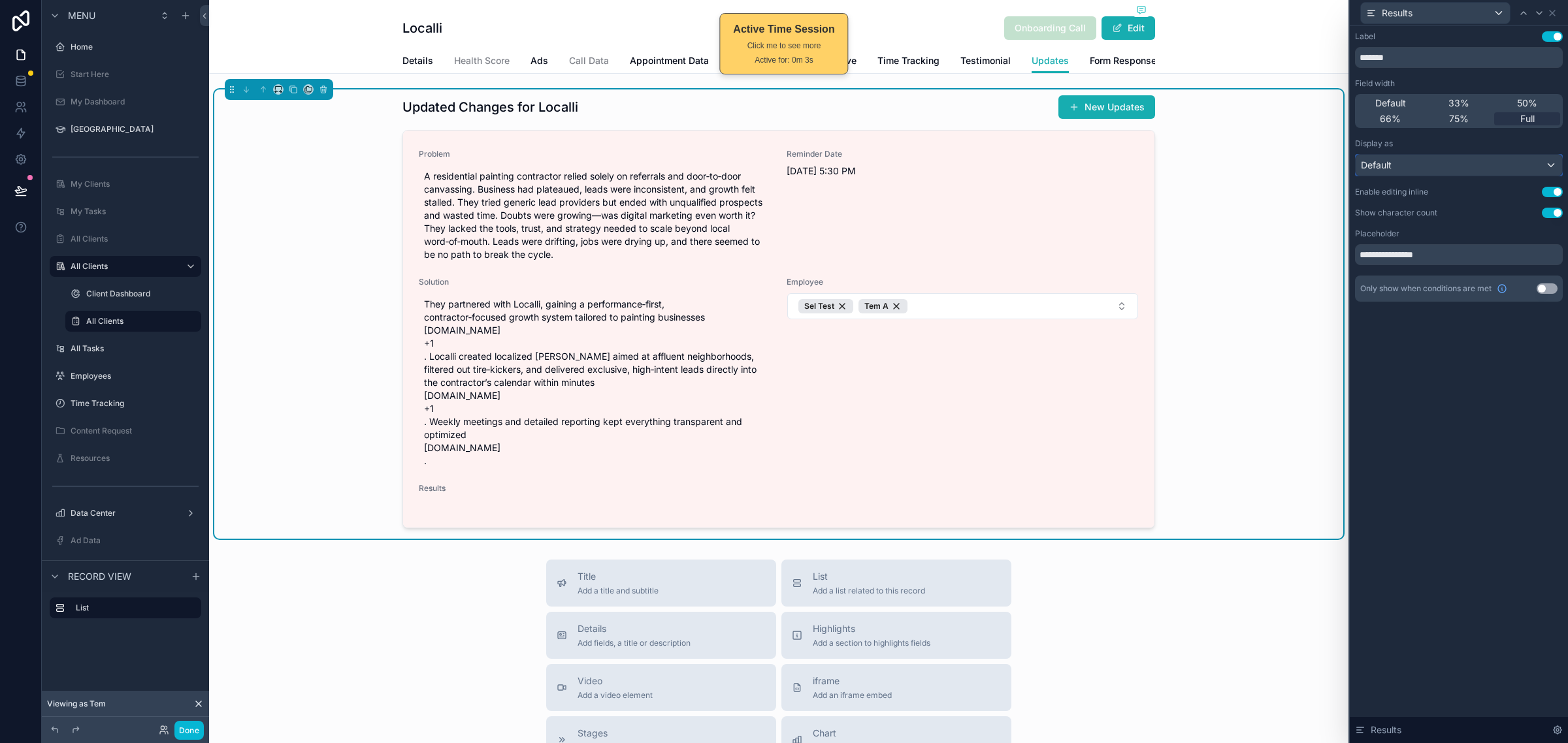
click at [1503, 161] on div "Default" at bounding box center [1459, 165] width 206 height 21
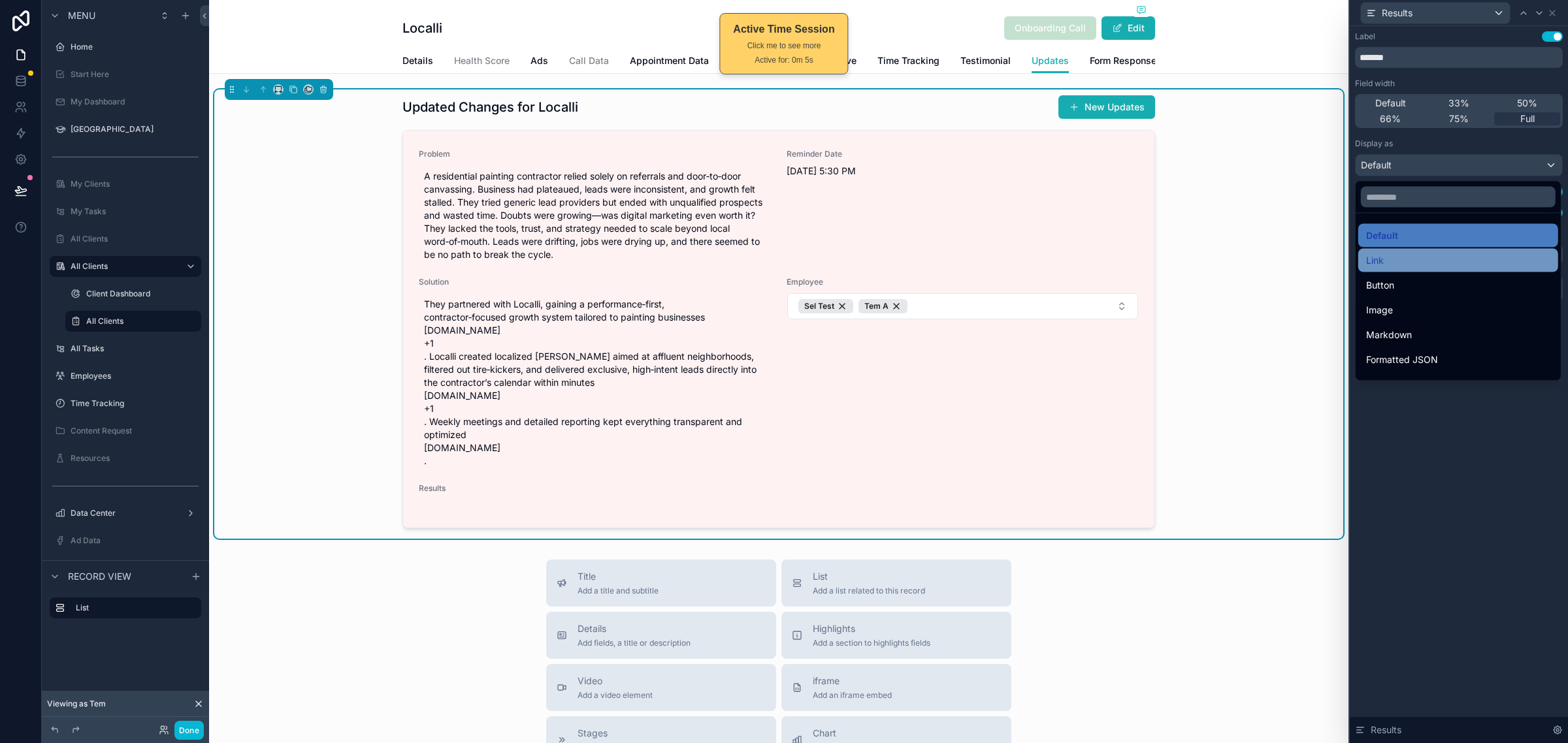
click at [1459, 260] on div "Link" at bounding box center [1458, 261] width 184 height 15
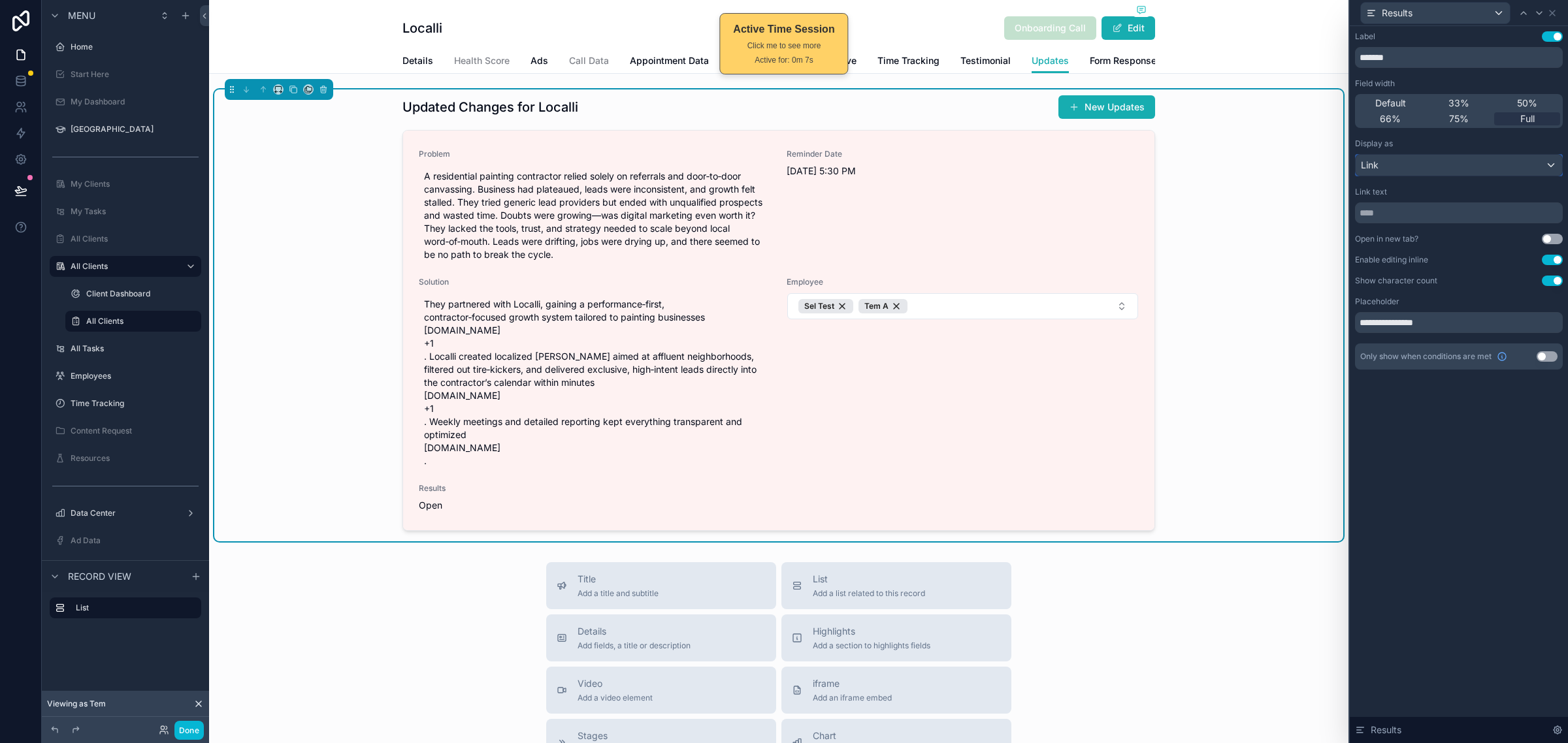
click at [1514, 154] on button "Link" at bounding box center [1458, 165] width 207 height 22
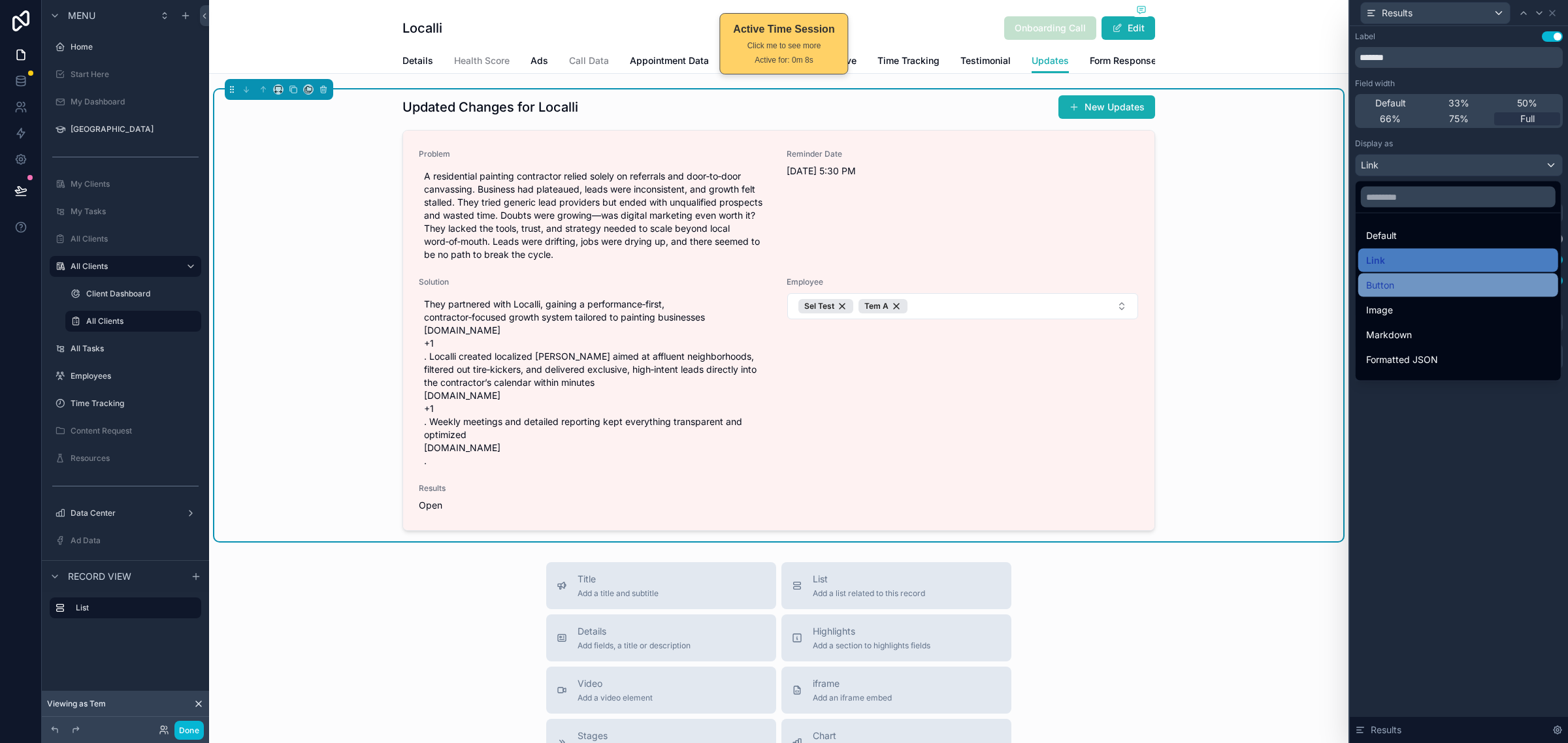
click at [1447, 283] on div "Button" at bounding box center [1458, 286] width 184 height 15
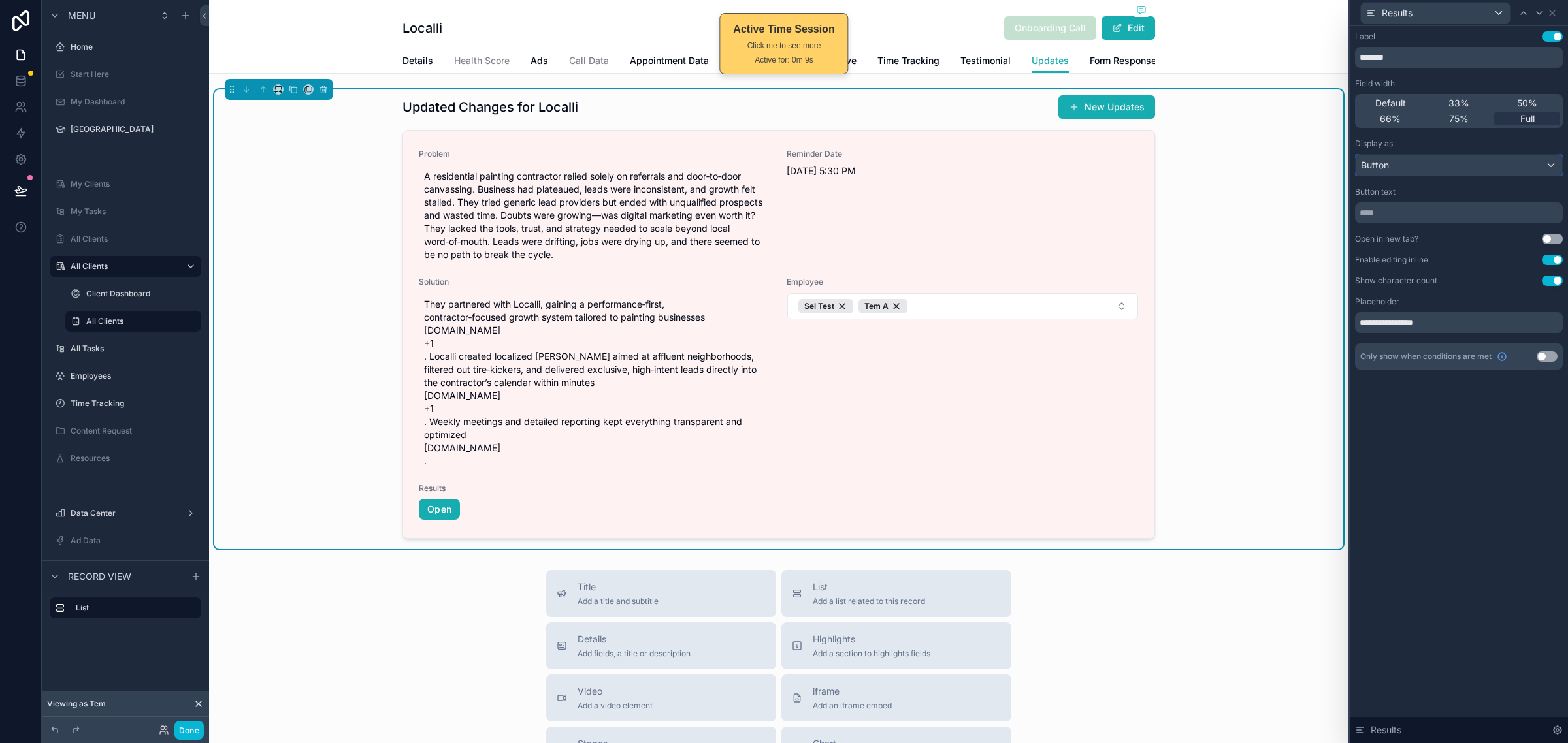
click at [1507, 167] on div "Button" at bounding box center [1459, 165] width 206 height 21
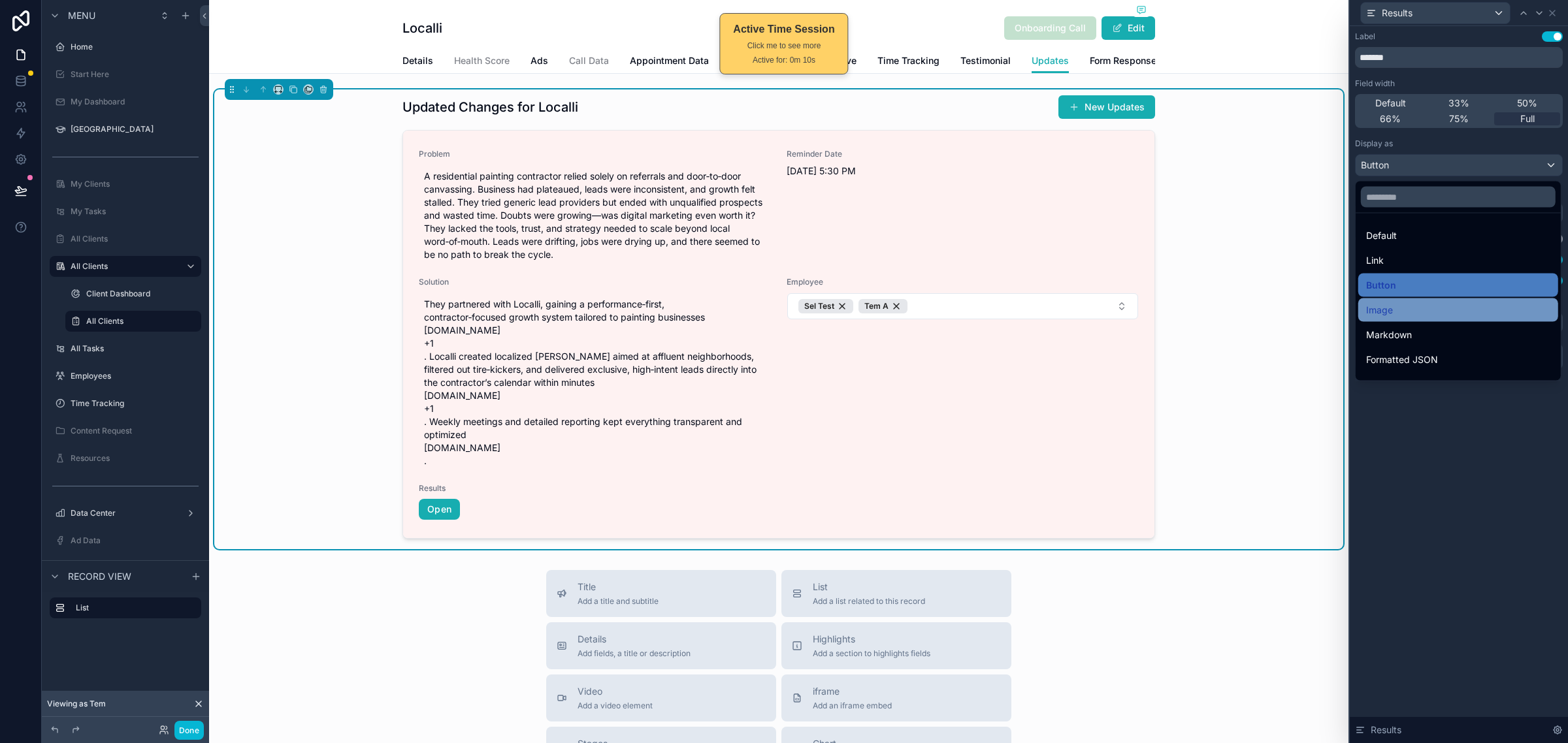
click at [1443, 304] on div "Image" at bounding box center [1458, 310] width 184 height 15
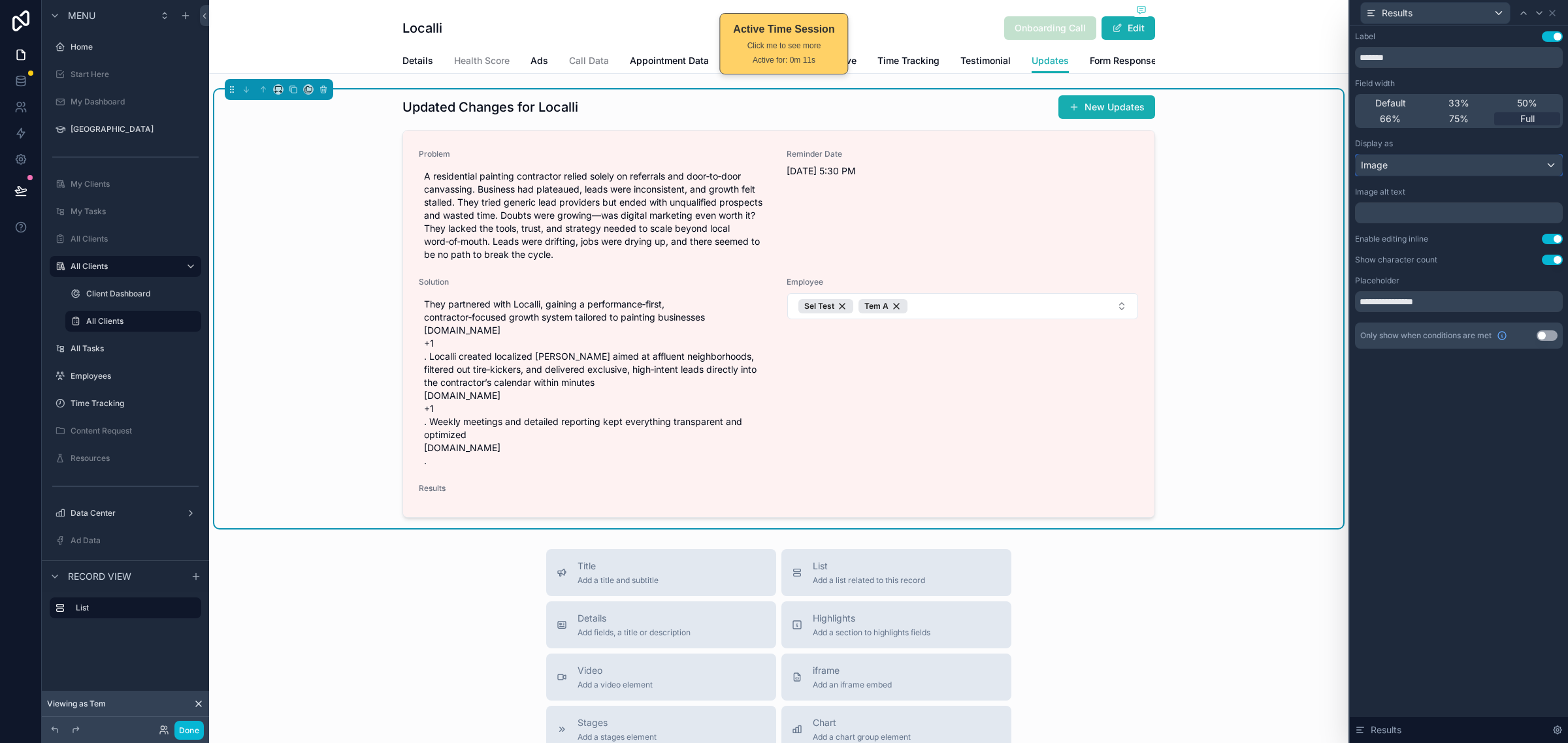
click at [1497, 159] on div "Image" at bounding box center [1459, 165] width 206 height 21
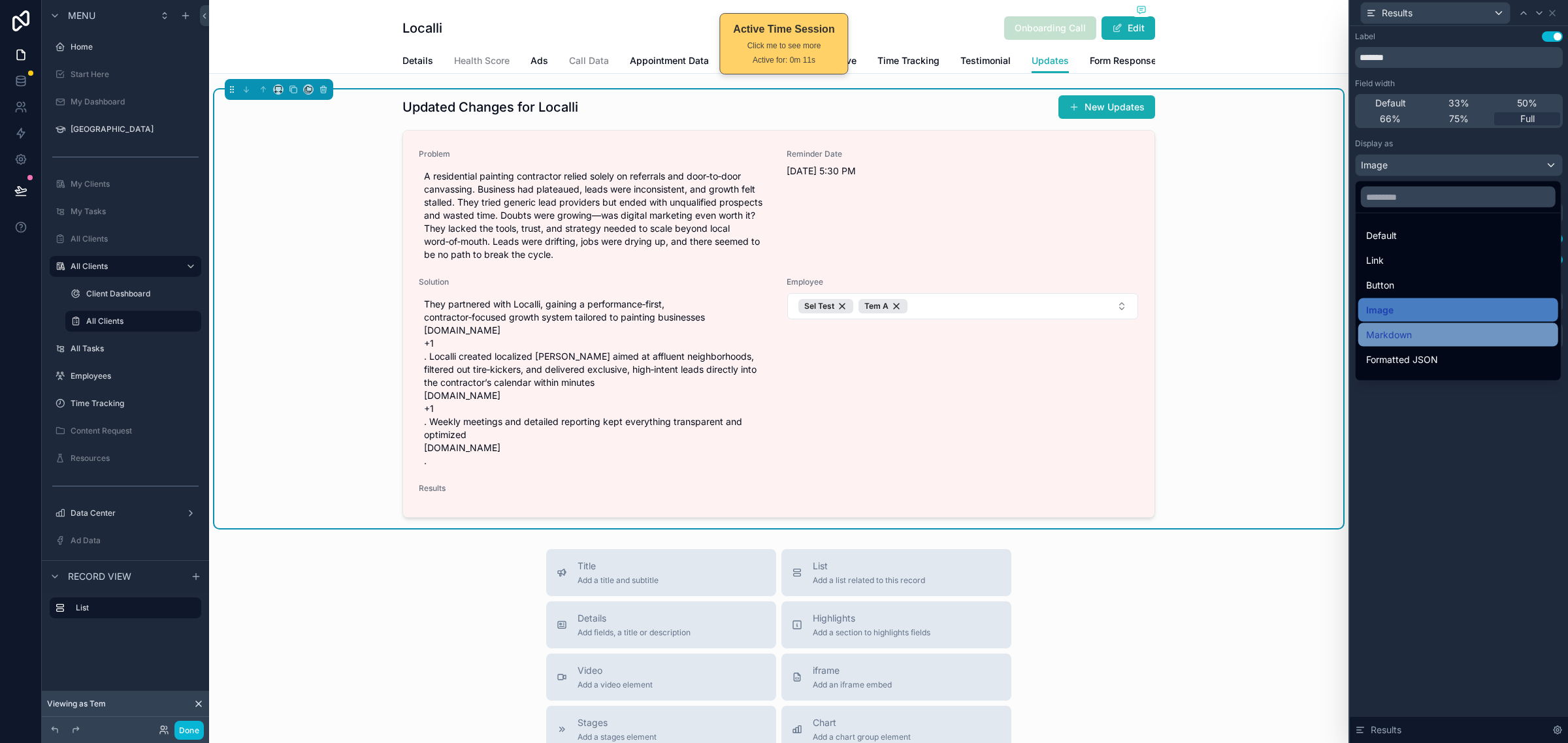
click at [1429, 328] on div "Markdown" at bounding box center [1458, 335] width 184 height 15
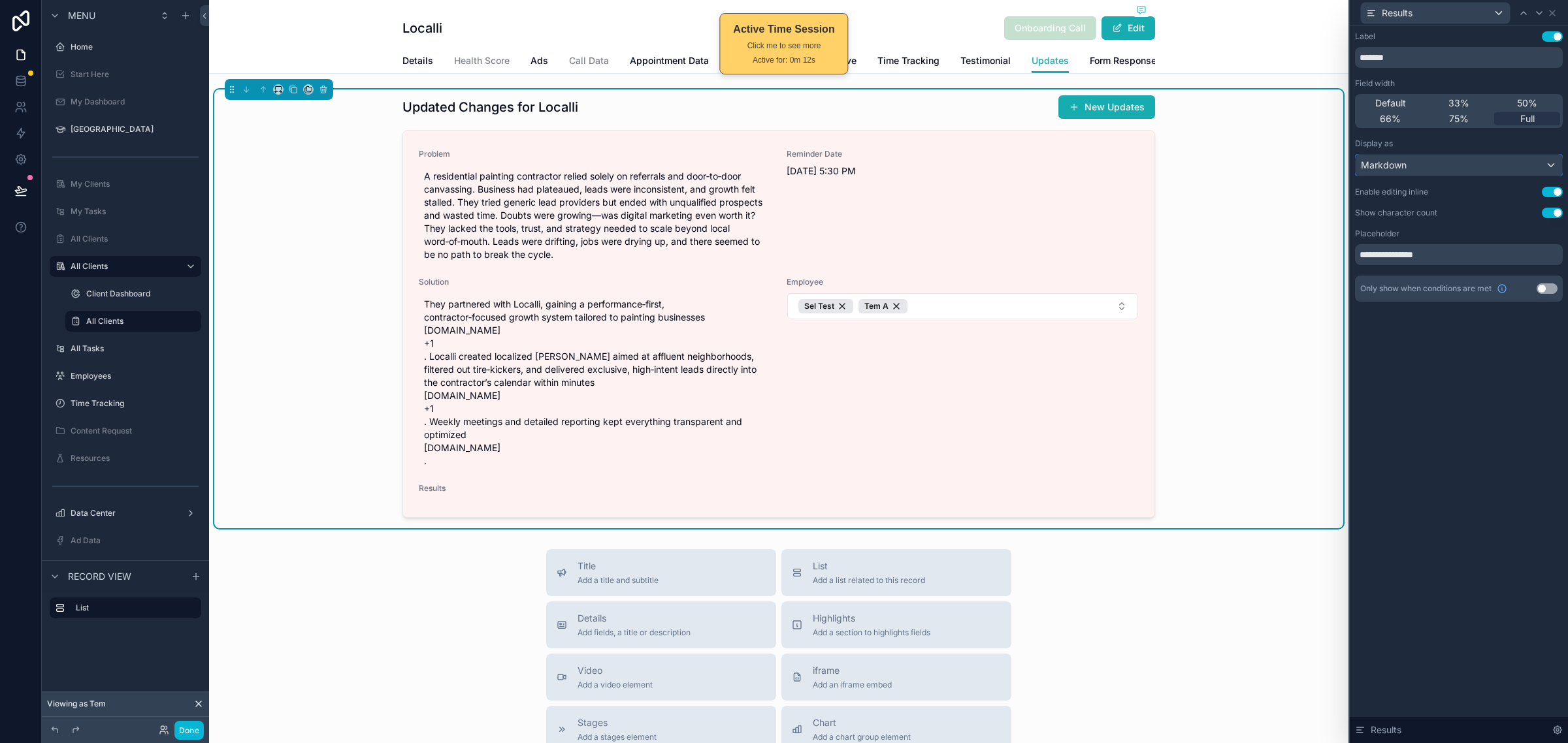
click at [1506, 167] on div "Markdown" at bounding box center [1459, 165] width 206 height 21
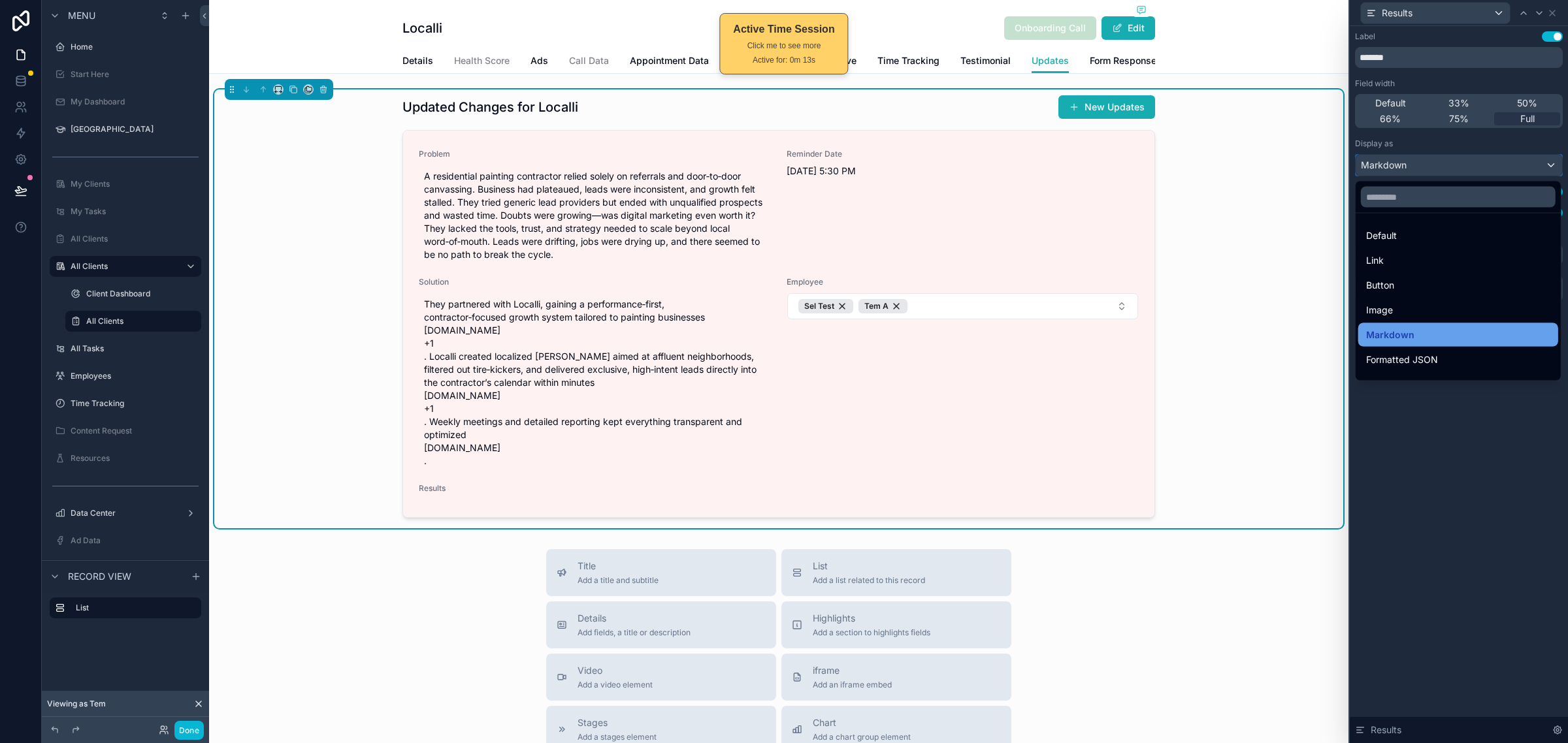
scroll to position [82, 0]
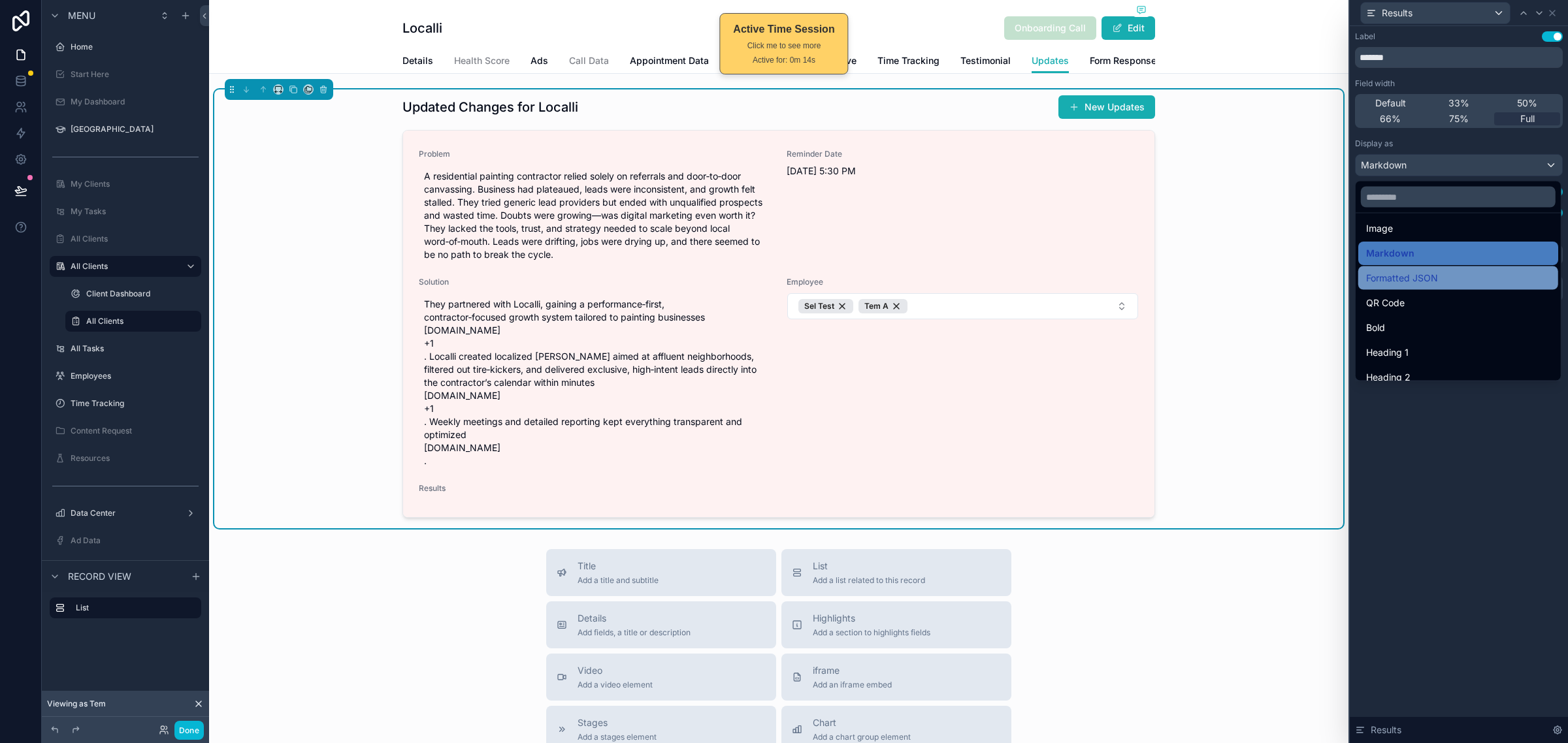
click at [1448, 288] on div "Formatted JSON" at bounding box center [1458, 278] width 200 height 23
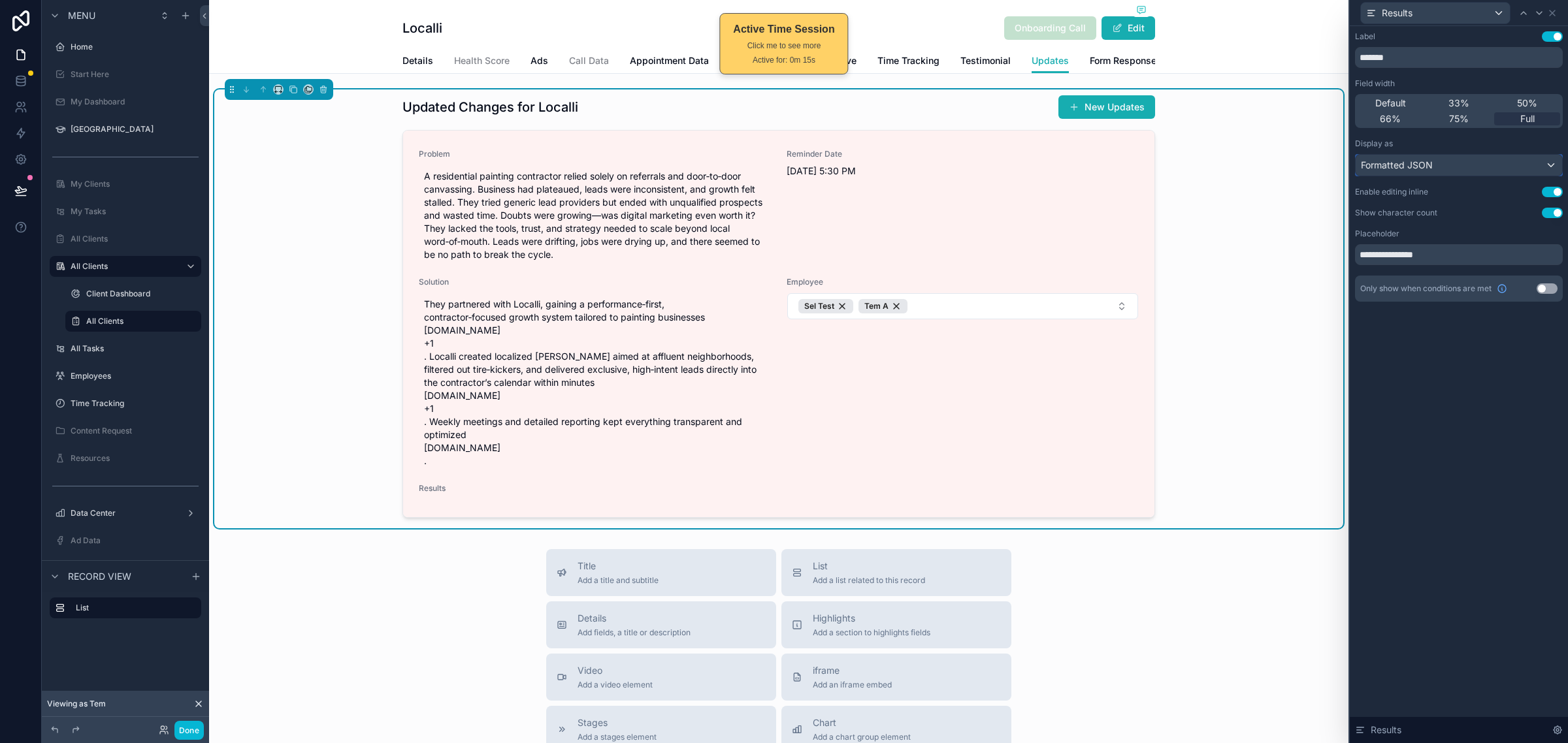
click at [1493, 169] on div "Formatted JSON" at bounding box center [1459, 165] width 206 height 21
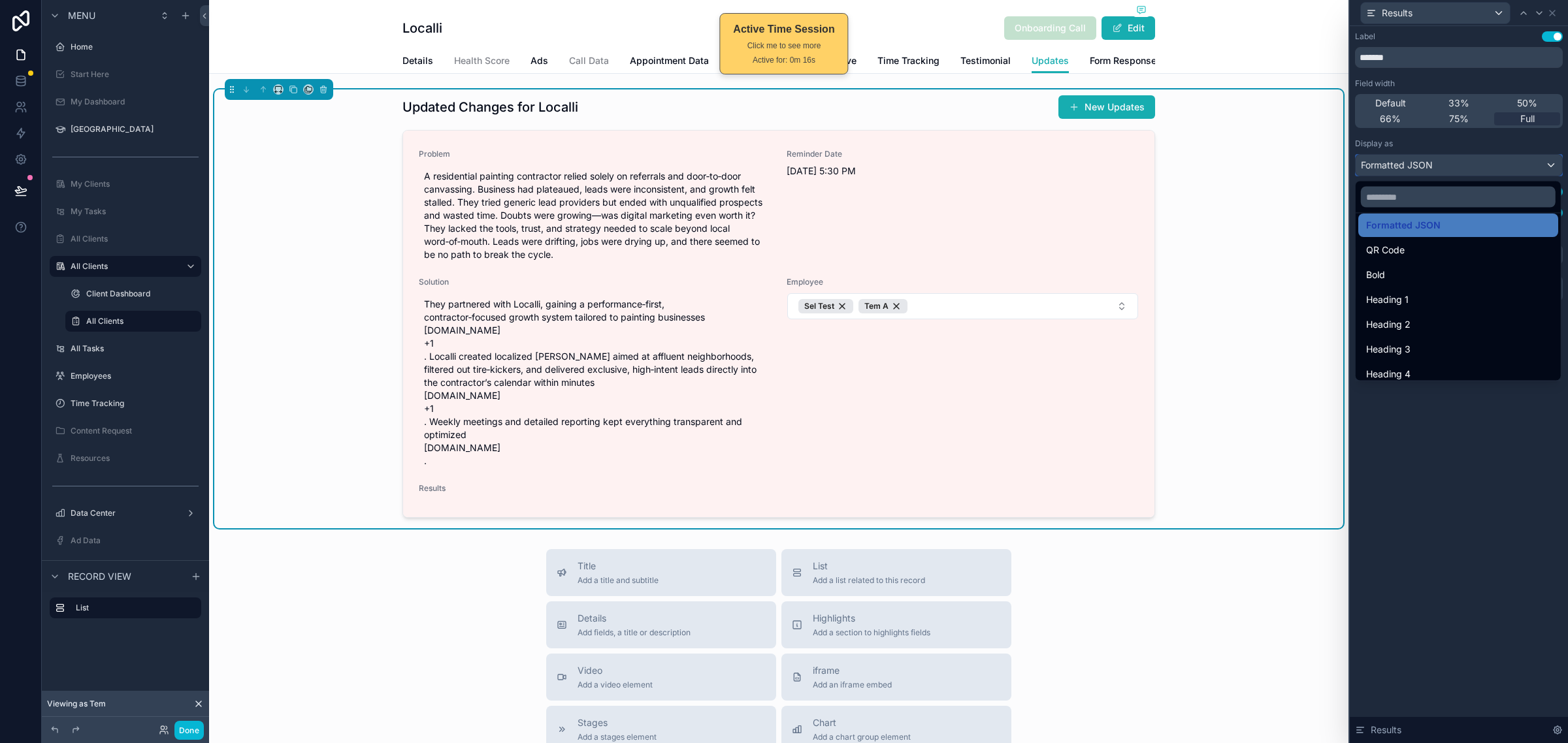
scroll to position [142, 0]
click at [1452, 283] on div "Heading 1" at bounding box center [1458, 292] width 200 height 23
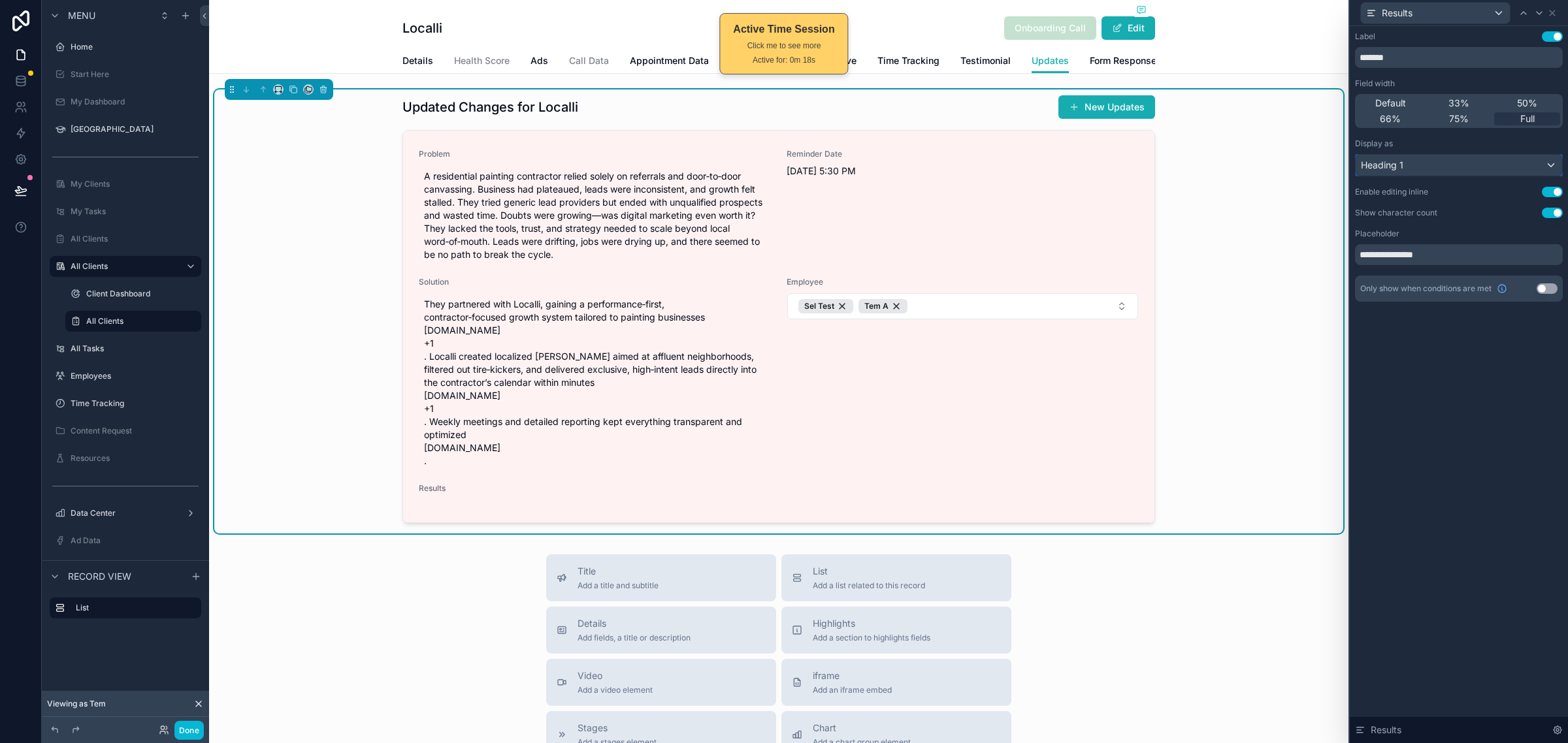
click at [1492, 167] on div "Heading 1" at bounding box center [1459, 165] width 206 height 21
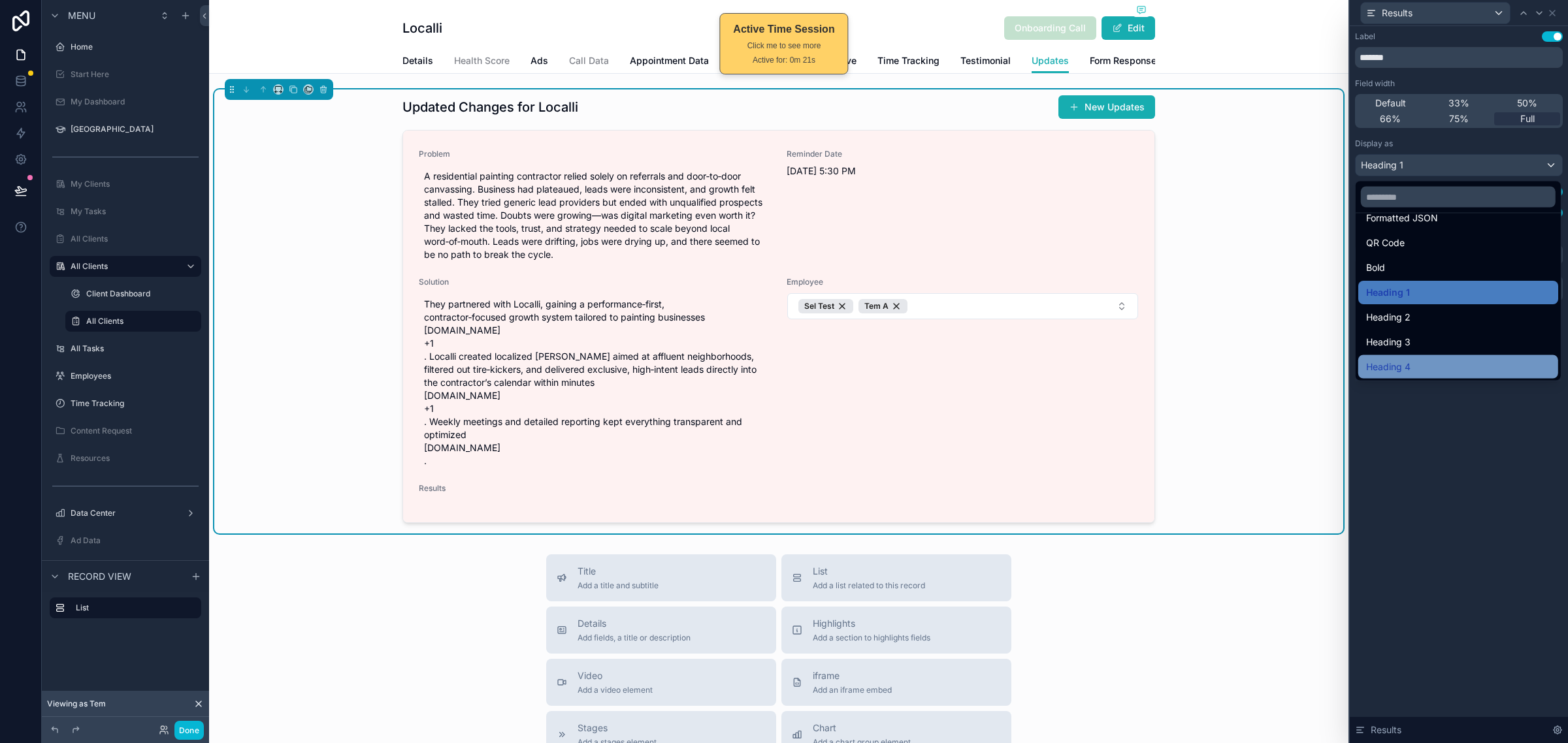
click at [1423, 371] on div "Heading 4" at bounding box center [1458, 367] width 184 height 15
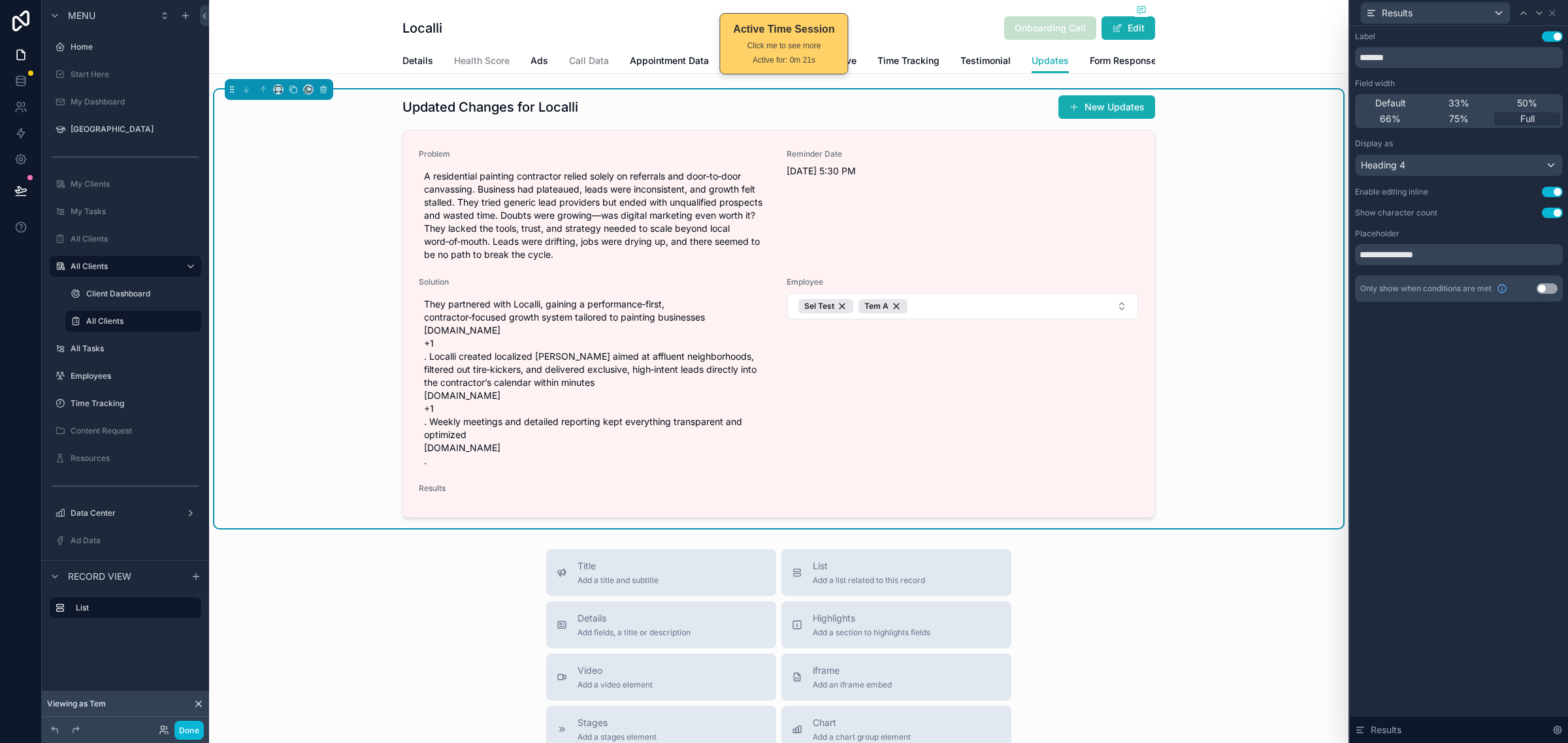
click at [1407, 427] on div "**********" at bounding box center [1459, 384] width 218 height 717
click at [197, 732] on button "Done" at bounding box center [189, 730] width 29 height 19
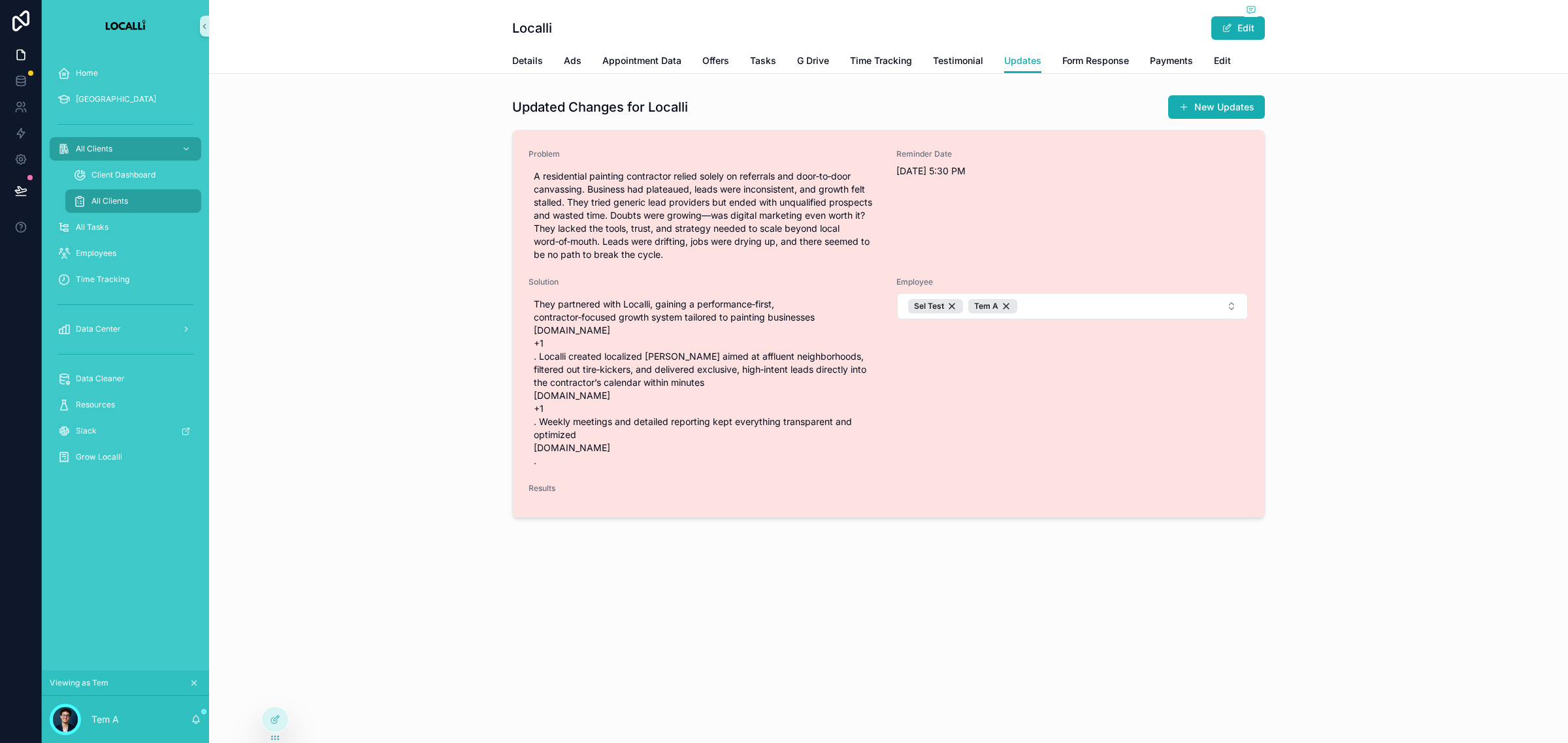
click at [549, 500] on div "Problem A residential painting contractor relied solely on referrals and door‑t…" at bounding box center [888, 324] width 751 height 387
click at [530, 498] on div "Results" at bounding box center [888, 491] width 720 height 15
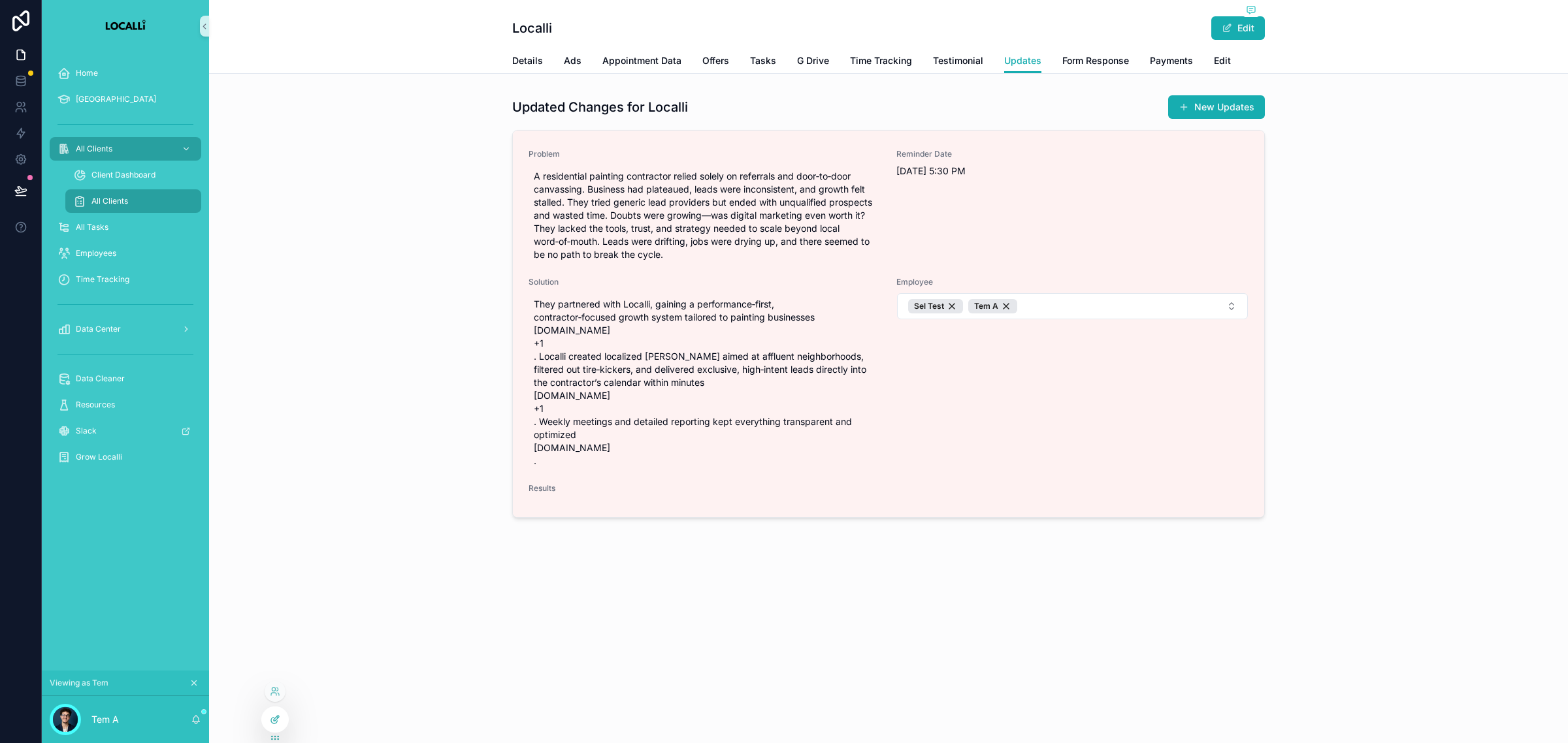
click at [267, 721] on div at bounding box center [275, 719] width 26 height 25
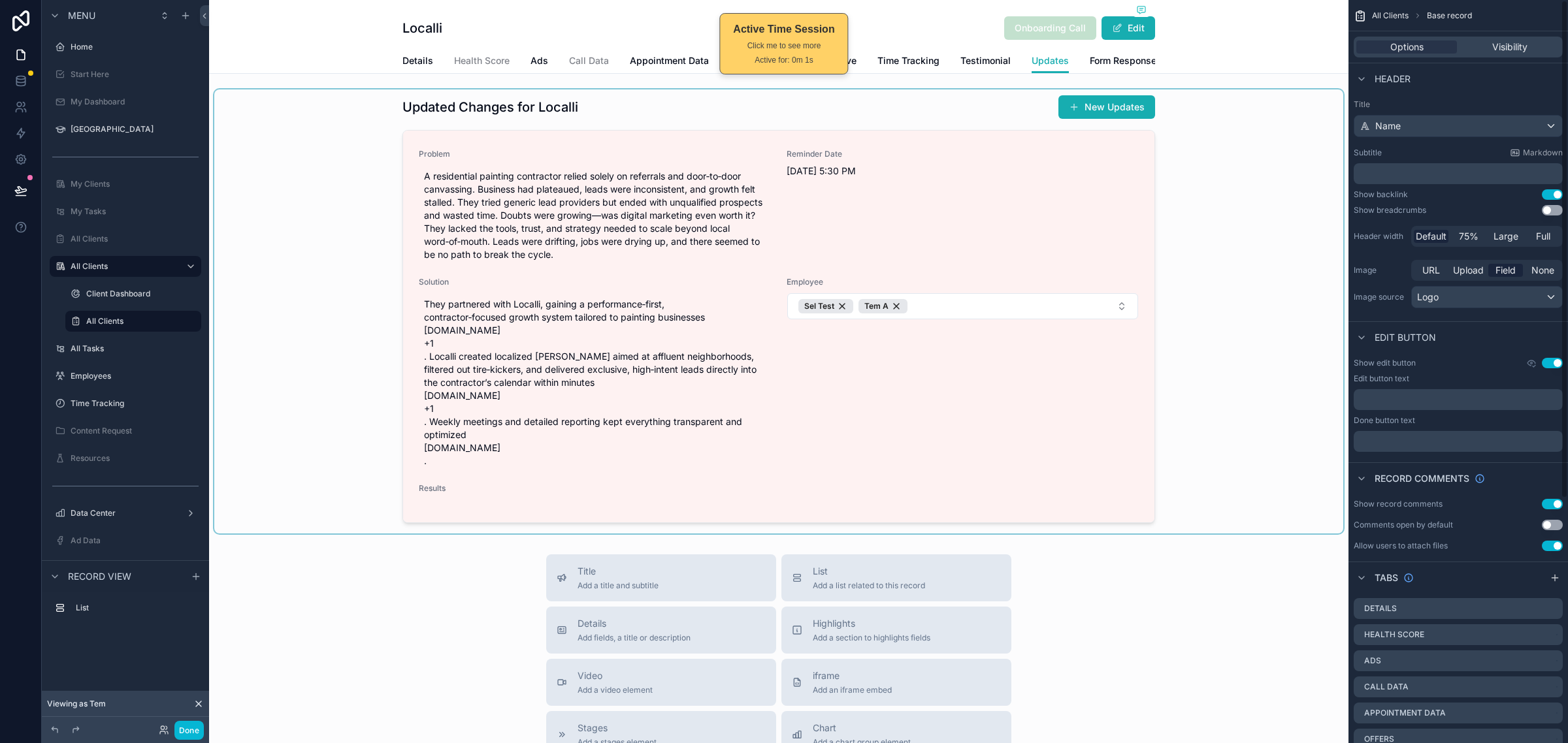
click at [1173, 476] on div "scrollable content" at bounding box center [778, 311] width 1128 height 444
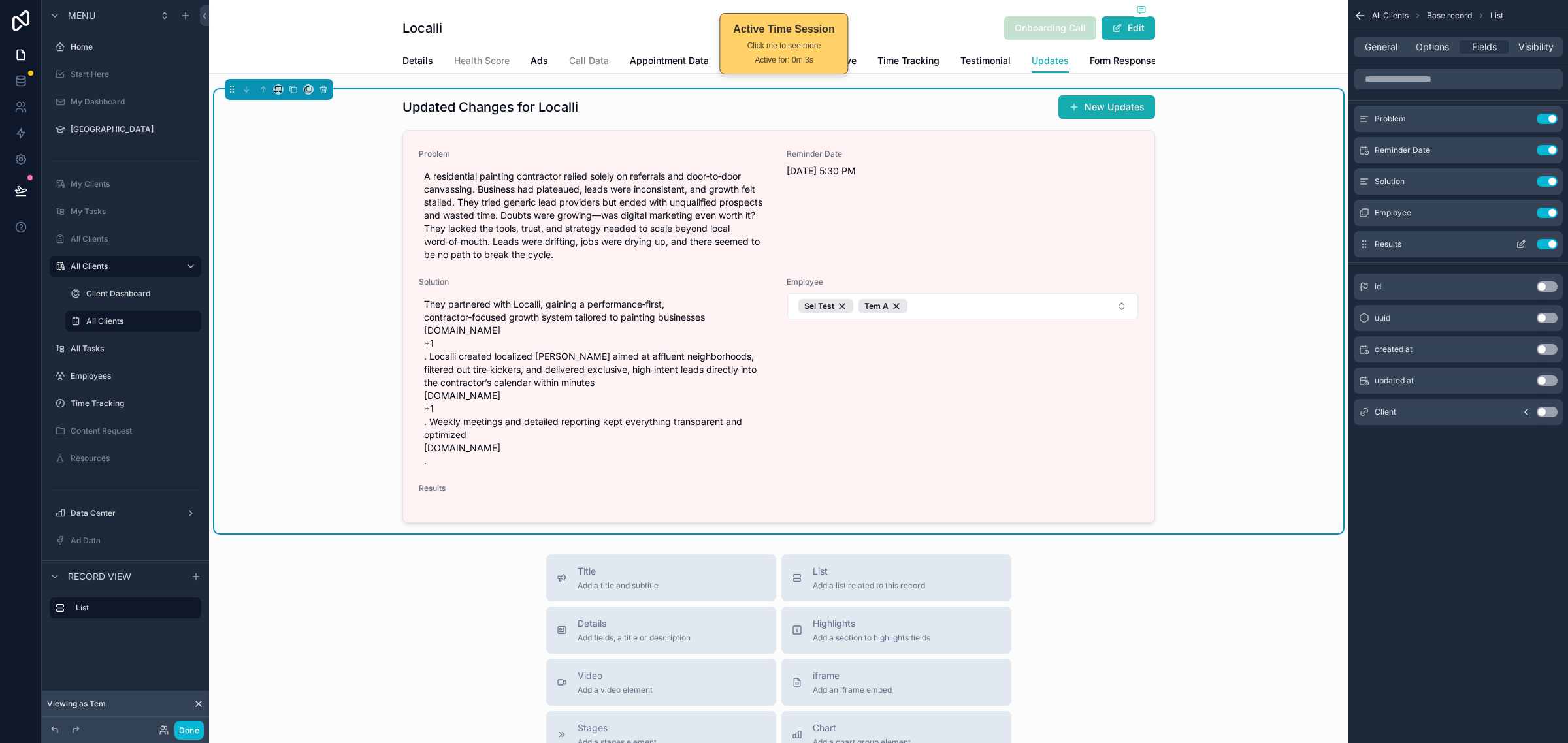
click at [1520, 249] on icon "scrollable content" at bounding box center [1521, 244] width 10 height 10
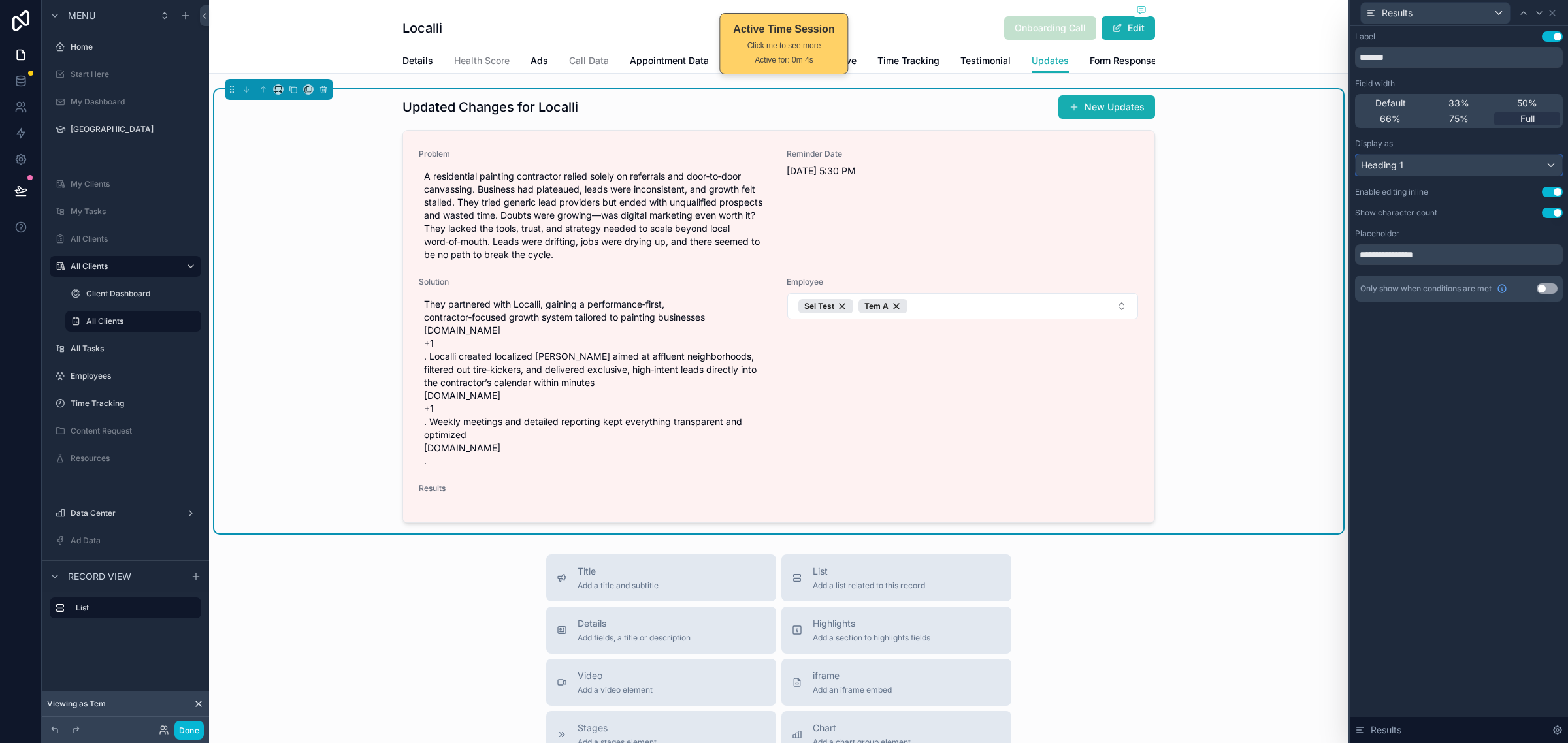
click at [1489, 156] on div "Heading 1" at bounding box center [1459, 165] width 206 height 21
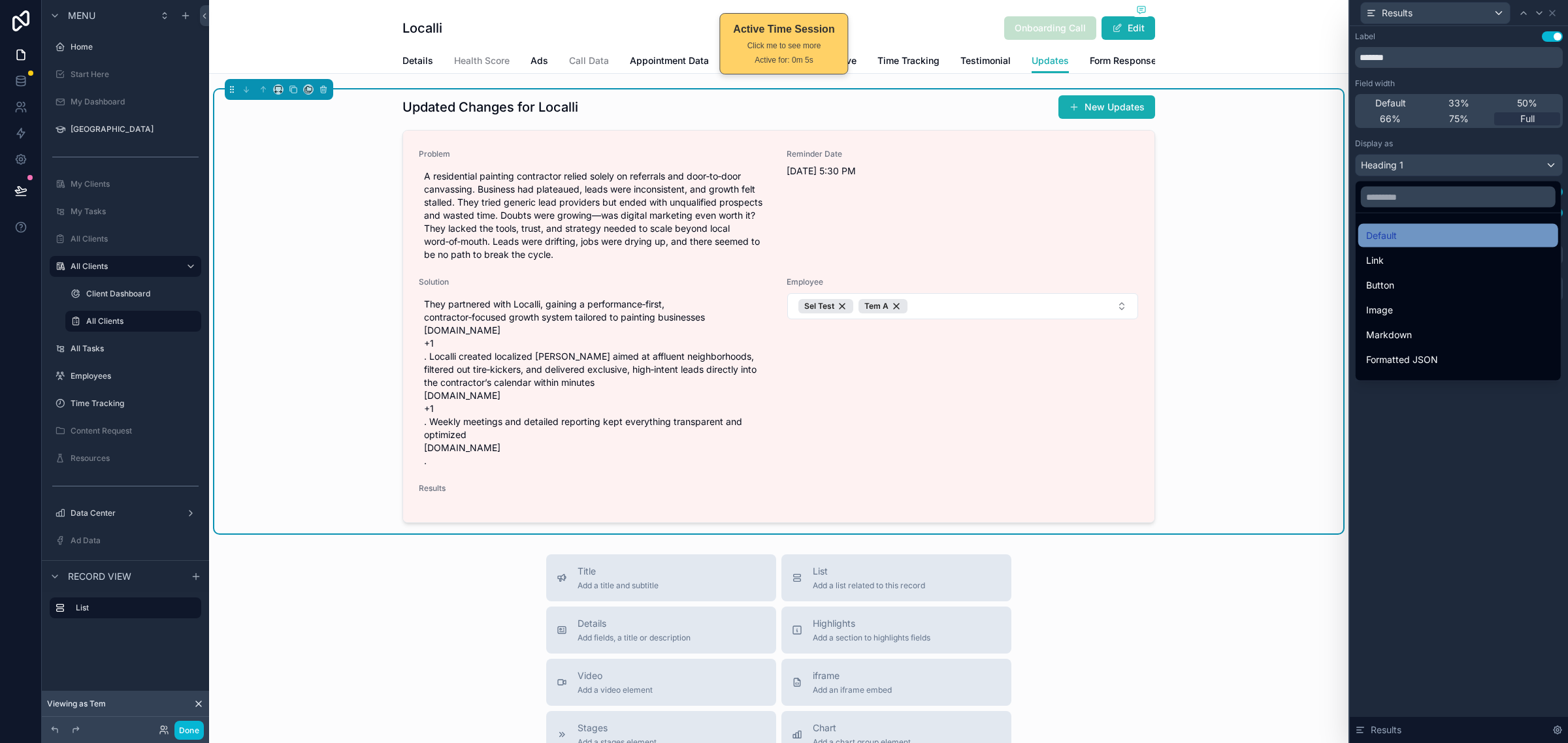
click at [1438, 229] on div "Default" at bounding box center [1458, 236] width 184 height 15
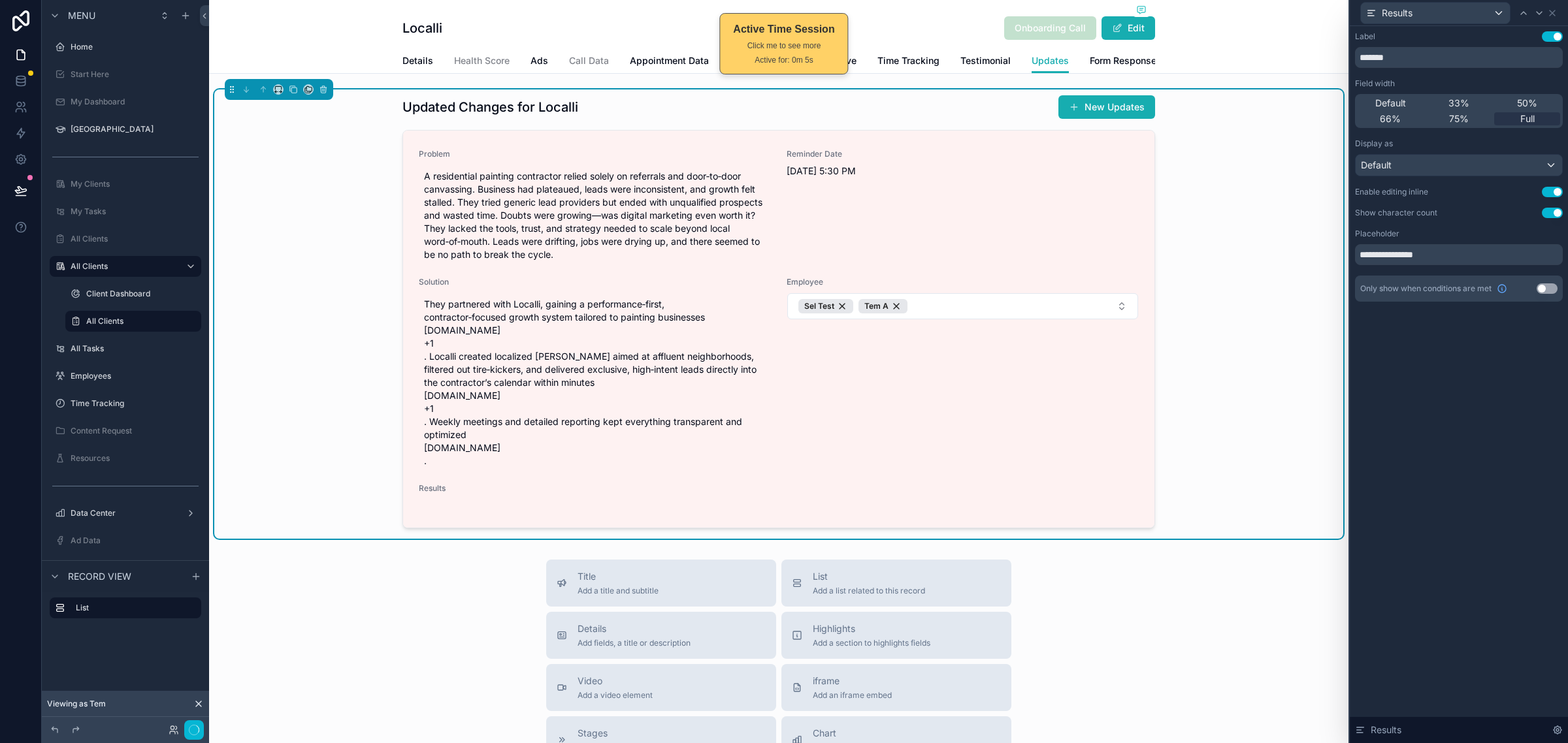
click at [1421, 476] on div "**********" at bounding box center [1459, 384] width 218 height 717
click at [190, 728] on button "Done" at bounding box center [189, 730] width 29 height 19
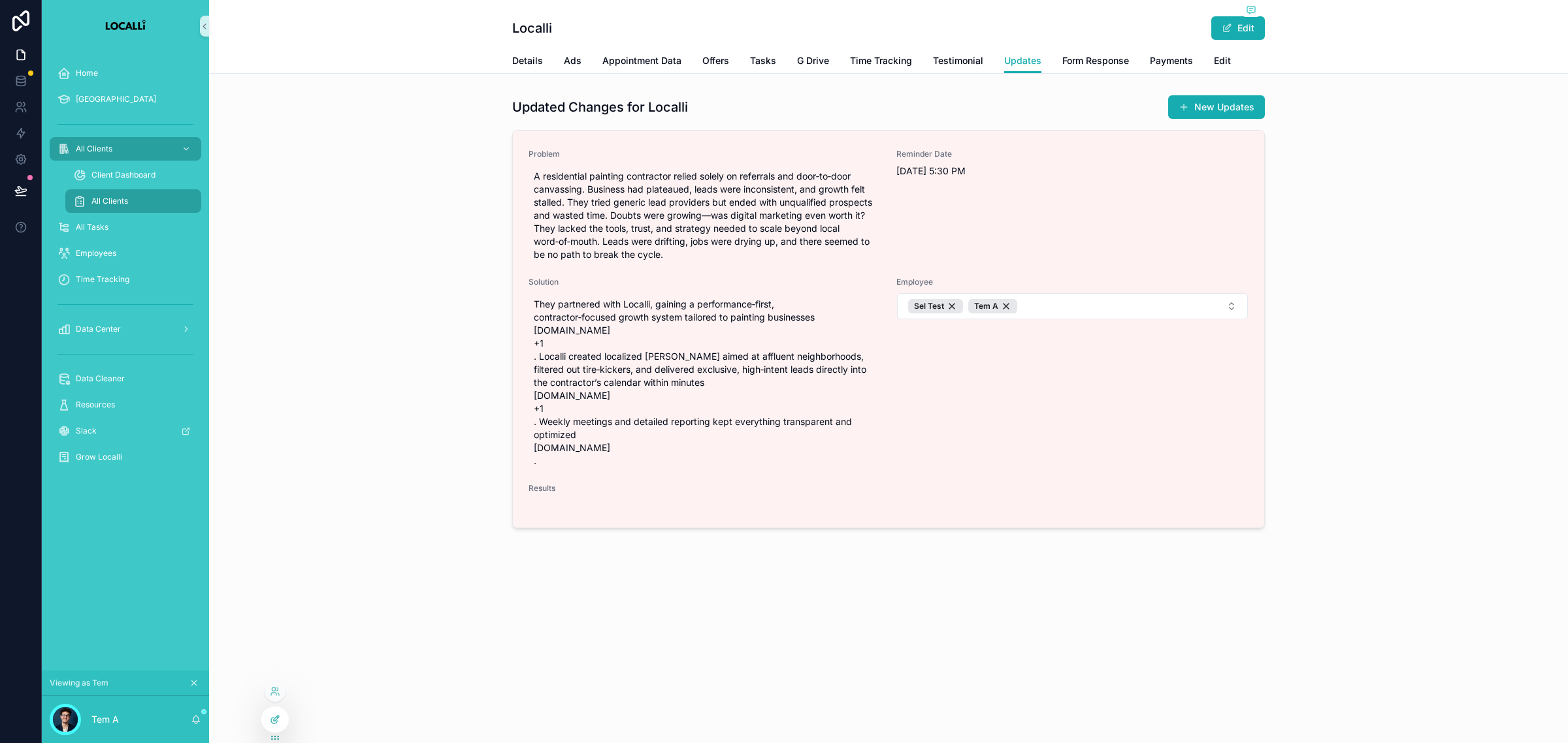
click at [265, 722] on div at bounding box center [275, 719] width 26 height 25
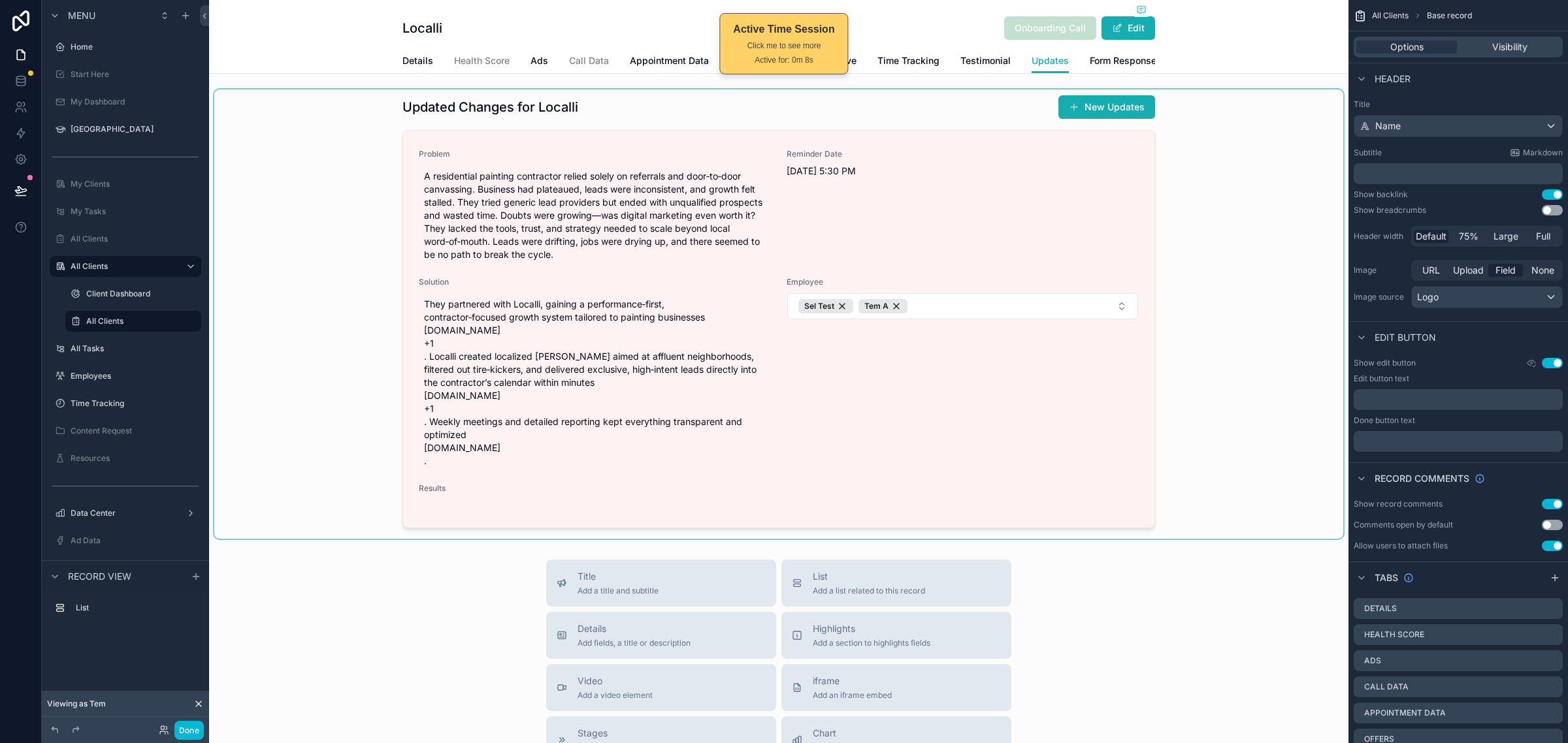
click at [1199, 345] on div "scrollable content" at bounding box center [778, 314] width 1128 height 449
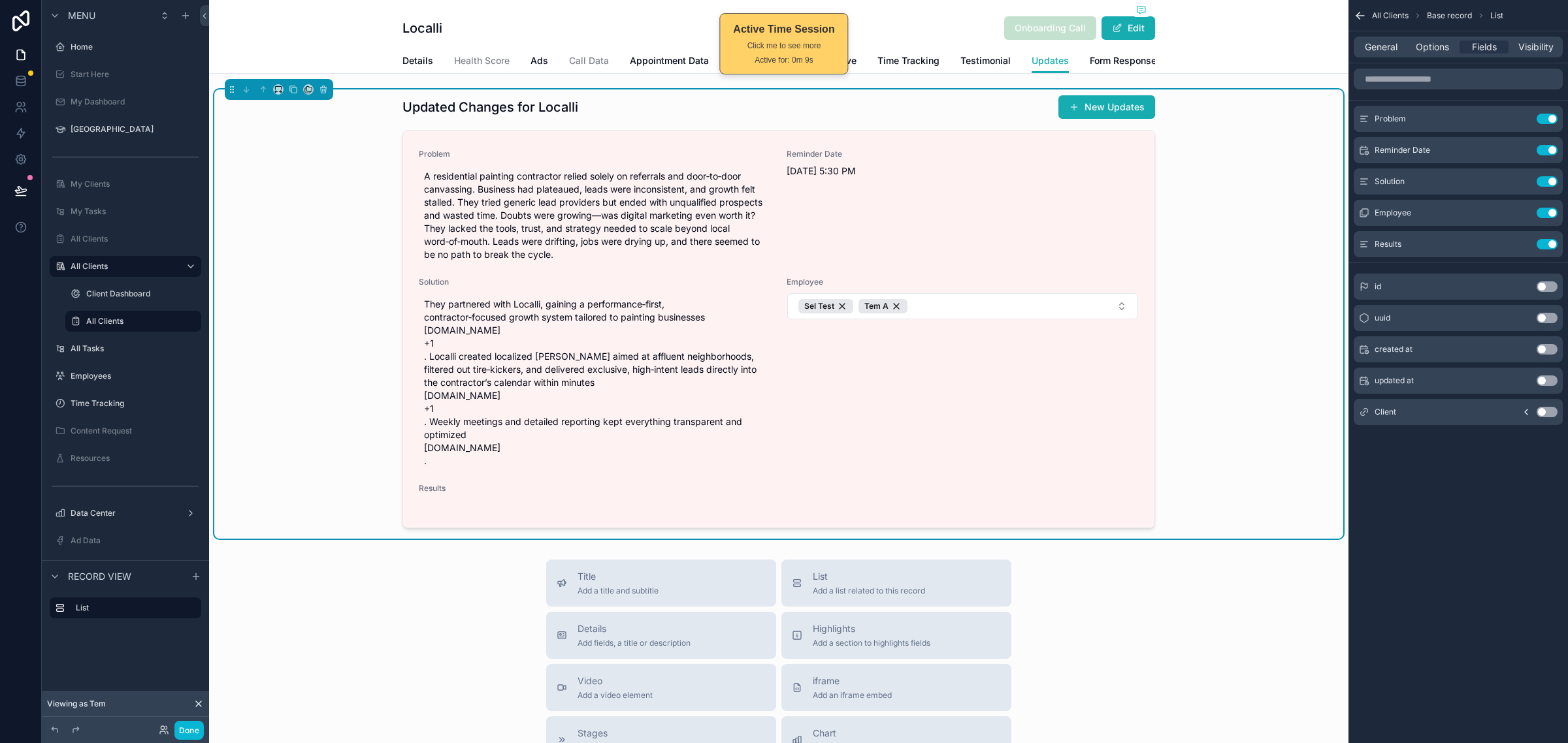
click at [1209, 341] on div "Updated Changes for Localli New Updates Problem A residential painting contract…" at bounding box center [778, 314] width 1128 height 449
click at [1521, 246] on icon "scrollable content" at bounding box center [1522, 243] width 5 height 5
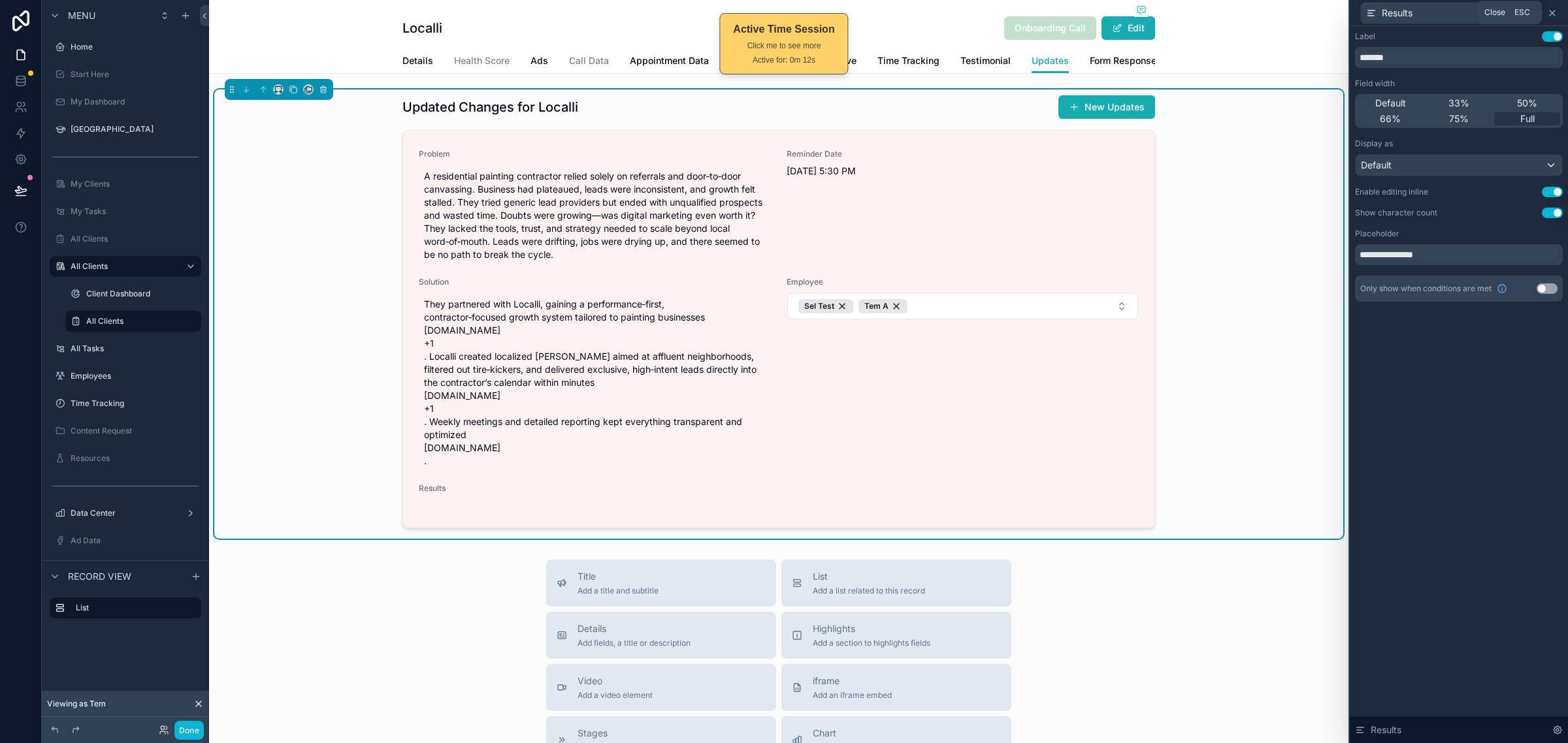
click at [1553, 9] on icon at bounding box center [1552, 13] width 10 height 10
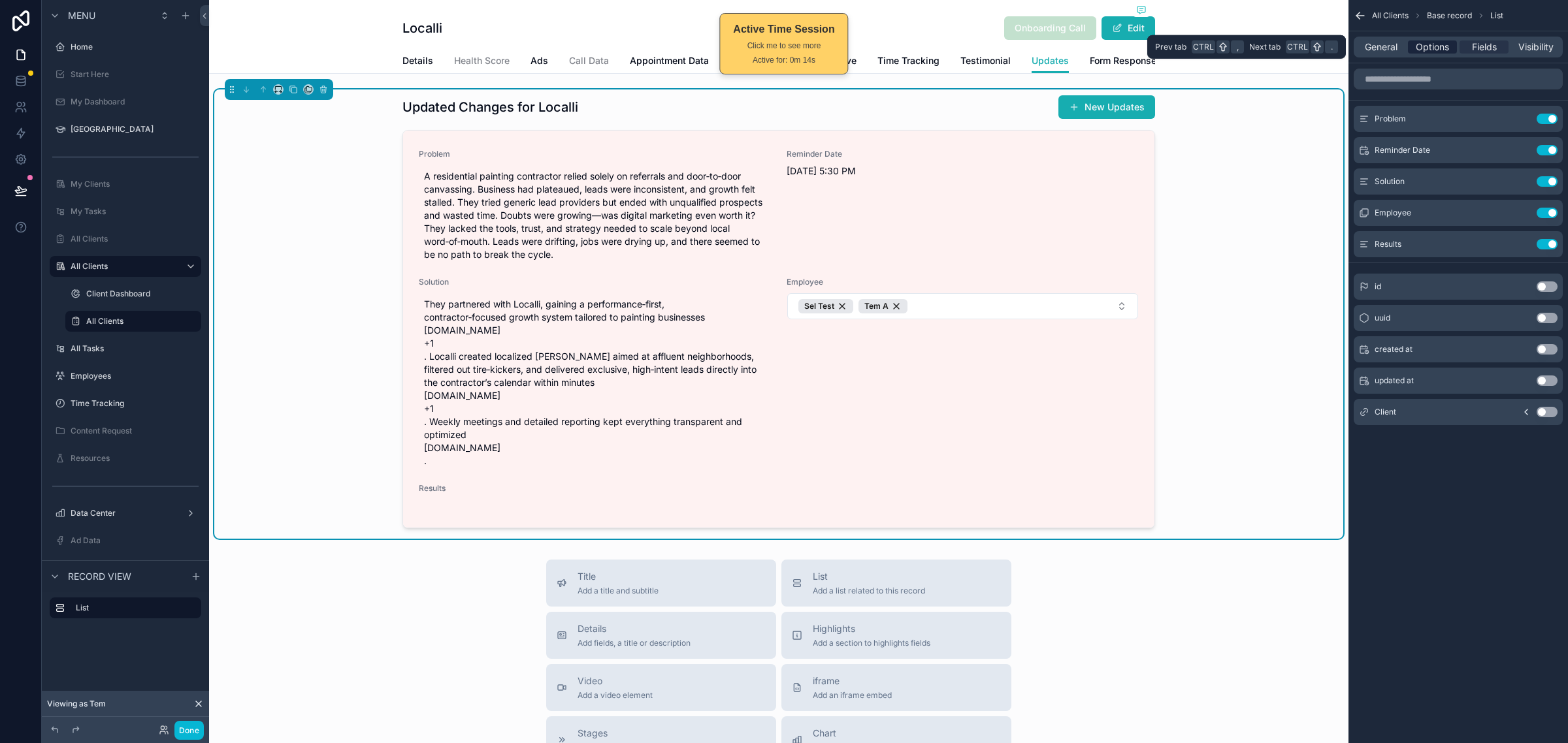
click at [1439, 49] on span "Options" at bounding box center [1432, 46] width 34 height 13
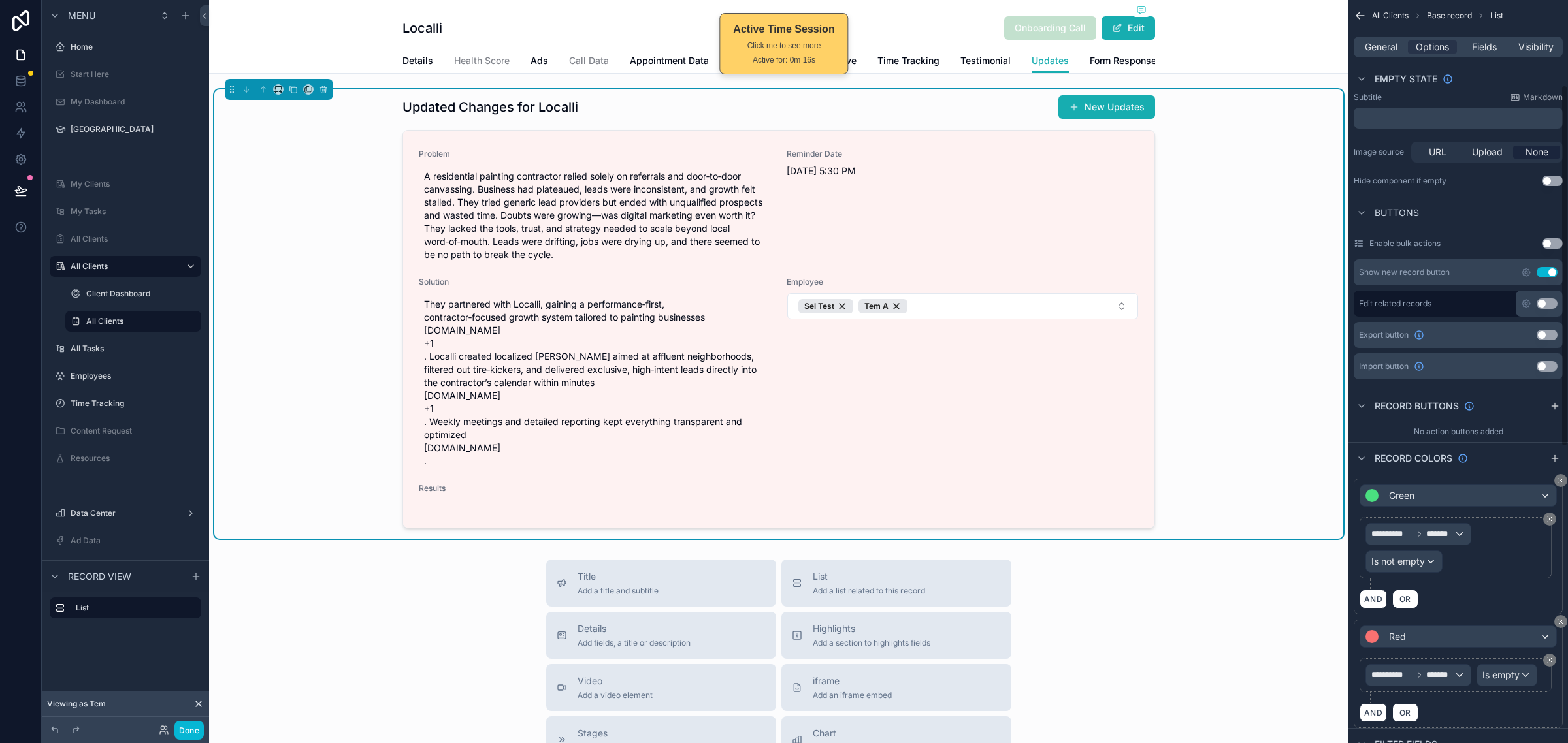
scroll to position [327, 0]
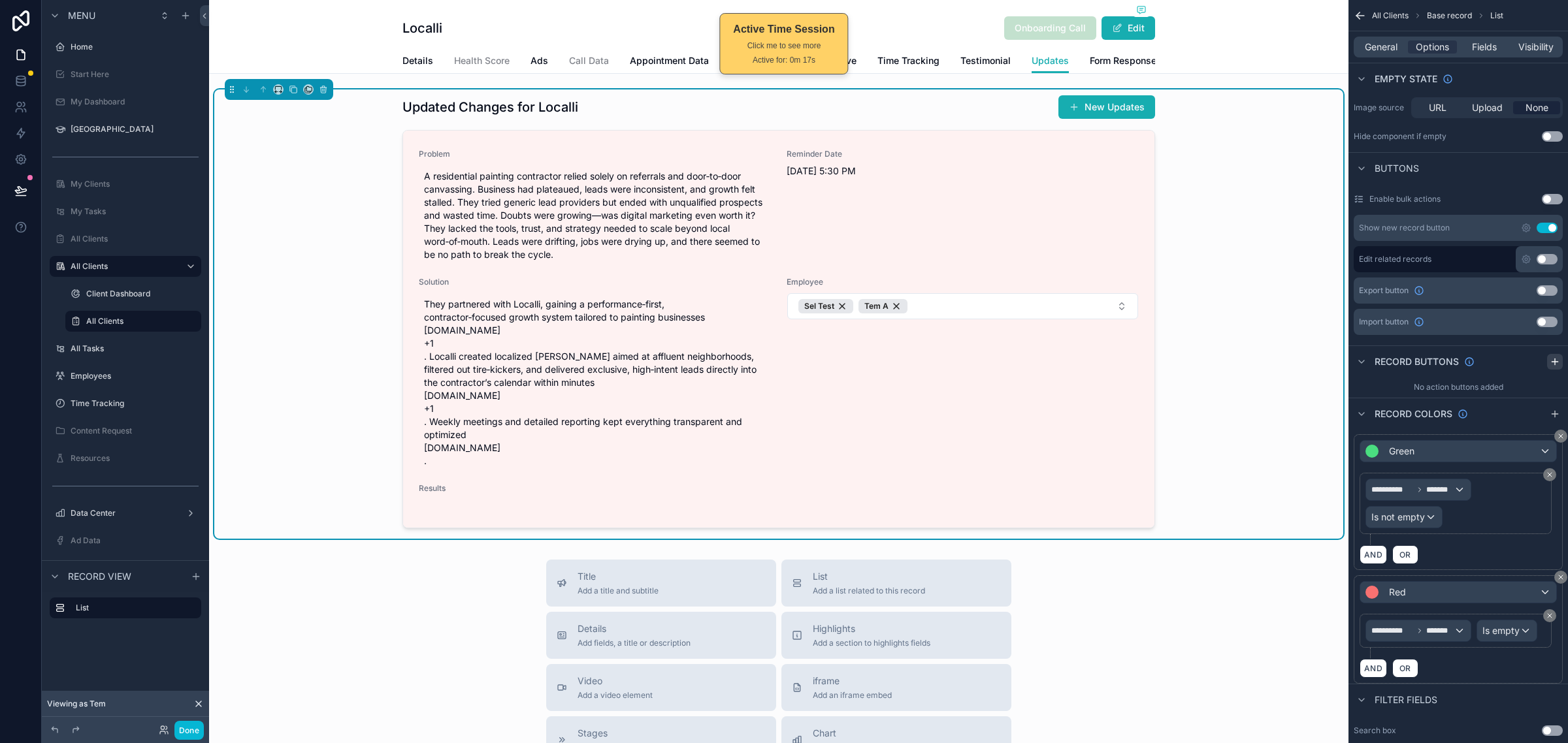
click at [1555, 363] on icon "scrollable content" at bounding box center [1554, 362] width 10 height 10
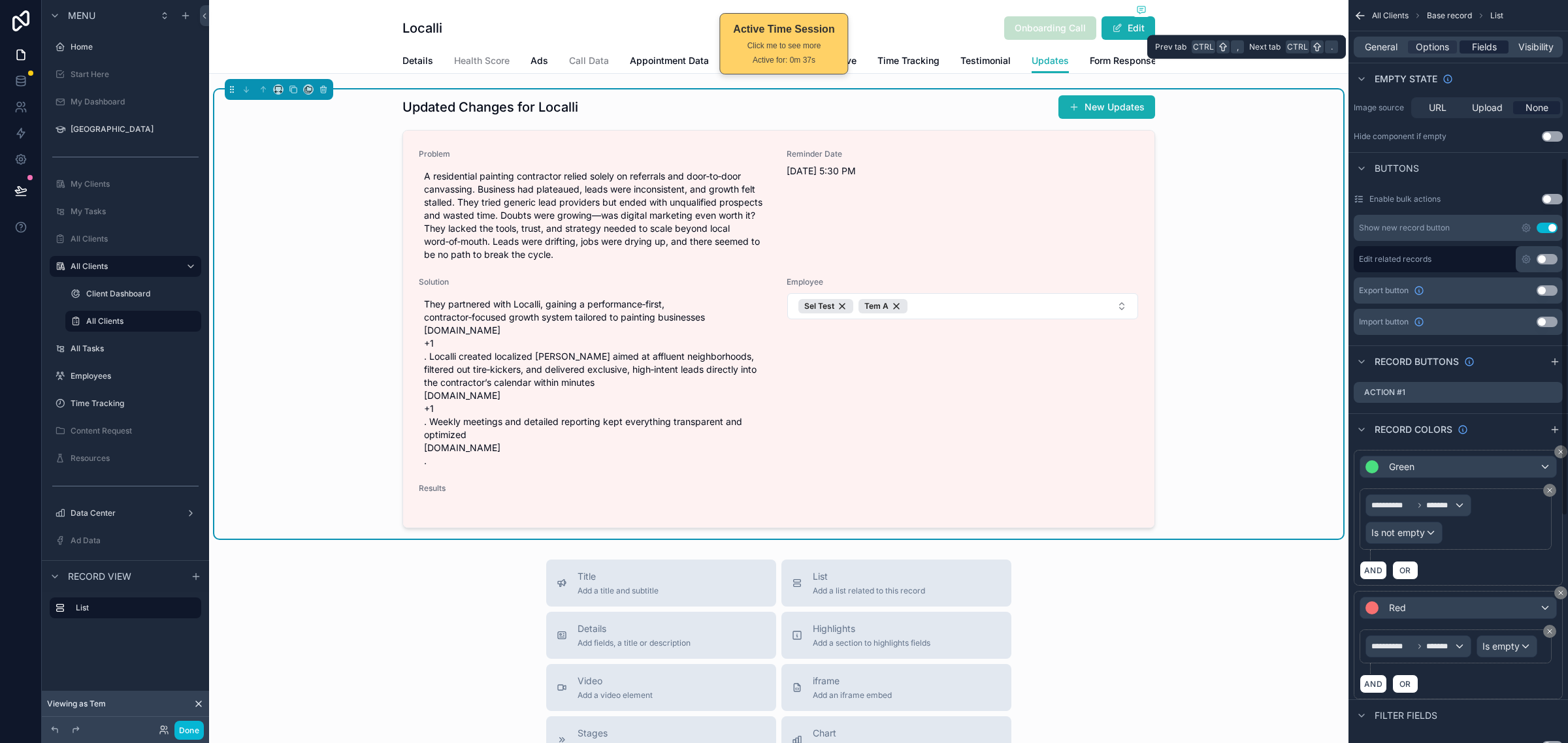
click at [1481, 49] on span "Fields" at bounding box center [1484, 46] width 25 height 13
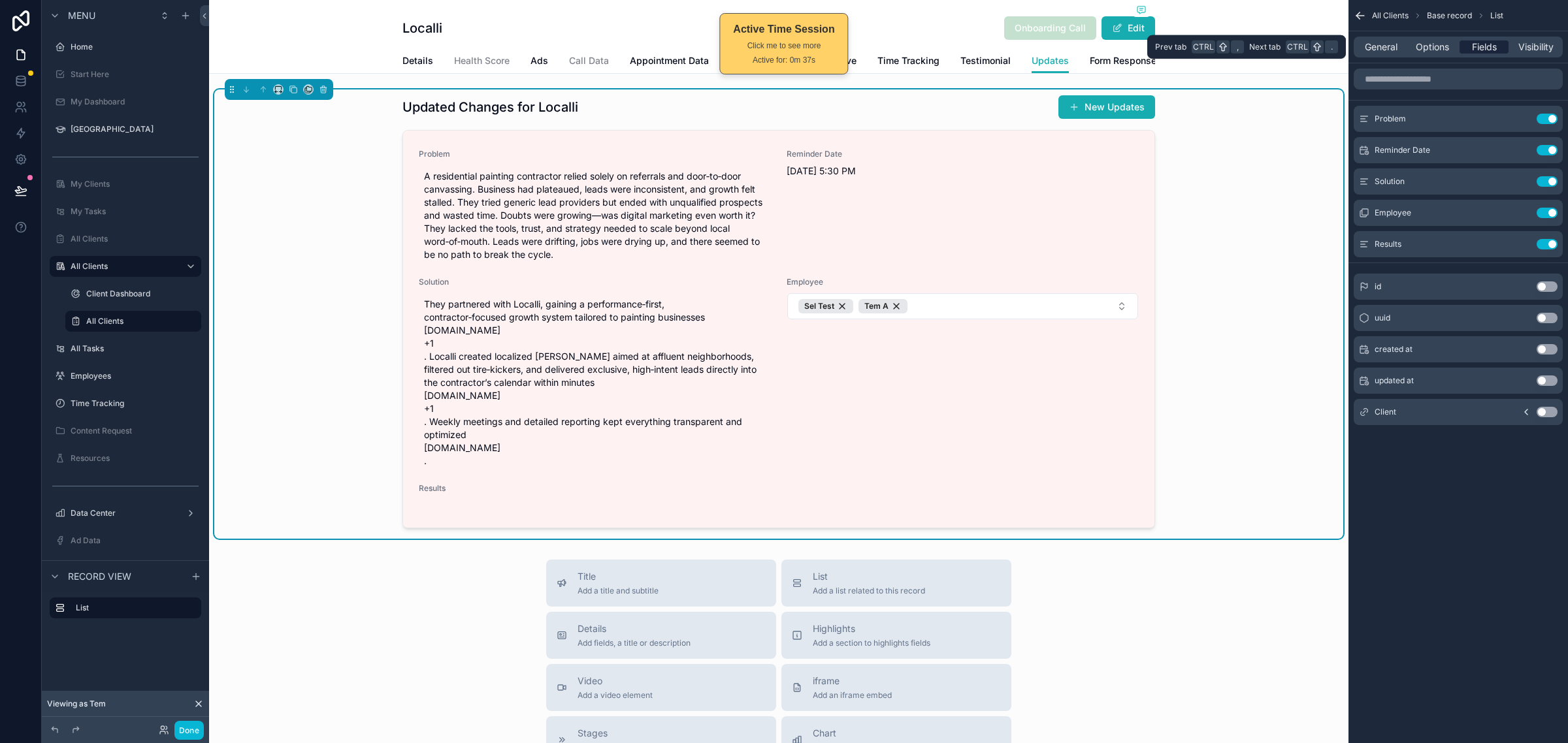
scroll to position [0, 0]
click at [1520, 249] on icon "scrollable content" at bounding box center [1521, 244] width 10 height 10
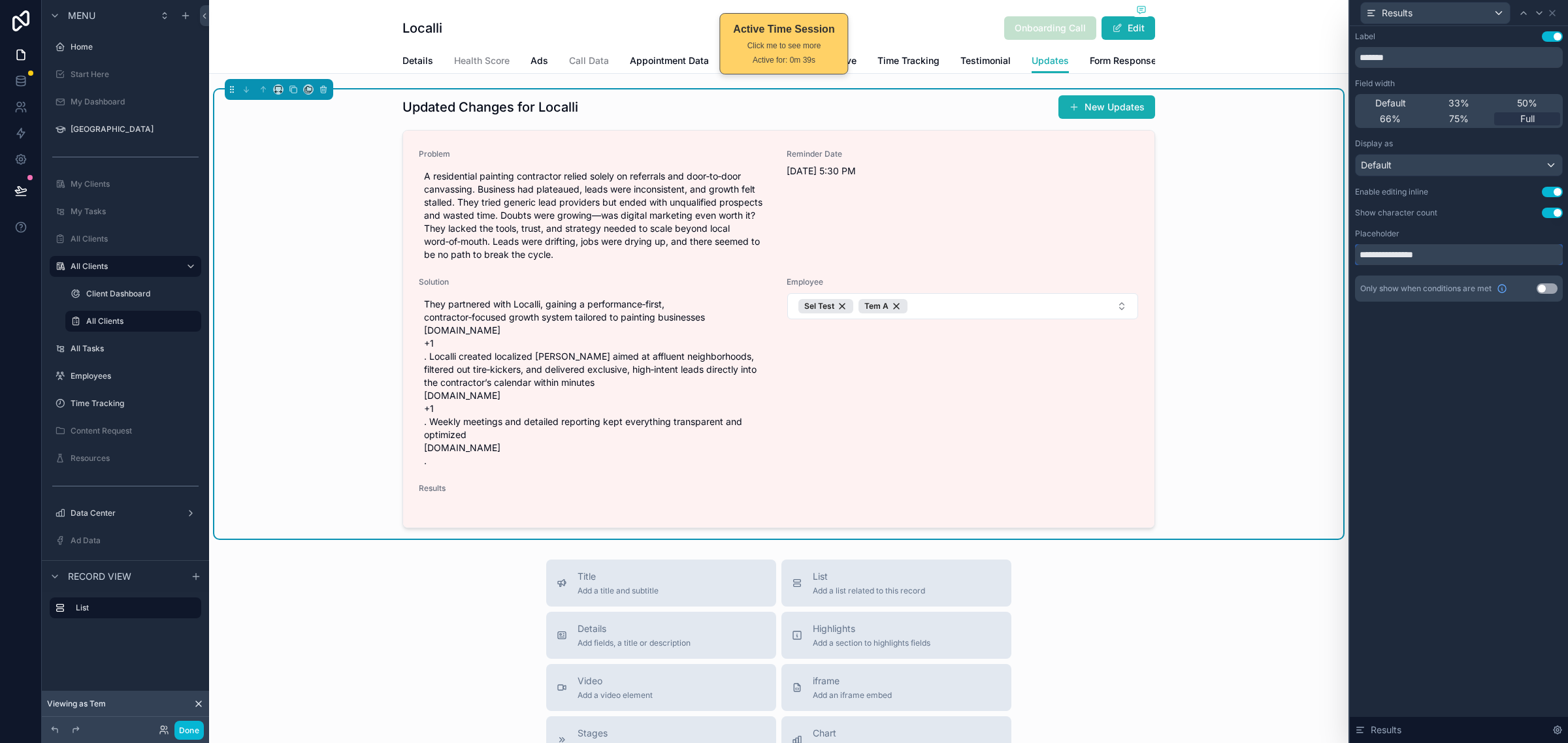
click at [1520, 249] on input "**********" at bounding box center [1458, 255] width 207 height 21
drag, startPoint x: 1500, startPoint y: 238, endPoint x: 1527, endPoint y: 230, distance: 28.2
click at [1503, 238] on div "Placeholder" at bounding box center [1458, 234] width 207 height 10
click at [1549, 292] on button "Use setting" at bounding box center [1546, 289] width 21 height 10
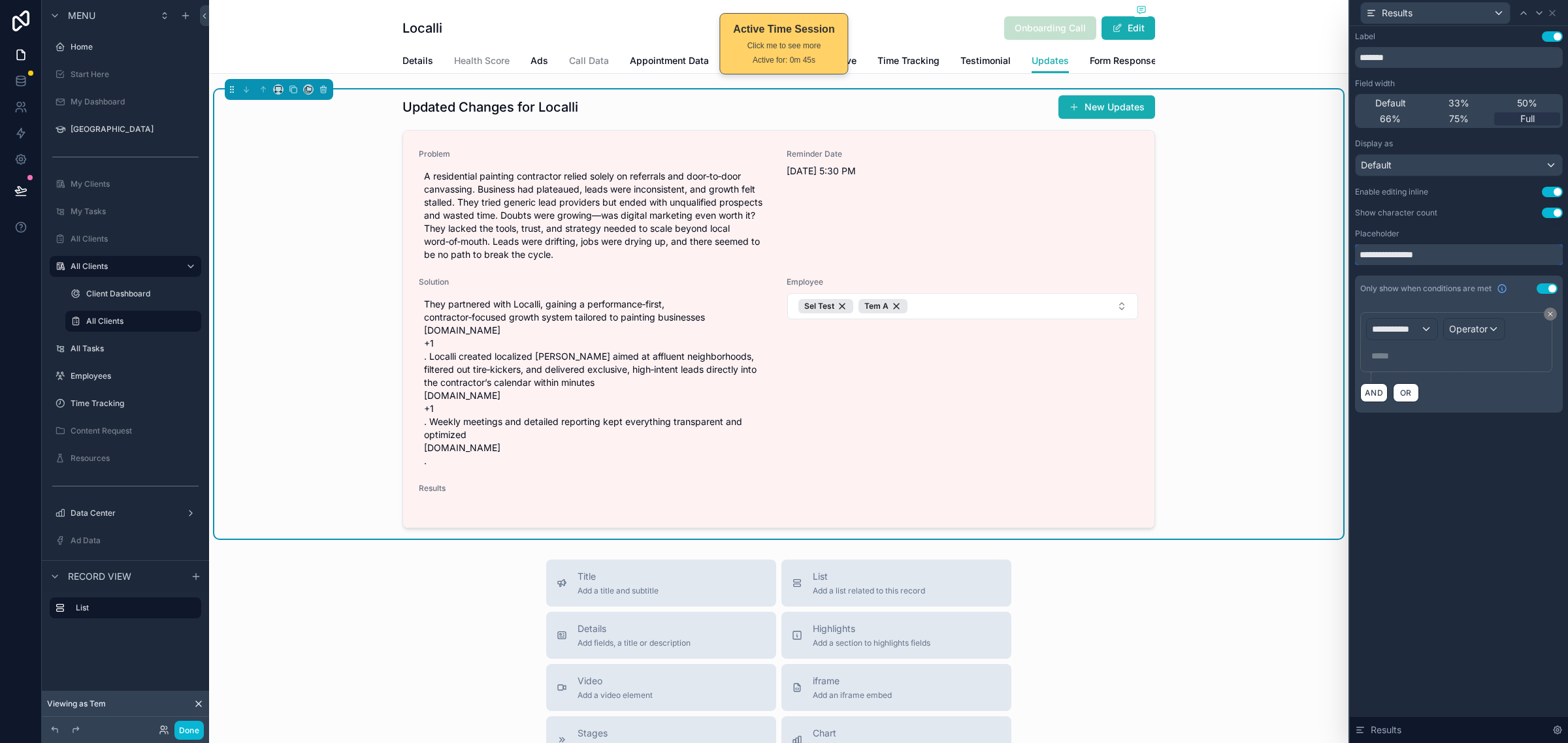
drag, startPoint x: 1478, startPoint y: 255, endPoint x: 1153, endPoint y: 267, distance: 325.2
click at [1153, 267] on div "**********" at bounding box center [784, 372] width 1568 height 743
click at [1431, 519] on div "**********" at bounding box center [1459, 384] width 218 height 717
click at [1403, 323] on span "**********" at bounding box center [1396, 329] width 48 height 13
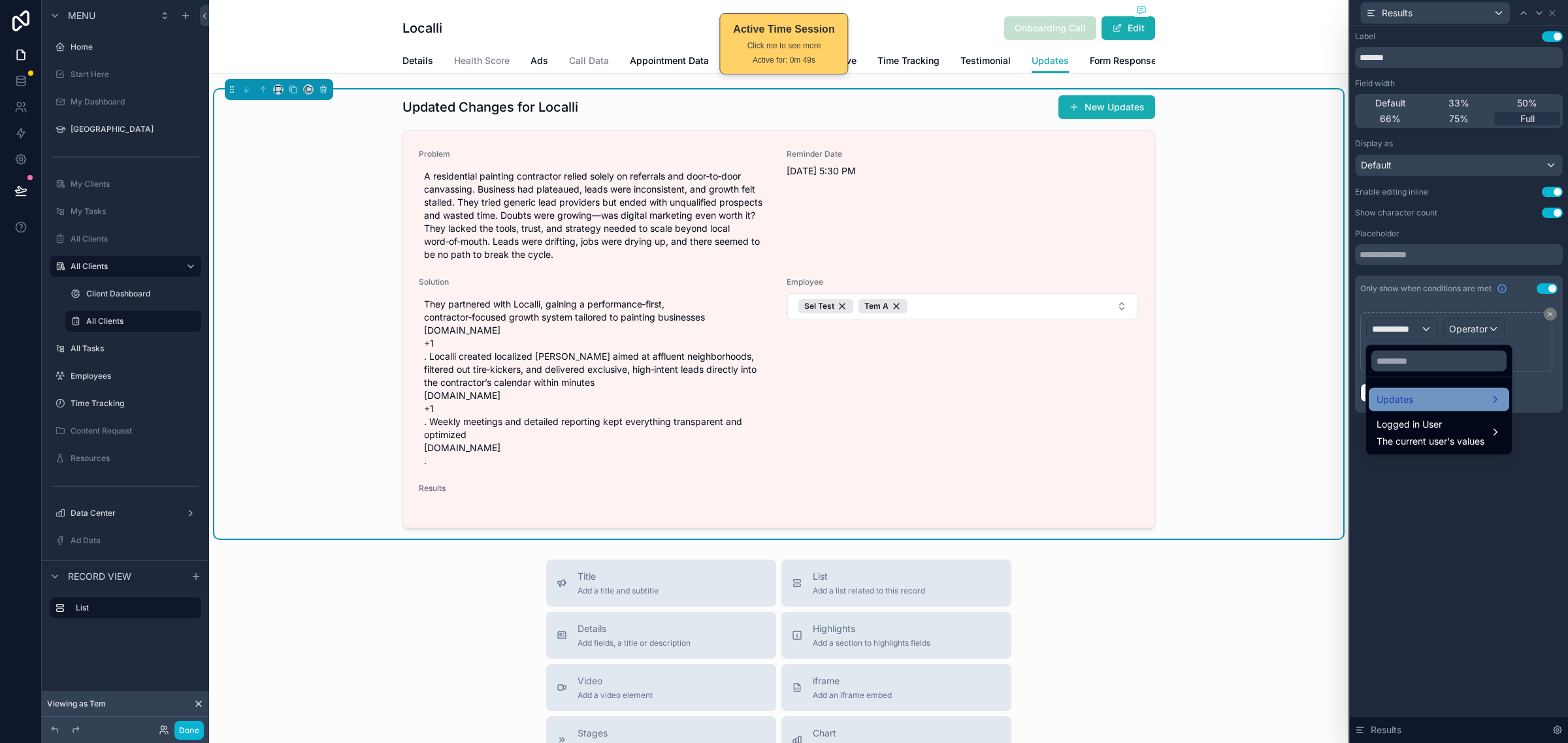
click at [1407, 402] on span "Updates" at bounding box center [1394, 400] width 37 height 15
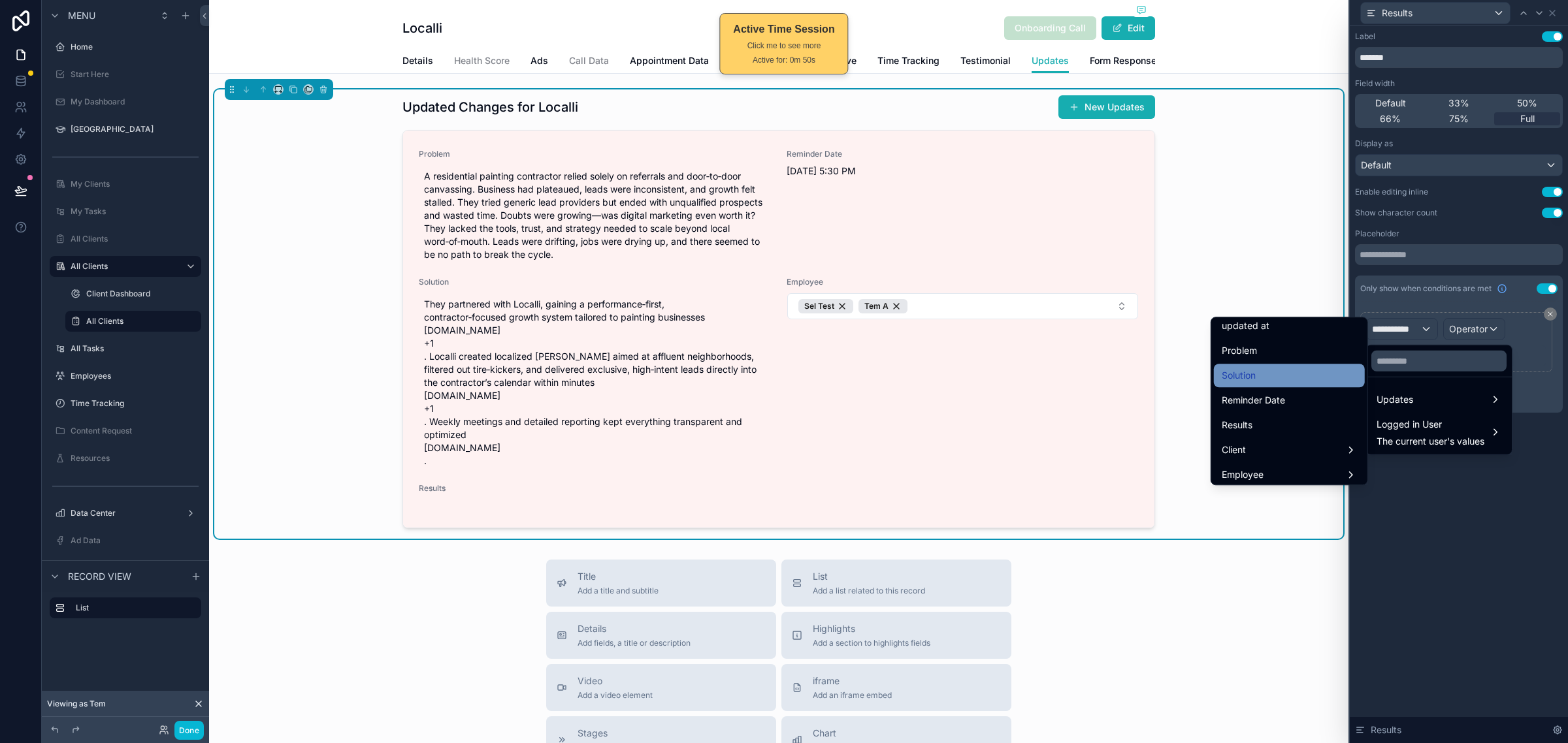
scroll to position [82, 0]
click at [1247, 423] on div "Results" at bounding box center [1288, 424] width 135 height 15
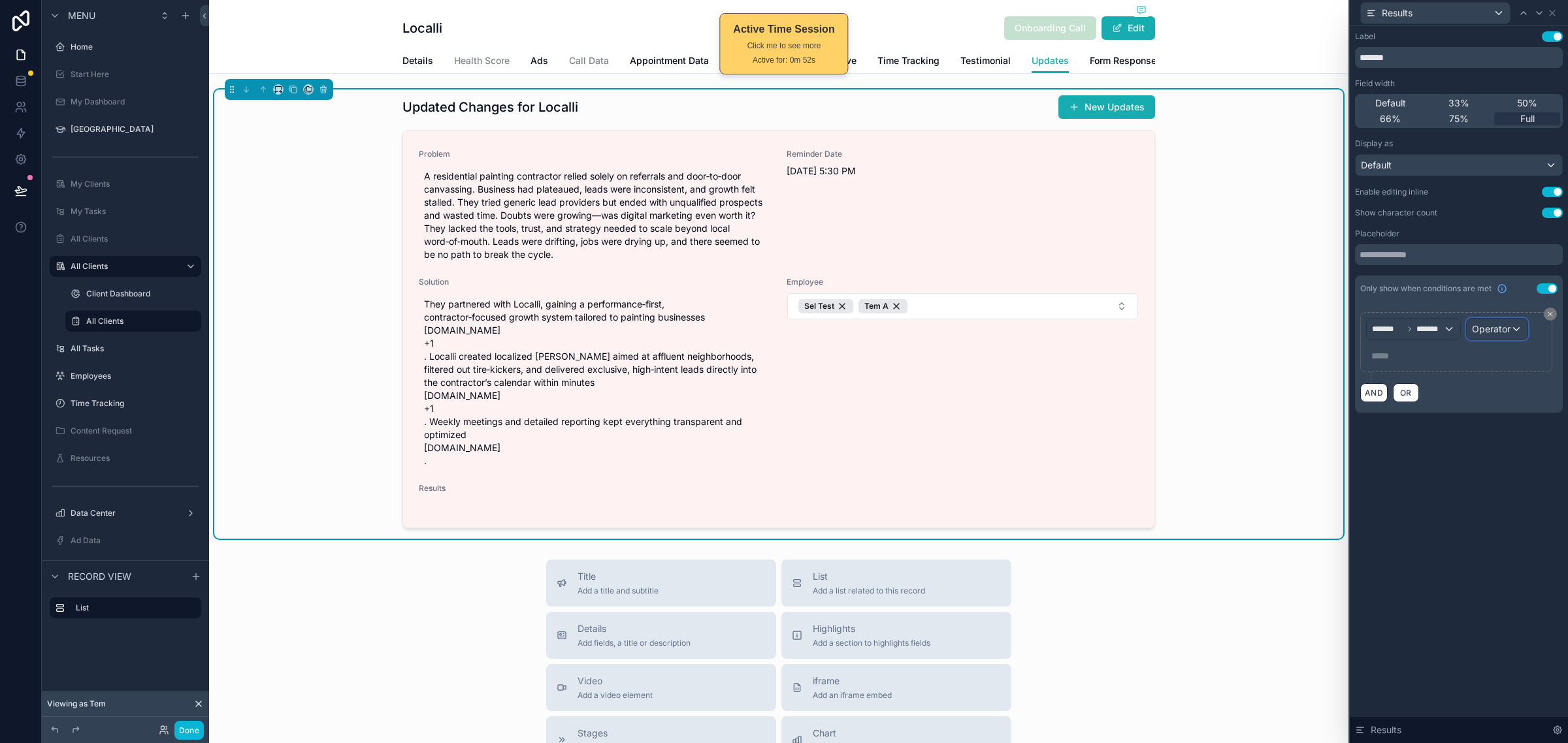
click at [1514, 332] on div "Operator" at bounding box center [1497, 329] width 61 height 21
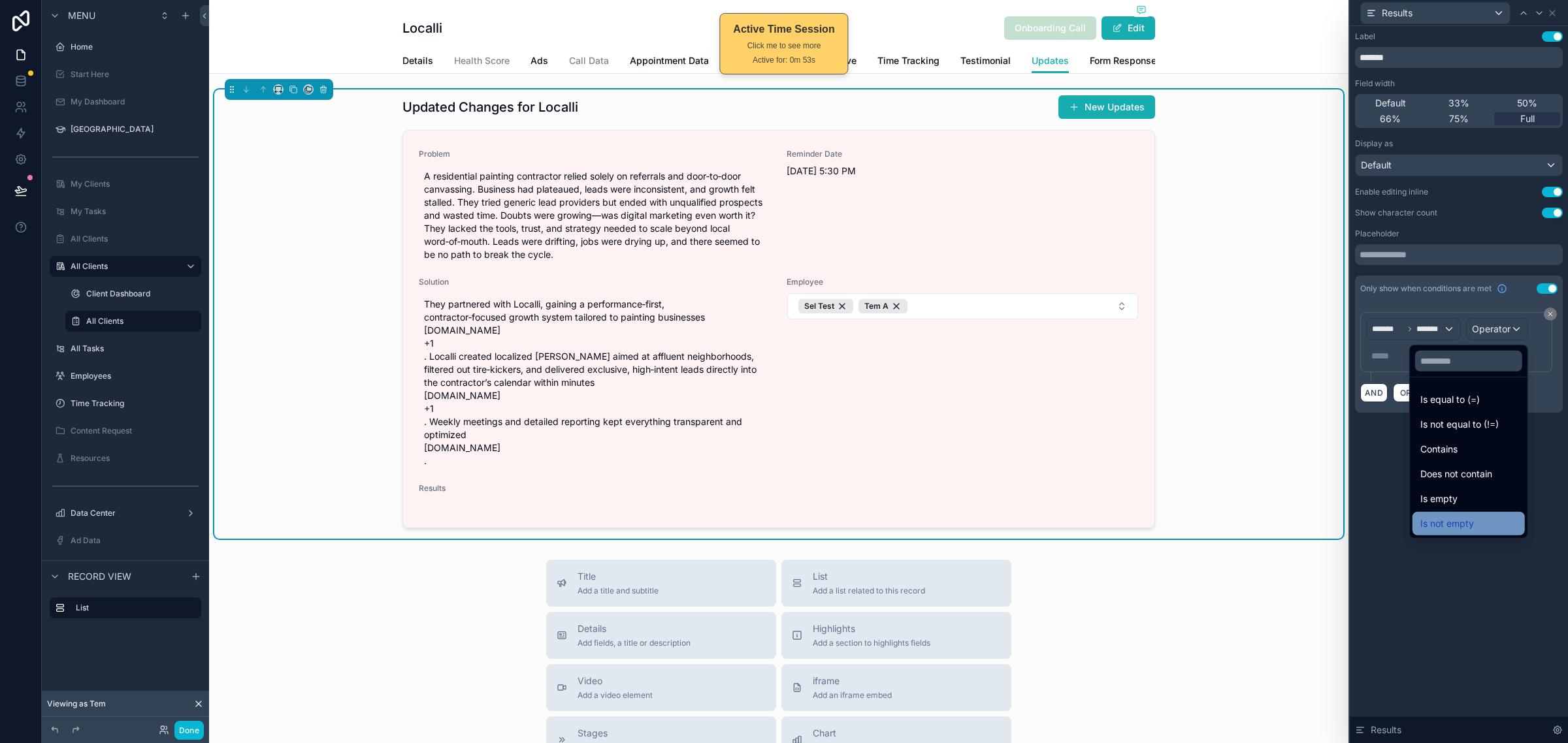
click at [1420, 517] on span "Is not empty" at bounding box center [1447, 524] width 53 height 15
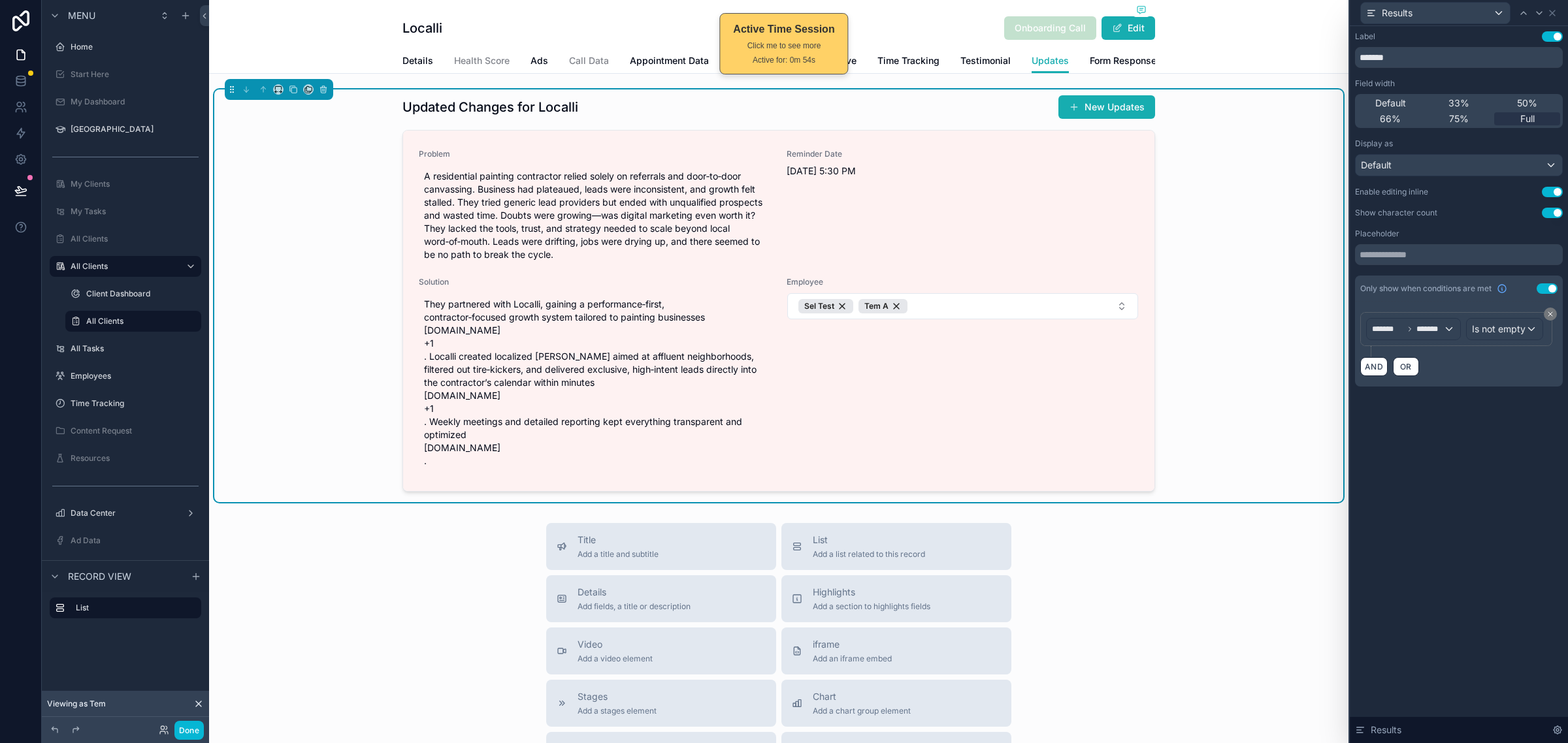
click at [1397, 540] on div "Label Use setting ******* Field width Default 33% 50% 66% 75% Full Display as D…" at bounding box center [1459, 384] width 218 height 717
click at [1553, 9] on icon at bounding box center [1552, 13] width 10 height 10
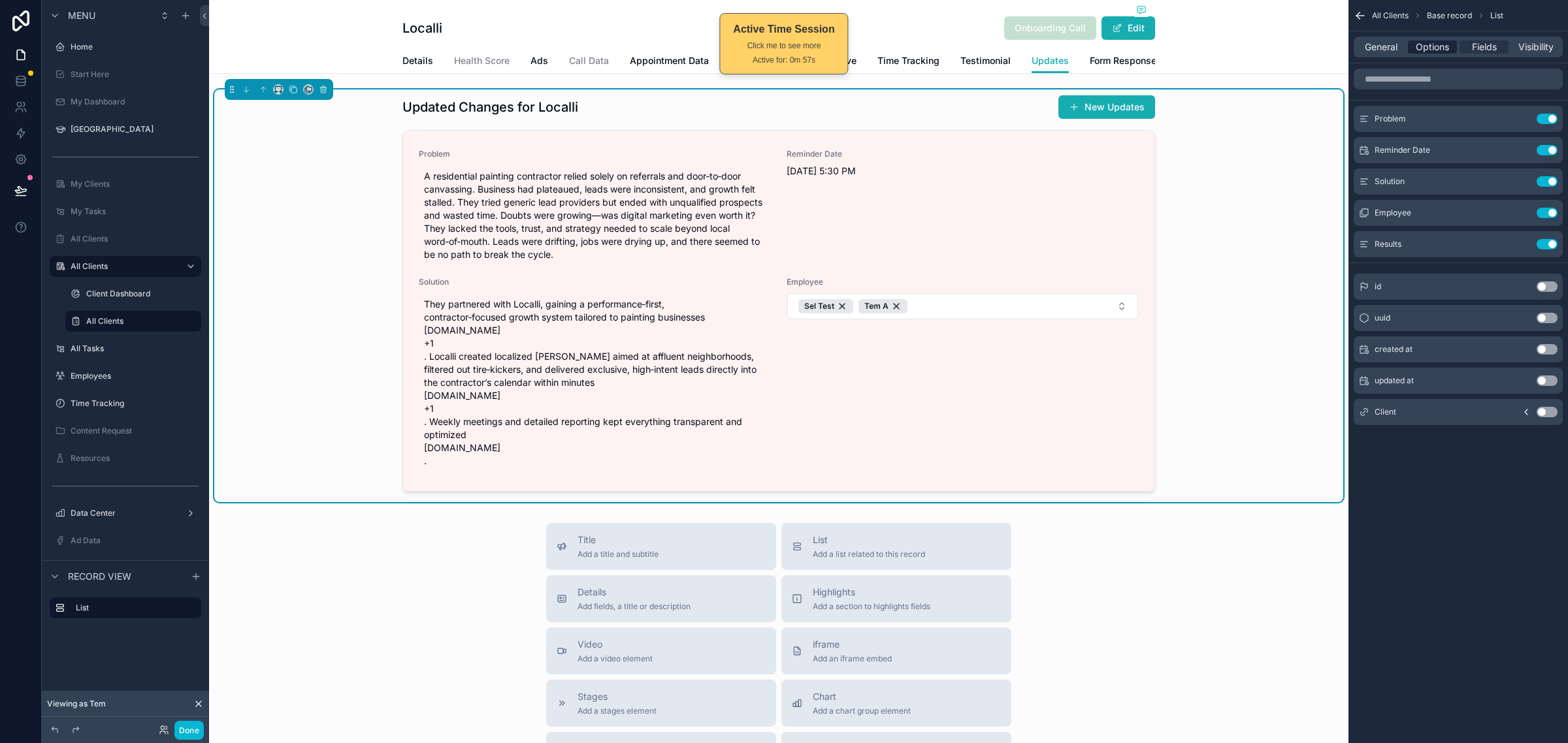
click at [1451, 52] on div "Options" at bounding box center [1431, 46] width 49 height 13
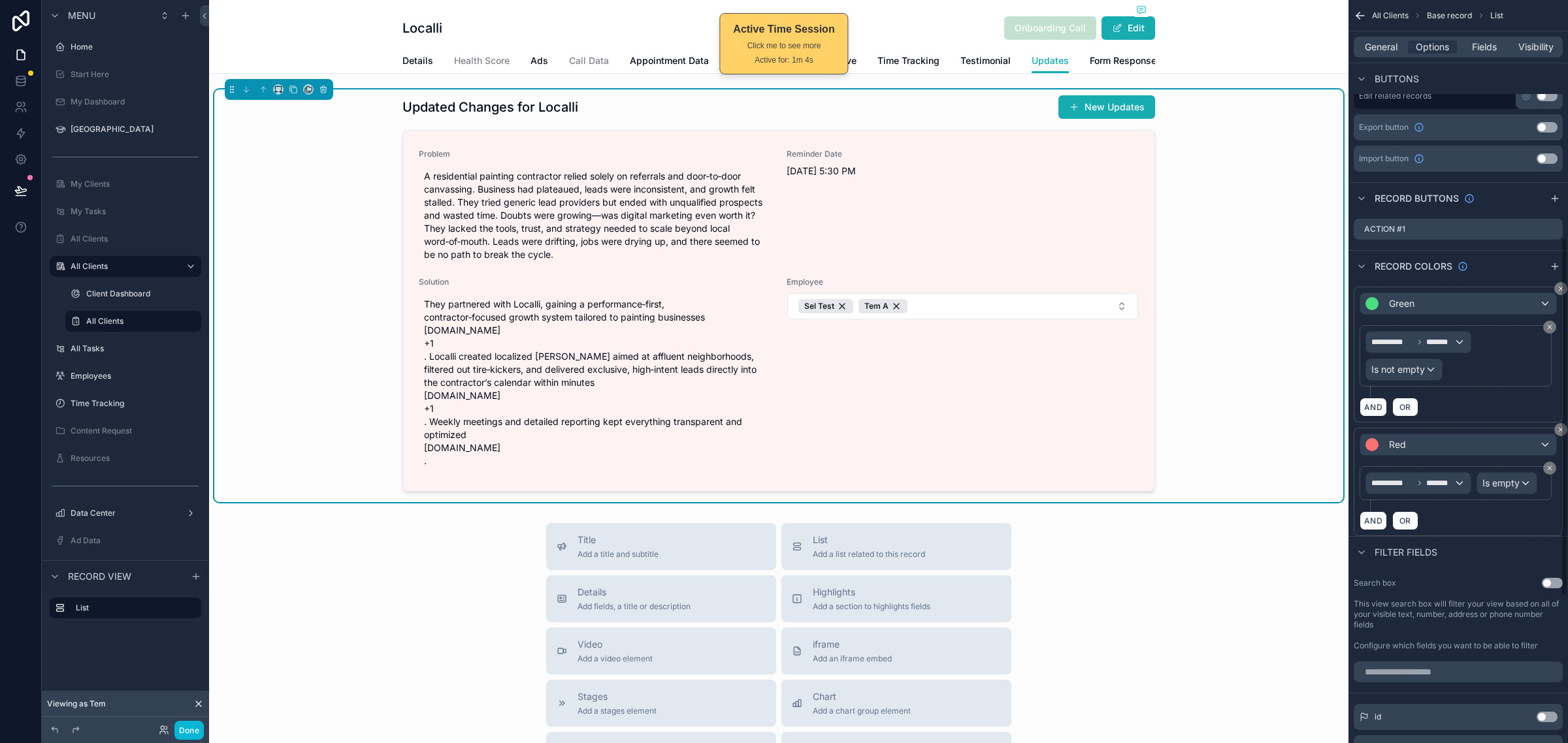
scroll to position [571, 0]
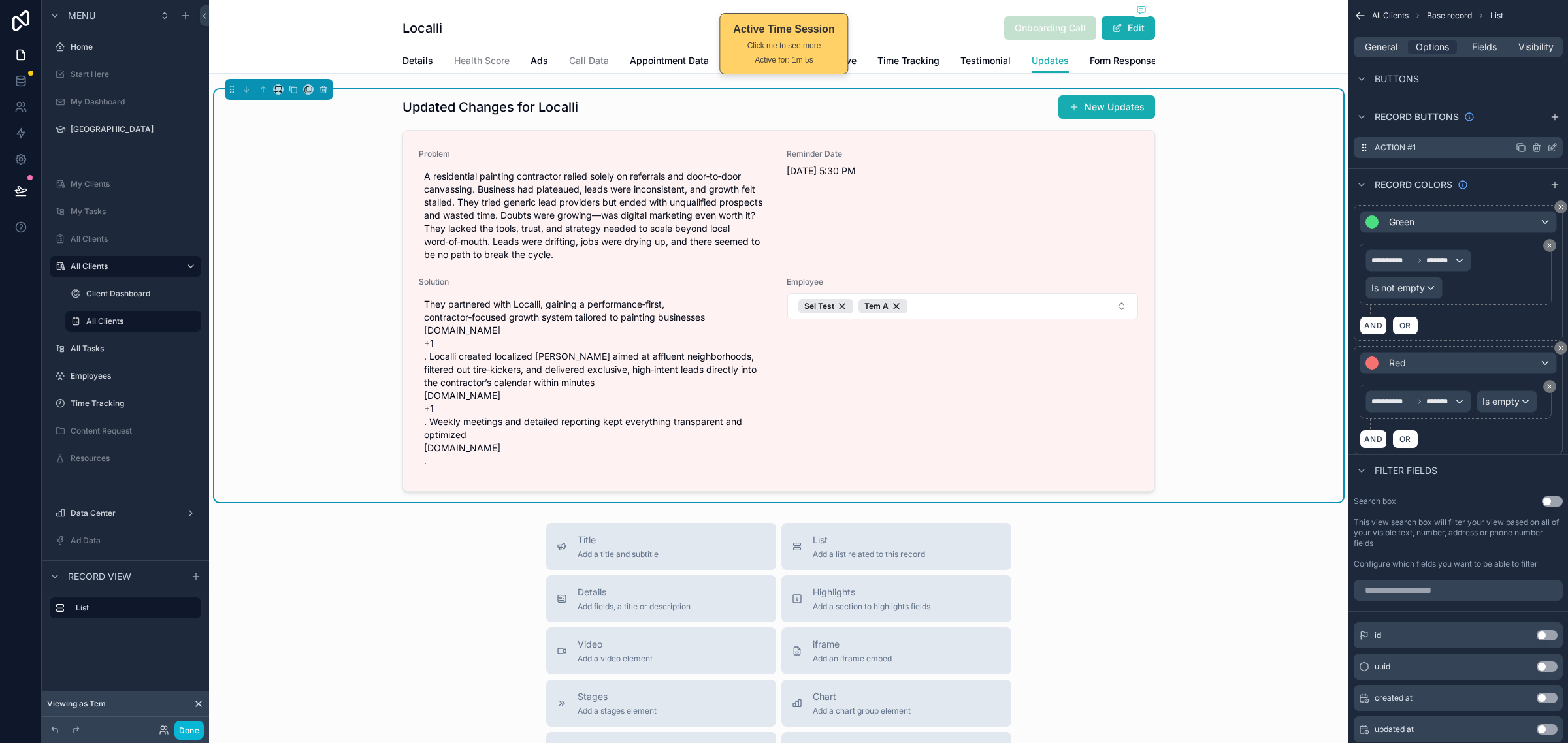
click at [1551, 148] on icon "scrollable content" at bounding box center [1553, 146] width 5 height 5
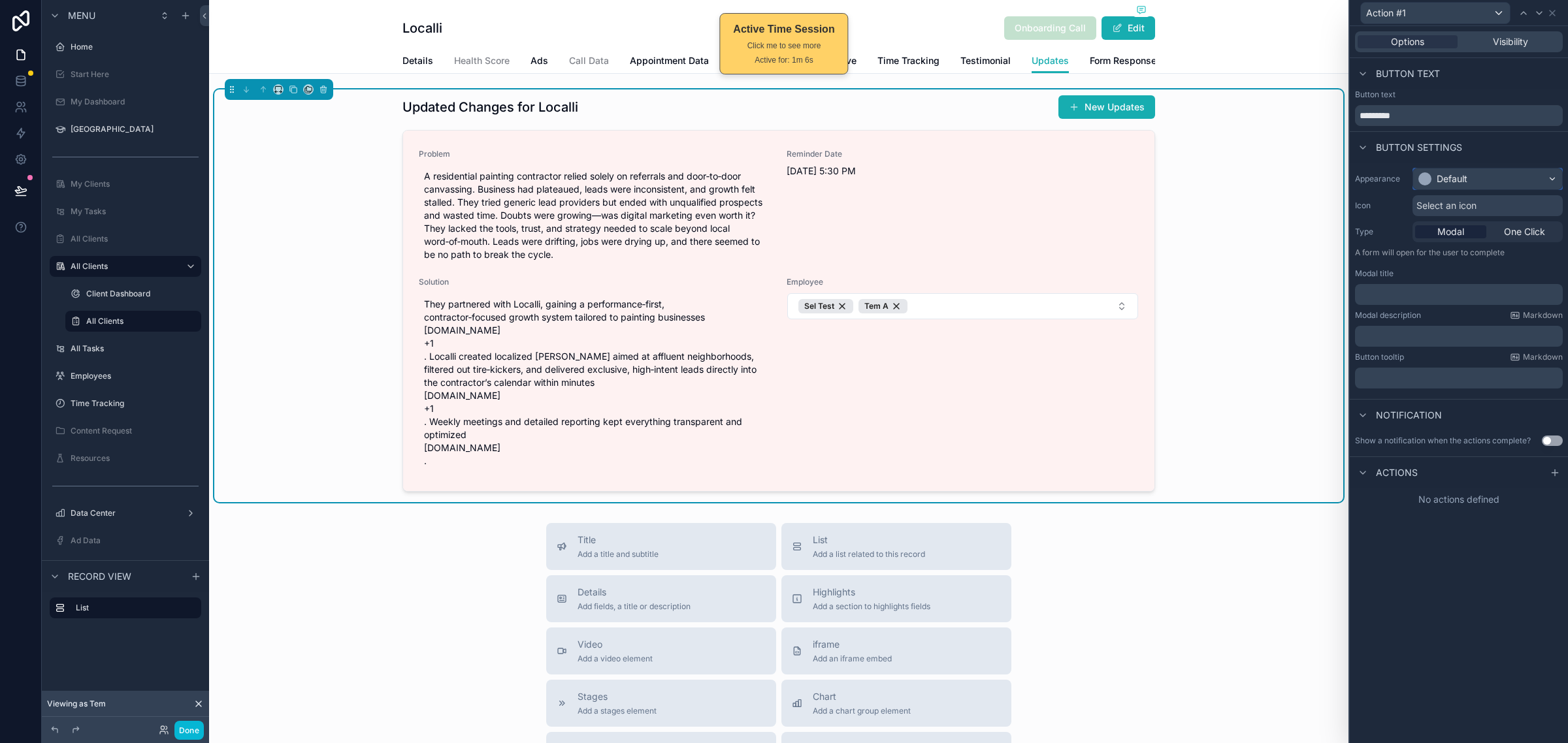
click at [1497, 174] on div "Default" at bounding box center [1487, 179] width 149 height 21
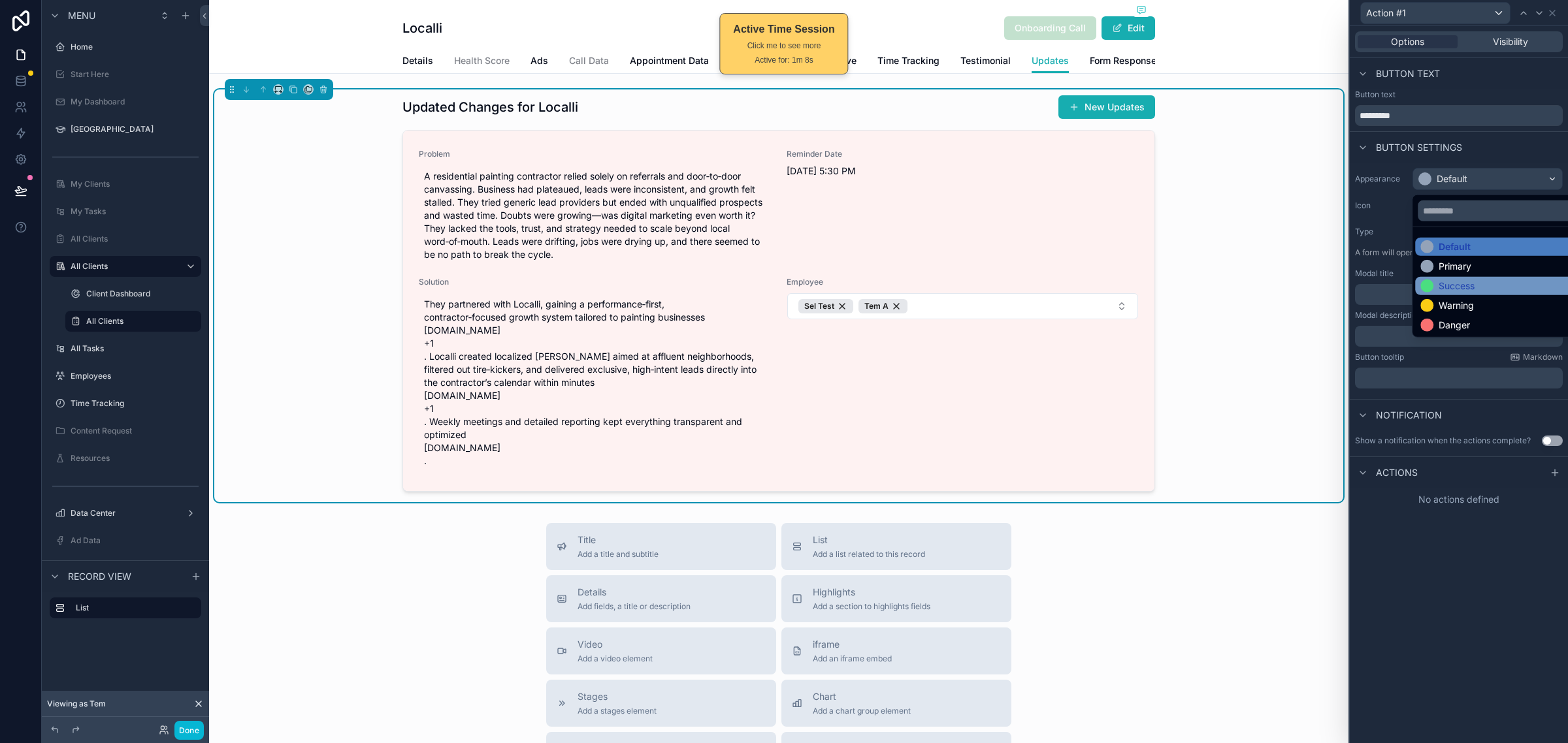
click at [1456, 286] on div "Success" at bounding box center [1456, 286] width 36 height 13
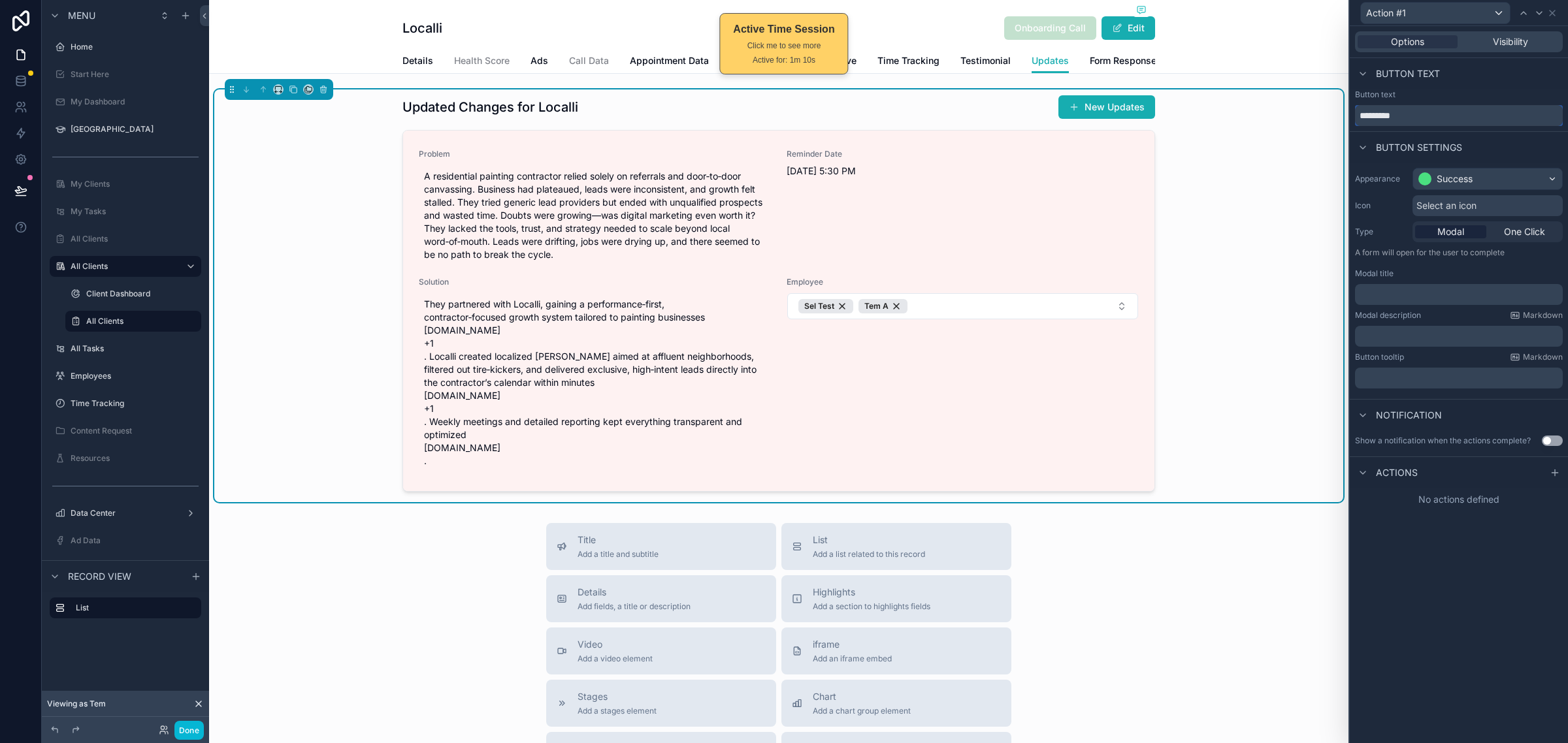
drag, startPoint x: 1454, startPoint y: 113, endPoint x: 1348, endPoint y: 118, distance: 106.1
click at [1348, 118] on div "Action #1 Options Visibility Button text Button text ********* Button settings …" at bounding box center [1457, 372] width 219 height 743
type input "**********"
click at [1443, 538] on div "**********" at bounding box center [1459, 384] width 218 height 717
click at [1554, 10] on icon at bounding box center [1552, 13] width 5 height 5
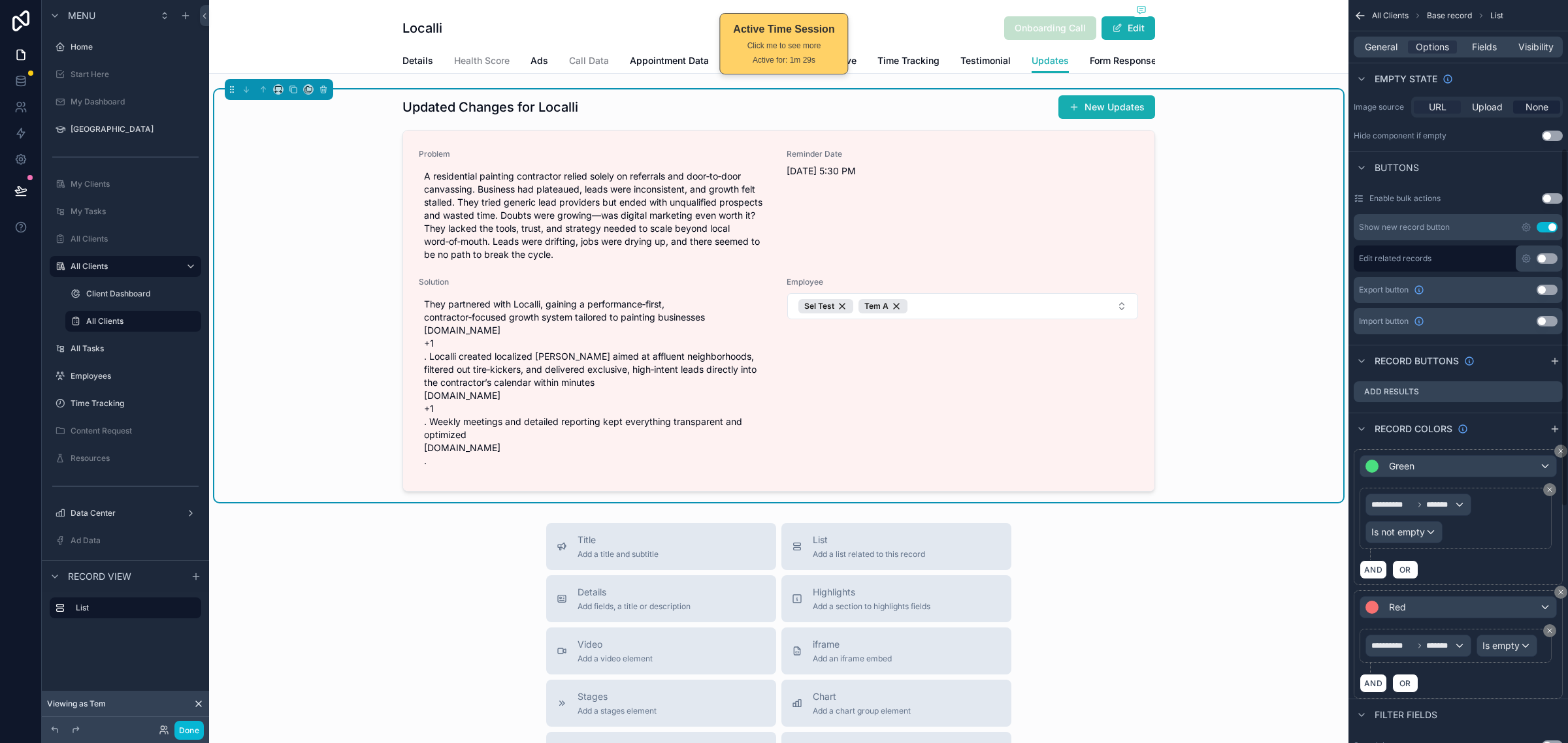
scroll to position [308, 0]
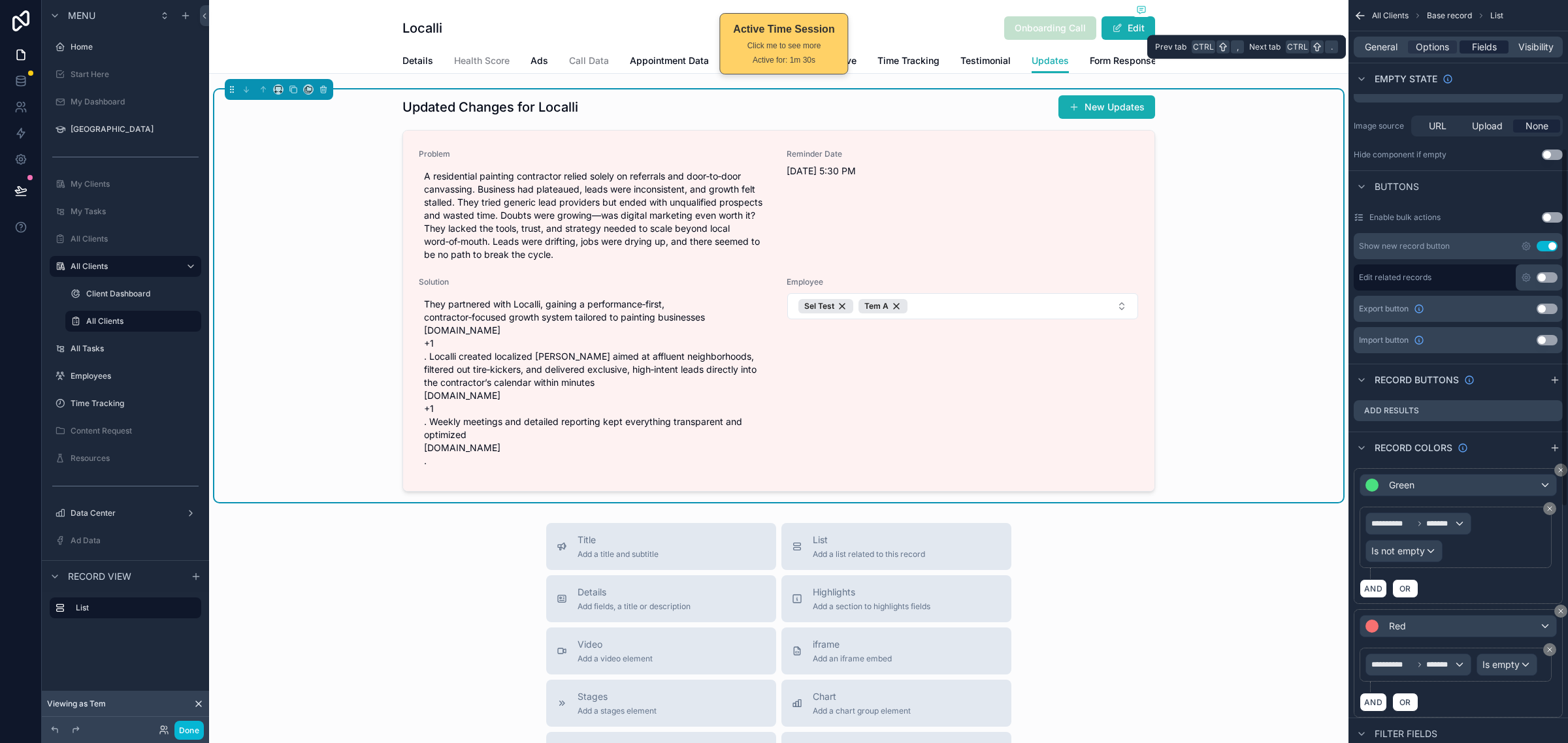
click at [1479, 45] on span "Fields" at bounding box center [1484, 46] width 25 height 13
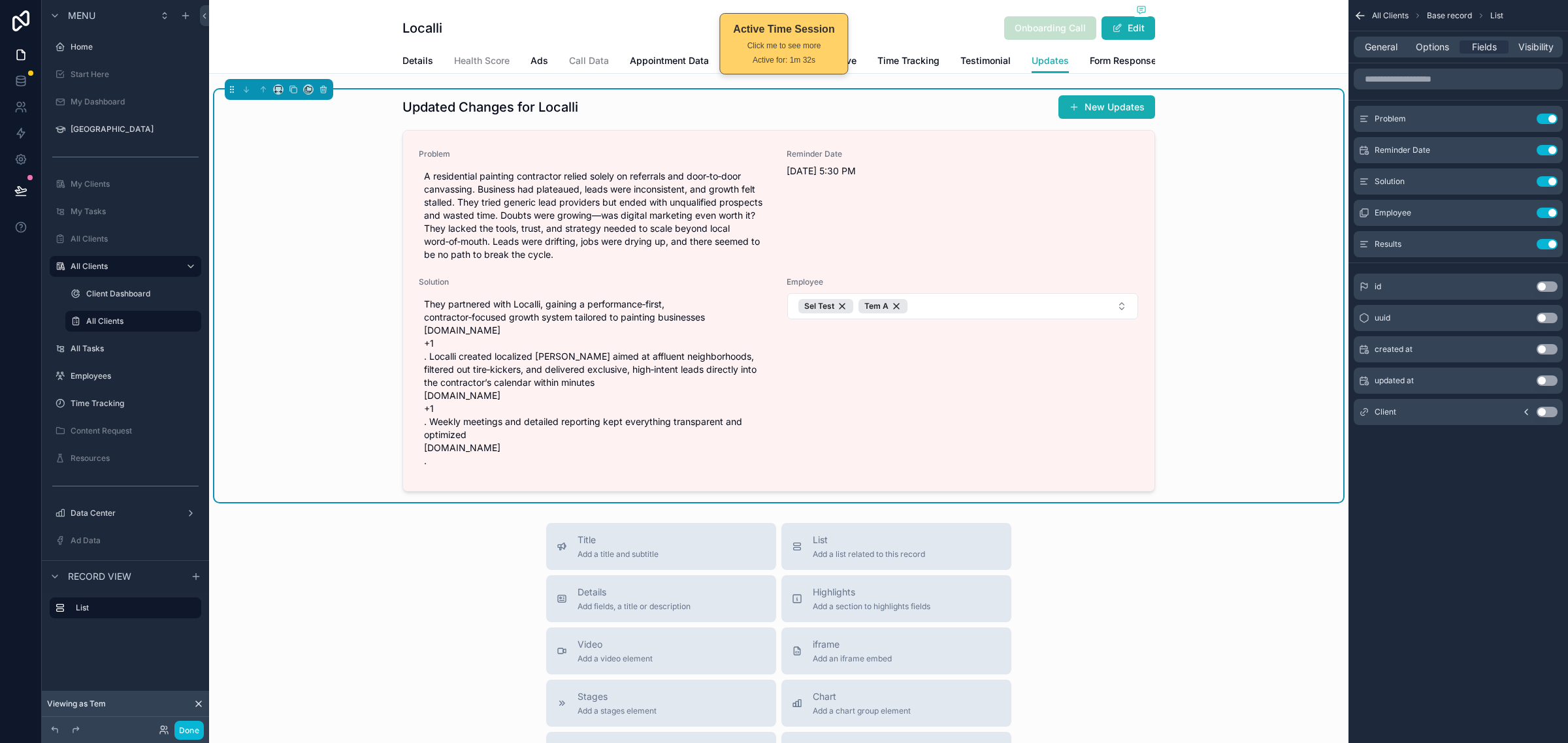
click at [1543, 285] on button "Use setting" at bounding box center [1546, 286] width 21 height 10
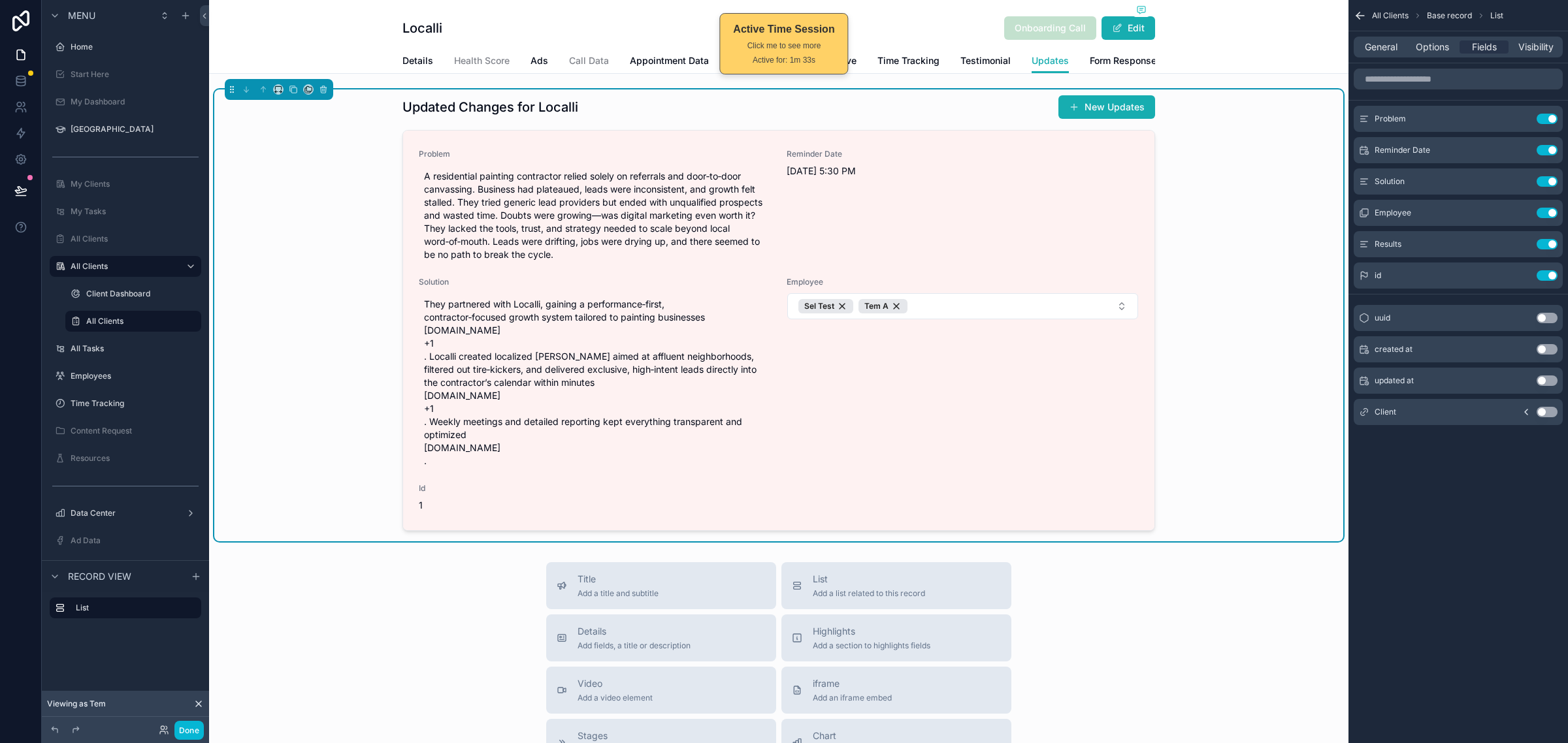
click at [1542, 315] on button "Use setting" at bounding box center [1546, 318] width 21 height 10
click at [188, 728] on button "Done" at bounding box center [189, 730] width 29 height 19
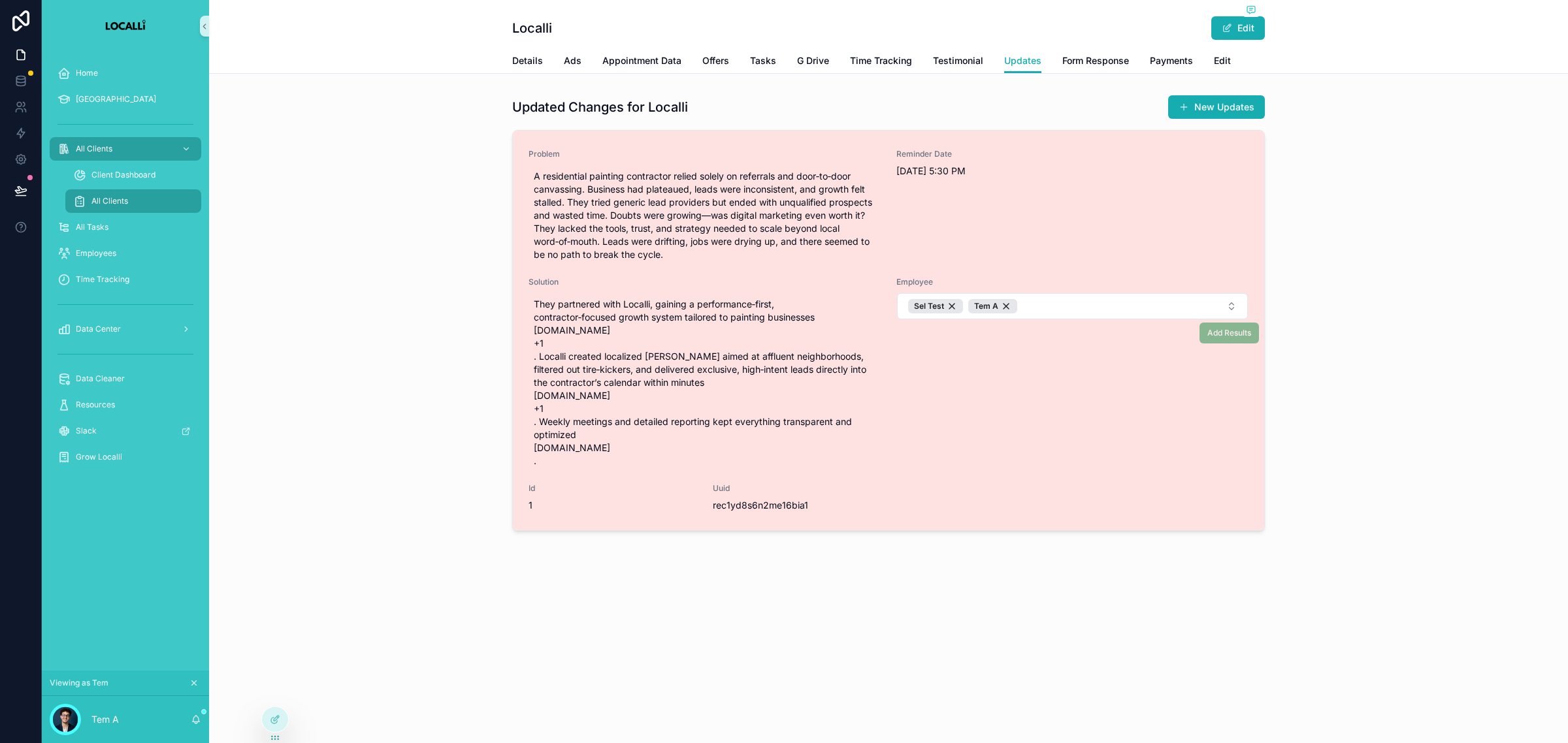
click at [1222, 329] on span "Add Results" at bounding box center [1228, 332] width 59 height 11
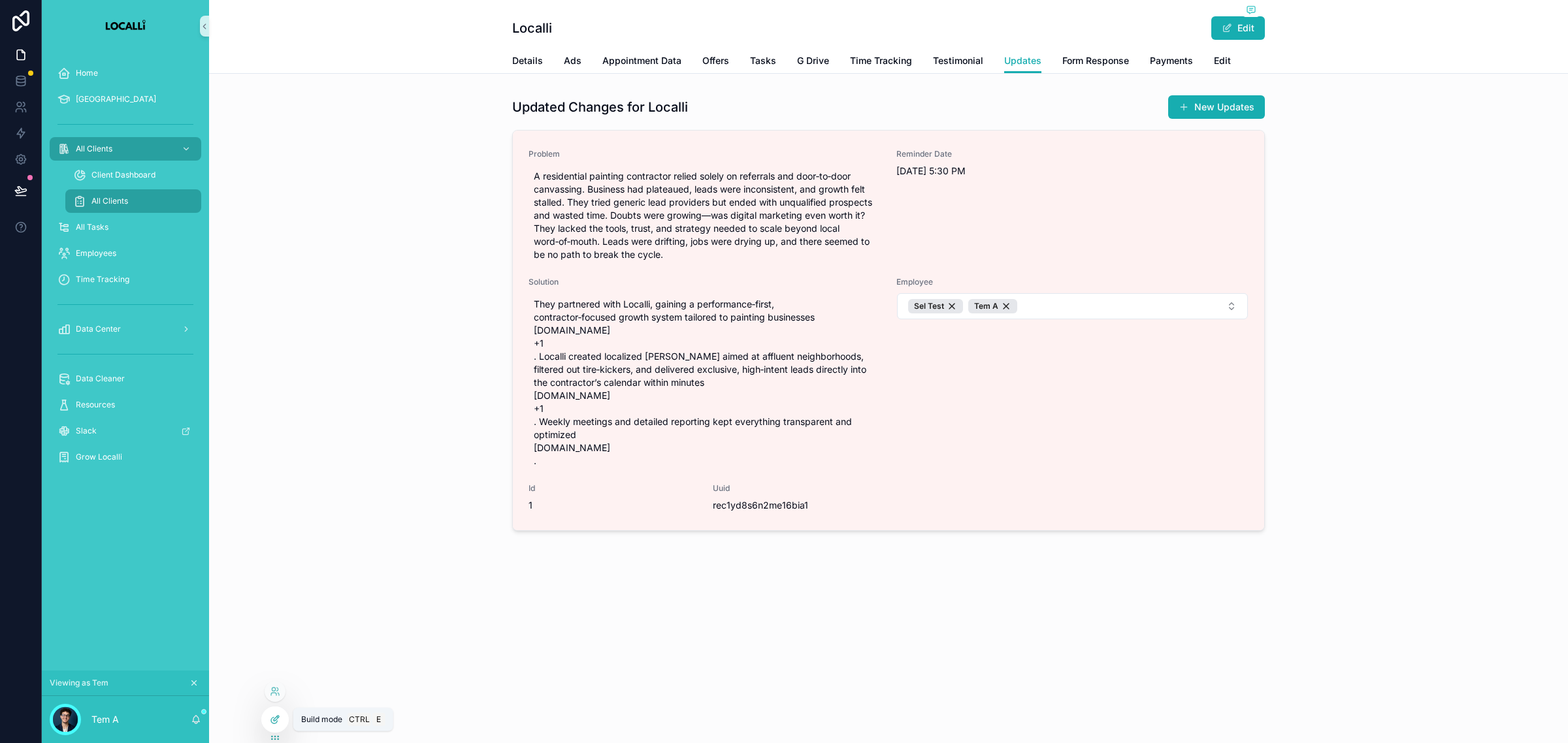
click at [270, 715] on icon at bounding box center [275, 720] width 10 height 10
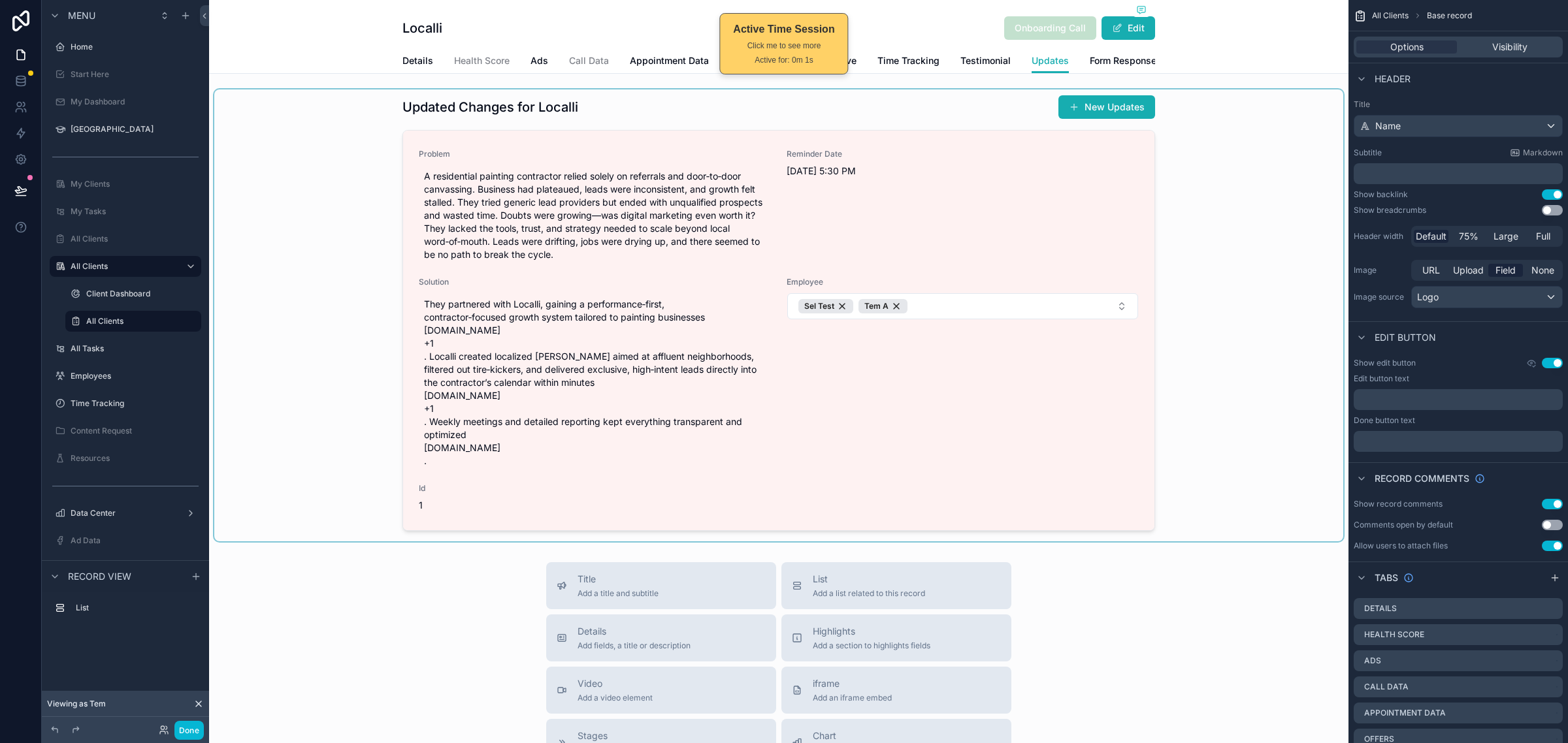
click at [932, 465] on div "scrollable content" at bounding box center [778, 316] width 1128 height 452
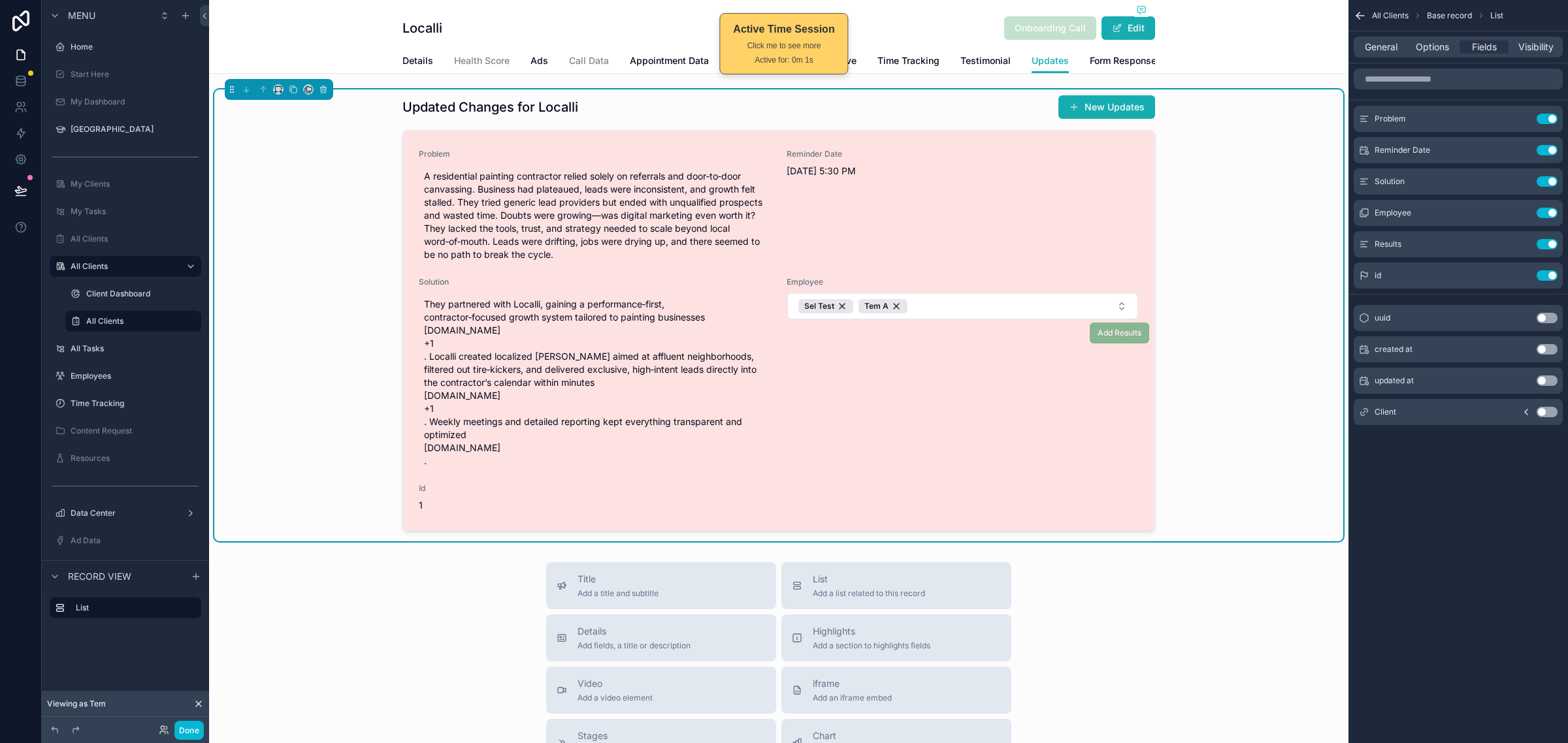
click at [1000, 413] on div "Employee Sel Test Tem A" at bounding box center [962, 375] width 352 height 196
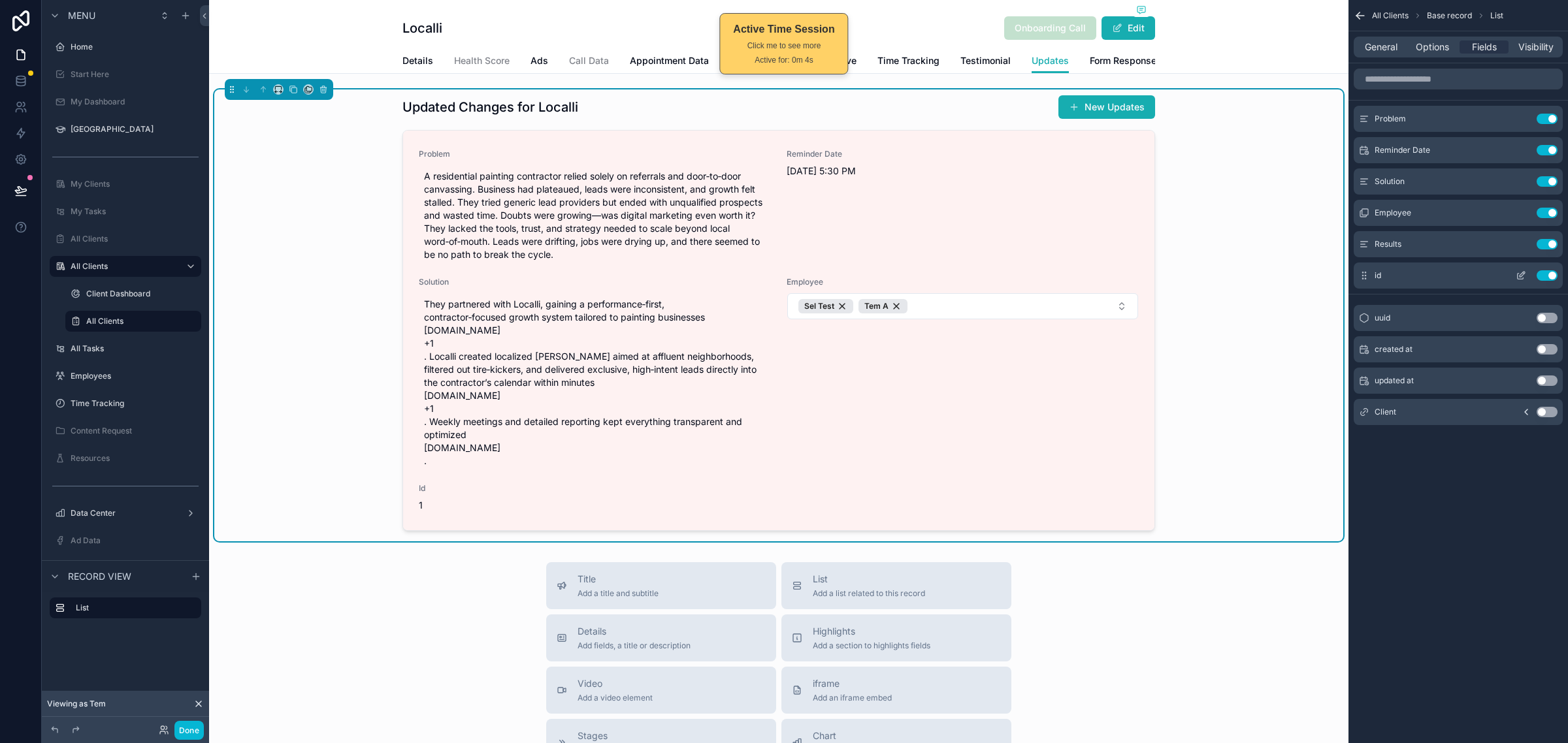
click at [1546, 272] on button "Use setting" at bounding box center [1546, 275] width 21 height 10
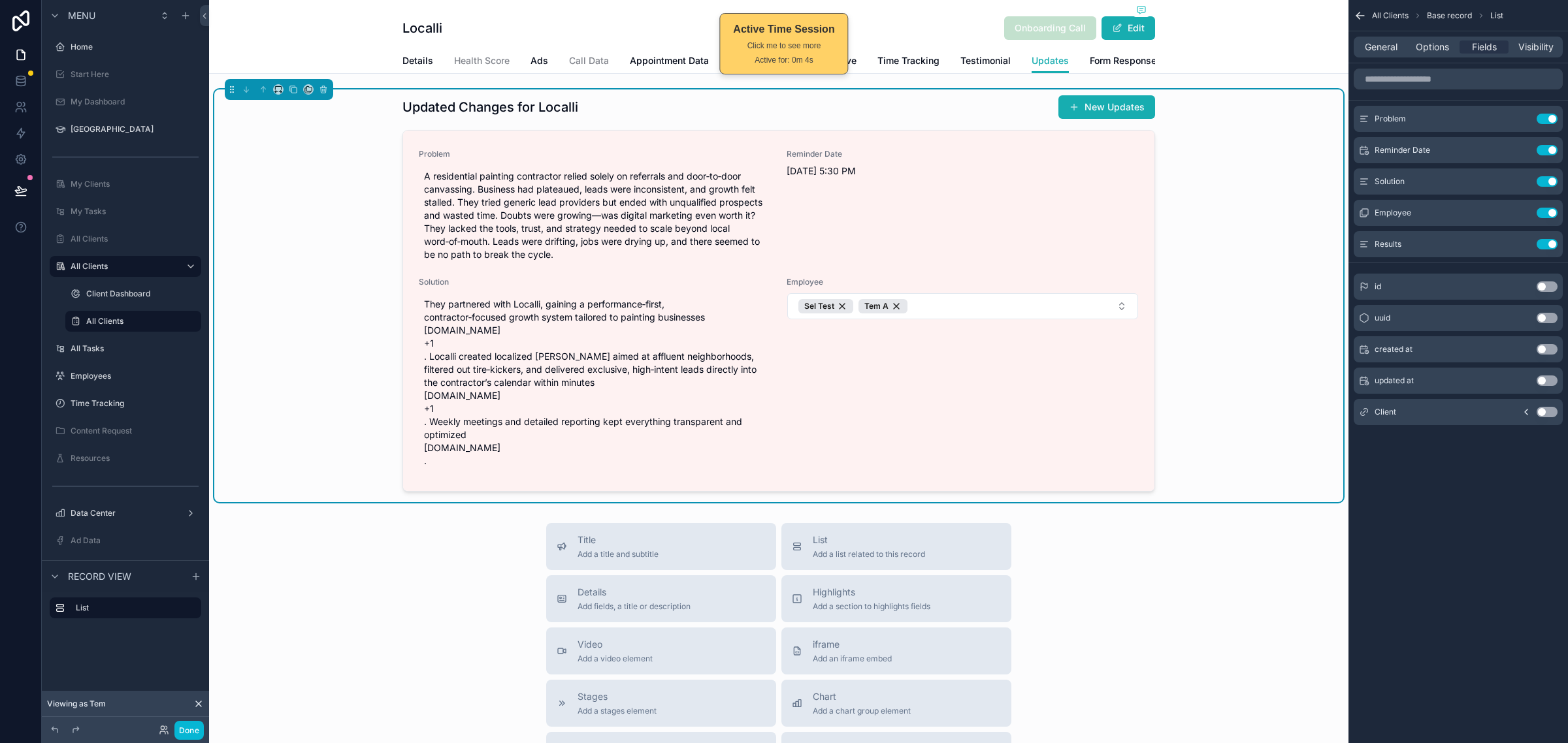
drag, startPoint x: 1499, startPoint y: 574, endPoint x: 1522, endPoint y: 338, distance: 237.1
click at [1497, 574] on div "All Clients Base record List General Options Fields Visibility Problem Use sett…" at bounding box center [1457, 372] width 219 height 743
click at [1426, 43] on span "Options" at bounding box center [1432, 46] width 34 height 13
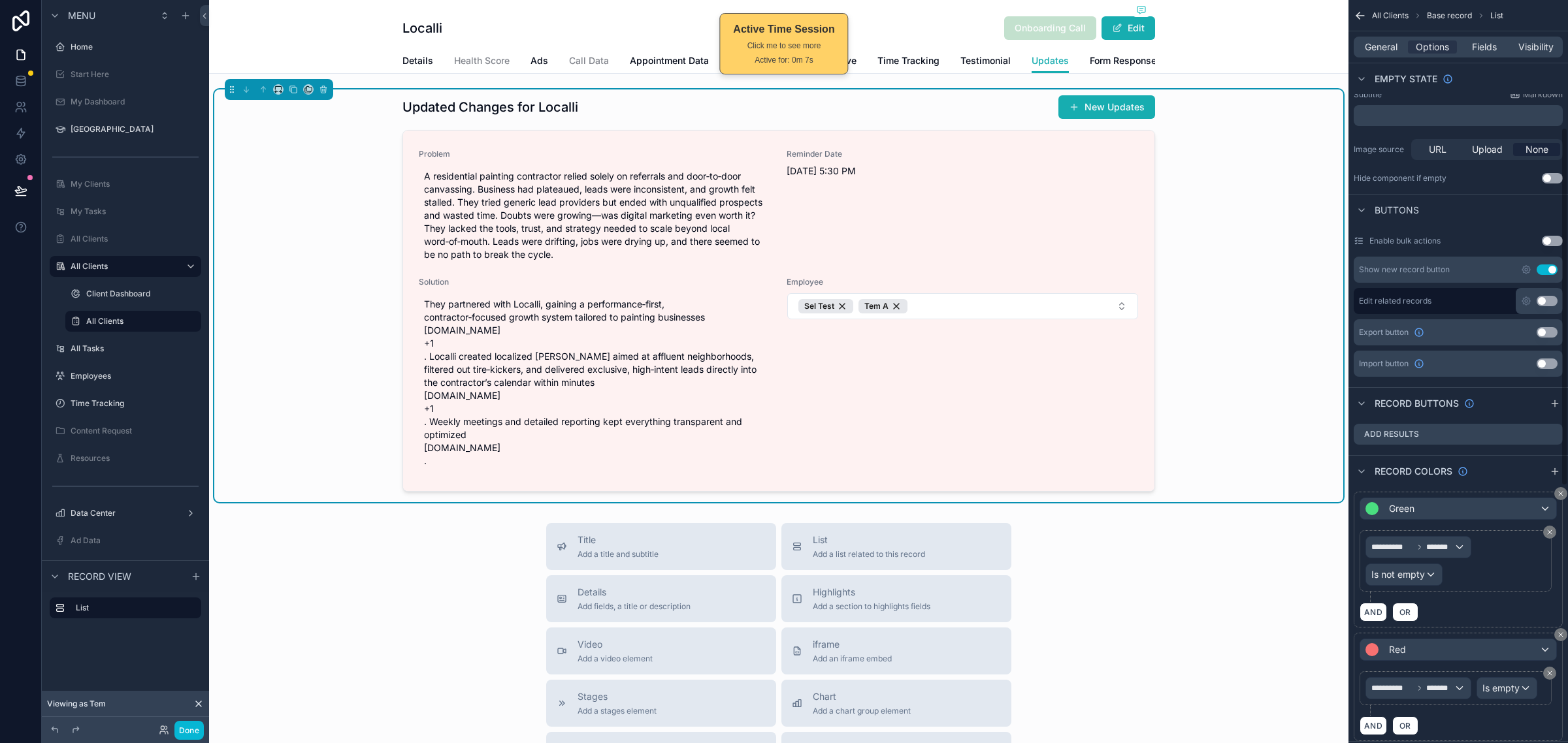
scroll to position [245, 0]
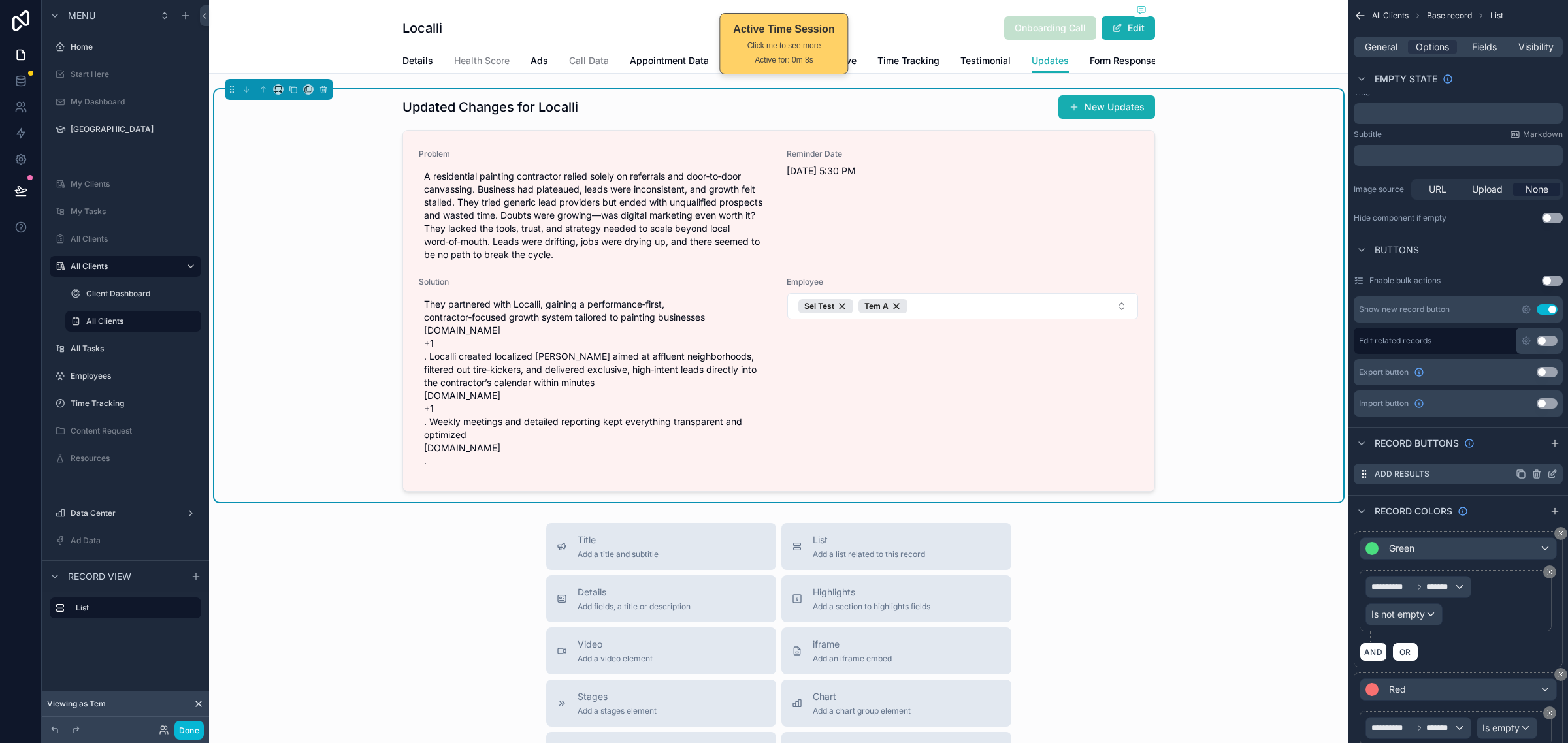
click at [1535, 469] on icon "scrollable content" at bounding box center [1536, 474] width 10 height 10
click at [1534, 457] on icon at bounding box center [1531, 453] width 10 height 10
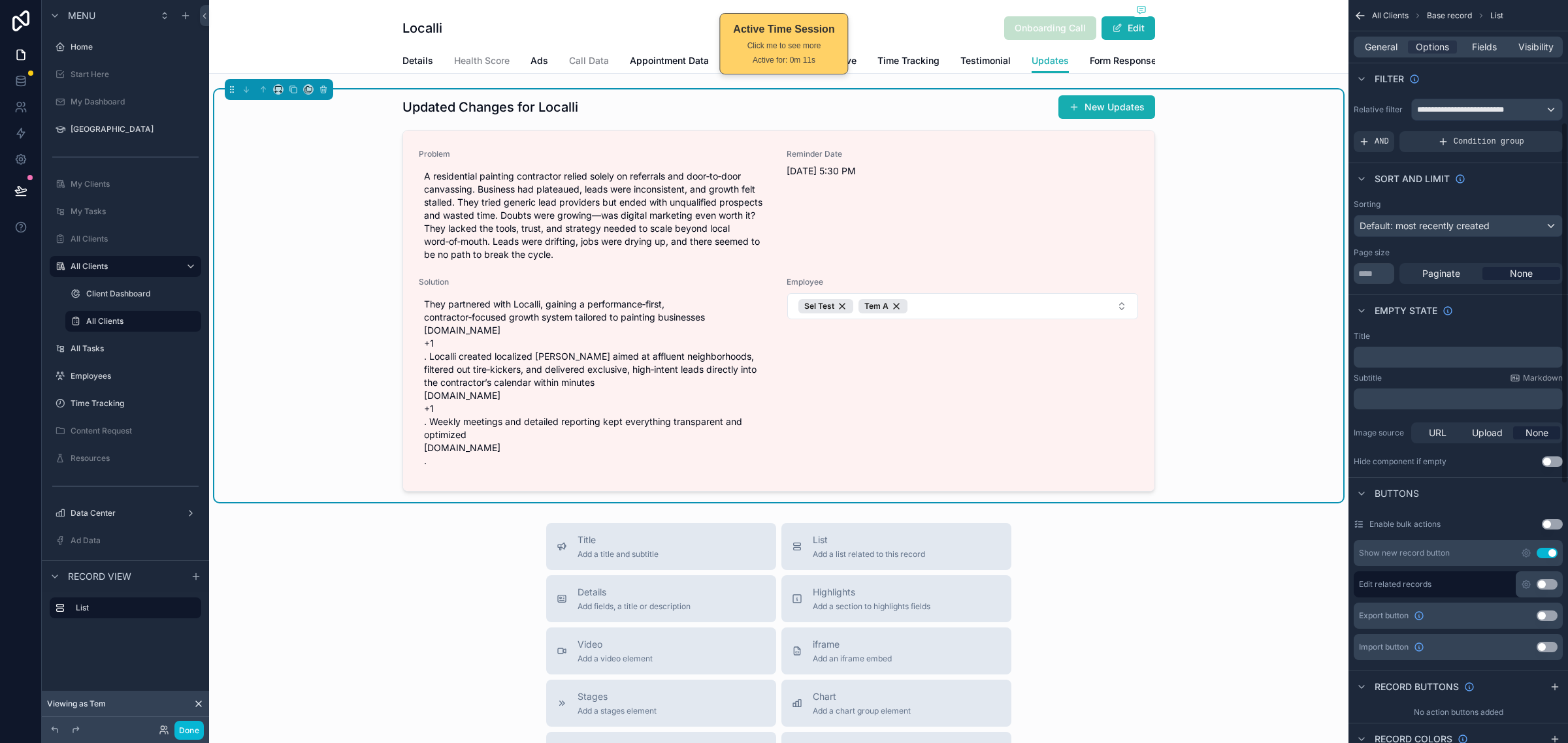
scroll to position [0, 0]
click at [1251, 636] on div "Title Add a title and subtitle List Add a list related to this record Details A…" at bounding box center [778, 755] width 1139 height 465
click at [1190, 331] on div "Updated Changes for Localli New Updates Problem A residential painting contract…" at bounding box center [778, 296] width 1128 height 413
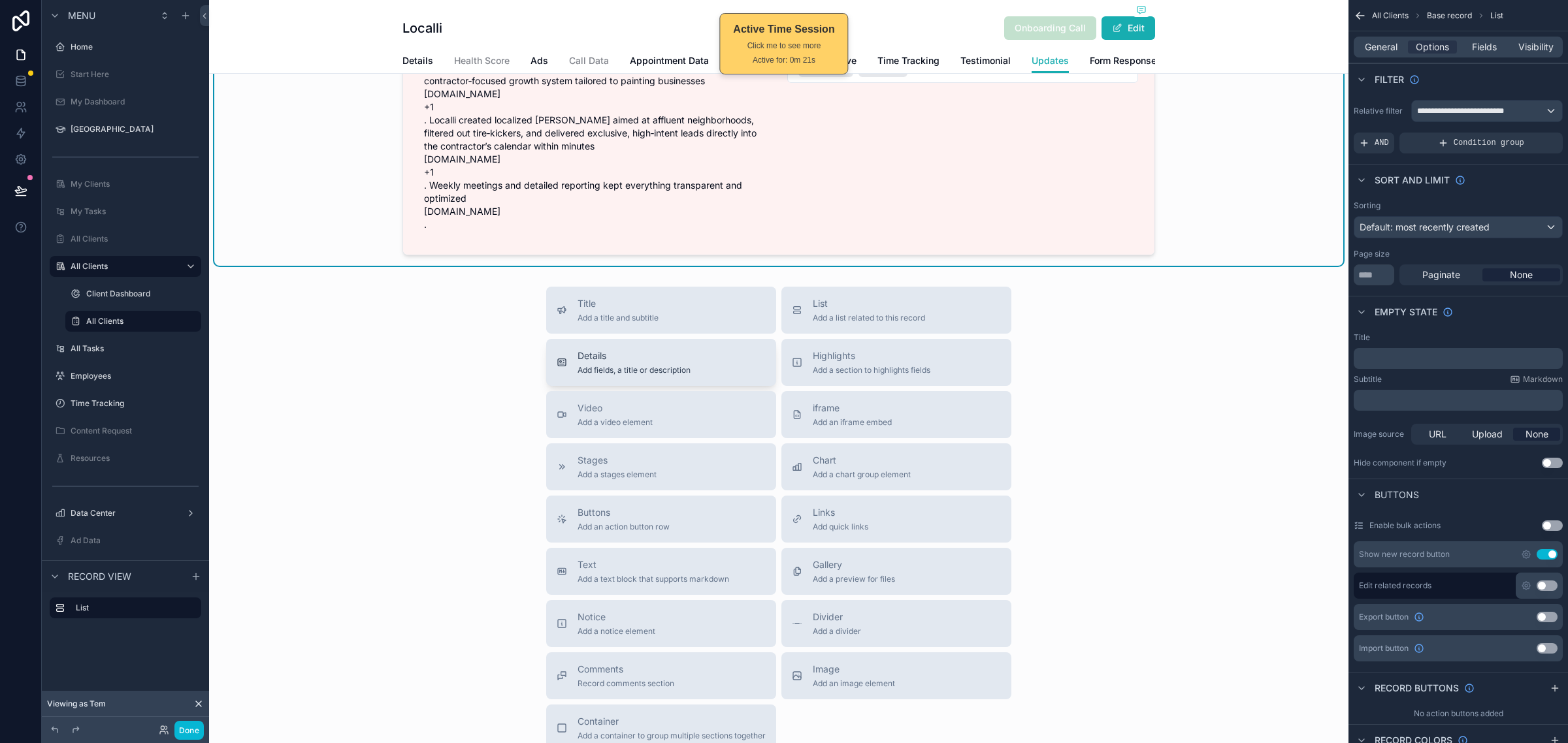
scroll to position [245, 0]
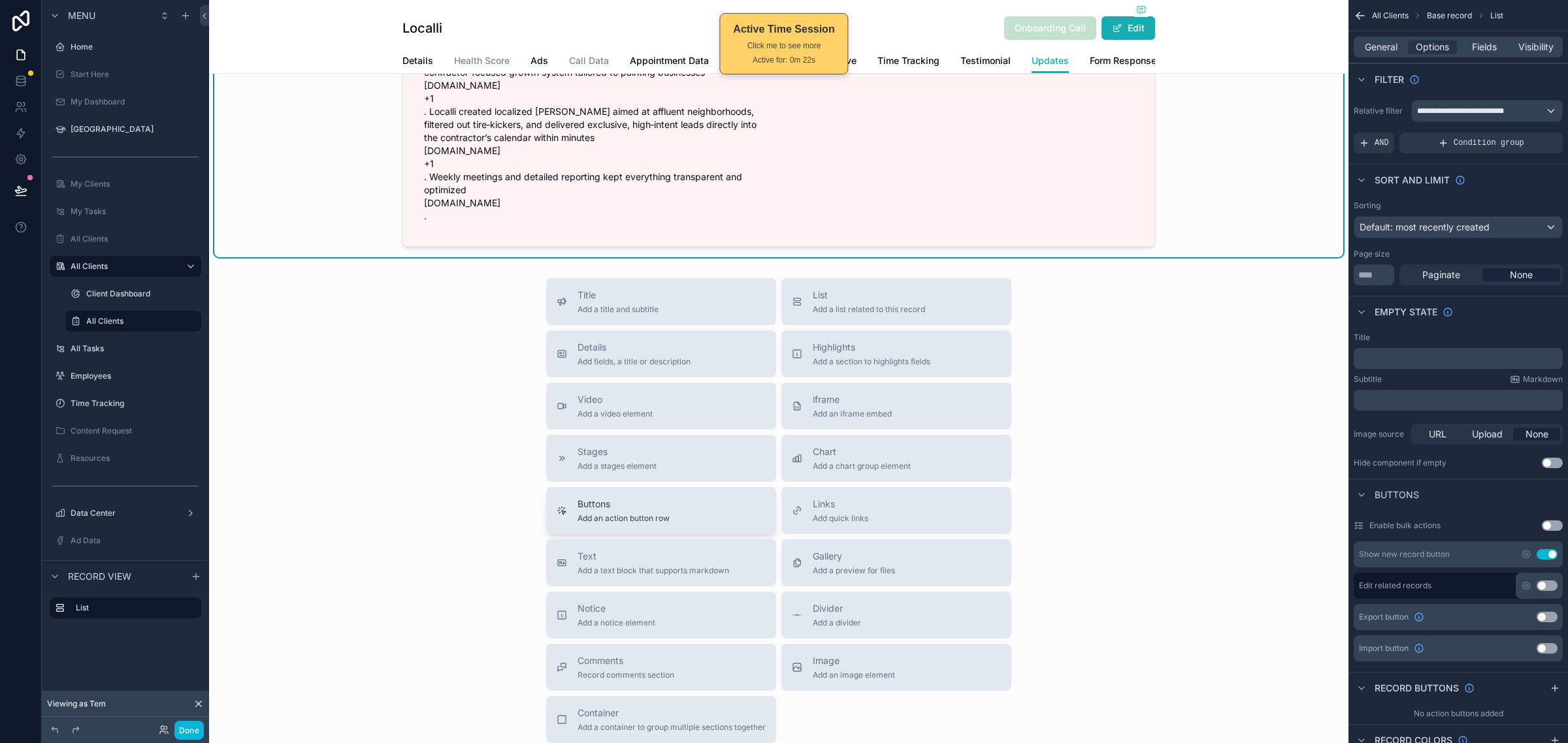
click at [628, 511] on span "Buttons" at bounding box center [623, 504] width 92 height 13
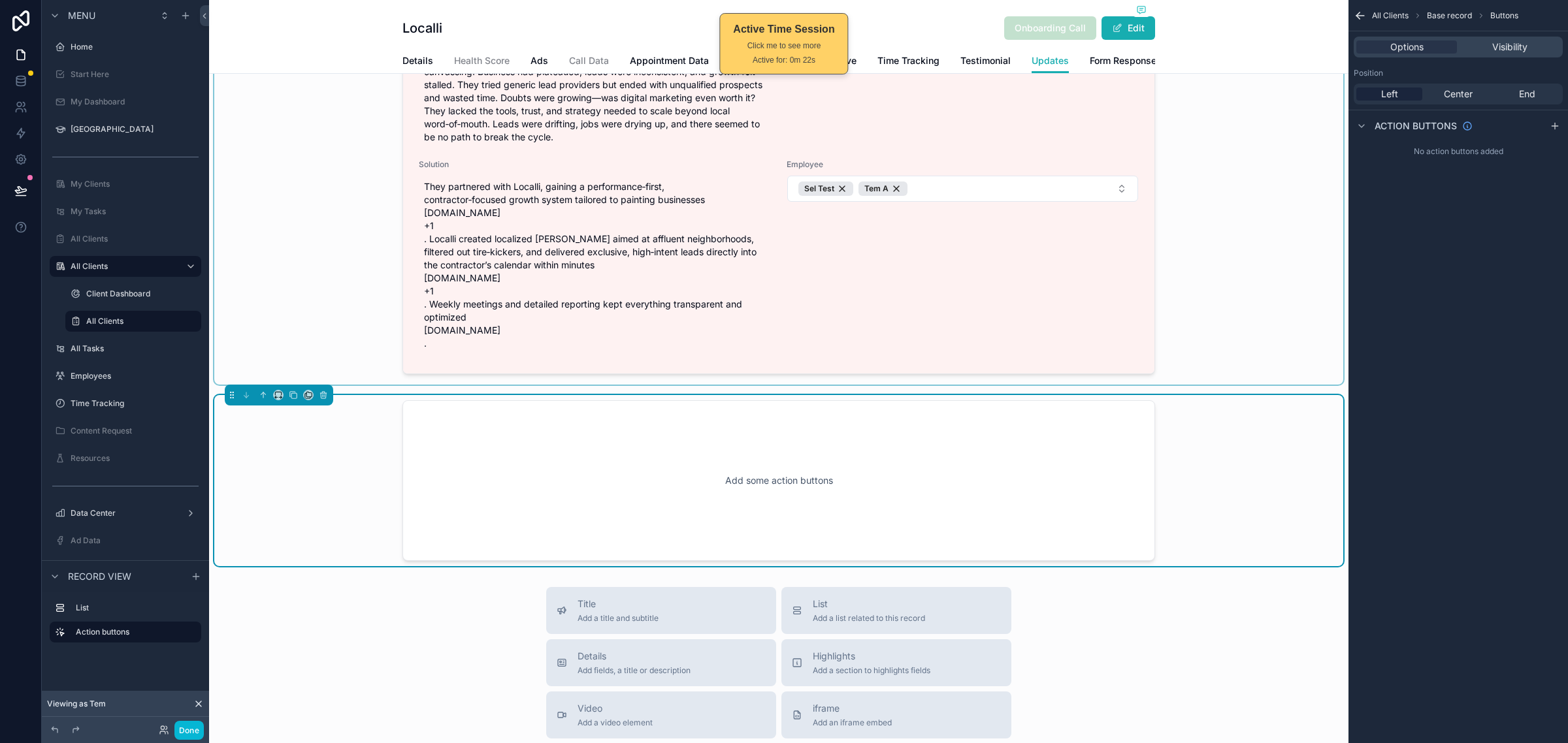
scroll to position [0, 0]
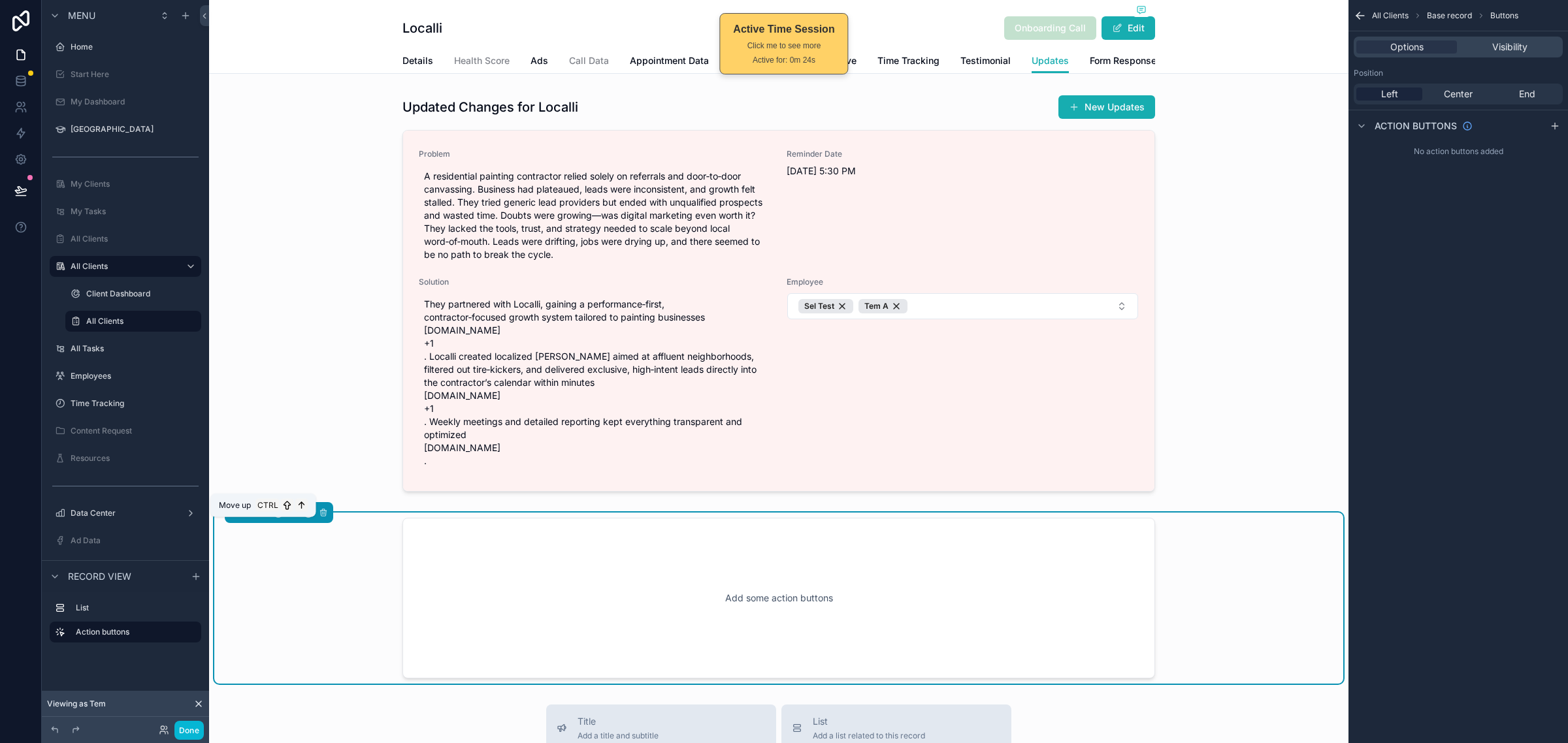
click at [261, 517] on icon "scrollable content" at bounding box center [263, 513] width 9 height 9
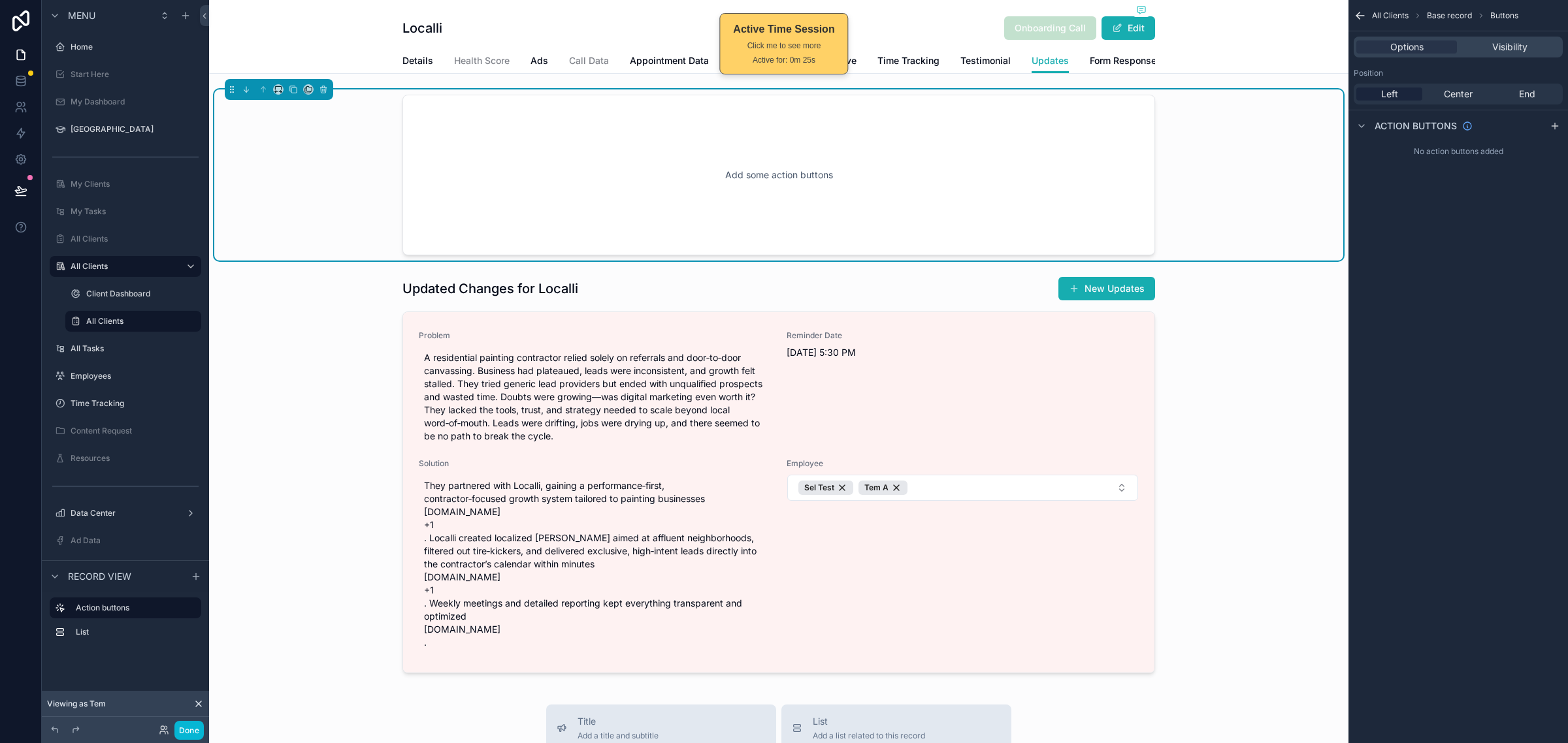
click at [984, 198] on div "Add some action buttons" at bounding box center [778, 175] width 710 height 118
click at [1462, 99] on span "Center" at bounding box center [1457, 94] width 28 height 13
click at [1549, 127] on icon "scrollable content" at bounding box center [1554, 126] width 10 height 10
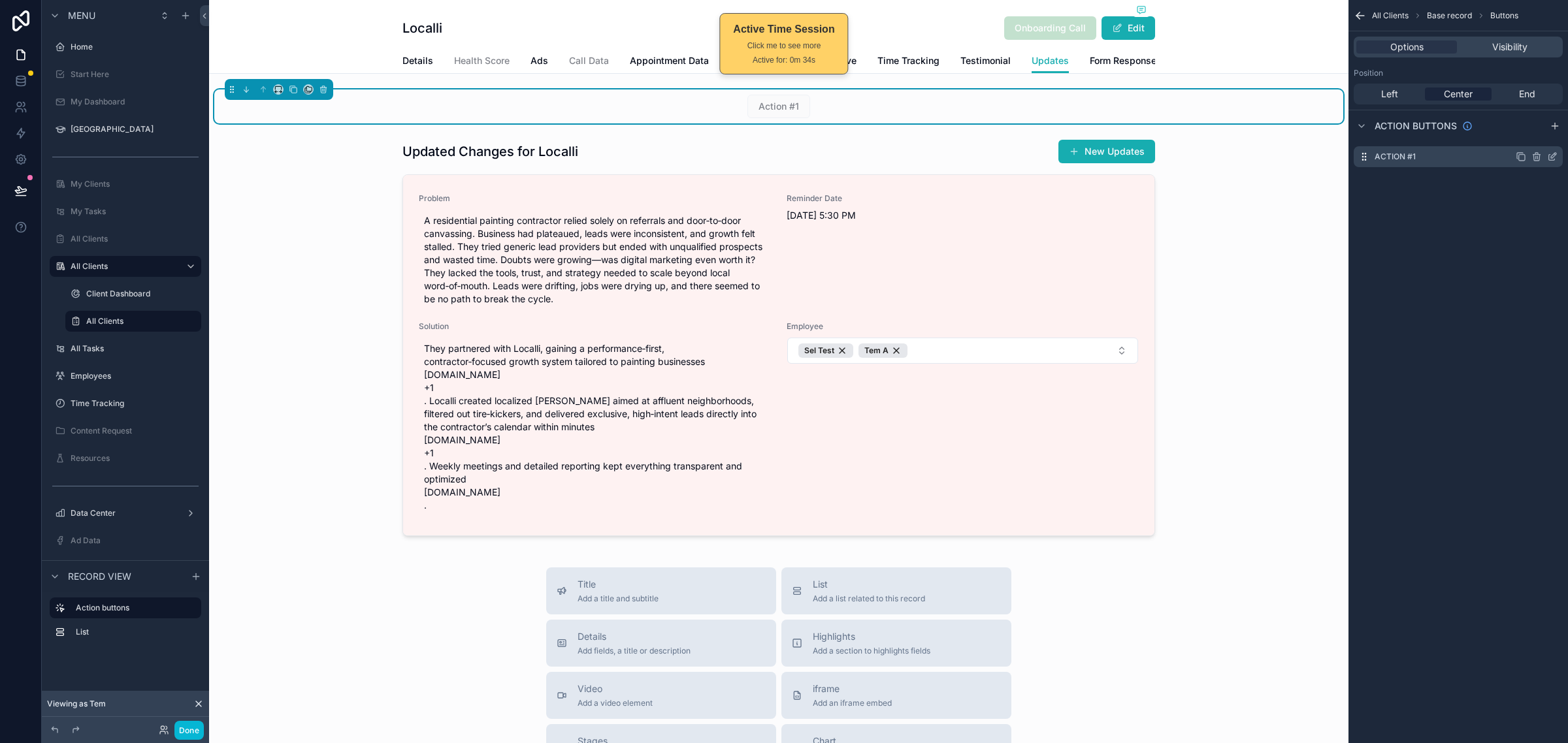
click at [1553, 155] on icon "scrollable content" at bounding box center [1552, 157] width 10 height 10
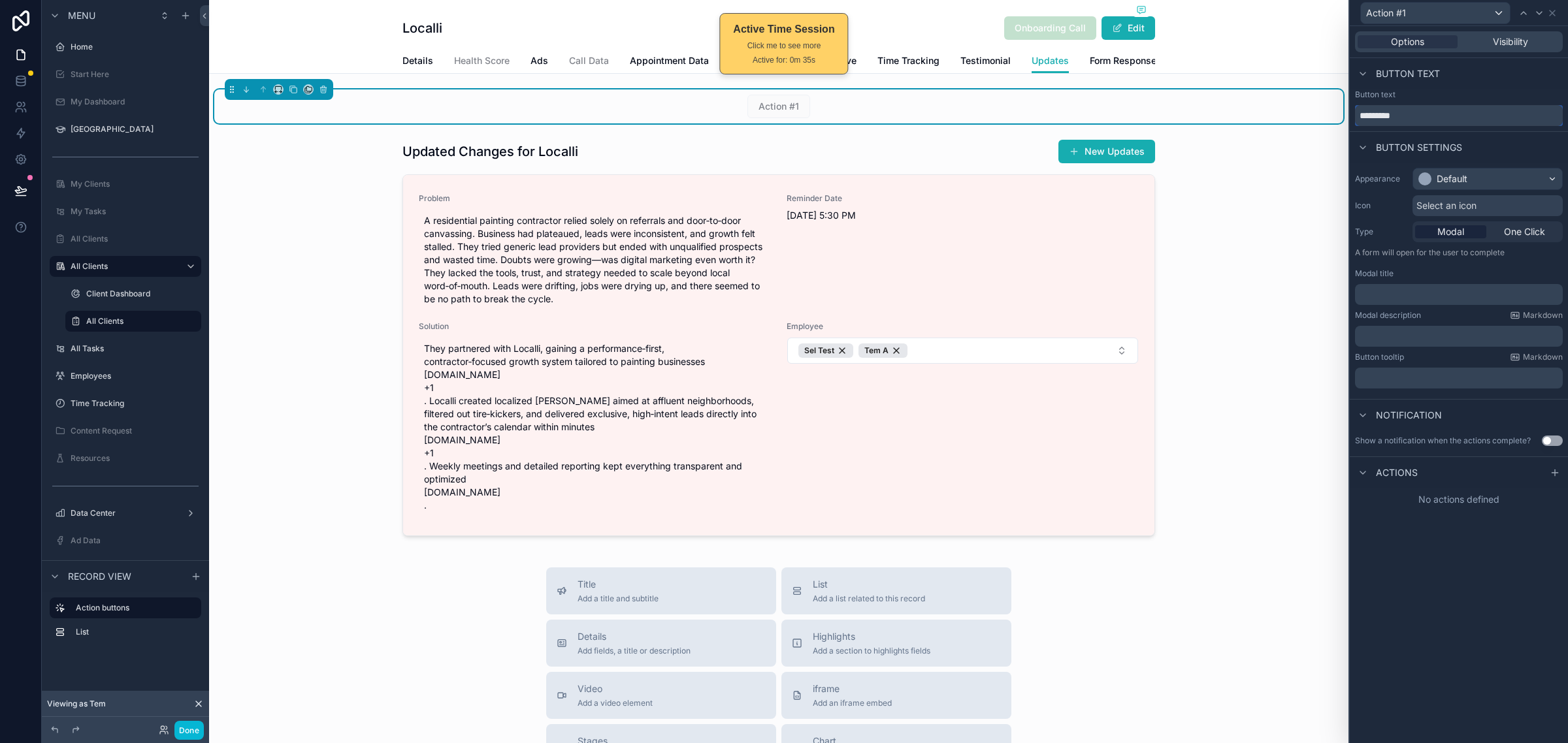
drag, startPoint x: 1422, startPoint y: 115, endPoint x: 1257, endPoint y: 102, distance: 165.5
click at [1257, 102] on div "Action #1 Options Visibility Button text Button text ********* Button settings …" at bounding box center [784, 372] width 1568 height 743
type input "**********"
click at [1486, 185] on div "Default" at bounding box center [1487, 179] width 149 height 21
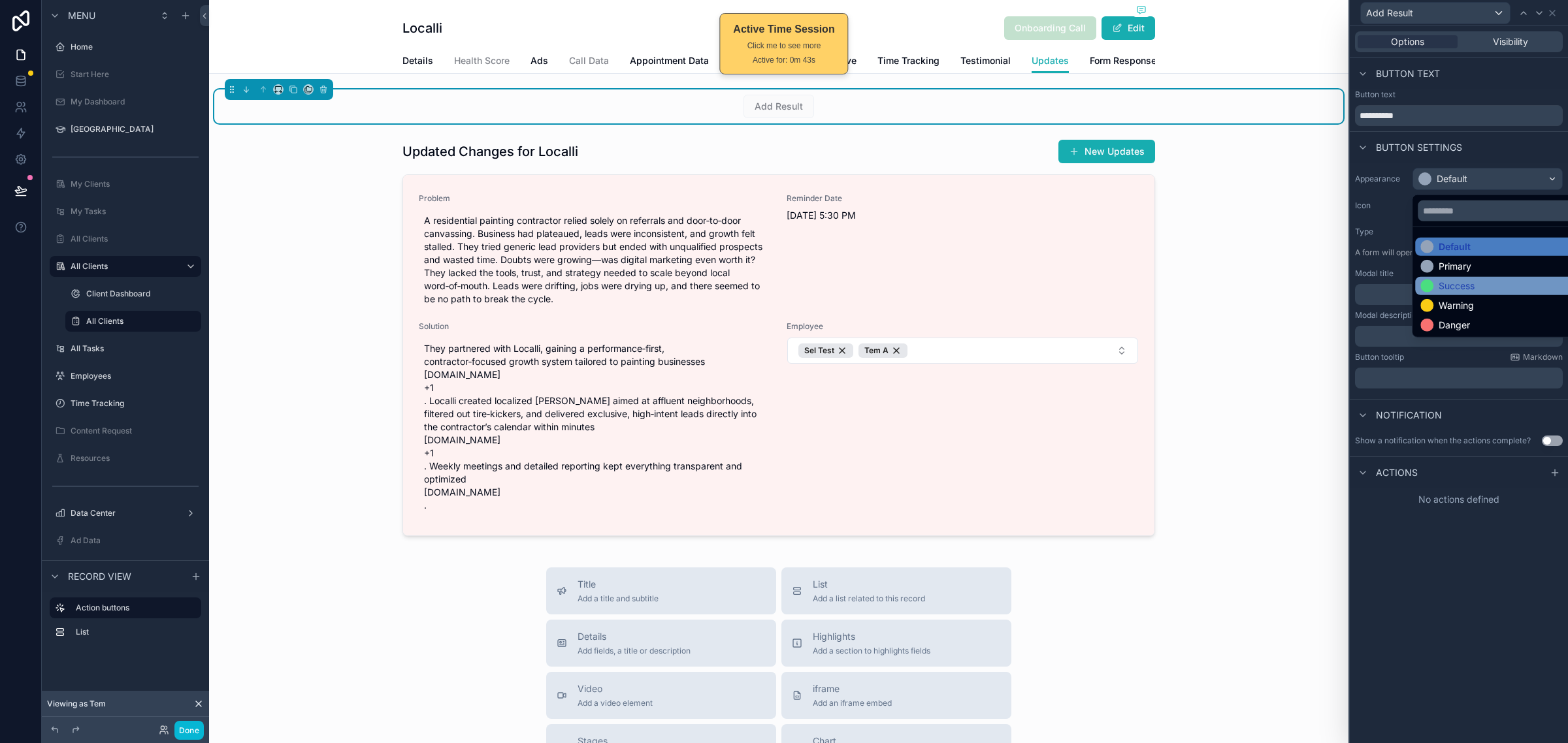
click at [1471, 287] on div "Success" at bounding box center [1456, 286] width 36 height 13
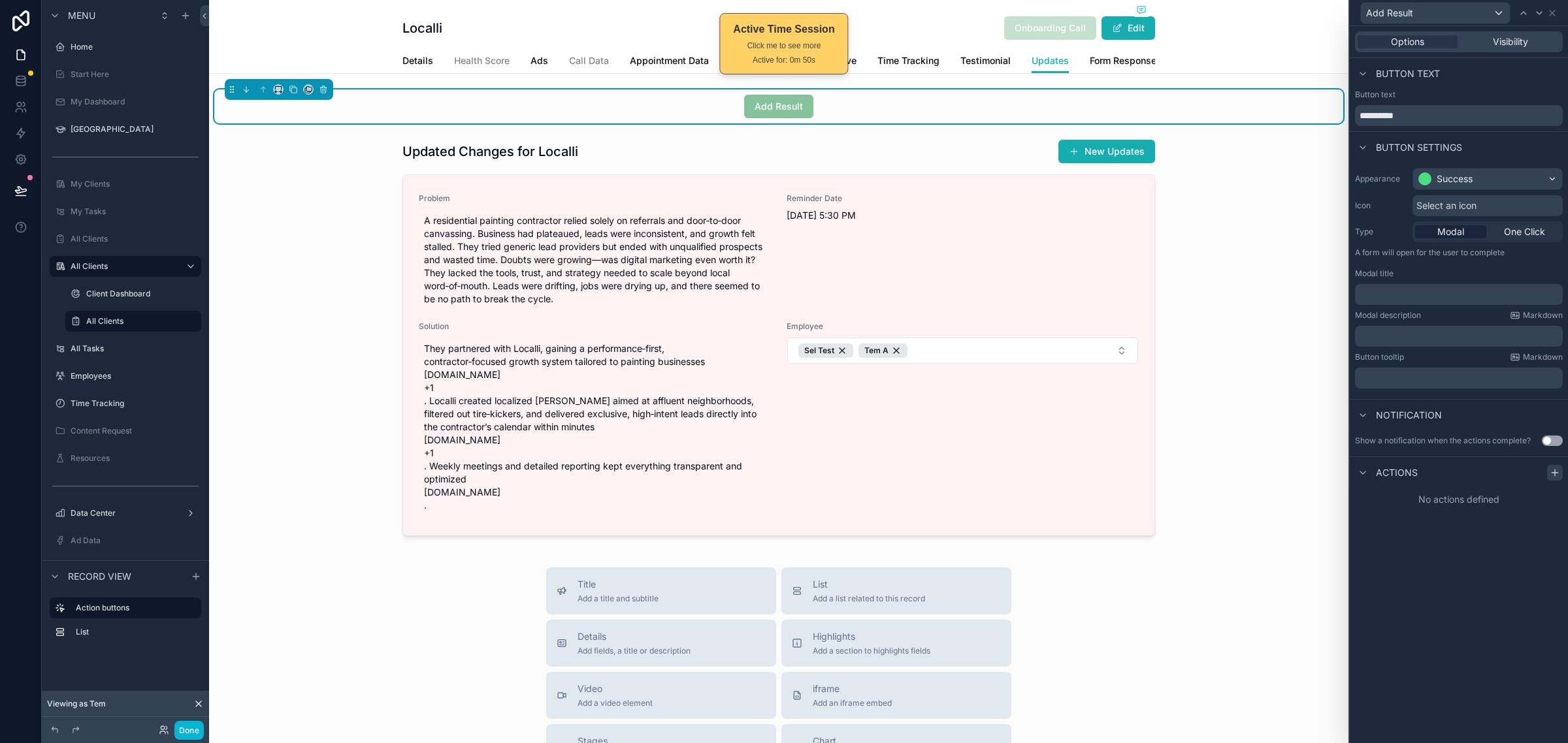
click at [1550, 474] on icon at bounding box center [1554, 473] width 10 height 10
click at [1454, 533] on div "Select a type" at bounding box center [1459, 525] width 196 height 21
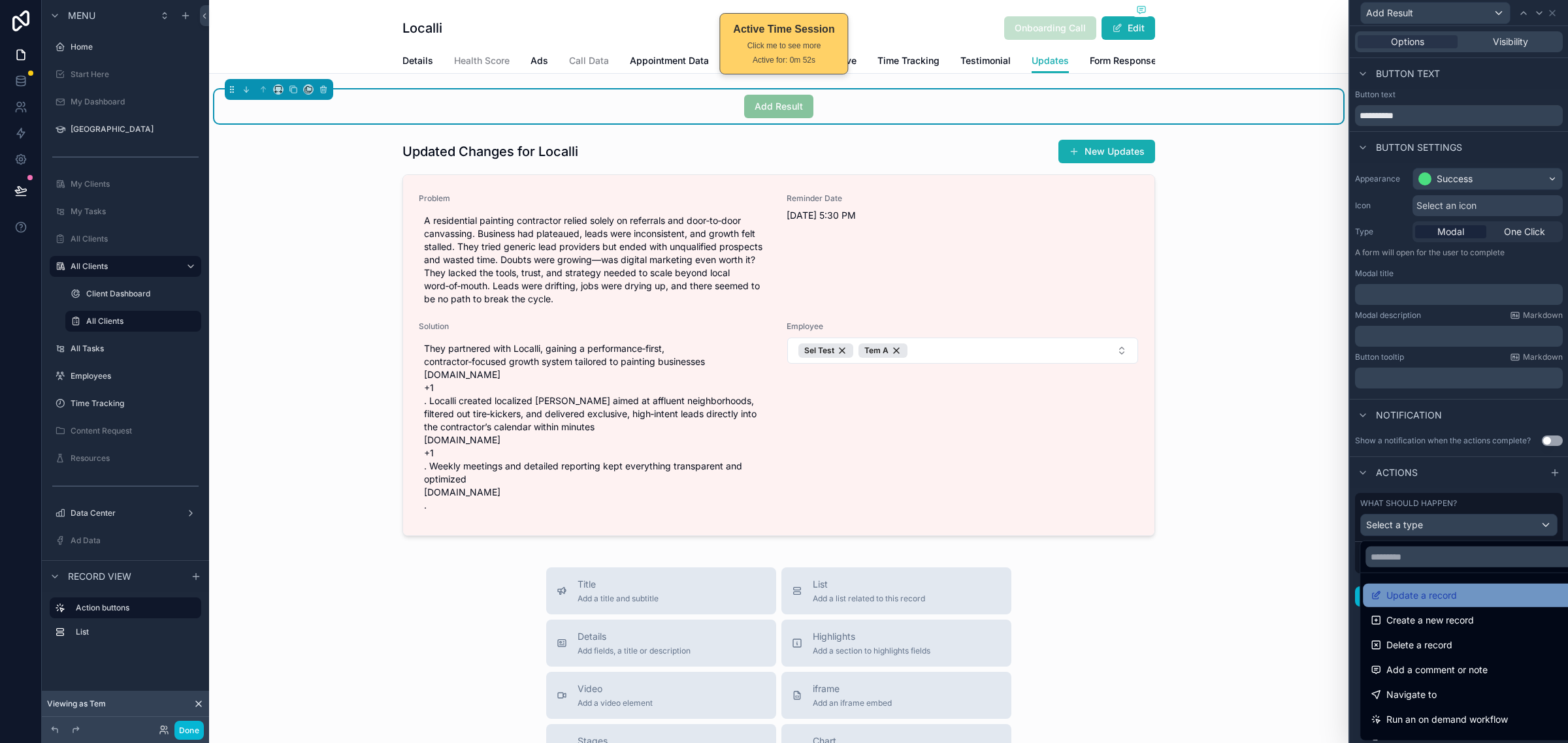
click at [1442, 594] on span "Update a record" at bounding box center [1421, 595] width 71 height 15
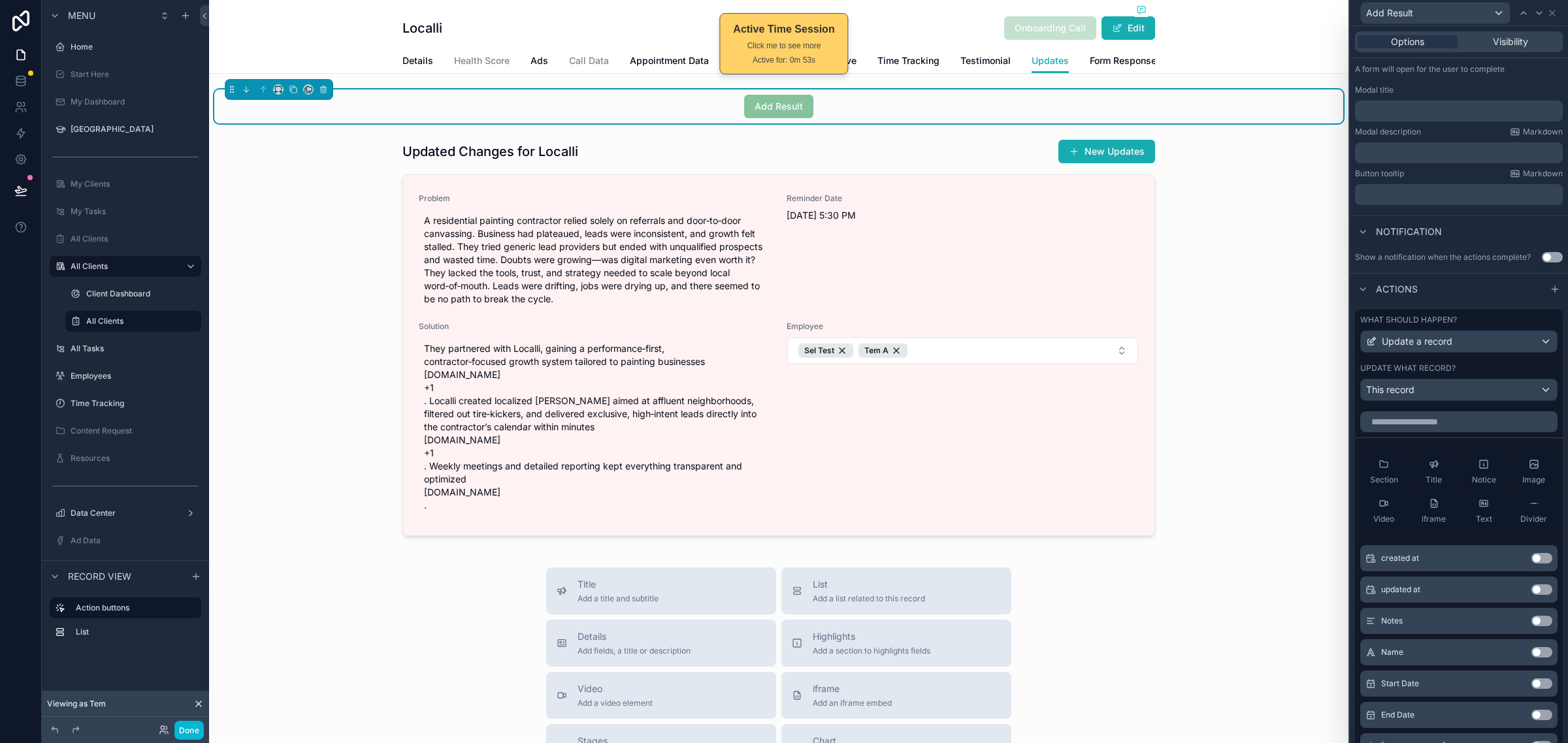
scroll to position [245, 0]
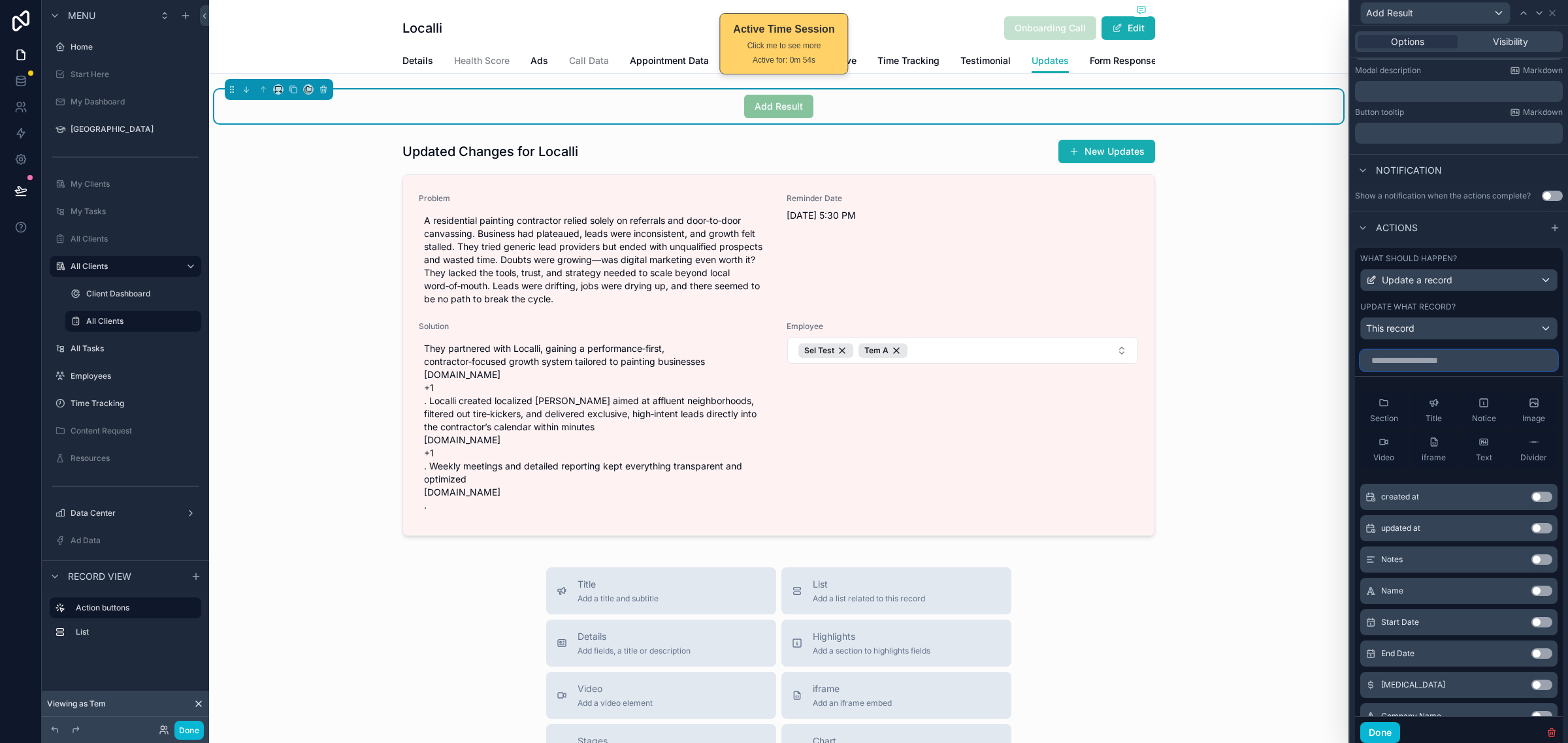
click at [1473, 368] on input "text" at bounding box center [1458, 360] width 197 height 21
click at [1520, 312] on div "Update what record?" at bounding box center [1458, 307] width 197 height 10
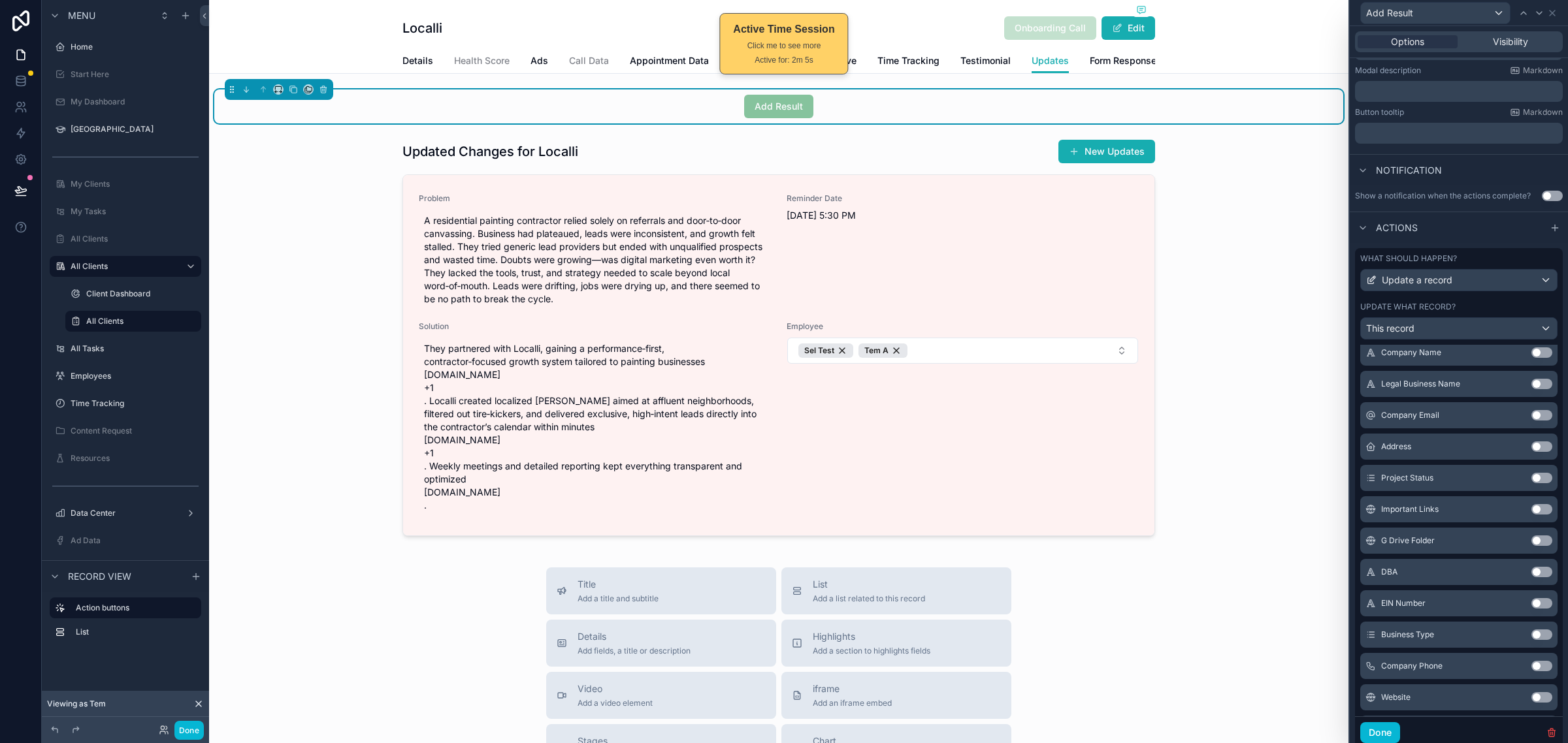
scroll to position [0, 0]
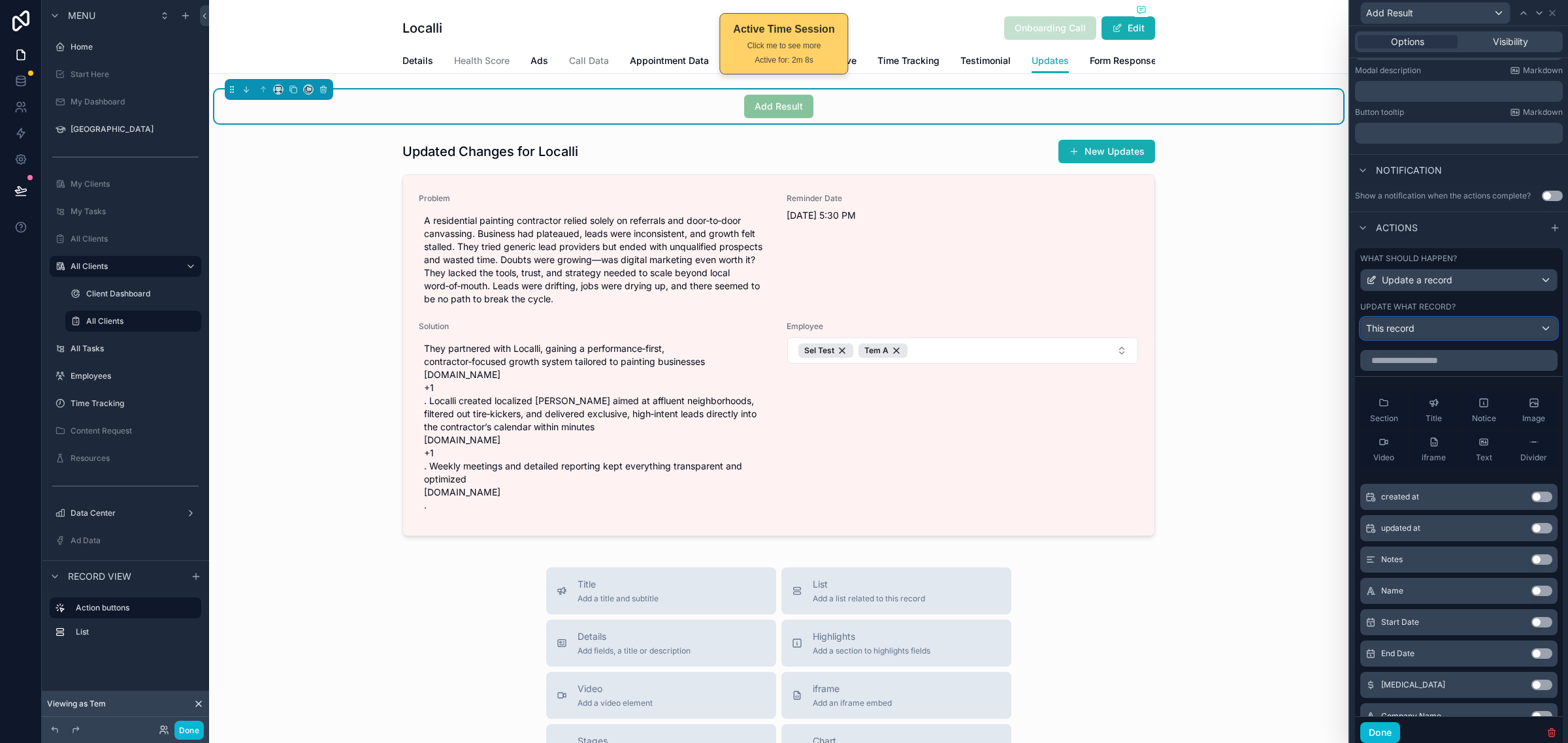
click at [1455, 339] on div "This record" at bounding box center [1459, 329] width 196 height 21
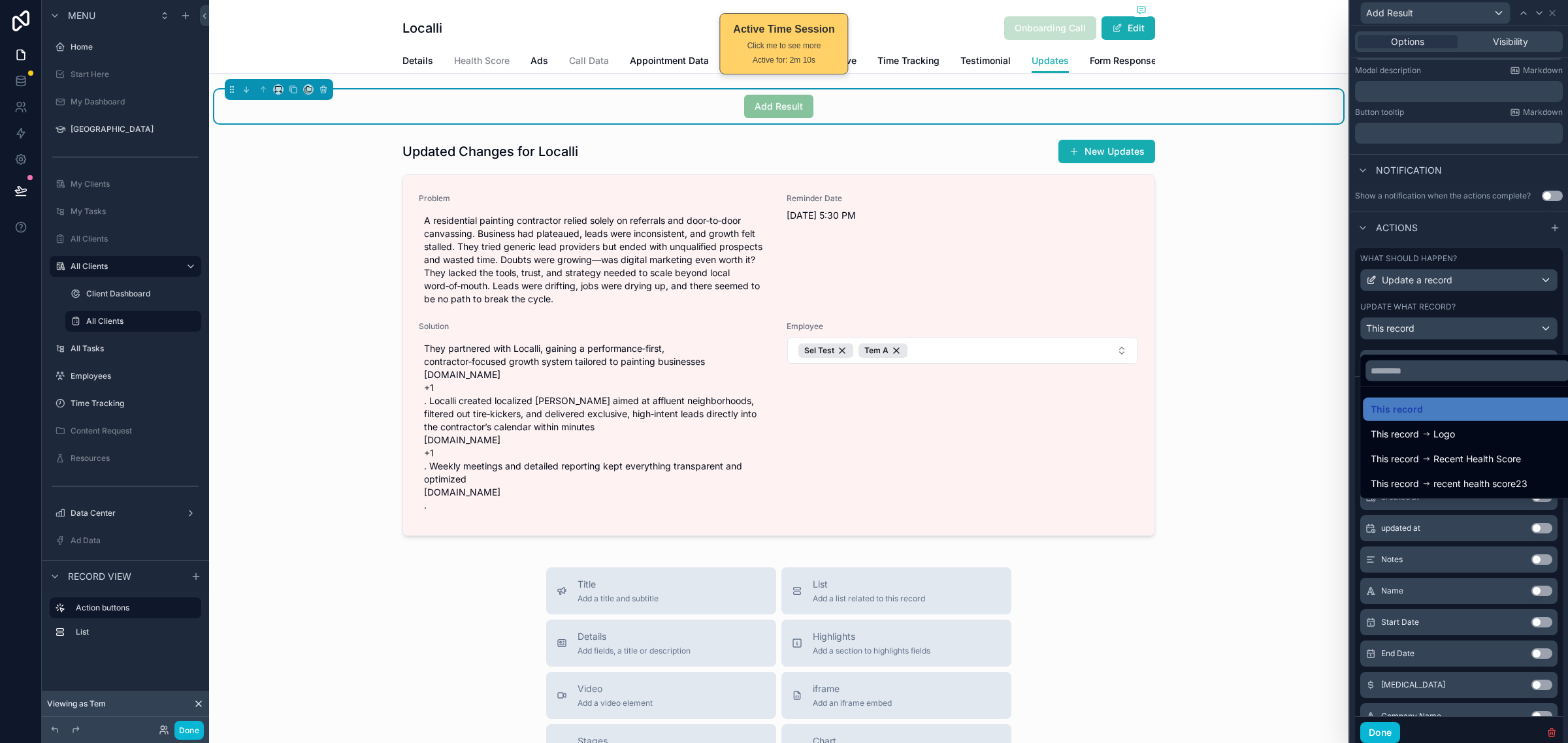
click at [1485, 314] on div at bounding box center [1459, 372] width 218 height 743
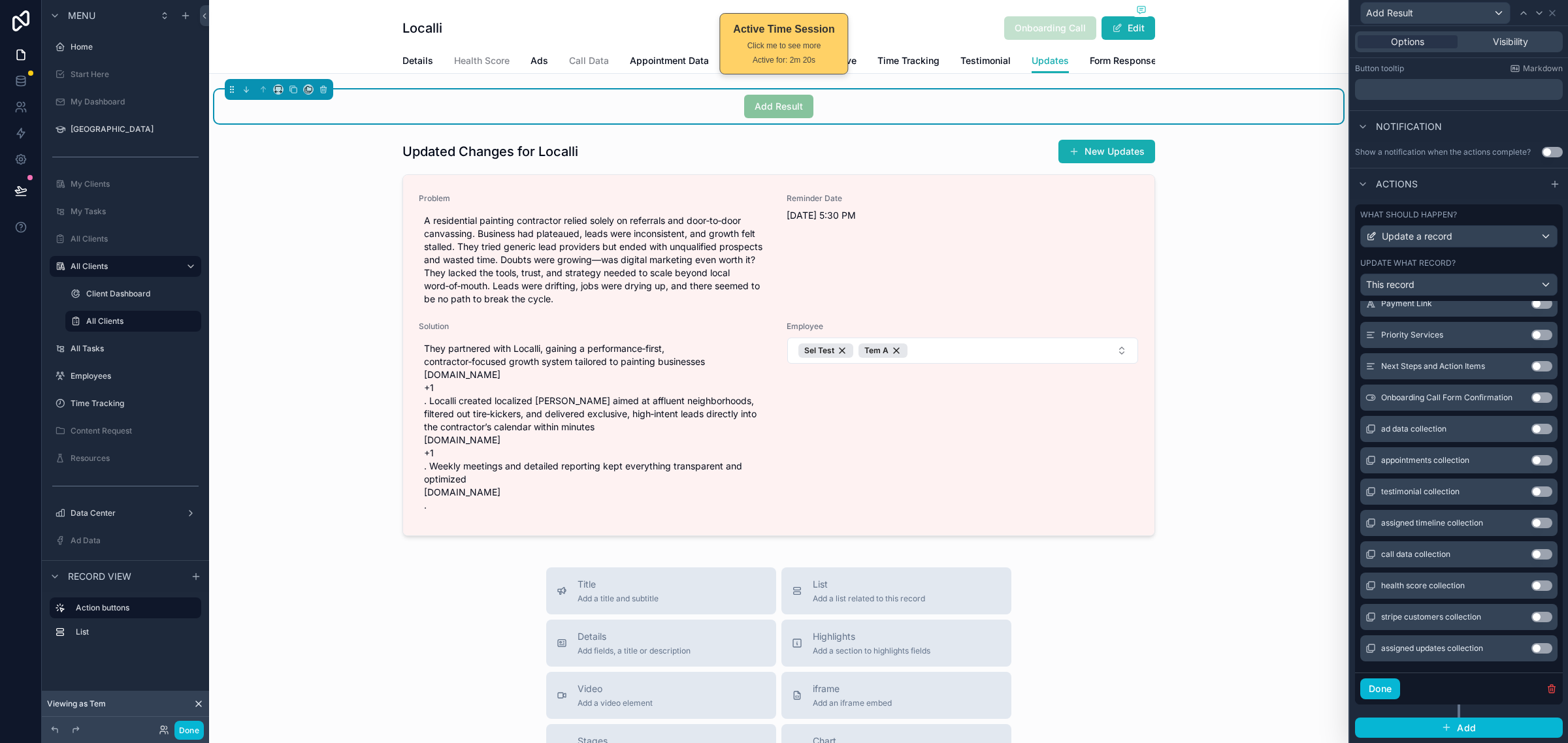
scroll to position [2095, 0]
click at [1531, 644] on button "Use setting" at bounding box center [1541, 647] width 21 height 10
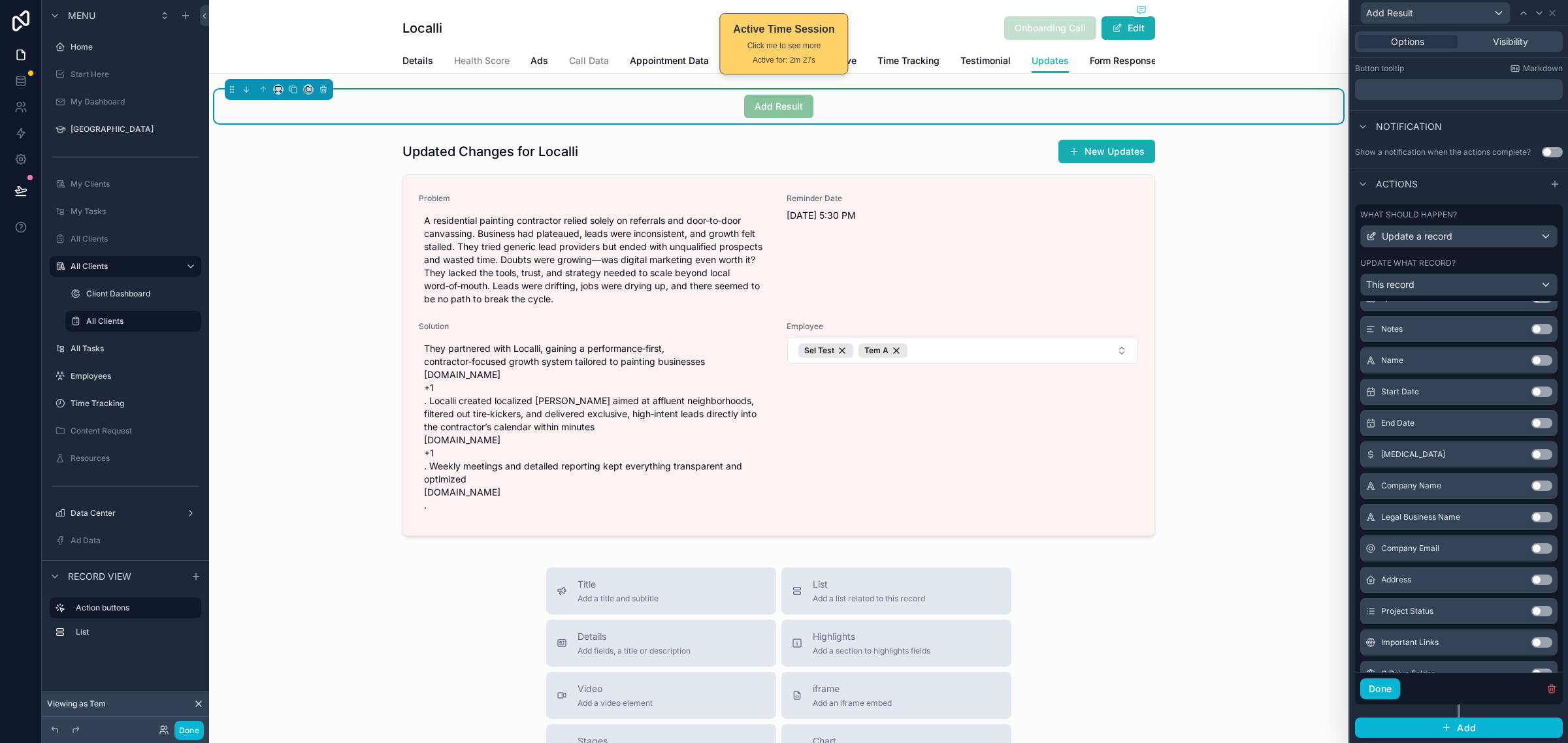
scroll to position [0, 0]
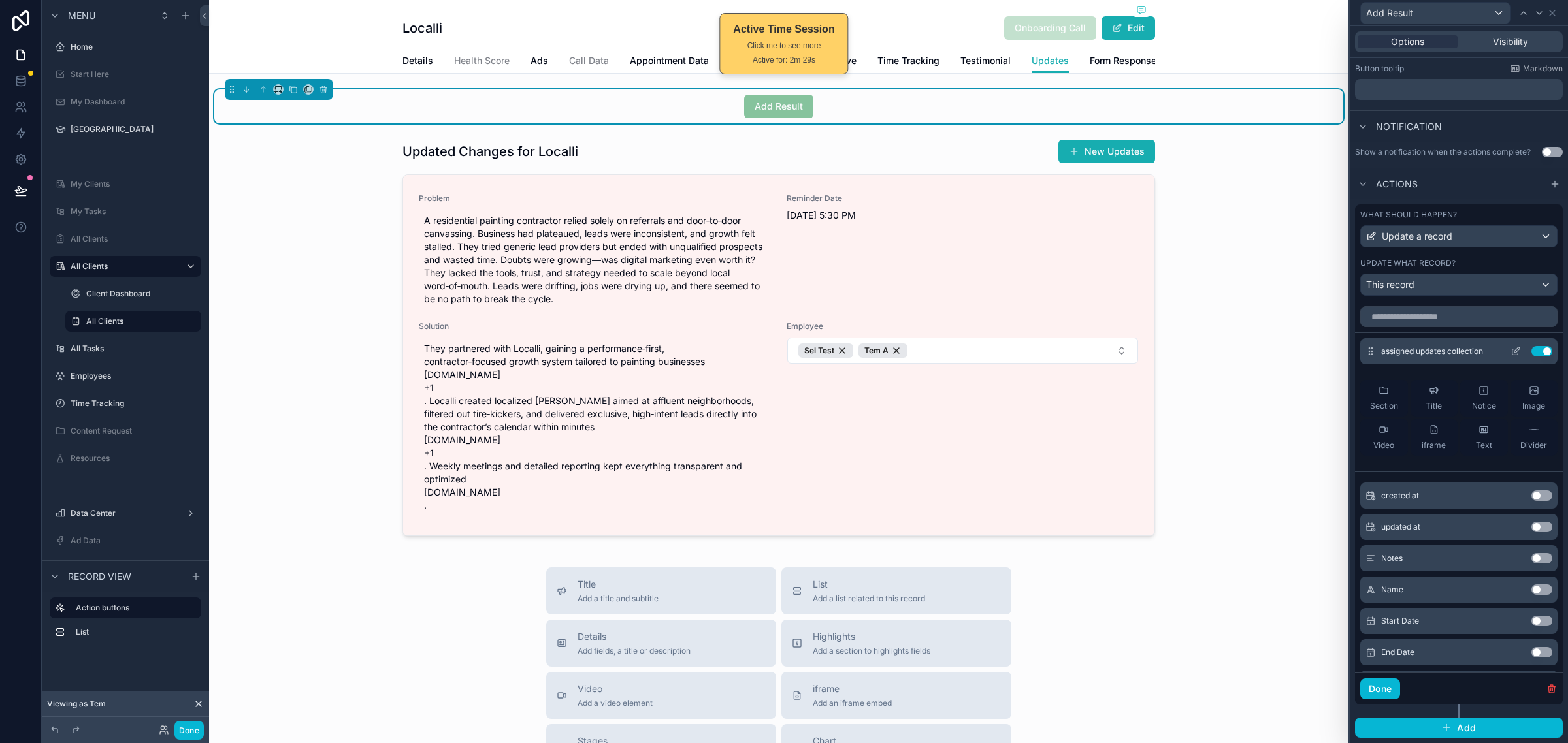
click at [1514, 353] on icon at bounding box center [1516, 350] width 5 height 5
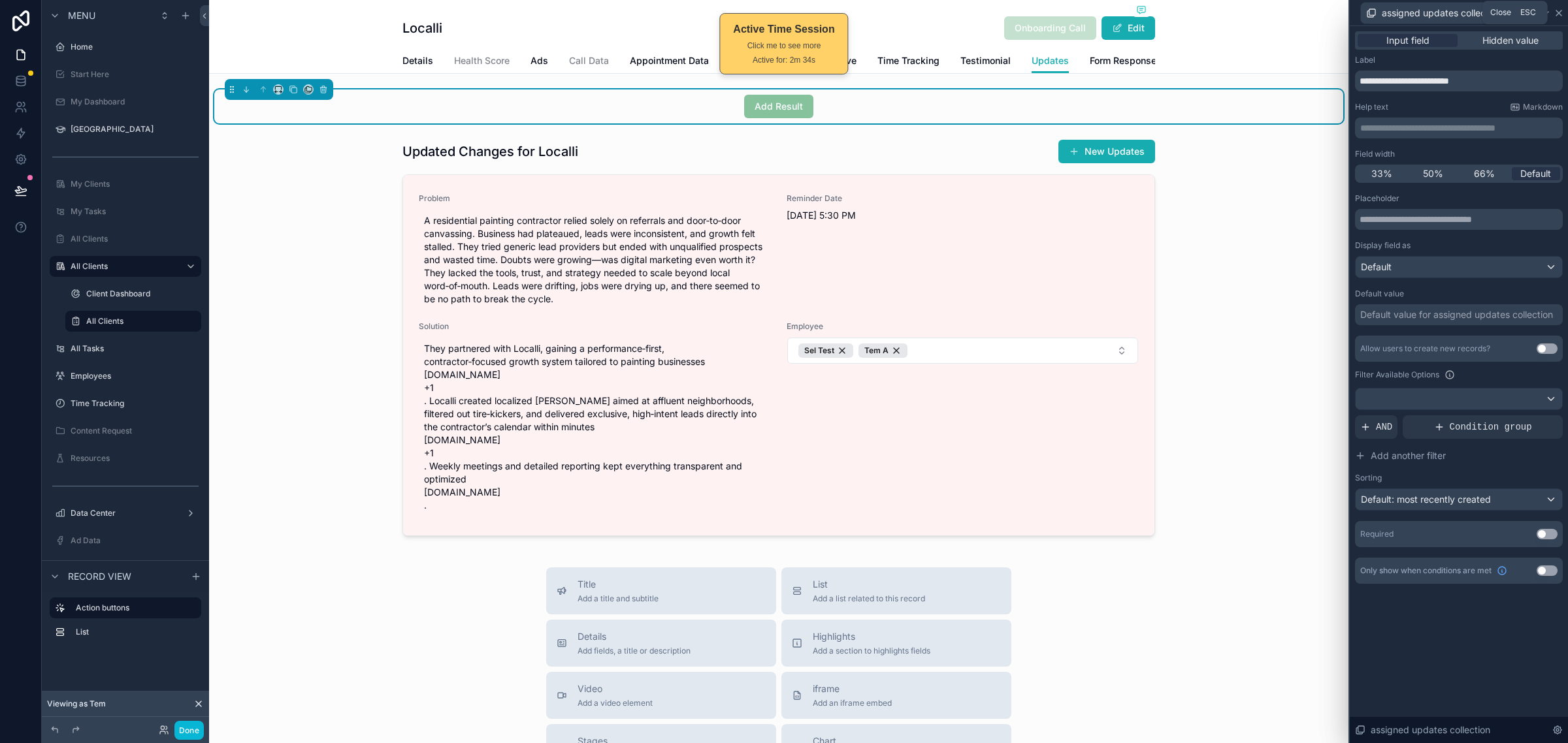
click at [1559, 12] on icon at bounding box center [1559, 13] width 10 height 10
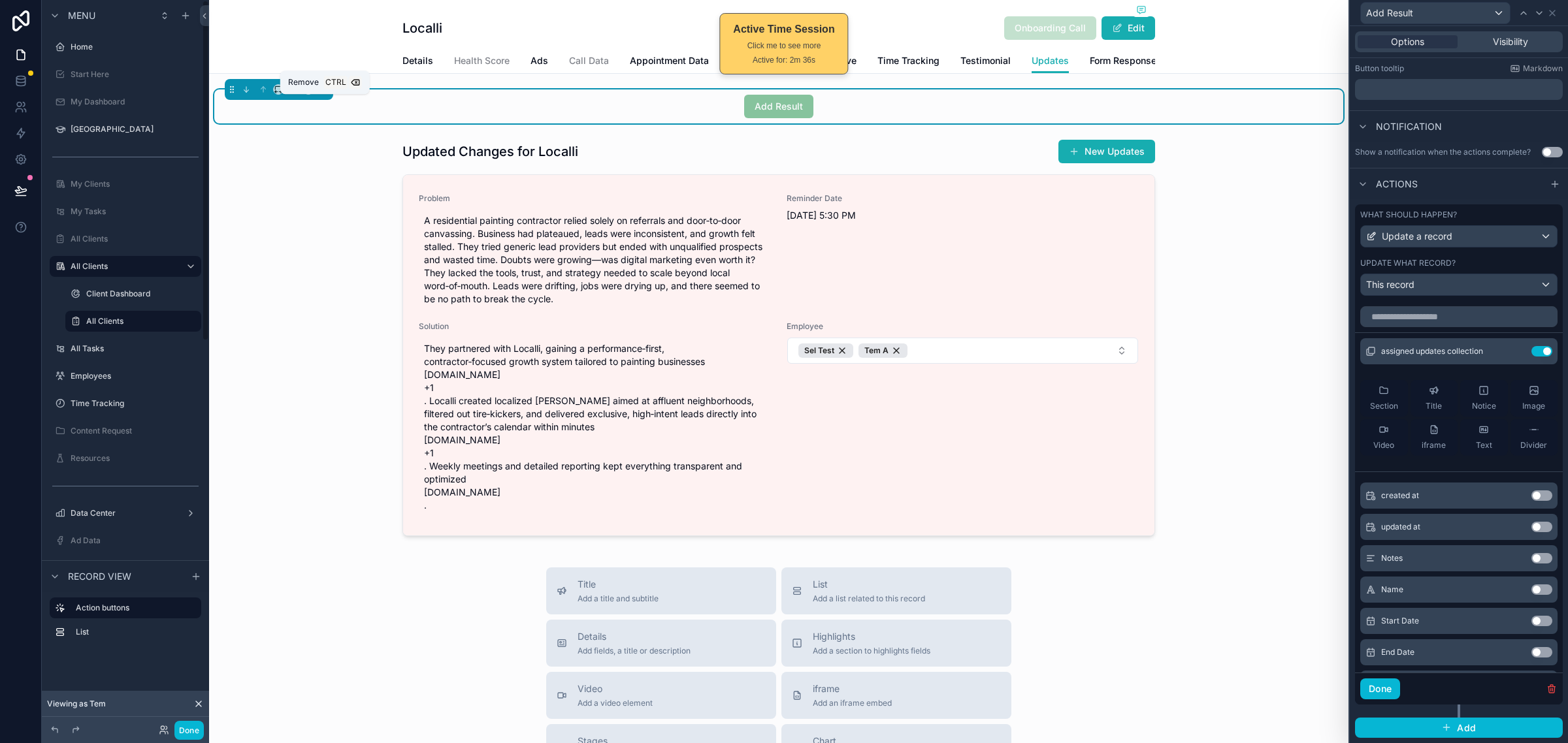
click at [319, 94] on icon "scrollable content" at bounding box center [323, 89] width 9 height 9
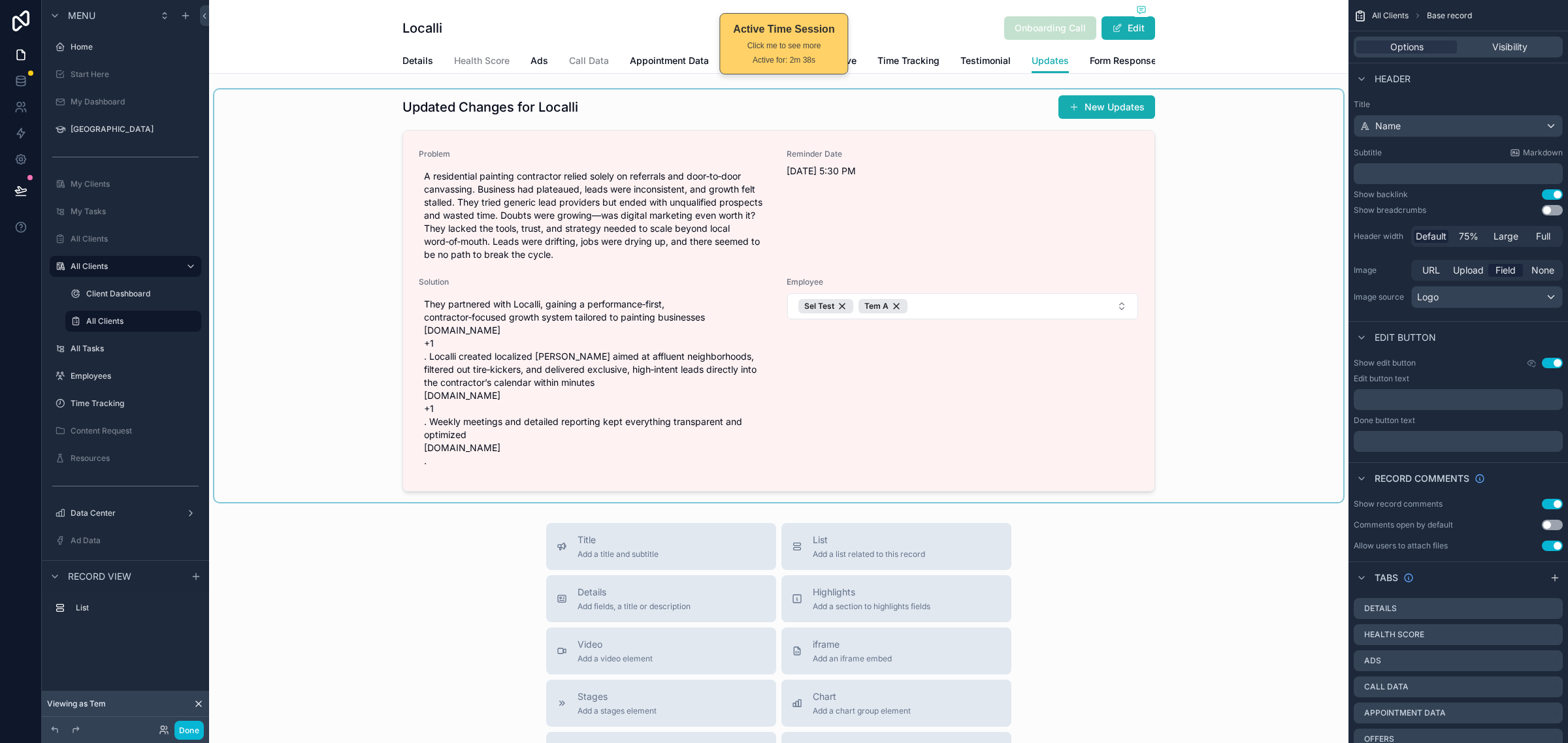
click at [1214, 425] on div "scrollable content" at bounding box center [778, 296] width 1128 height 413
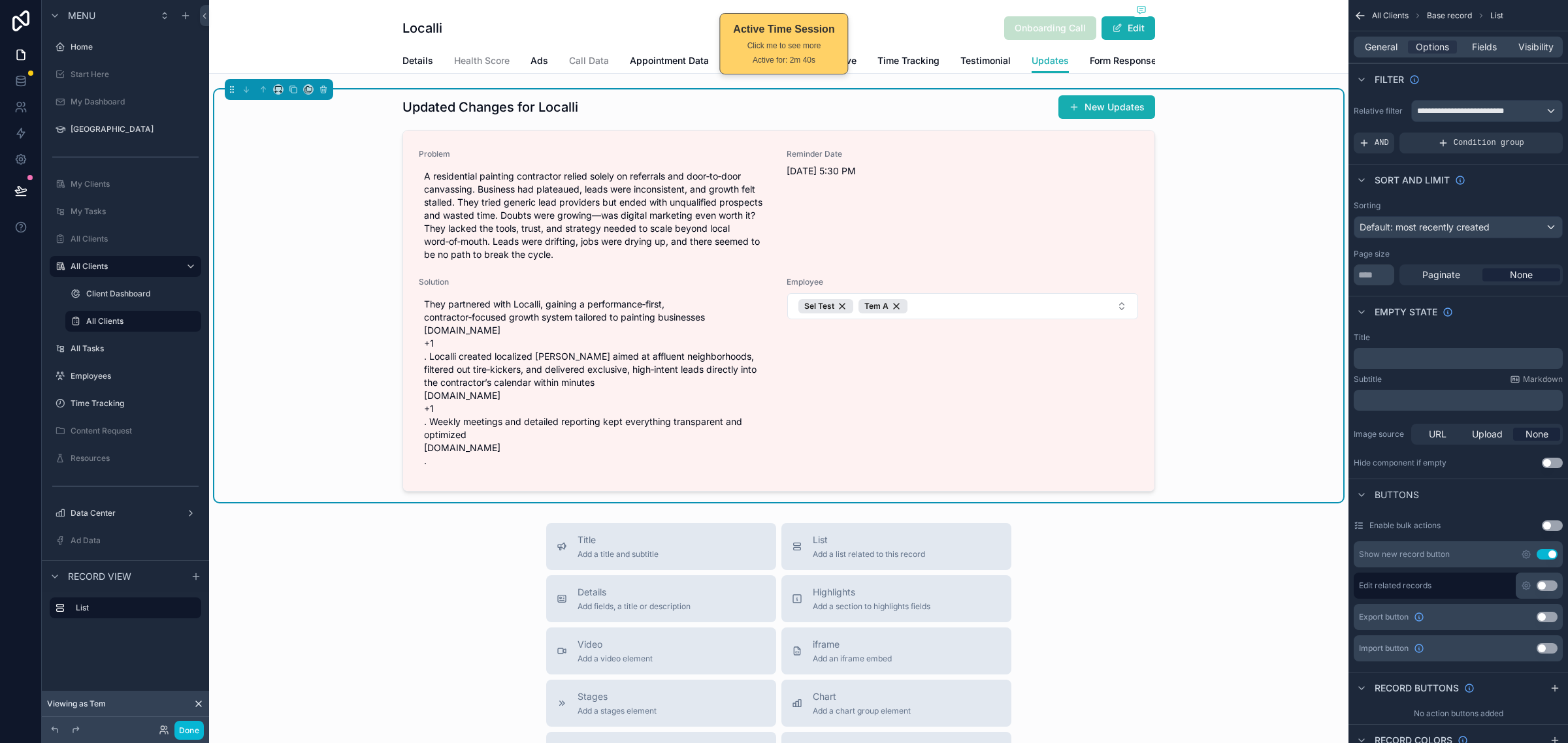
click at [1174, 415] on div "Updated Changes for Localli New Updates Problem A residential painting contract…" at bounding box center [778, 296] width 1128 height 413
click at [1494, 47] on span "Fields" at bounding box center [1484, 46] width 25 height 13
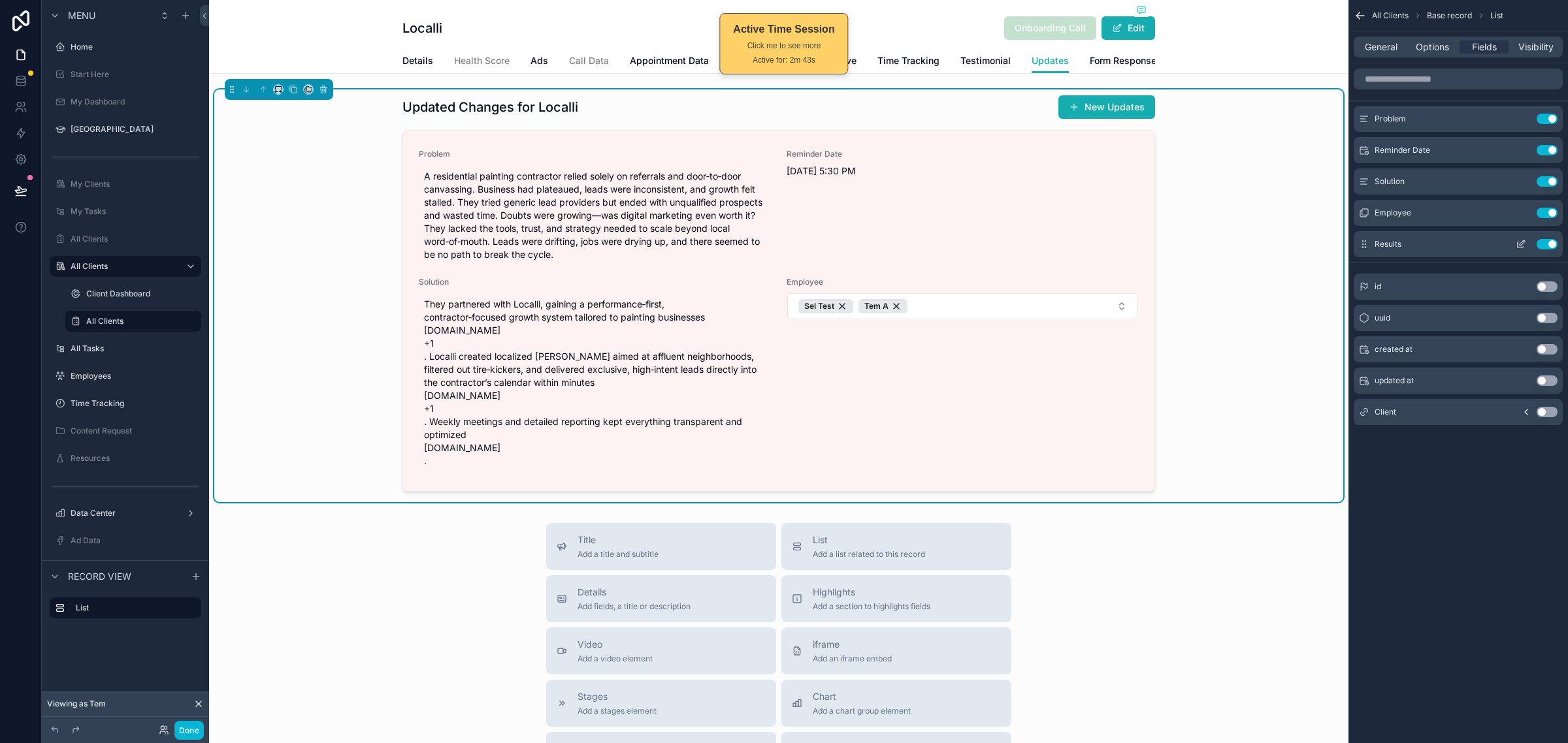
click at [1522, 245] on icon "scrollable content" at bounding box center [1522, 243] width 5 height 5
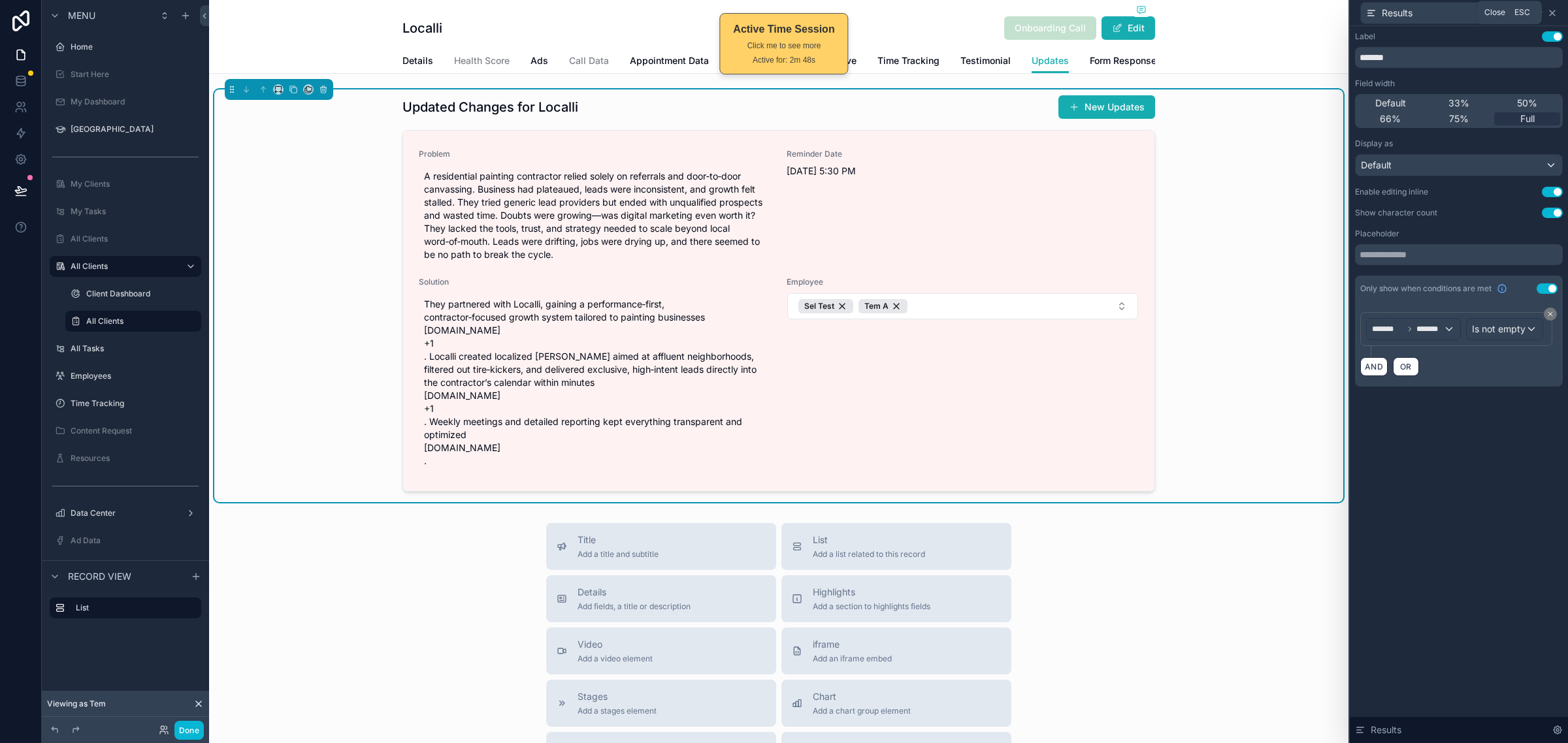
click at [1552, 16] on icon at bounding box center [1552, 13] width 10 height 10
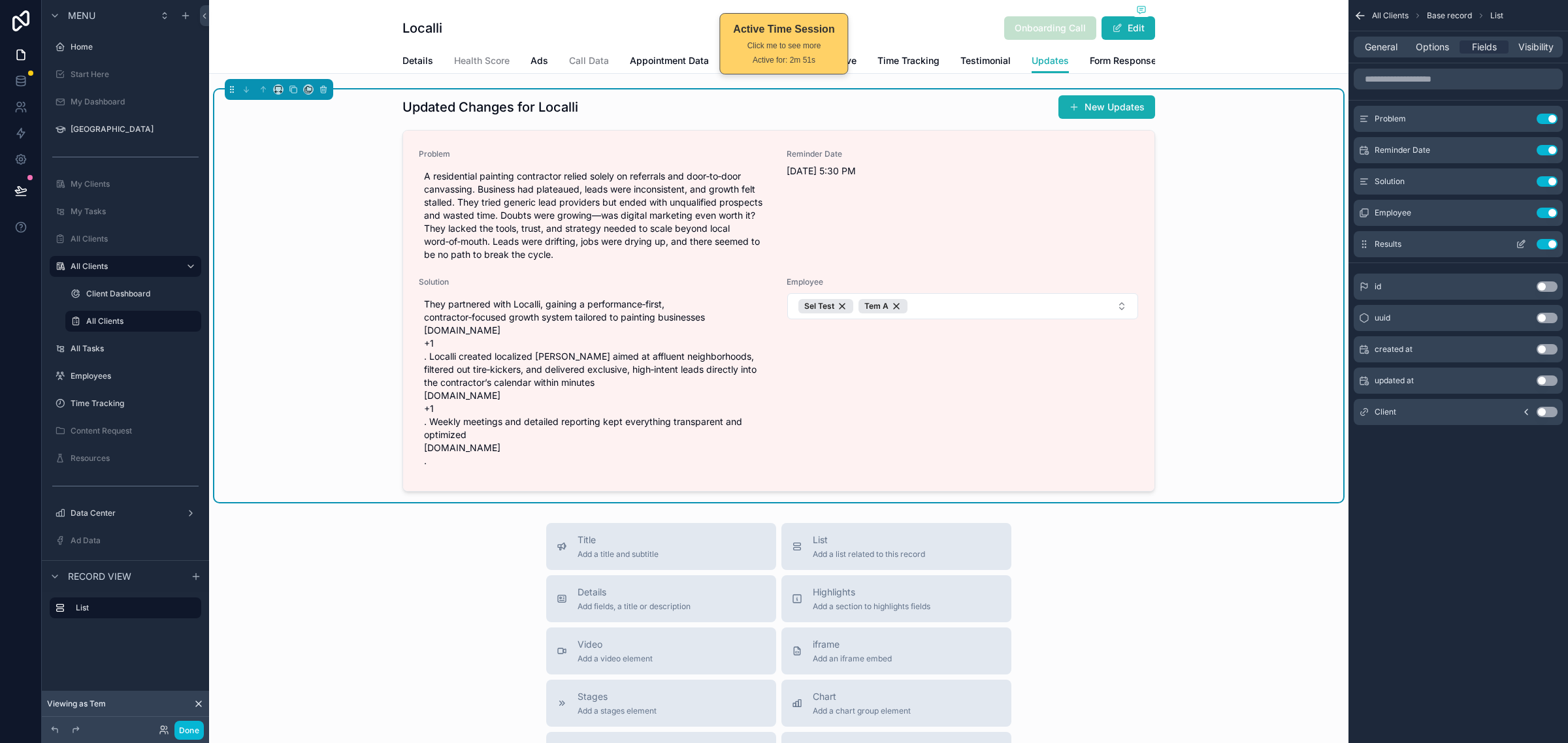
click at [1546, 246] on button "Use setting" at bounding box center [1546, 244] width 21 height 10
click at [1546, 378] on button "Use setting" at bounding box center [1546, 381] width 21 height 10
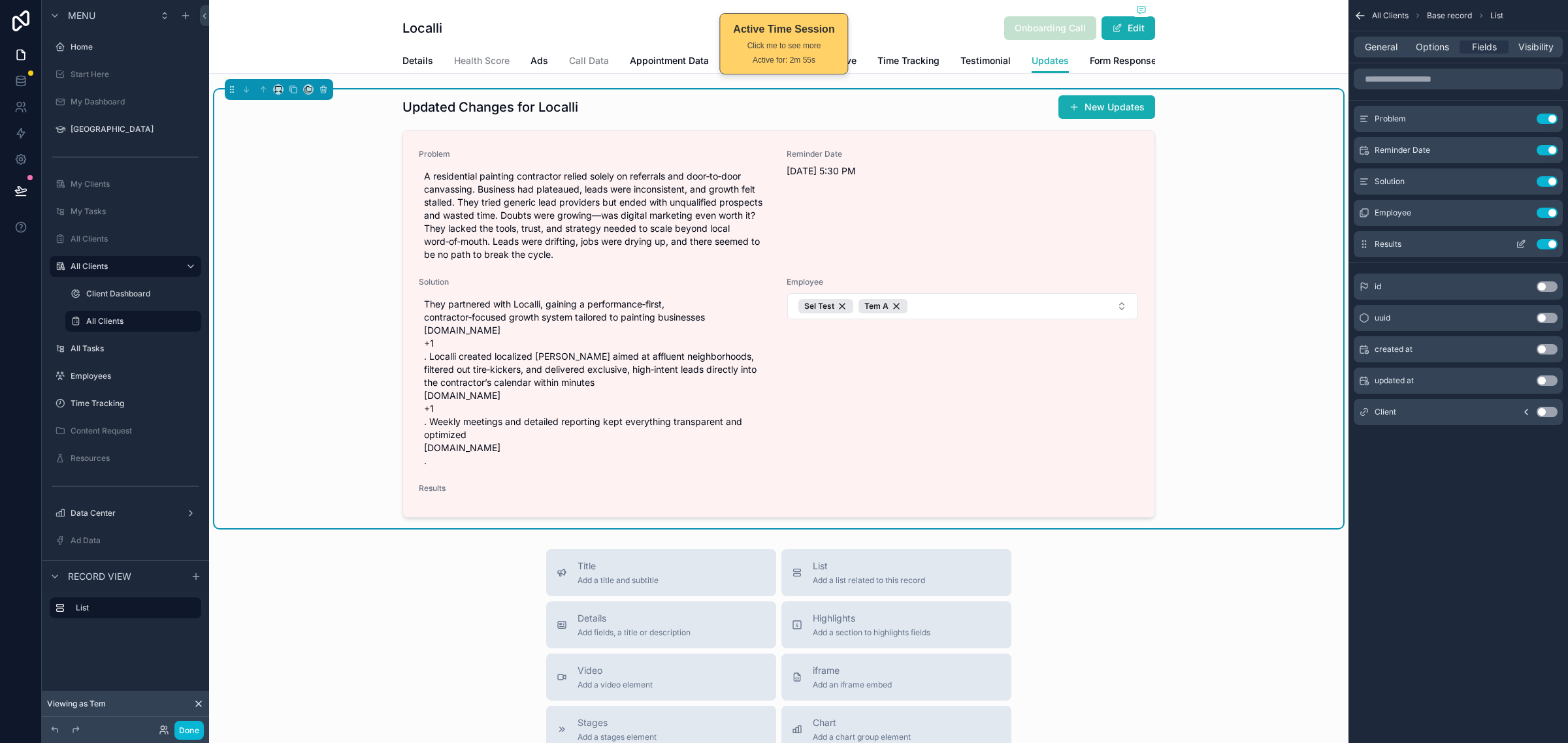
click at [1526, 242] on button "scrollable content" at bounding box center [1521, 244] width 21 height 10
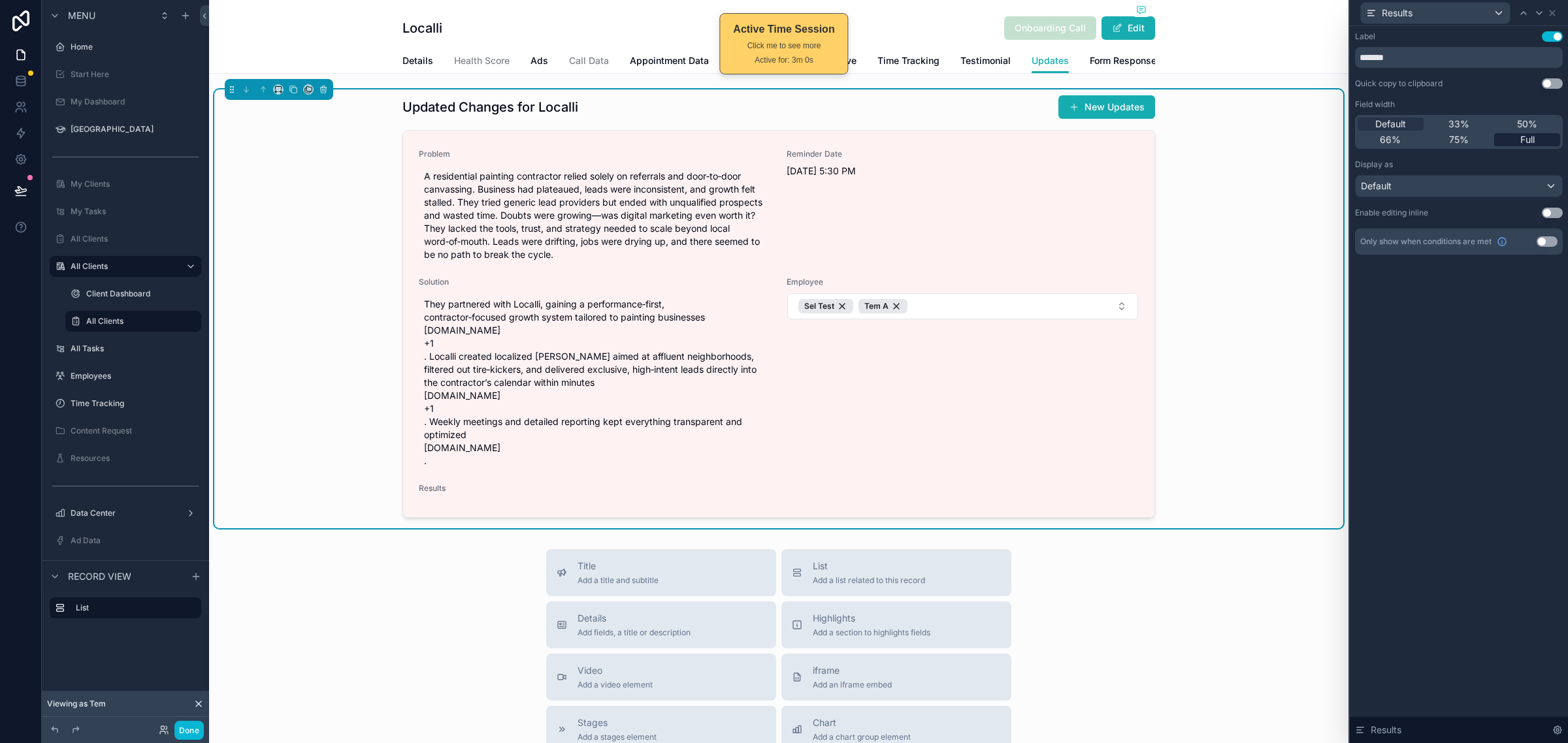
click at [1533, 135] on span "Full" at bounding box center [1527, 139] width 15 height 13
click at [1519, 188] on div "Default" at bounding box center [1459, 186] width 206 height 21
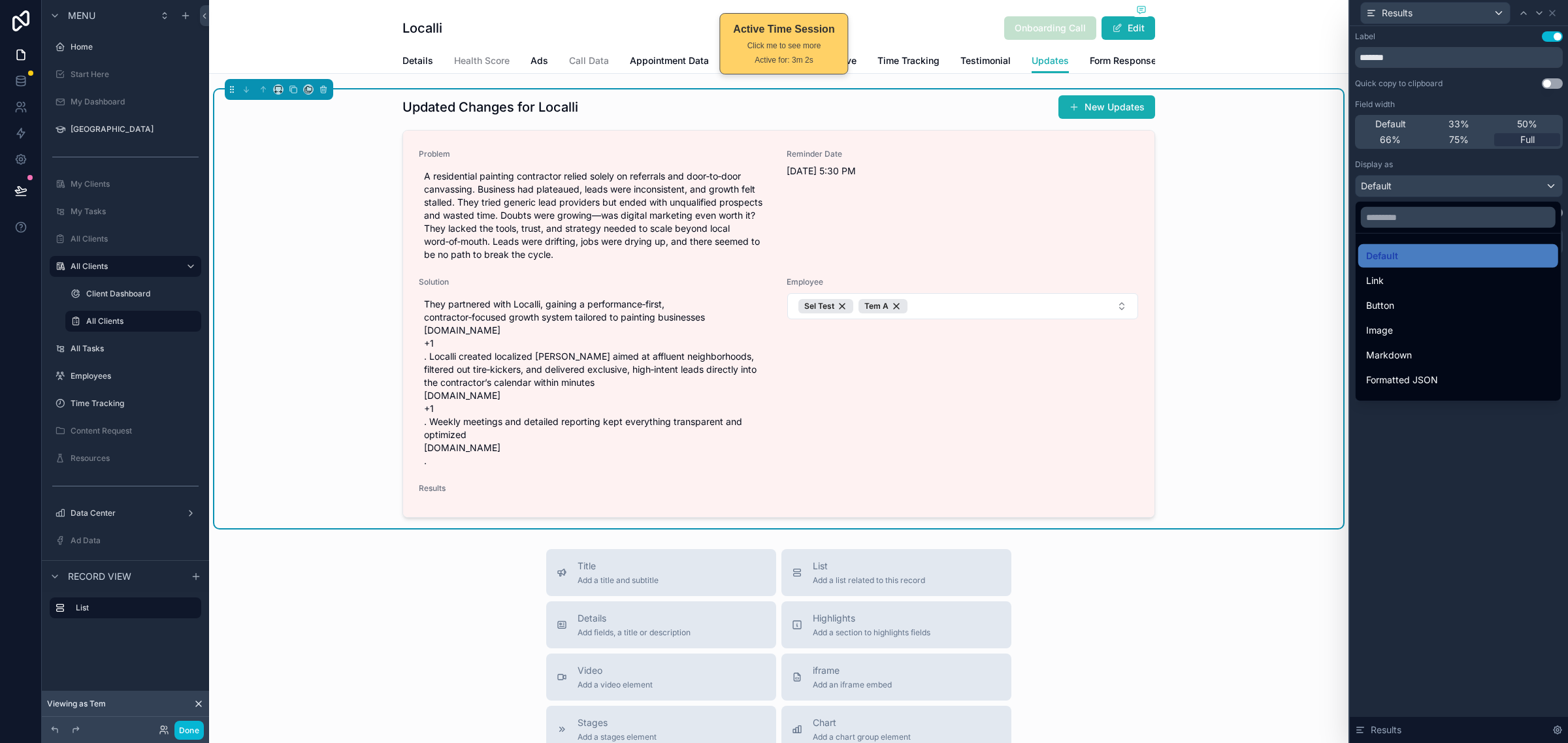
click at [1519, 188] on div at bounding box center [1459, 372] width 218 height 743
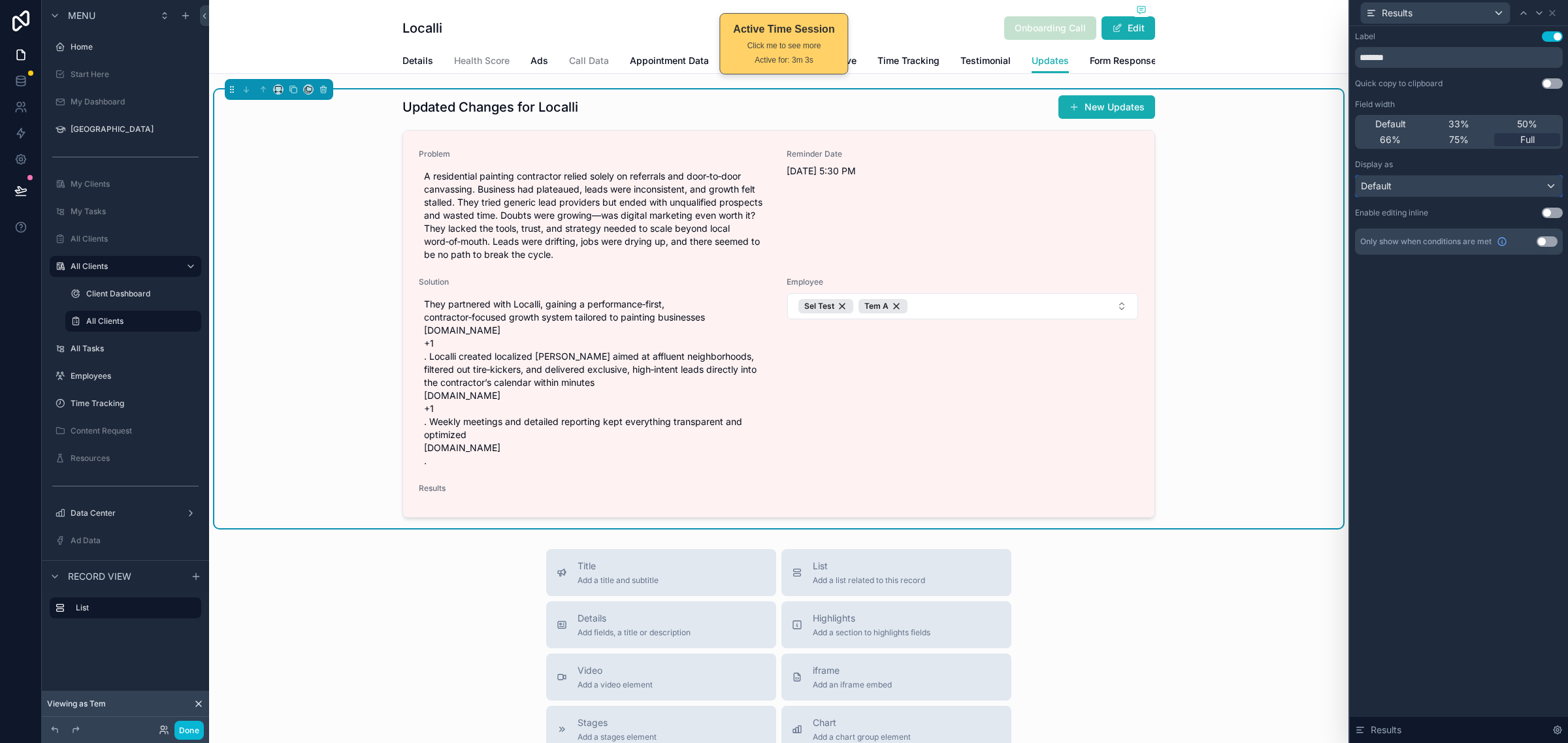
click at [1519, 188] on div "Default" at bounding box center [1459, 186] width 206 height 21
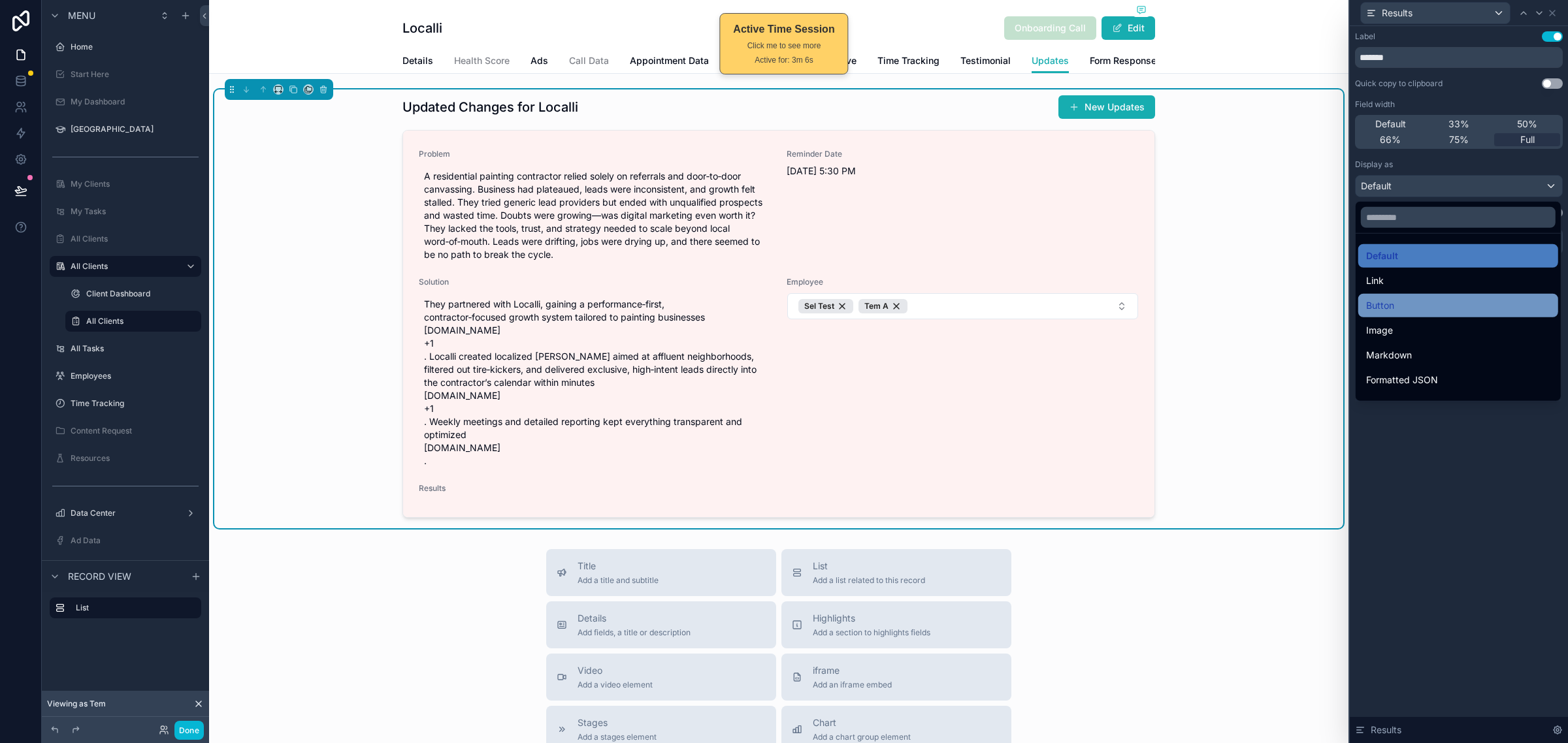
click at [1451, 301] on div "Button" at bounding box center [1458, 305] width 184 height 15
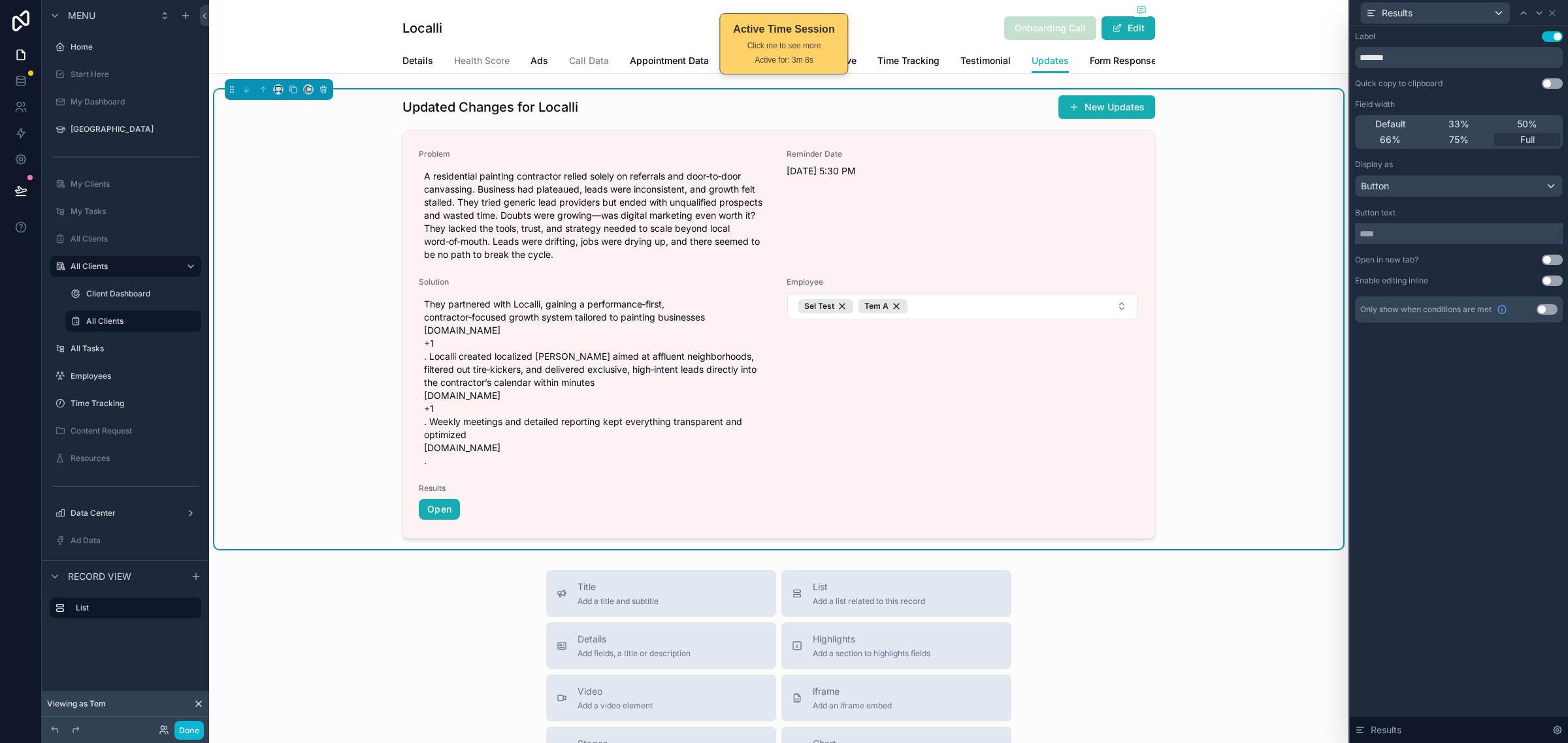
click at [1491, 224] on input "text" at bounding box center [1458, 234] width 207 height 21
click at [1494, 216] on div "Button text" at bounding box center [1458, 212] width 207 height 10
click at [1435, 240] on input "text" at bounding box center [1458, 234] width 207 height 21
type input "**********"
click at [1474, 365] on div "**********" at bounding box center [1459, 384] width 218 height 717
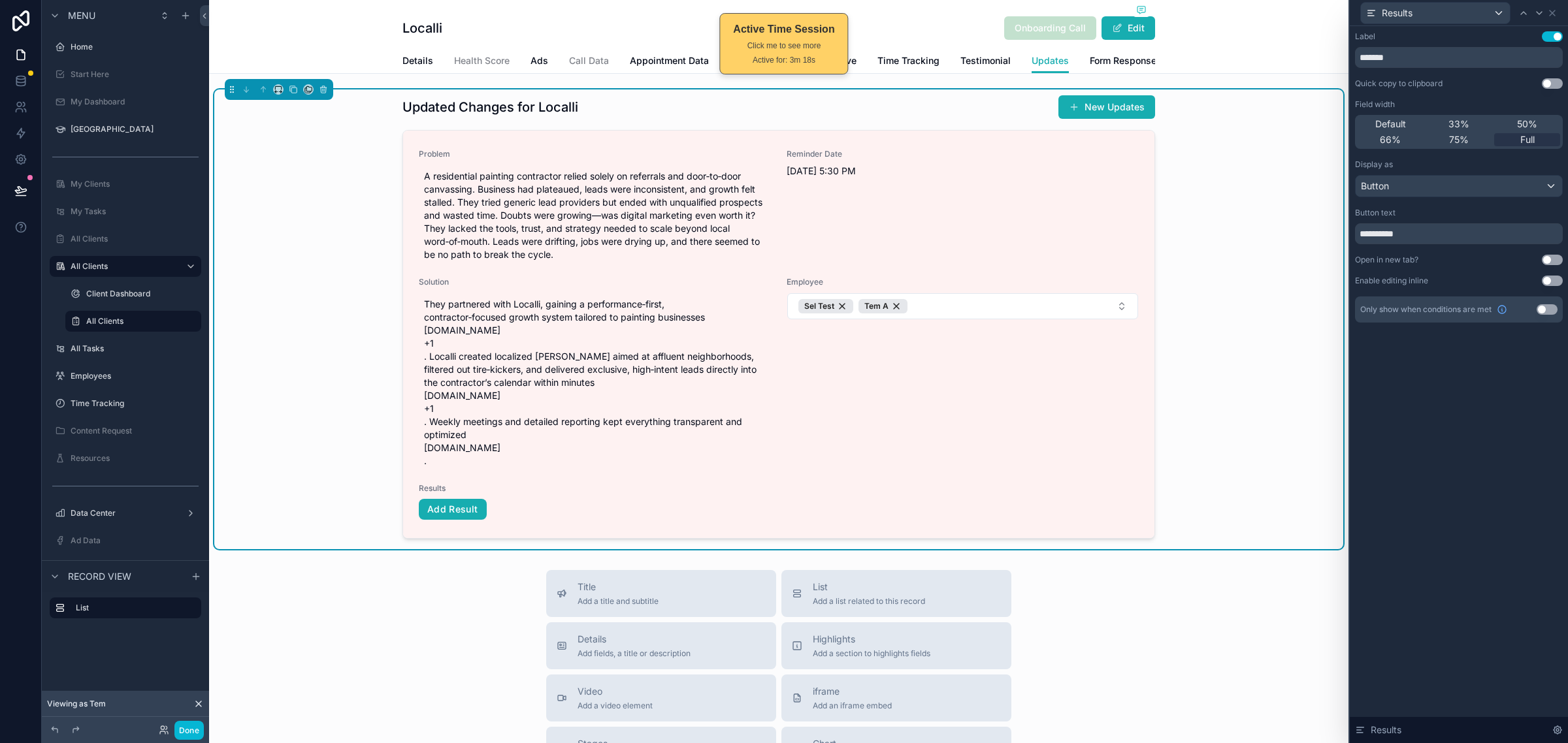
click at [1548, 281] on button "Use setting" at bounding box center [1552, 280] width 21 height 10
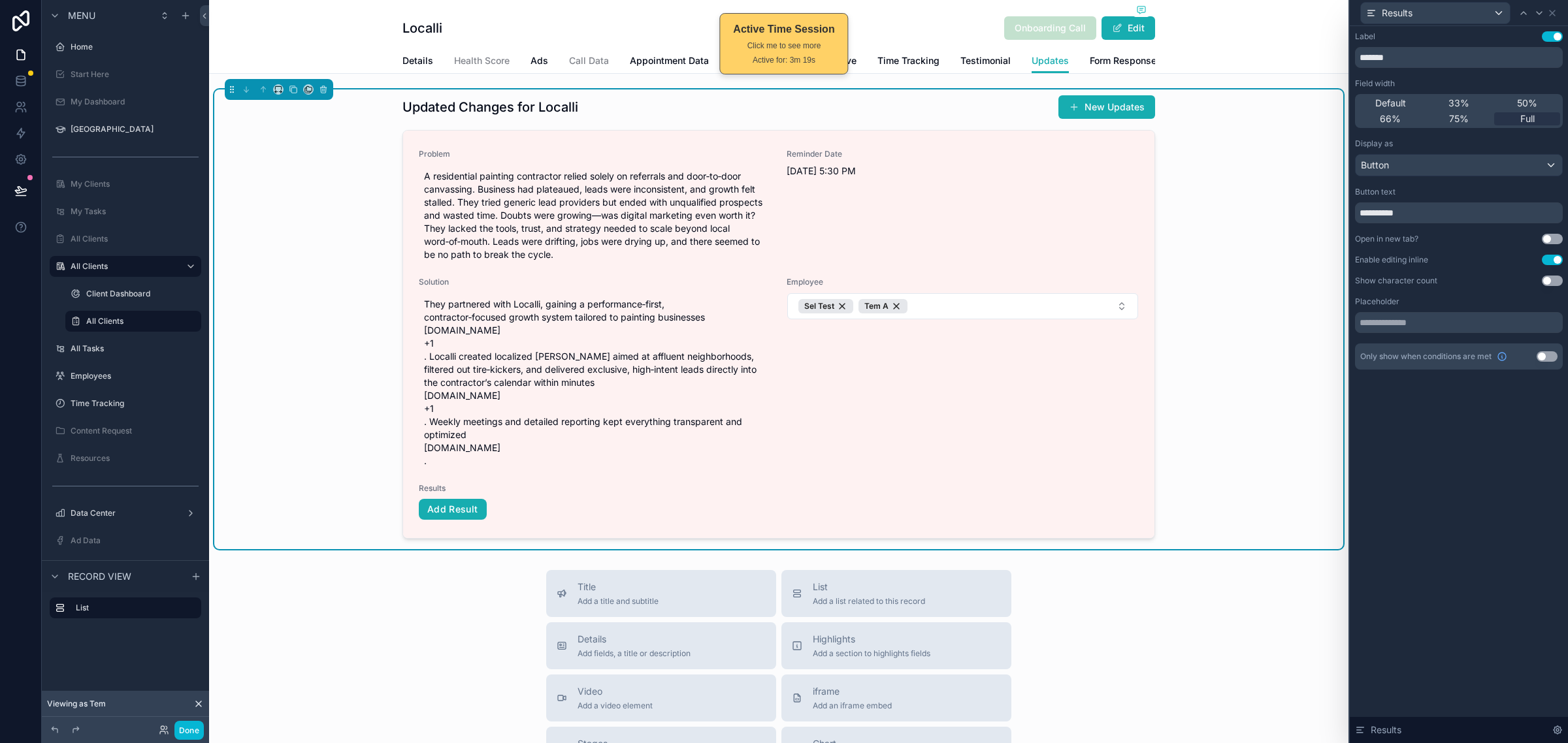
click at [1468, 458] on div "**********" at bounding box center [1459, 384] width 218 height 717
click at [192, 736] on button "Done" at bounding box center [189, 730] width 29 height 19
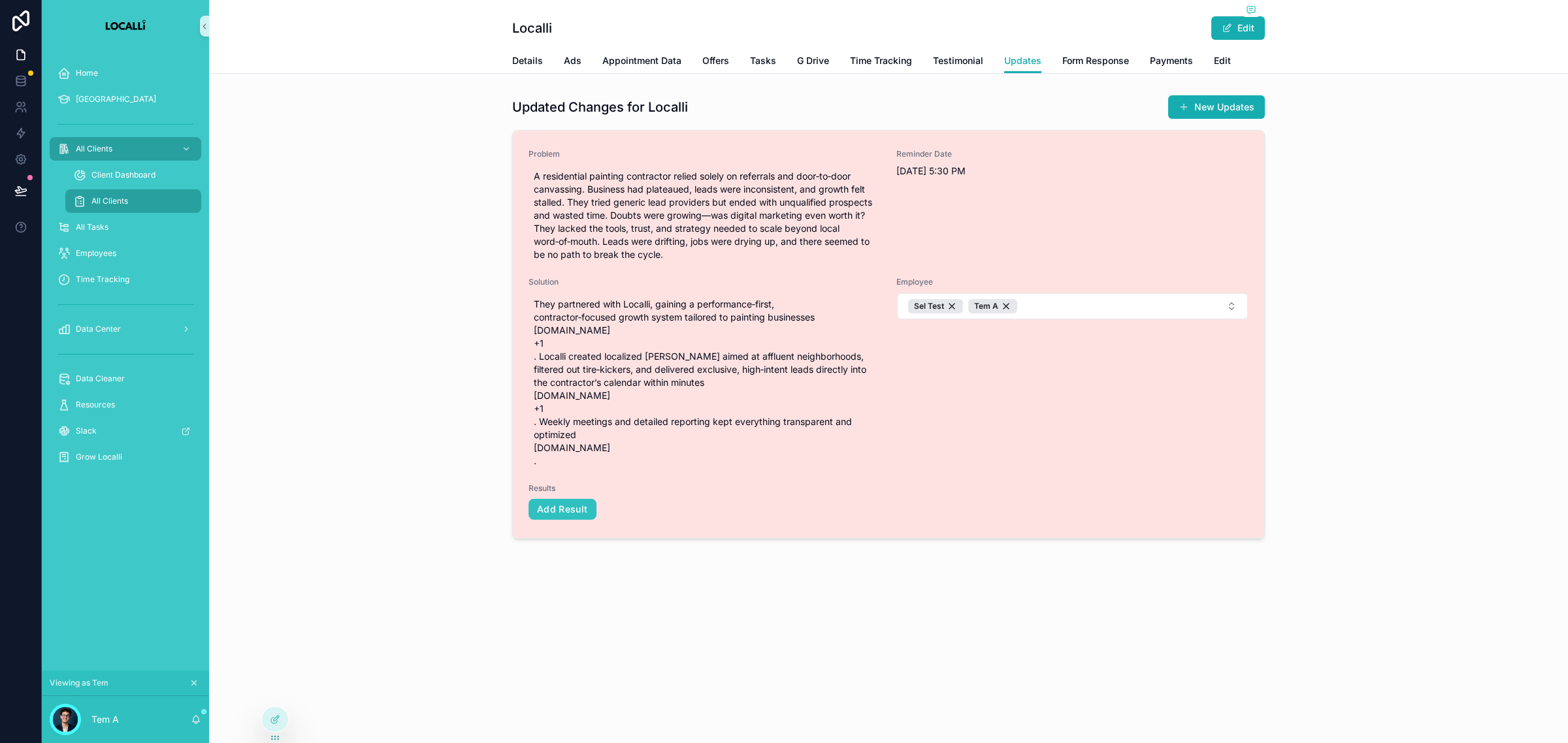
click at [547, 510] on button "Add Result" at bounding box center [562, 509] width 68 height 21
click at [576, 517] on button "Add Result" at bounding box center [562, 509] width 68 height 21
click at [578, 512] on button "Add Result" at bounding box center [562, 509] width 68 height 21
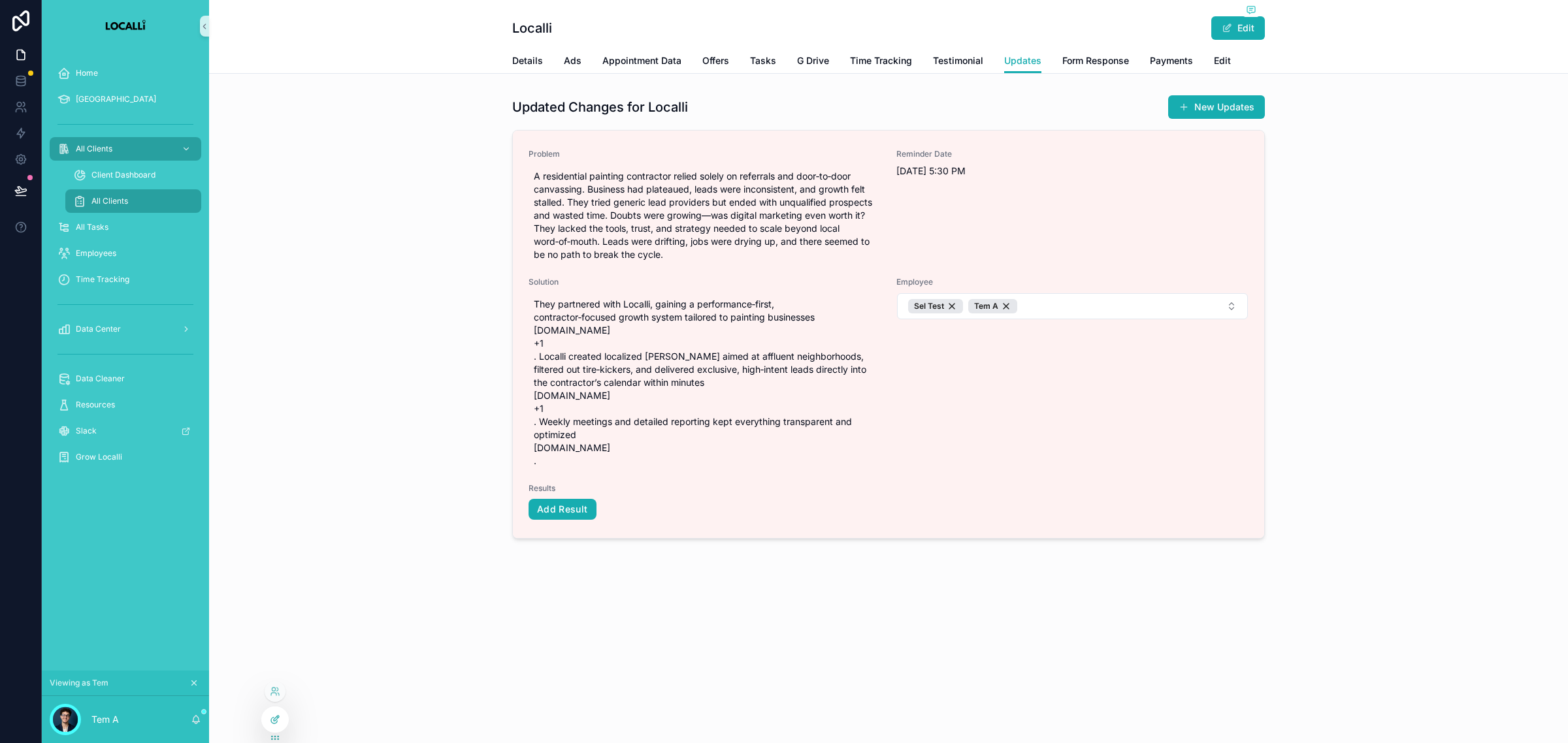
click at [272, 725] on div at bounding box center [275, 719] width 26 height 25
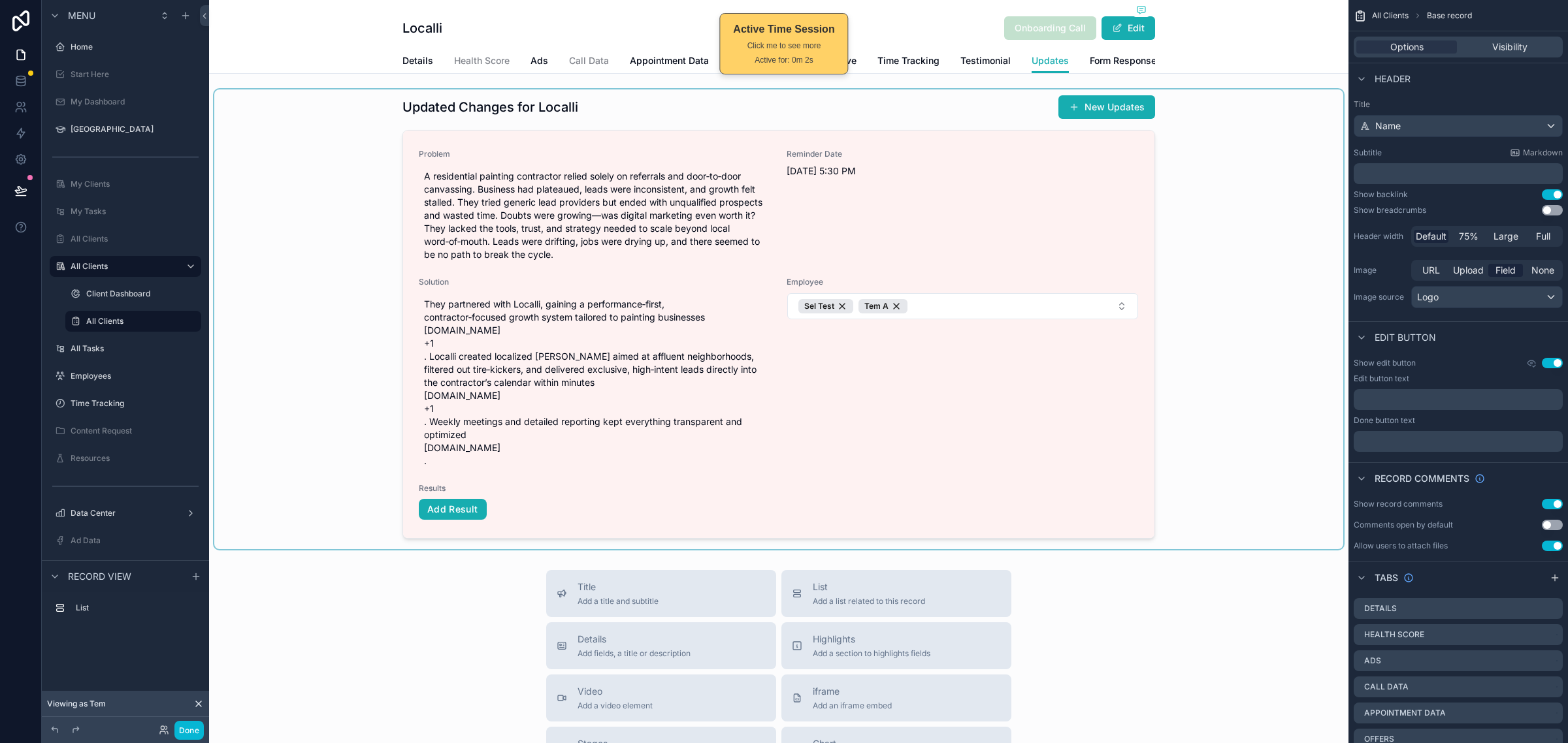
click at [1018, 384] on div "scrollable content" at bounding box center [778, 319] width 1128 height 460
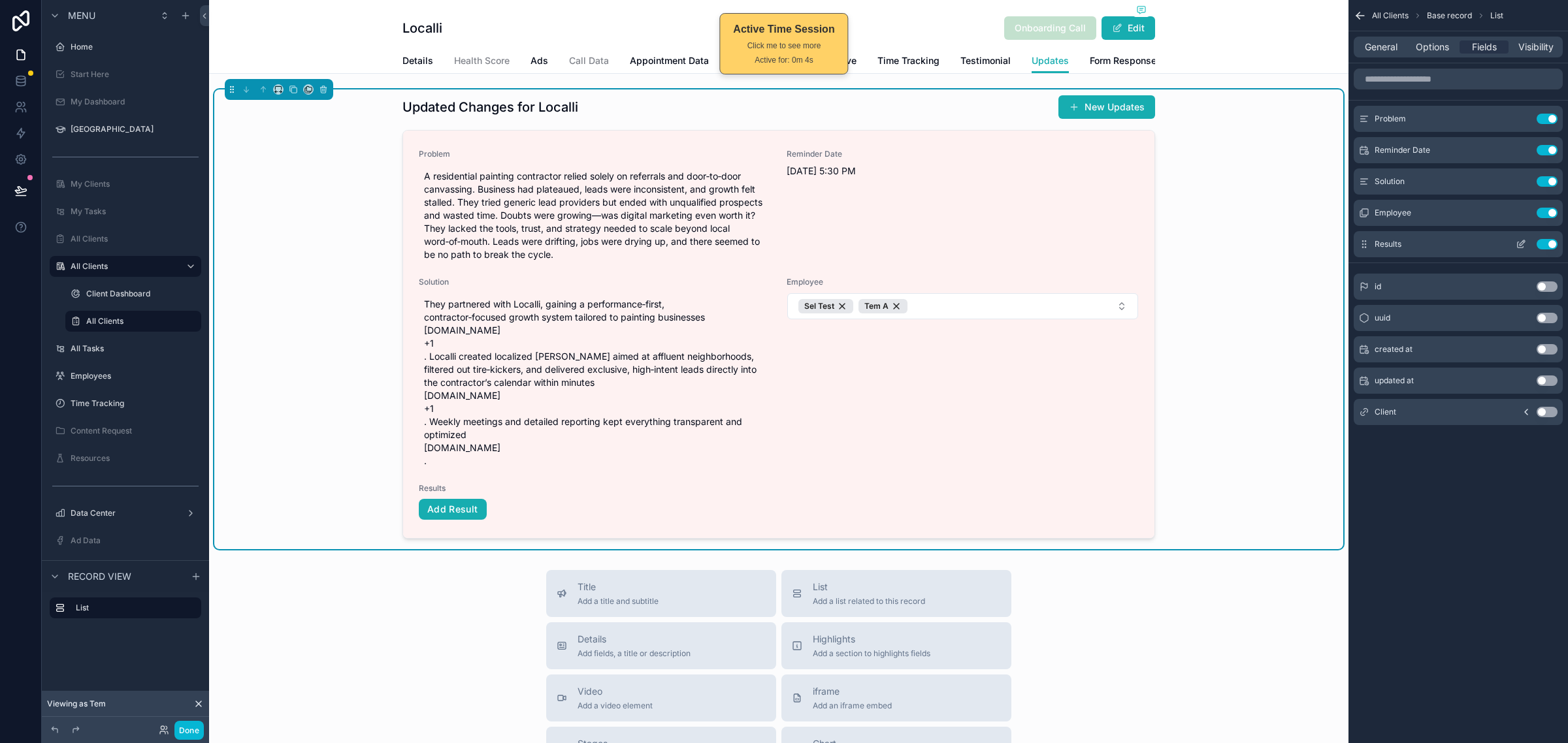
click at [1522, 240] on icon "scrollable content" at bounding box center [1521, 244] width 10 height 10
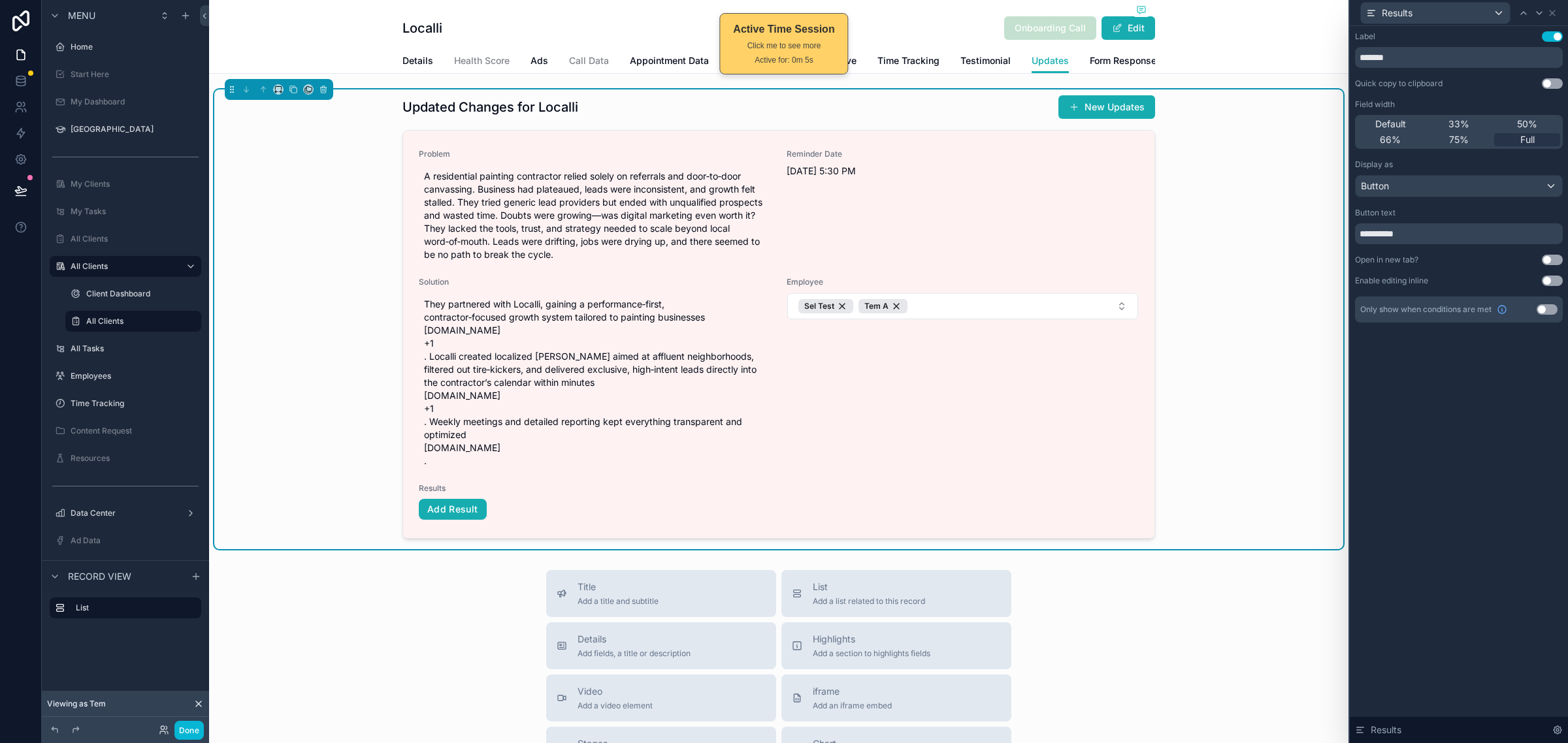
click at [1554, 279] on button "Use setting" at bounding box center [1552, 280] width 21 height 10
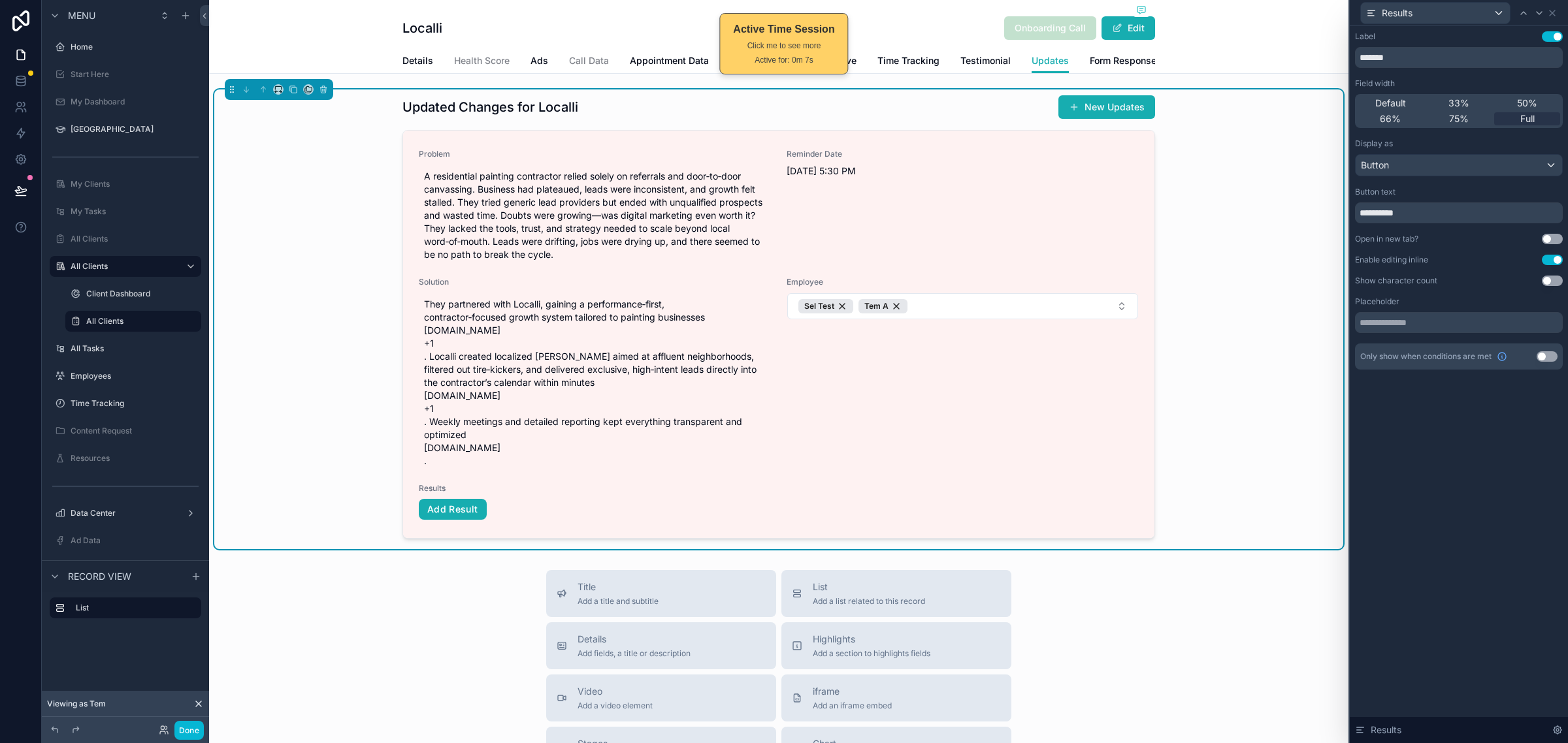
click at [1550, 279] on button "Use setting" at bounding box center [1552, 280] width 21 height 10
click at [1429, 483] on div "**********" at bounding box center [1459, 384] width 218 height 717
click at [184, 732] on button "Done" at bounding box center [189, 730] width 29 height 19
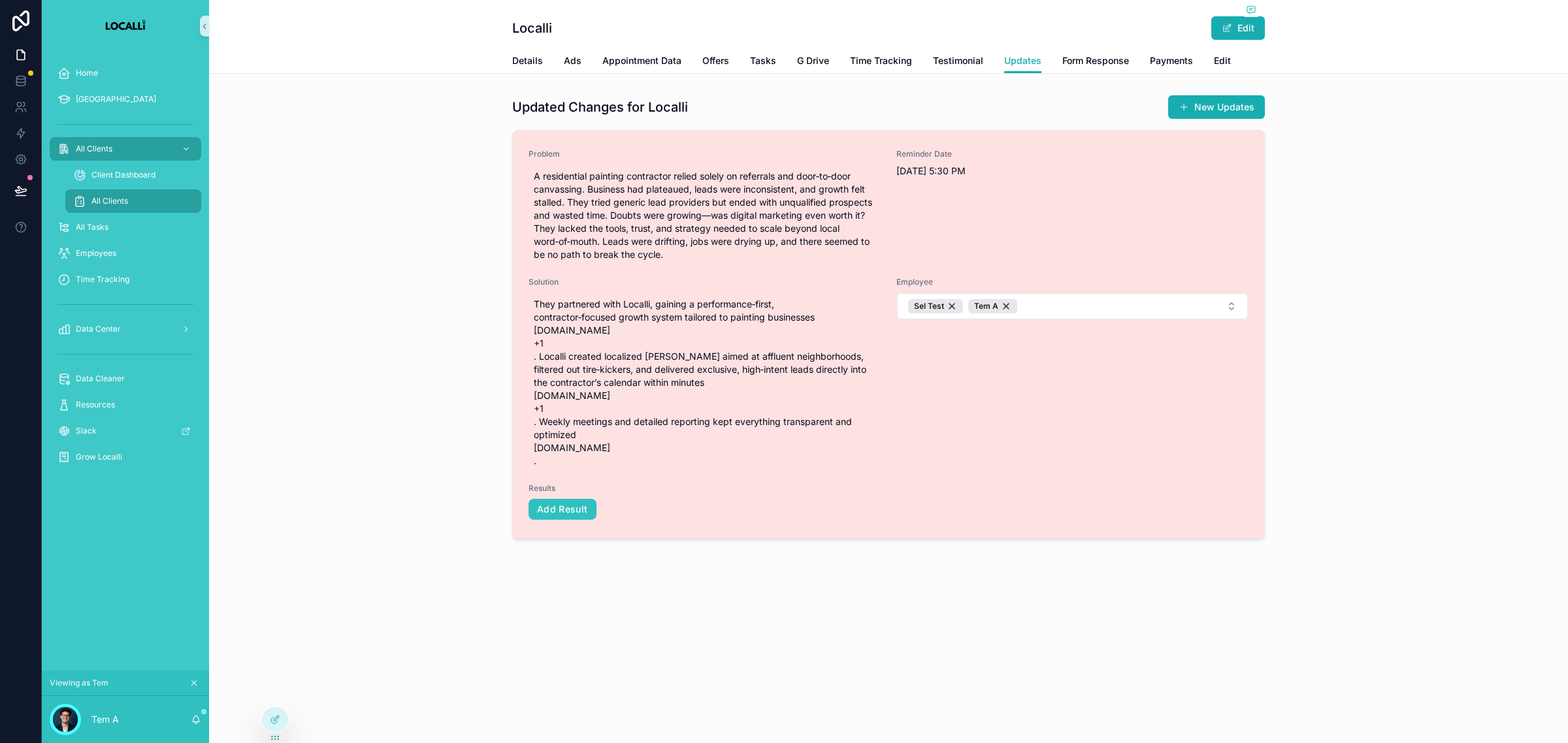
click at [580, 511] on button "Add Result" at bounding box center [562, 509] width 68 height 21
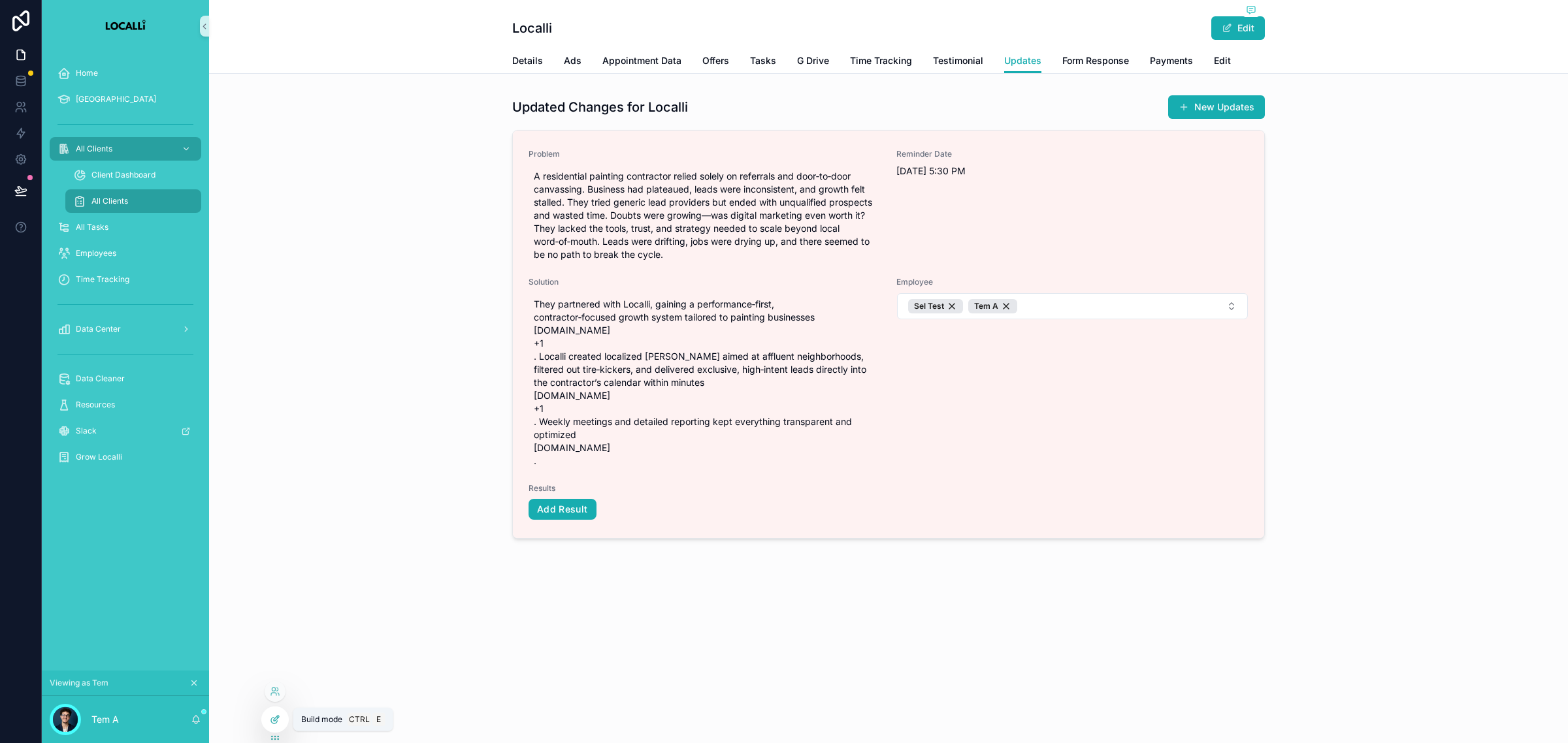
click at [271, 715] on icon at bounding box center [275, 720] width 10 height 10
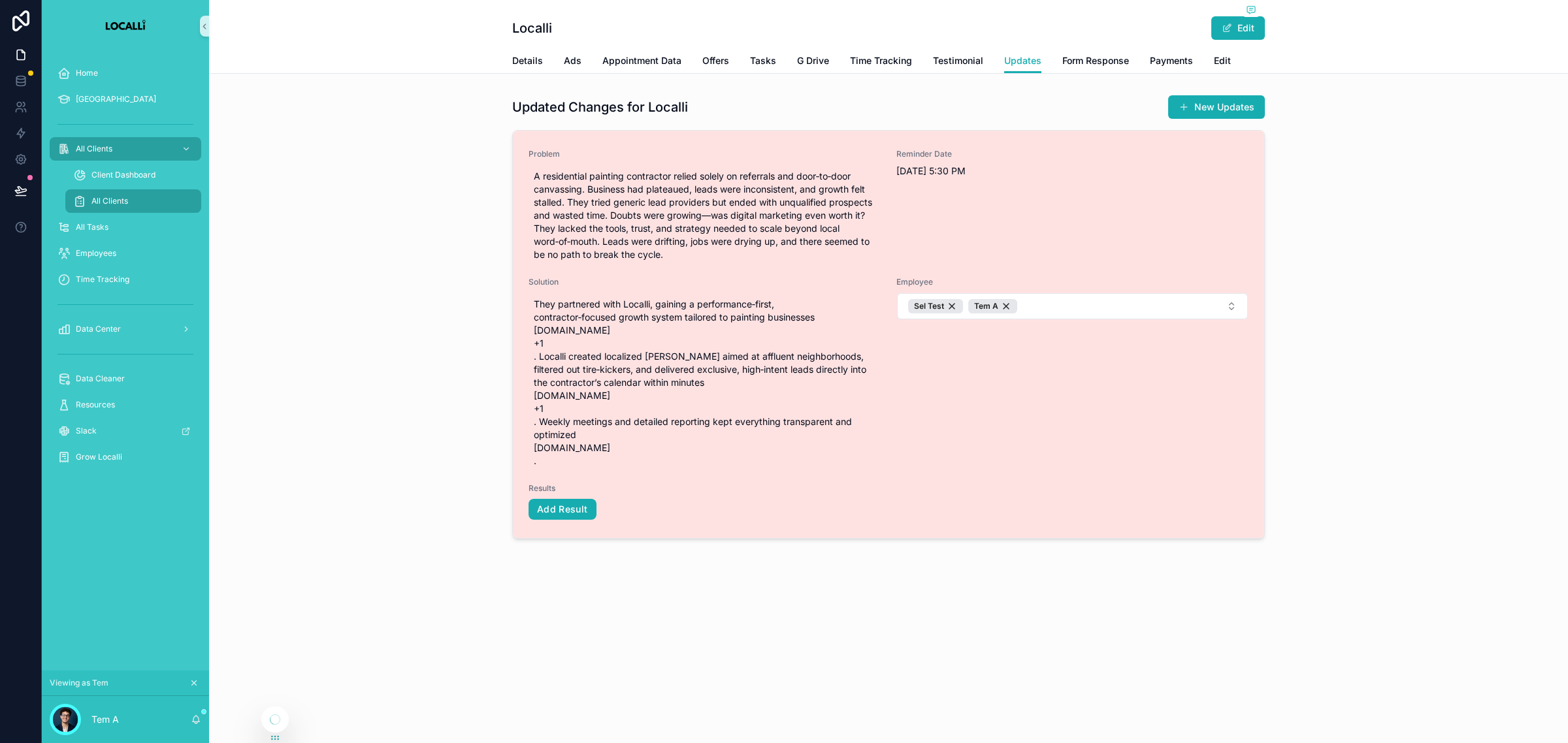
click at [1094, 445] on div "Employee Sel Test Tem A" at bounding box center [1072, 375] width 352 height 196
click at [1101, 444] on div "Employee Sel Test Tem A" at bounding box center [1072, 375] width 352 height 196
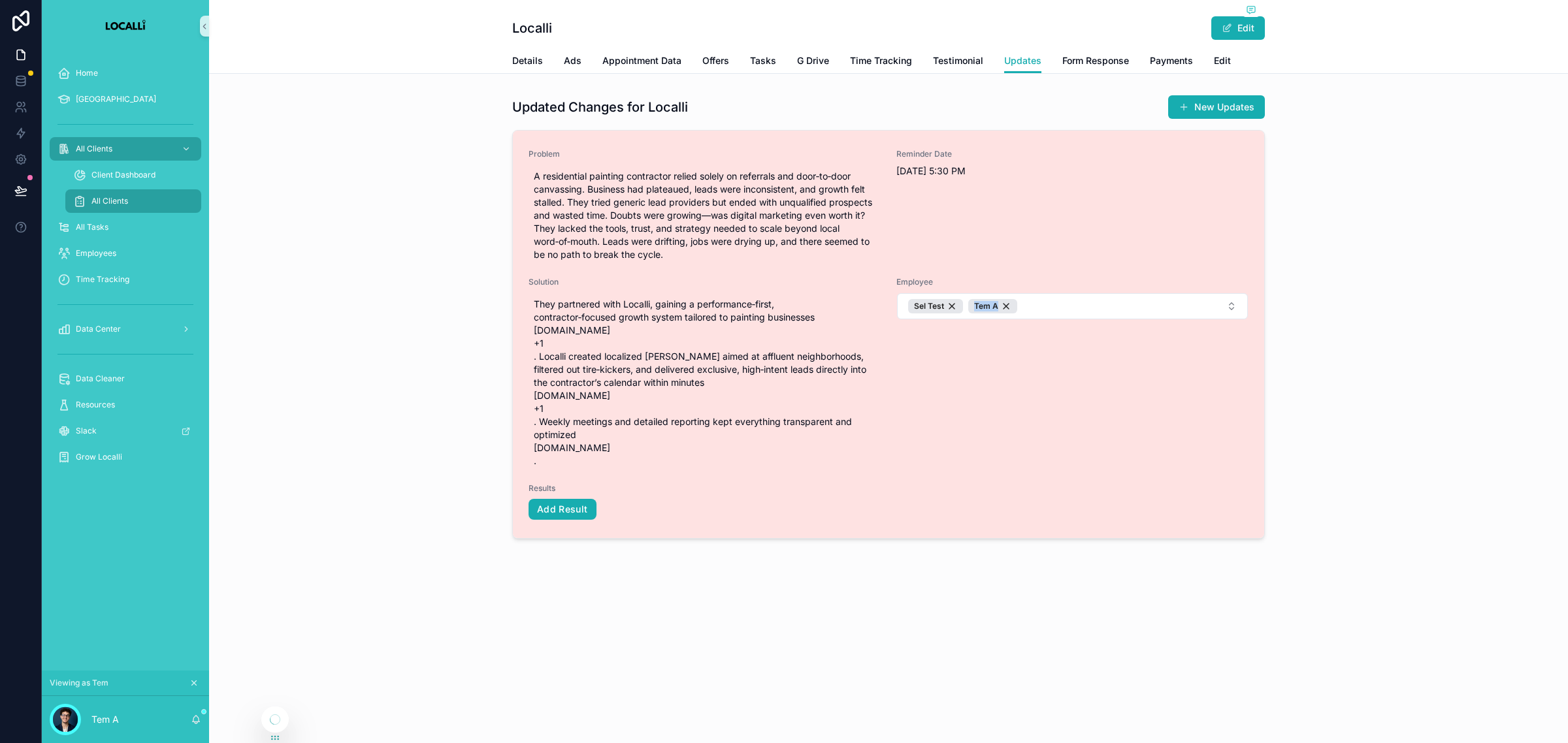
click at [1101, 444] on div "Employee Sel Test Tem A" at bounding box center [1072, 375] width 352 height 196
click at [1250, 433] on div "Problem A residential painting contractor relied solely on referrals and door‑t…" at bounding box center [888, 335] width 751 height 408
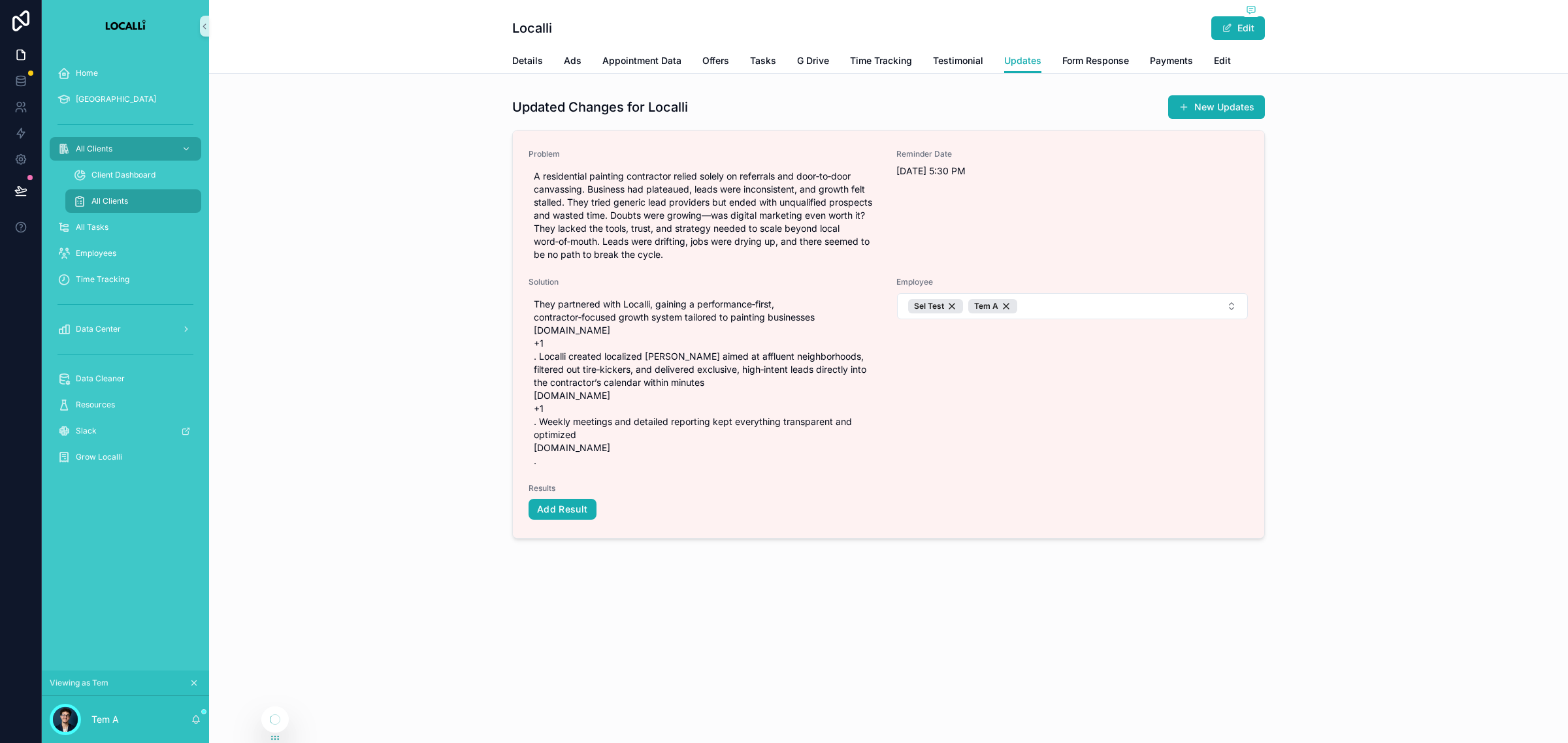
click at [1301, 491] on div "Updated Changes for Localli New Updates Problem A residential painting contract…" at bounding box center [888, 319] width 1348 height 460
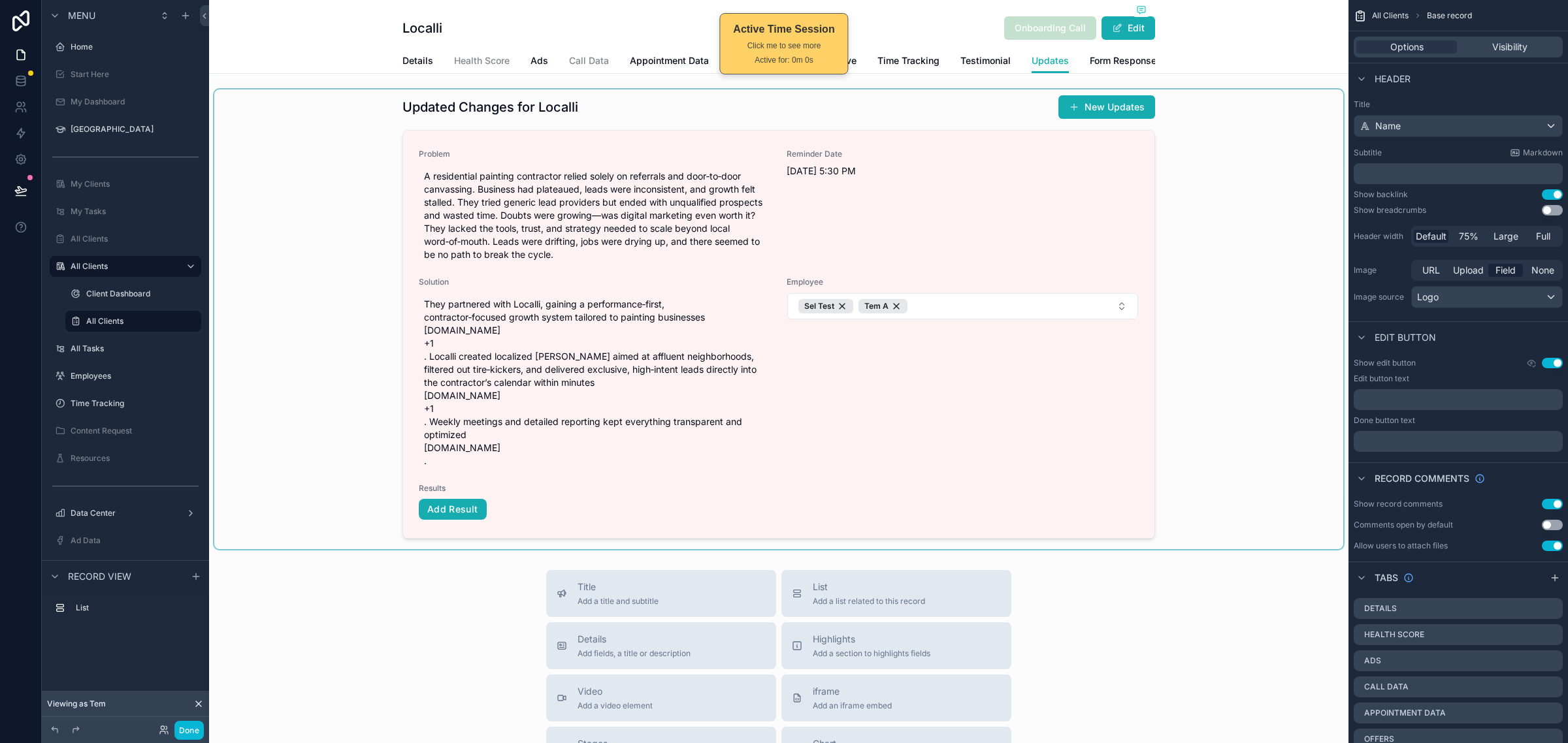
click at [1184, 407] on div "scrollable content" at bounding box center [778, 319] width 1128 height 460
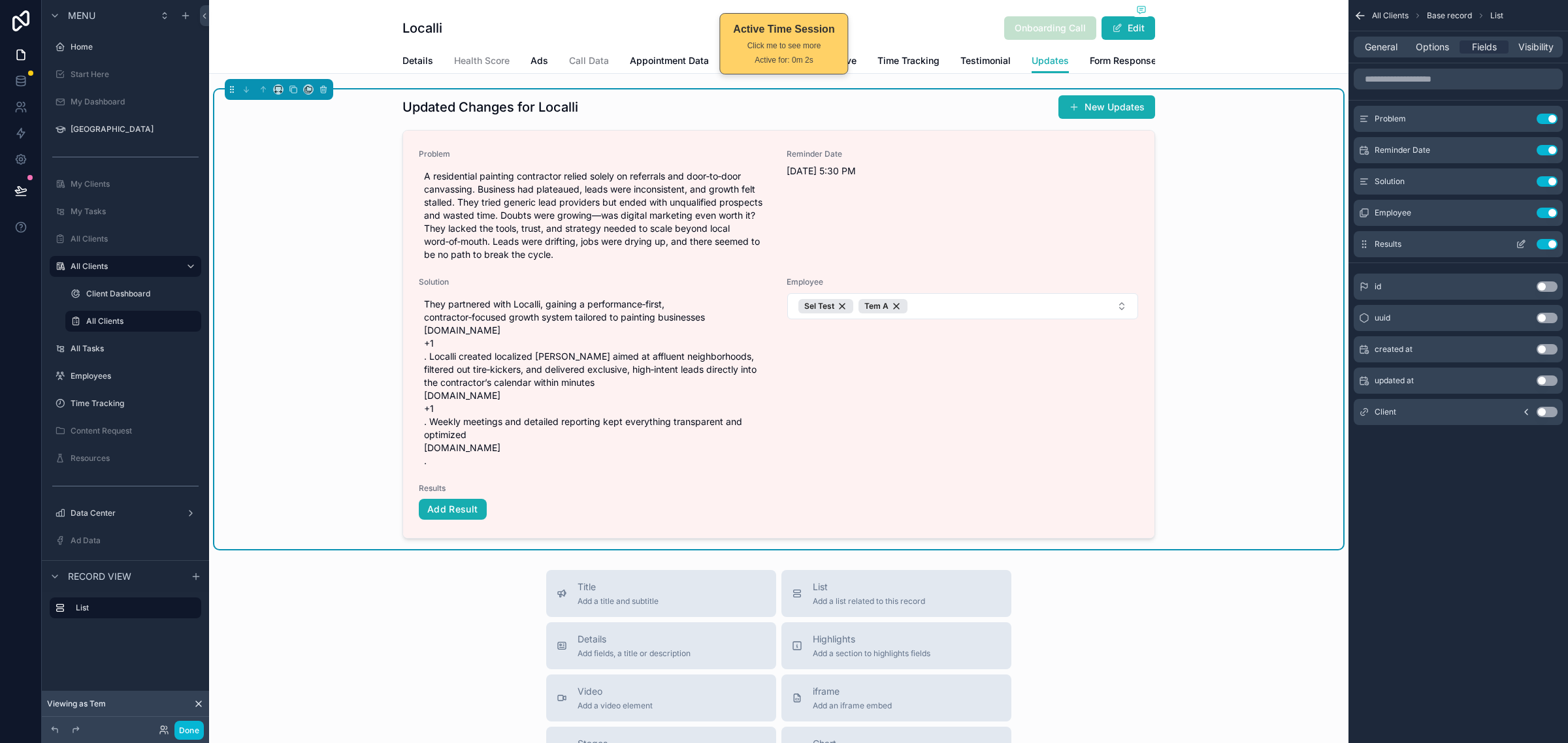
click at [1520, 243] on icon "scrollable content" at bounding box center [1522, 243] width 5 height 5
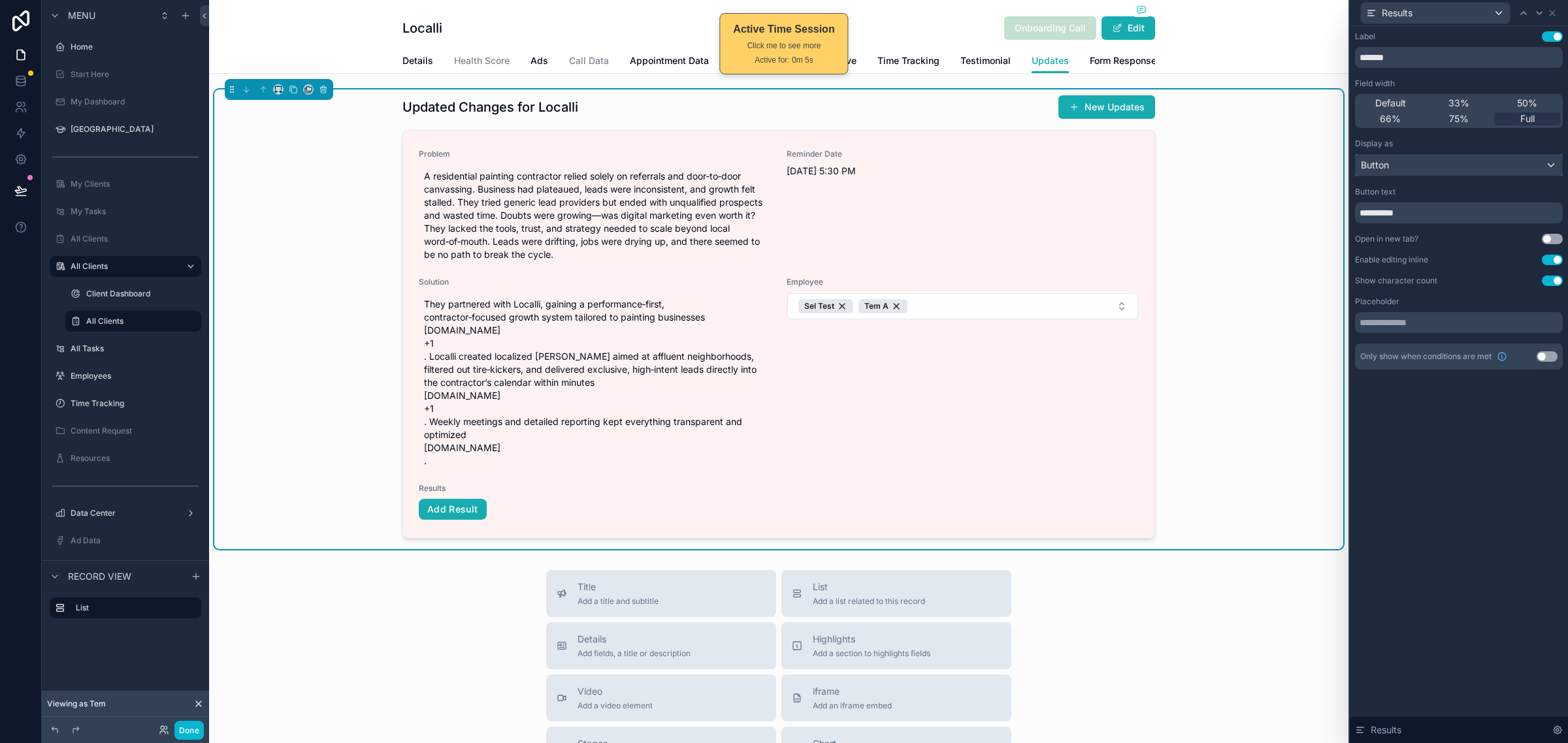
click at [1510, 167] on div "Button" at bounding box center [1459, 165] width 206 height 21
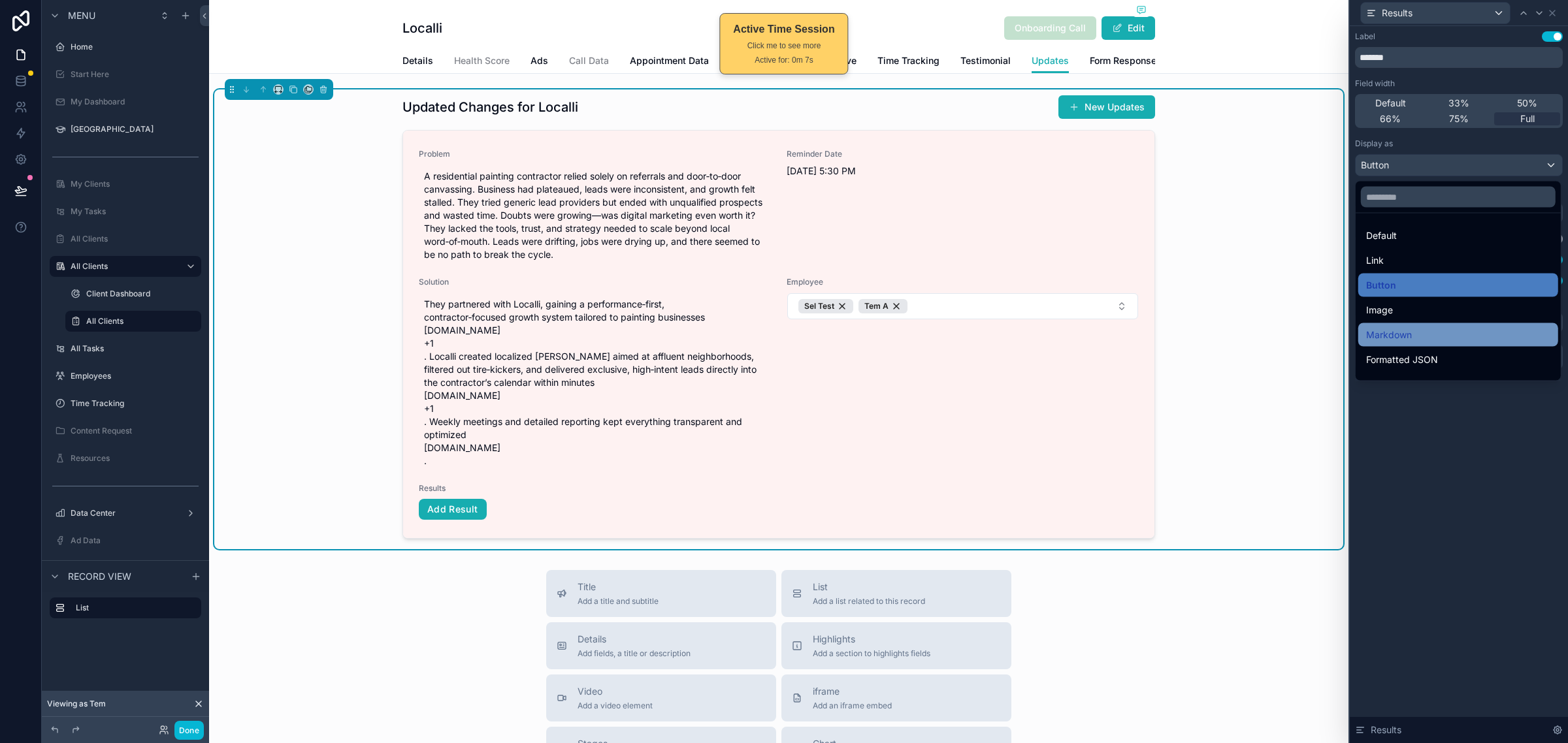
drag, startPoint x: 1442, startPoint y: 309, endPoint x: 1435, endPoint y: 332, distance: 24.0
click at [1435, 332] on ul "Default Link Button Image Markdown Formatted JSON QR Code Bold Heading 1 Headin…" at bounding box center [1458, 297] width 205 height 167
click at [1435, 332] on div "Markdown" at bounding box center [1458, 335] width 184 height 15
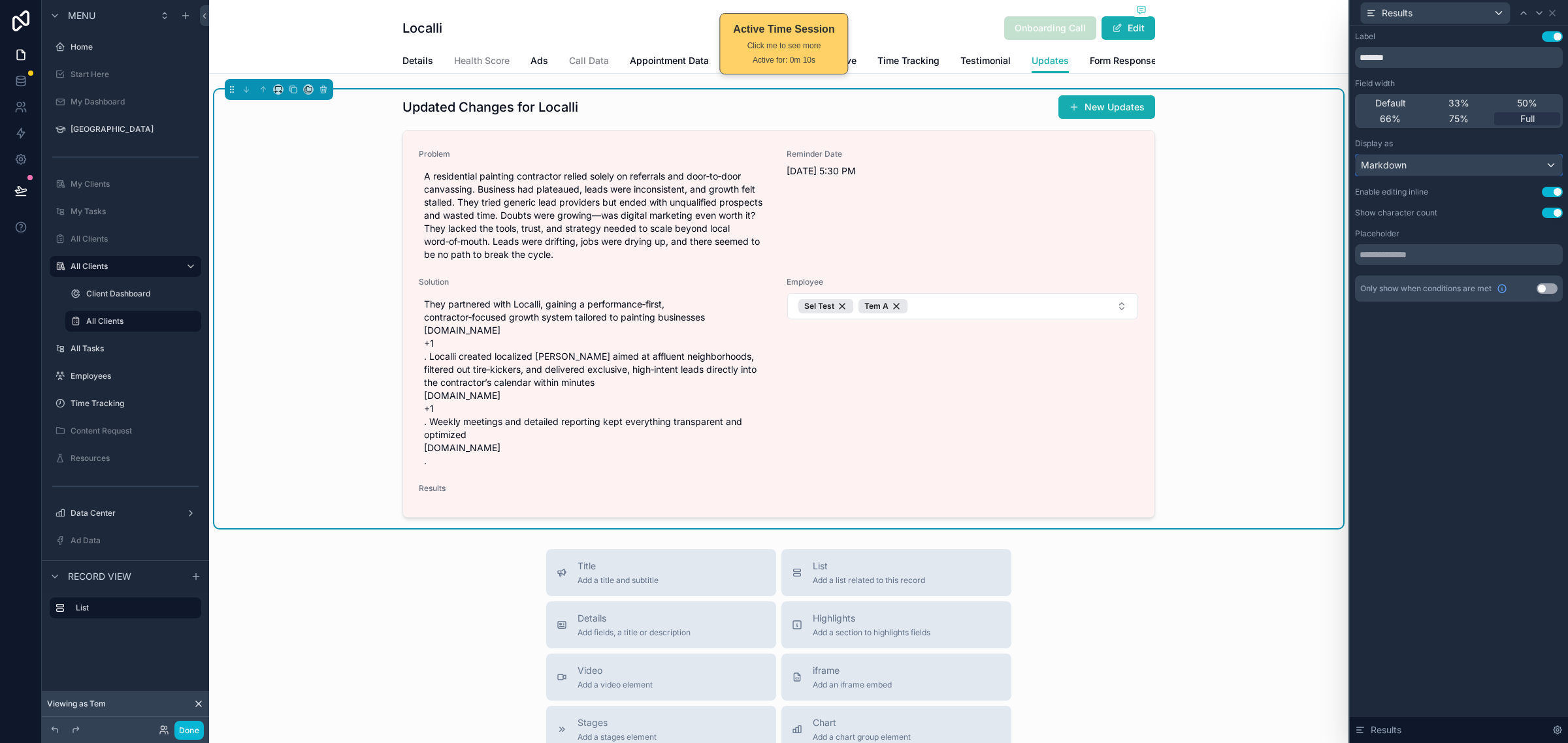
click at [1500, 165] on div "Markdown" at bounding box center [1459, 165] width 206 height 21
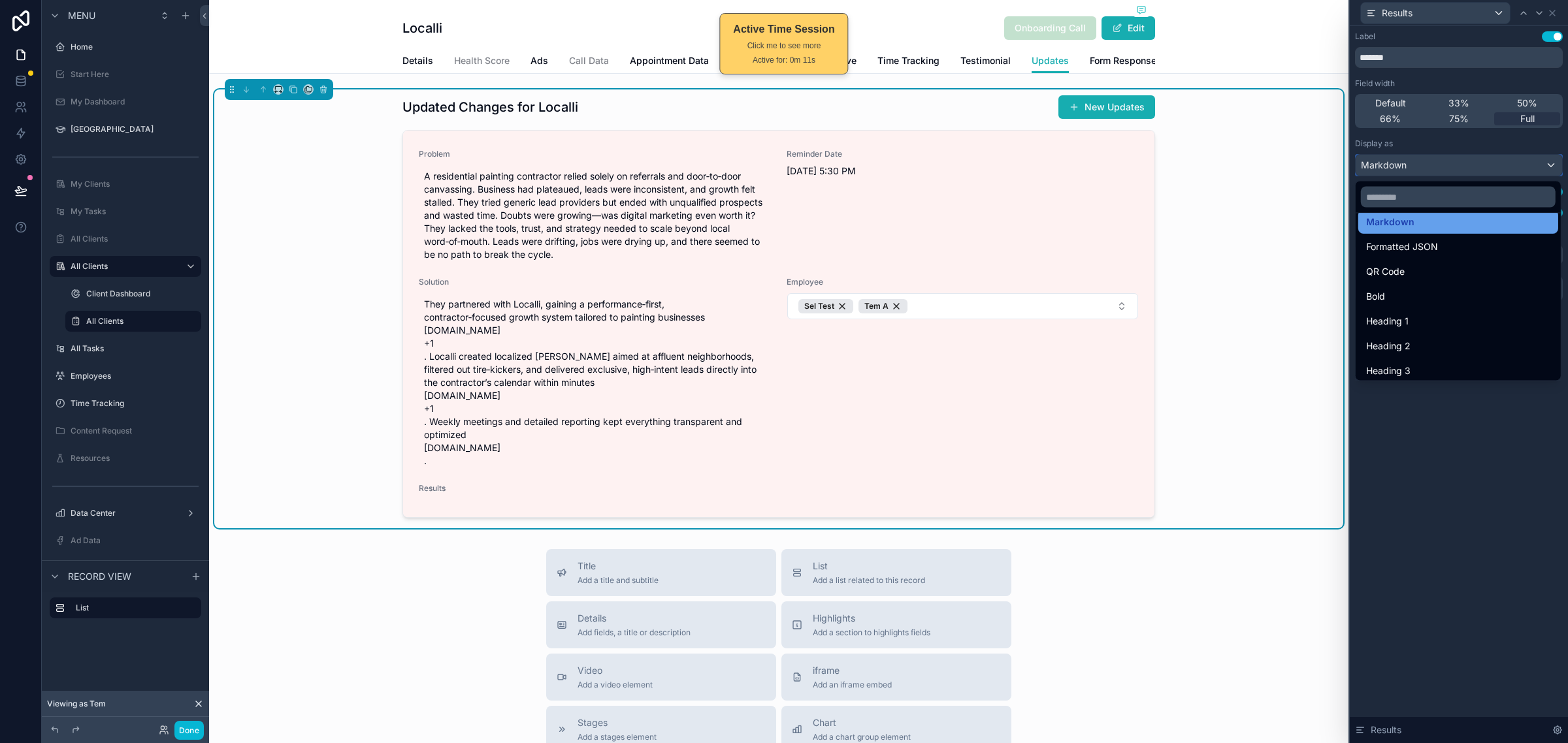
scroll to position [142, 0]
click at [1475, 224] on div "Formatted JSON" at bounding box center [1458, 218] width 184 height 15
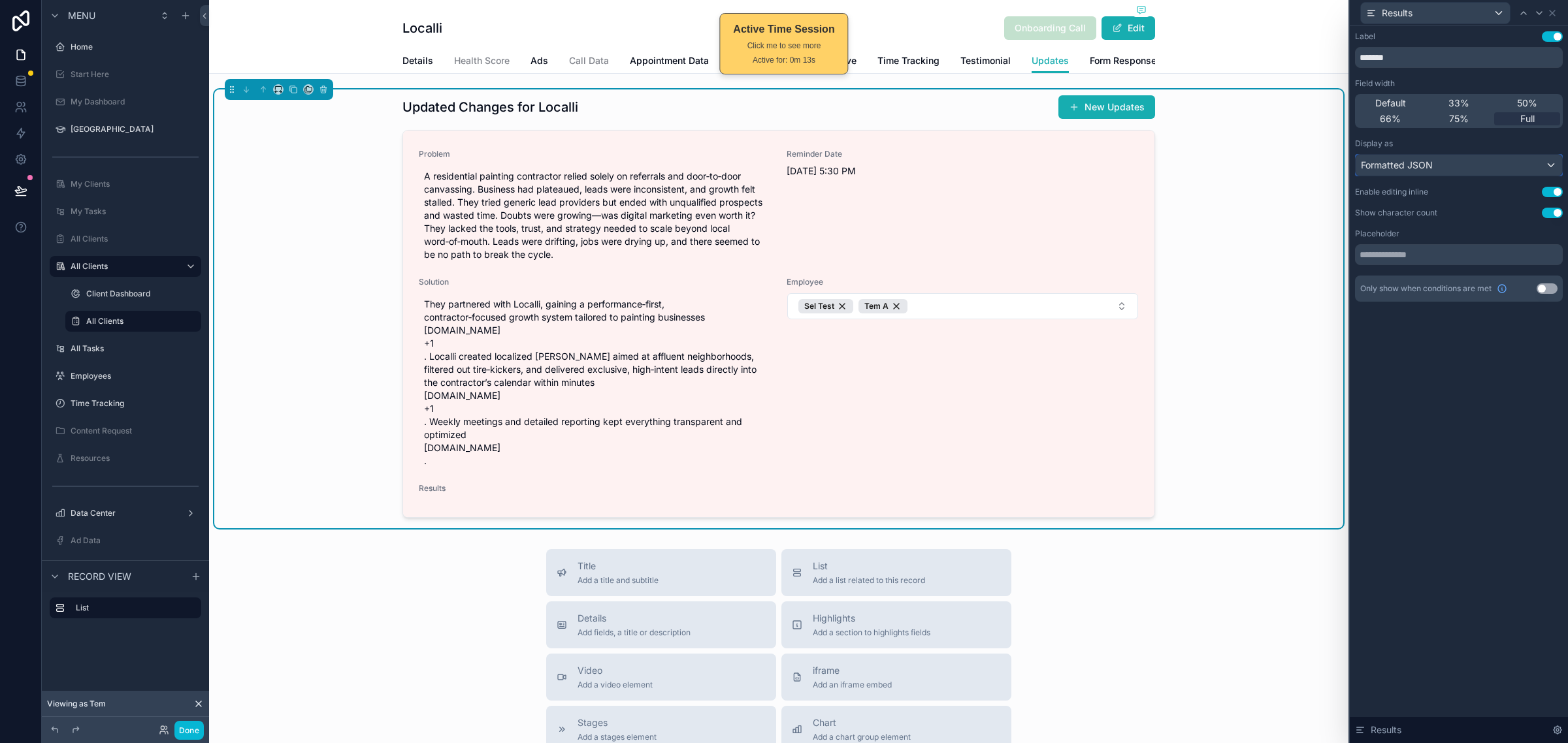
click at [1488, 174] on div "Formatted JSON" at bounding box center [1459, 165] width 206 height 21
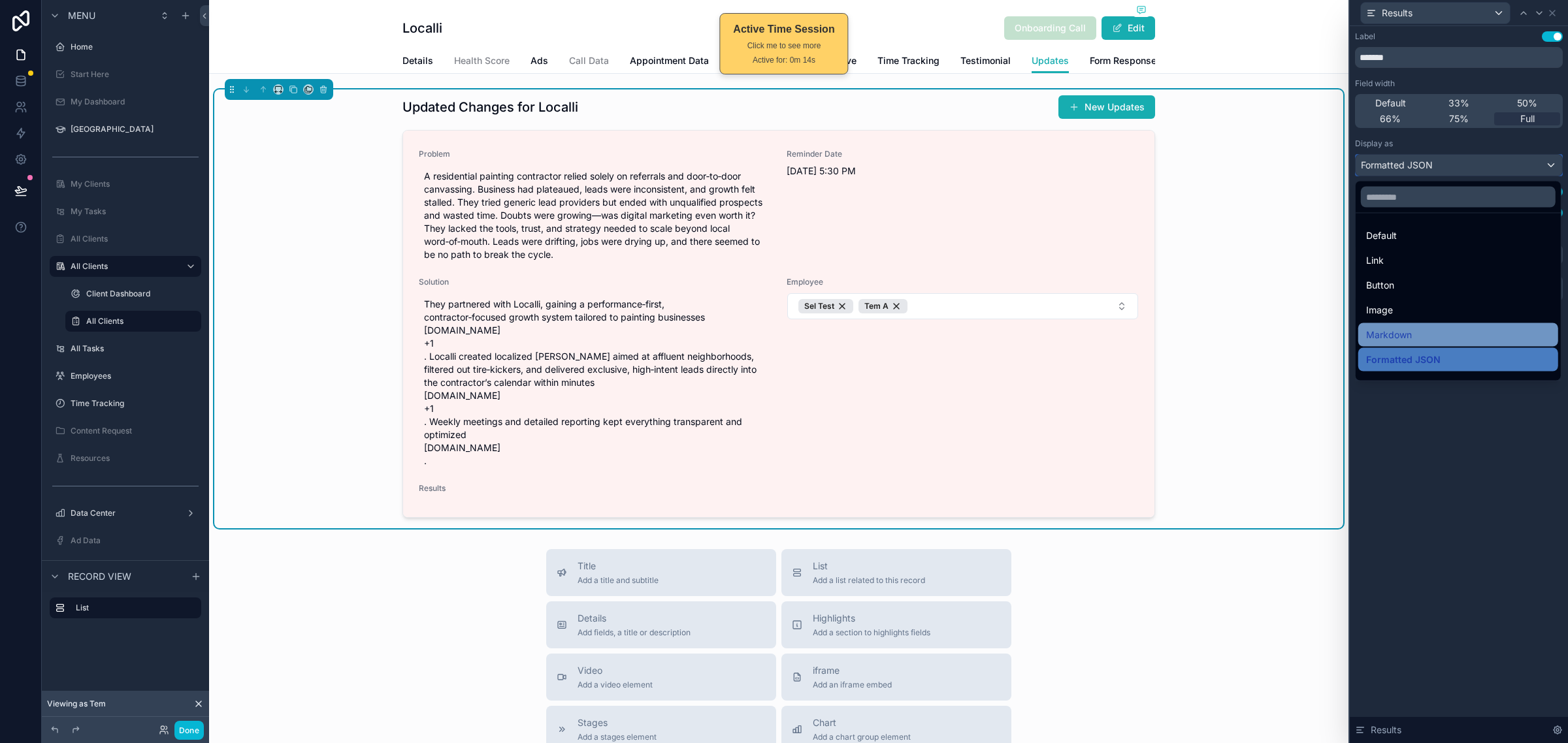
scroll to position [82, 0]
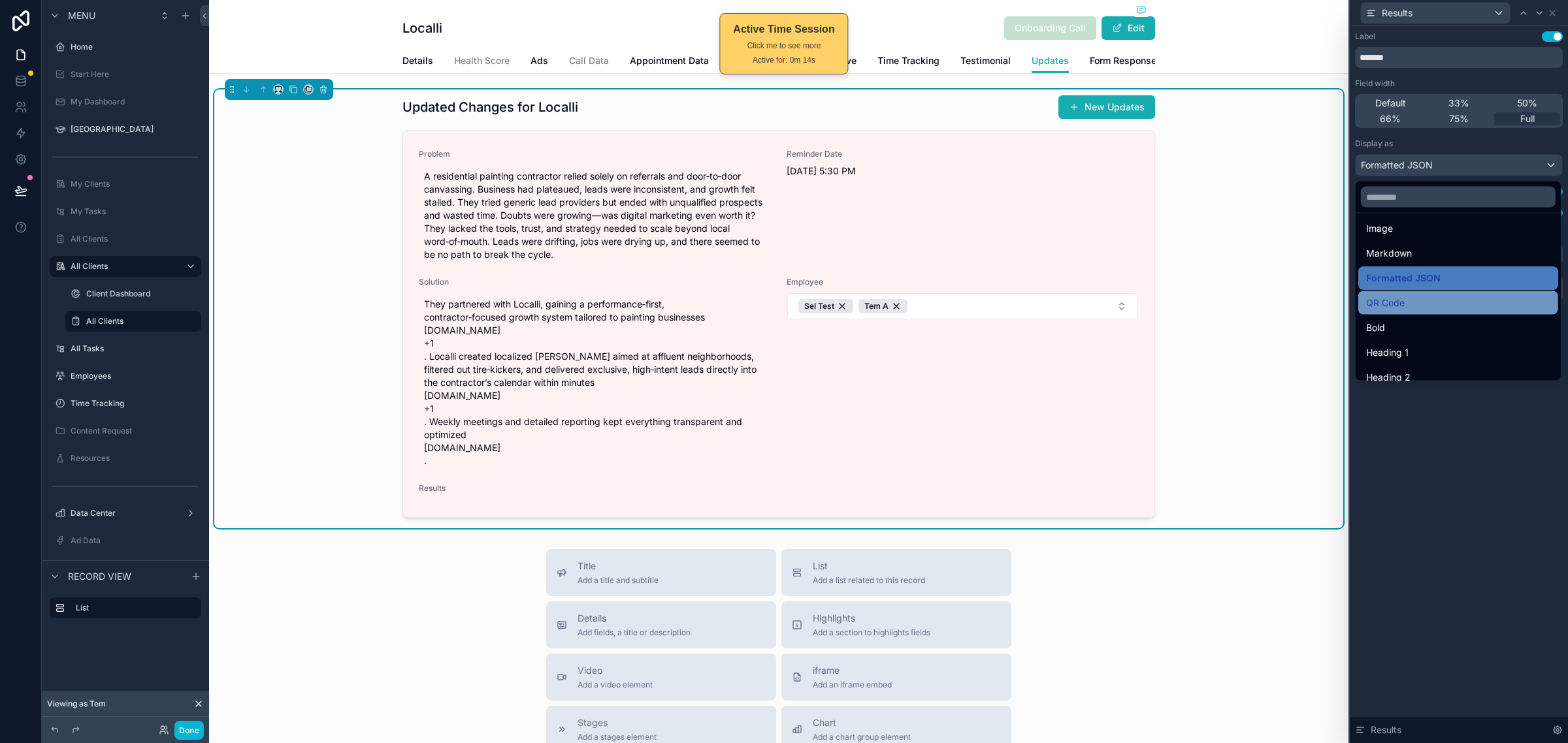
click at [1459, 299] on div "QR Code" at bounding box center [1458, 303] width 184 height 15
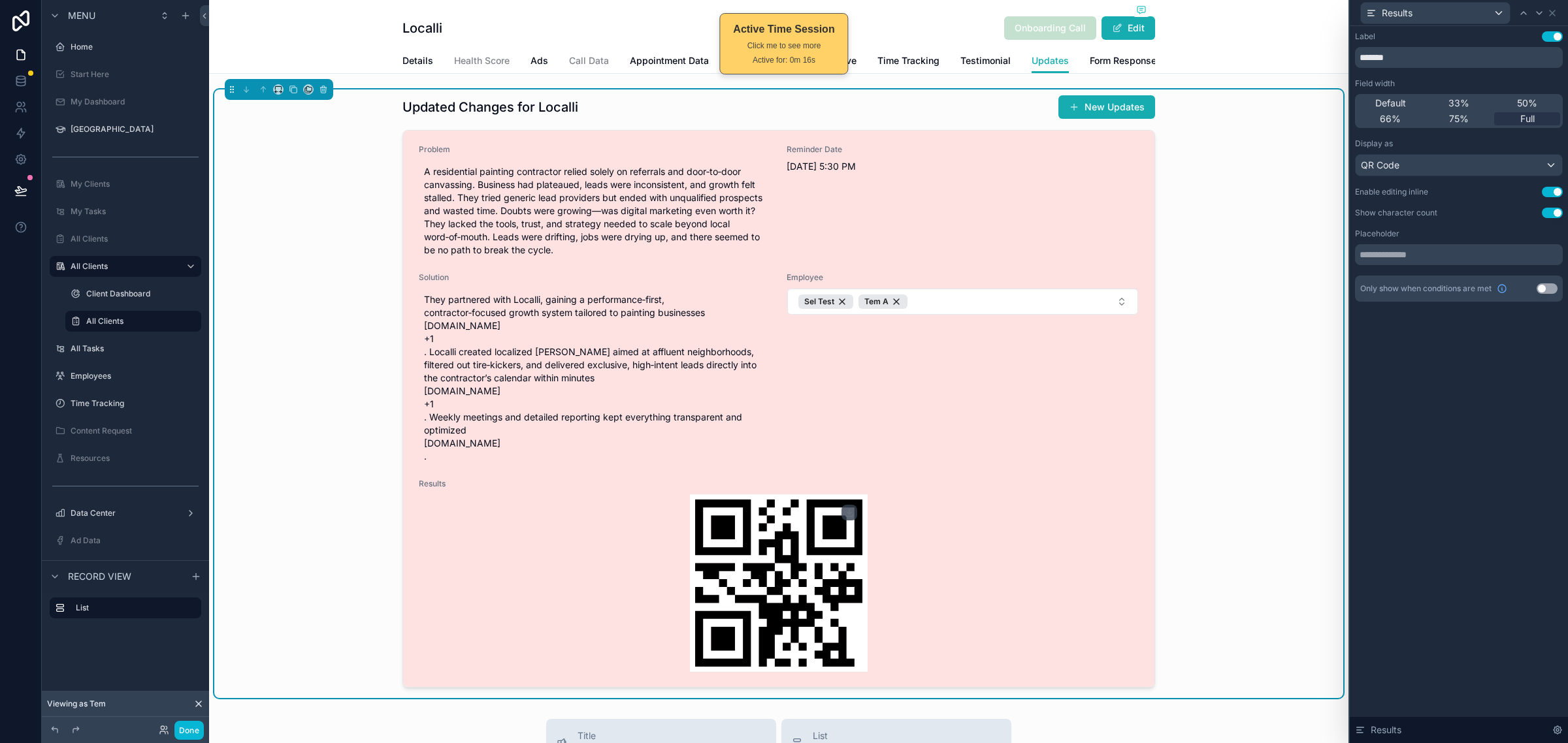
scroll to position [7, 0]
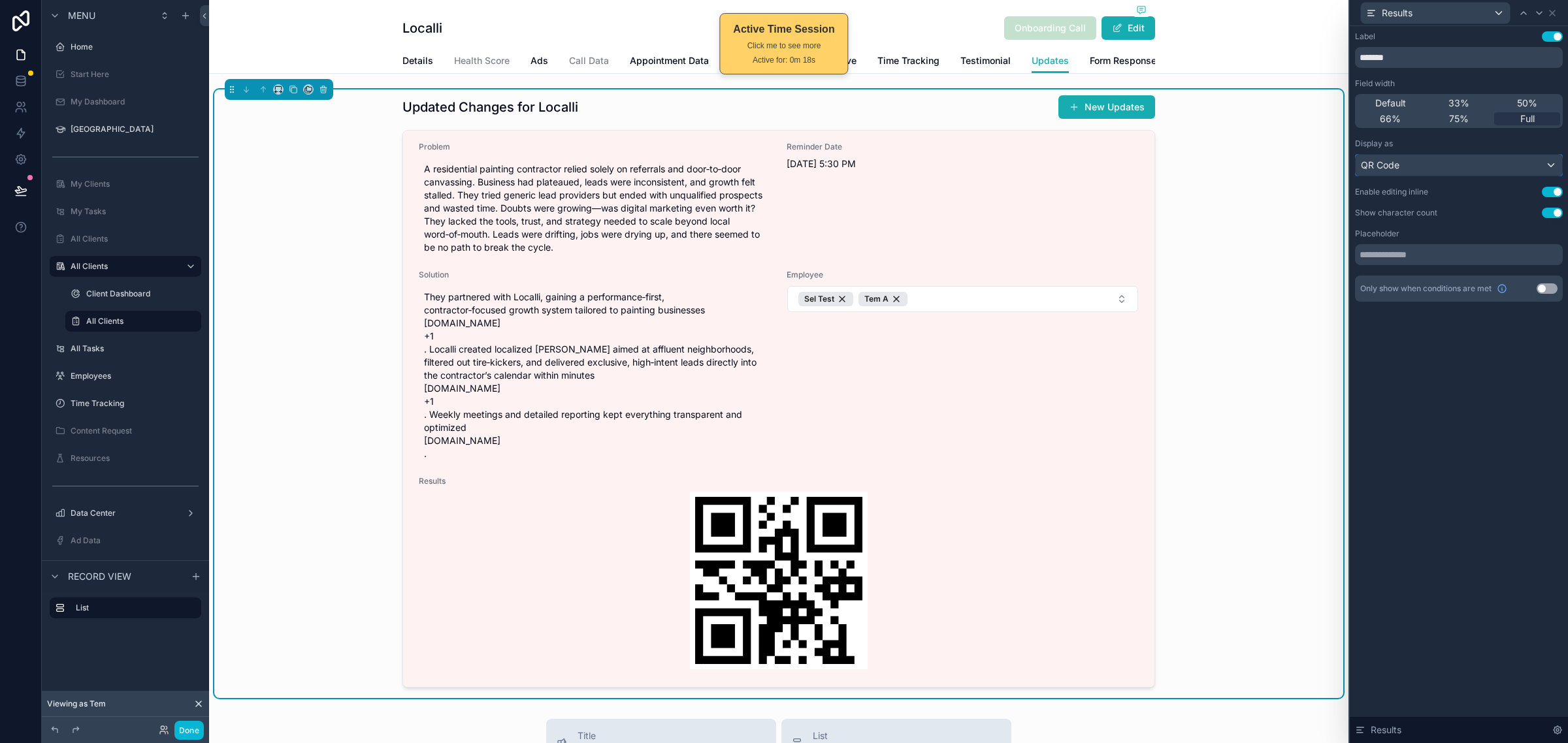
click at [1500, 162] on div "QR Code" at bounding box center [1459, 165] width 206 height 21
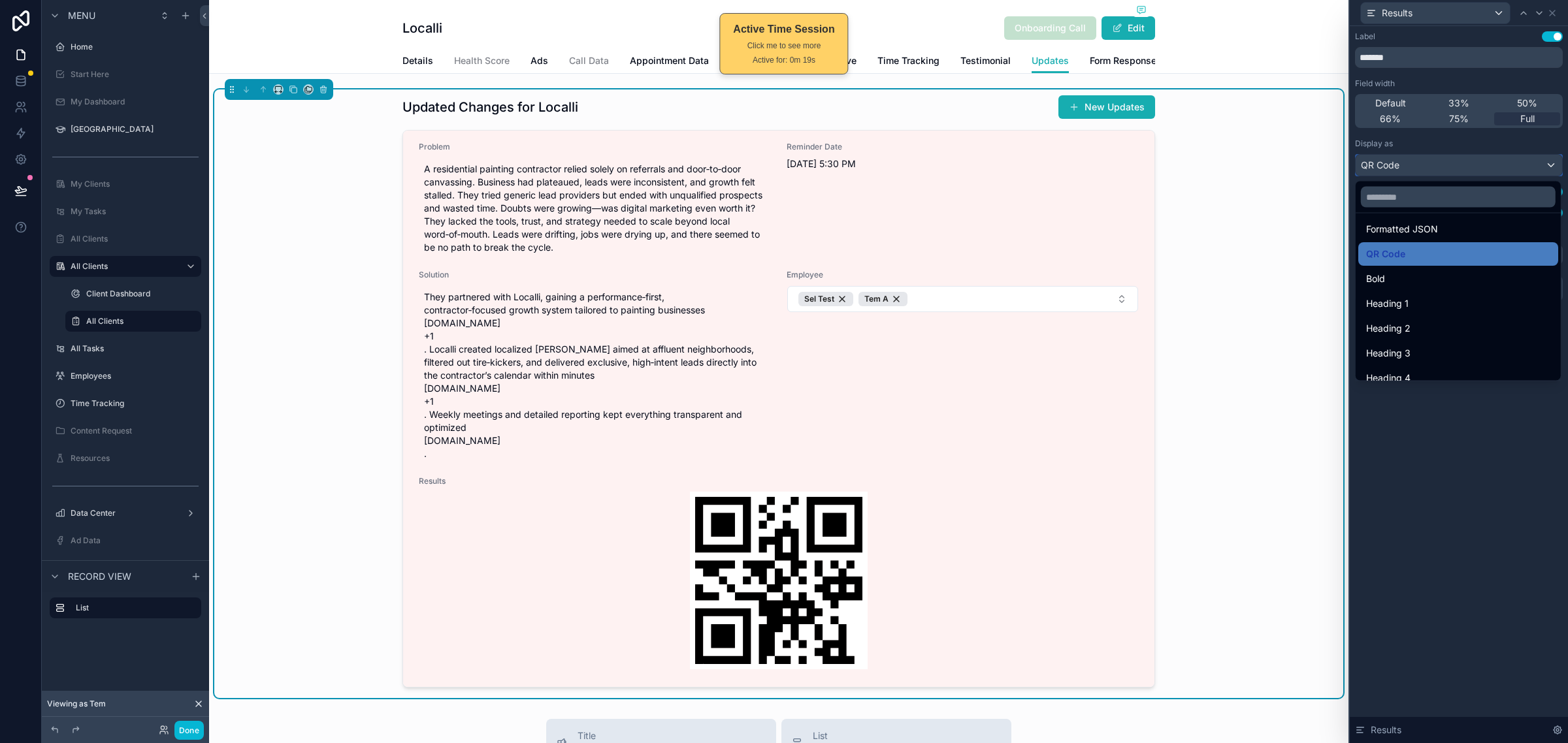
scroll to position [142, 0]
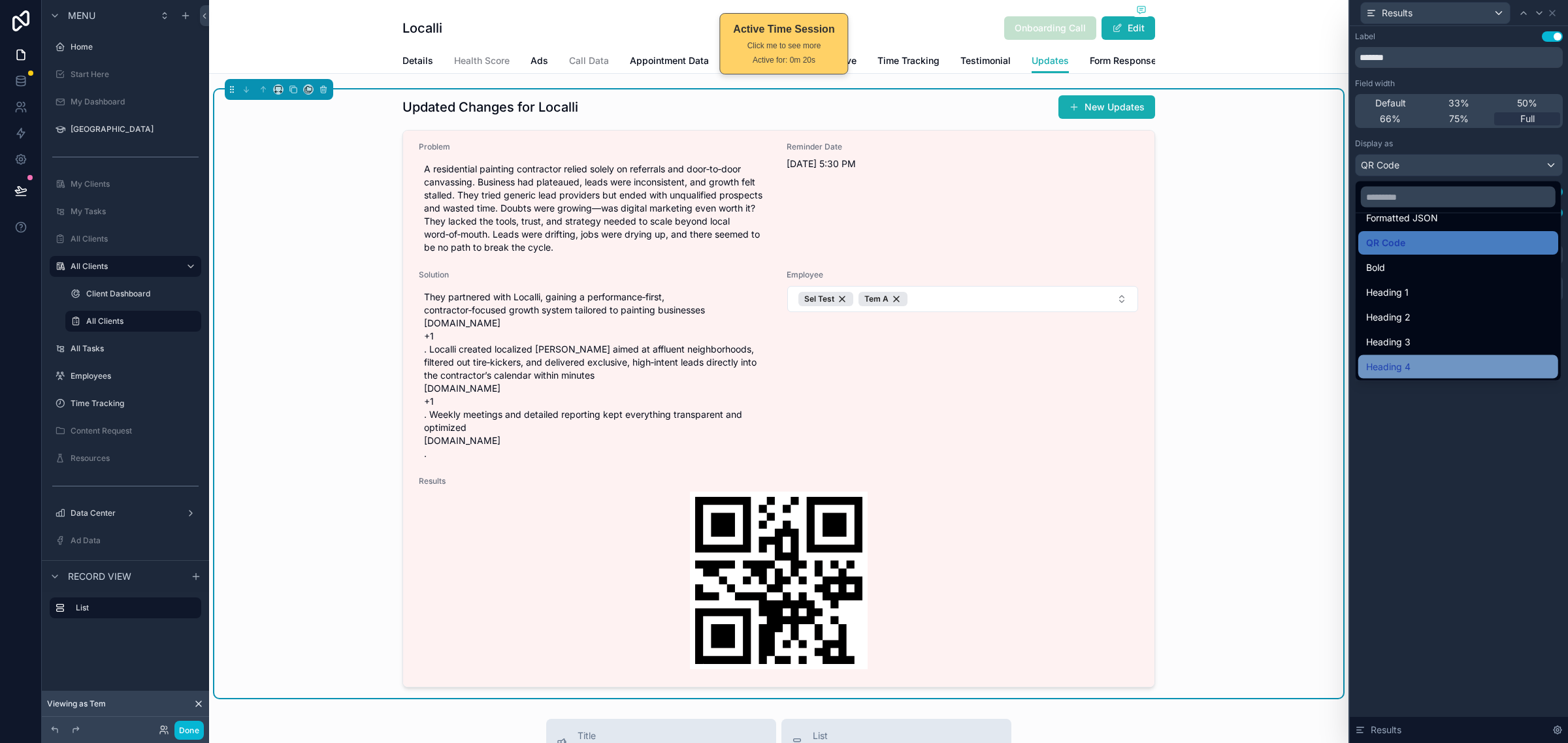
click at [1423, 359] on div "Heading 4" at bounding box center [1458, 367] width 184 height 15
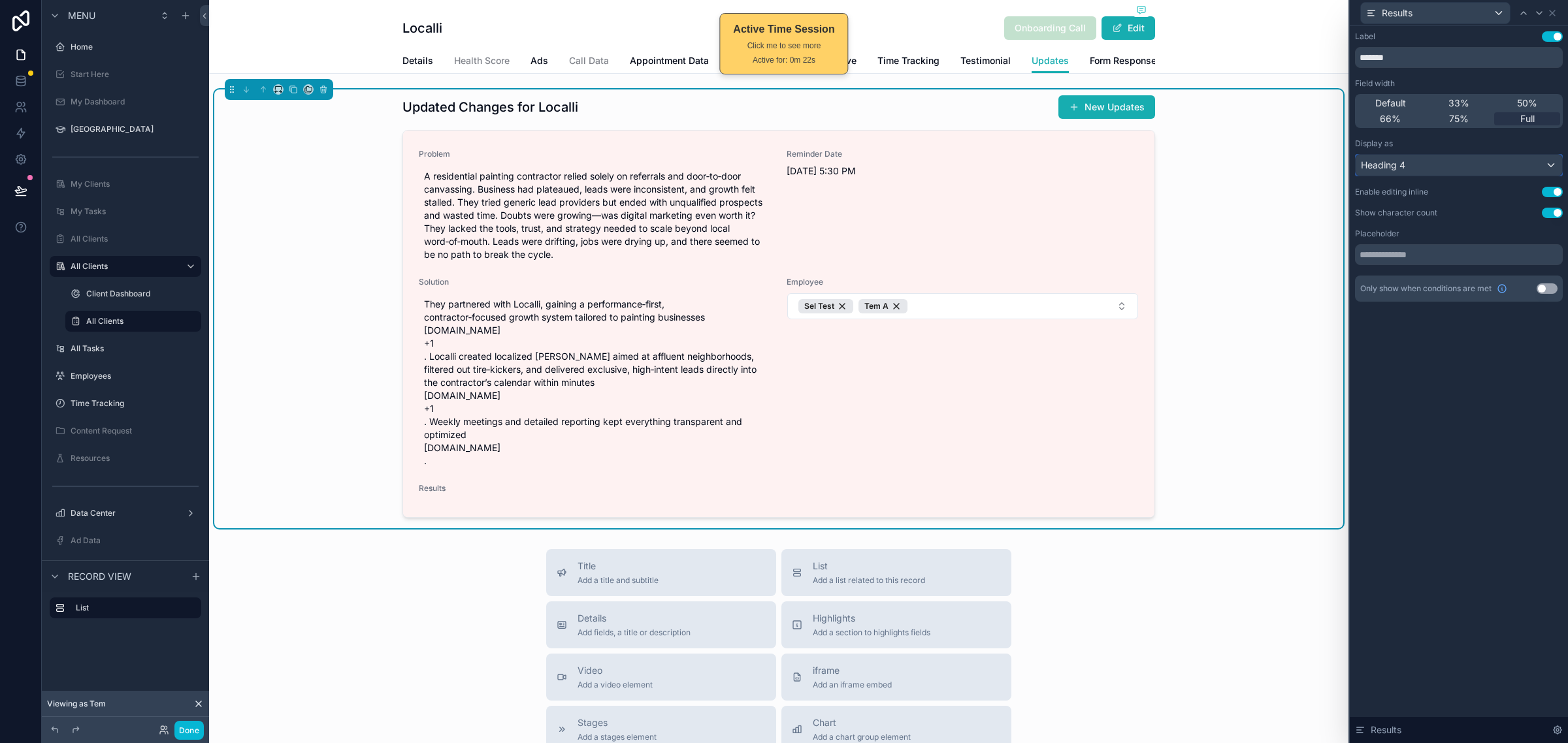
click at [1475, 167] on div "Heading 4" at bounding box center [1459, 165] width 206 height 21
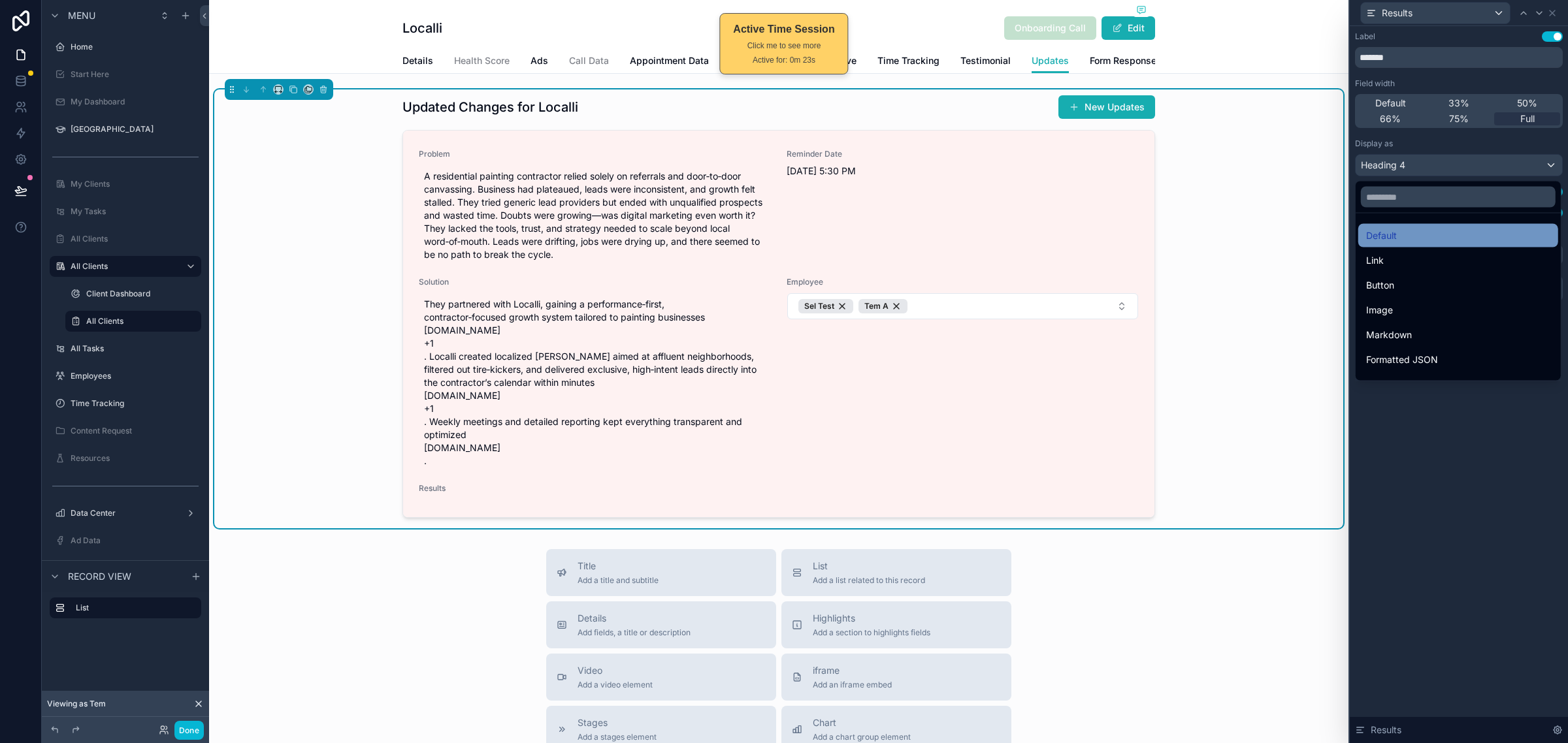
click at [1444, 243] on div "Default" at bounding box center [1458, 235] width 200 height 23
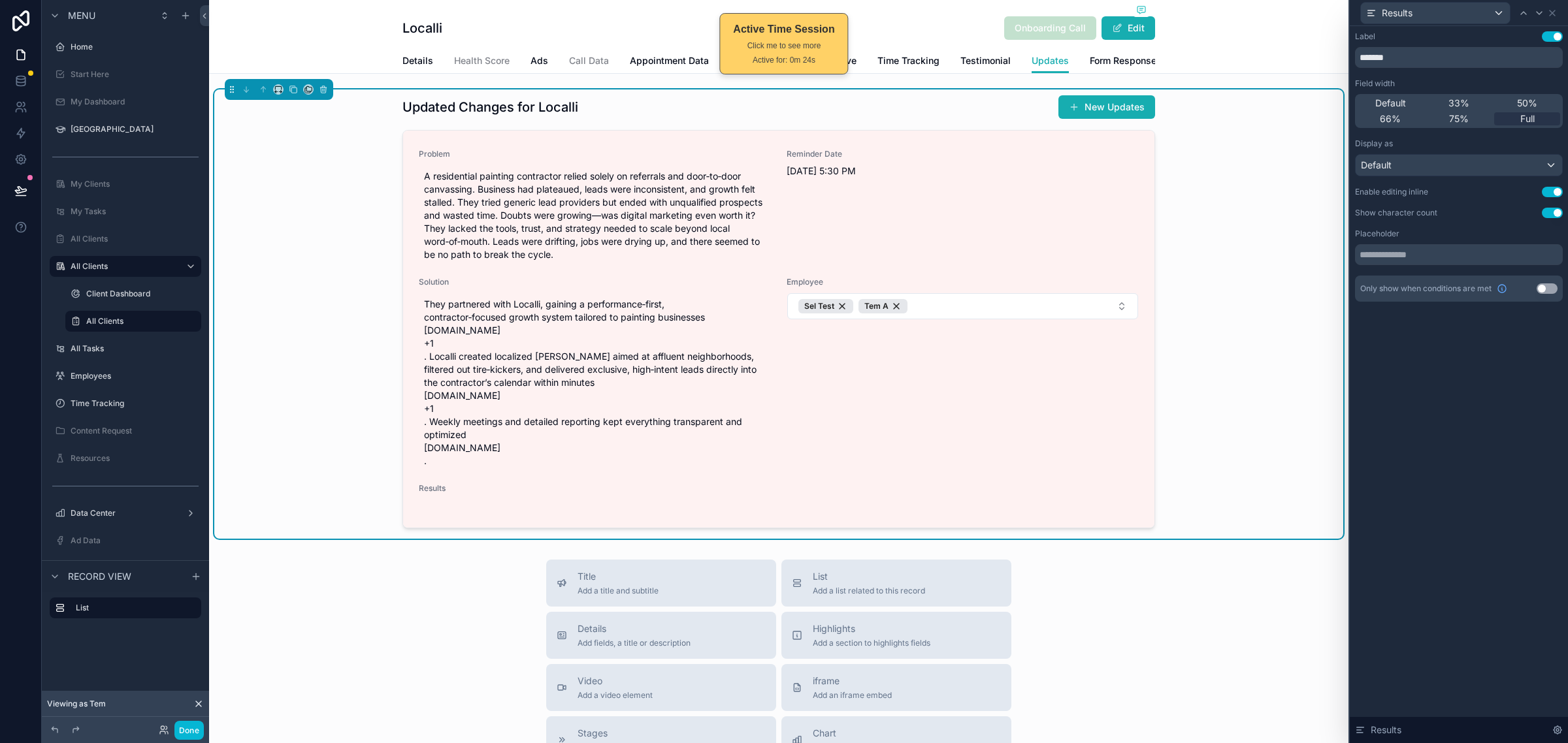
click at [1426, 389] on div "Label Use setting ******* Field width Default 33% 50% 66% 75% Full Display as D…" at bounding box center [1459, 384] width 218 height 717
click at [1554, 17] on icon at bounding box center [1552, 13] width 10 height 10
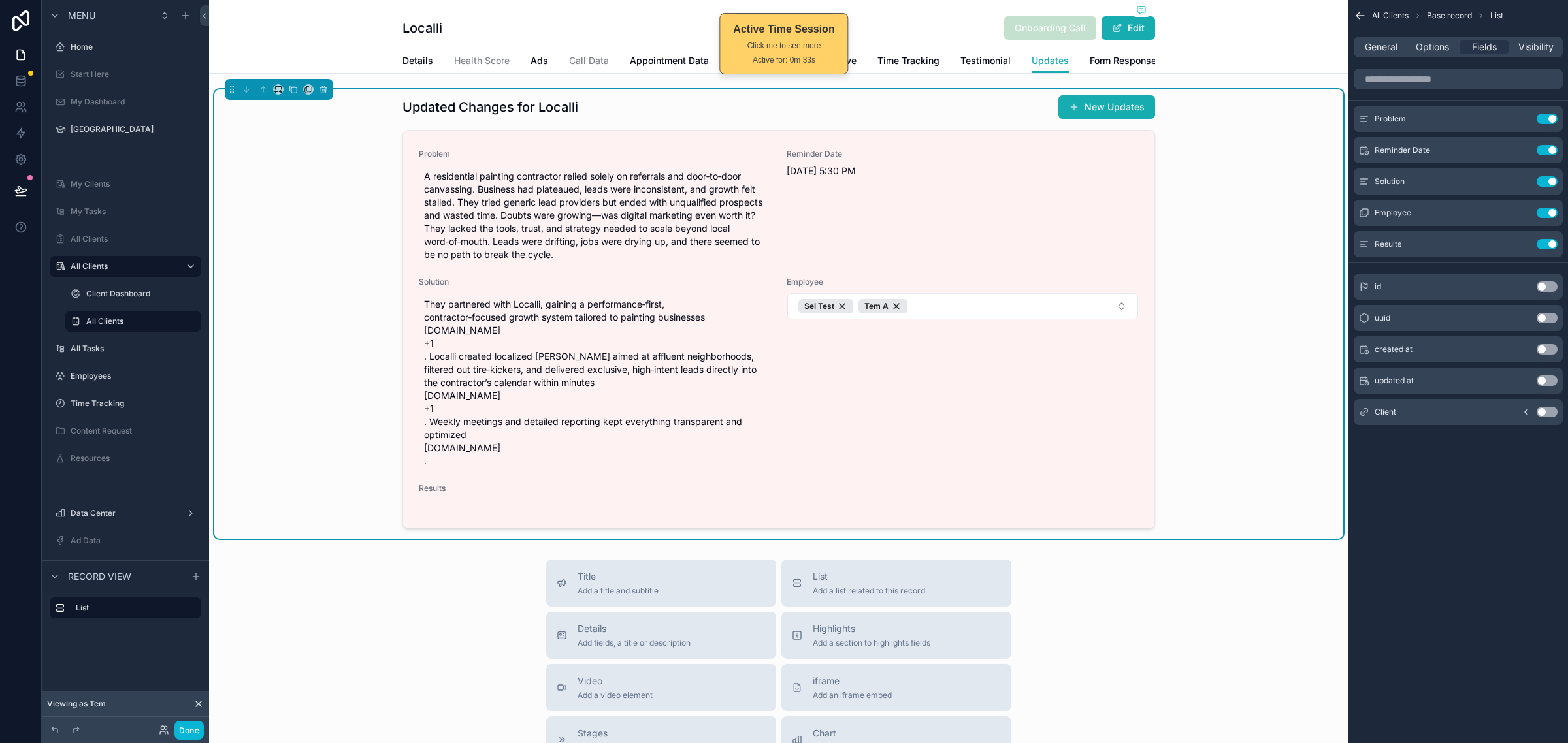
click at [1405, 533] on div "All Clients Base record List General Options Fields Visibility Problem Use sett…" at bounding box center [1457, 372] width 219 height 743
click at [194, 740] on button "Done" at bounding box center [189, 730] width 29 height 19
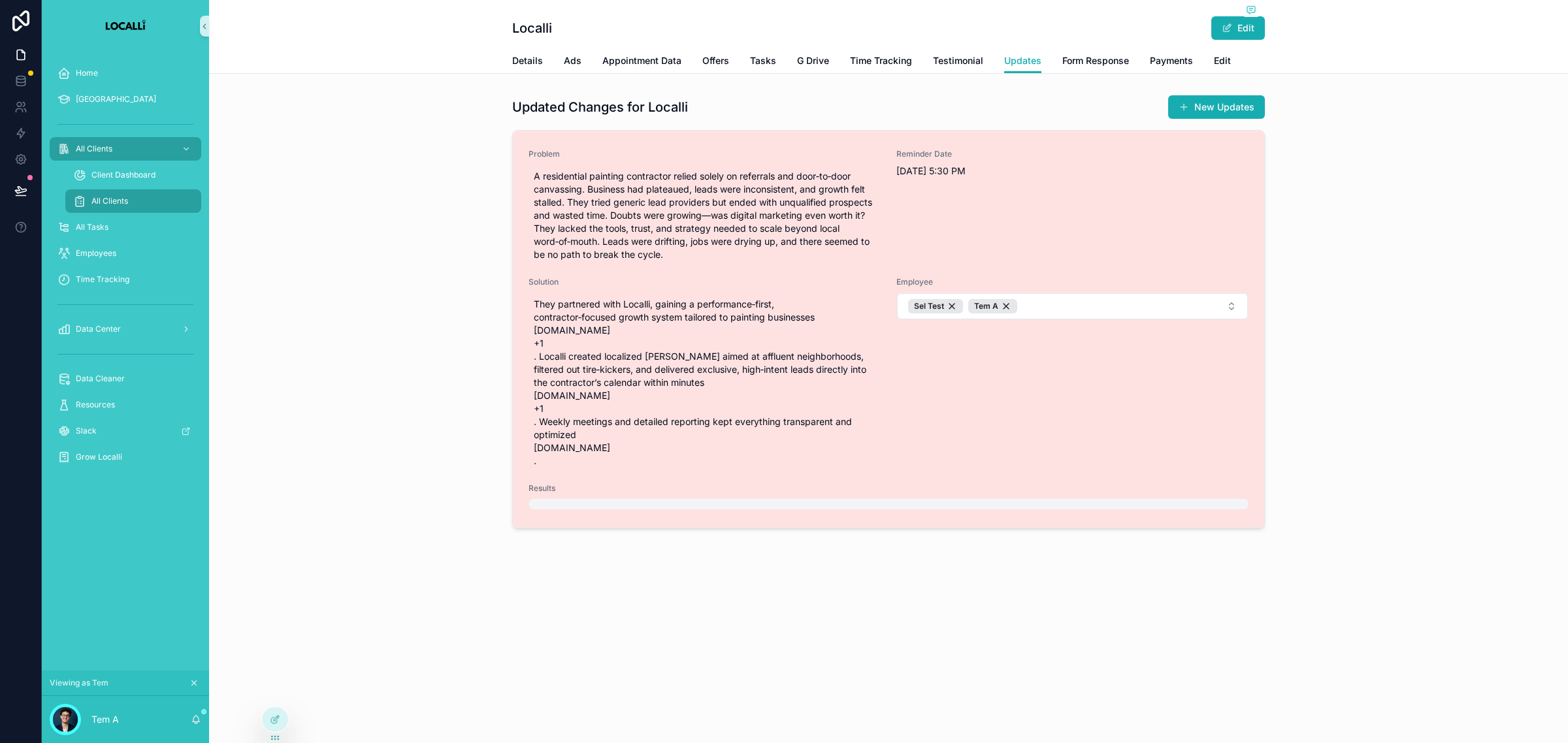
click at [566, 504] on div "scrollable content" at bounding box center [888, 504] width 720 height 10
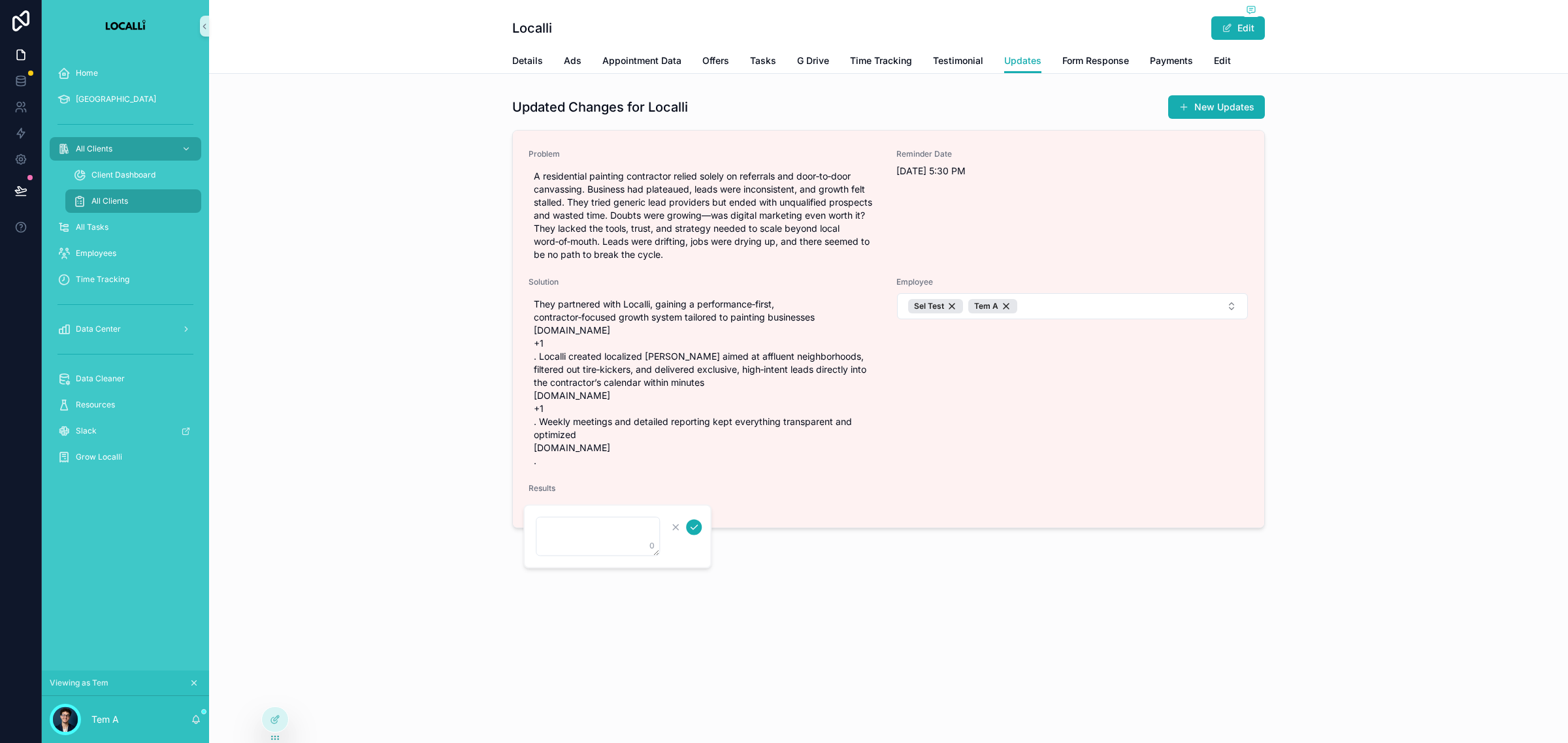
click at [567, 528] on textarea "scrollable content" at bounding box center [598, 537] width 124 height 40
click at [697, 531] on icon "scrollable content" at bounding box center [693, 528] width 10 height 10
click at [267, 709] on div at bounding box center [275, 719] width 26 height 25
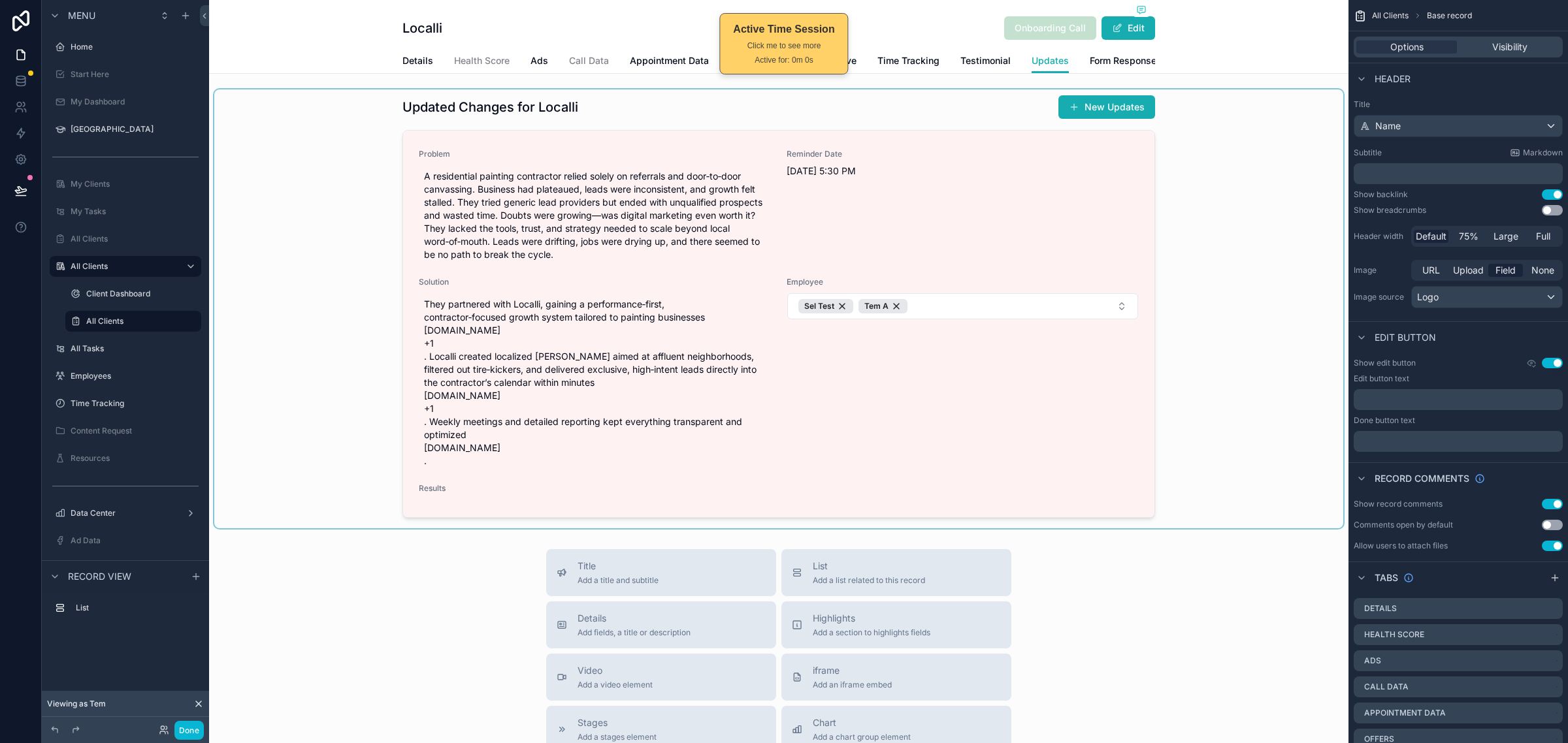
click at [1163, 402] on div "scrollable content" at bounding box center [778, 309] width 1128 height 439
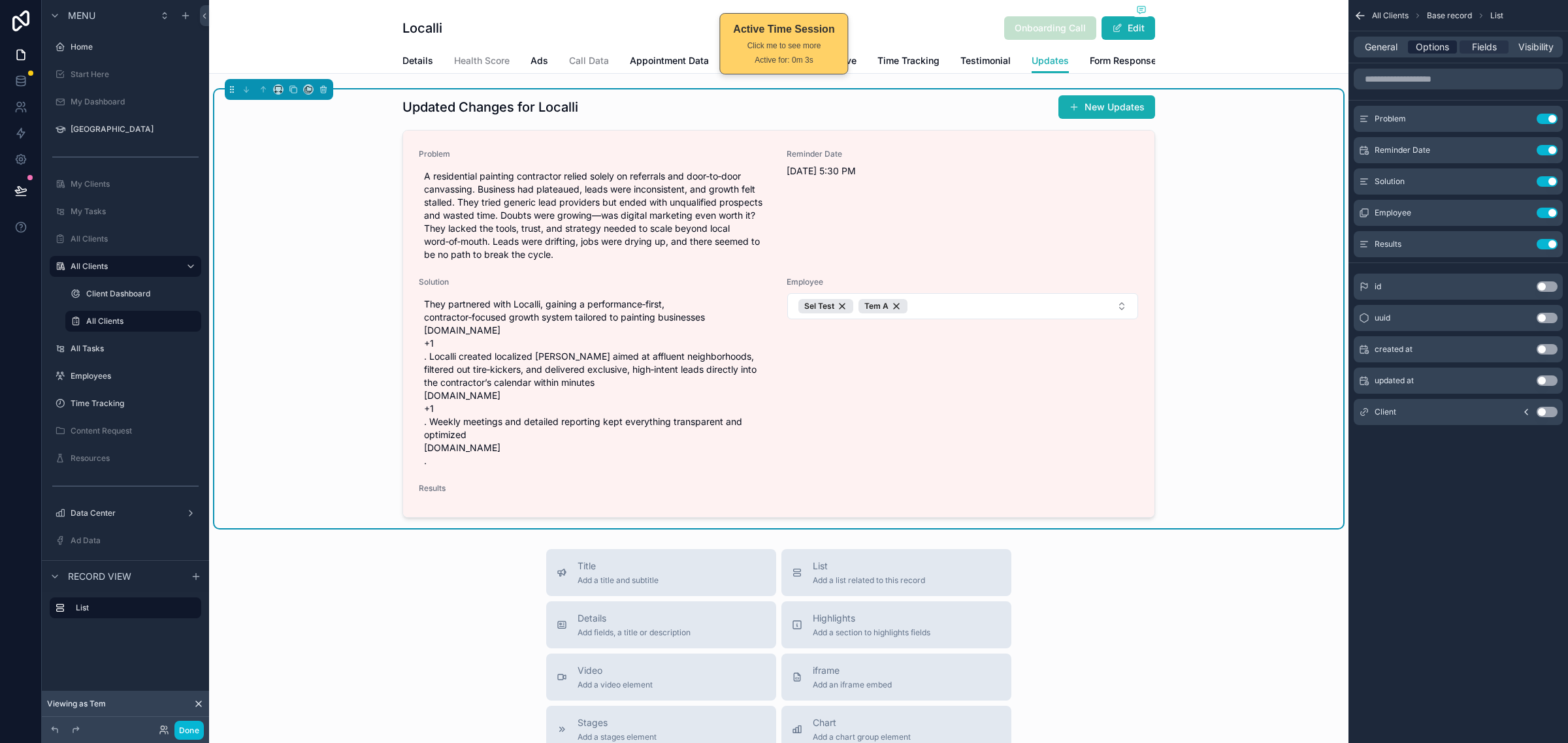
click at [1430, 45] on span "Options" at bounding box center [1432, 46] width 34 height 13
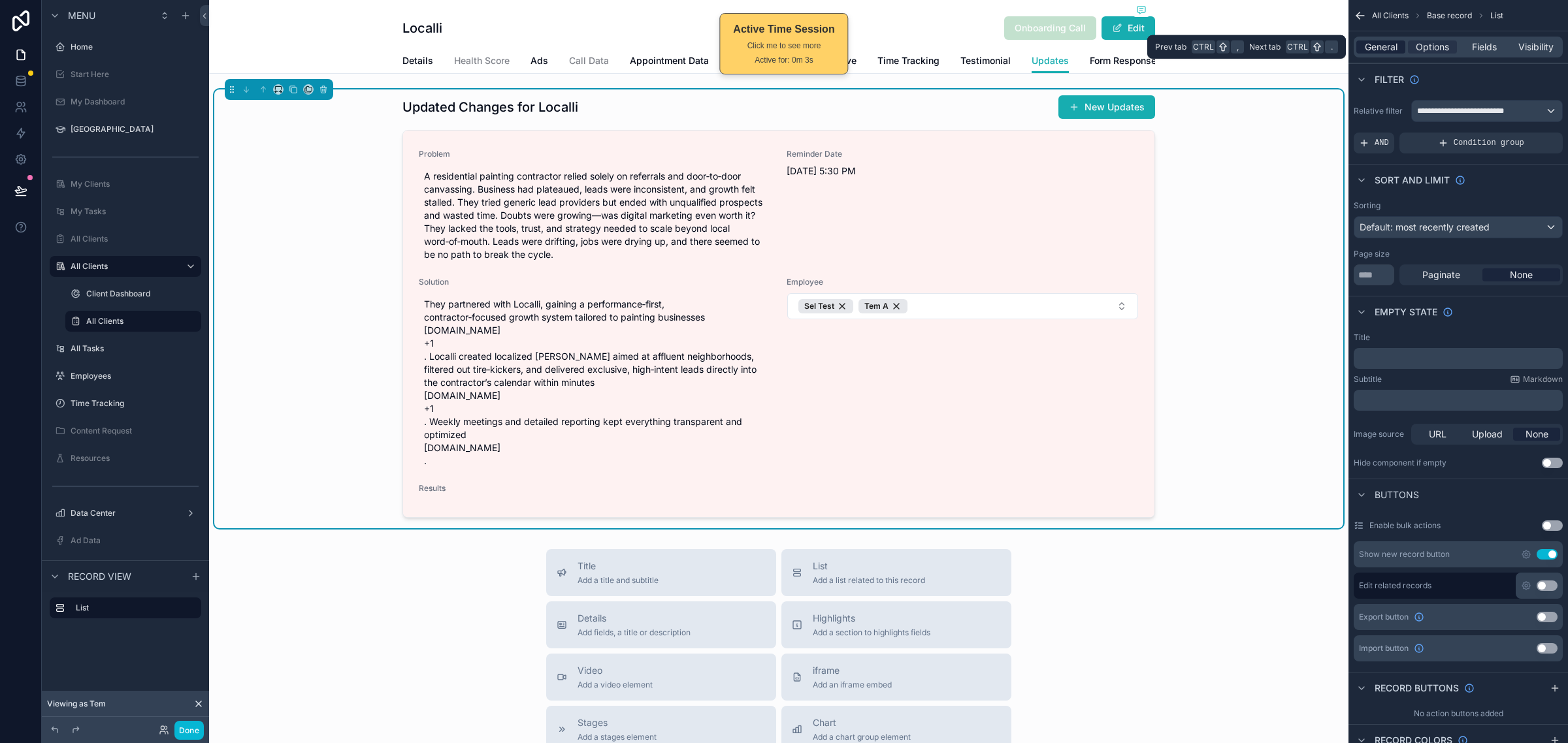
click at [1367, 40] on span "General" at bounding box center [1380, 46] width 33 height 13
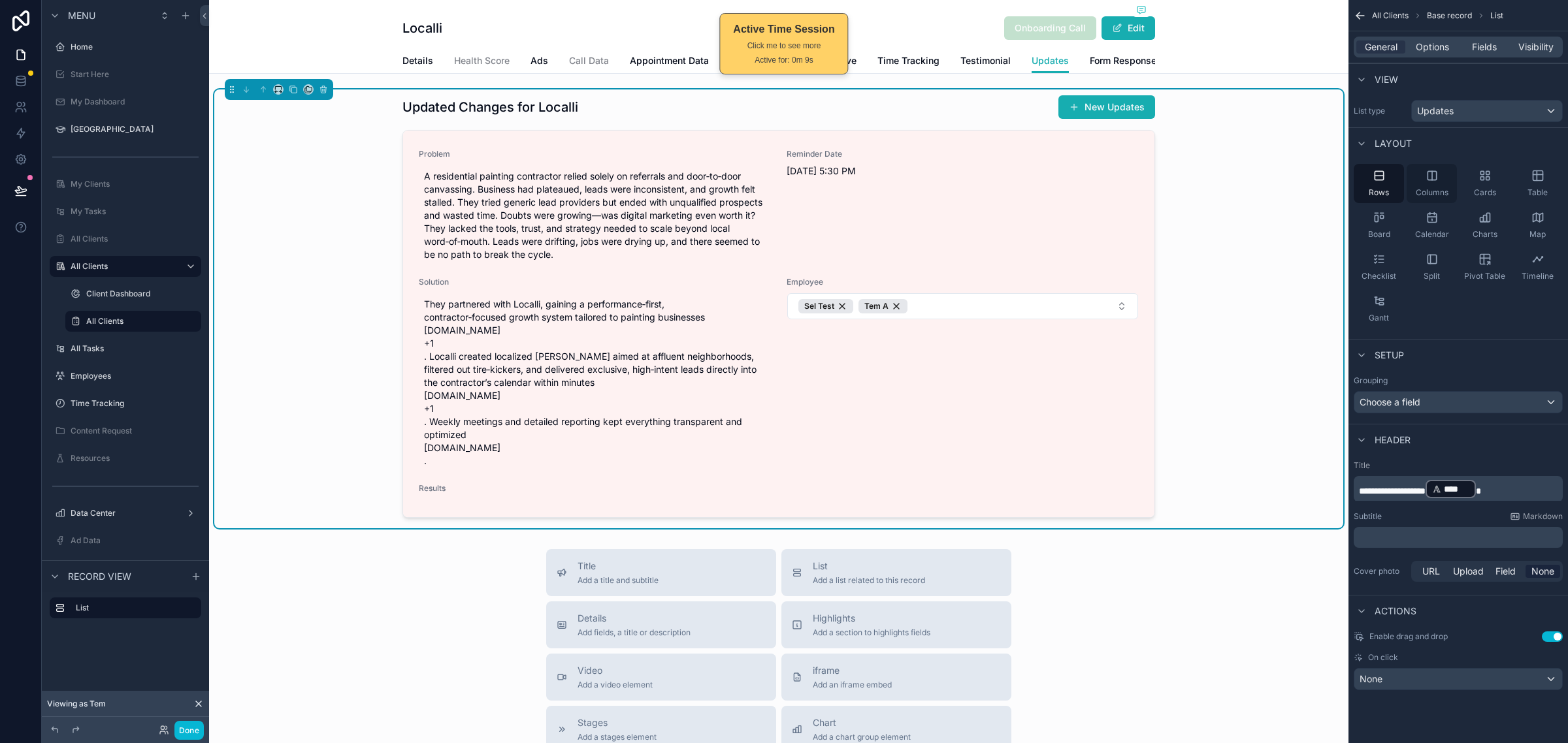
click at [1435, 194] on span "Columns" at bounding box center [1432, 193] width 33 height 10
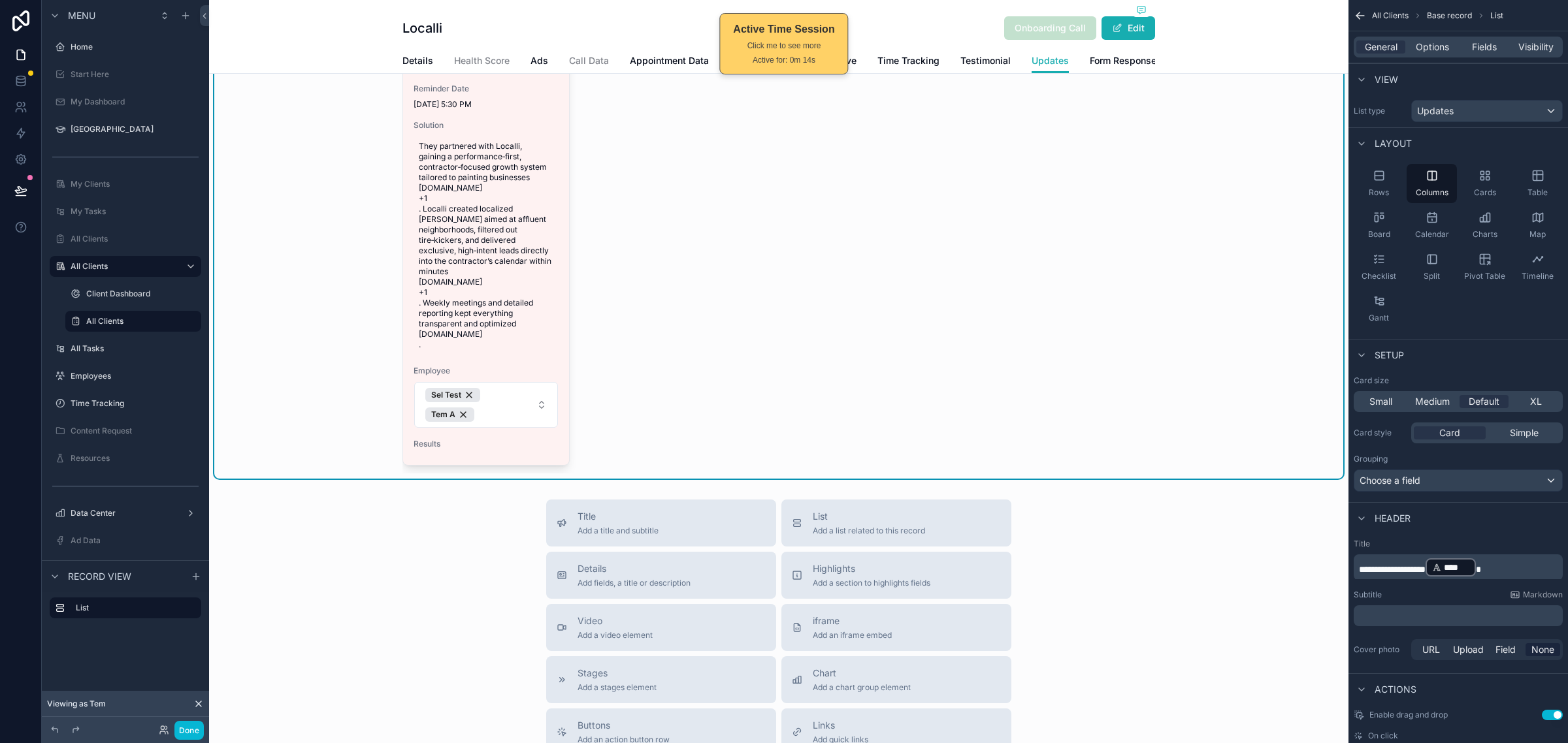
scroll to position [82, 0]
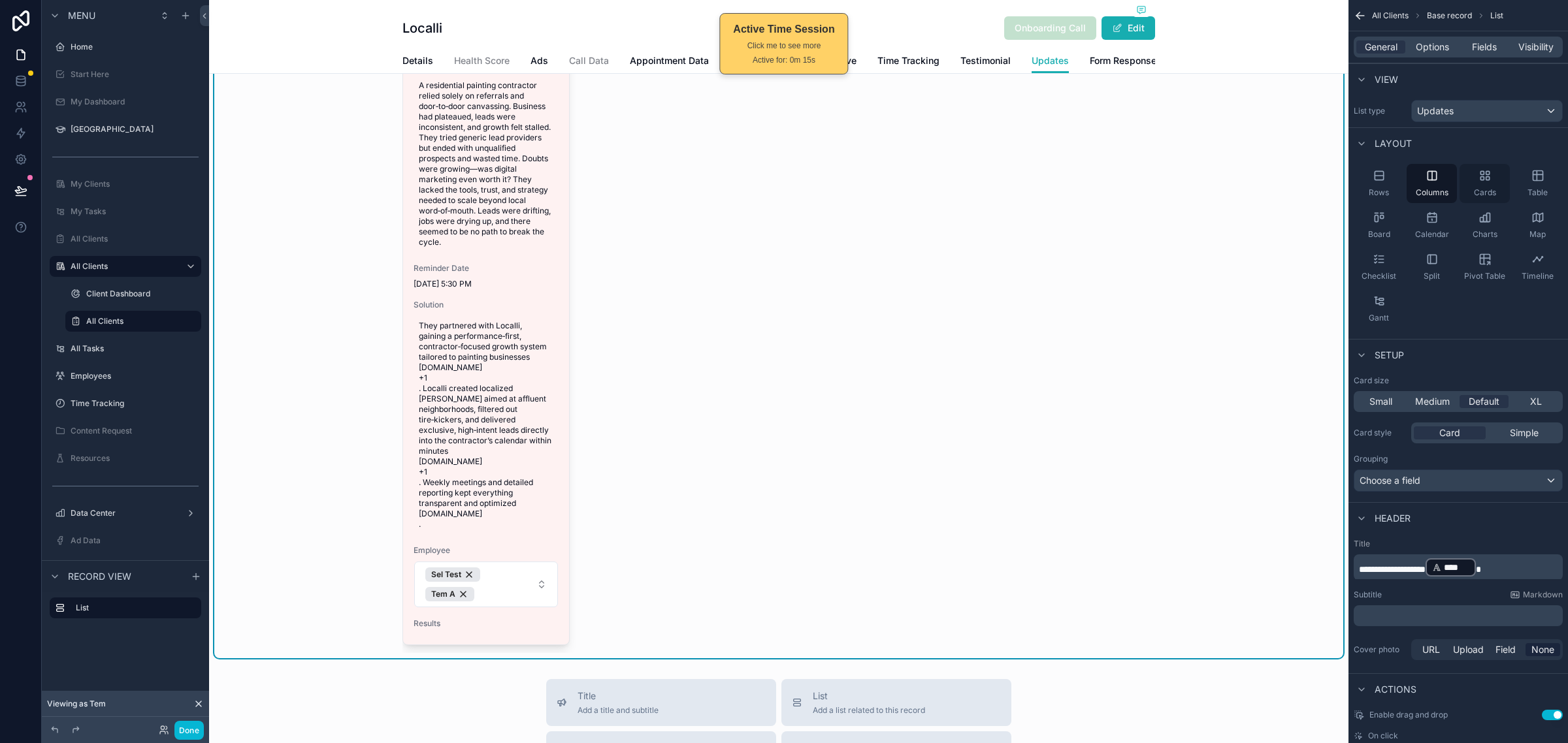
click at [1473, 180] on div "Cards" at bounding box center [1484, 184] width 50 height 40
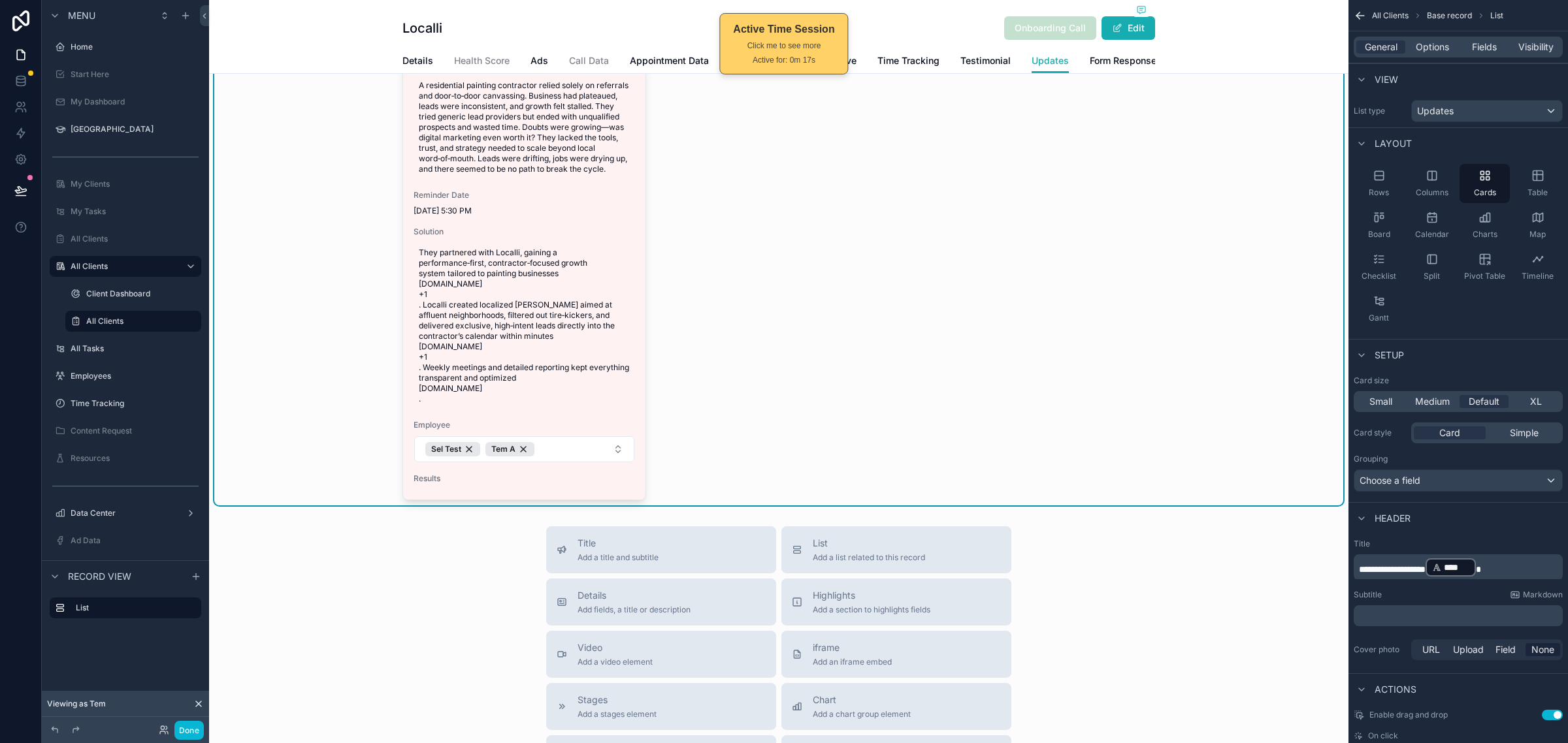
scroll to position [0, 0]
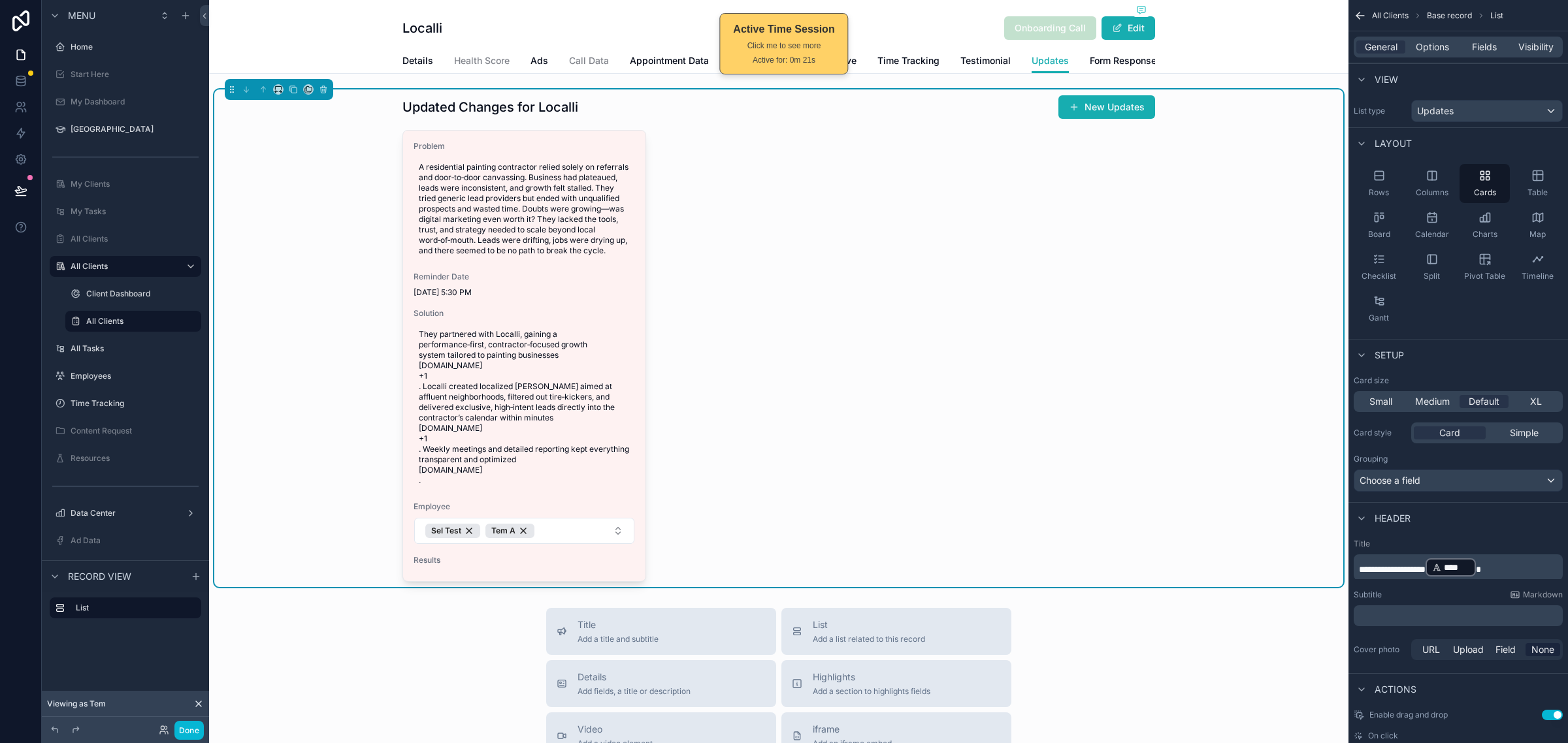
click at [719, 402] on div "Problem A residential painting contractor relied solely on referrals and door‑t…" at bounding box center [778, 356] width 753 height 452
click at [1485, 37] on div "General Options Fields Visibility" at bounding box center [1457, 47] width 209 height 21
click at [1485, 46] on span "Fields" at bounding box center [1484, 46] width 25 height 13
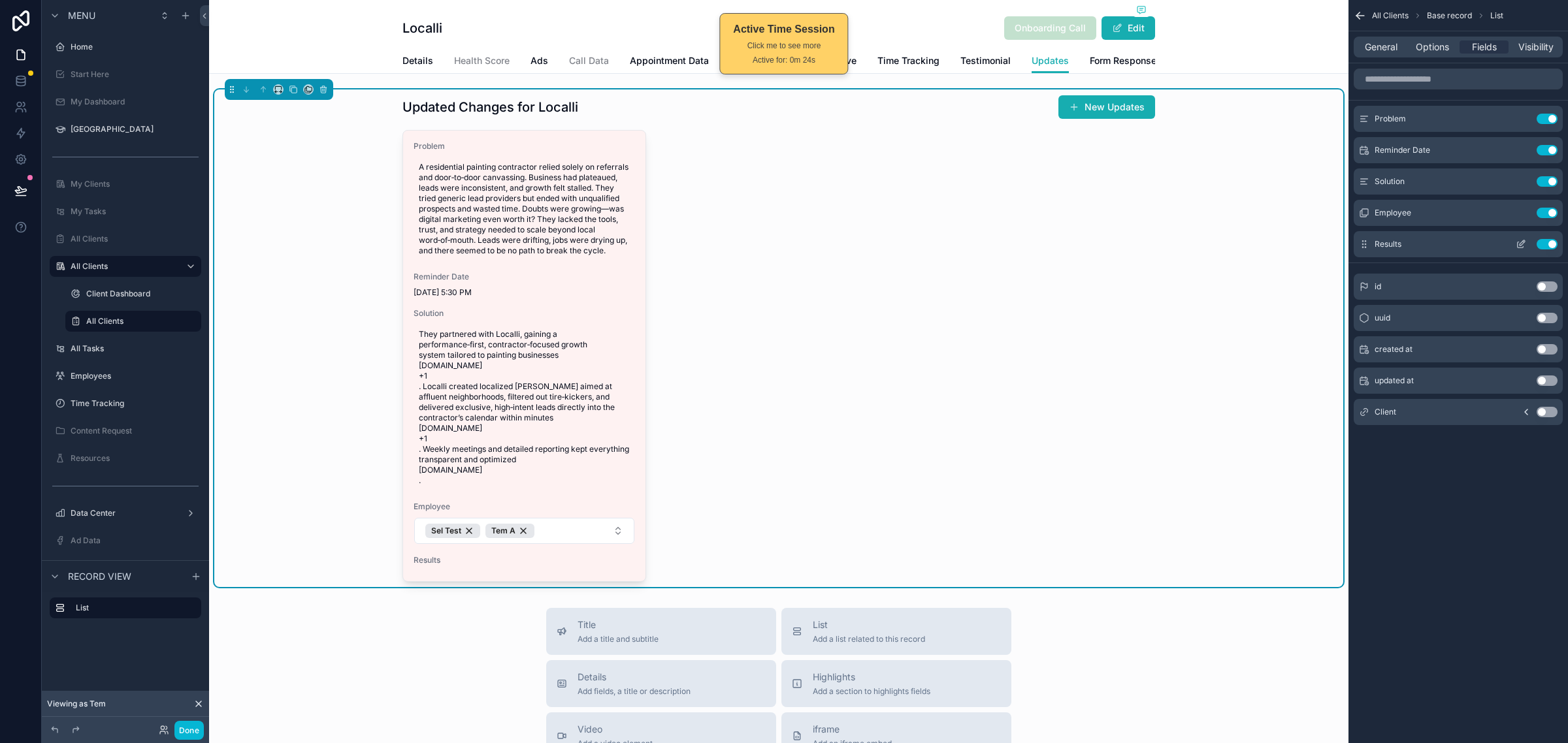
click at [1514, 246] on button "scrollable content" at bounding box center [1521, 244] width 21 height 10
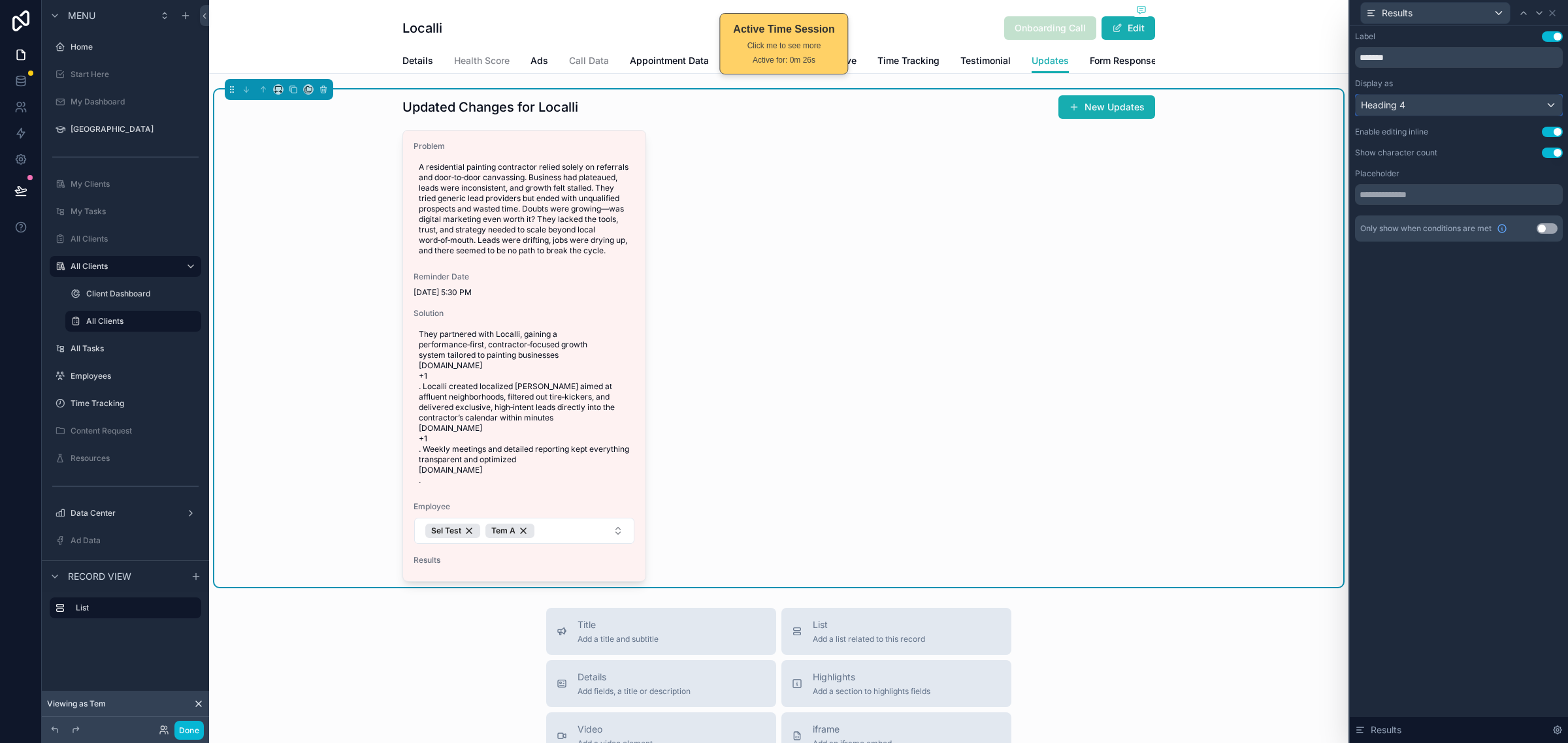
click at [1454, 108] on div "Heading 4" at bounding box center [1459, 105] width 206 height 21
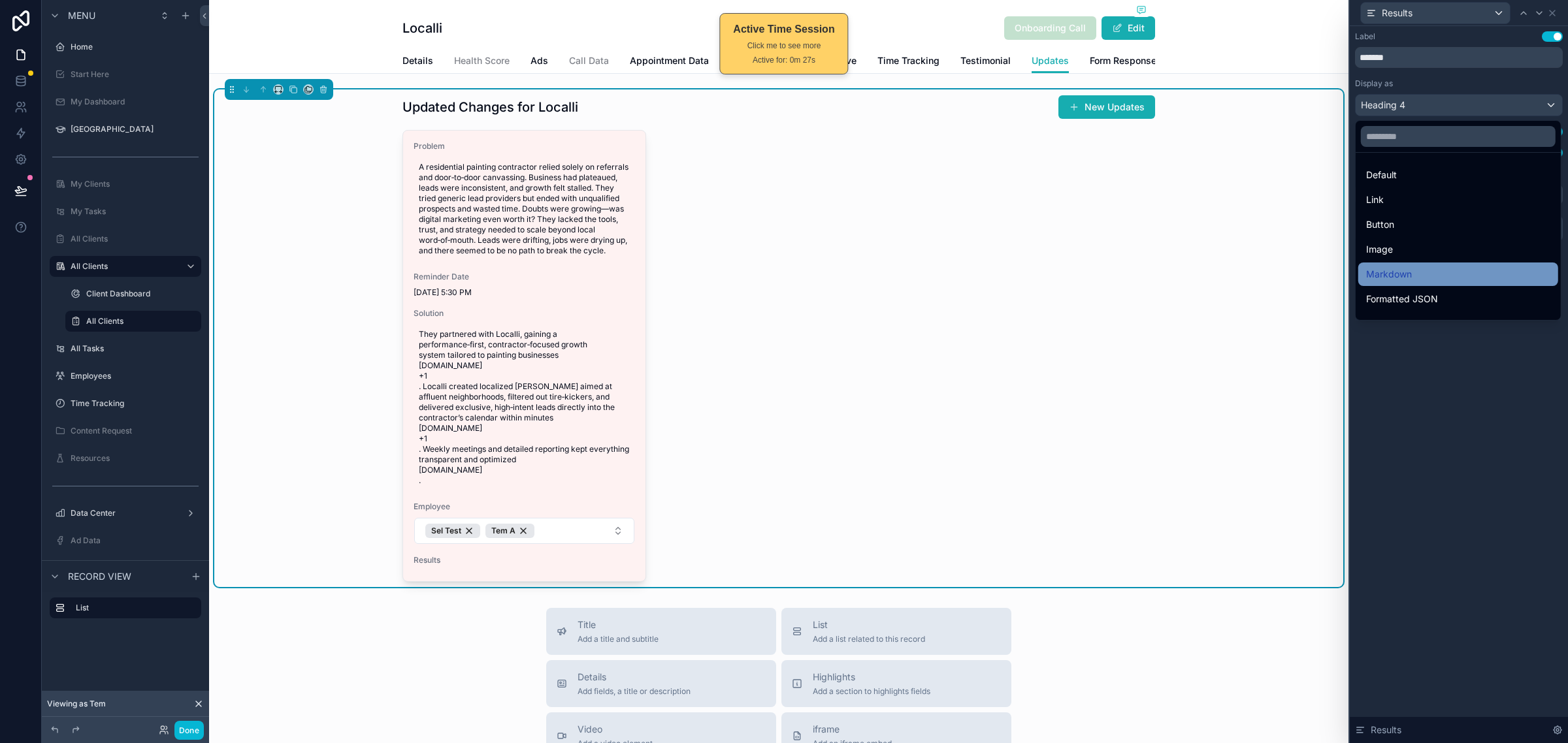
click at [1436, 263] on div "Markdown" at bounding box center [1458, 273] width 200 height 23
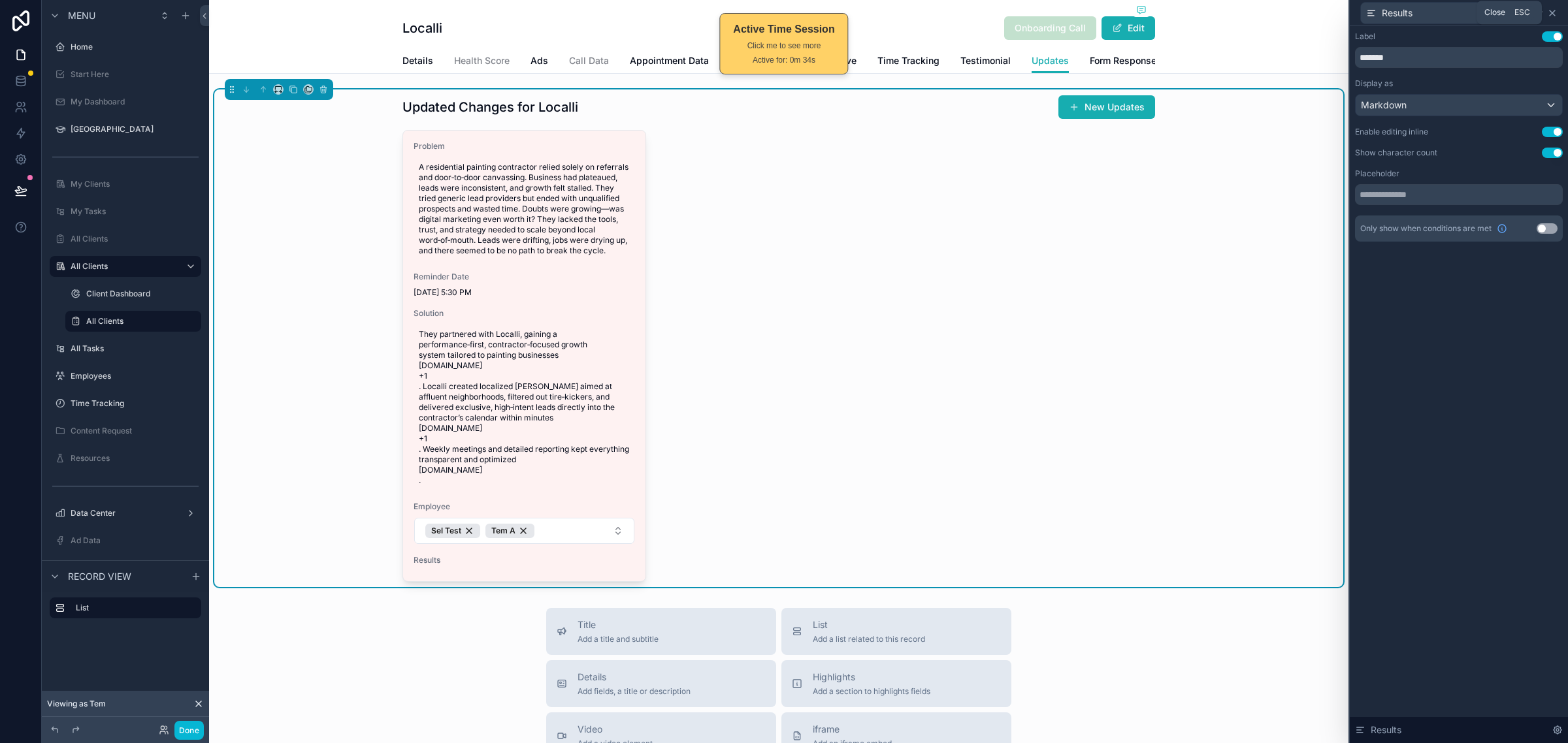
click at [1554, 14] on icon at bounding box center [1552, 13] width 10 height 10
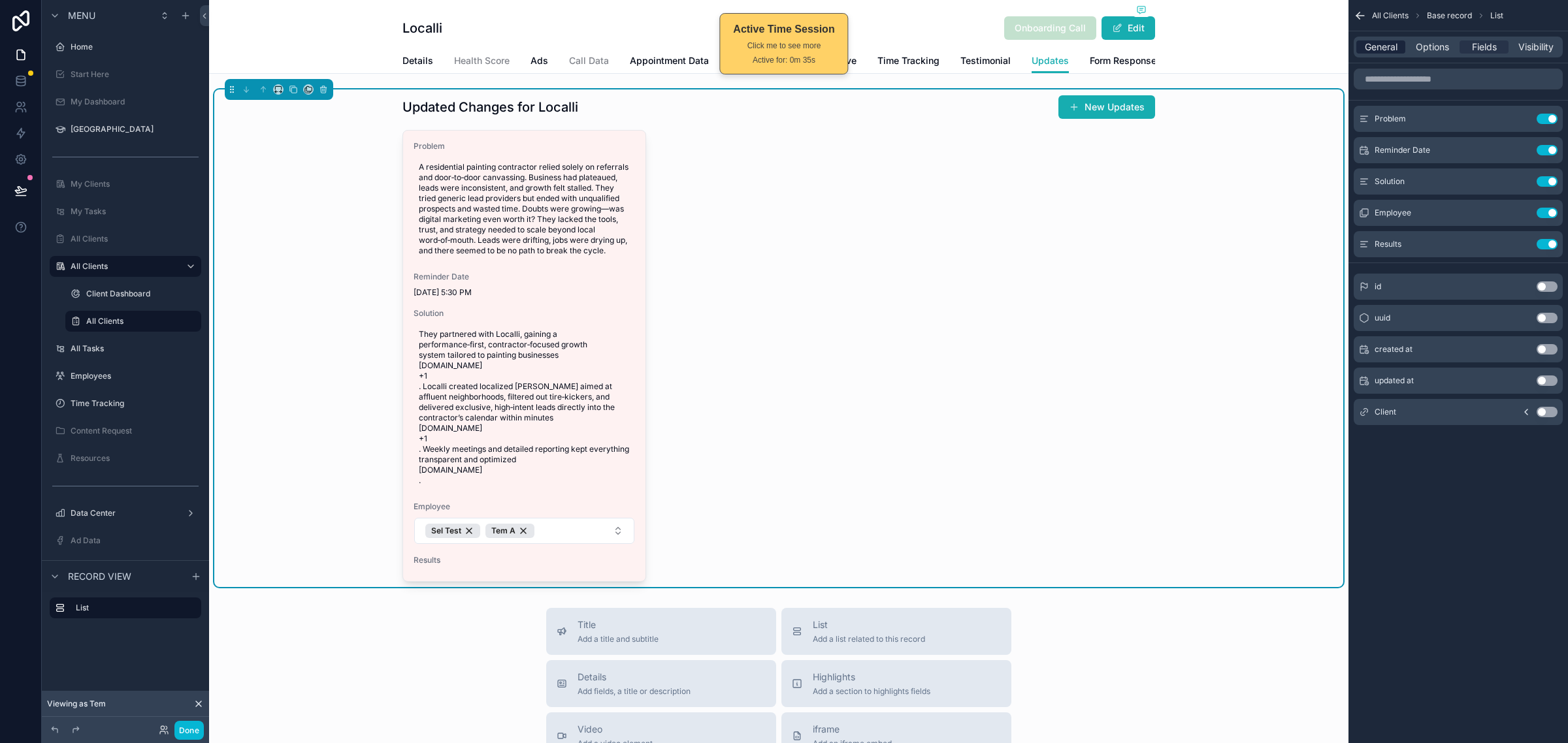
click at [1381, 50] on span "General" at bounding box center [1380, 46] width 33 height 13
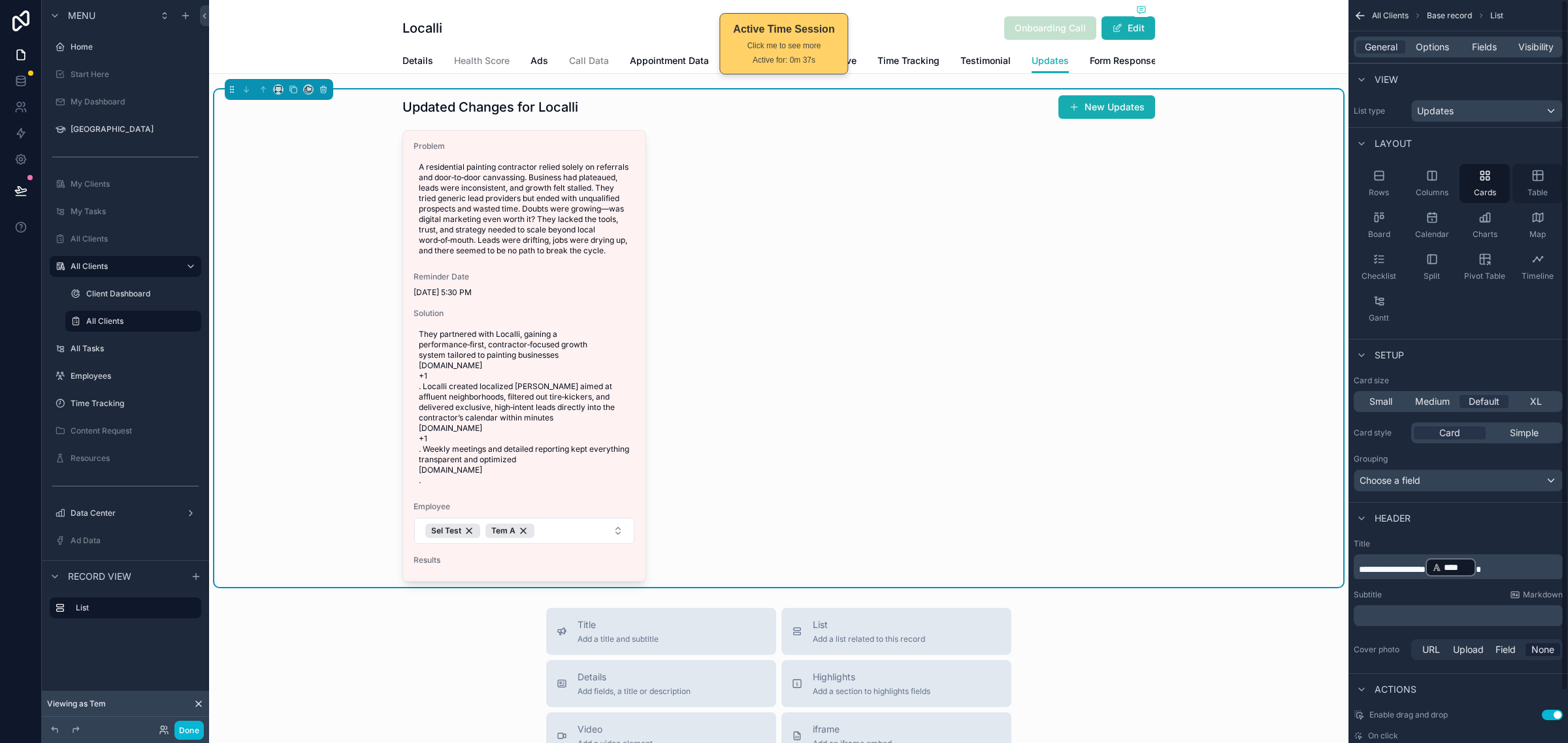
click at [1542, 187] on div "Table" at bounding box center [1537, 184] width 50 height 40
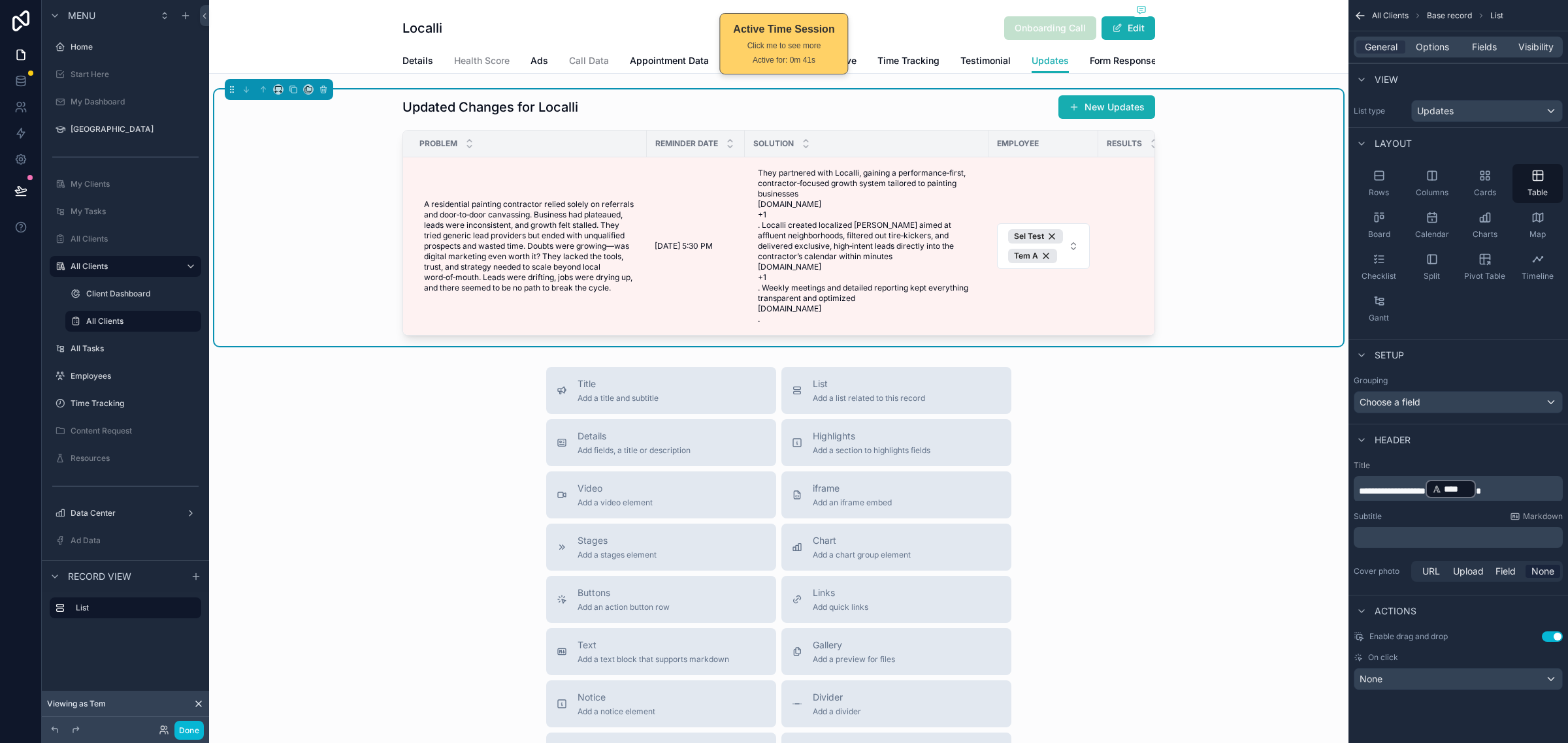
scroll to position [0, 43]
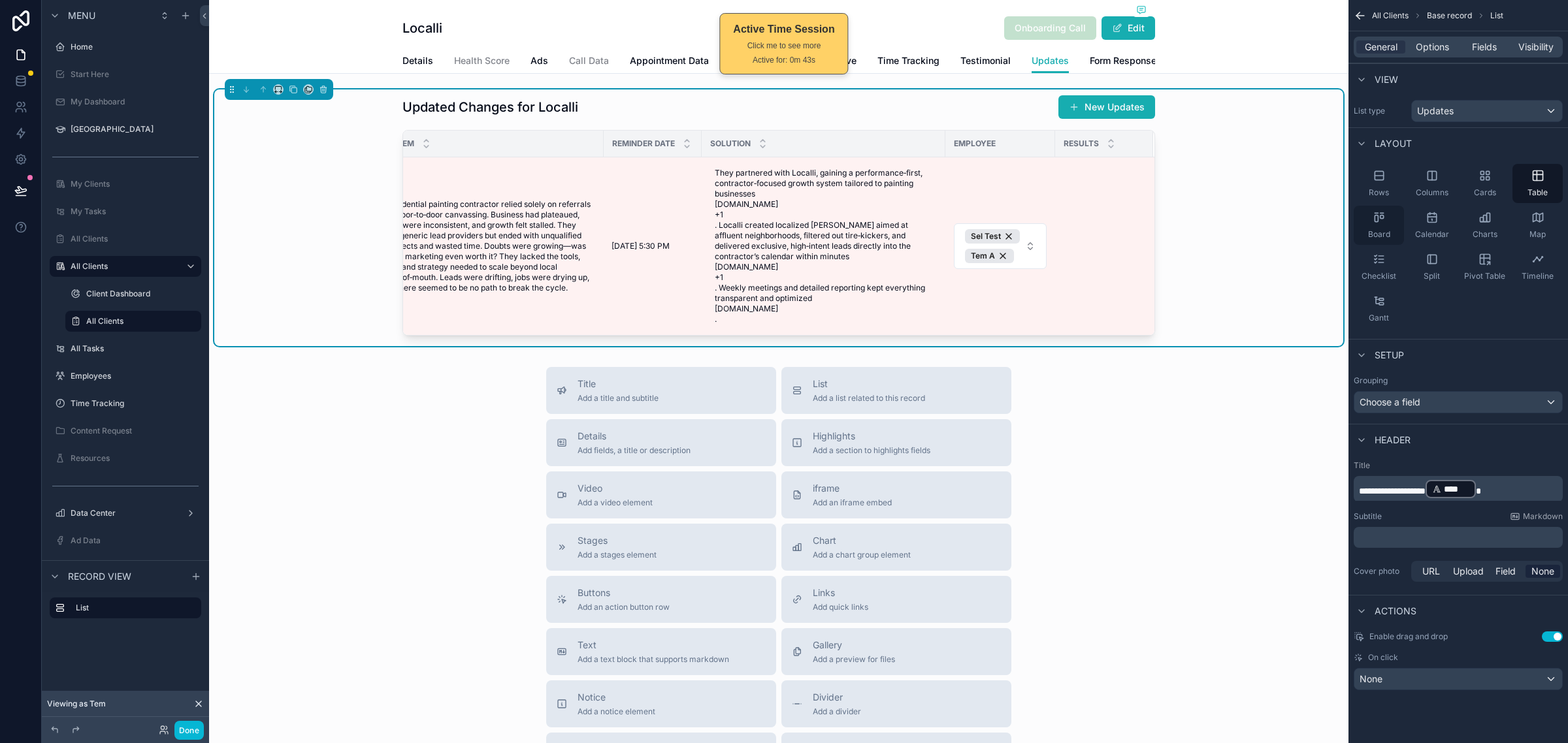
click at [1388, 230] on span "Board" at bounding box center [1379, 235] width 22 height 10
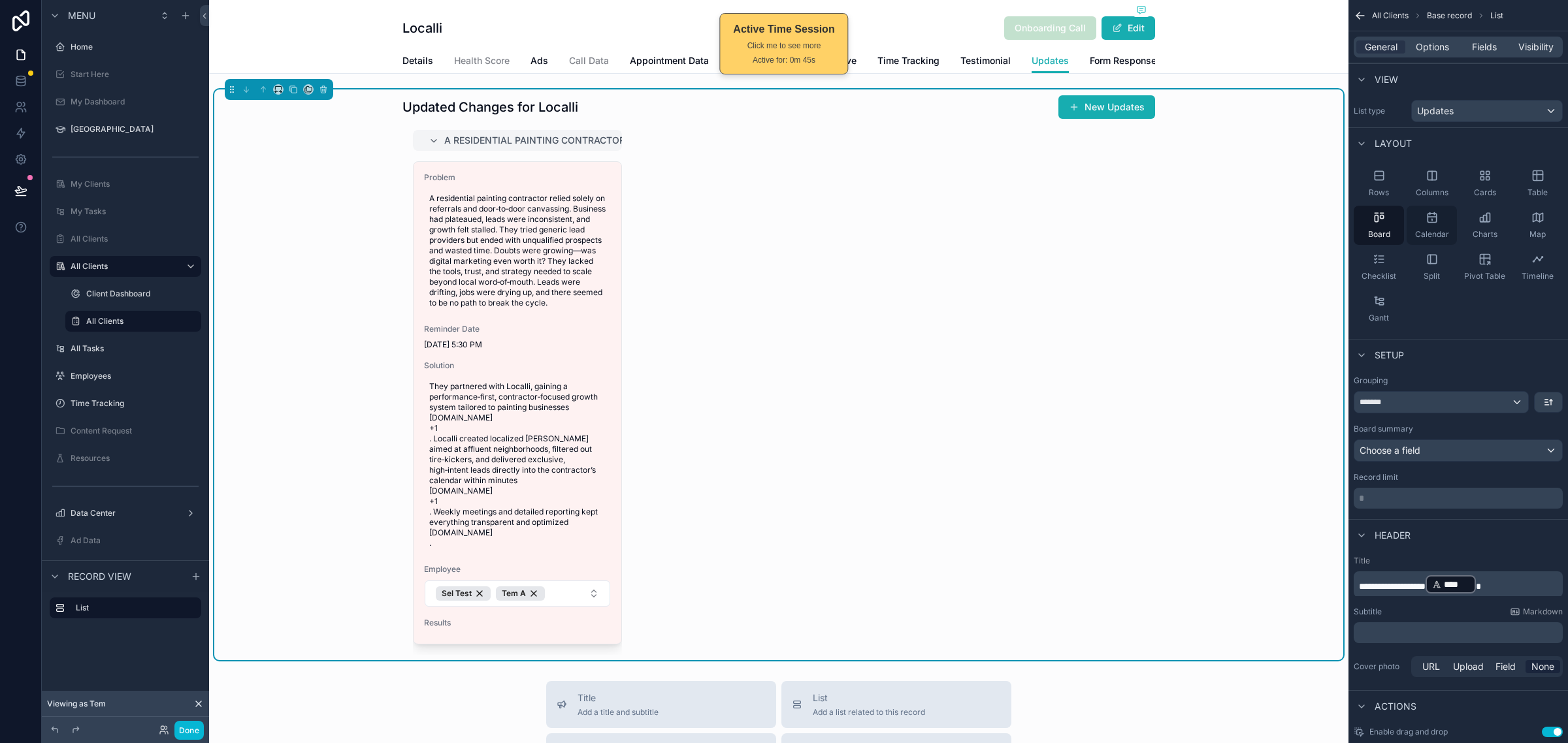
click at [1423, 219] on div "Calendar" at bounding box center [1431, 225] width 50 height 40
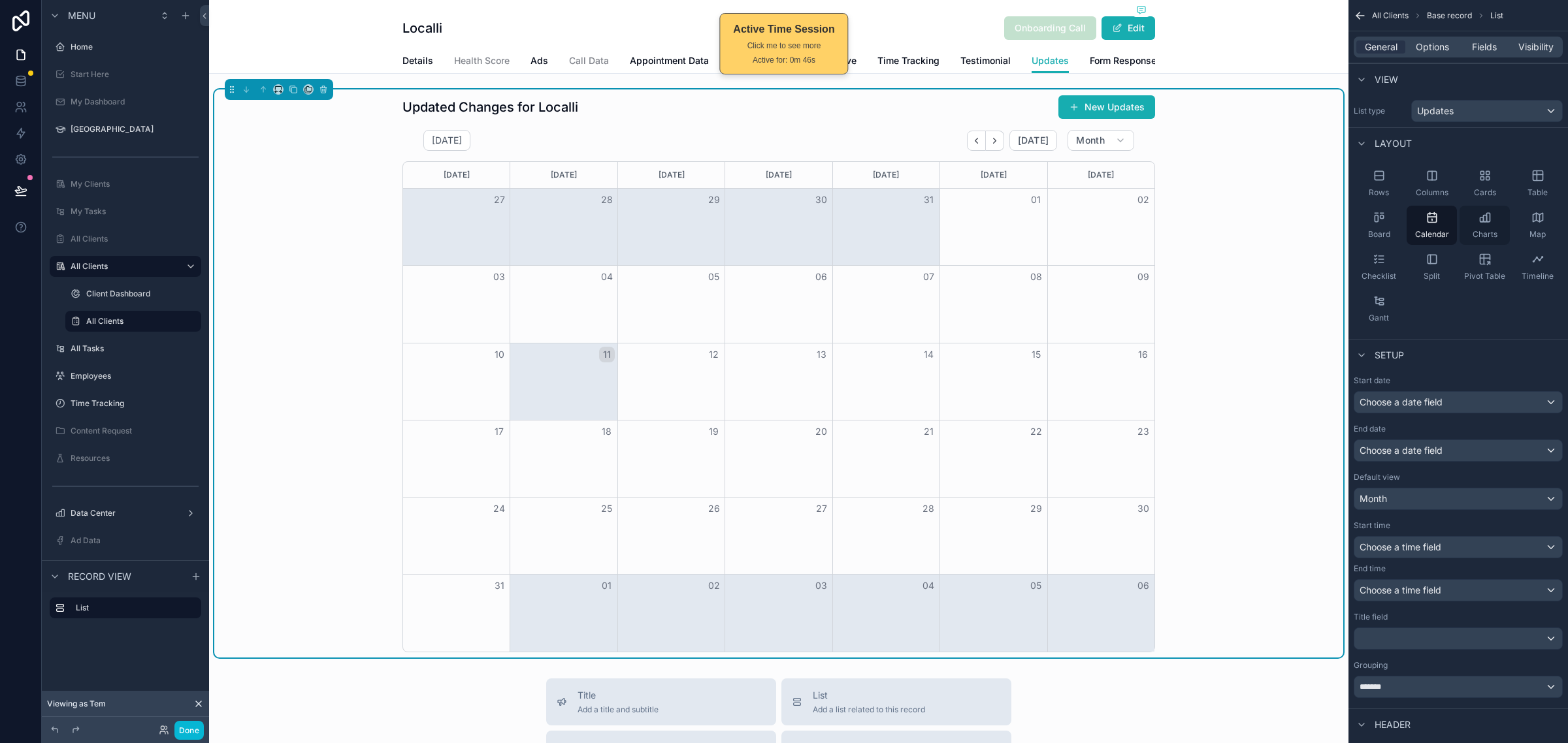
click at [1467, 237] on div "Charts" at bounding box center [1484, 225] width 50 height 40
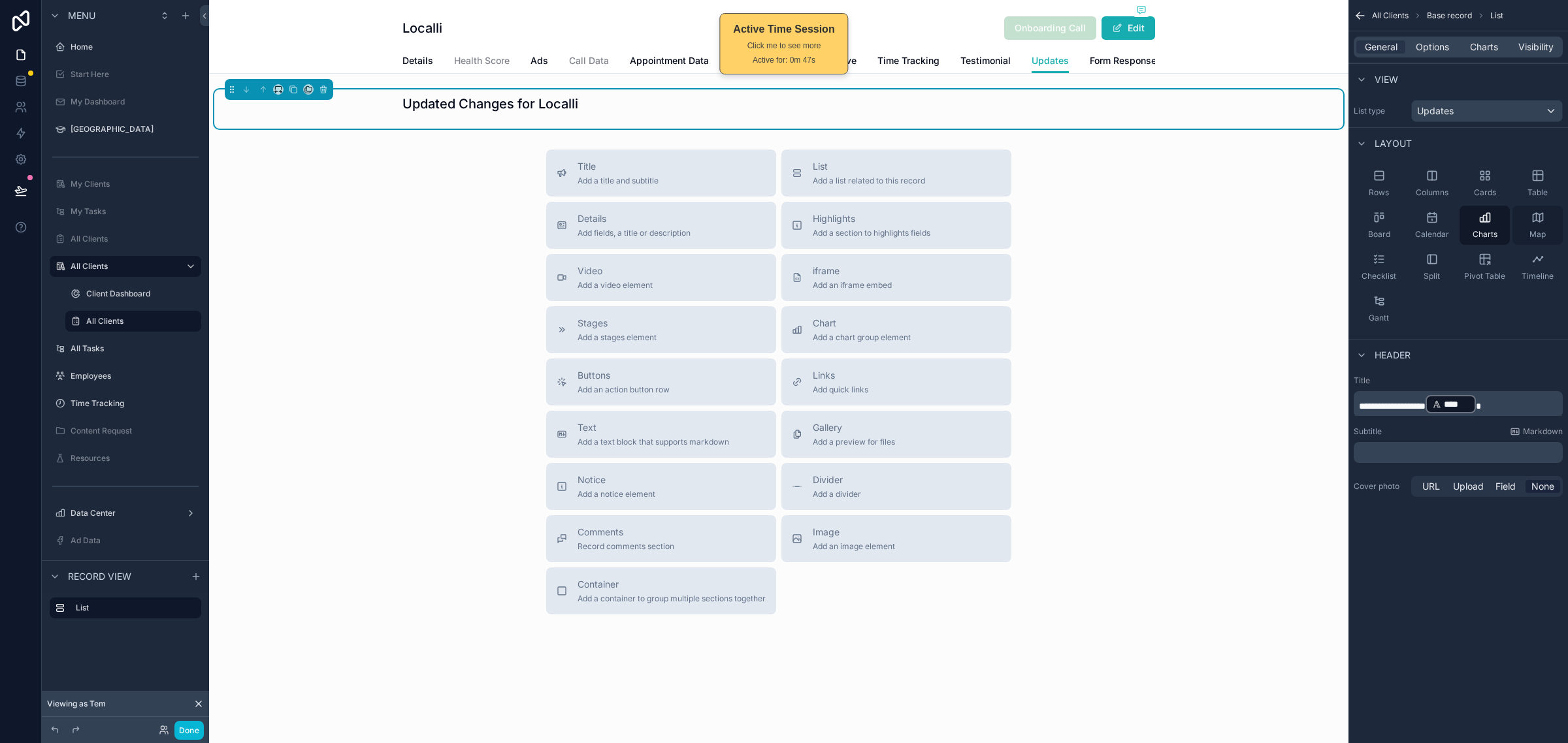
click at [1546, 218] on div "Map" at bounding box center [1537, 225] width 50 height 40
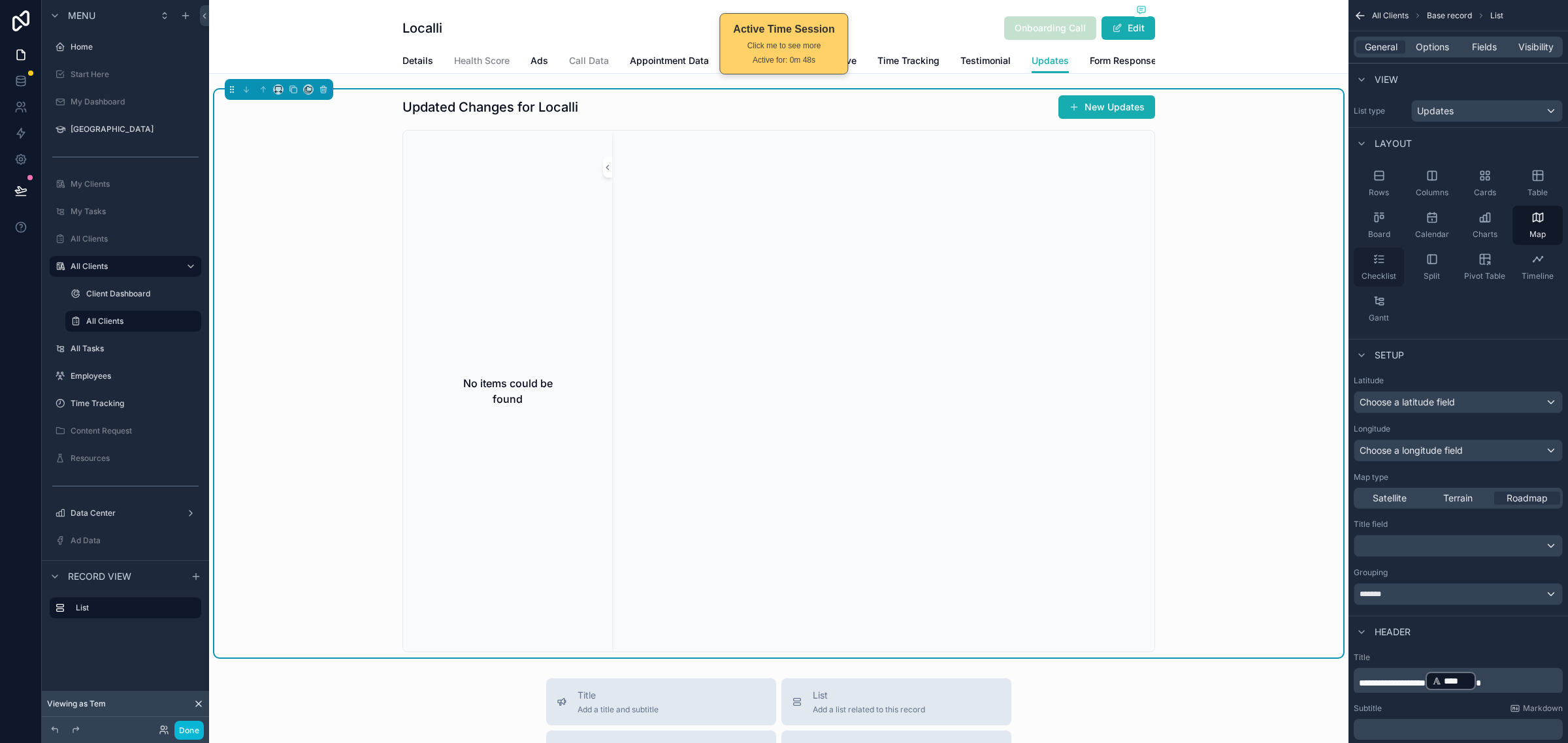
click at [1372, 275] on span "Checklist" at bounding box center [1379, 276] width 34 height 10
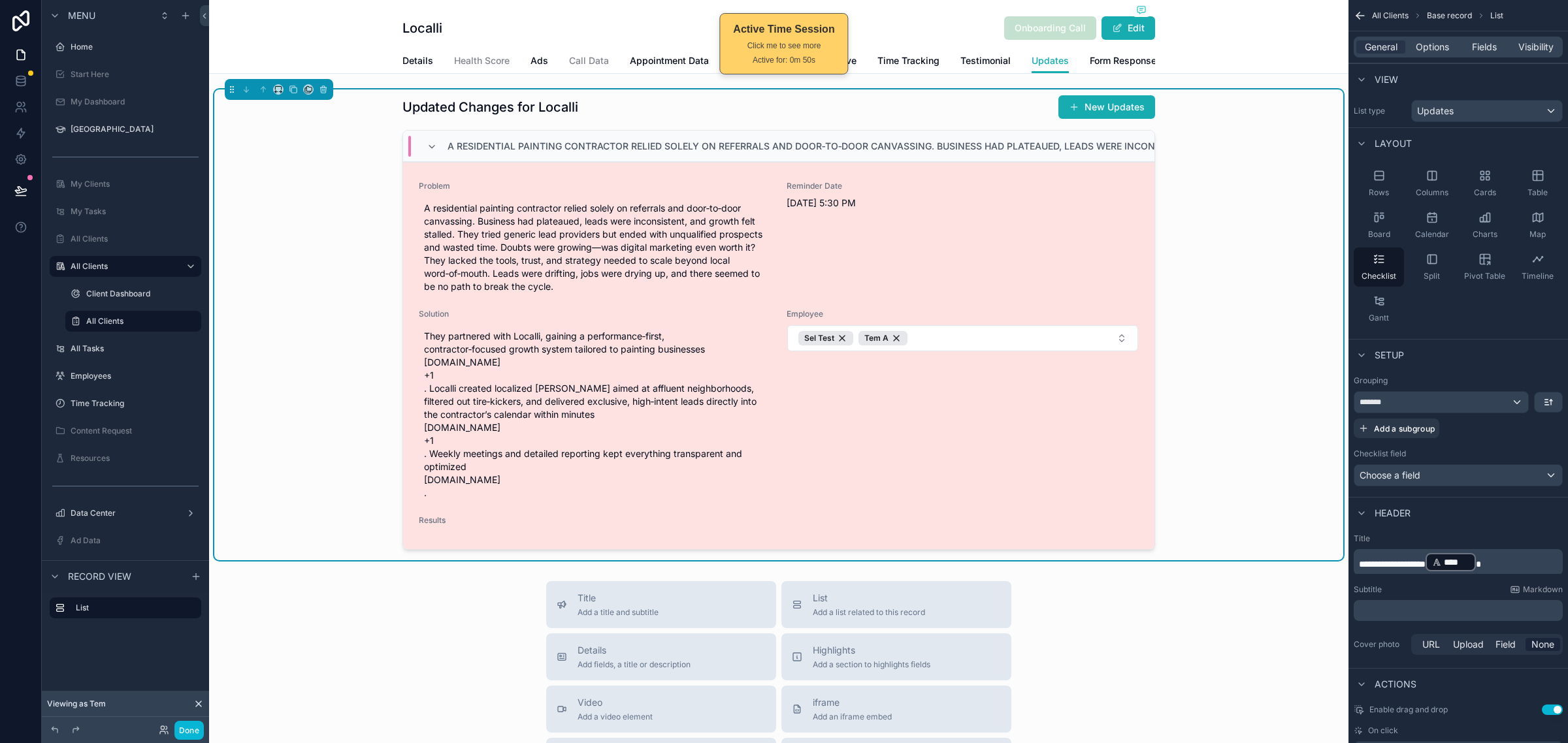
click at [435, 547] on div "Problem A residential painting contractor relied solely on referrals and door‑t…" at bounding box center [778, 355] width 751 height 387
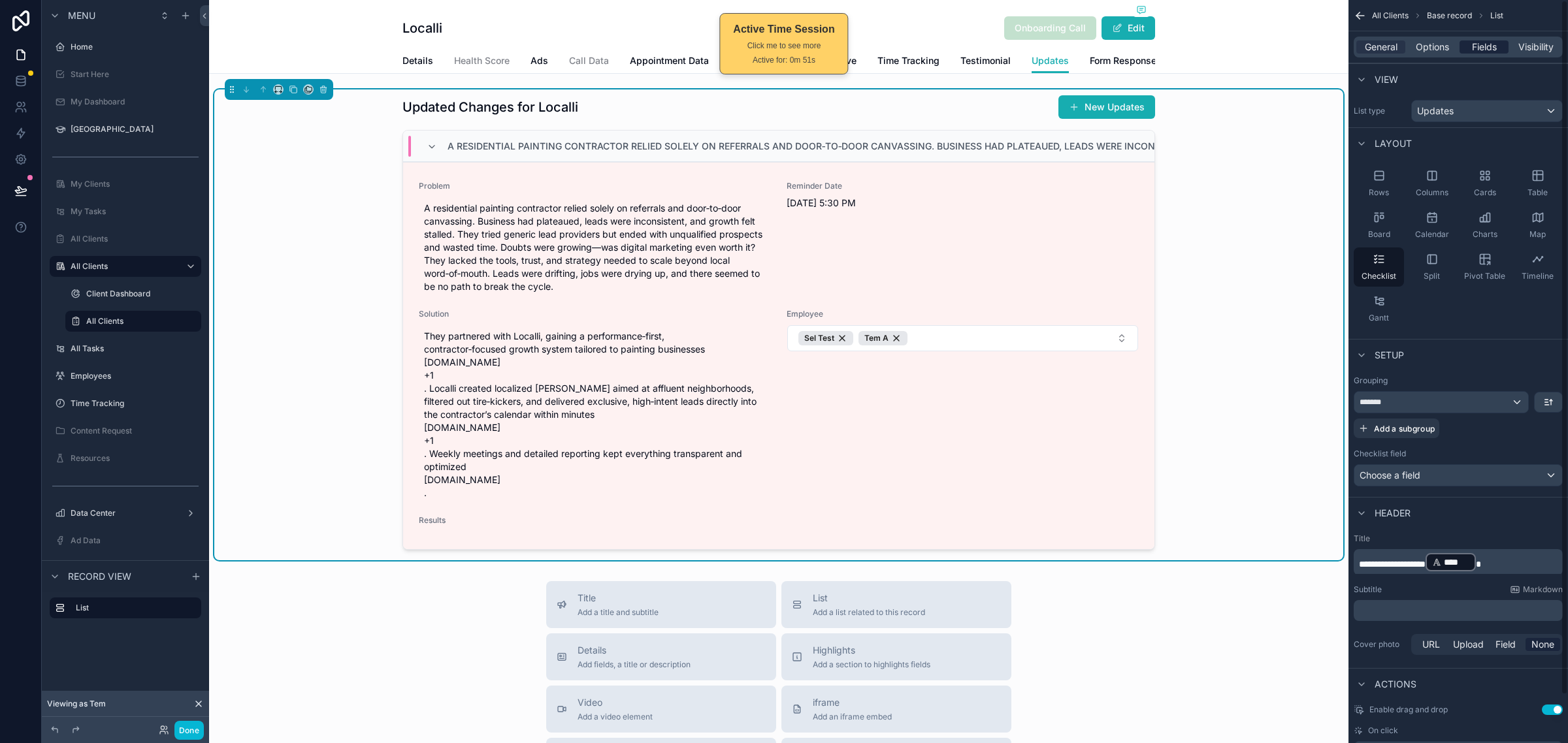
click at [1486, 47] on span "Fields" at bounding box center [1484, 46] width 25 height 13
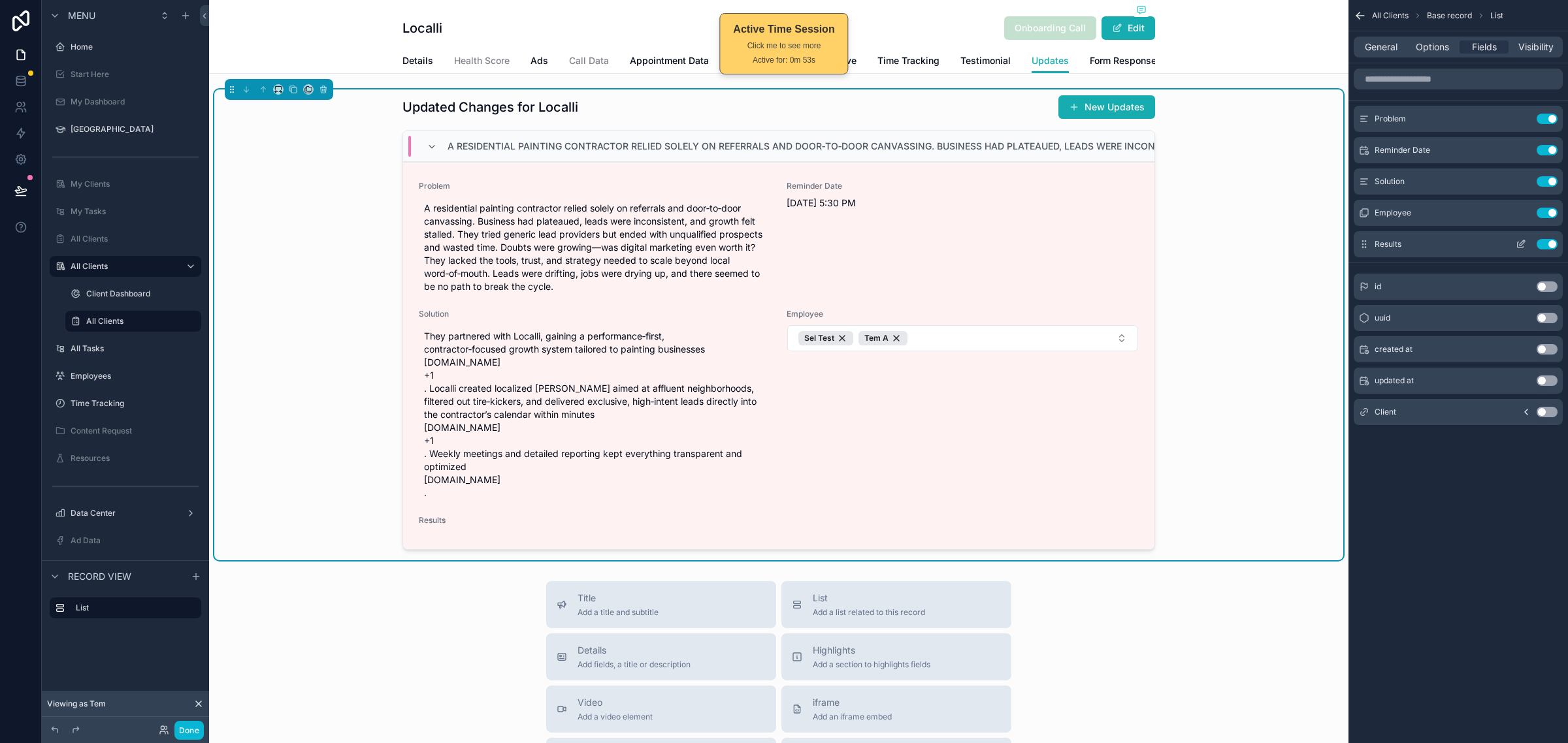
click at [1516, 246] on icon "scrollable content" at bounding box center [1521, 244] width 10 height 10
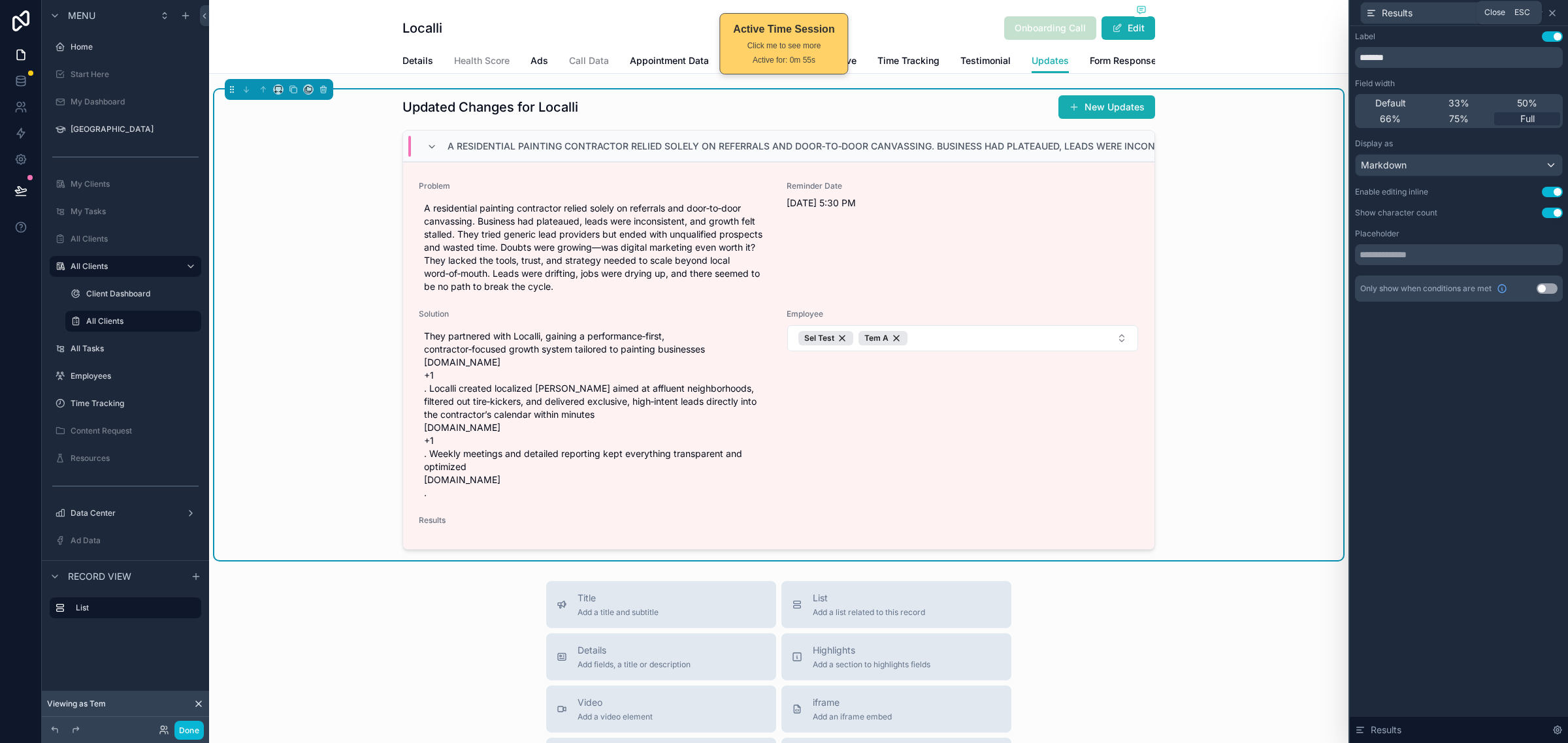
click at [1557, 14] on icon at bounding box center [1552, 13] width 10 height 10
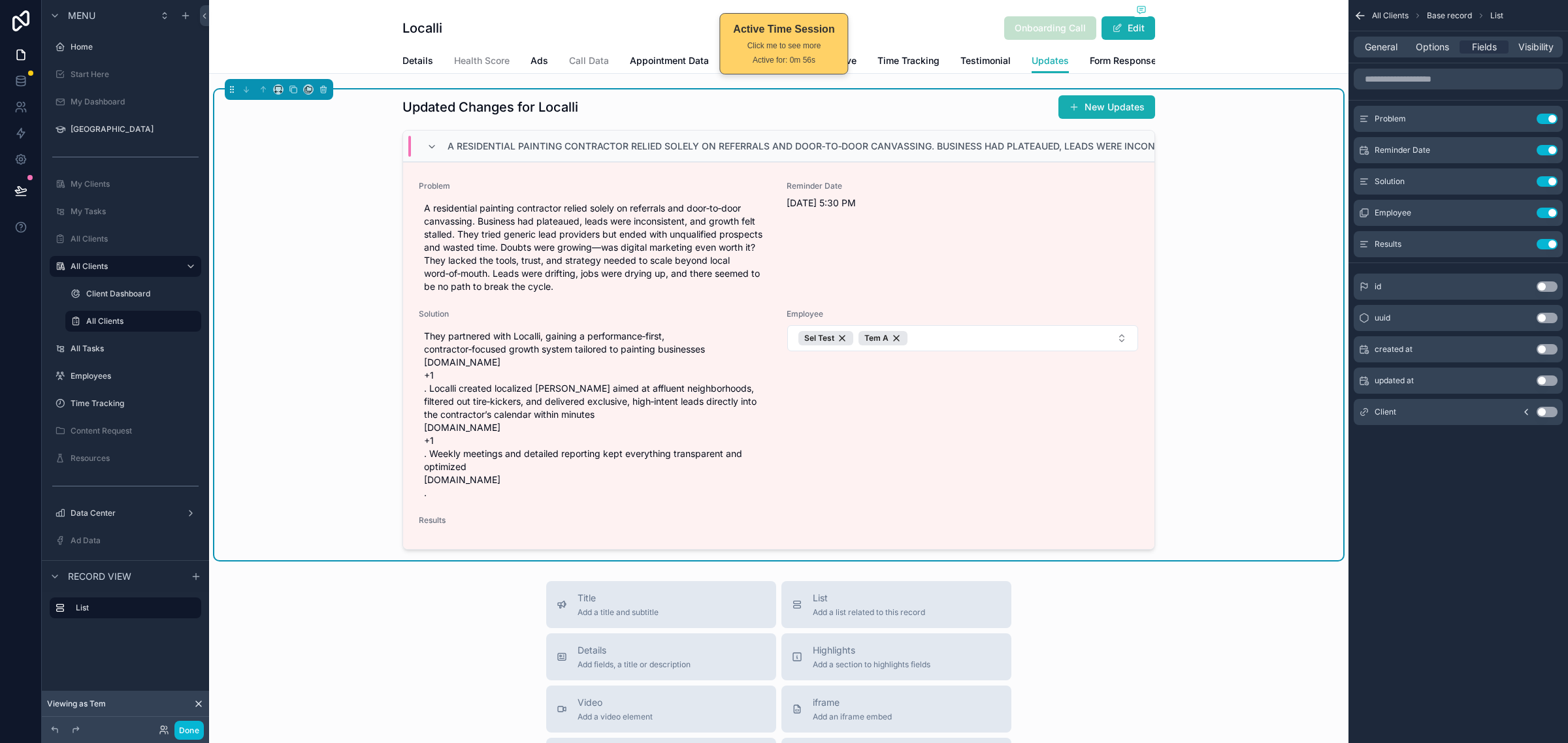
click at [1219, 164] on div "Updated Changes for Localli New Updates A residential painting contractor relie…" at bounding box center [778, 325] width 1128 height 471
click at [1386, 47] on span "General" at bounding box center [1380, 46] width 33 height 13
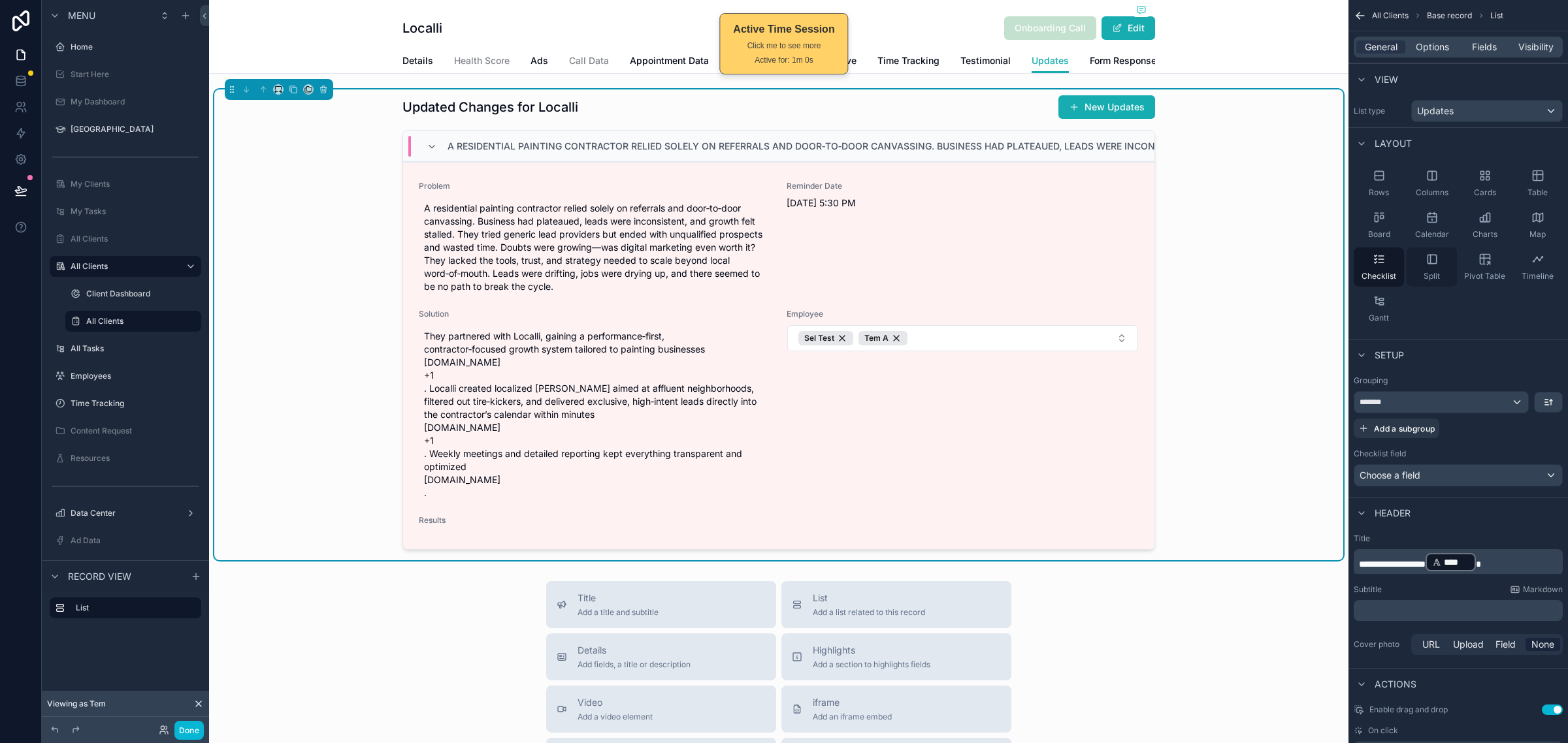
click at [1437, 282] on div "Split" at bounding box center [1431, 267] width 50 height 40
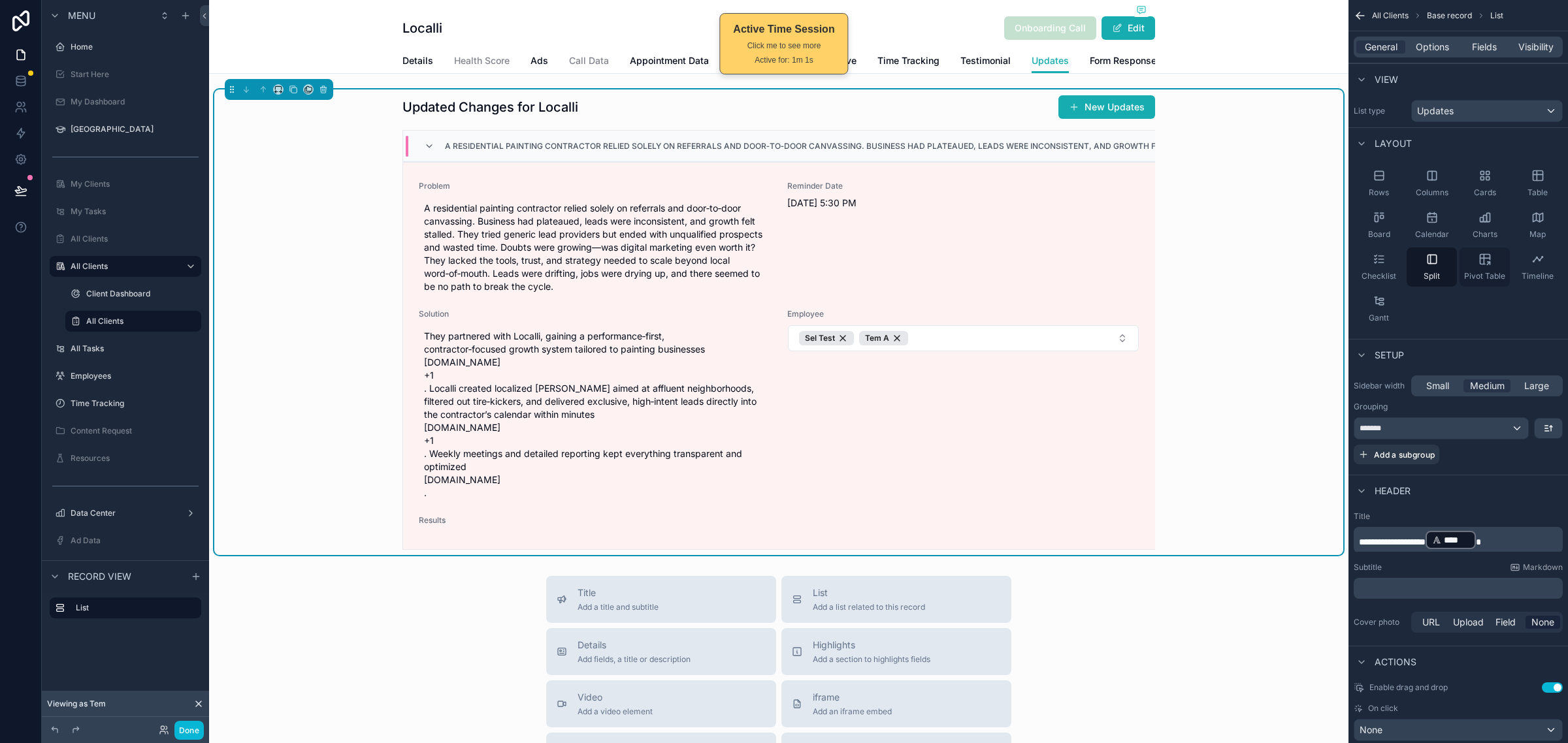
click at [1490, 265] on icon "scrollable content" at bounding box center [1485, 259] width 13 height 13
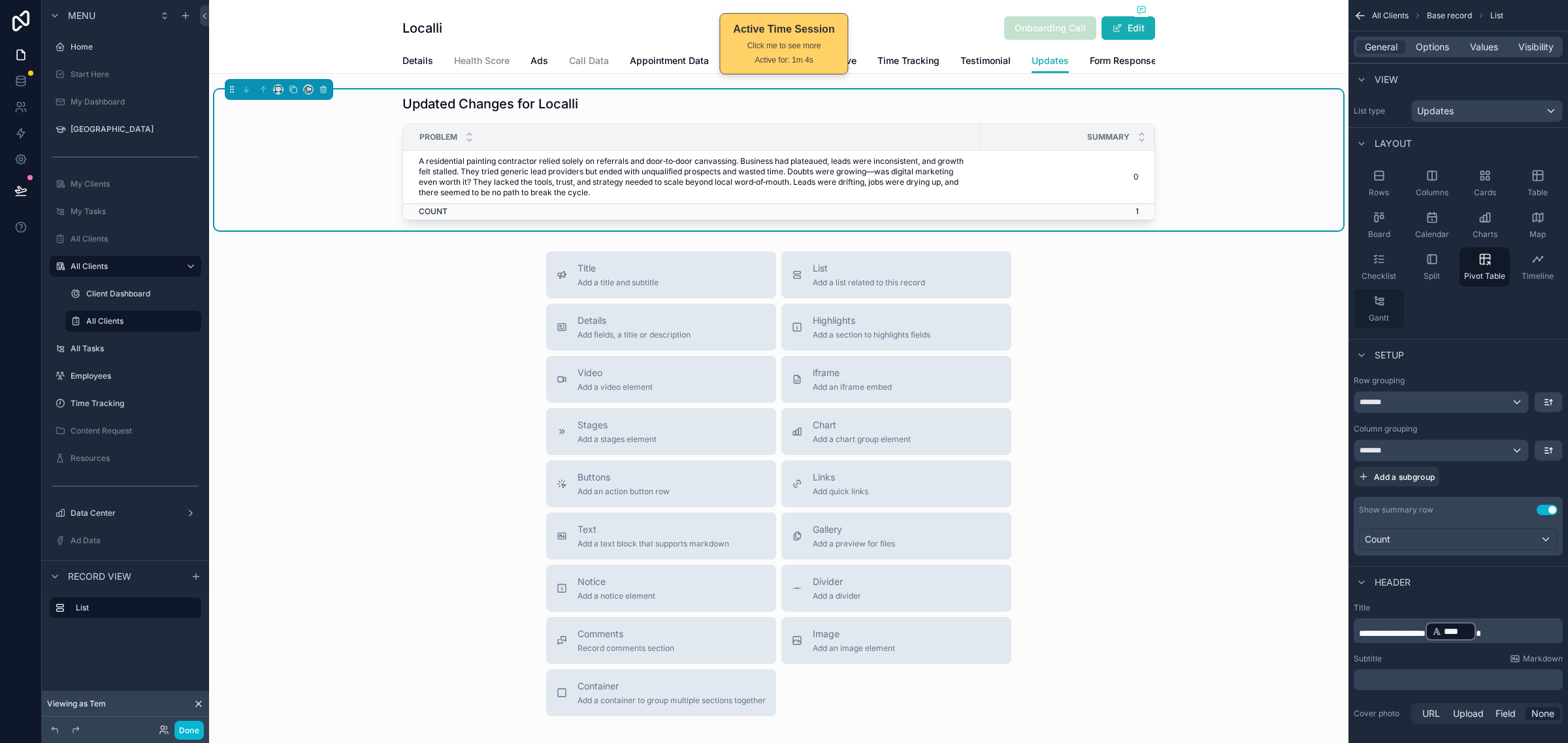
click at [1386, 292] on div "Gantt" at bounding box center [1378, 309] width 50 height 40
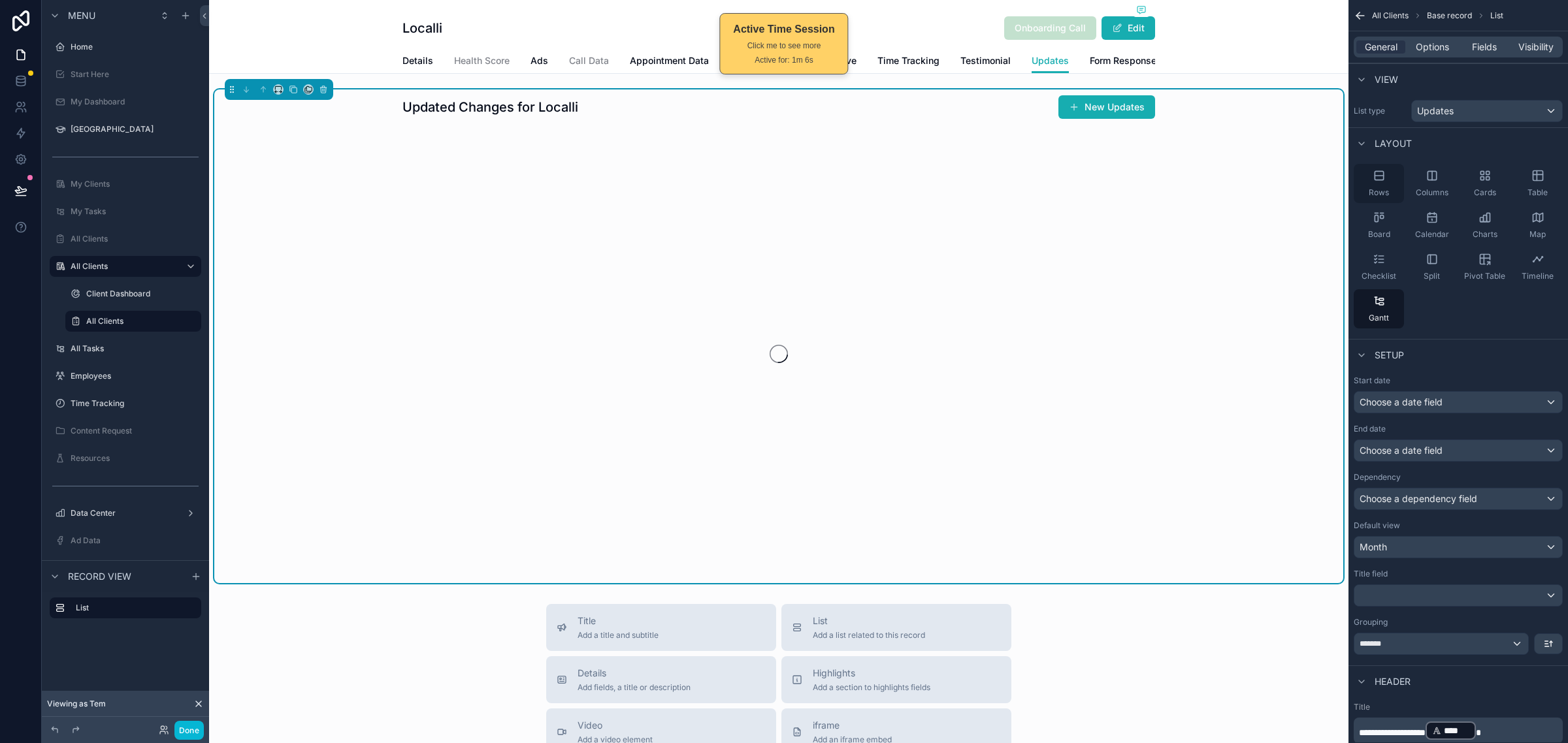
click at [1387, 177] on div "Rows" at bounding box center [1378, 184] width 50 height 40
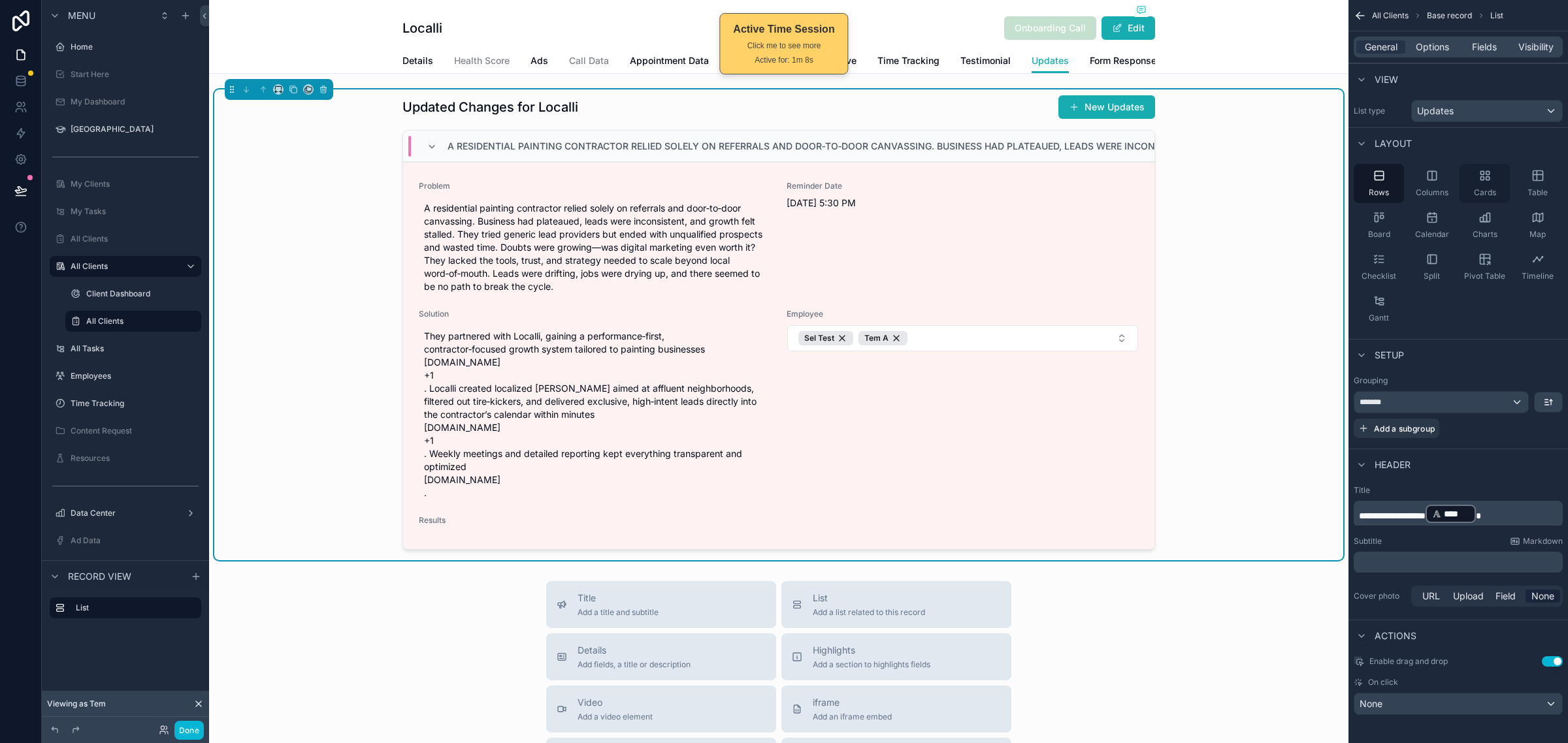
click at [1470, 183] on div "Cards" at bounding box center [1484, 184] width 50 height 40
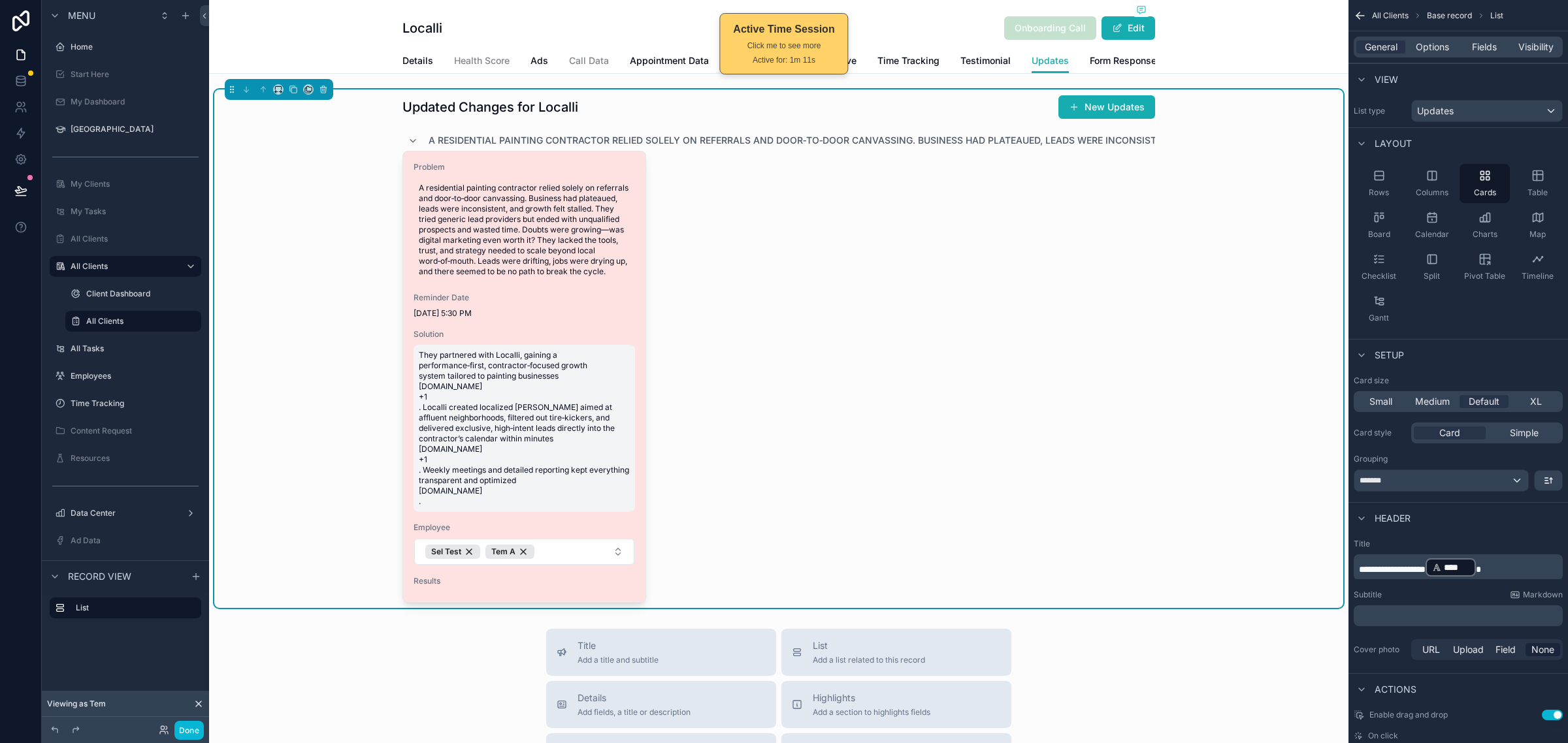
click at [464, 507] on span "They partnered with Localli, gaining a performance‑first, contractor‑focused gr…" at bounding box center [524, 428] width 211 height 157
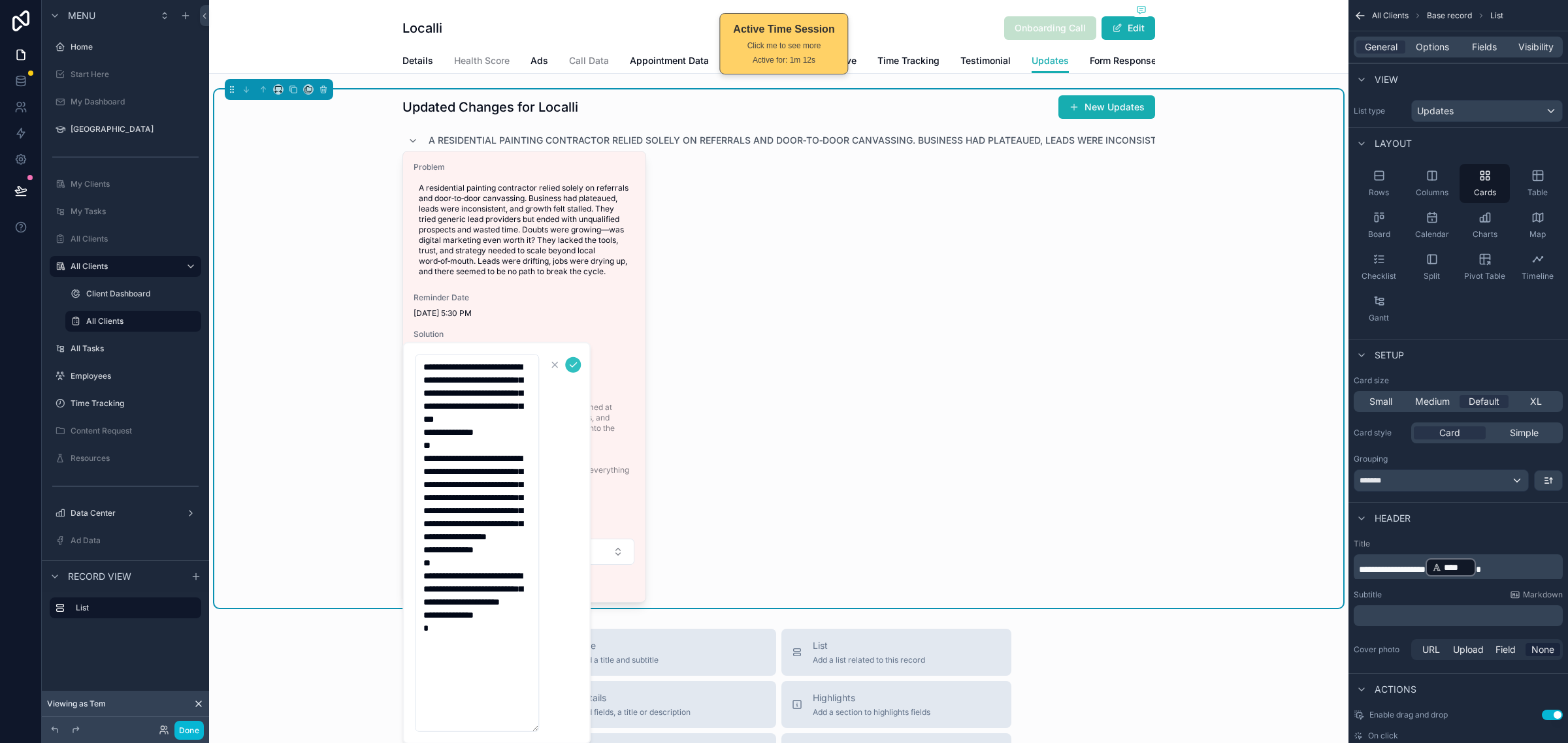
click at [569, 364] on icon "scrollable content" at bounding box center [573, 365] width 10 height 10
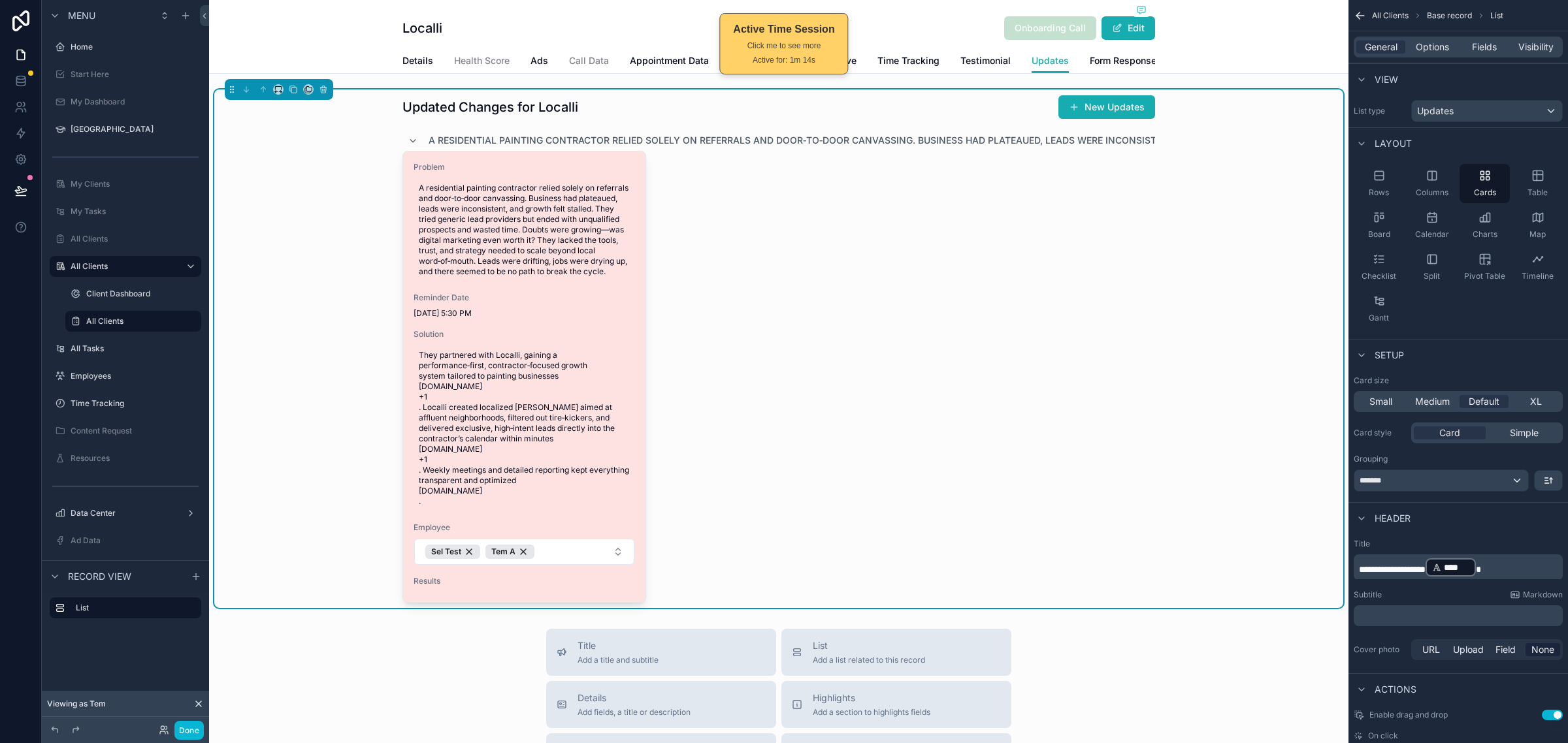
click at [459, 602] on div "Problem A residential painting contractor relied solely on referrals and door‑t…" at bounding box center [525, 377] width 243 height 451
click at [422, 592] on div "Results" at bounding box center [524, 584] width 221 height 15
click at [422, 602] on div "Problem A residential painting contractor relied solely on referrals and door‑t…" at bounding box center [525, 377] width 243 height 451
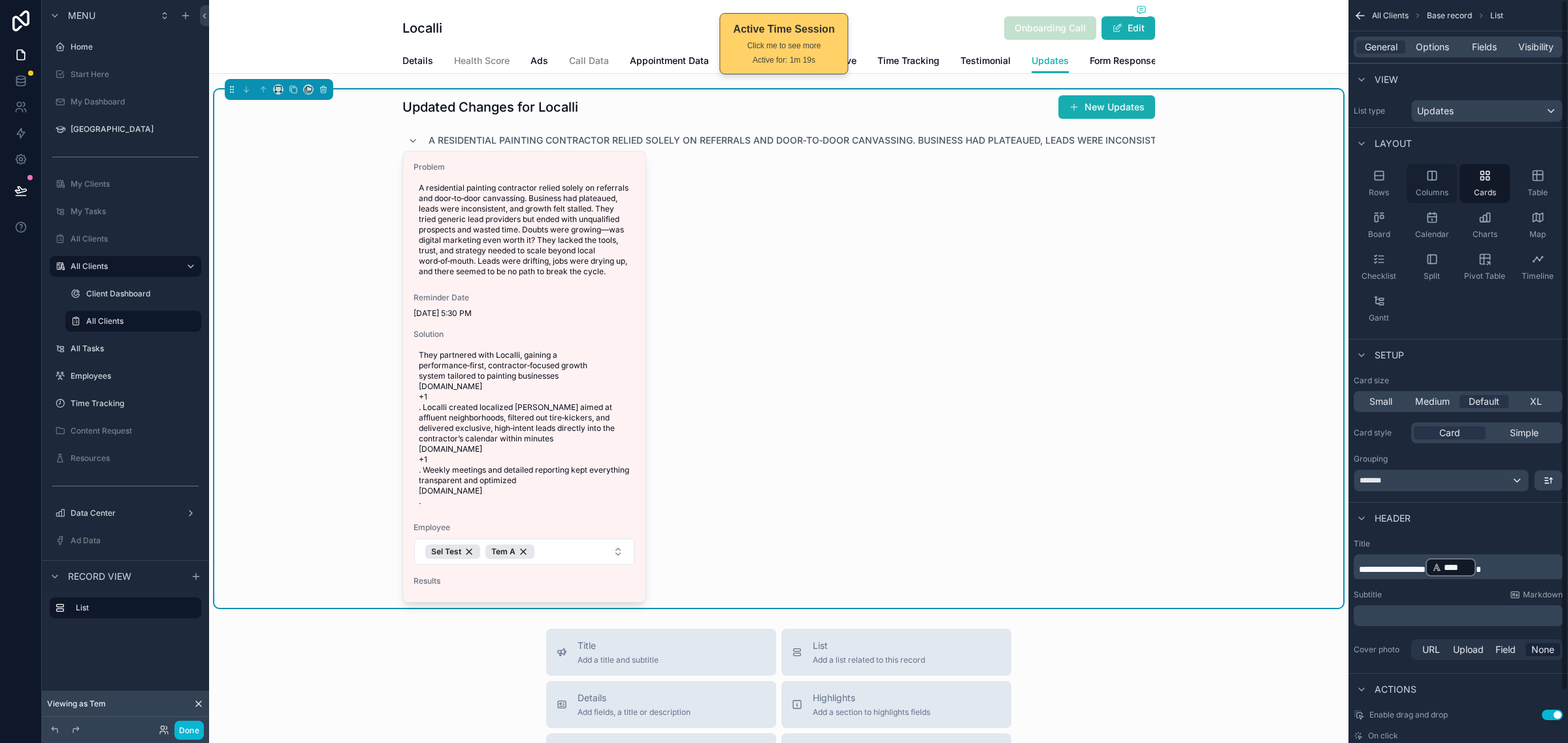
click at [1425, 194] on span "Columns" at bounding box center [1432, 193] width 33 height 10
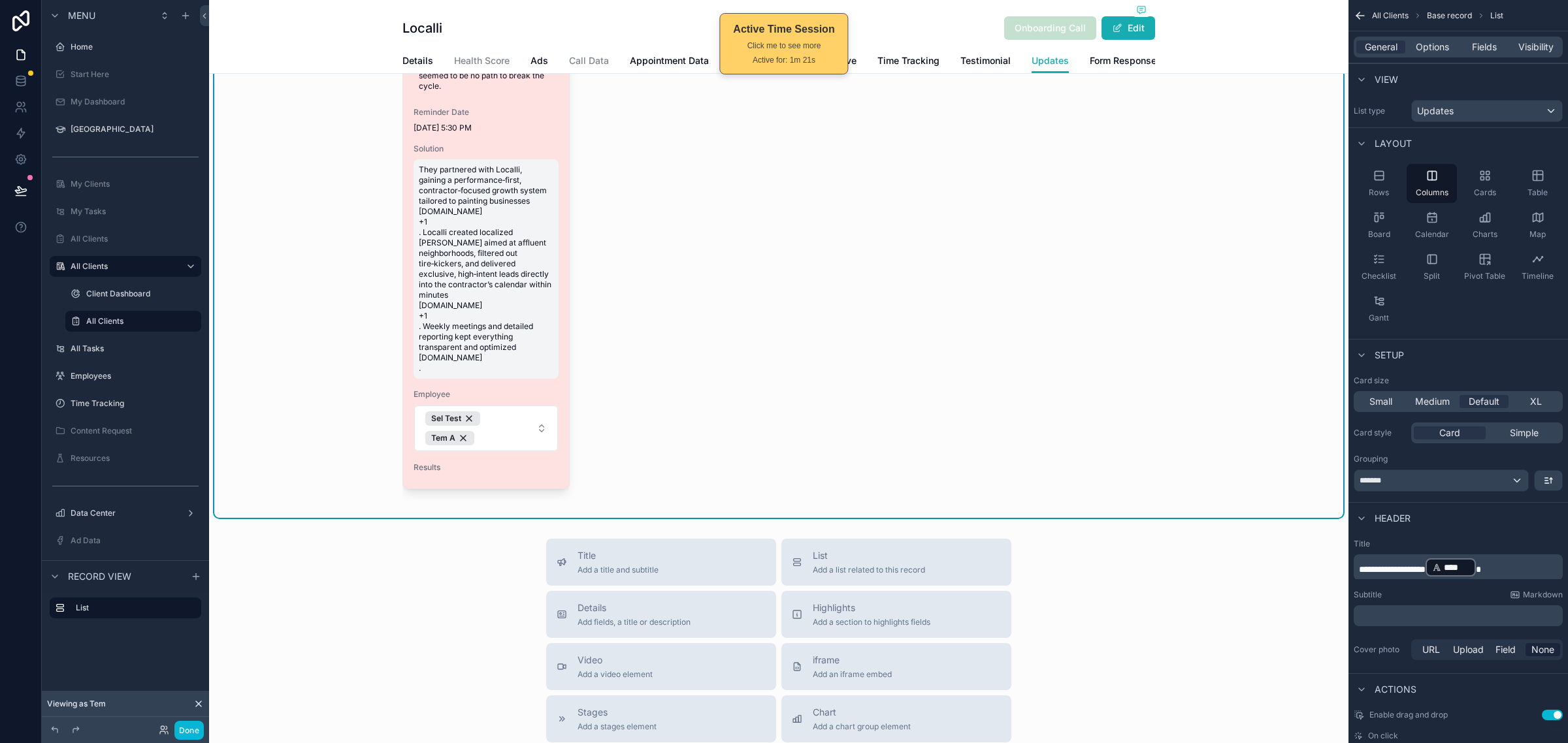
scroll to position [327, 0]
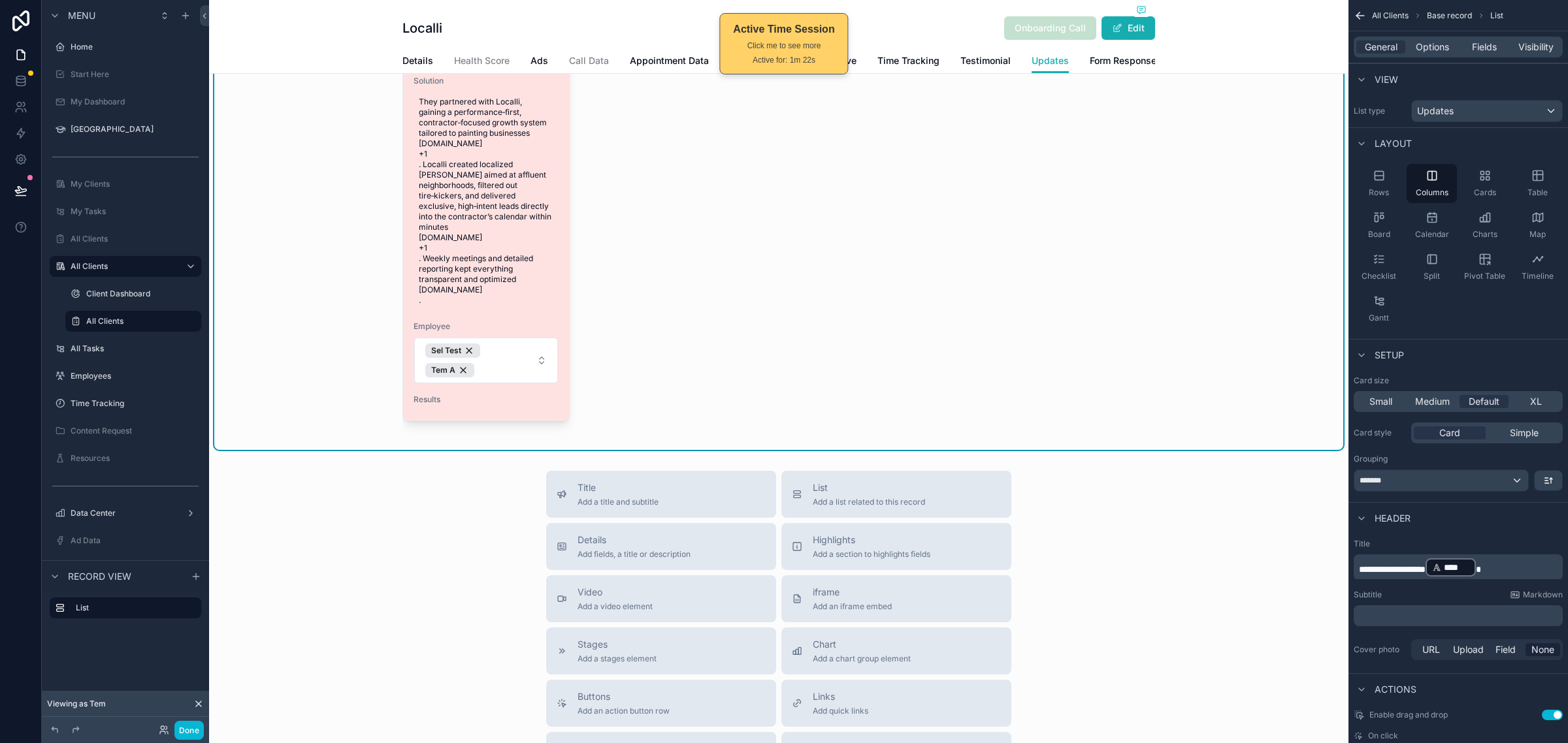
click at [441, 421] on div "Problem A residential painting contractor relied solely on referrals and door‑t…" at bounding box center [486, 122] width 166 height 596
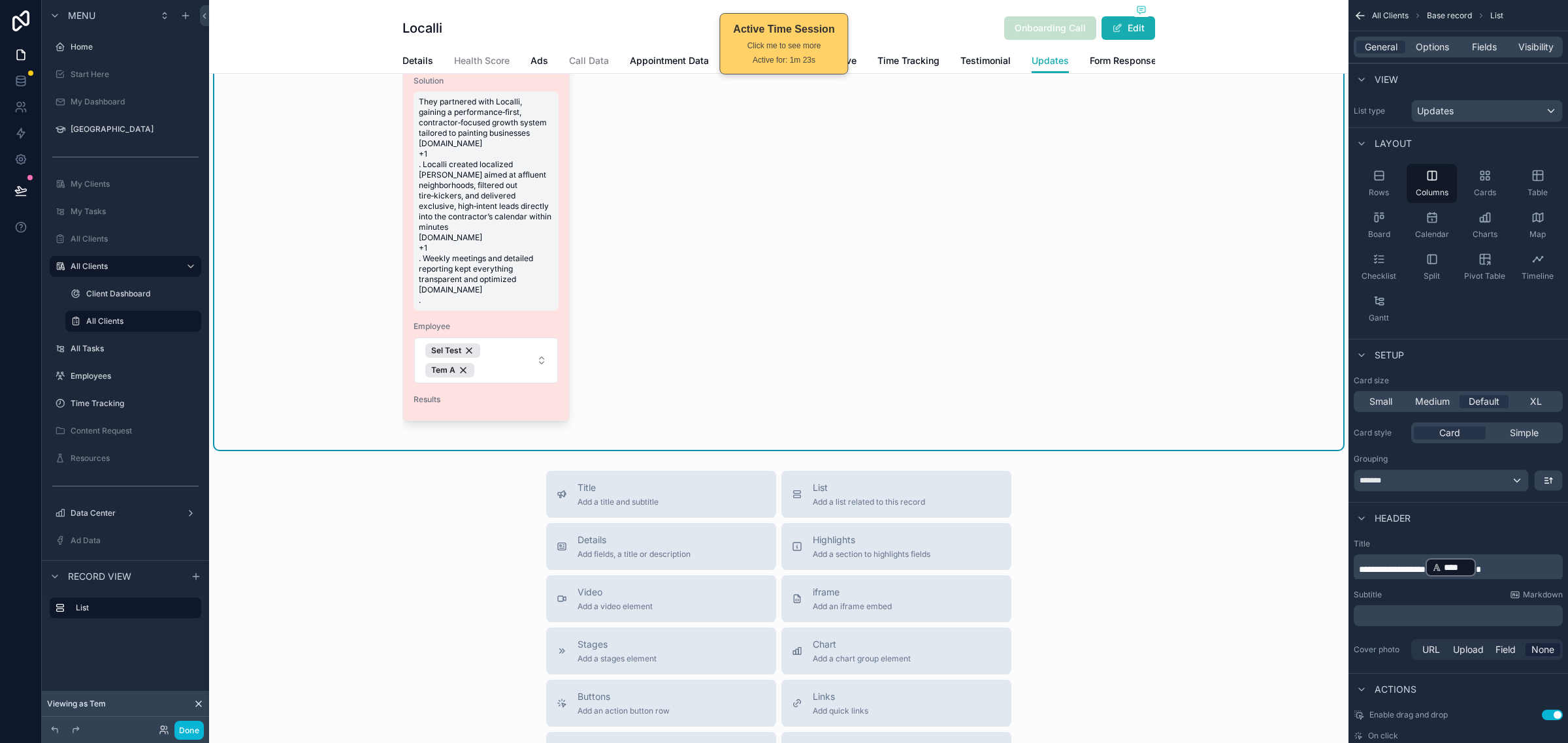
click at [461, 270] on span "They partnered with Localli, gaining a performance‑first, contractor‑focused gr…" at bounding box center [486, 200] width 134 height 209
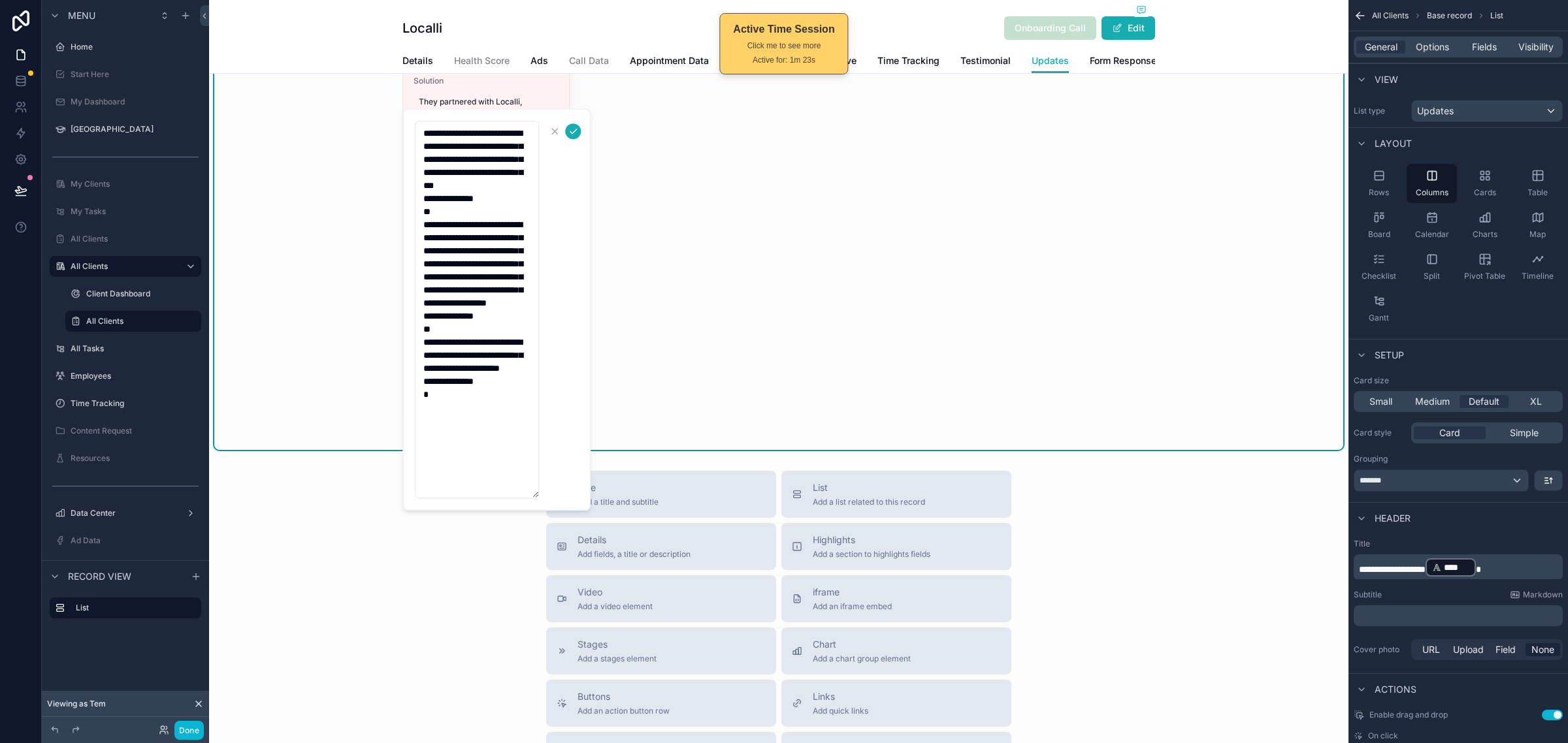
click at [954, 330] on div "Problem A residential painting contractor relied solely on referrals and door‑t…" at bounding box center [778, 134] width 753 height 620
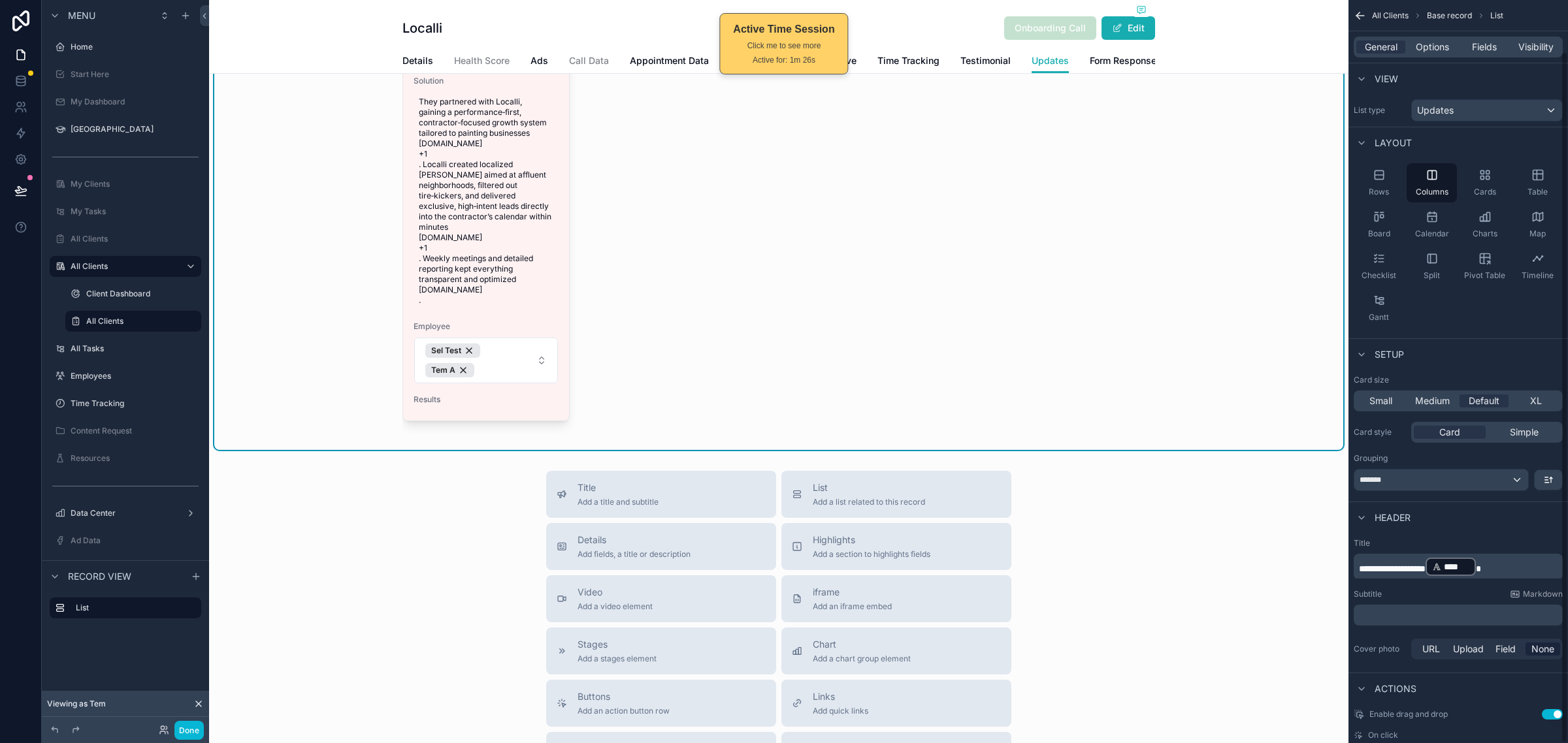
scroll to position [0, 0]
click at [1377, 188] on span "Rows" at bounding box center [1379, 193] width 21 height 10
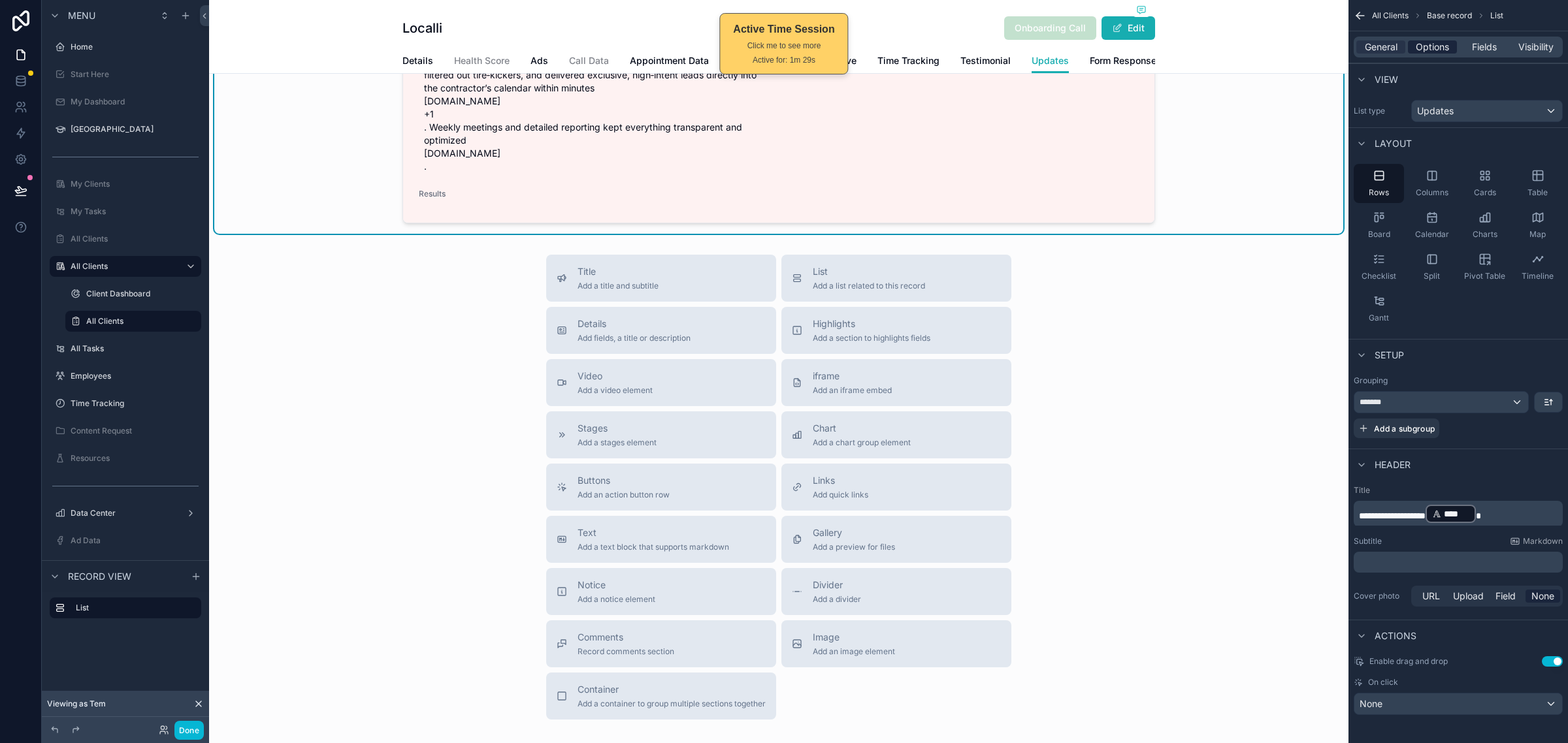
click at [1444, 47] on span "Options" at bounding box center [1432, 46] width 34 height 13
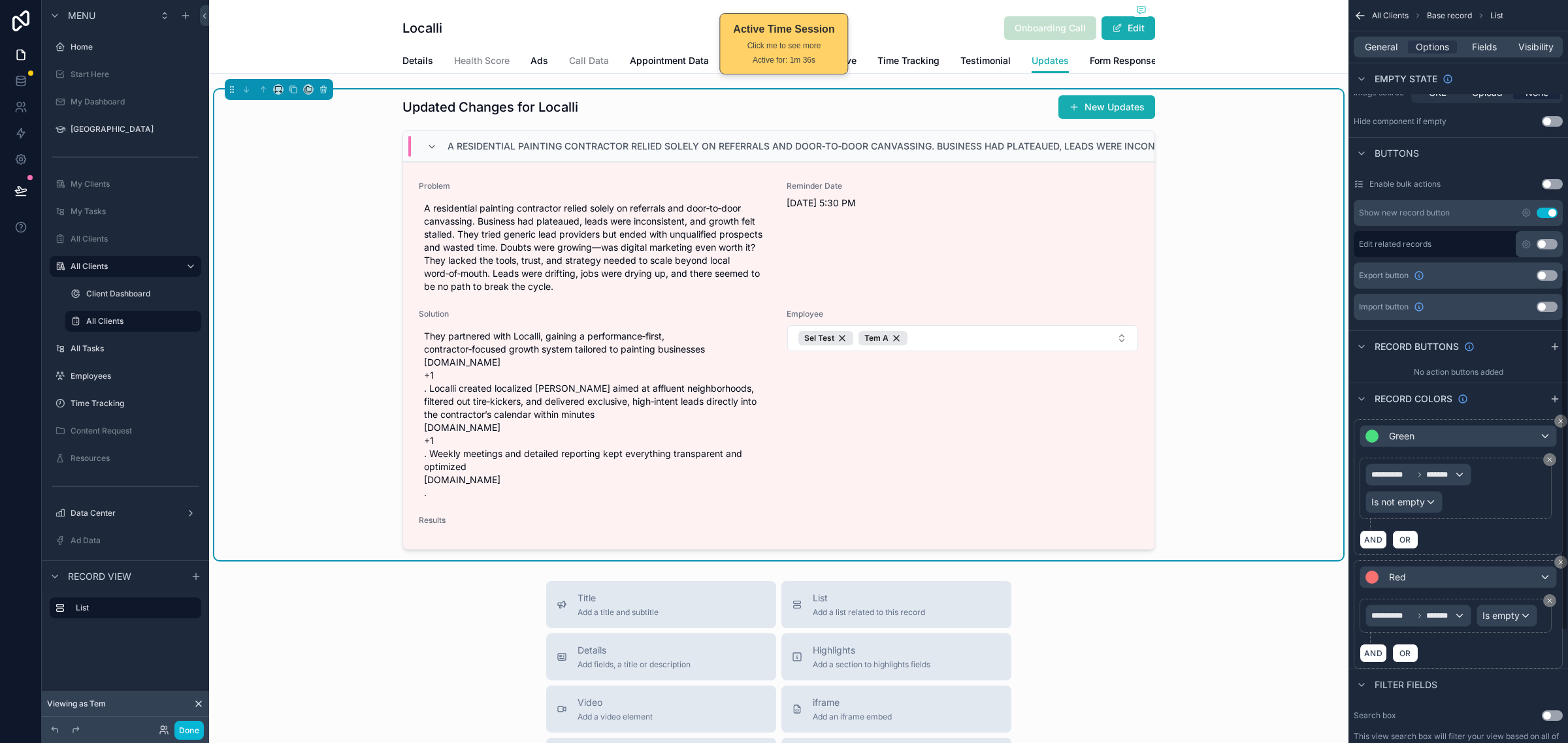
scroll to position [327, 0]
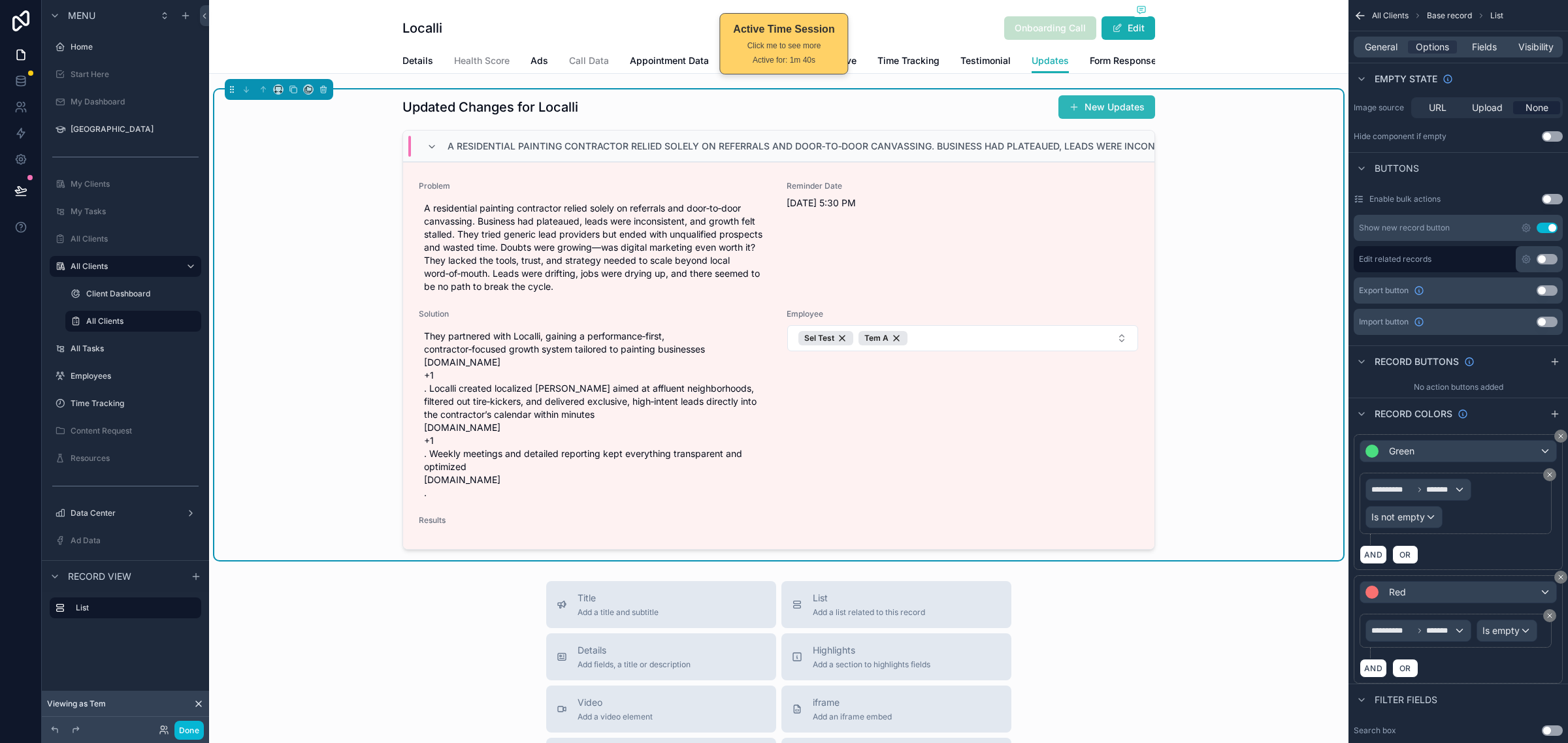
click at [1104, 116] on button "New Updates" at bounding box center [1106, 107] width 96 height 23
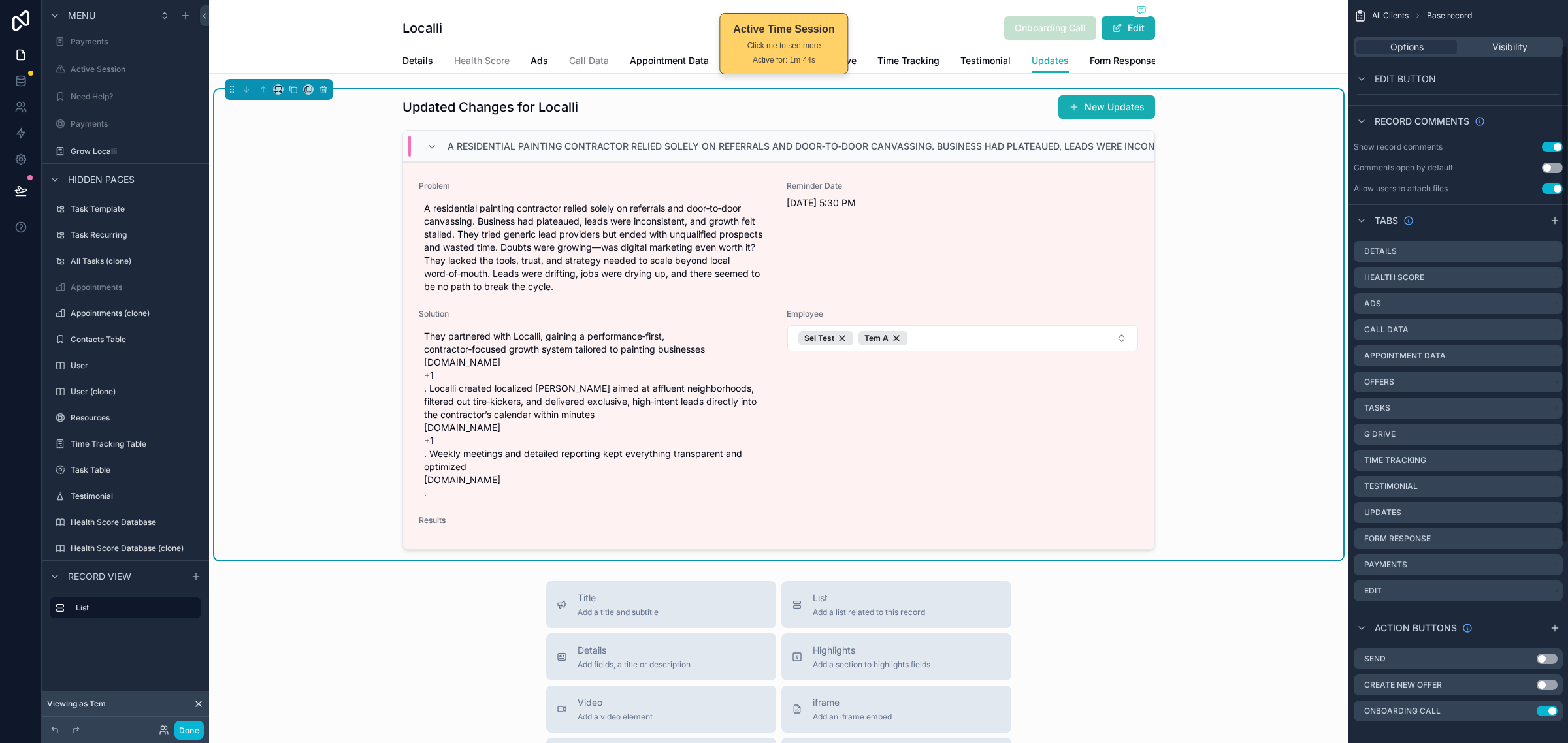
scroll to position [366, 0]
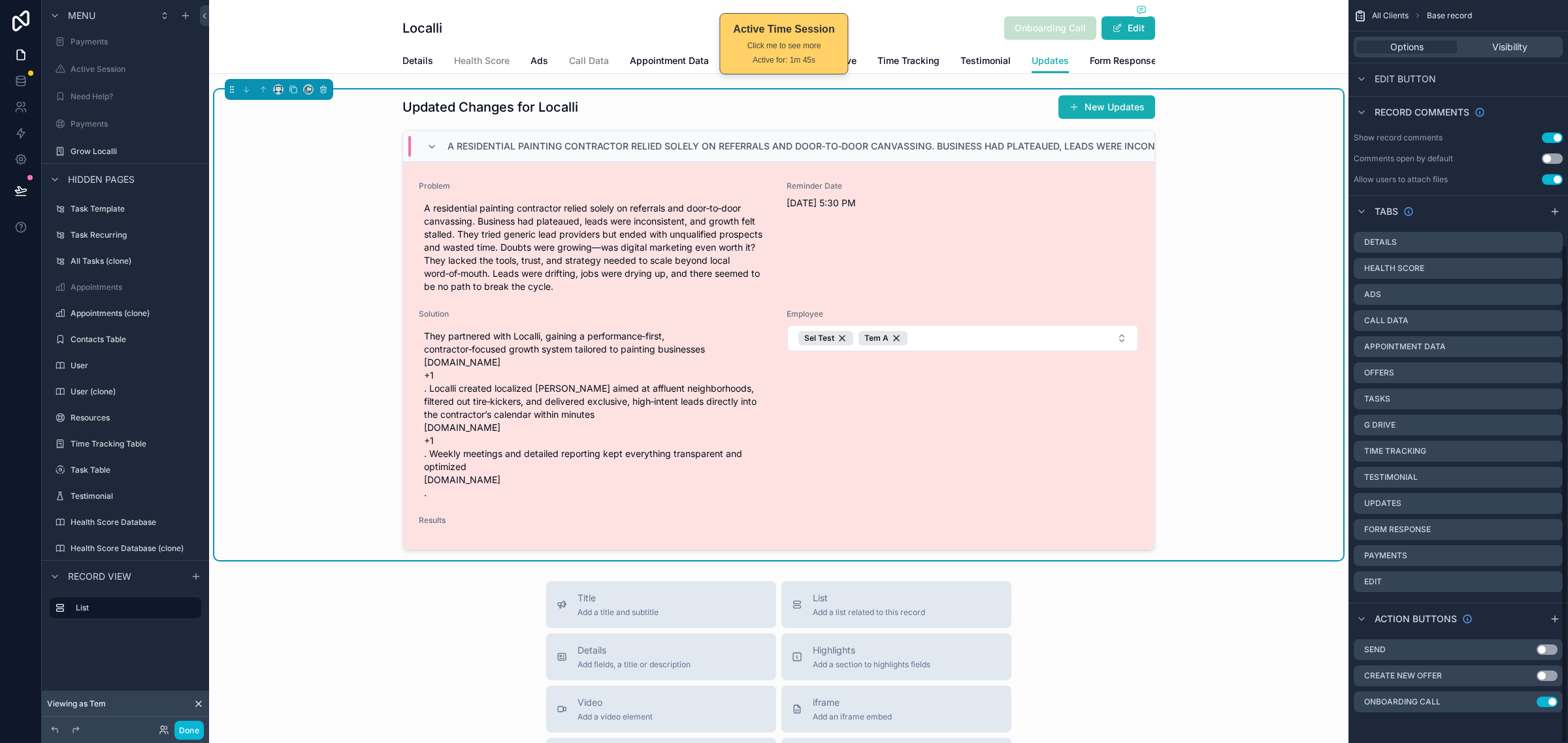
click at [1130, 319] on div "Problem A residential painting contractor relied solely on referrals and door‑t…" at bounding box center [778, 355] width 720 height 350
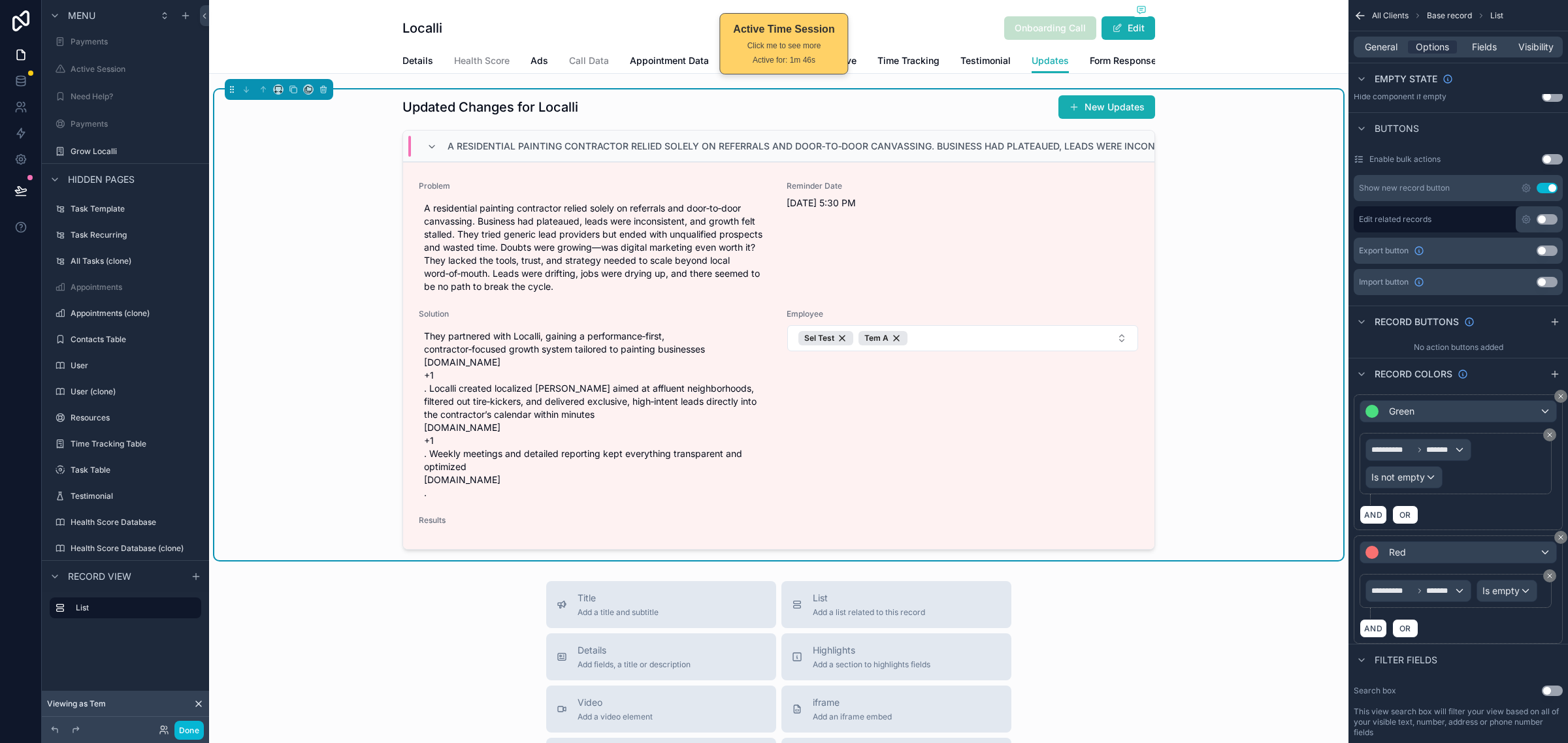
click at [1214, 310] on div "Updated Changes for Localli New Updates A residential painting contractor relie…" at bounding box center [778, 325] width 1128 height 471
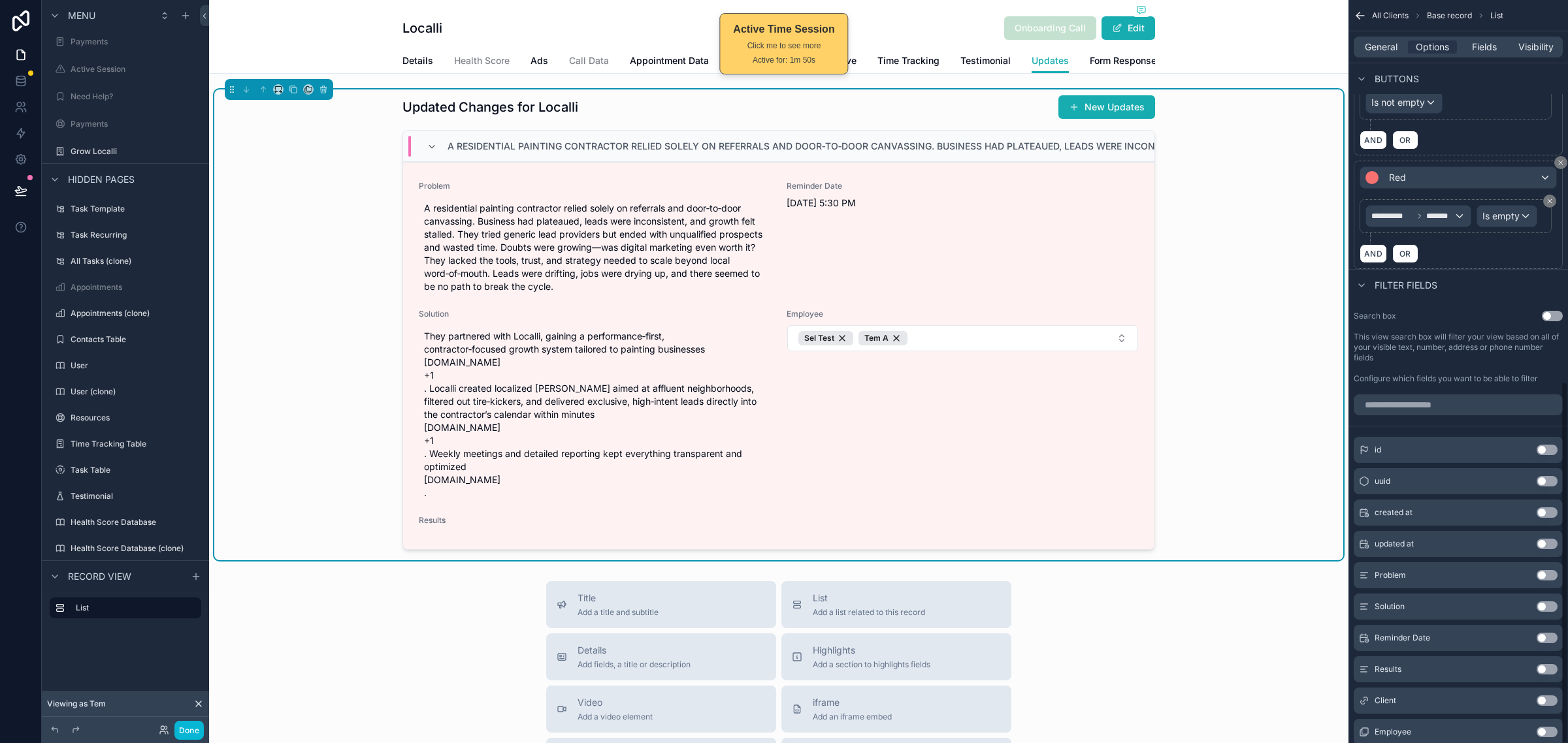
scroll to position [783, 0]
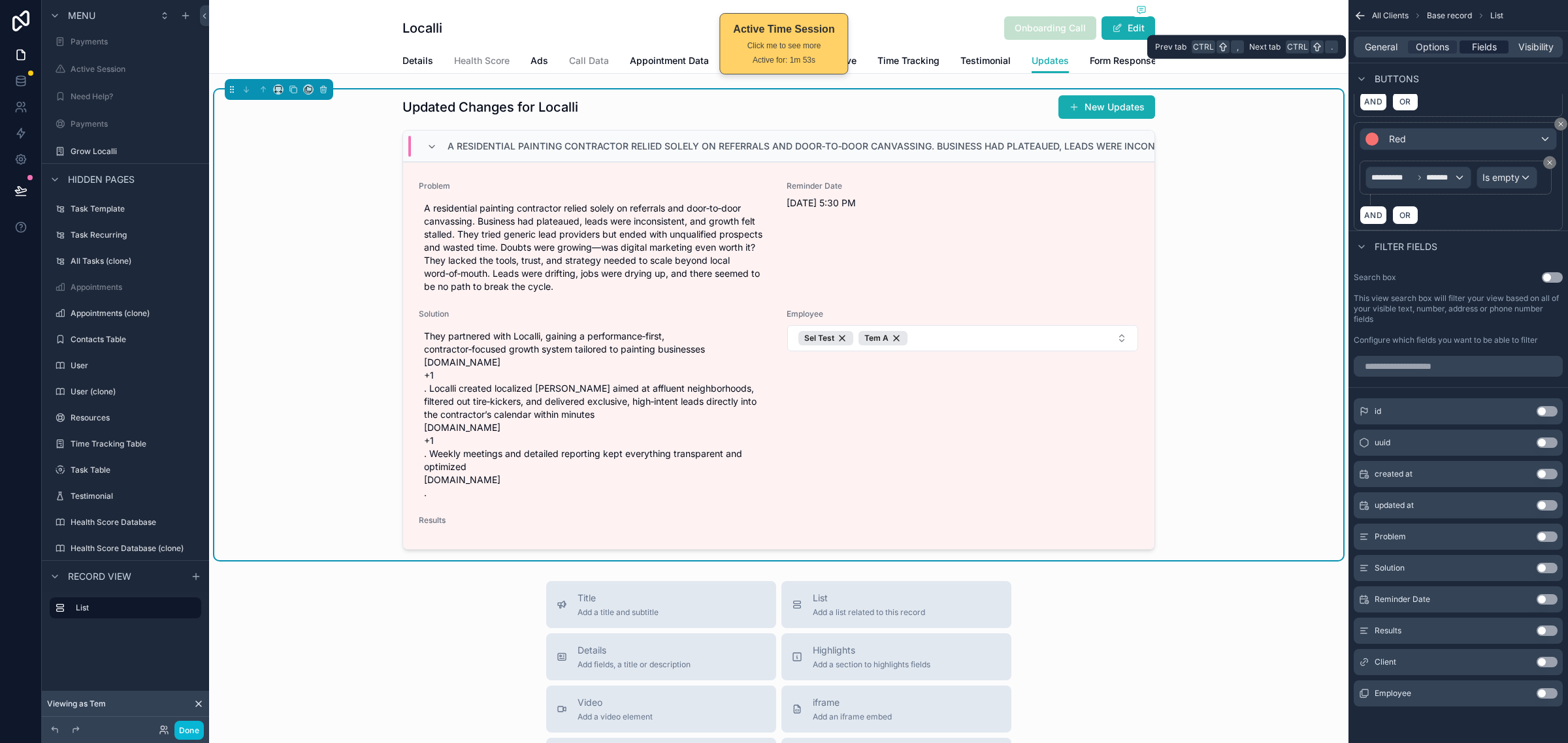
click at [1494, 51] on span "Fields" at bounding box center [1484, 46] width 25 height 13
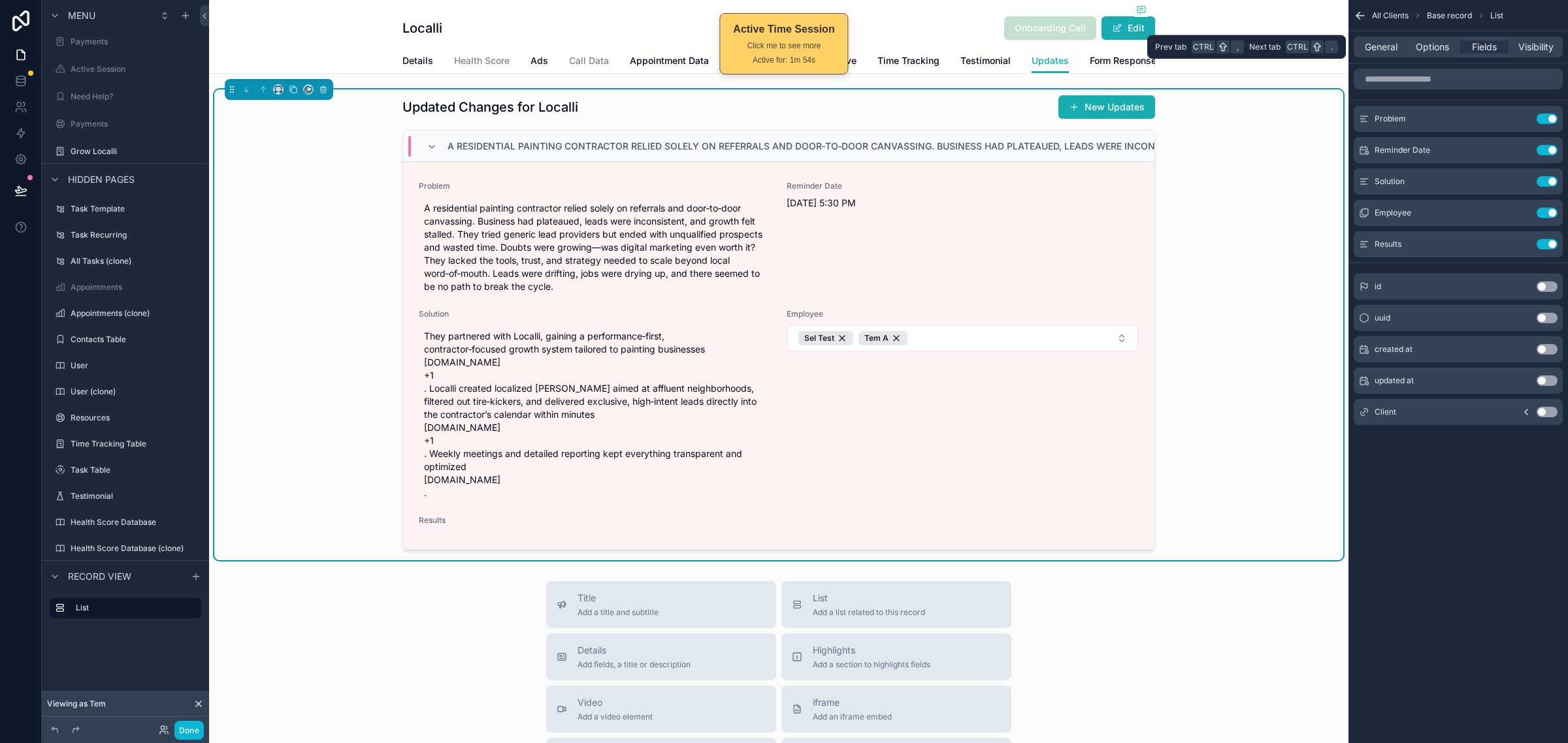
click at [1353, 54] on div "General Options Fields Visibility" at bounding box center [1457, 46] width 219 height 31
click at [1367, 45] on span "General" at bounding box center [1380, 46] width 33 height 13
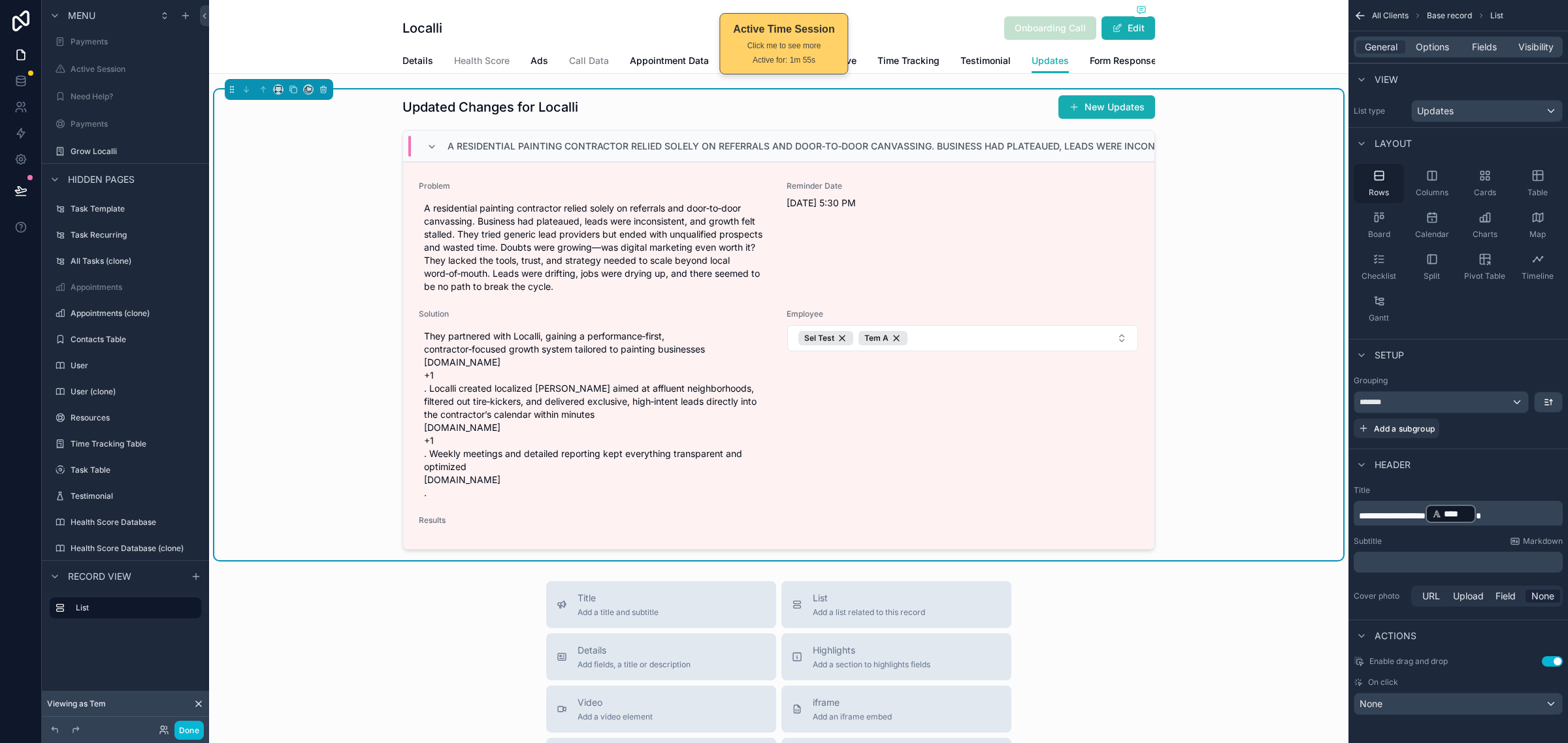
click at [1367, 188] on div "Rows" at bounding box center [1378, 184] width 50 height 40
click at [1514, 399] on div "*******" at bounding box center [1441, 402] width 174 height 21
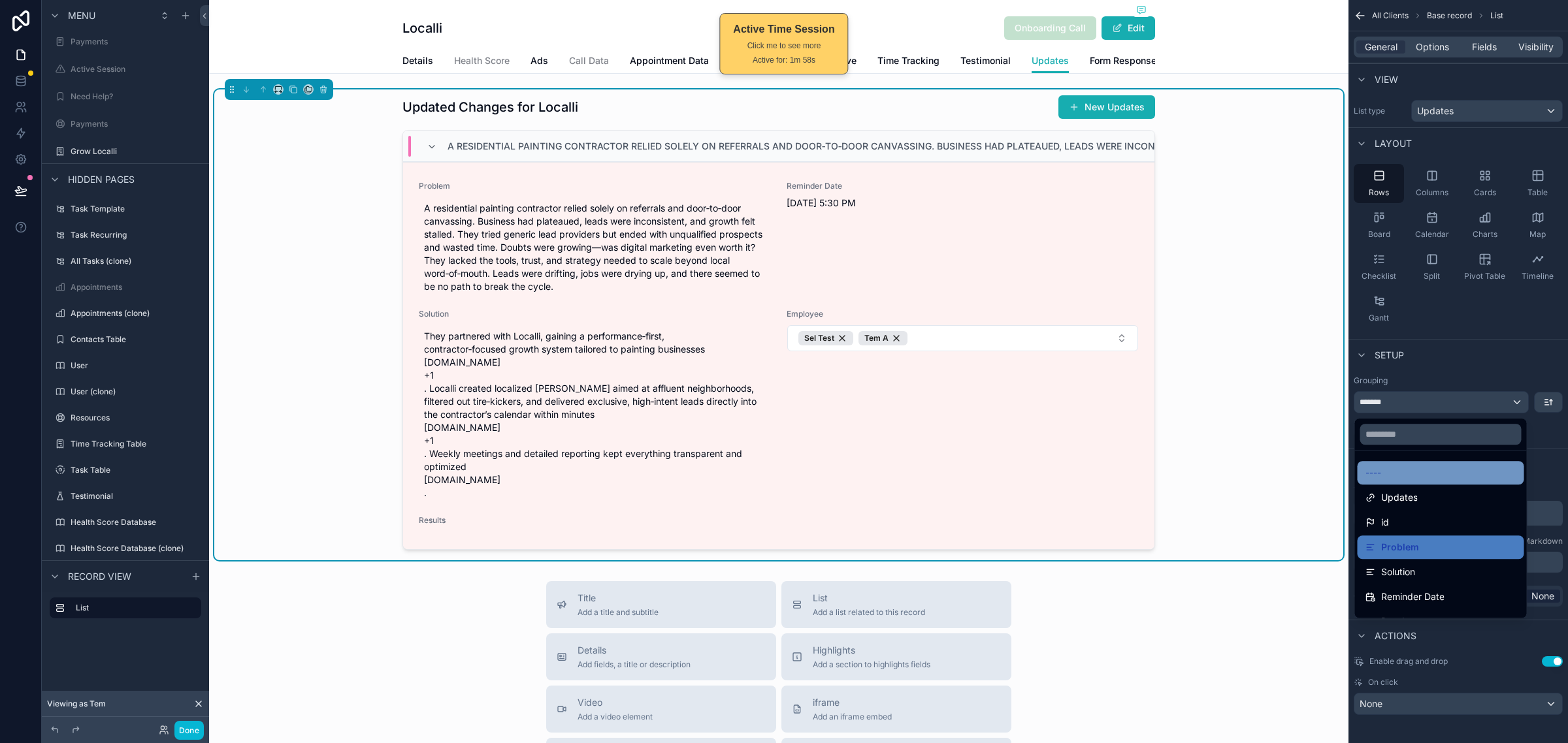
click at [1434, 469] on div "----" at bounding box center [1440, 473] width 151 height 15
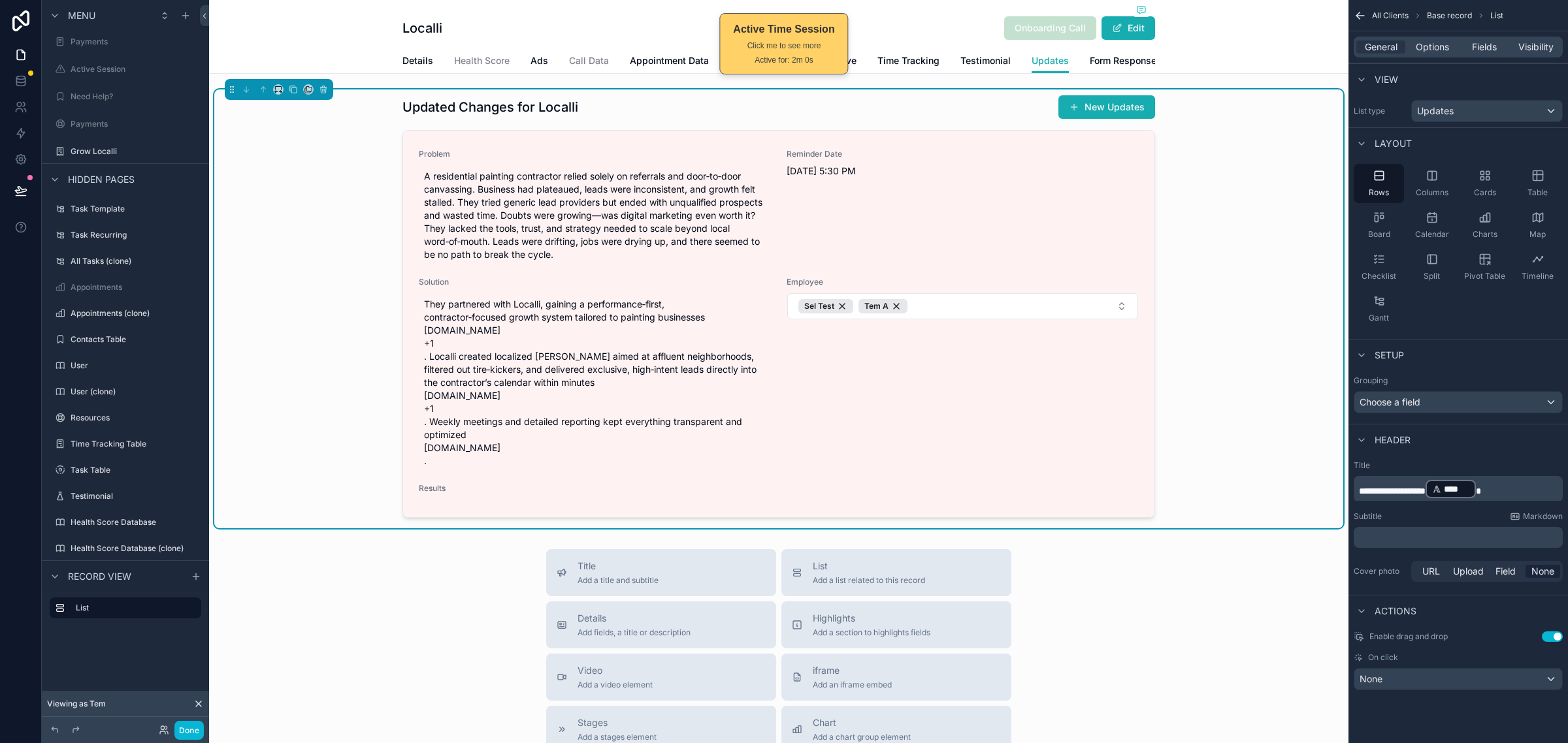
click at [1479, 308] on div "Rows Columns Cards Table Board Calendar Charts Map Checklist Split Pivot Table …" at bounding box center [1457, 247] width 219 height 175
click at [1435, 41] on span "Options" at bounding box center [1432, 46] width 34 height 13
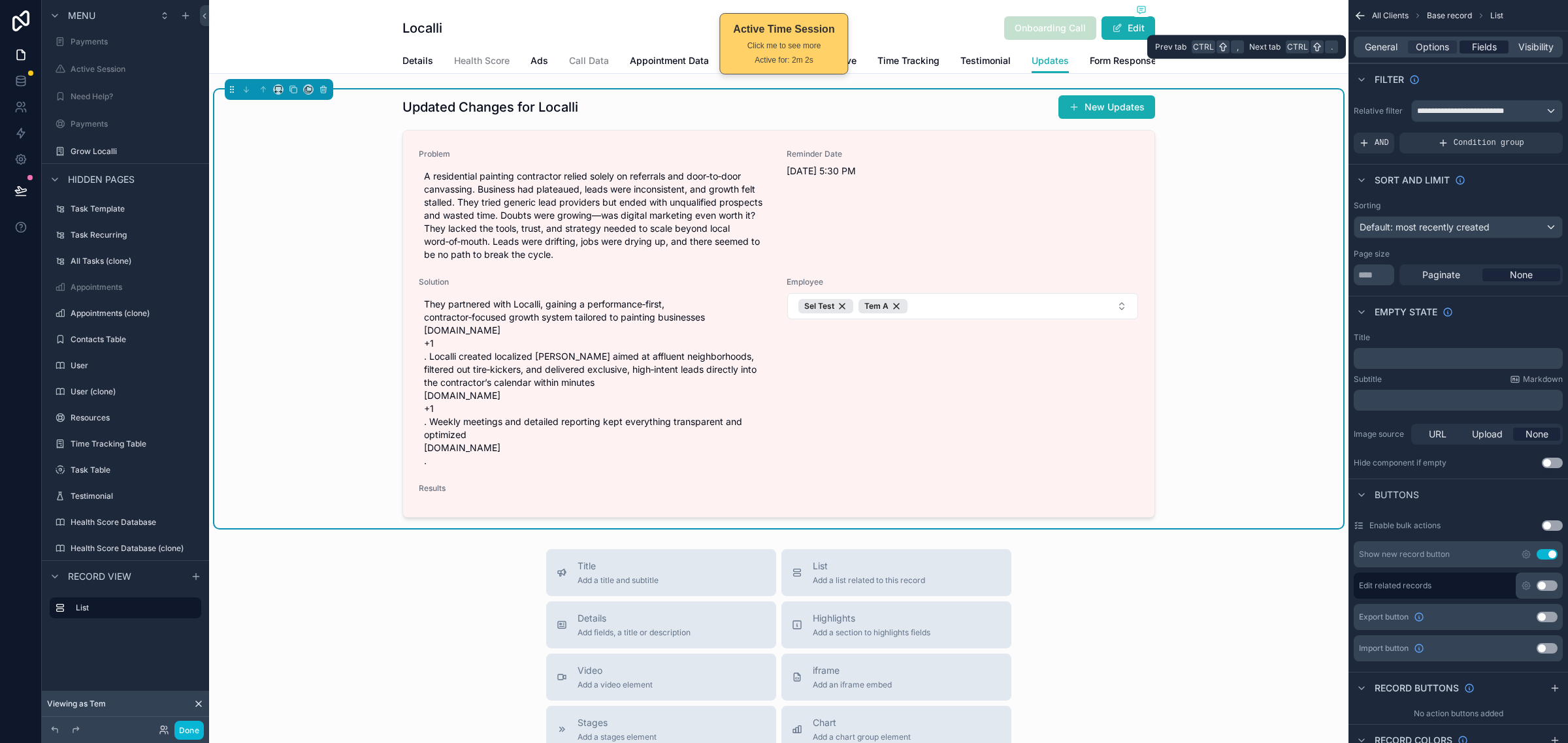
click at [1488, 52] on span "Fields" at bounding box center [1484, 46] width 25 height 13
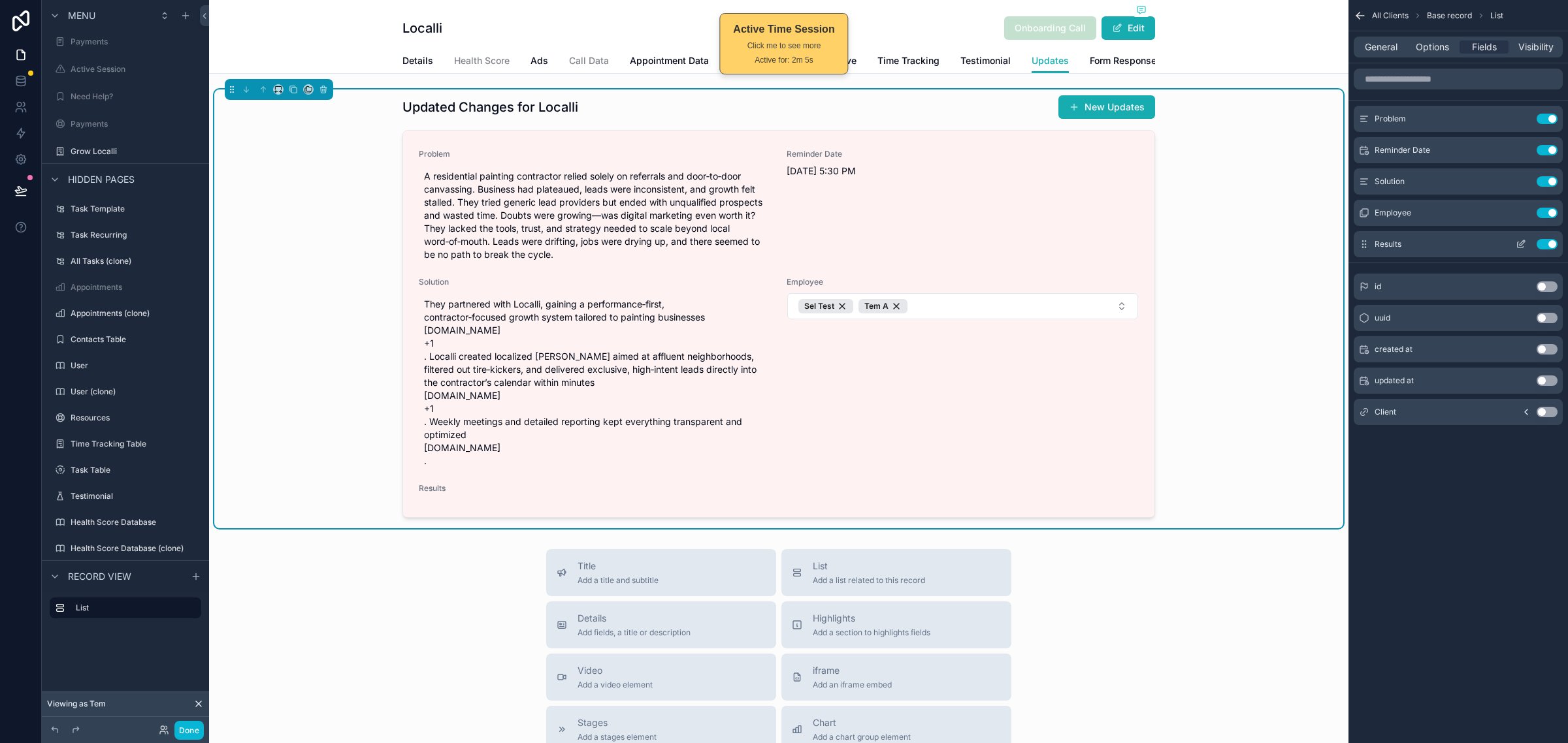
click at [1517, 243] on icon "scrollable content" at bounding box center [1520, 245] width 6 height 6
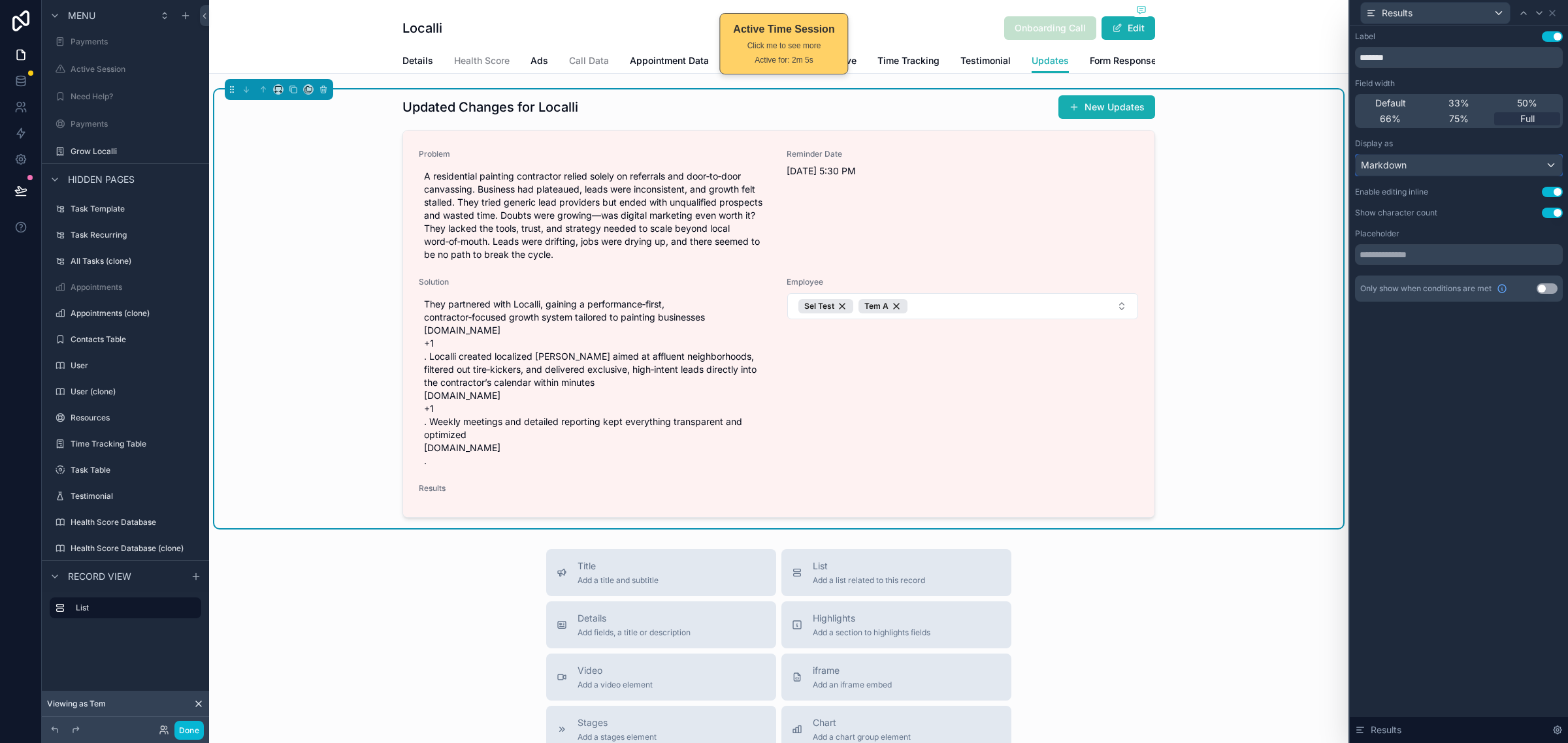
click at [1493, 170] on div "Markdown" at bounding box center [1459, 165] width 206 height 21
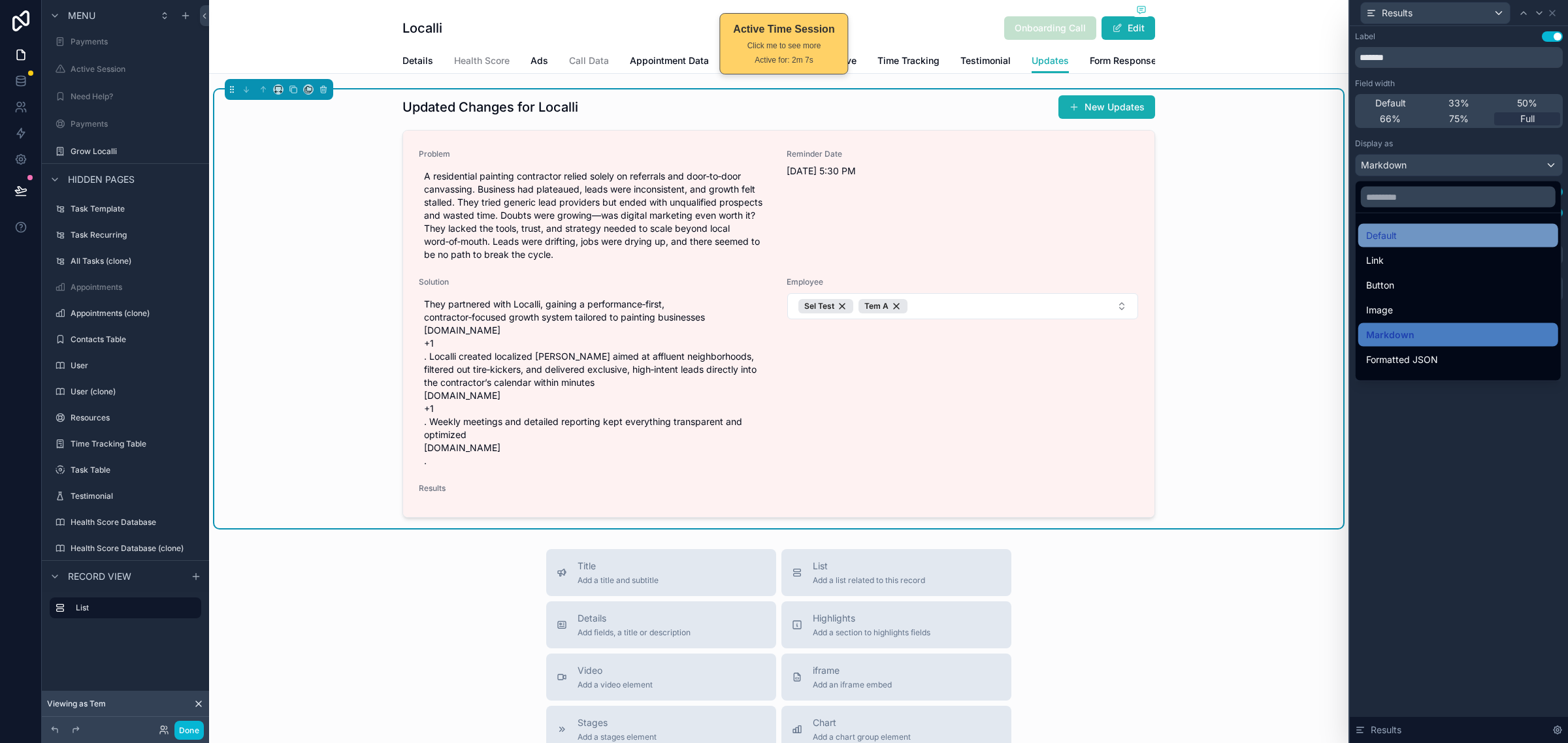
click at [1467, 242] on div "Default" at bounding box center [1458, 236] width 184 height 15
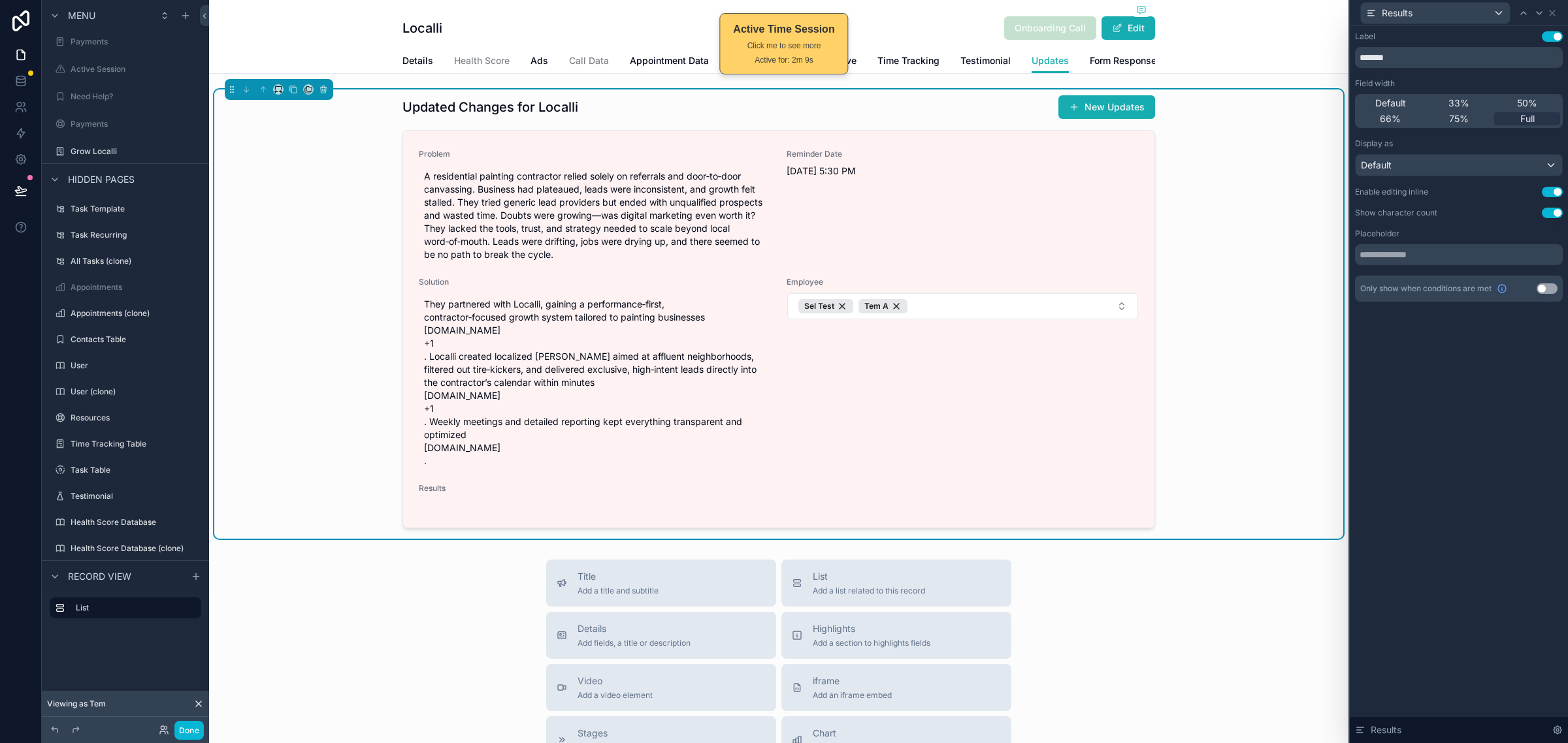
click at [1442, 498] on div "Label Use setting ******* Field width Default 33% 50% 66% 75% Full Display as D…" at bounding box center [1459, 384] width 218 height 717
click at [197, 734] on button "Done" at bounding box center [189, 730] width 29 height 19
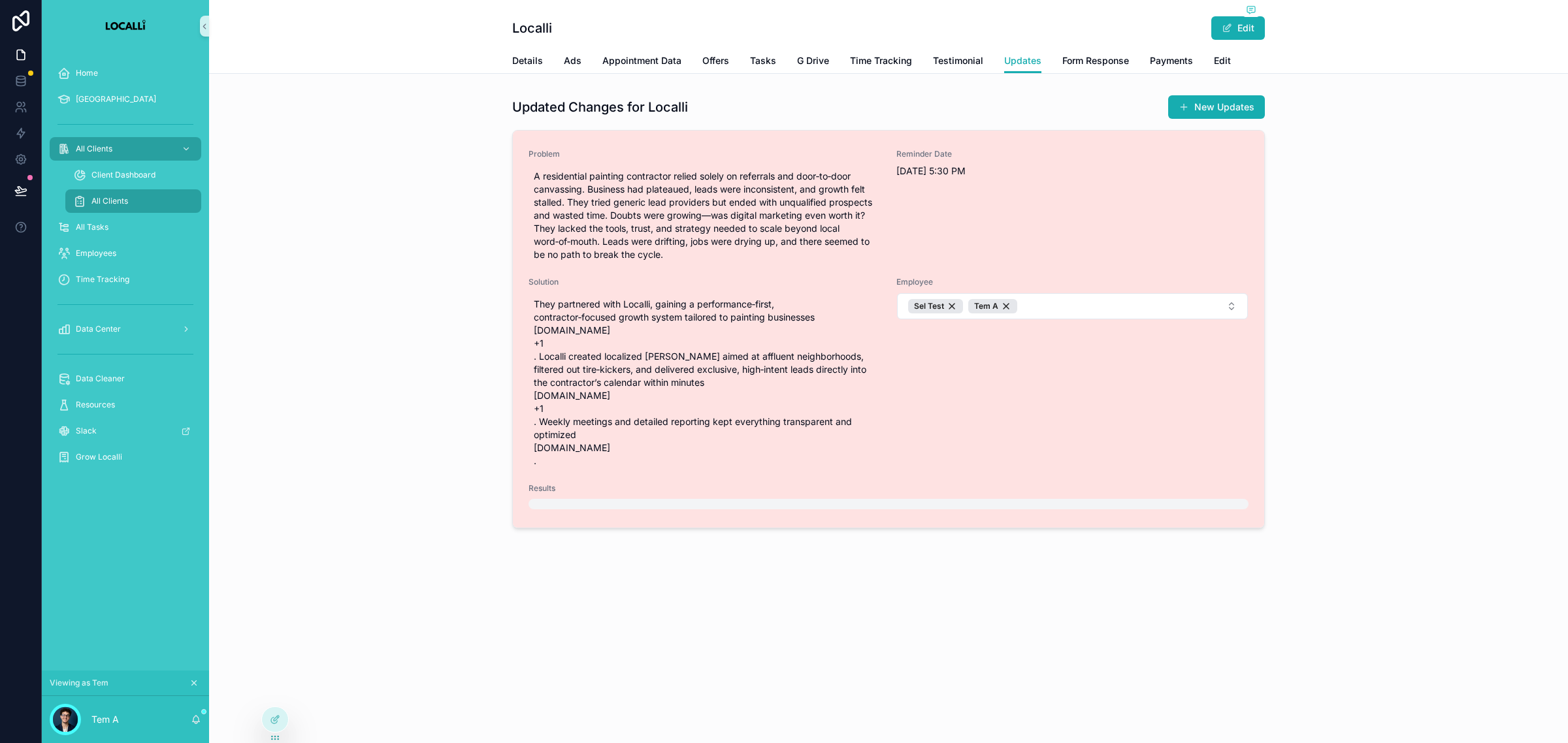
click at [557, 504] on div "scrollable content" at bounding box center [888, 504] width 720 height 10
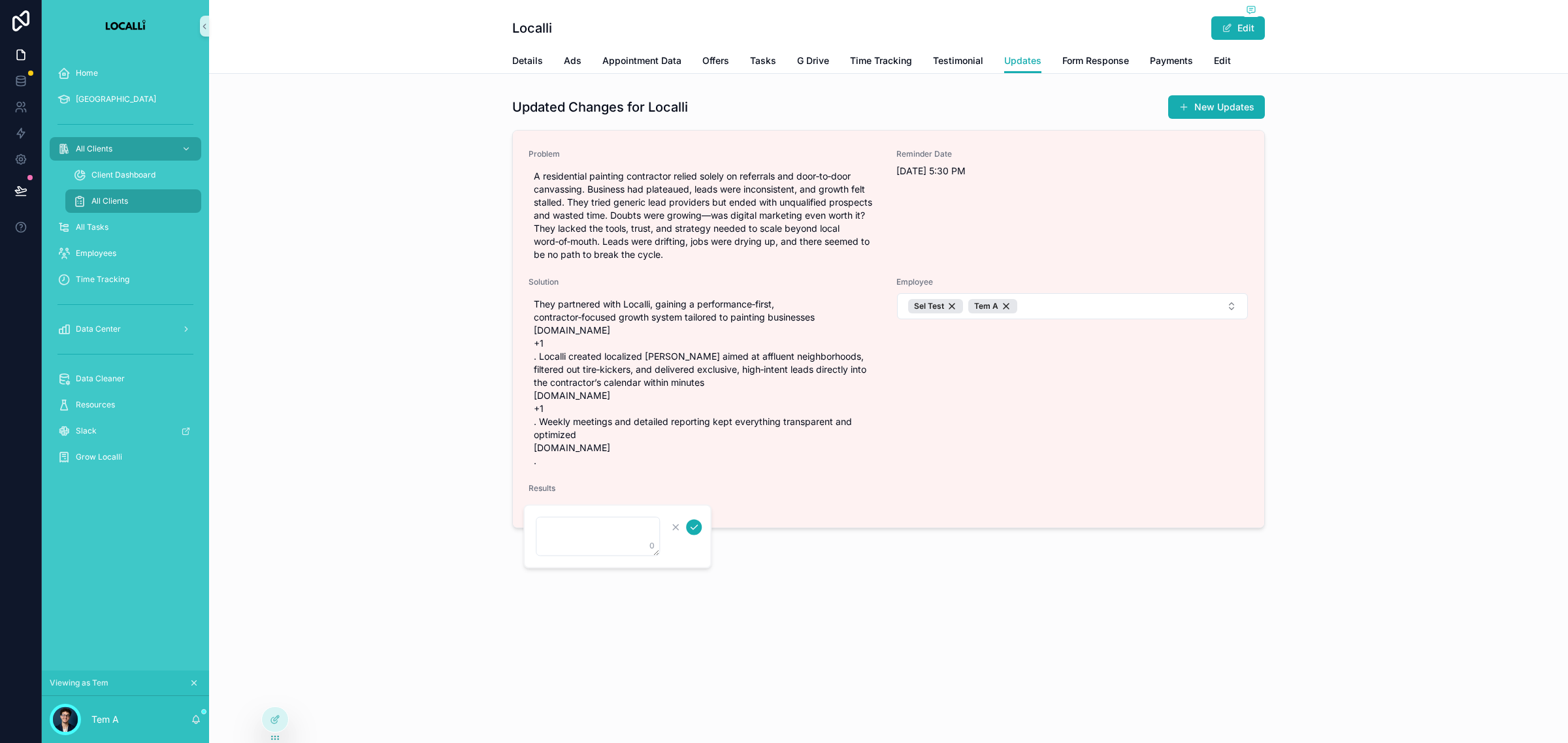
click at [563, 534] on textarea "scrollable content" at bounding box center [598, 537] width 124 height 40
drag, startPoint x: 642, startPoint y: 532, endPoint x: 501, endPoint y: 537, distance: 141.1
click at [501, 537] on div "**********" at bounding box center [805, 372] width 1526 height 743
type textarea "**********"
drag, startPoint x: 615, startPoint y: 523, endPoint x: 546, endPoint y: 534, distance: 69.9
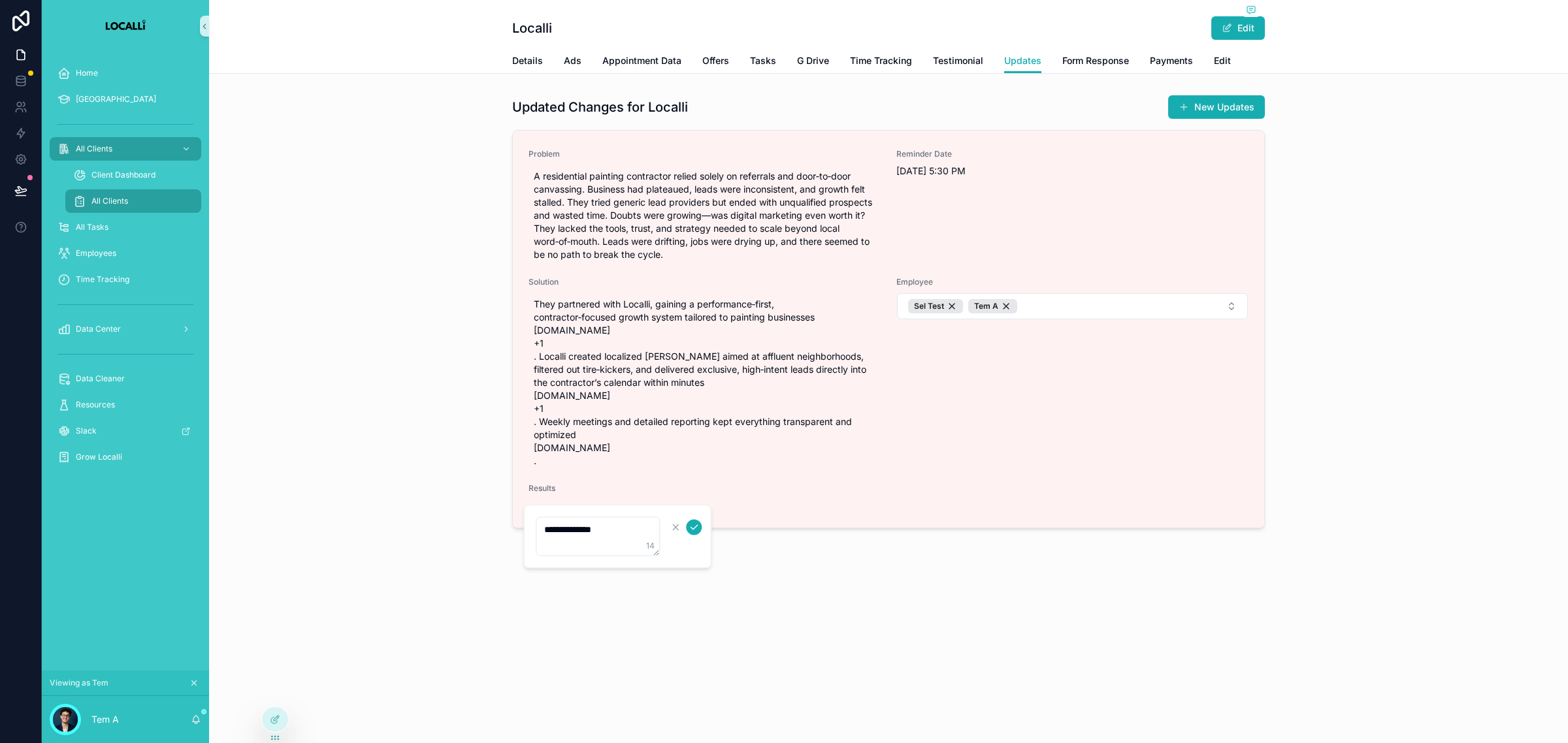
click at [546, 534] on textarea "**********" at bounding box center [598, 537] width 124 height 40
click at [689, 527] on icon "scrollable content" at bounding box center [693, 528] width 10 height 10
click at [676, 525] on icon "scrollable content" at bounding box center [675, 528] width 10 height 10
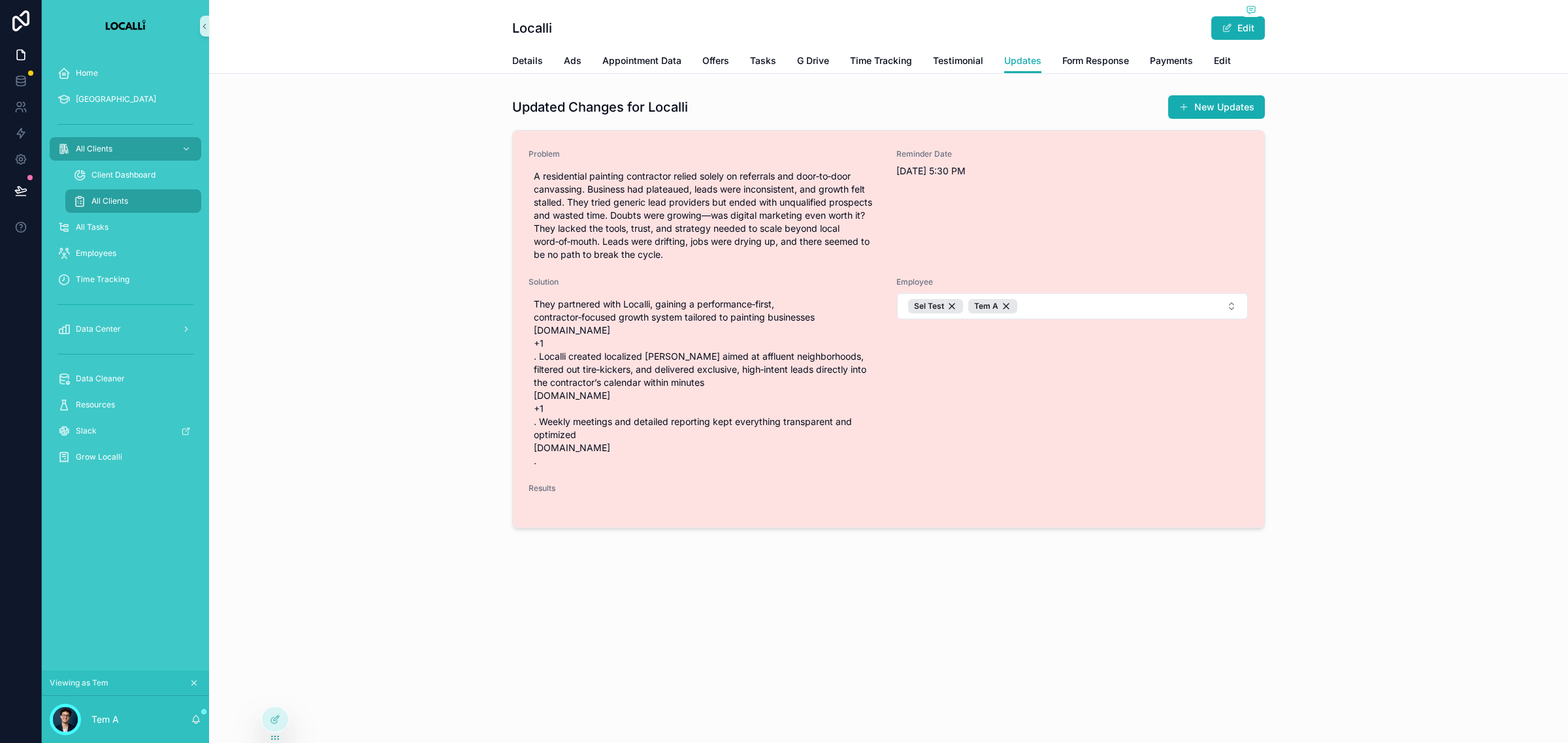
click at [650, 511] on div "Problem A residential painting contractor relied solely on referrals and door‑t…" at bounding box center [888, 329] width 751 height 397
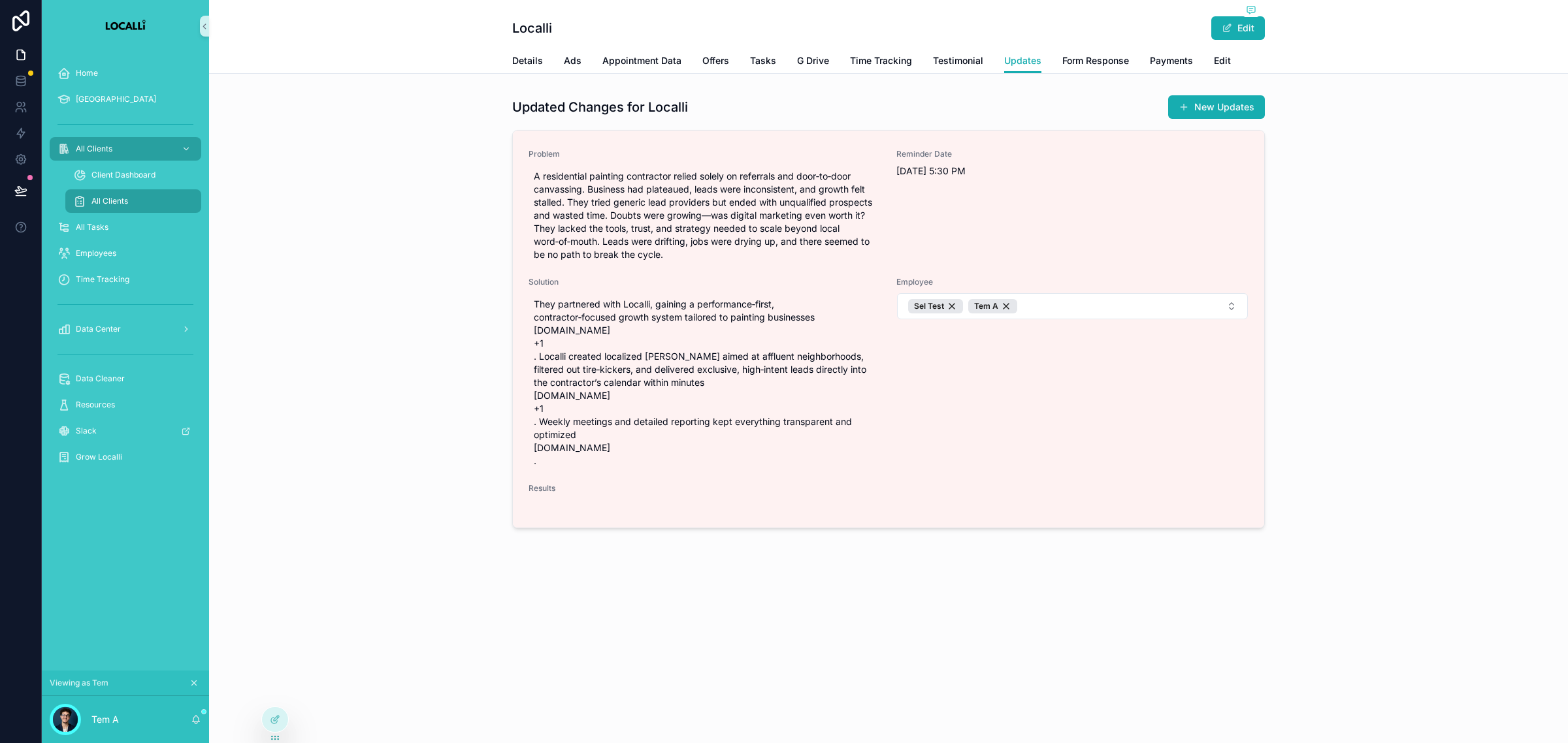
click at [647, 588] on div "Localli Edit Updates Details Ads Appointment Data Offers Tasks G Drive Time Tra…" at bounding box center [889, 311] width 1359 height 623
click at [1030, 64] on span "Updates" at bounding box center [1022, 60] width 37 height 13
click at [1206, 108] on button "New Updates" at bounding box center [1216, 107] width 96 height 23
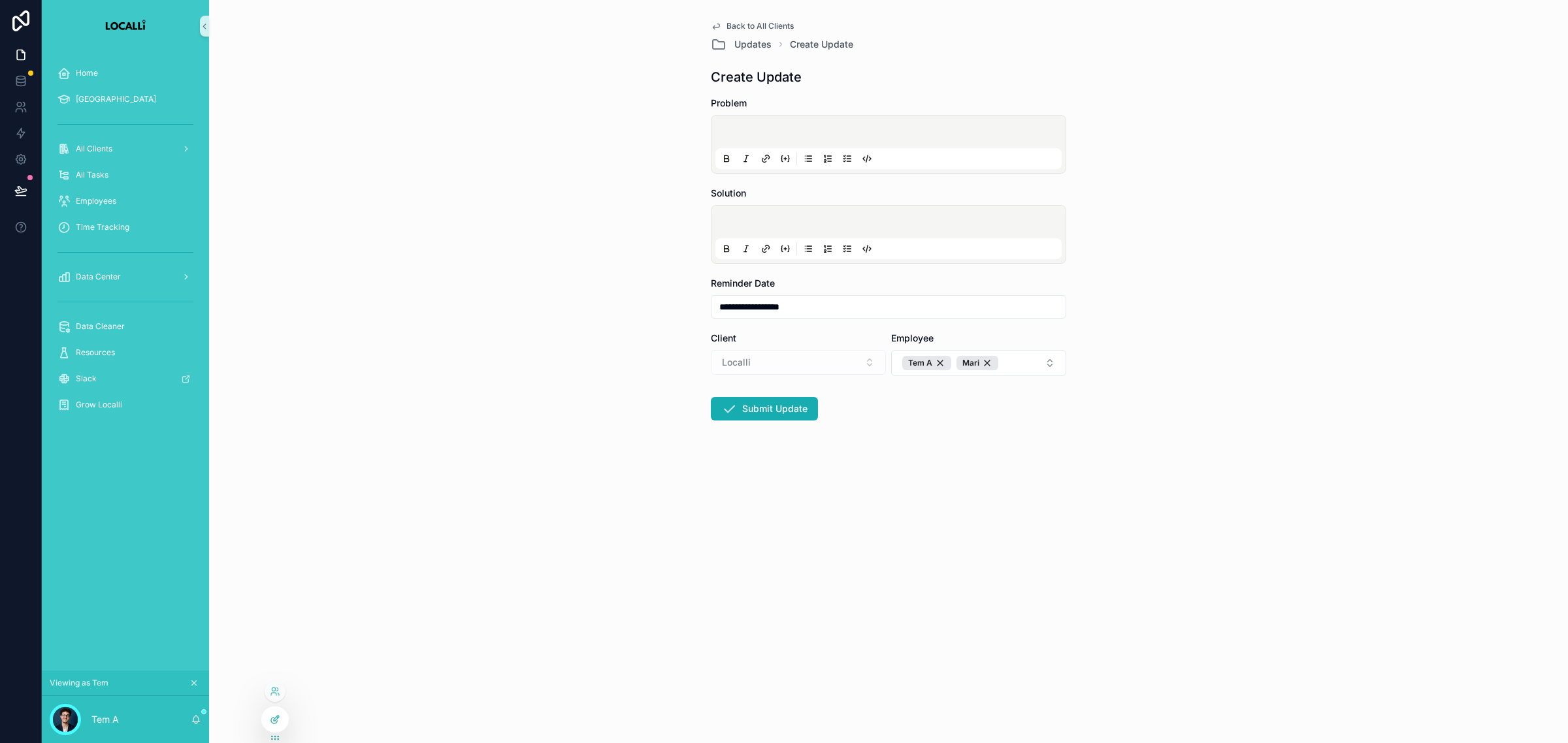
click at [270, 719] on icon at bounding box center [275, 720] width 10 height 10
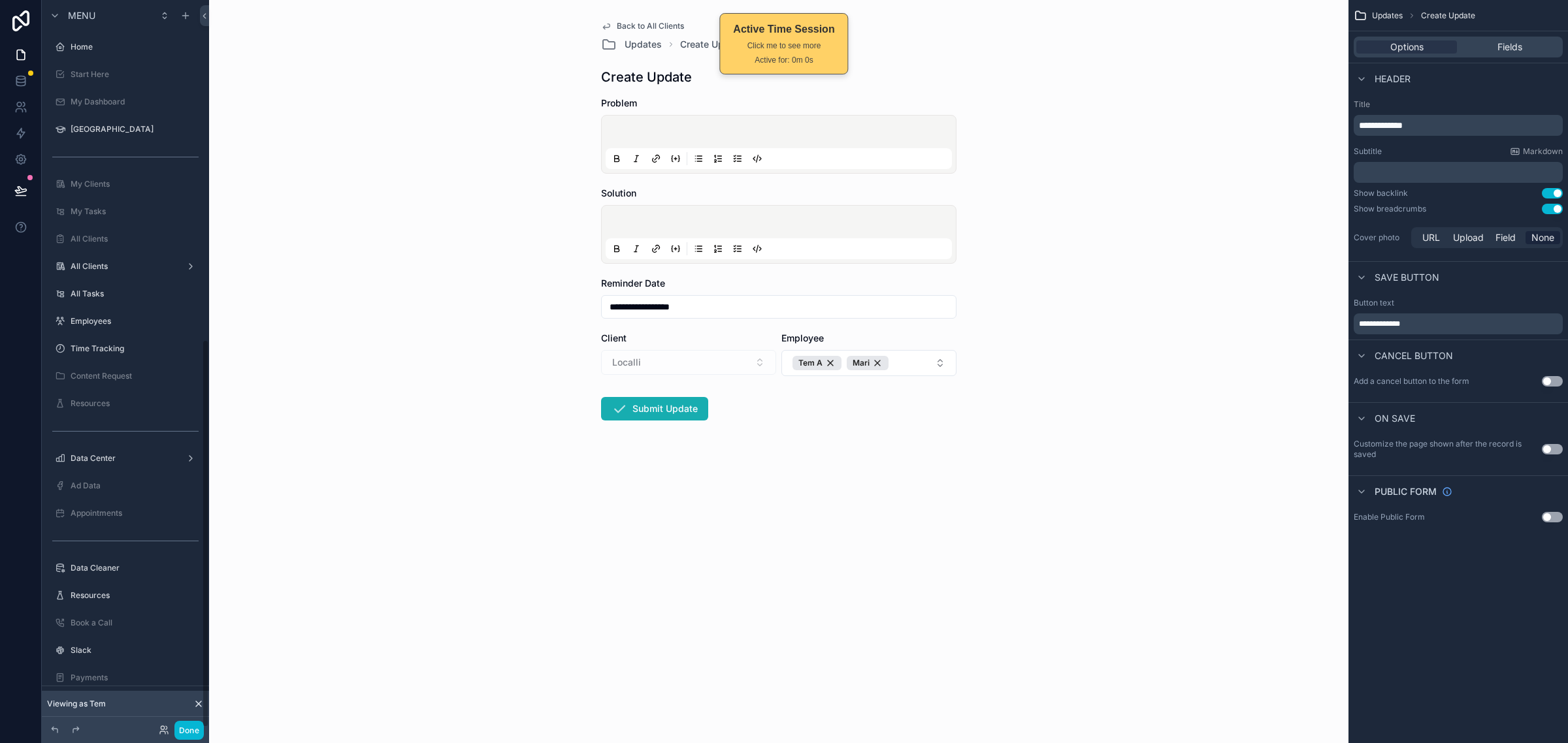
scroll to position [636, 0]
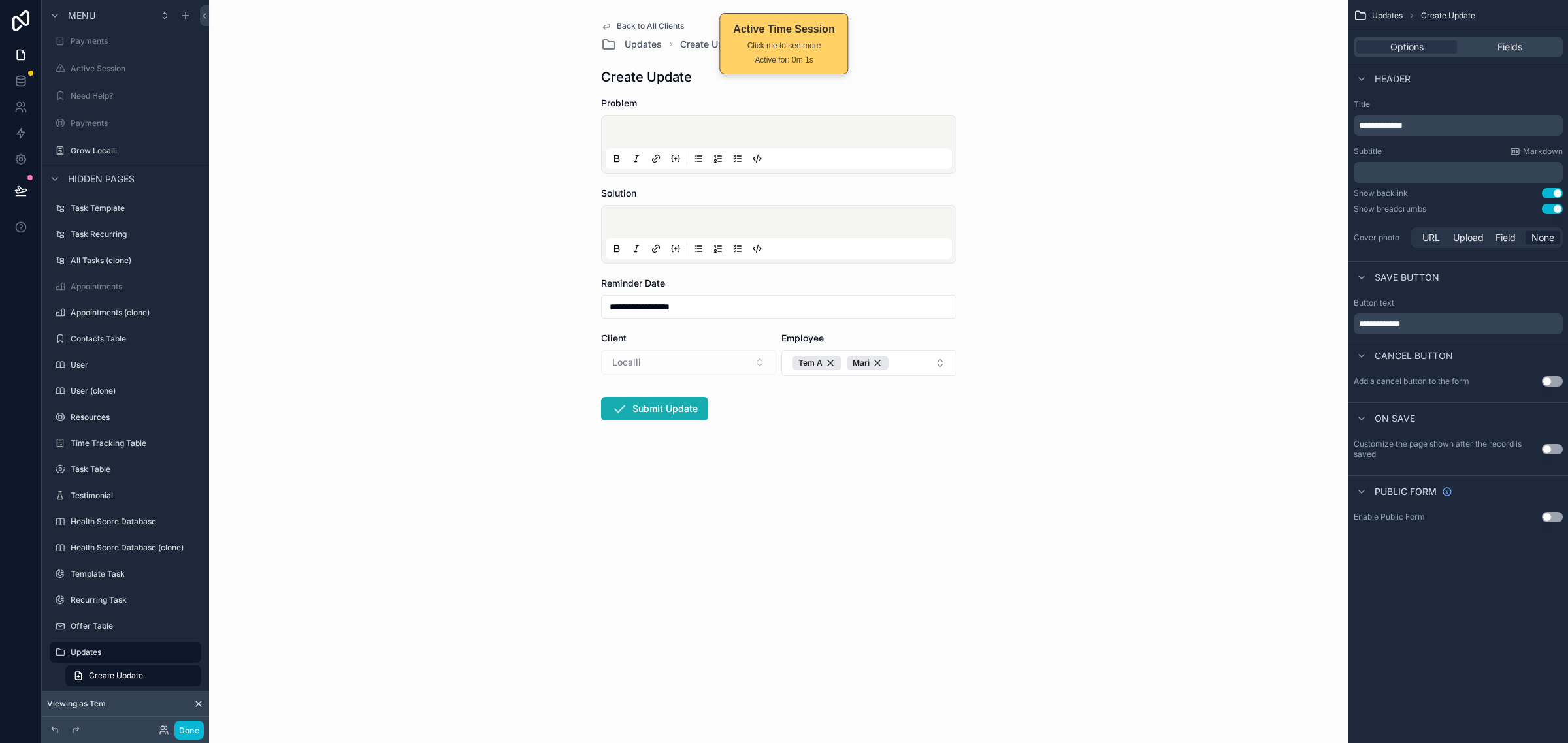
click at [1141, 136] on div "**********" at bounding box center [778, 372] width 1139 height 743
click at [1504, 49] on span "Fields" at bounding box center [1510, 46] width 25 height 13
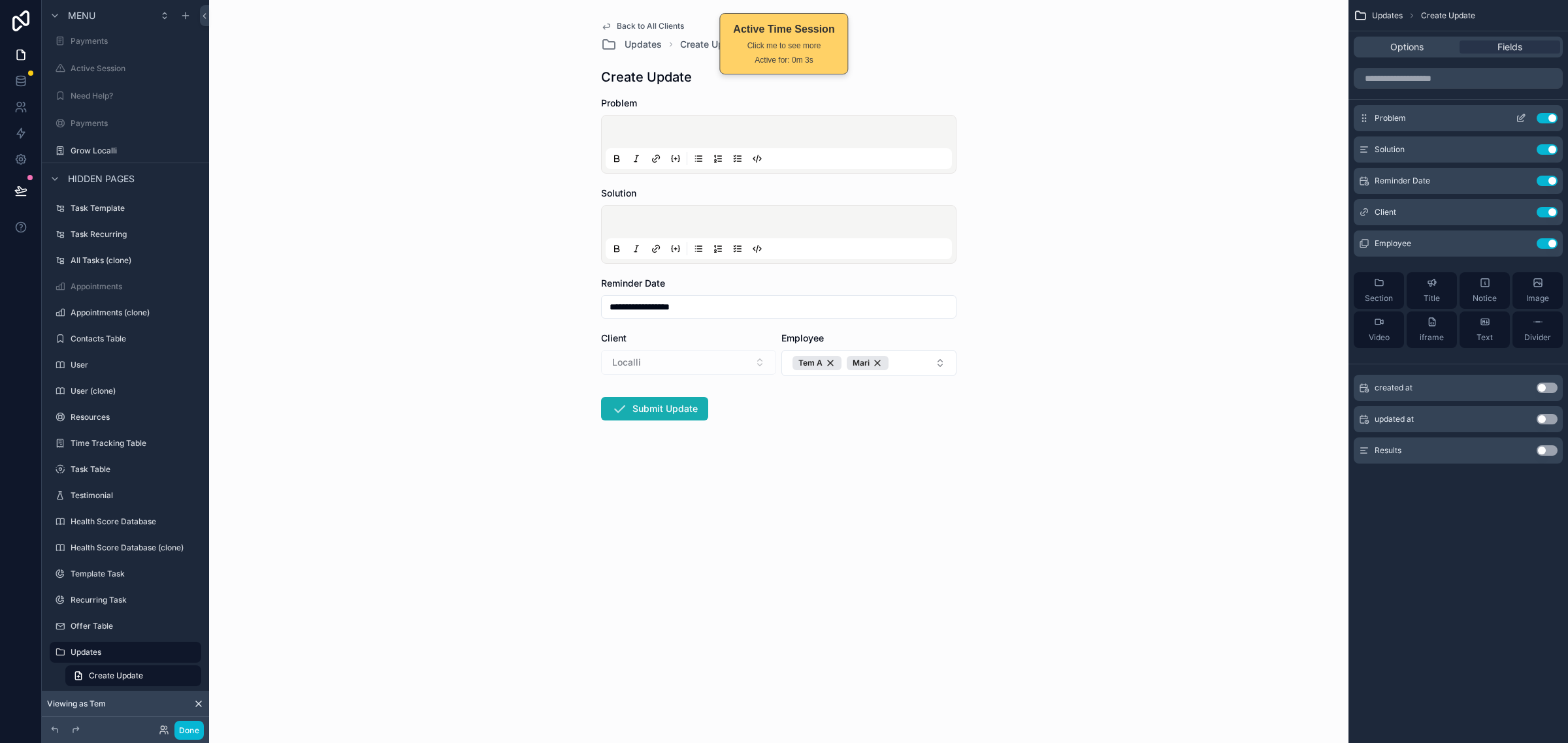
click at [1522, 120] on icon "scrollable content" at bounding box center [1520, 119] width 6 height 6
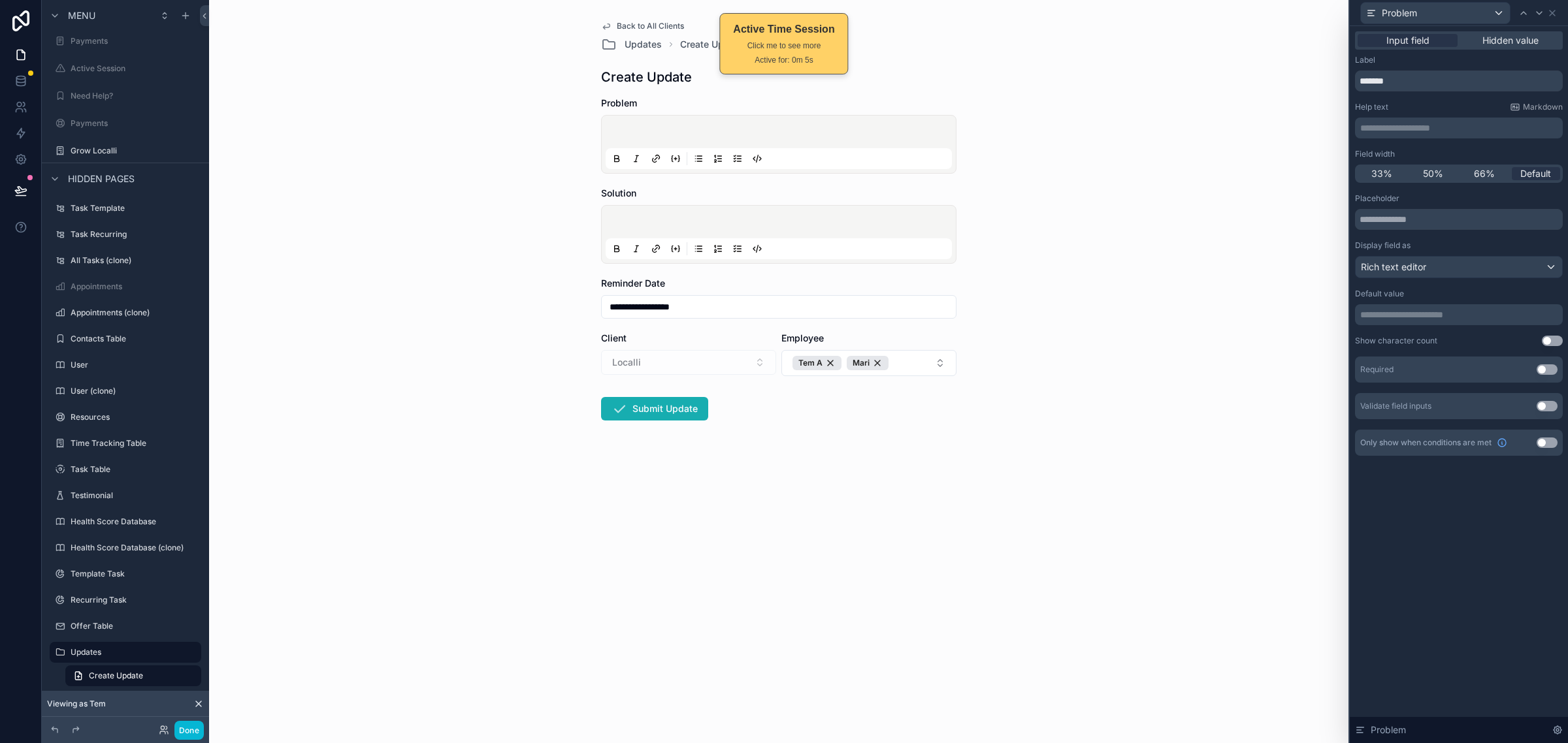
click at [1546, 370] on button "Use setting" at bounding box center [1546, 370] width 21 height 10
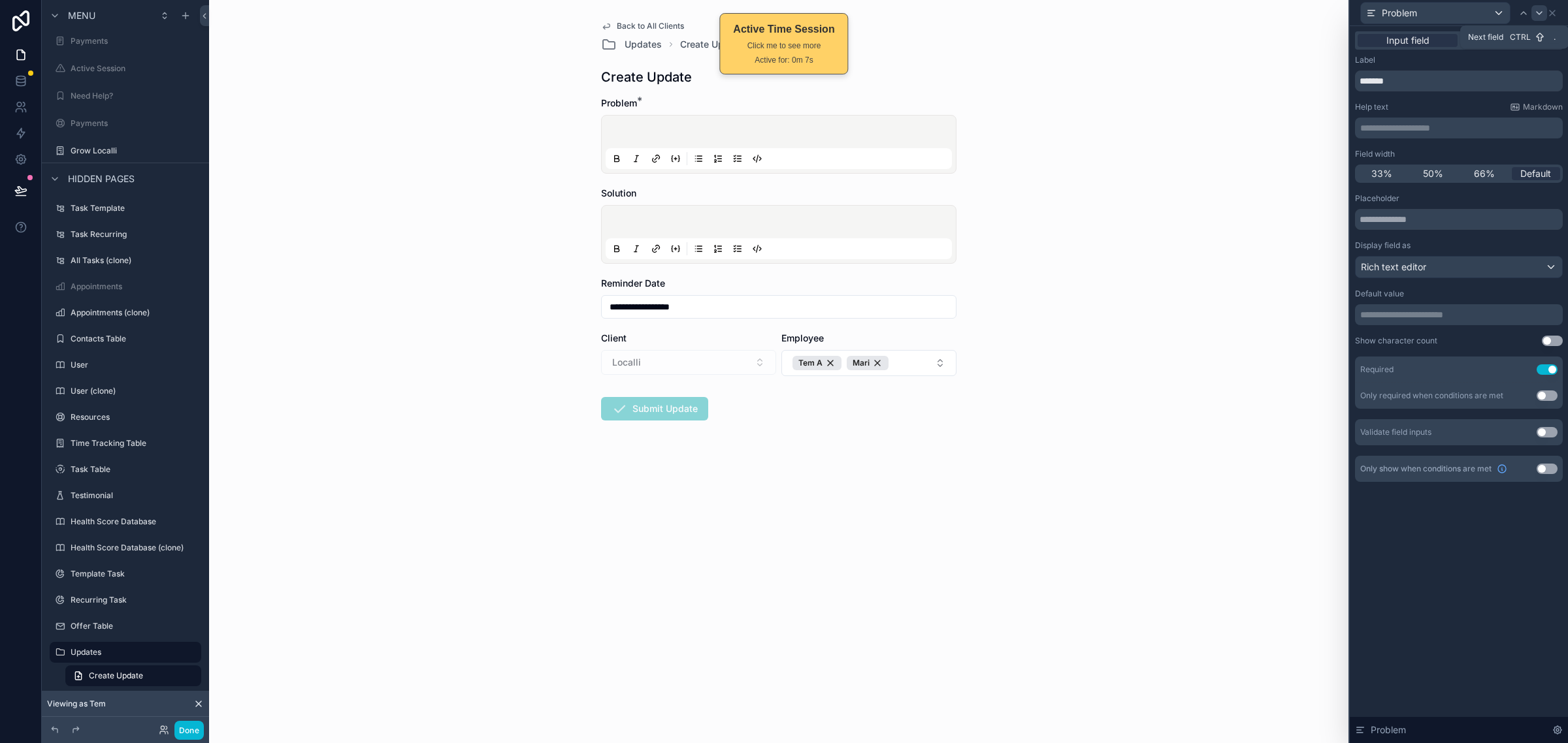
click at [1534, 11] on icon at bounding box center [1539, 13] width 10 height 10
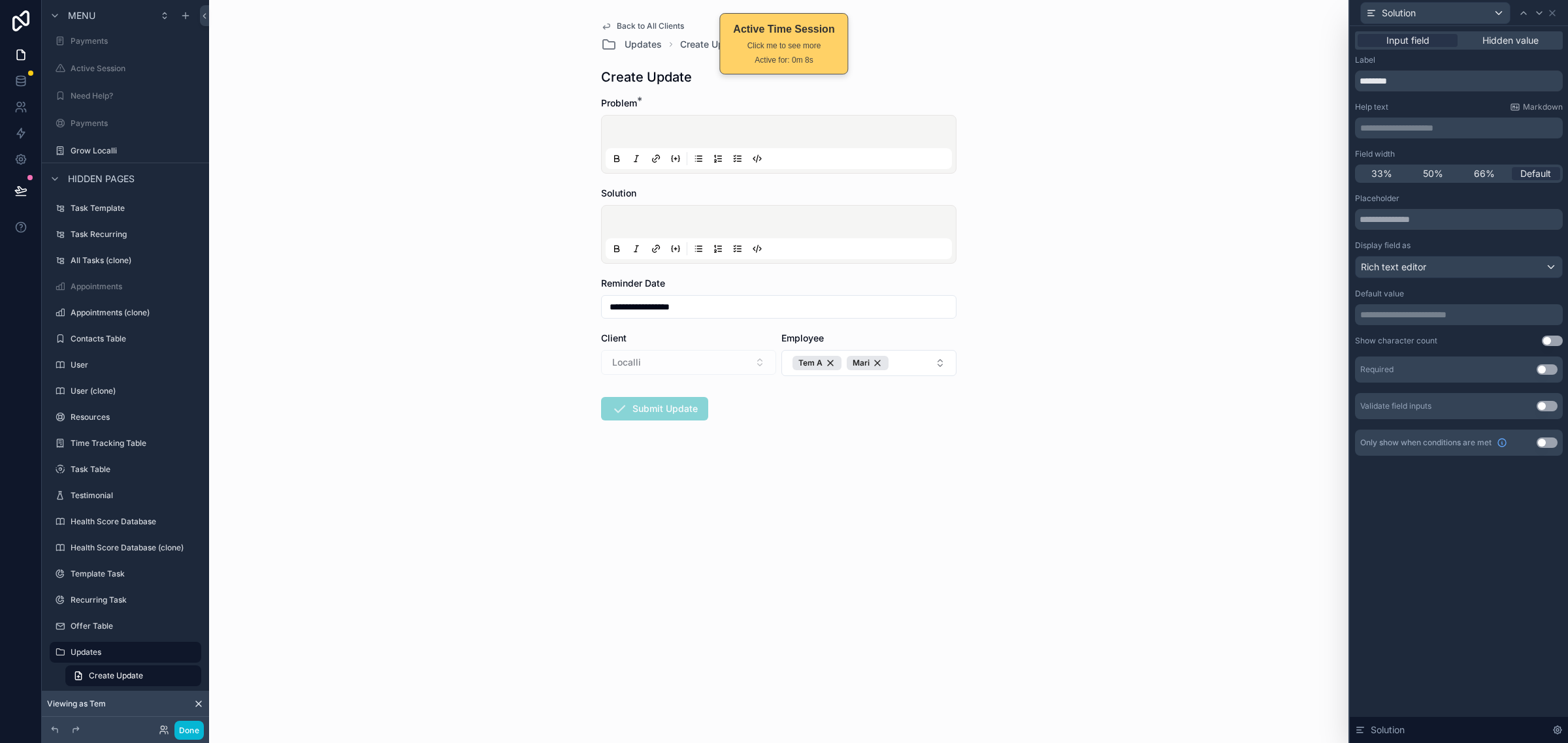
click at [1542, 366] on button "Use setting" at bounding box center [1546, 370] width 21 height 10
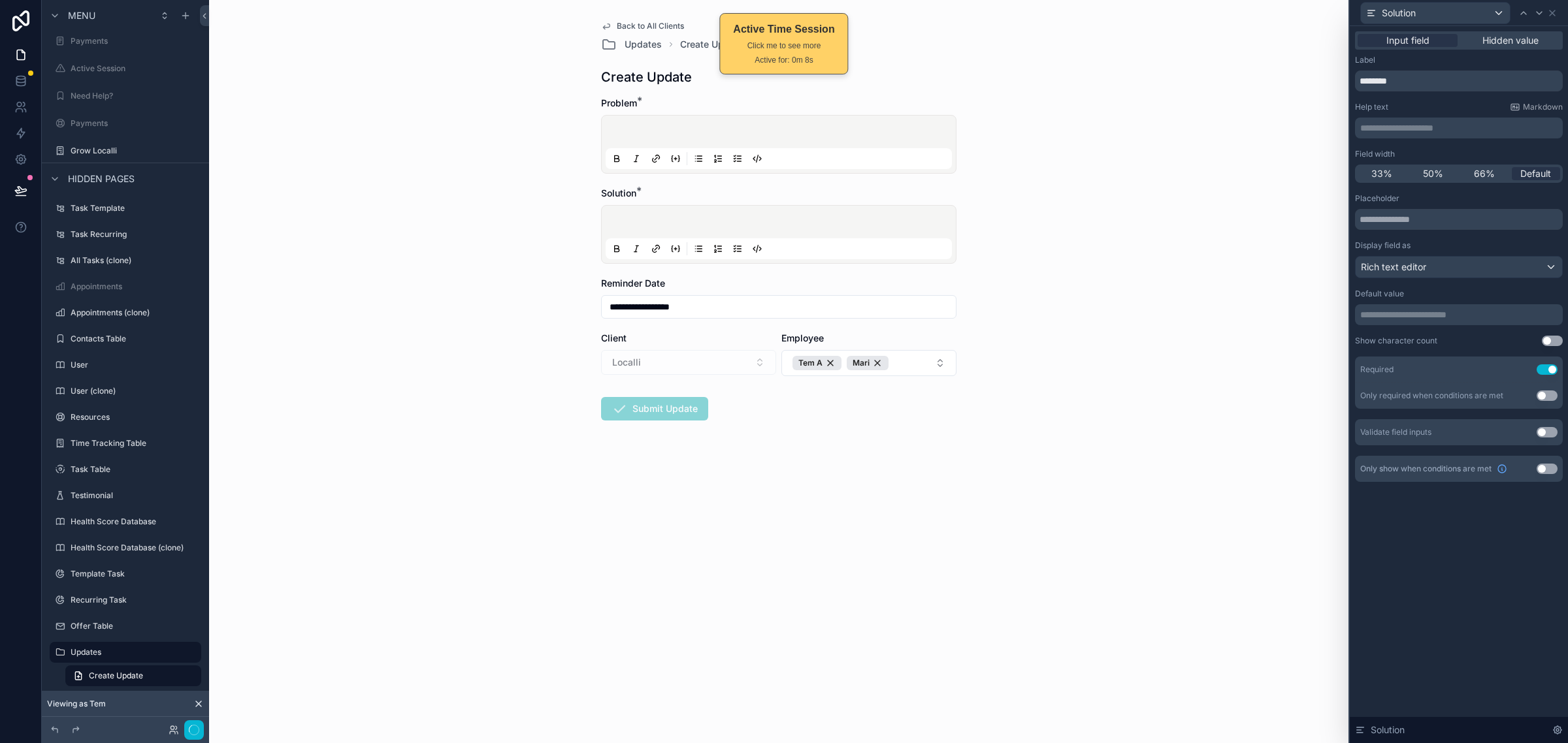
click at [1128, 451] on div "**********" at bounding box center [778, 372] width 1139 height 743
click at [1550, 15] on icon at bounding box center [1552, 13] width 5 height 5
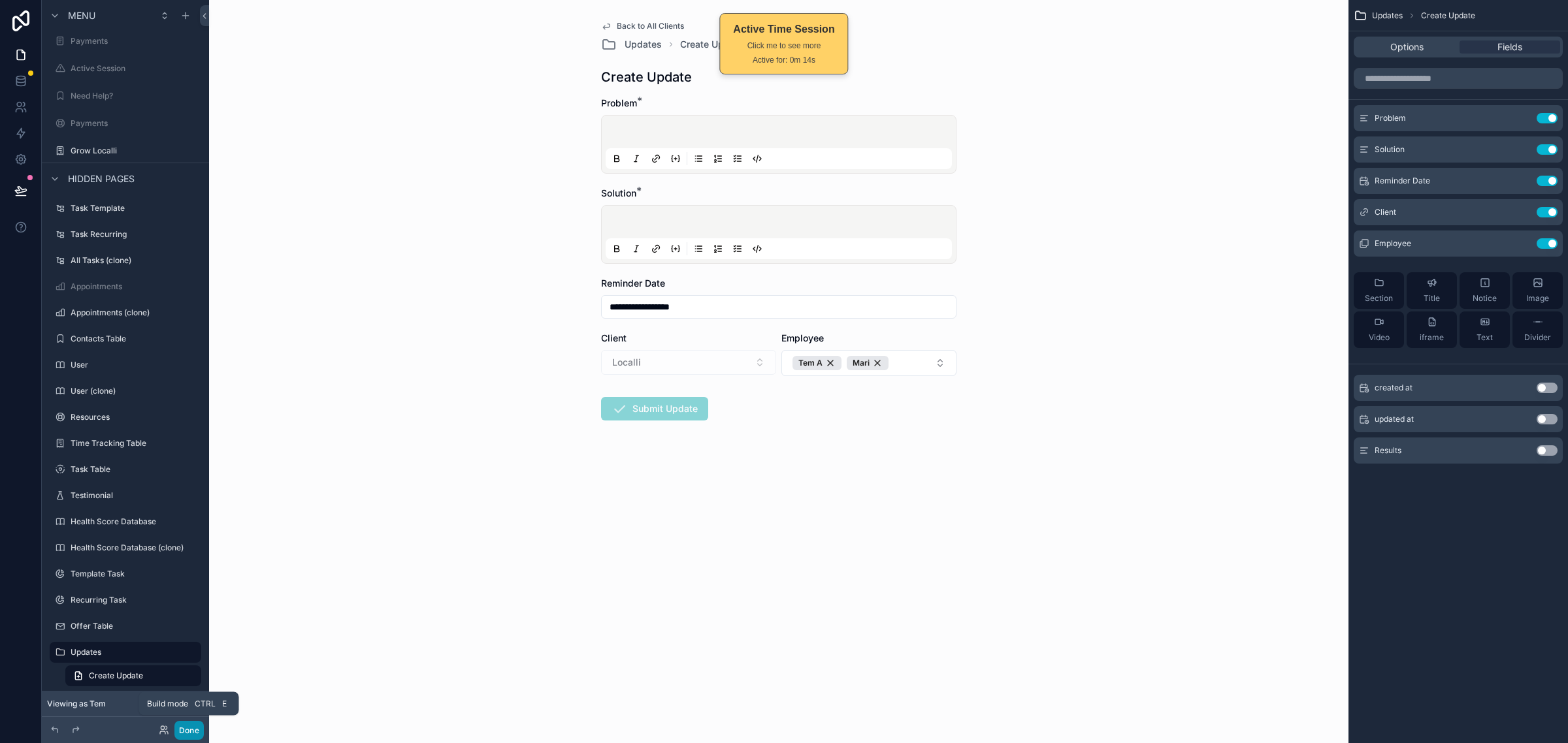
click at [200, 730] on button "Done" at bounding box center [189, 730] width 29 height 19
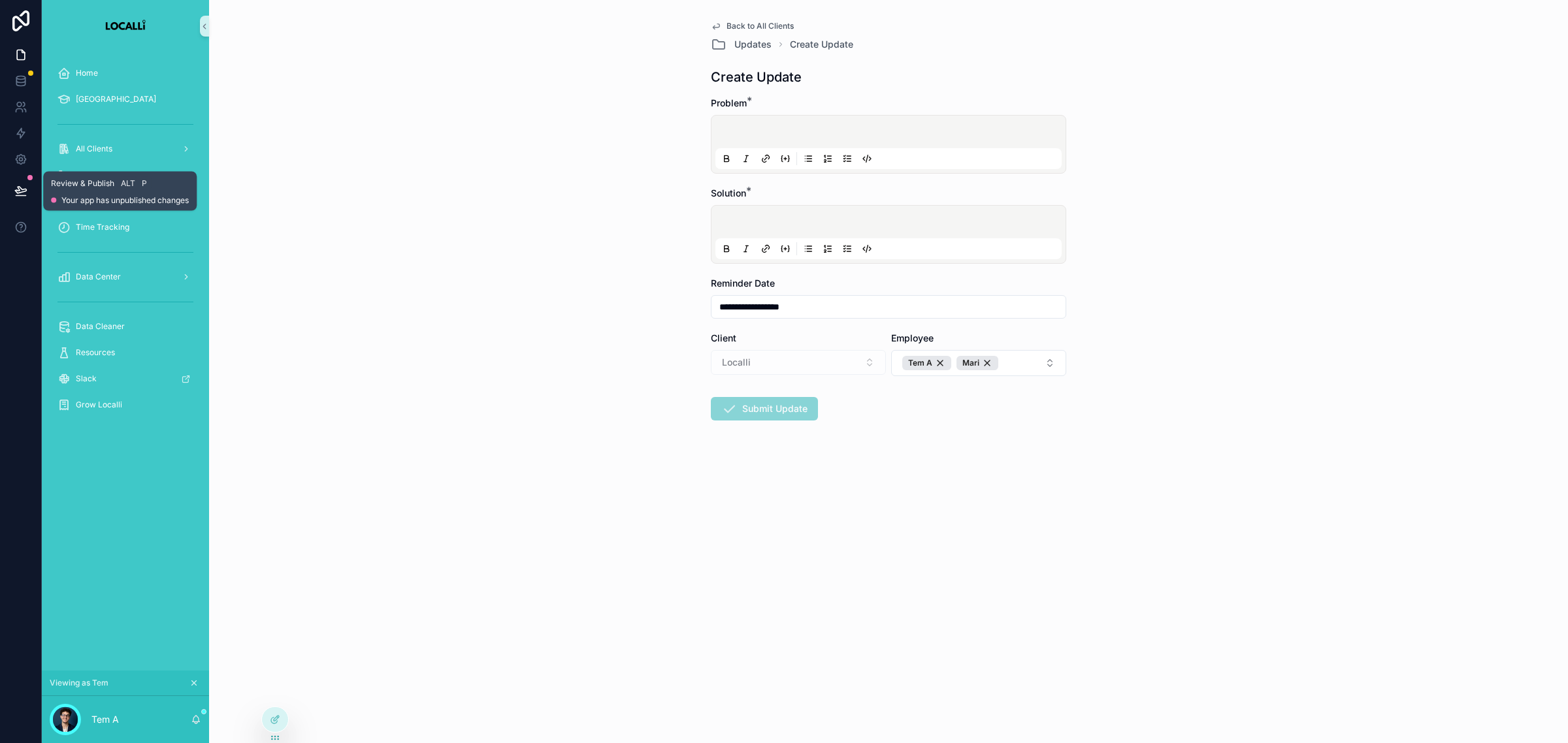
click at [13, 186] on button at bounding box center [21, 190] width 28 height 37
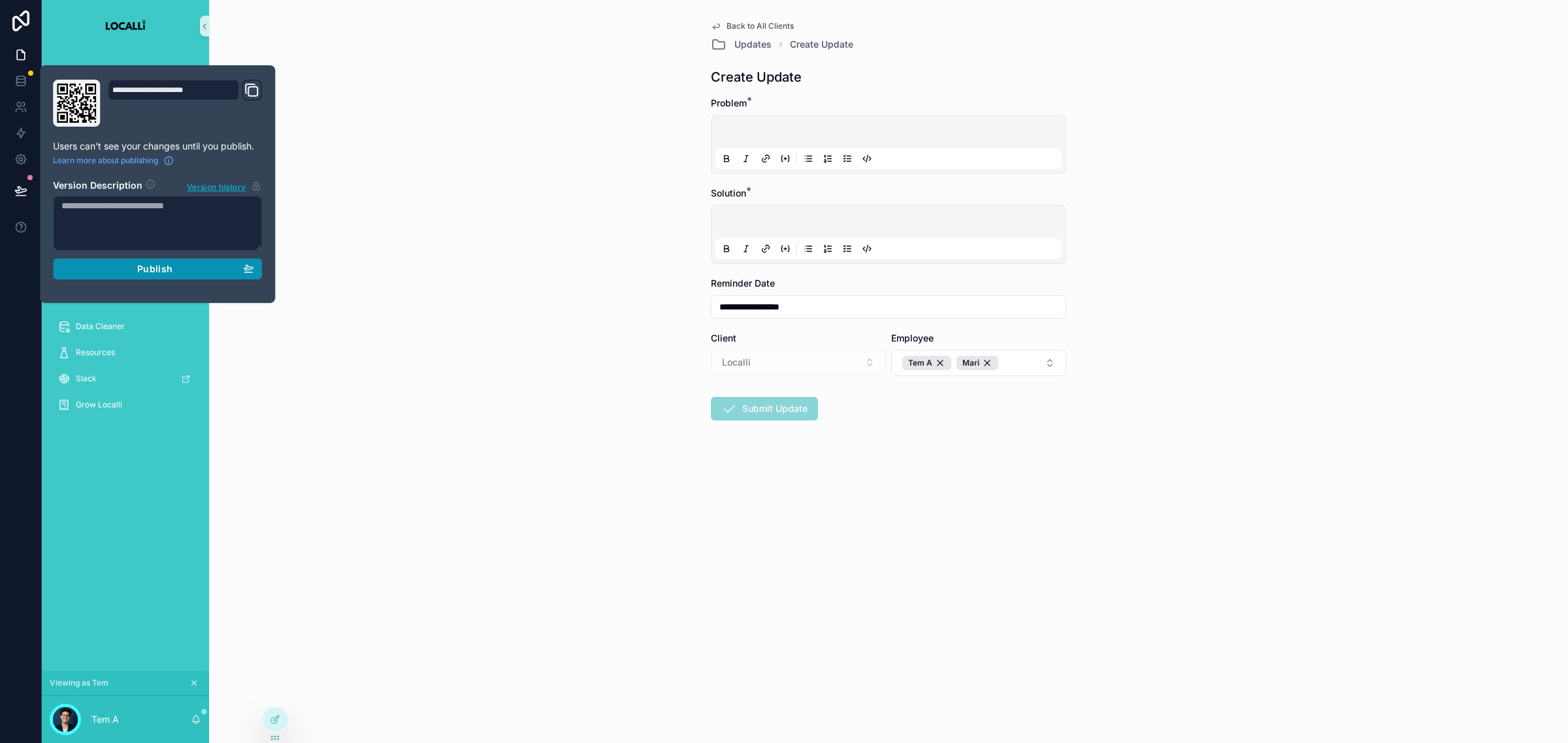
click at [211, 268] on div "Publish" at bounding box center [157, 269] width 192 height 12
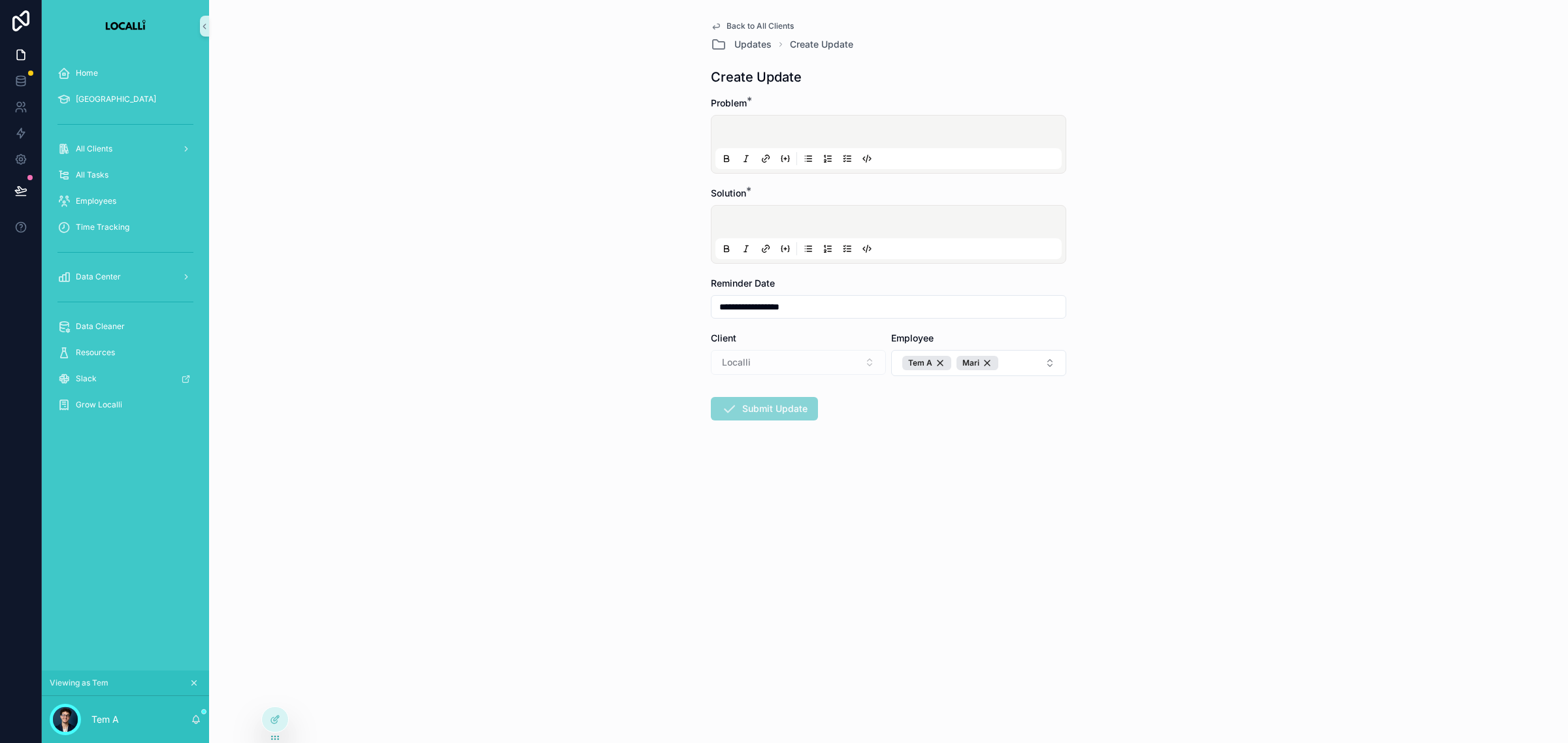
click at [409, 270] on div "**********" at bounding box center [889, 372] width 1359 height 743
click at [767, 24] on span "Back to All Clients" at bounding box center [759, 26] width 67 height 10
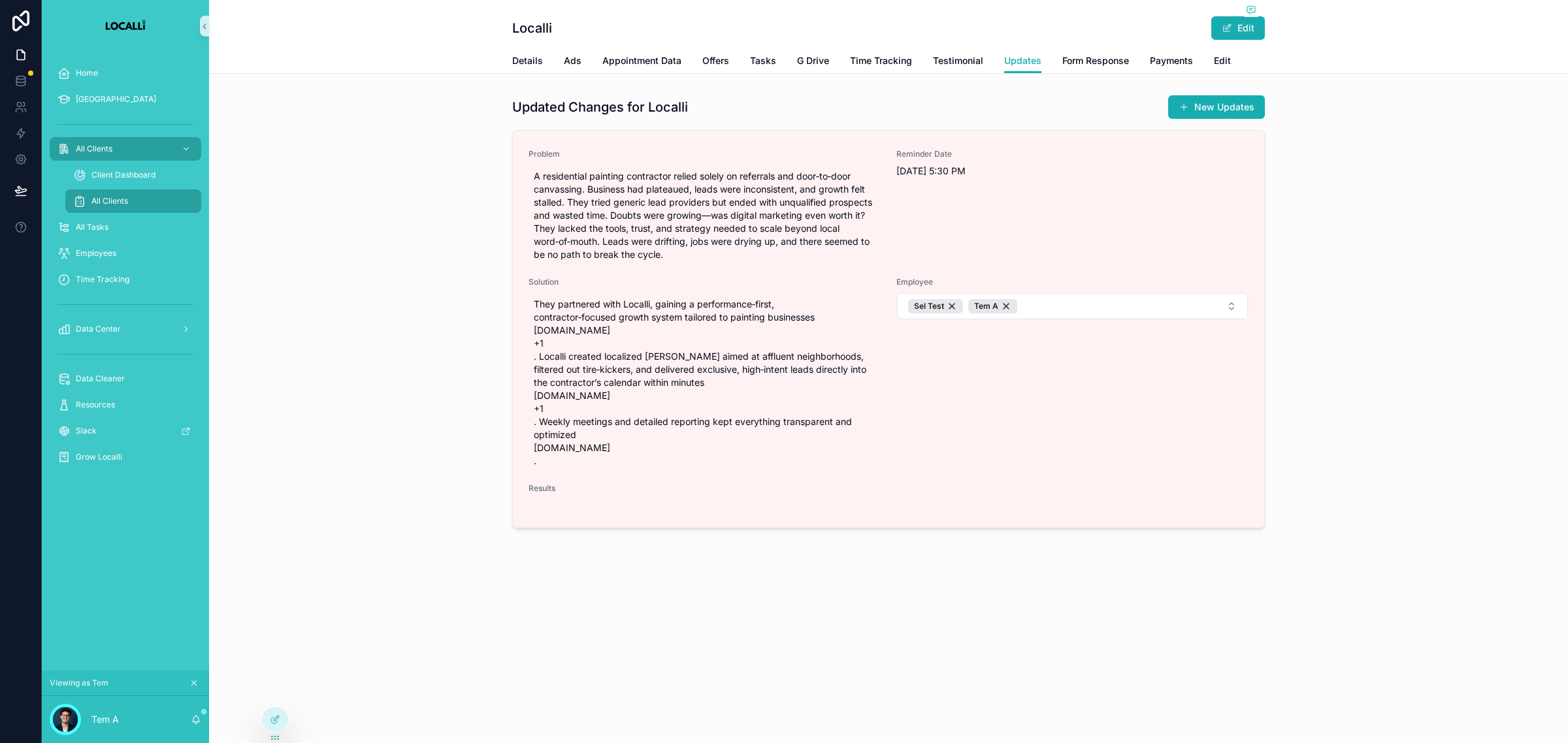
click at [314, 625] on div "Localli Edit Updates Details Ads Appointment Data Offers Tasks G Drive Time Tra…" at bounding box center [889, 372] width 1359 height 743
click at [281, 722] on div at bounding box center [275, 719] width 26 height 25
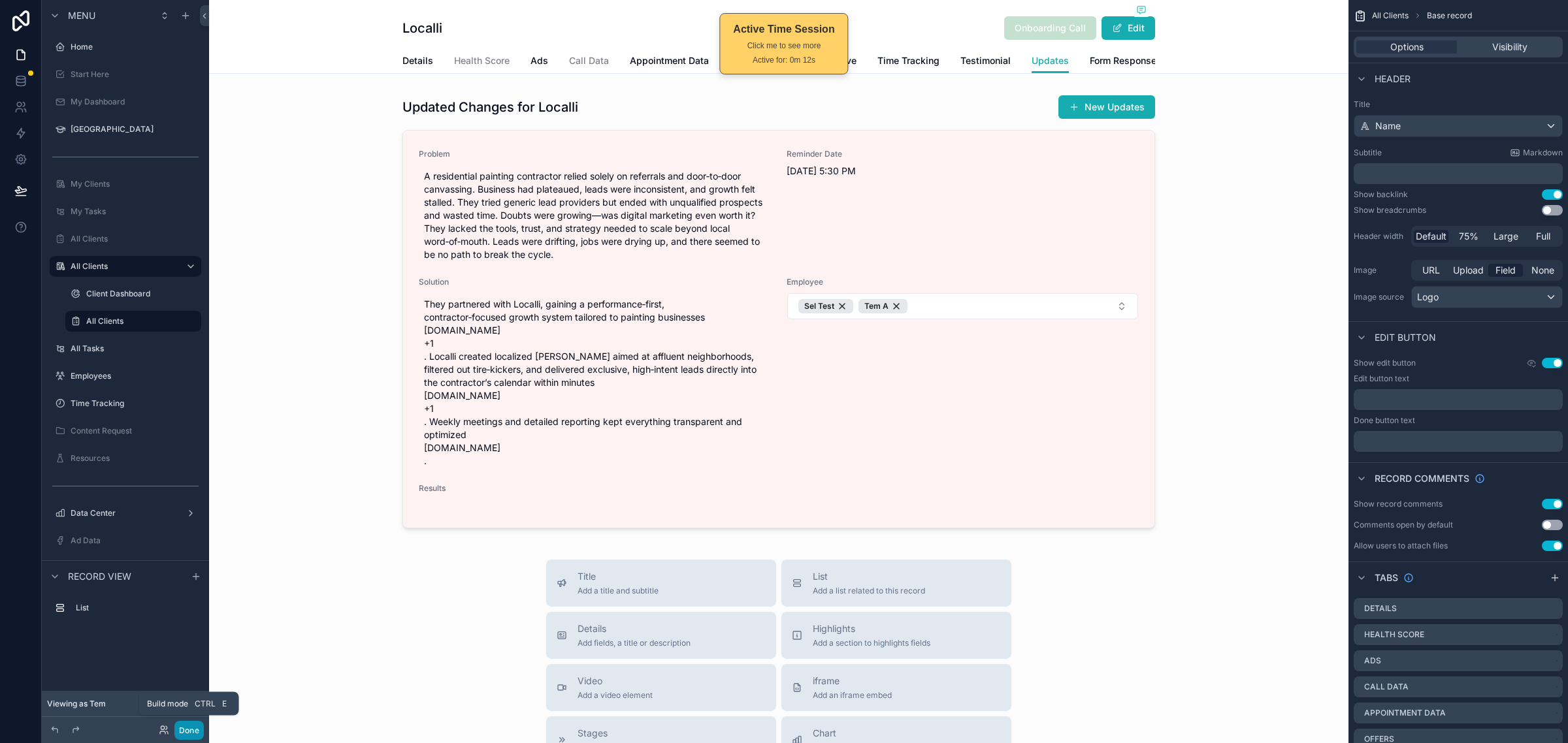
click at [175, 728] on button "Done" at bounding box center [189, 730] width 29 height 19
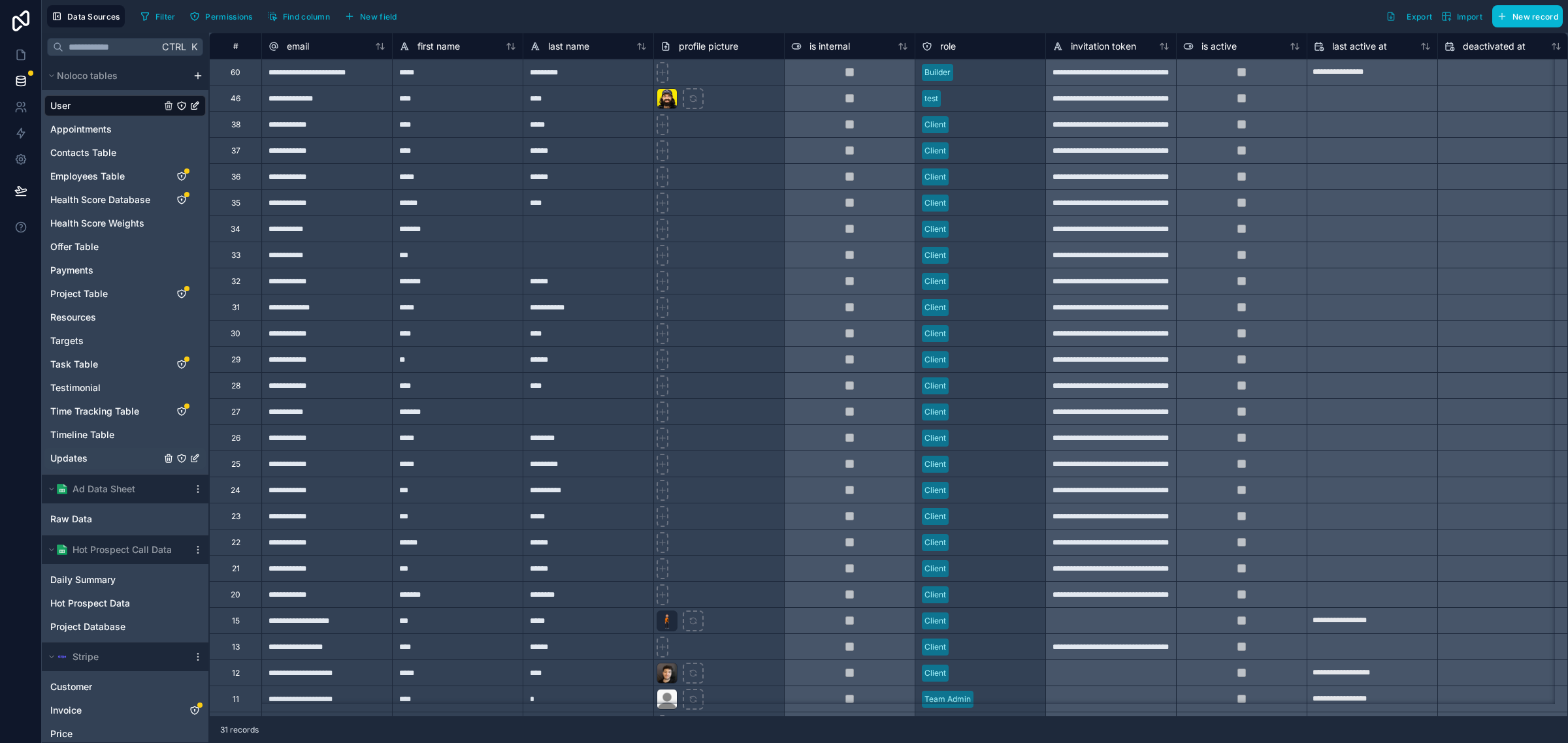
click at [83, 455] on span "Updates" at bounding box center [68, 458] width 37 height 13
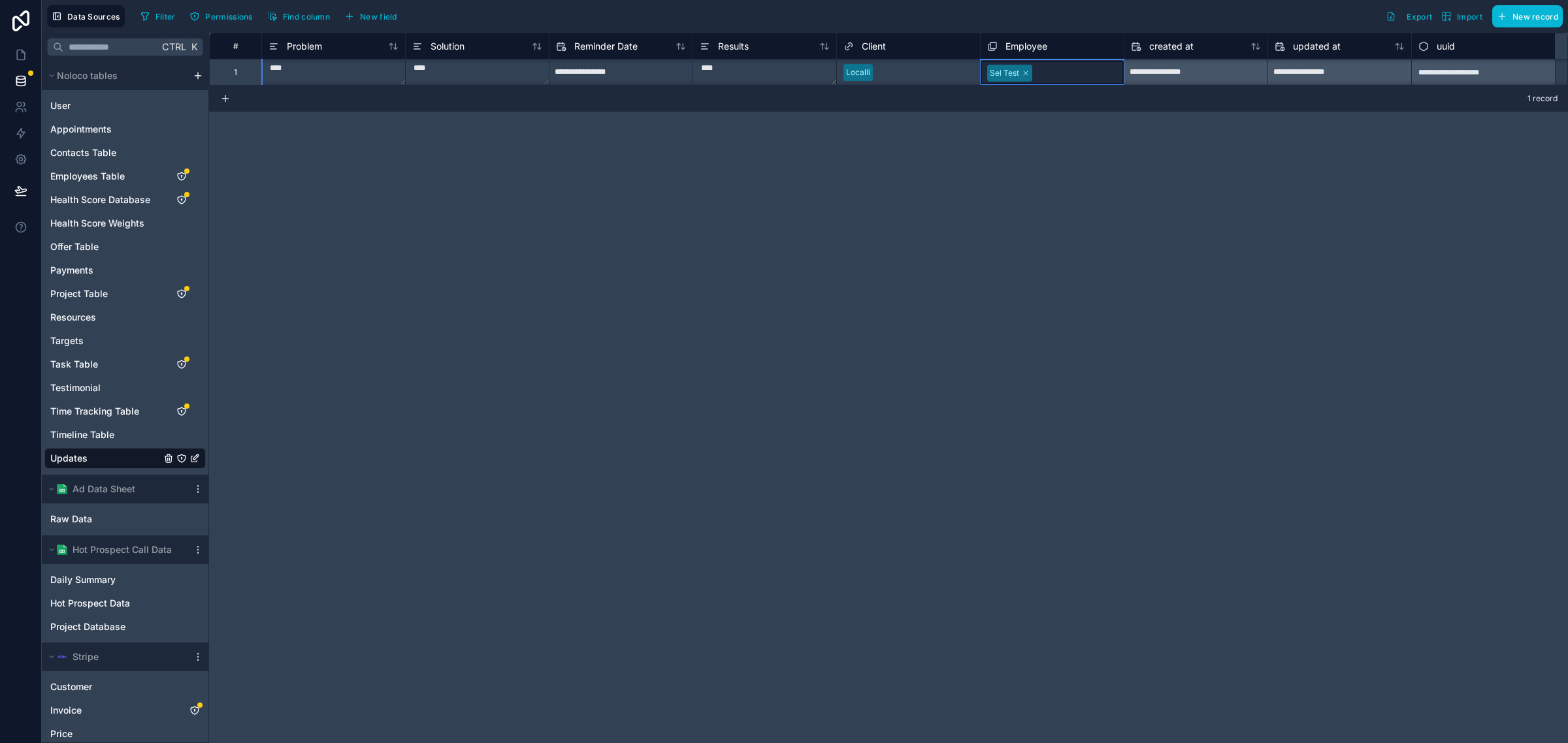
scroll to position [1, 0]
click at [1087, 64] on div "Sel Test" at bounding box center [1052, 71] width 143 height 23
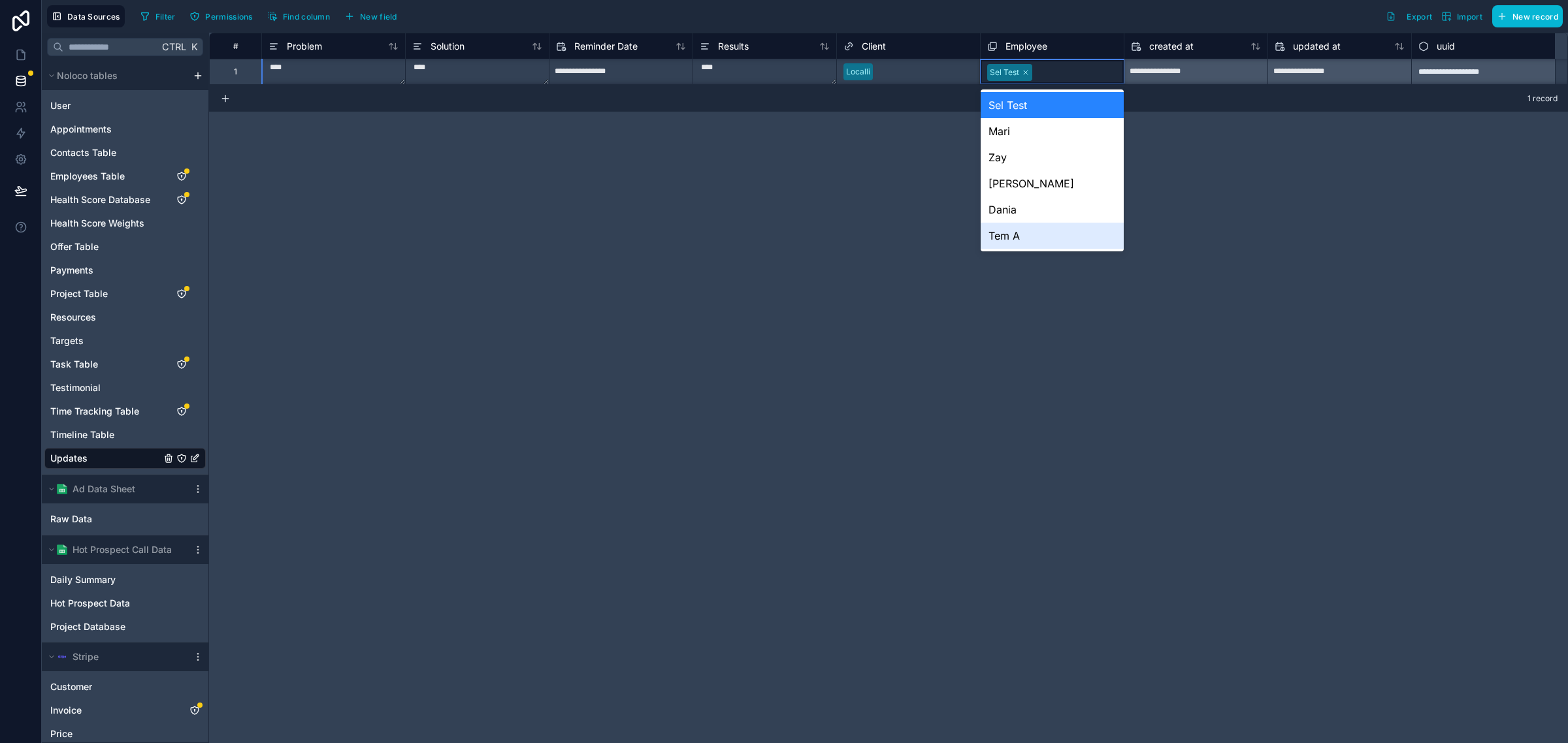
click at [1040, 234] on div "Tem A" at bounding box center [1052, 236] width 143 height 26
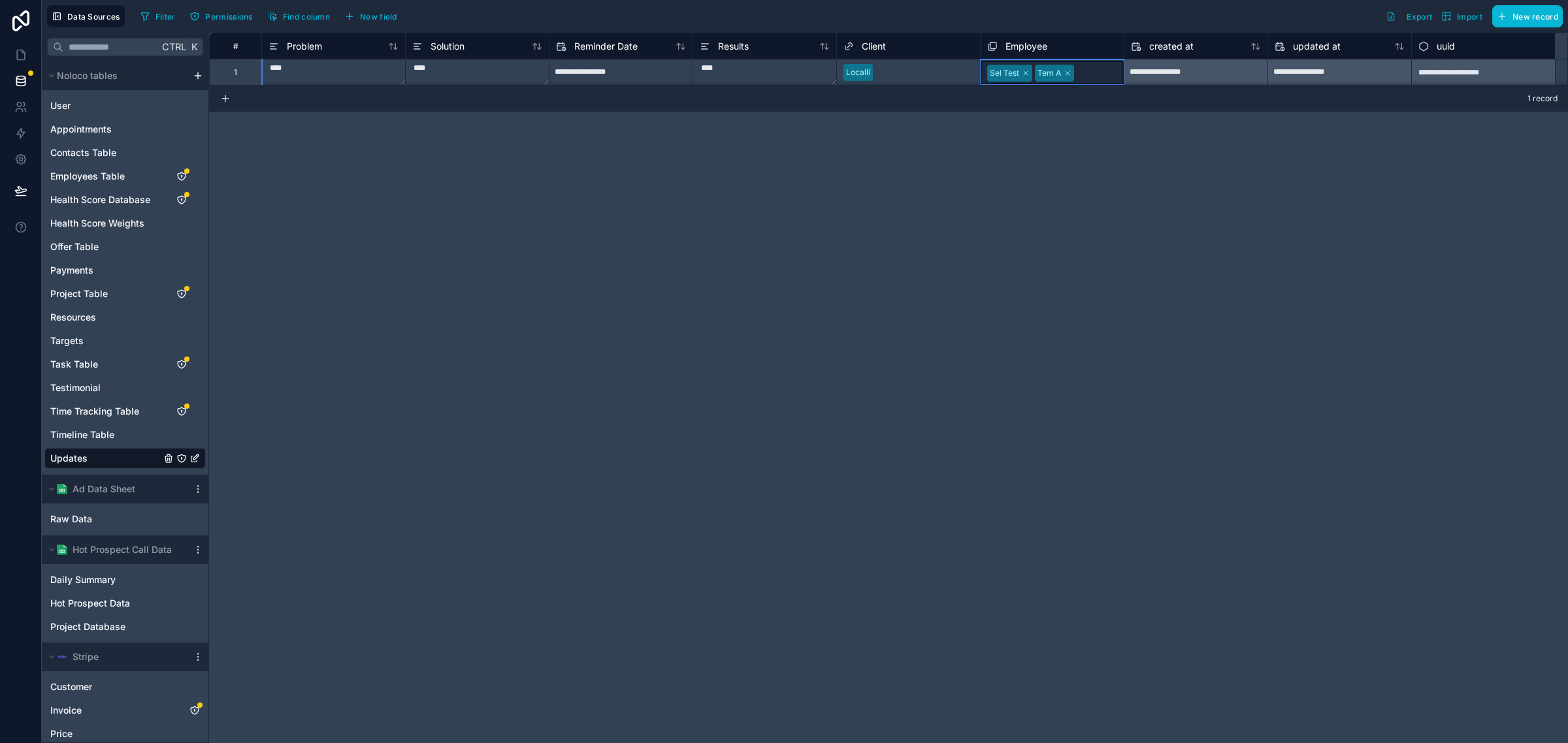
click at [880, 340] on div "**********" at bounding box center [889, 388] width 1359 height 710
click at [100, 298] on span "Project Table" at bounding box center [78, 293] width 58 height 13
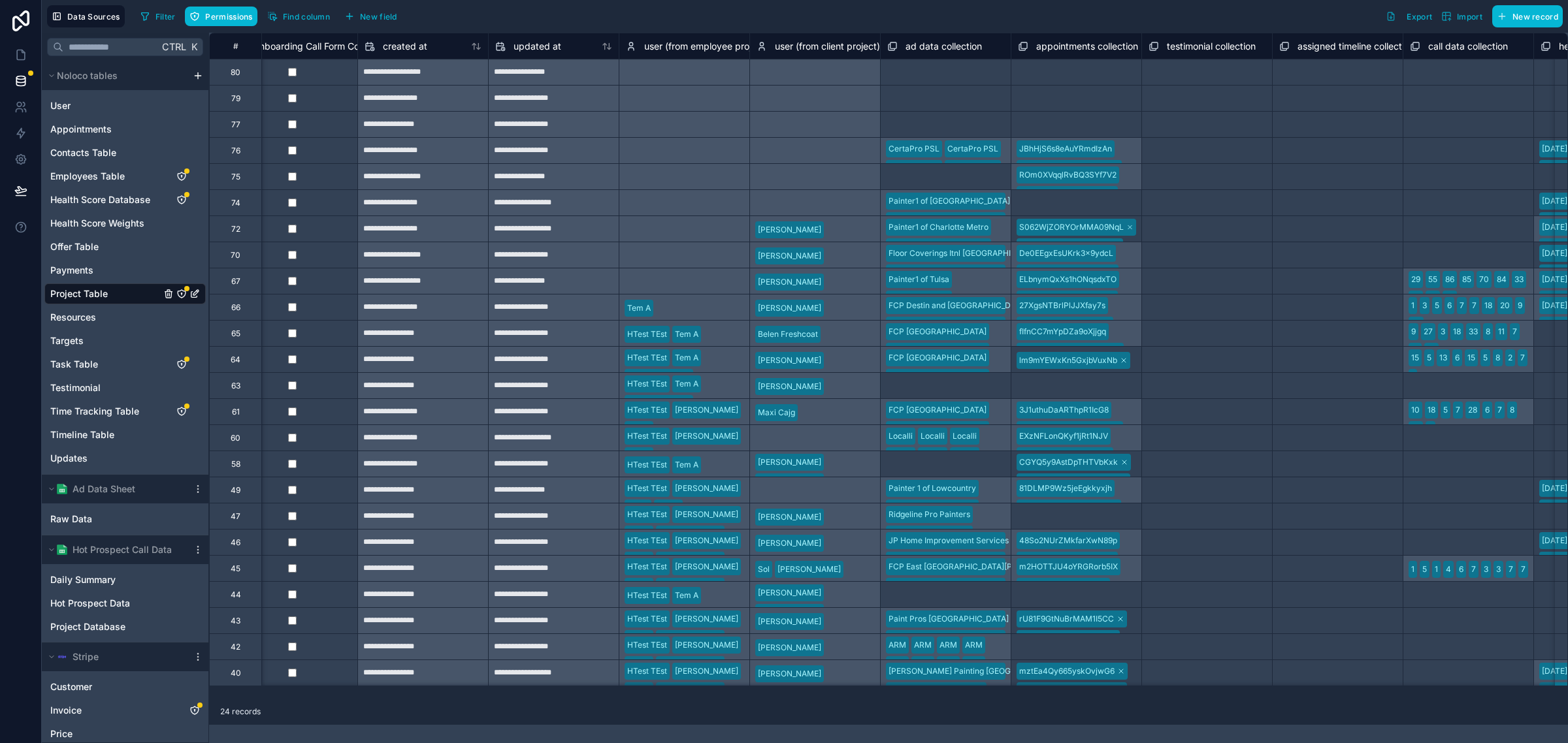
scroll to position [0, 11268]
